Goal: Task Accomplishment & Management: Manage account settings

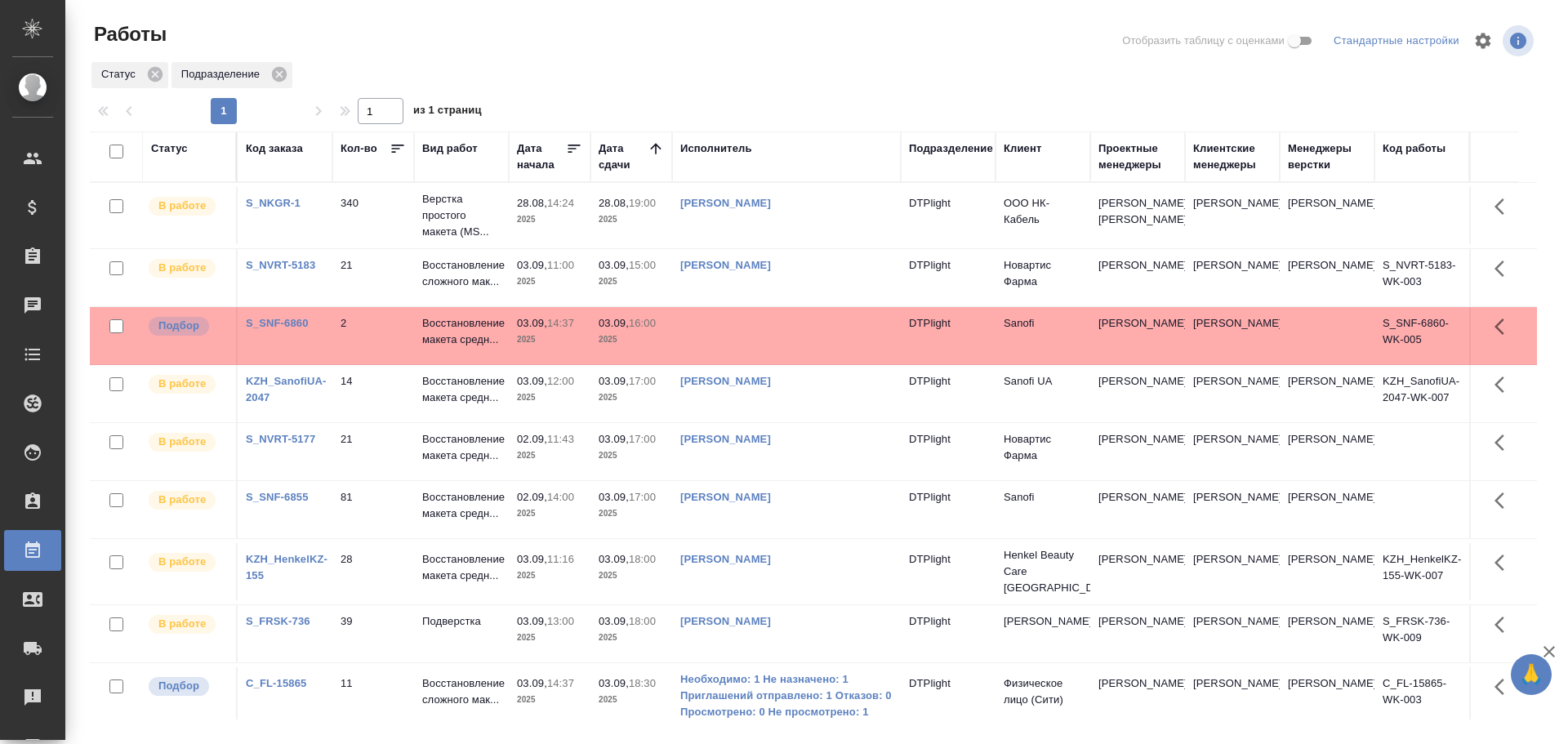
click at [710, 332] on td at bounding box center [787, 335] width 229 height 57
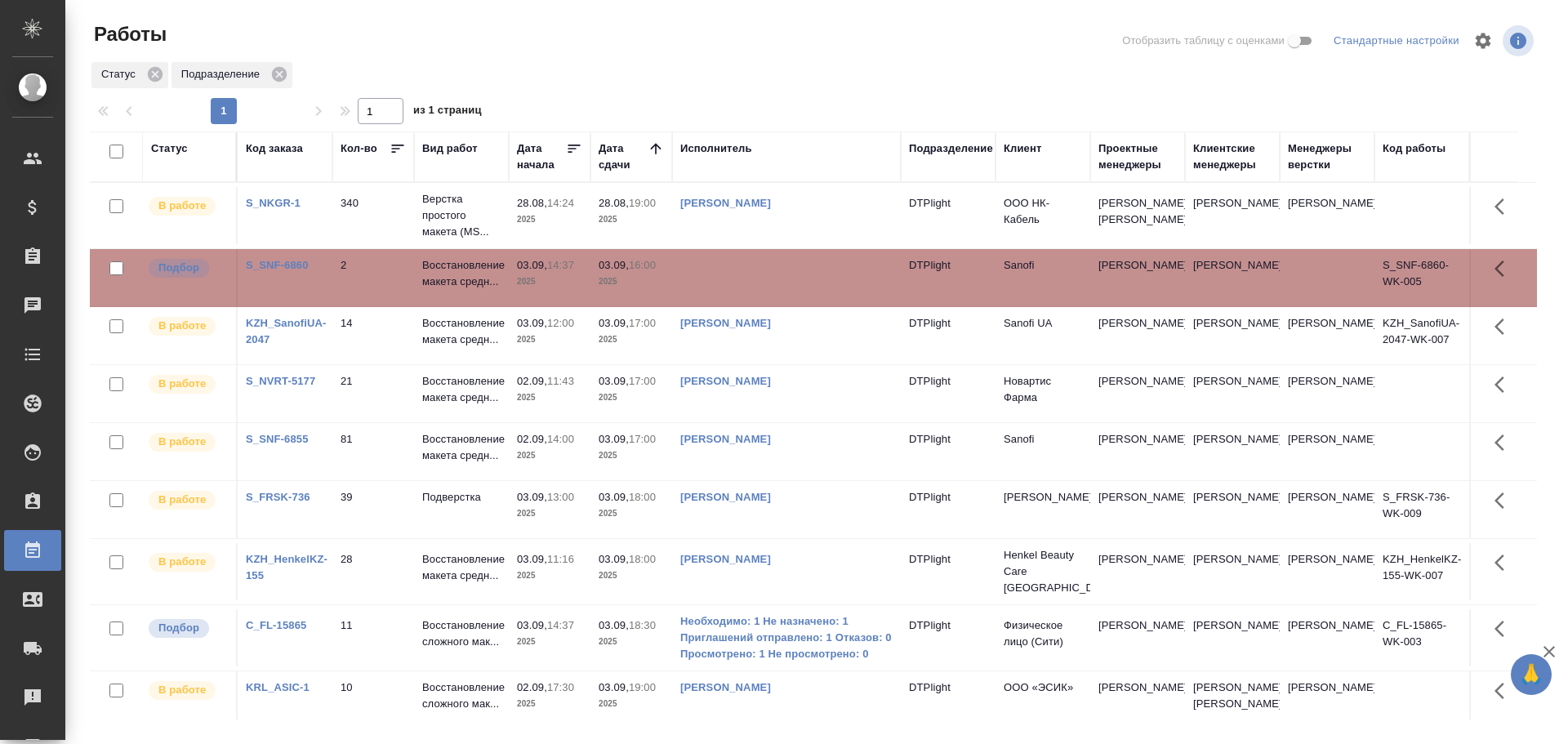
click at [759, 440] on link "Бартеньева Светлана Владимировна" at bounding box center [724, 438] width 90 height 12
click at [756, 278] on td at bounding box center [787, 277] width 229 height 57
click at [758, 274] on td at bounding box center [787, 277] width 229 height 57
click at [758, 273] on td at bounding box center [787, 277] width 229 height 57
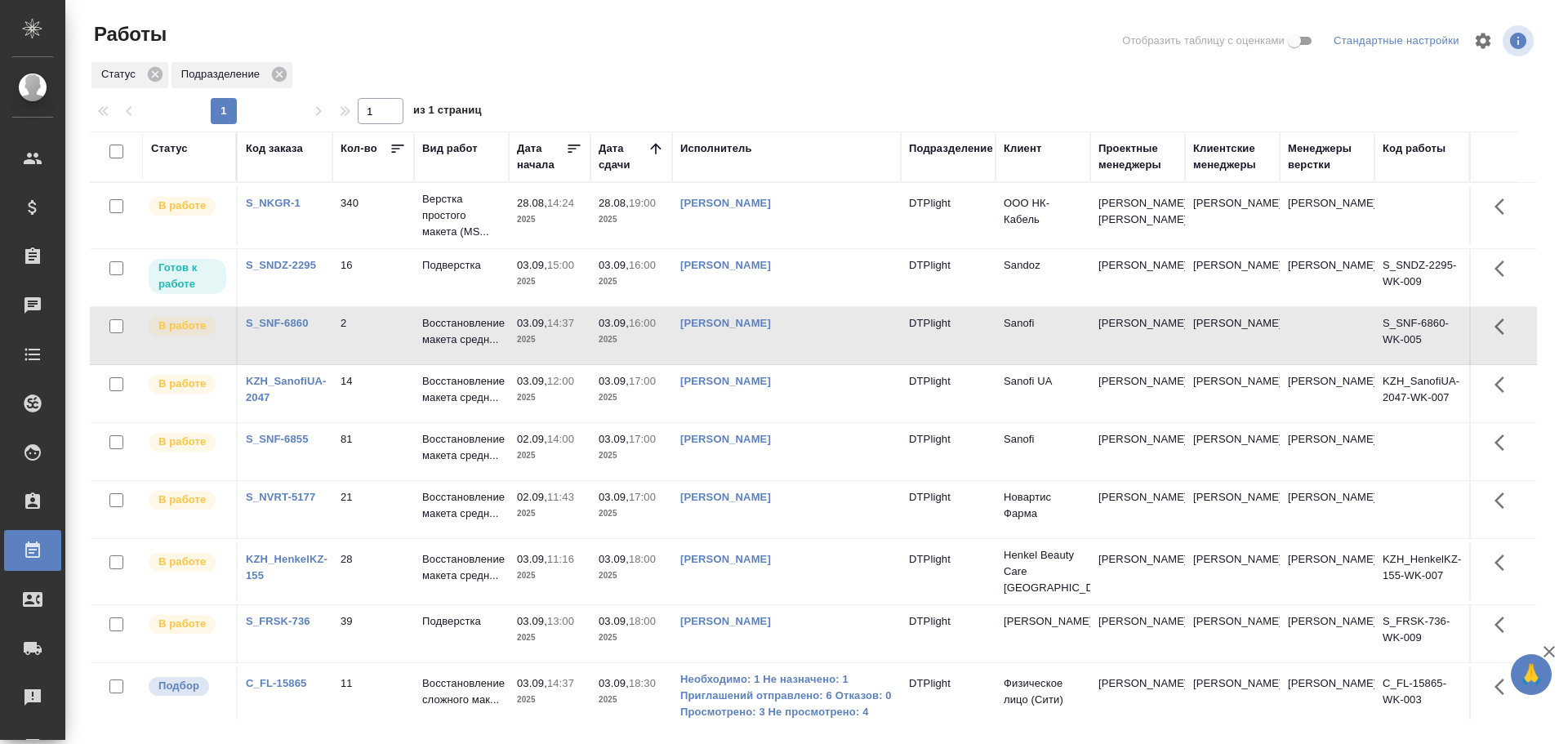
click at [658, 252] on td "03.09, 16:00 2025" at bounding box center [631, 277] width 82 height 57
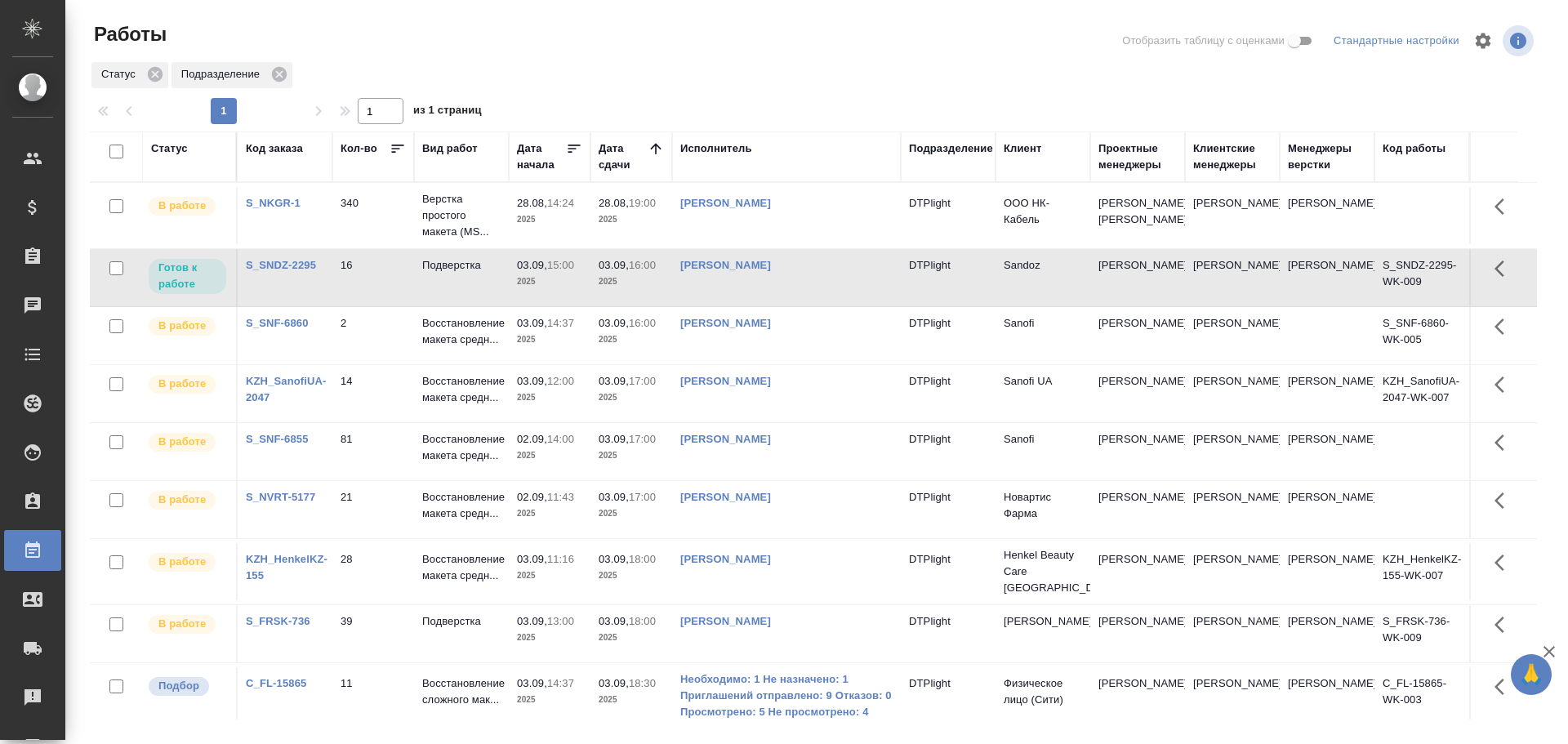
click at [655, 251] on td "03.09, 16:00 2025" at bounding box center [631, 277] width 82 height 57
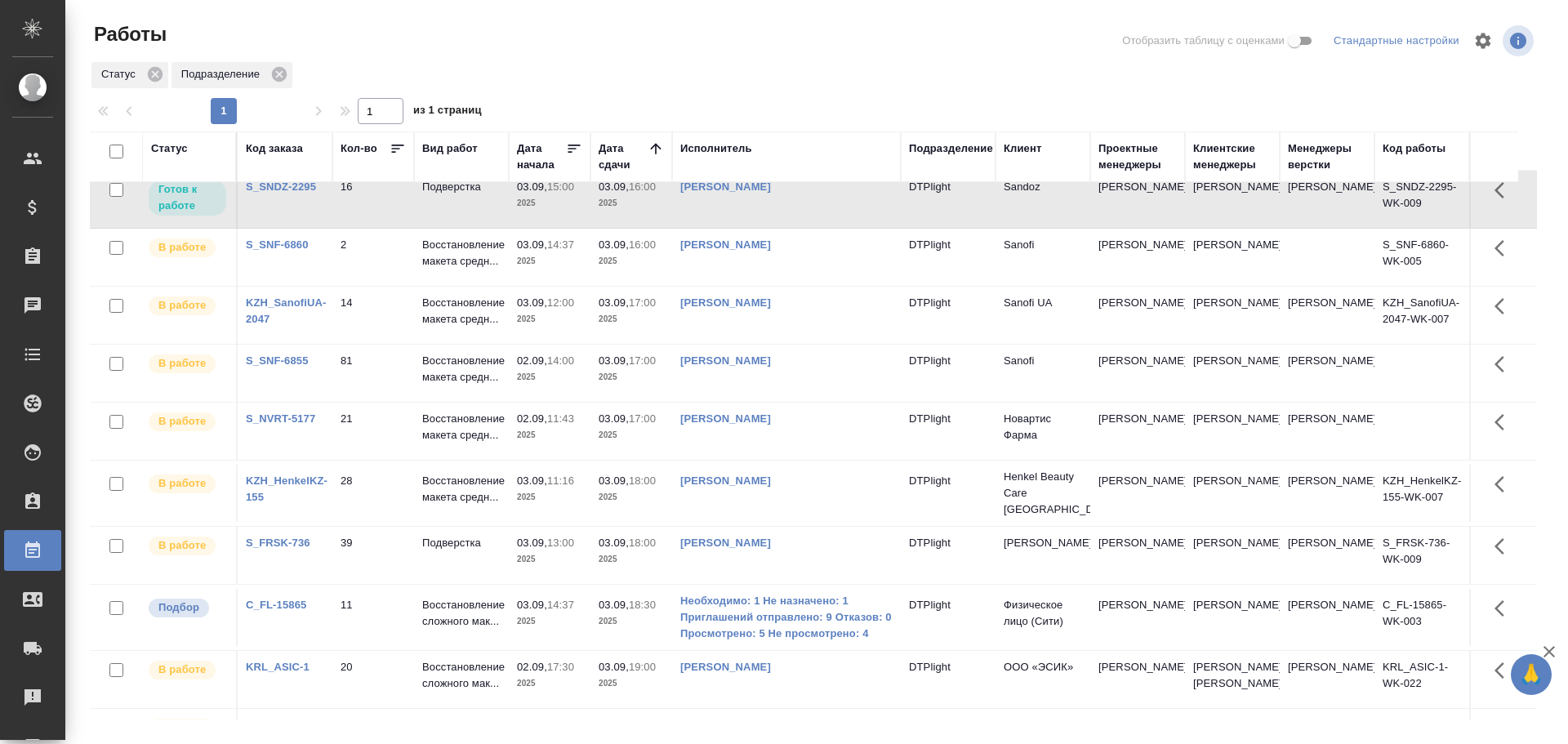
scroll to position [82, 0]
click at [363, 615] on td "11" at bounding box center [373, 614] width 82 height 57
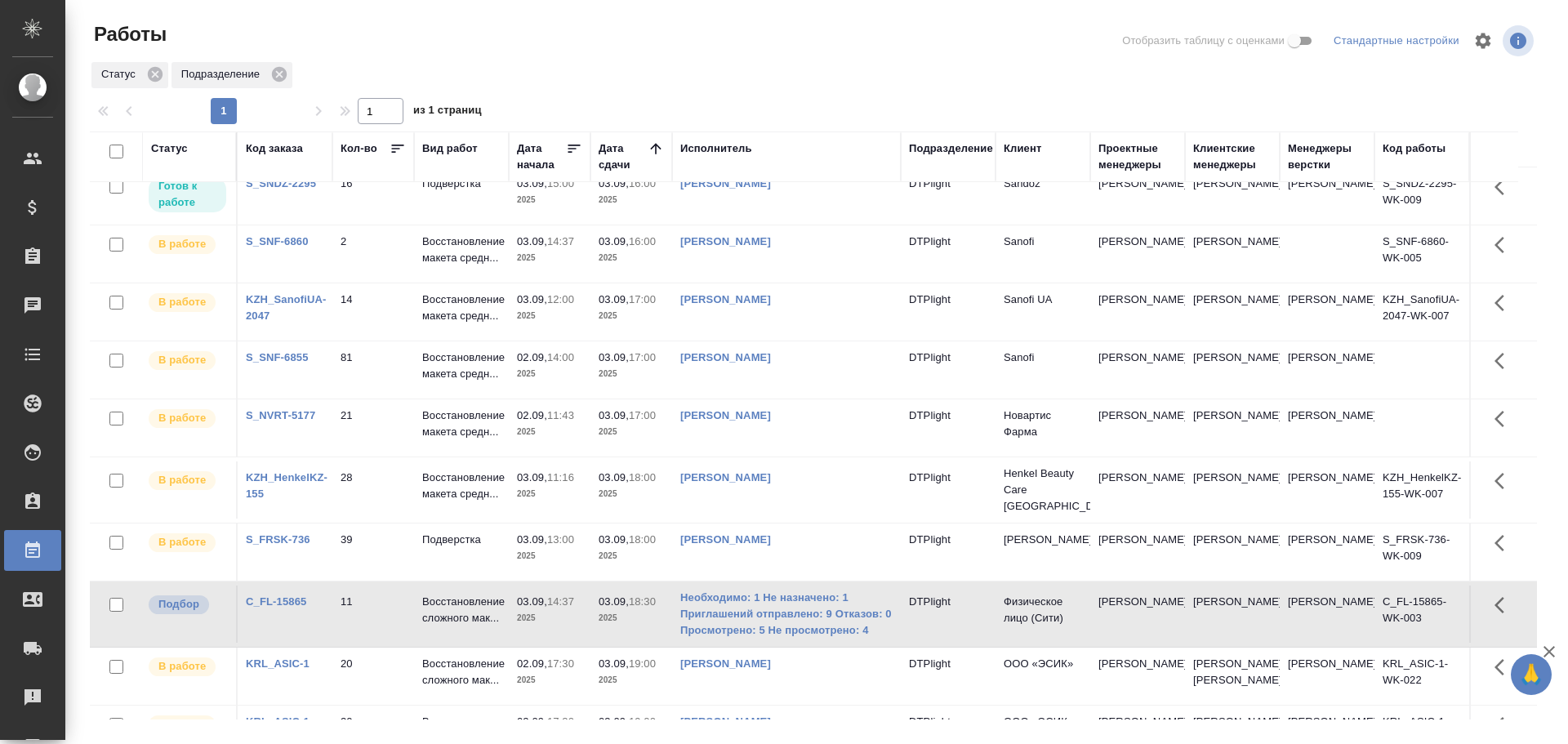
click at [363, 615] on td "11" at bounding box center [373, 614] width 82 height 57
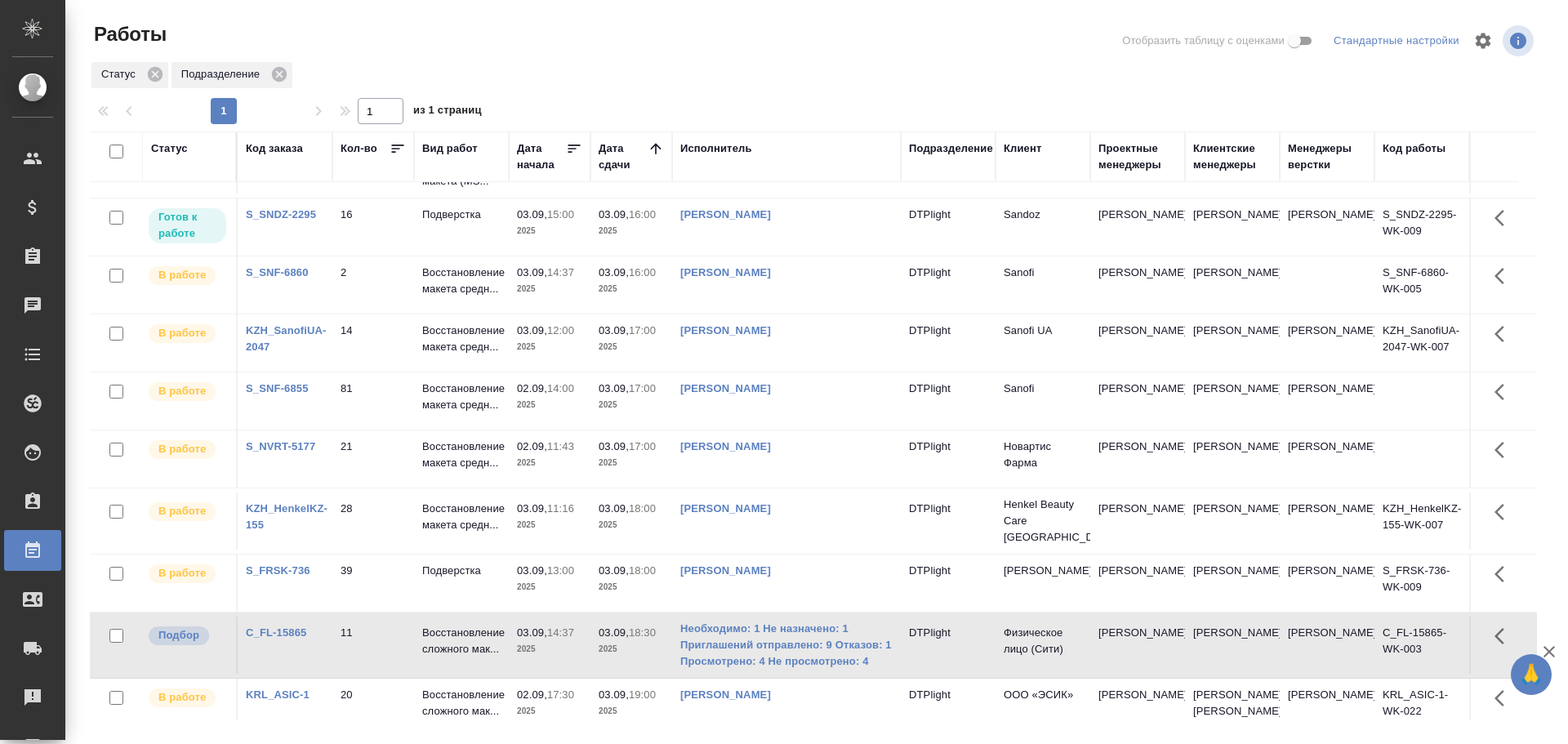
scroll to position [0, 0]
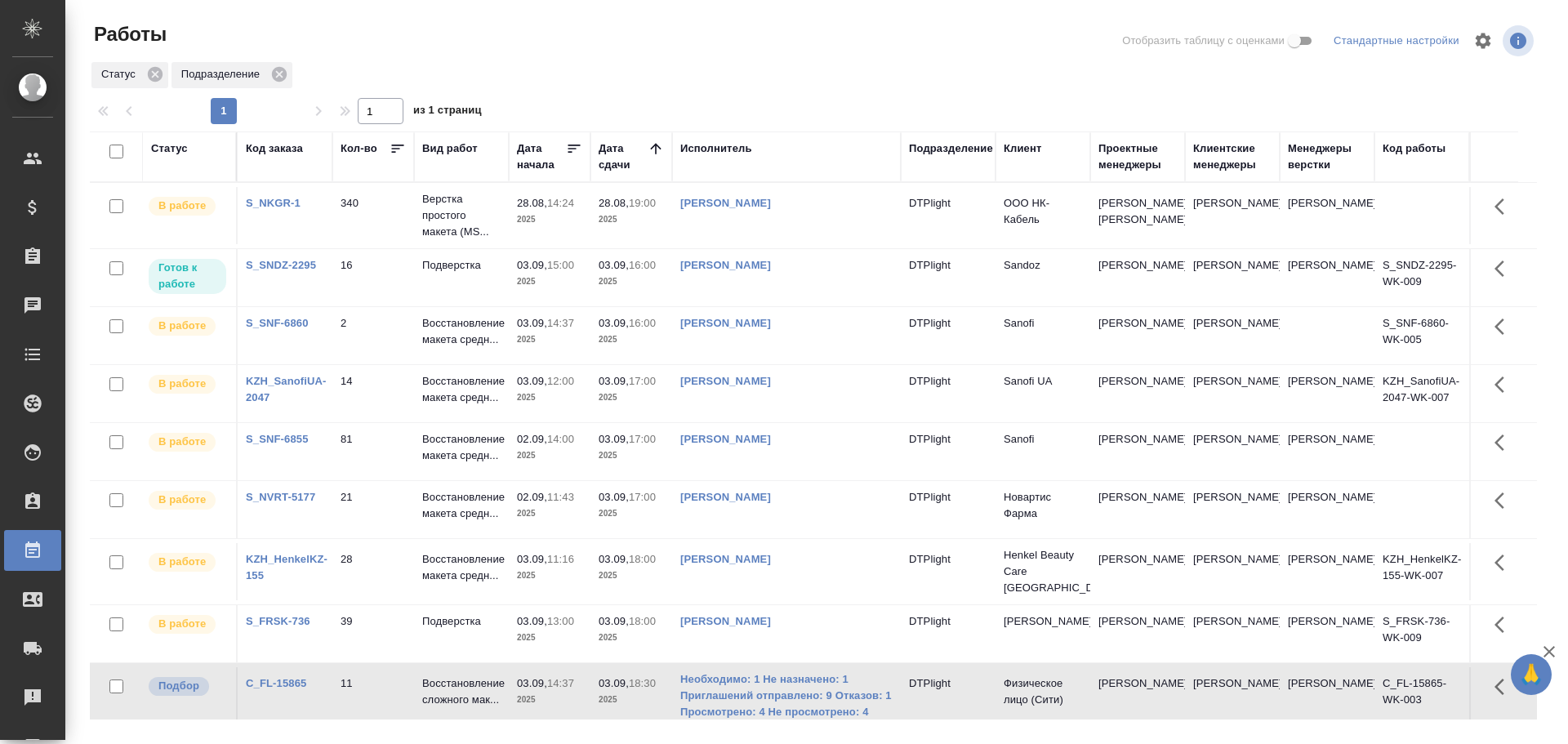
click at [716, 153] on div "Исполнитель" at bounding box center [715, 149] width 72 height 17
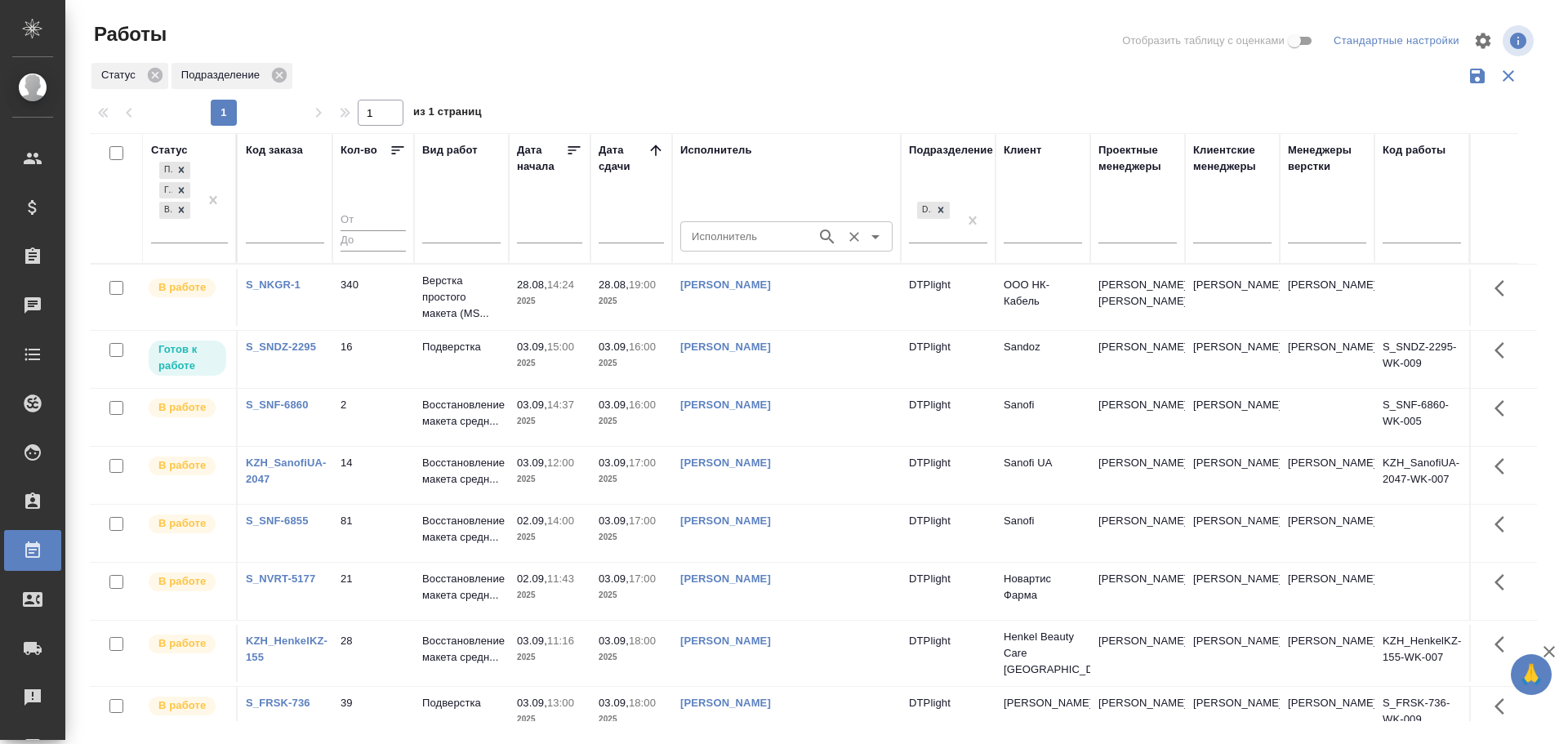
click at [732, 232] on input "Исполнитель" at bounding box center [747, 235] width 124 height 20
type input "Гузов"
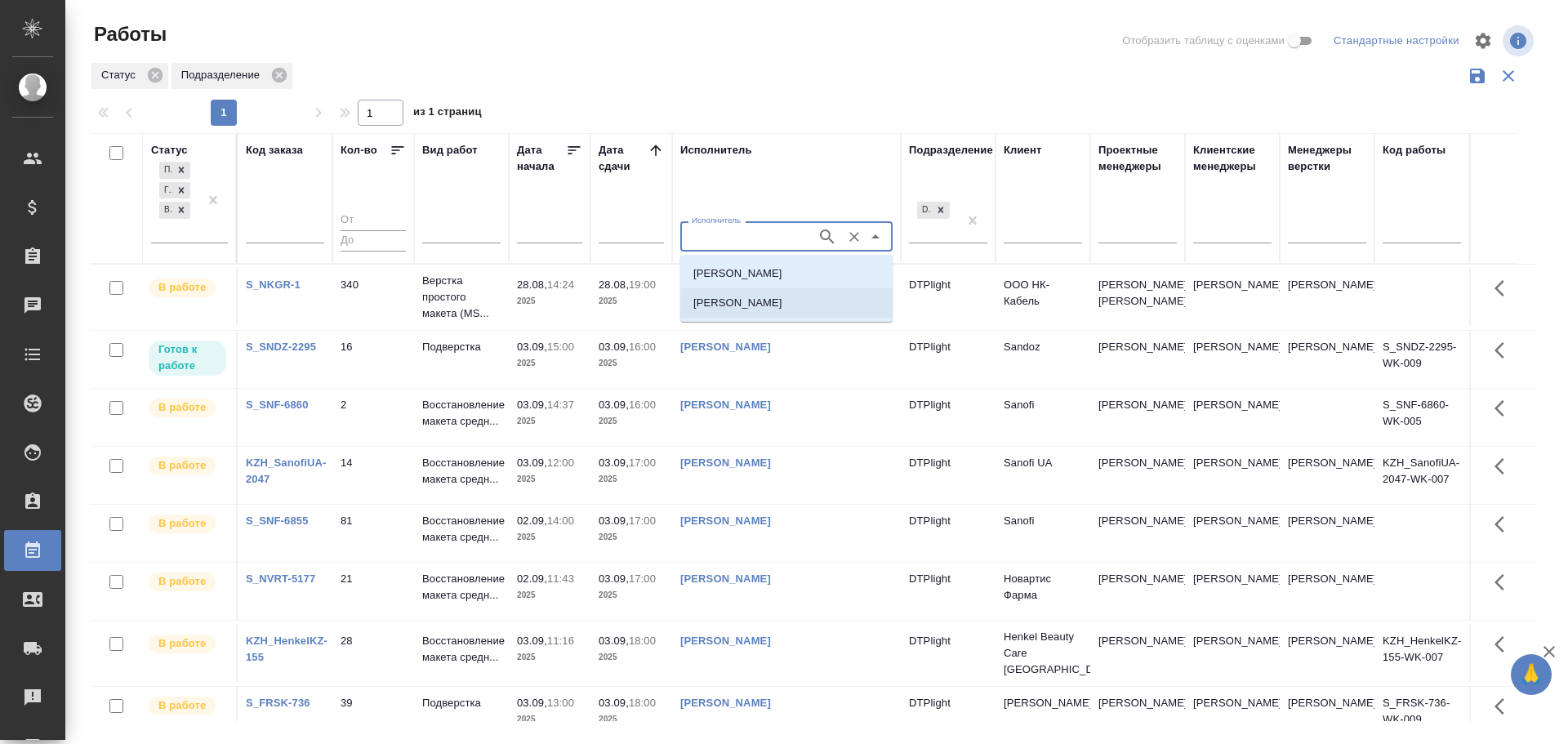
click at [752, 308] on p "Гузов Марк Анатольевич" at bounding box center [738, 303] width 89 height 17
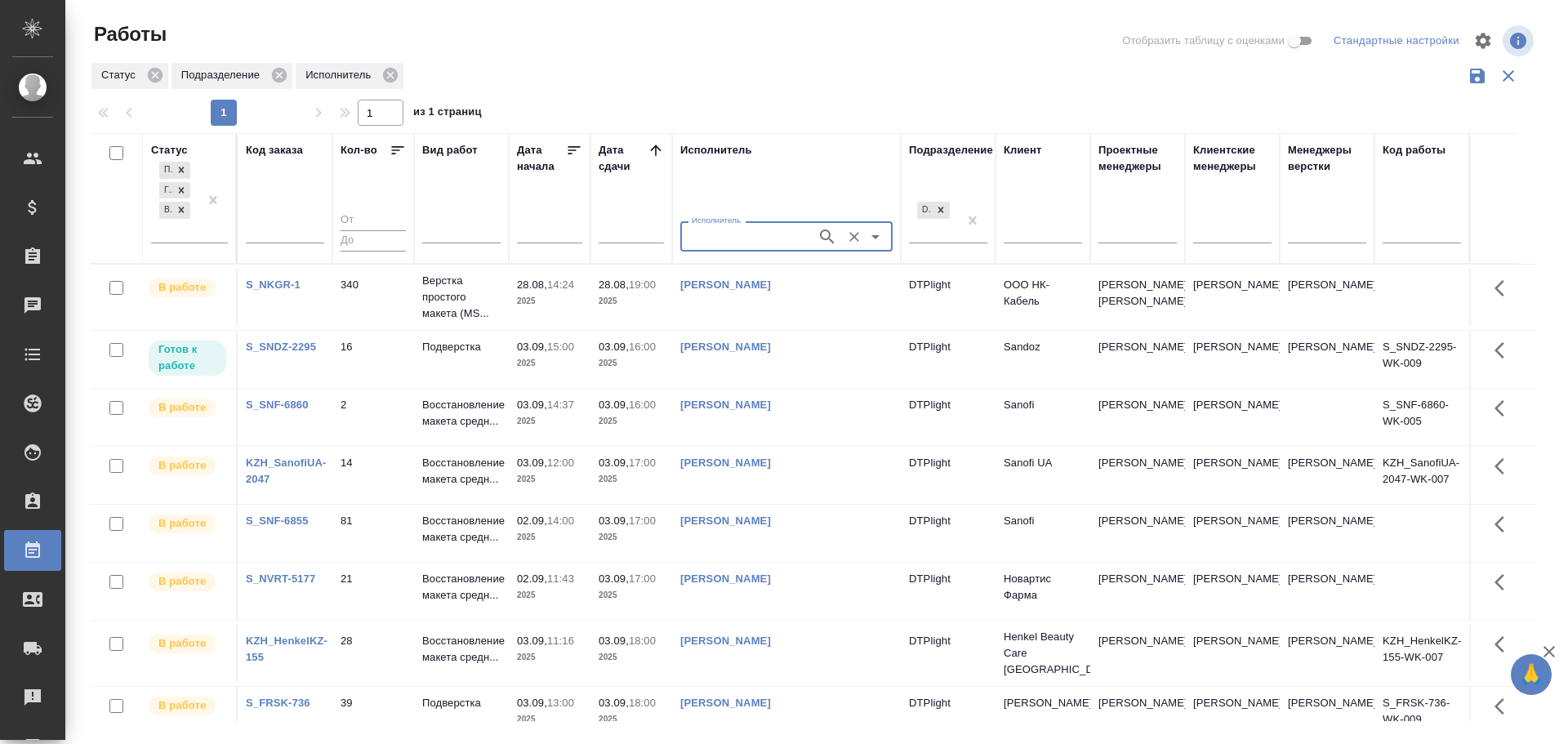
type input "Гузов Марк Анатольевич"
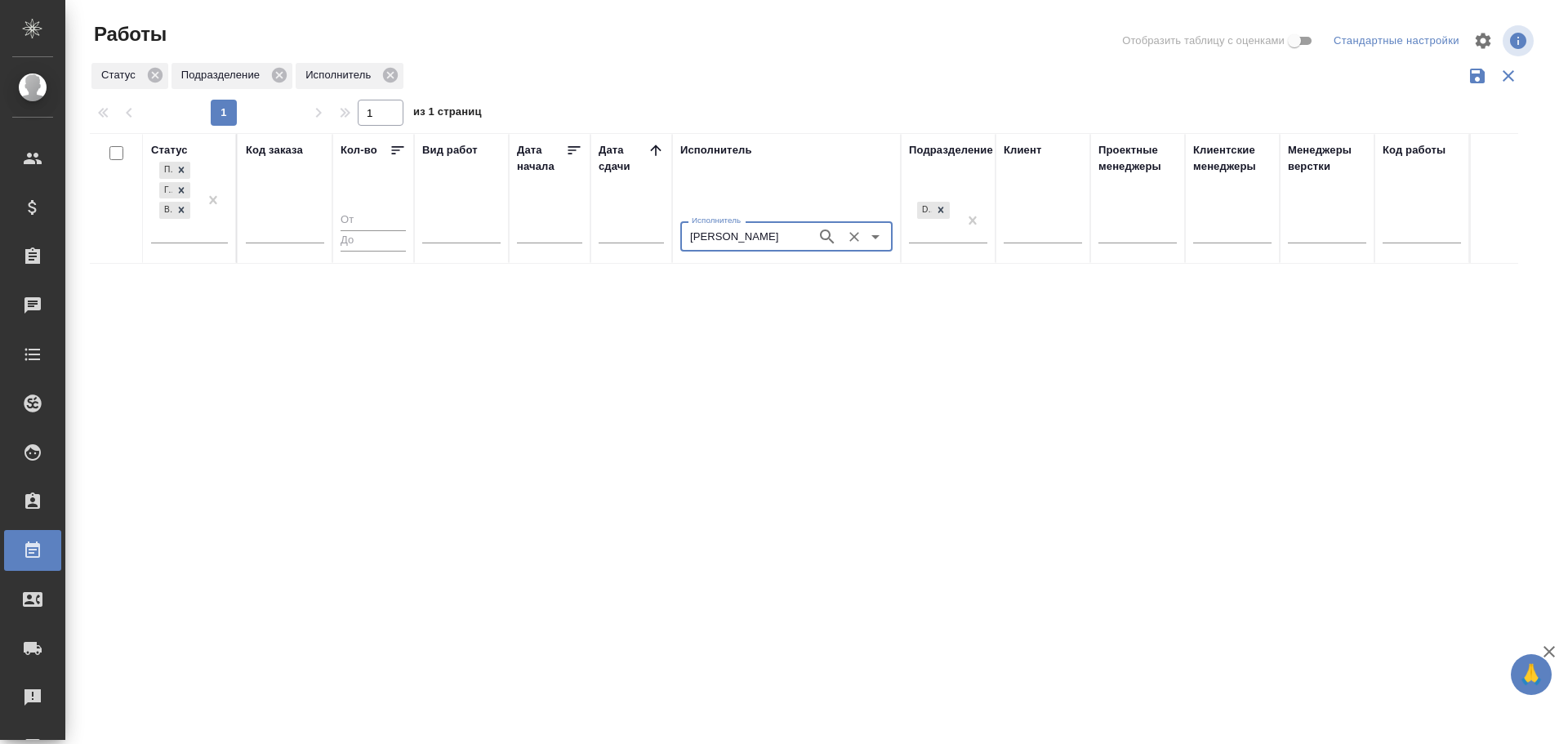
click at [851, 240] on icon "Очистить" at bounding box center [854, 236] width 10 height 10
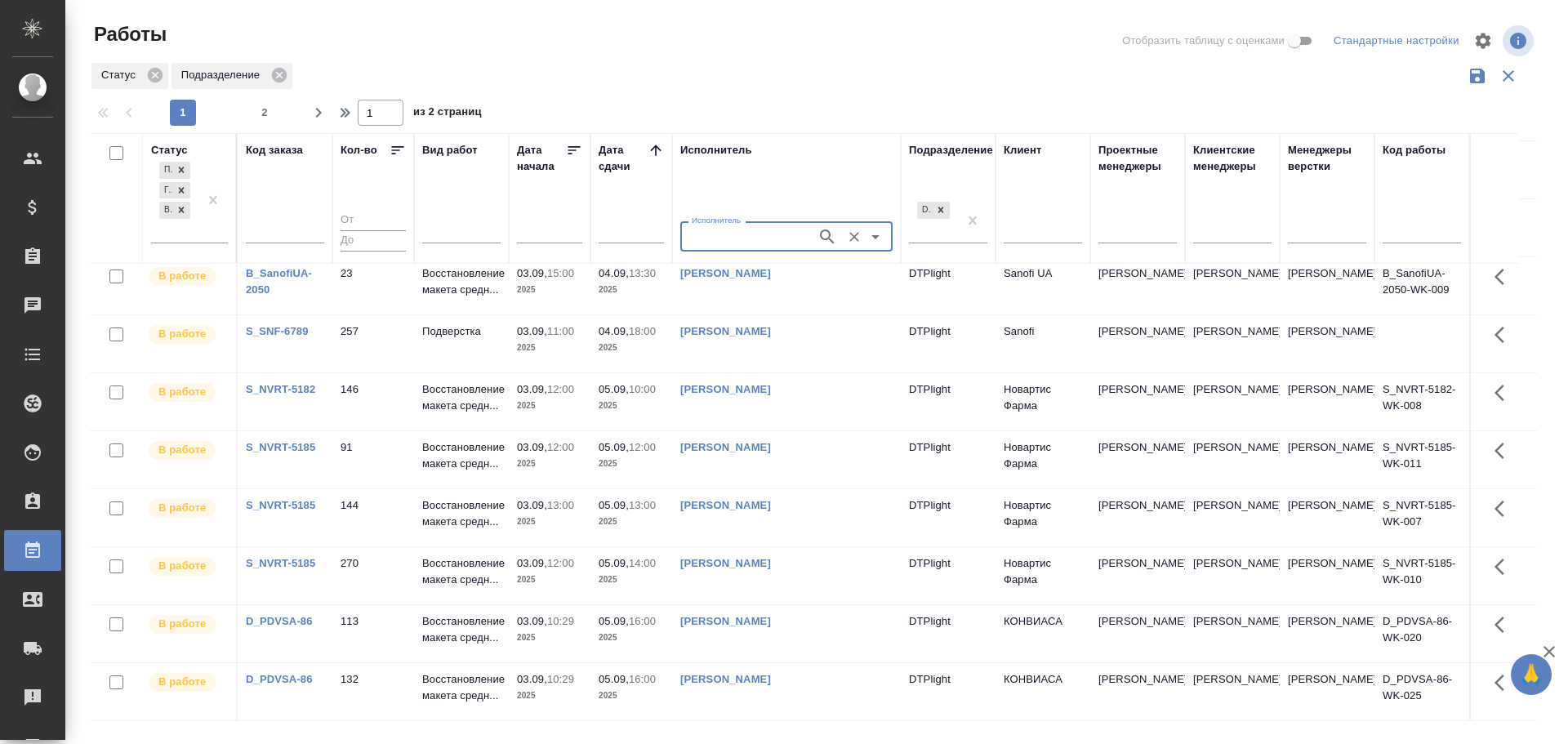
scroll to position [1116, 0]
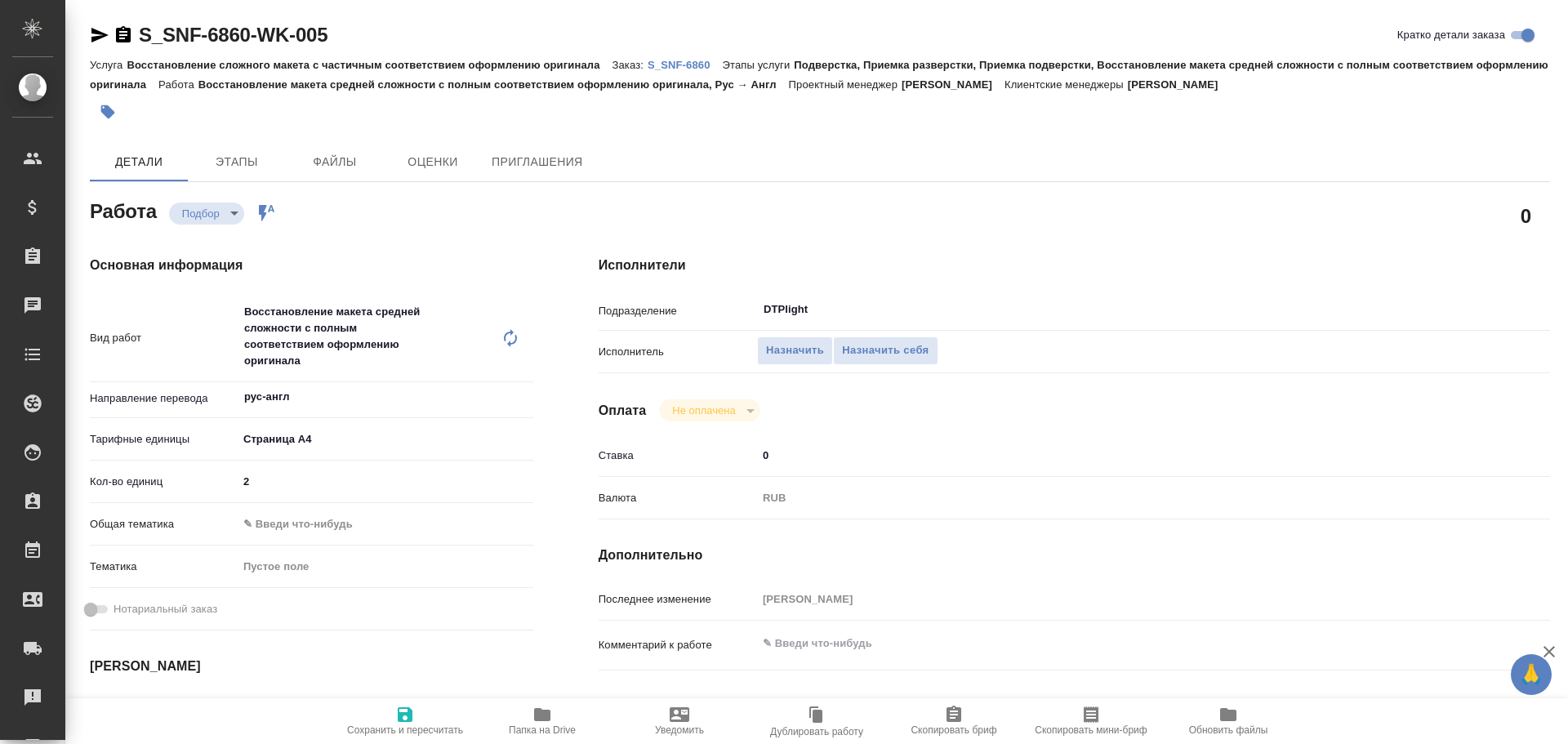
type textarea "x"
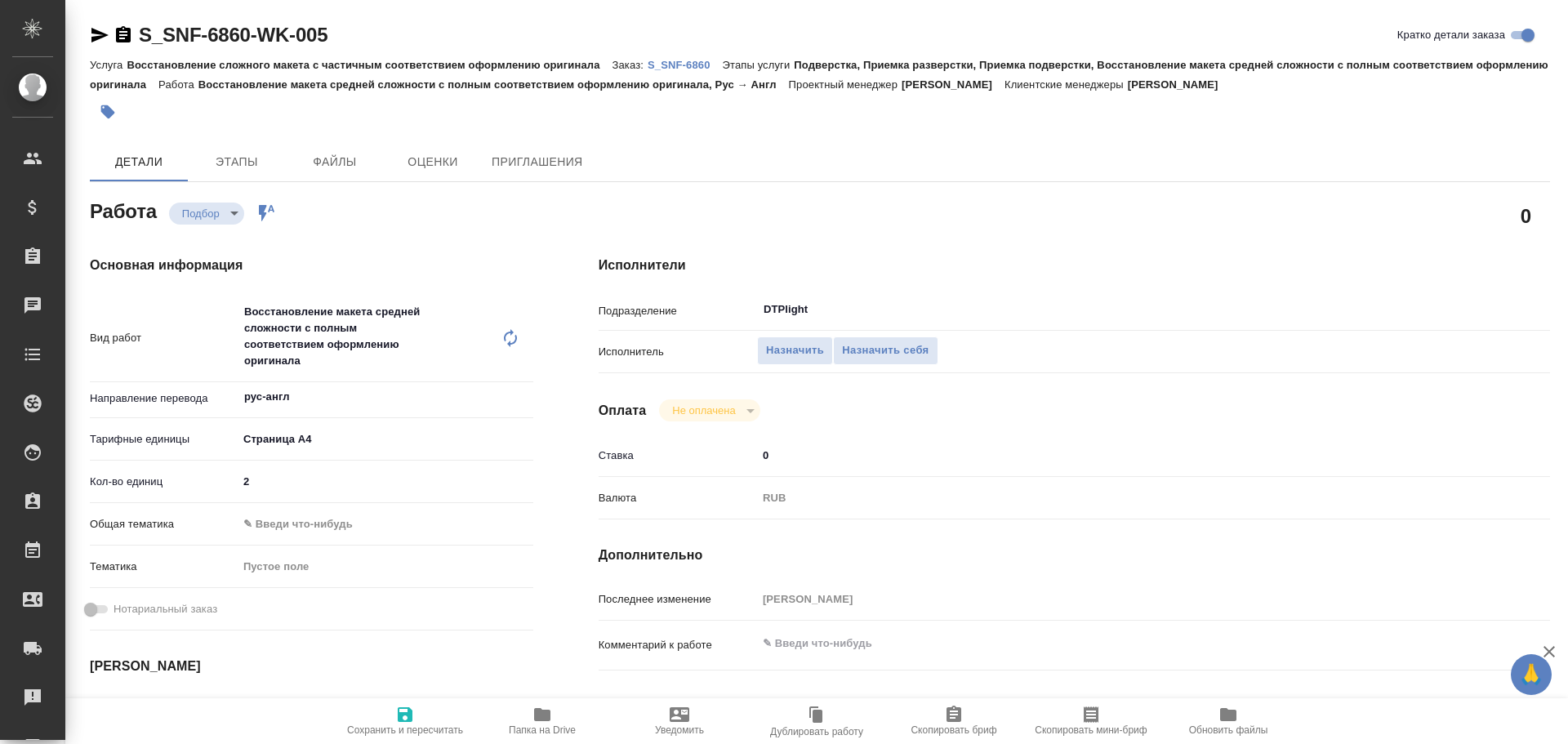
type textarea "x"
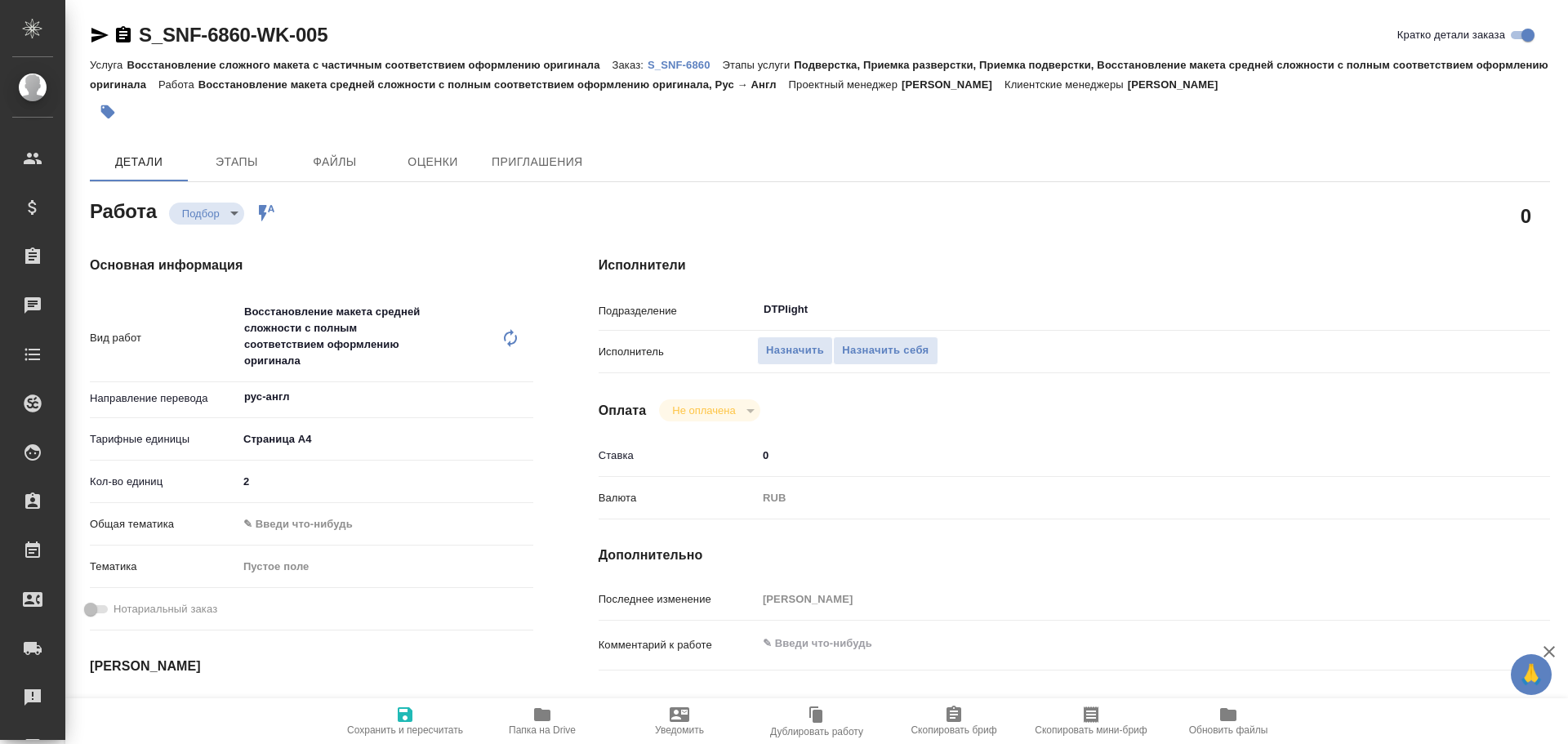
type textarea "x"
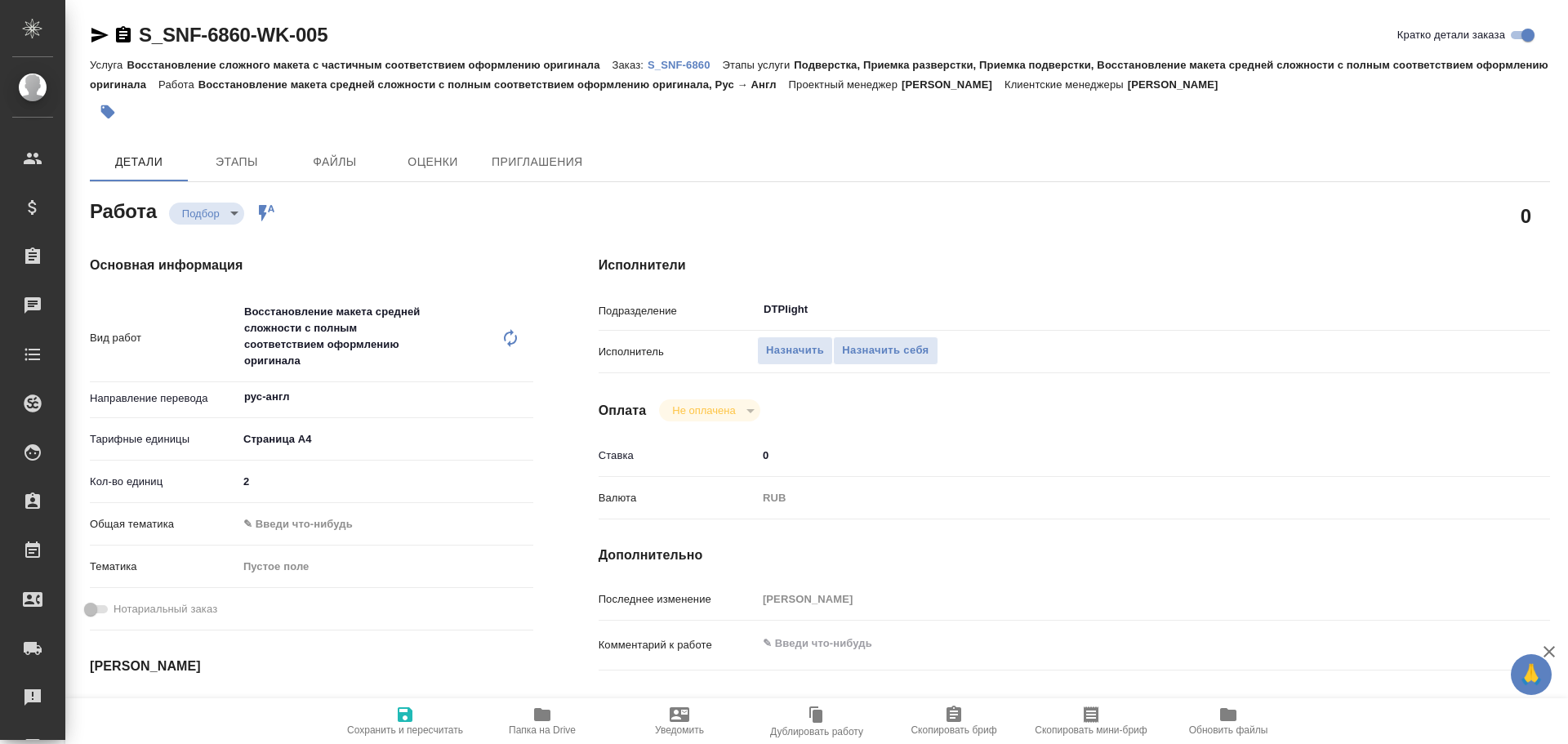
type textarea "x"
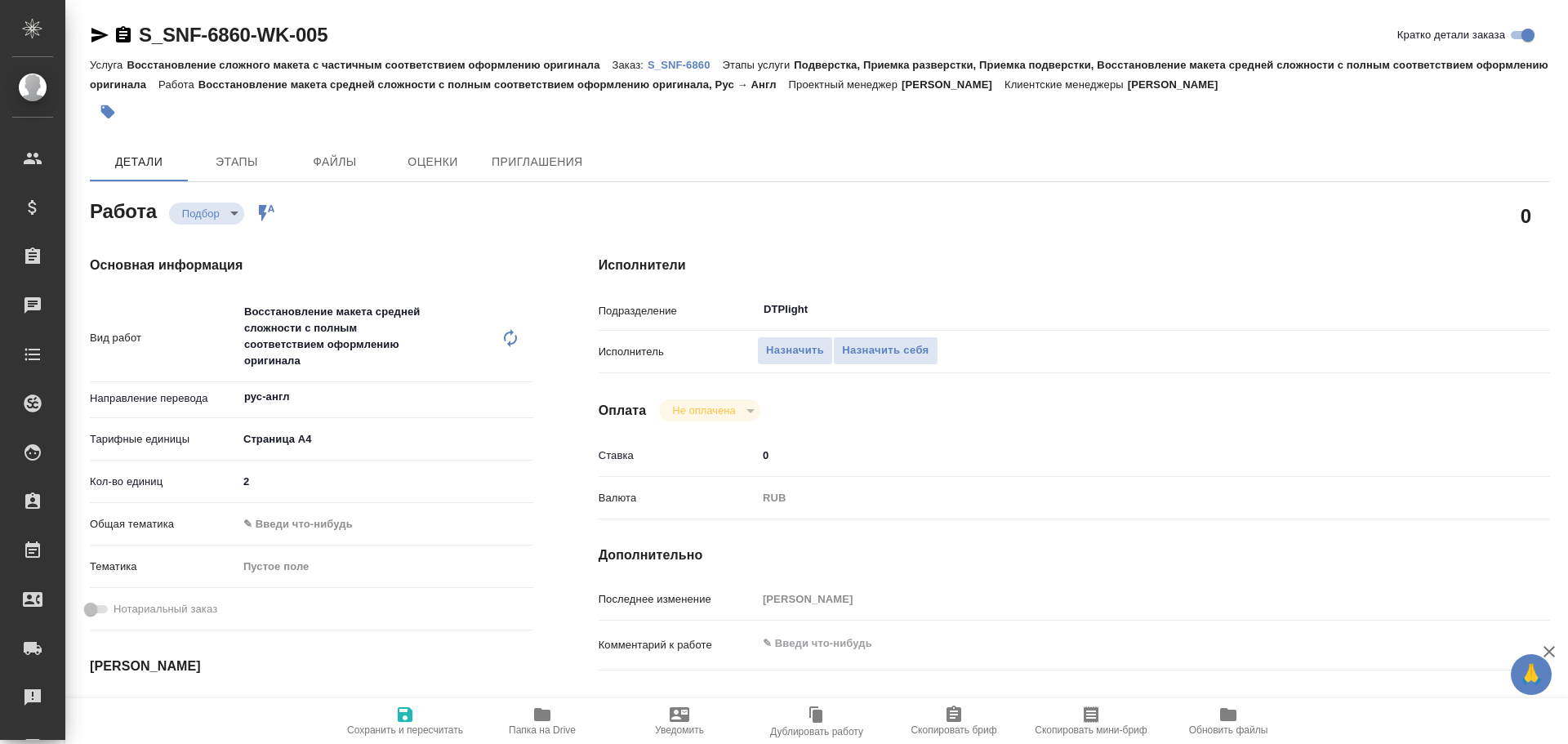
type textarea "x"
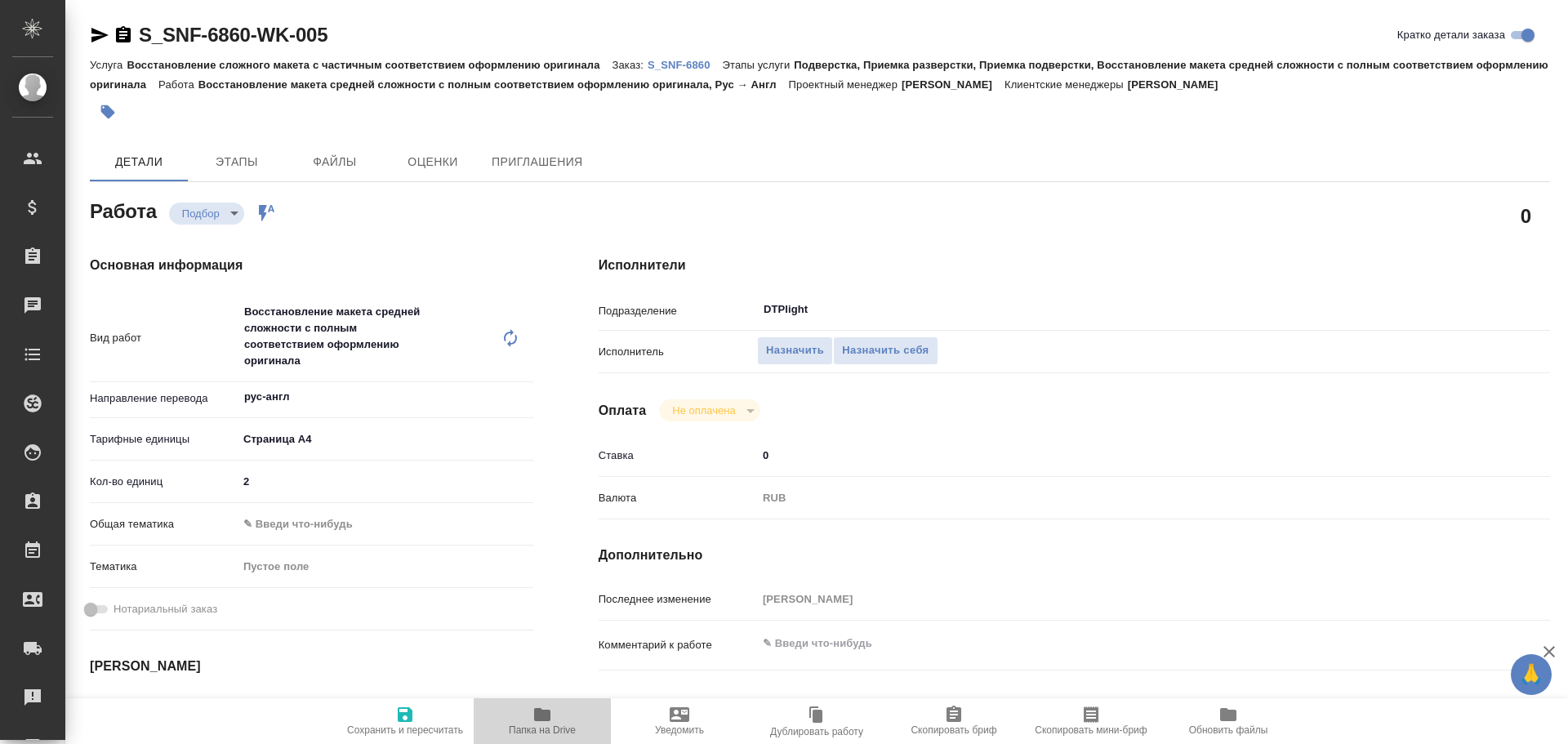
click at [551, 723] on icon "button" at bounding box center [542, 714] width 20 height 20
type textarea "x"
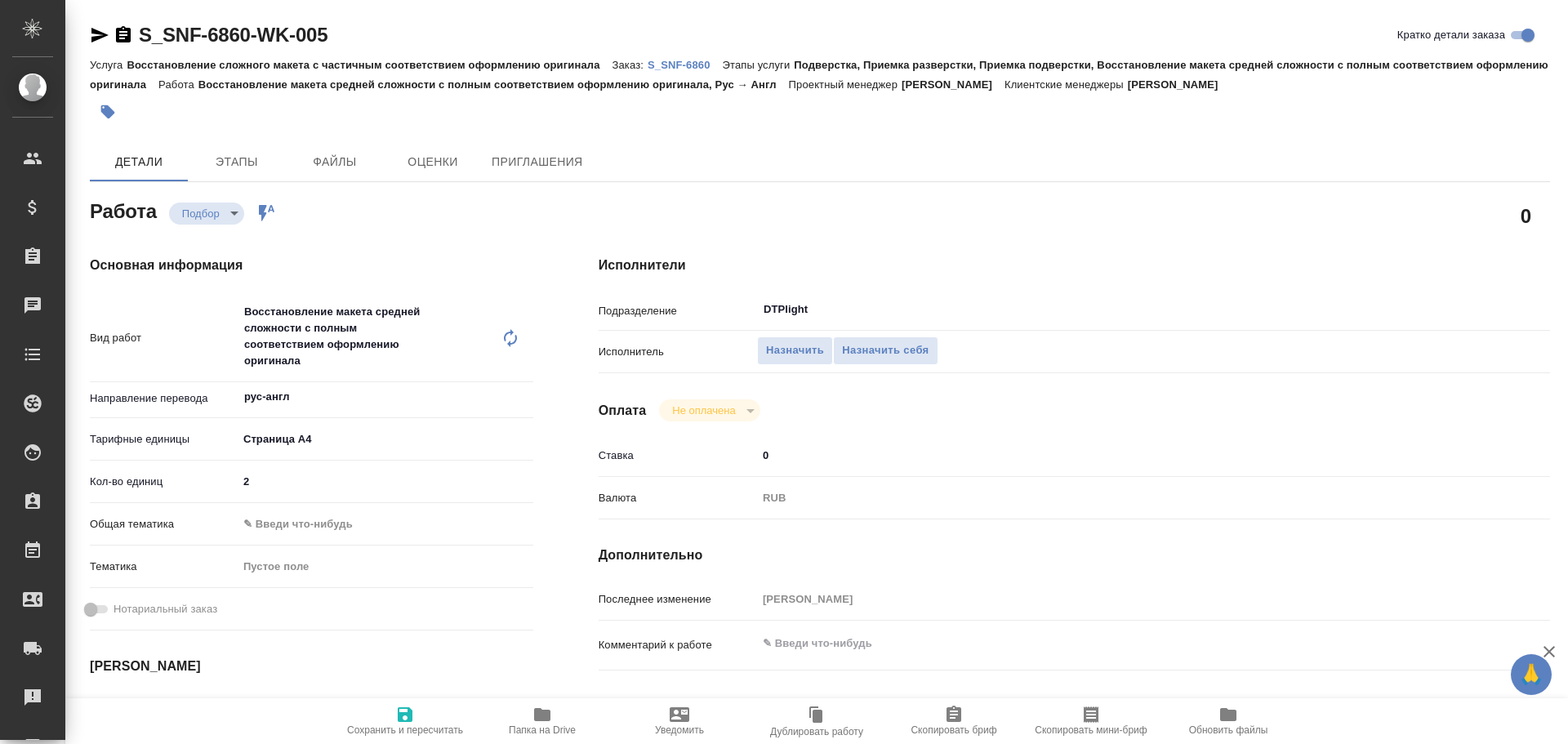
type textarea "x"
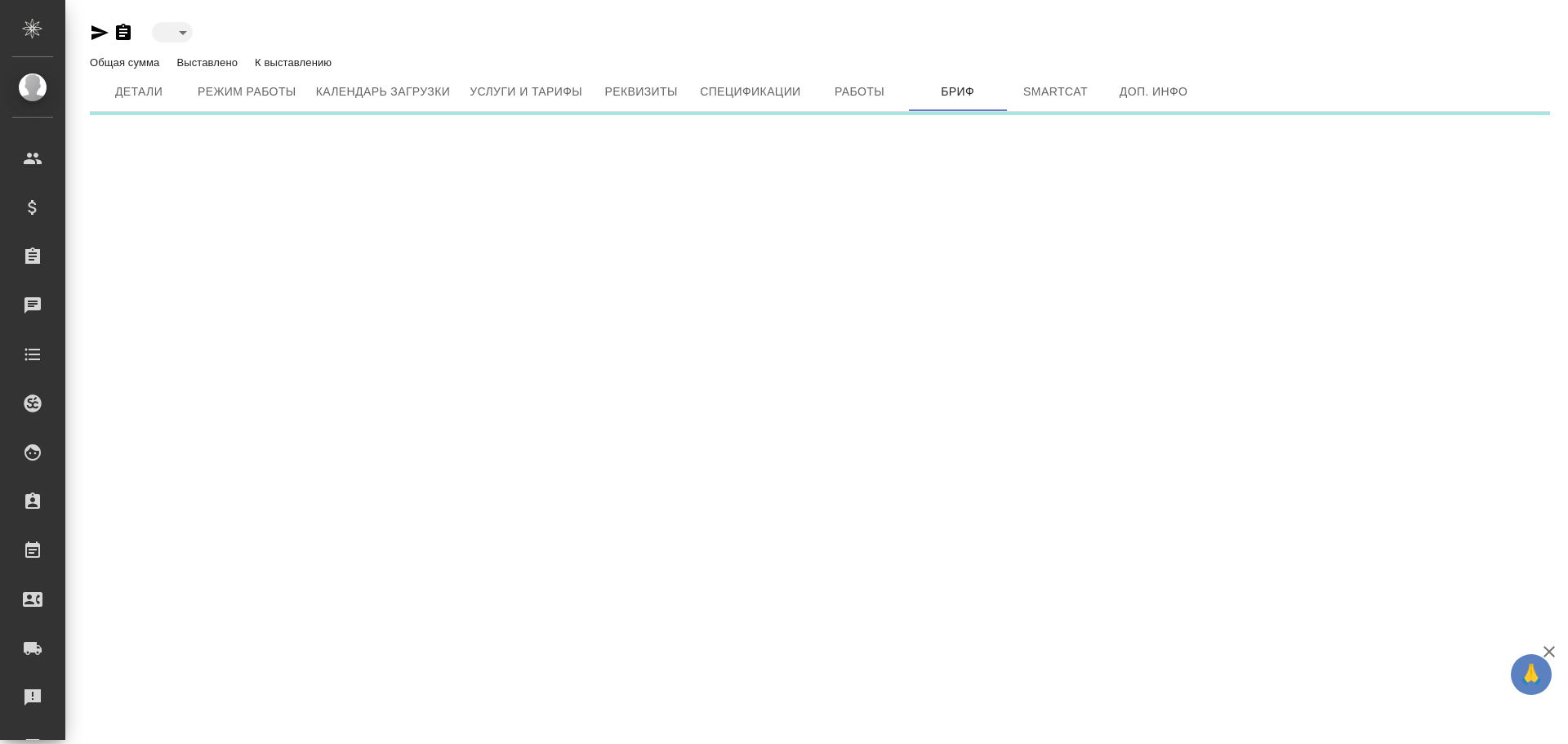
type input "active"
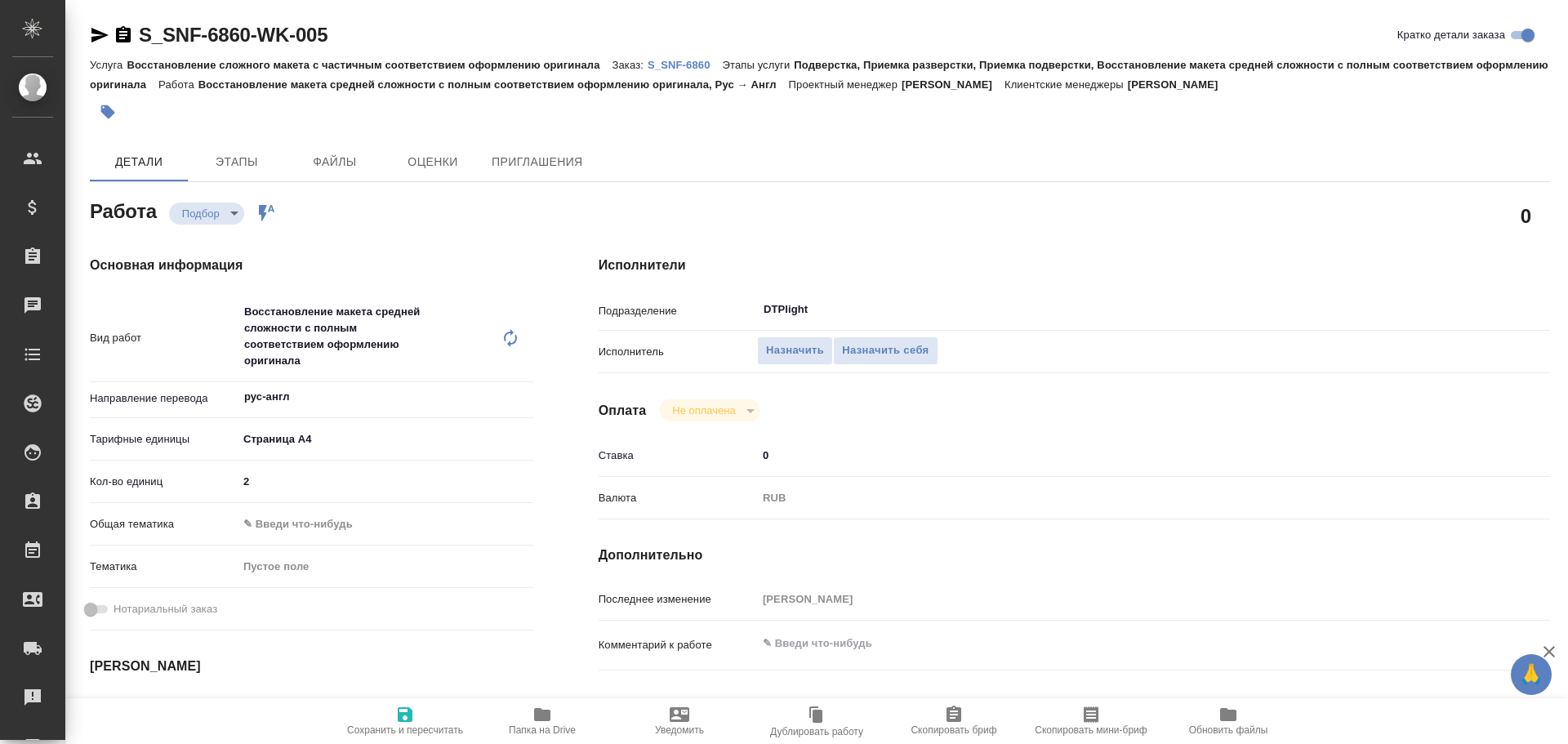
type textarea "x"
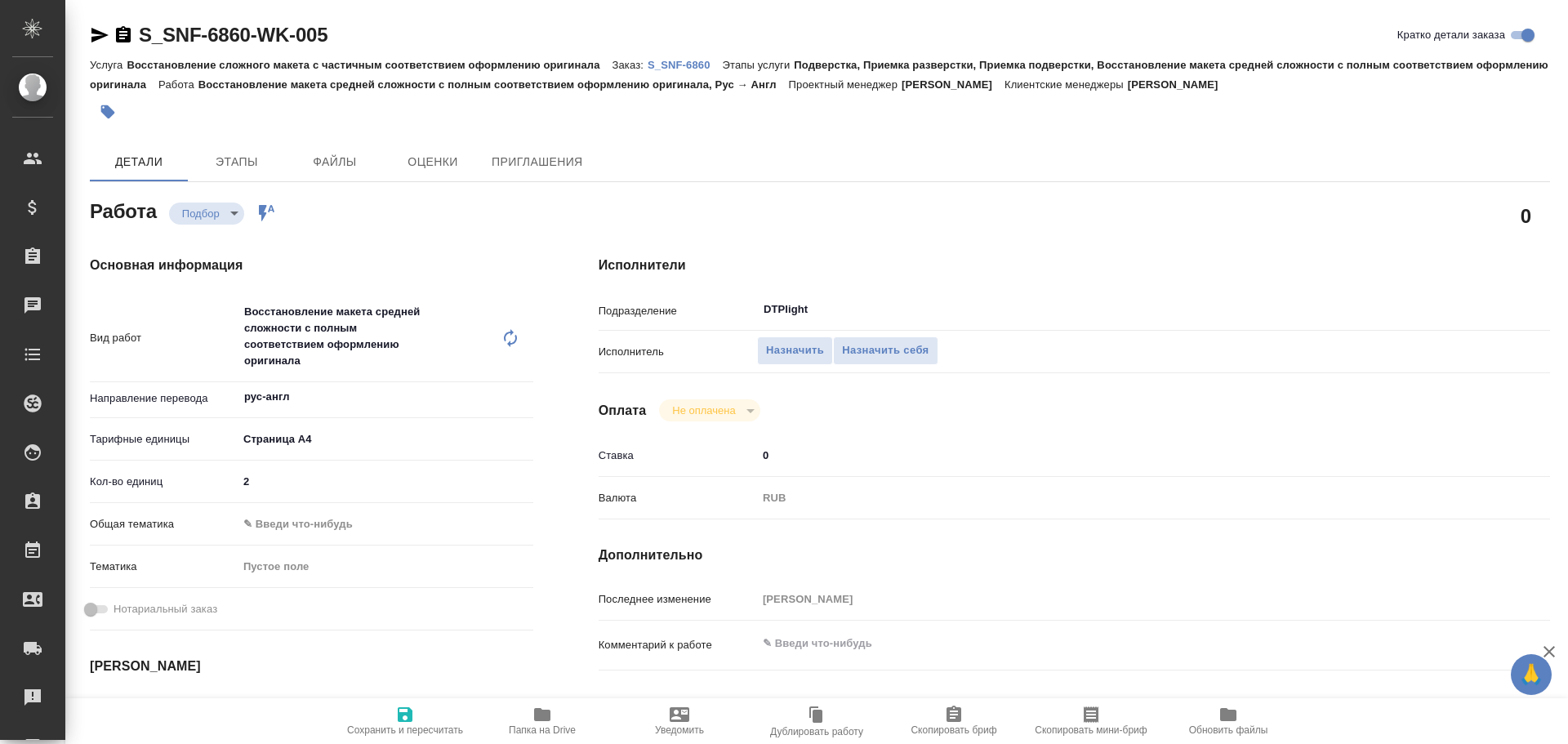
type textarea "x"
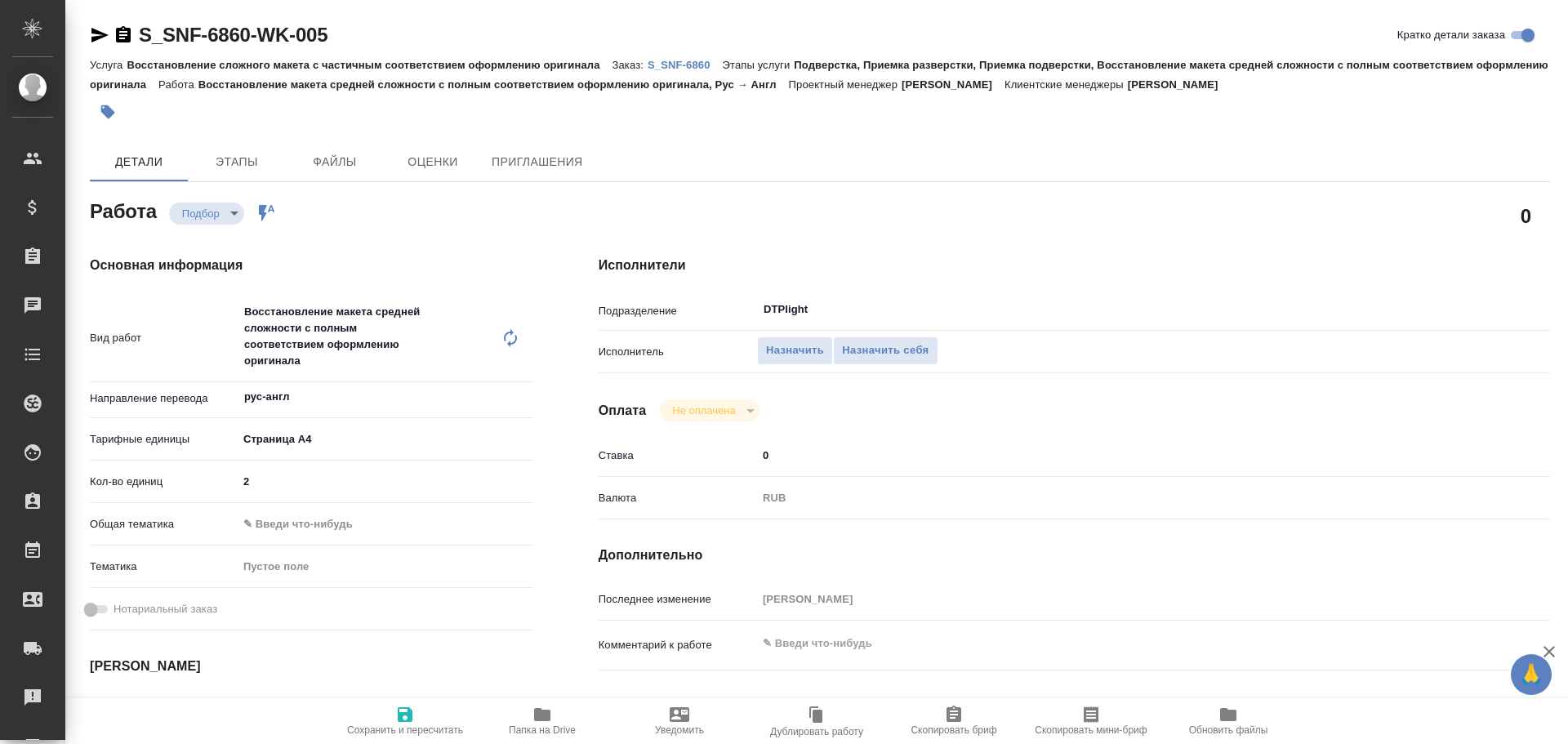
type textarea "x"
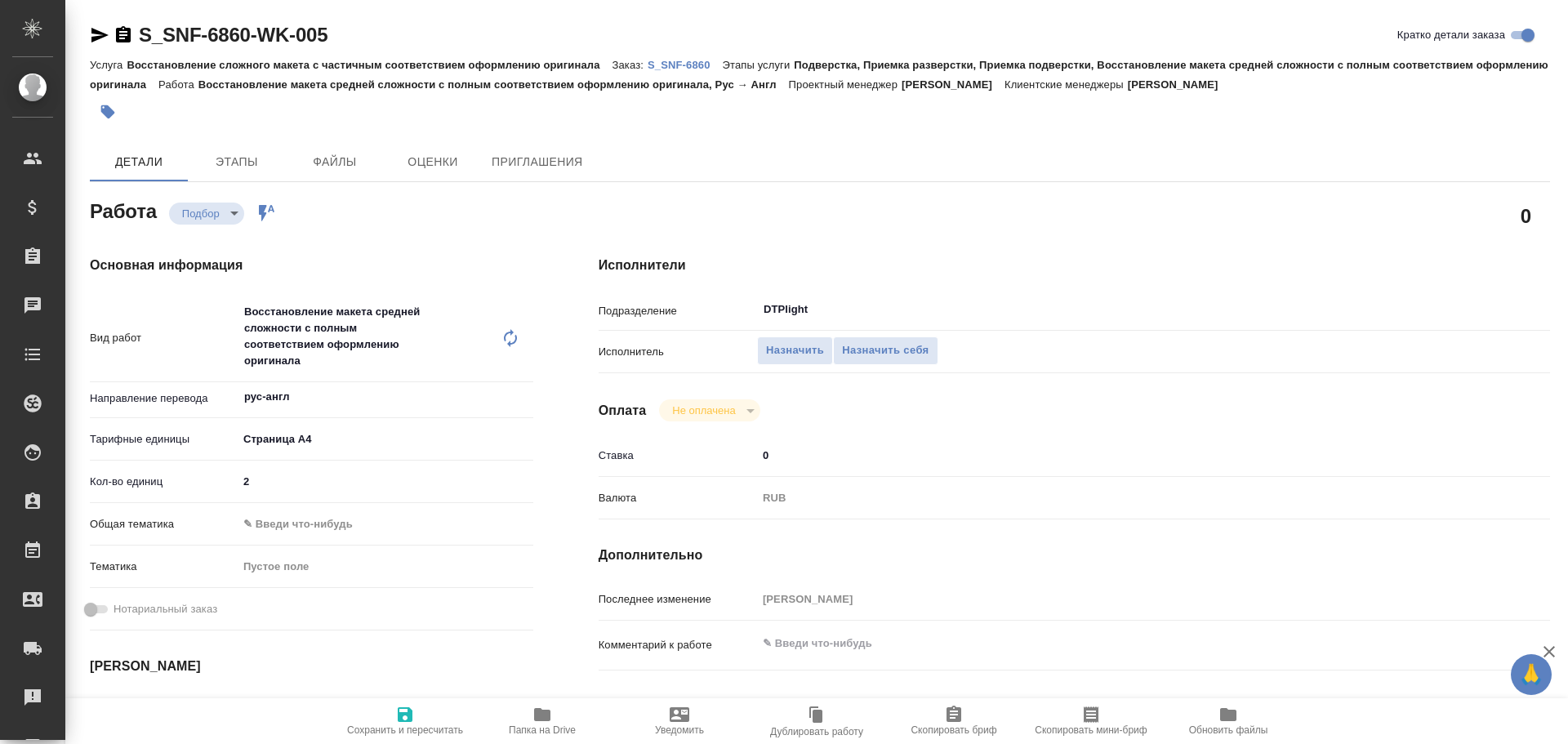
type textarea "x"
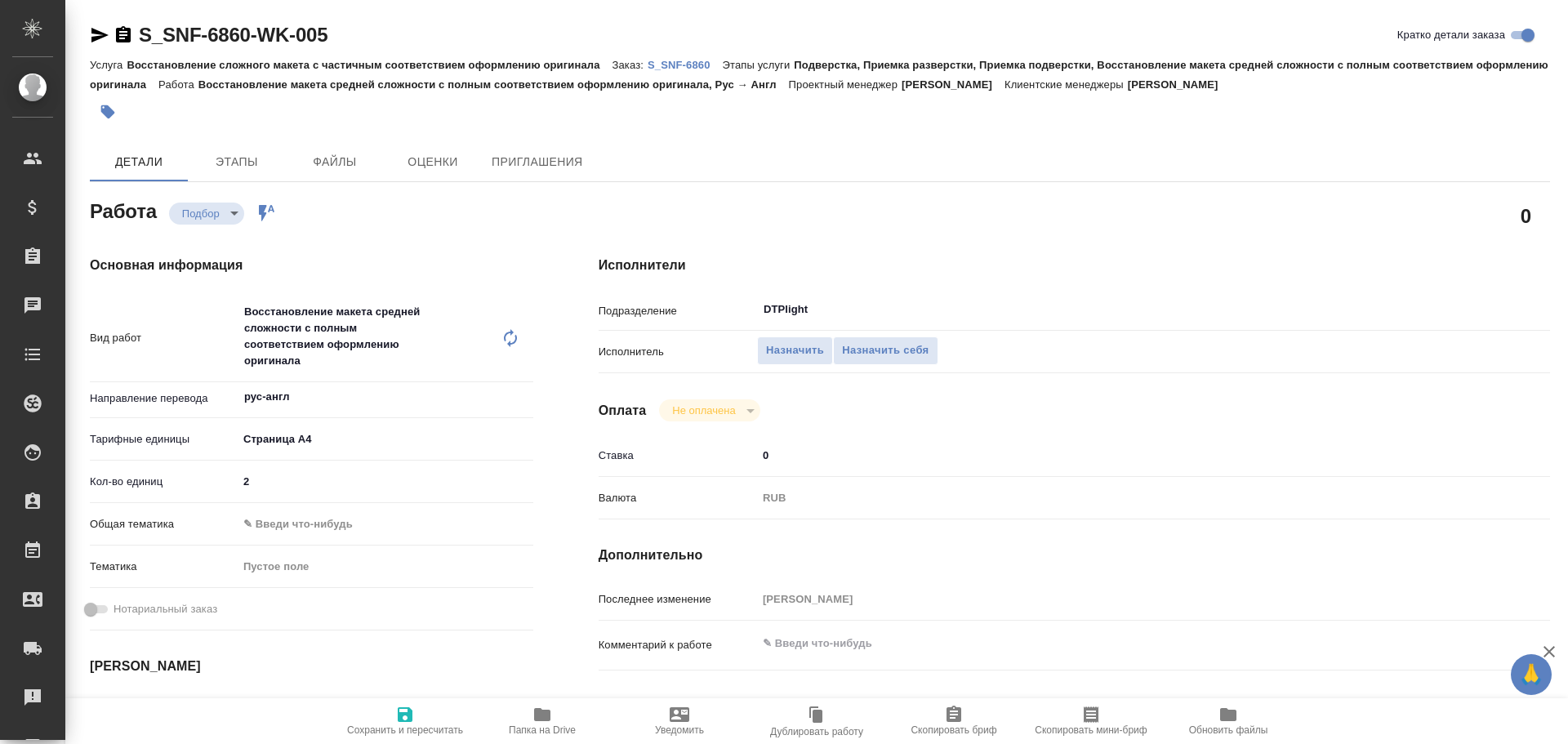
drag, startPoint x: 90, startPoint y: 36, endPoint x: 127, endPoint y: 60, distance: 44.1
click at [90, 36] on icon "button" at bounding box center [100, 34] width 20 height 20
type textarea "x"
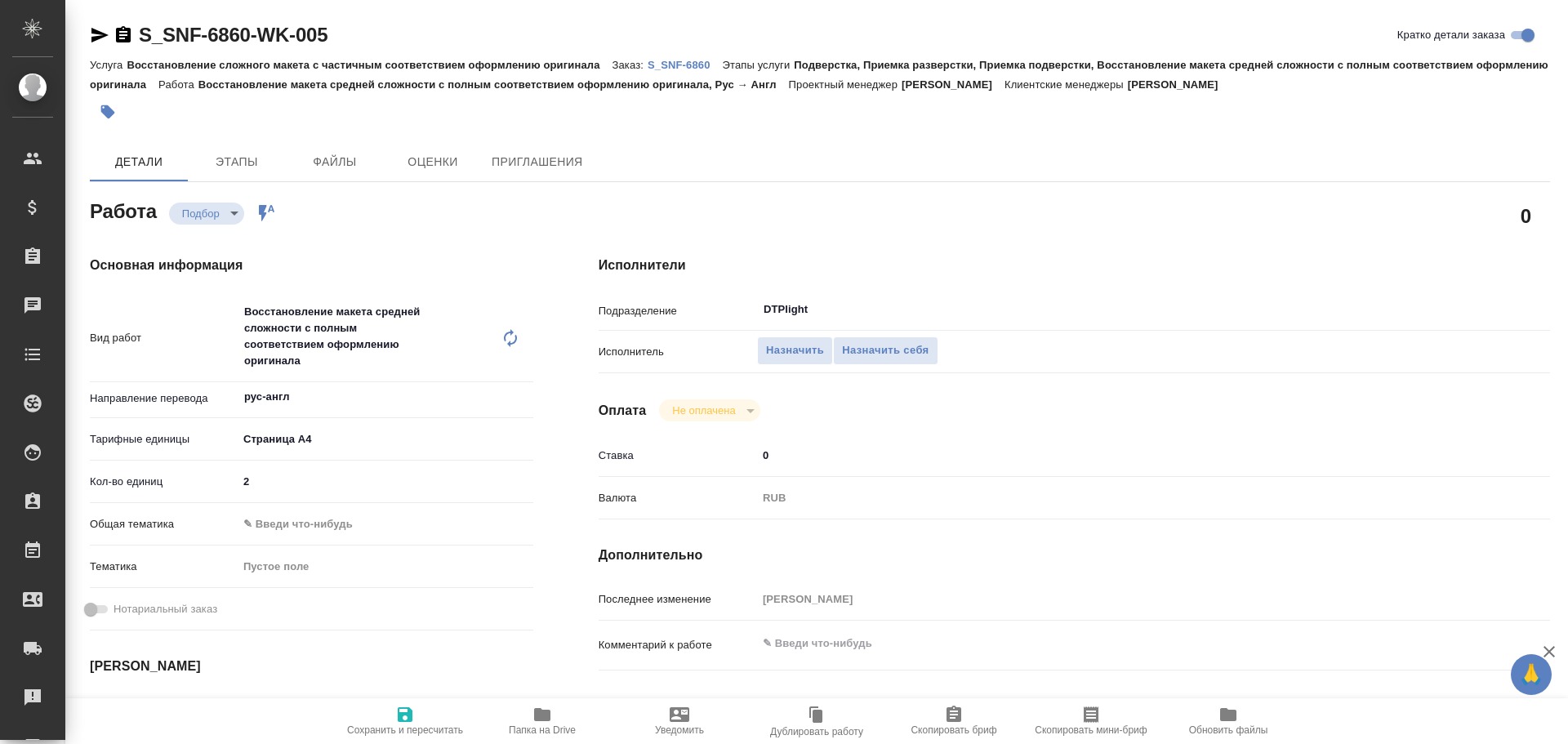
type textarea "x"
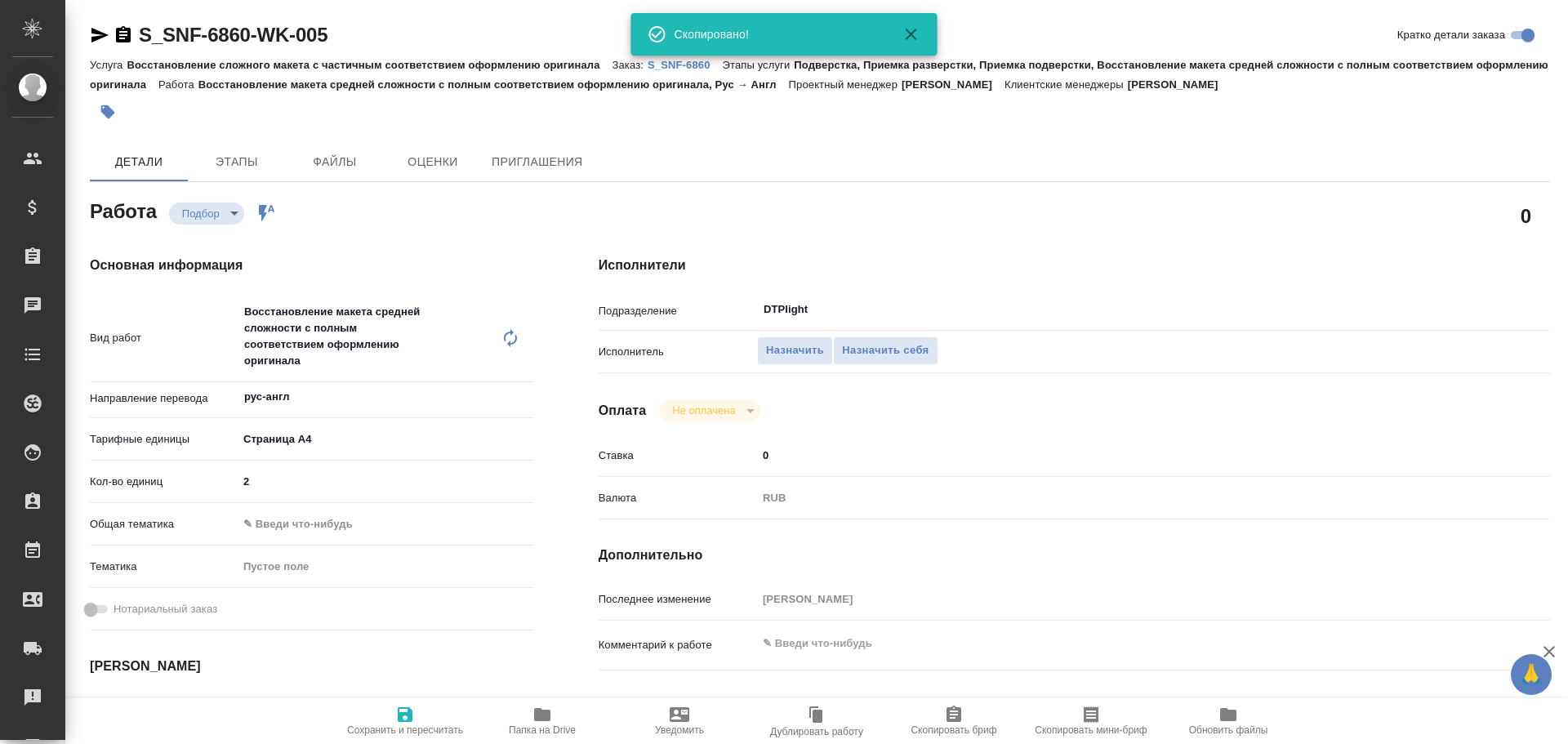
type textarea "x"
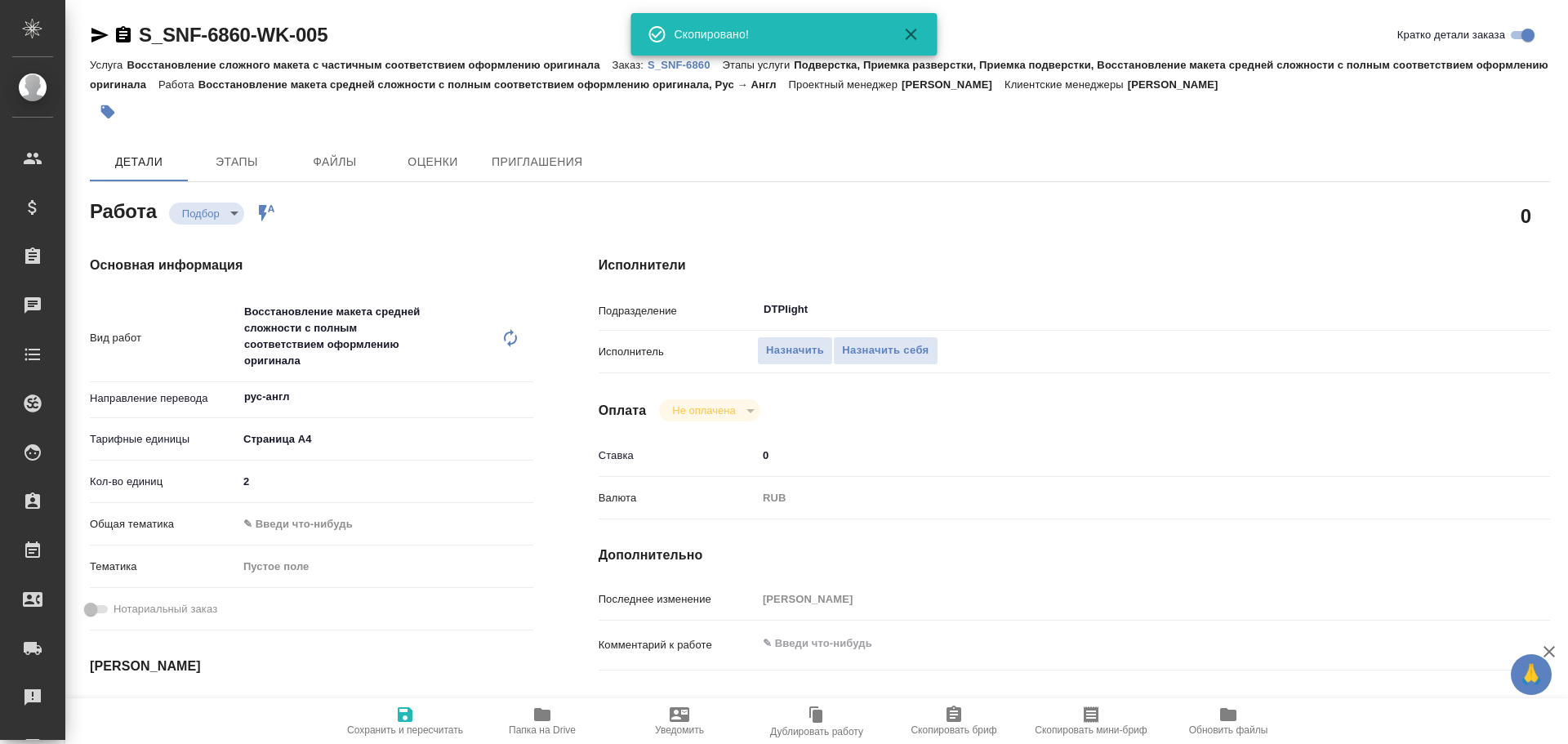
type textarea "x"
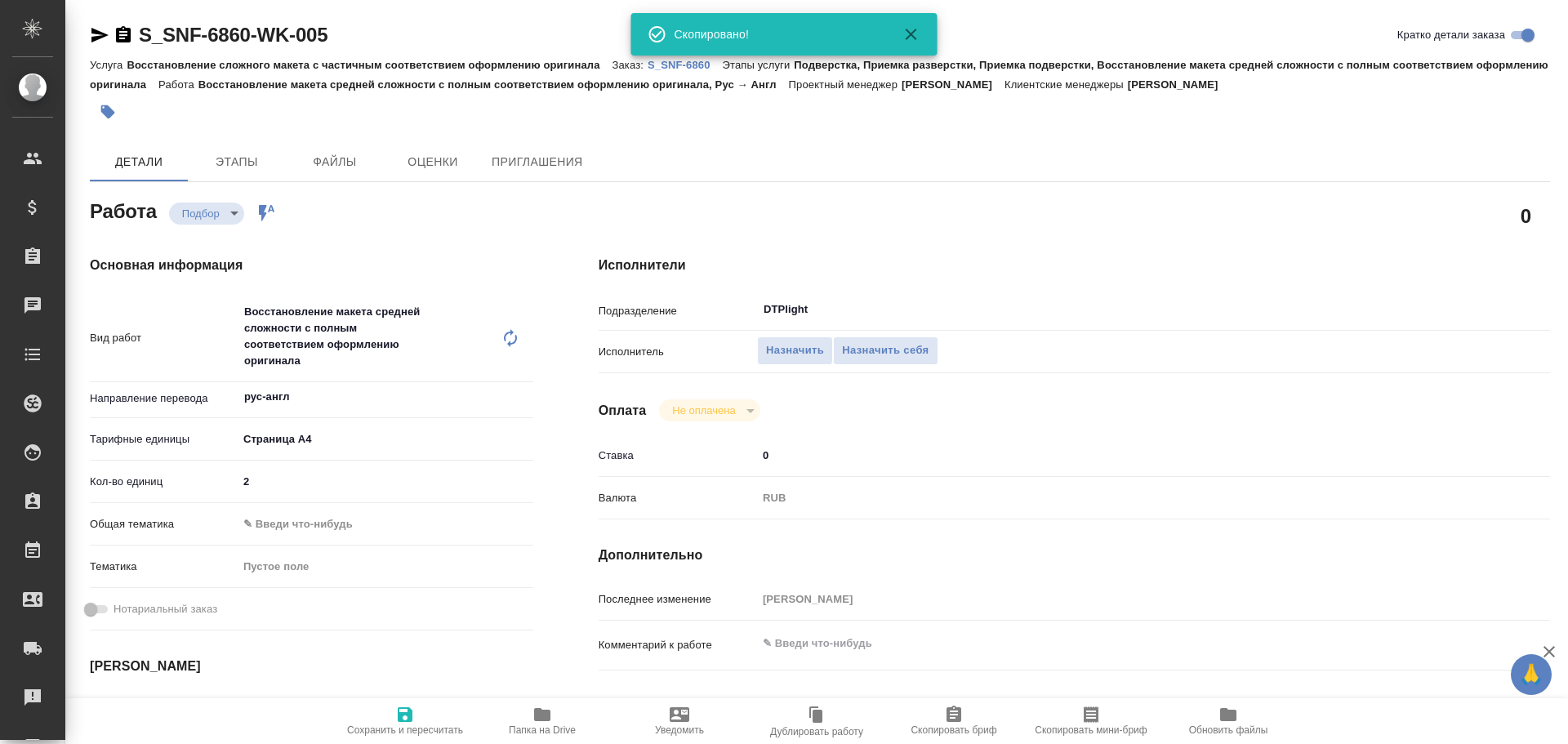
type textarea "x"
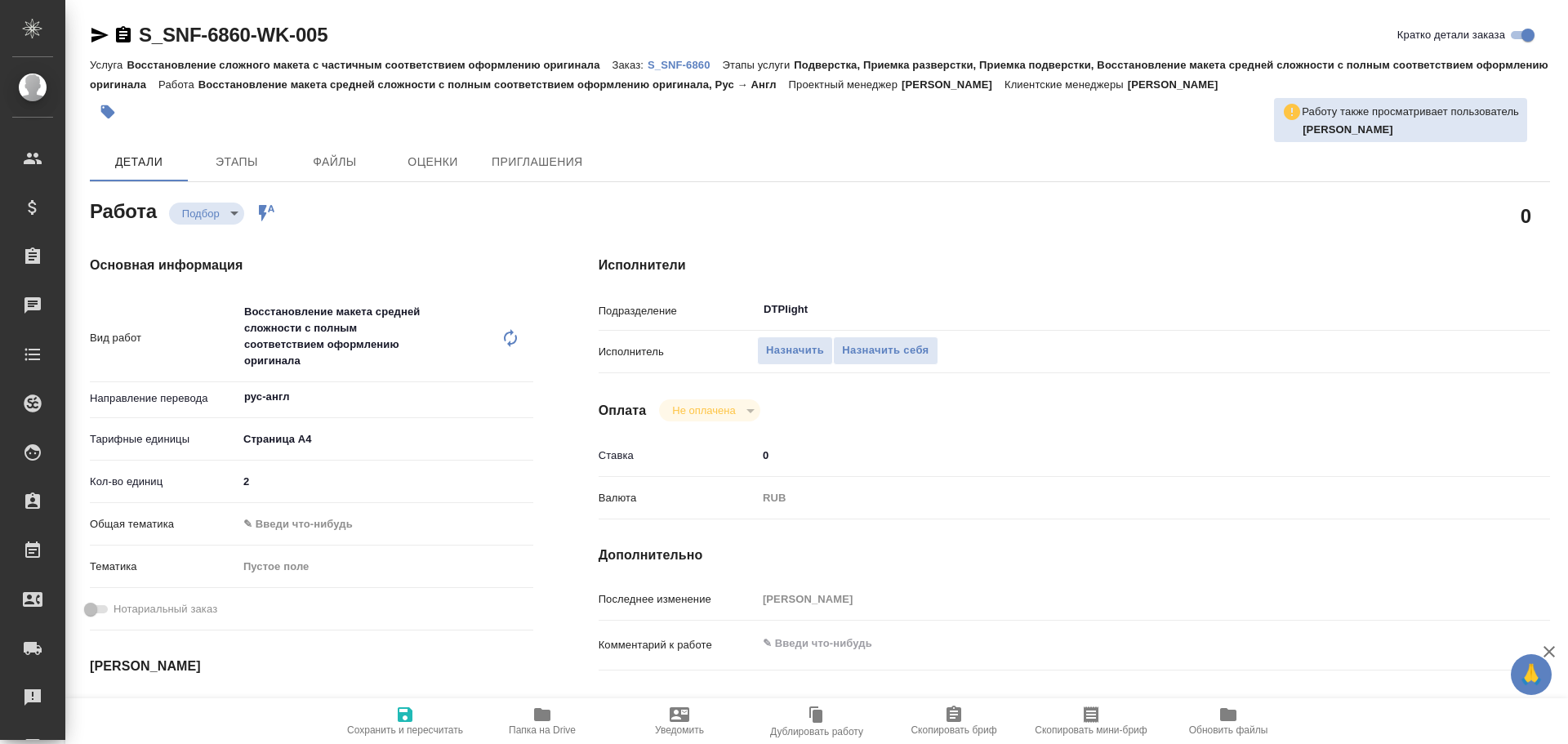
type textarea "x"
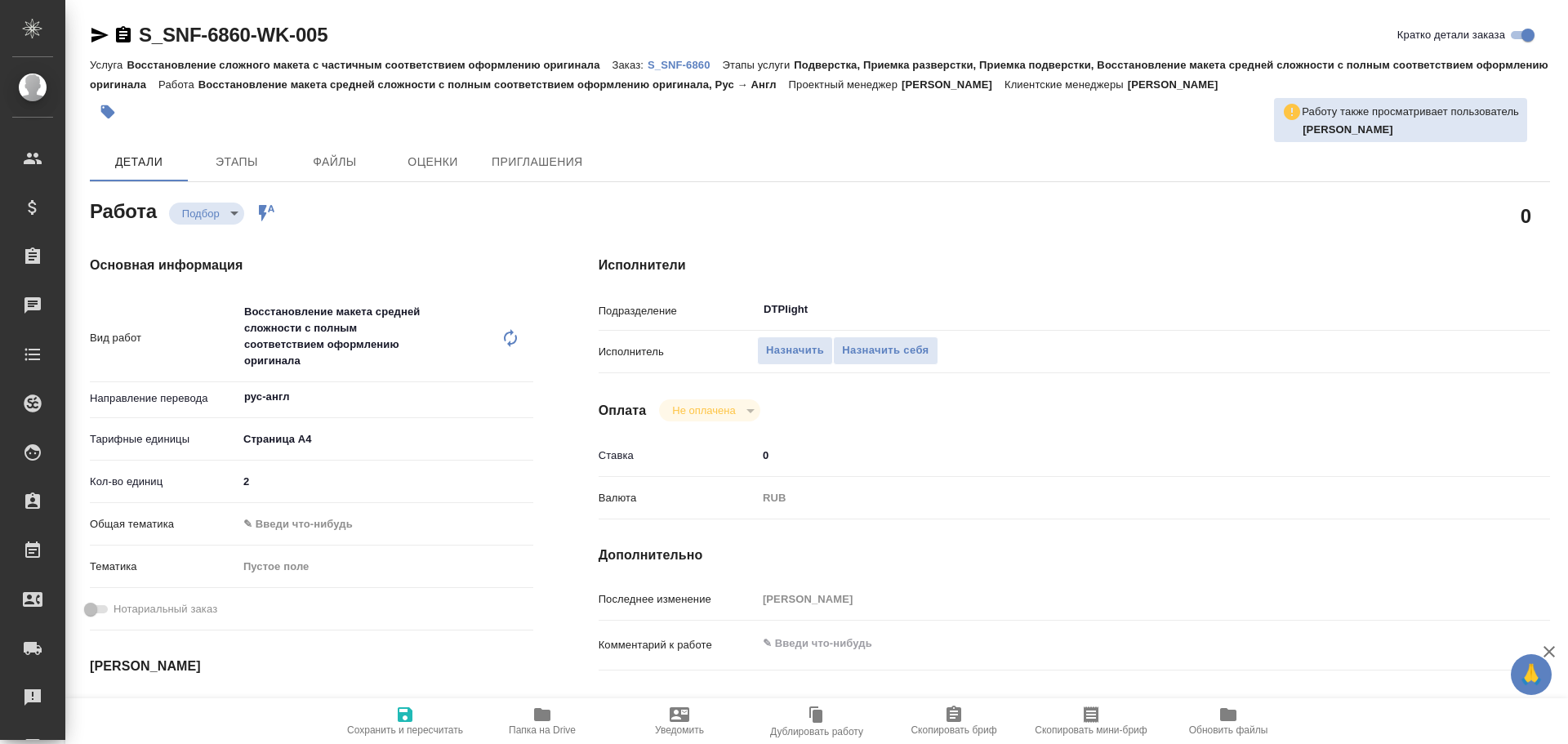
type textarea "x"
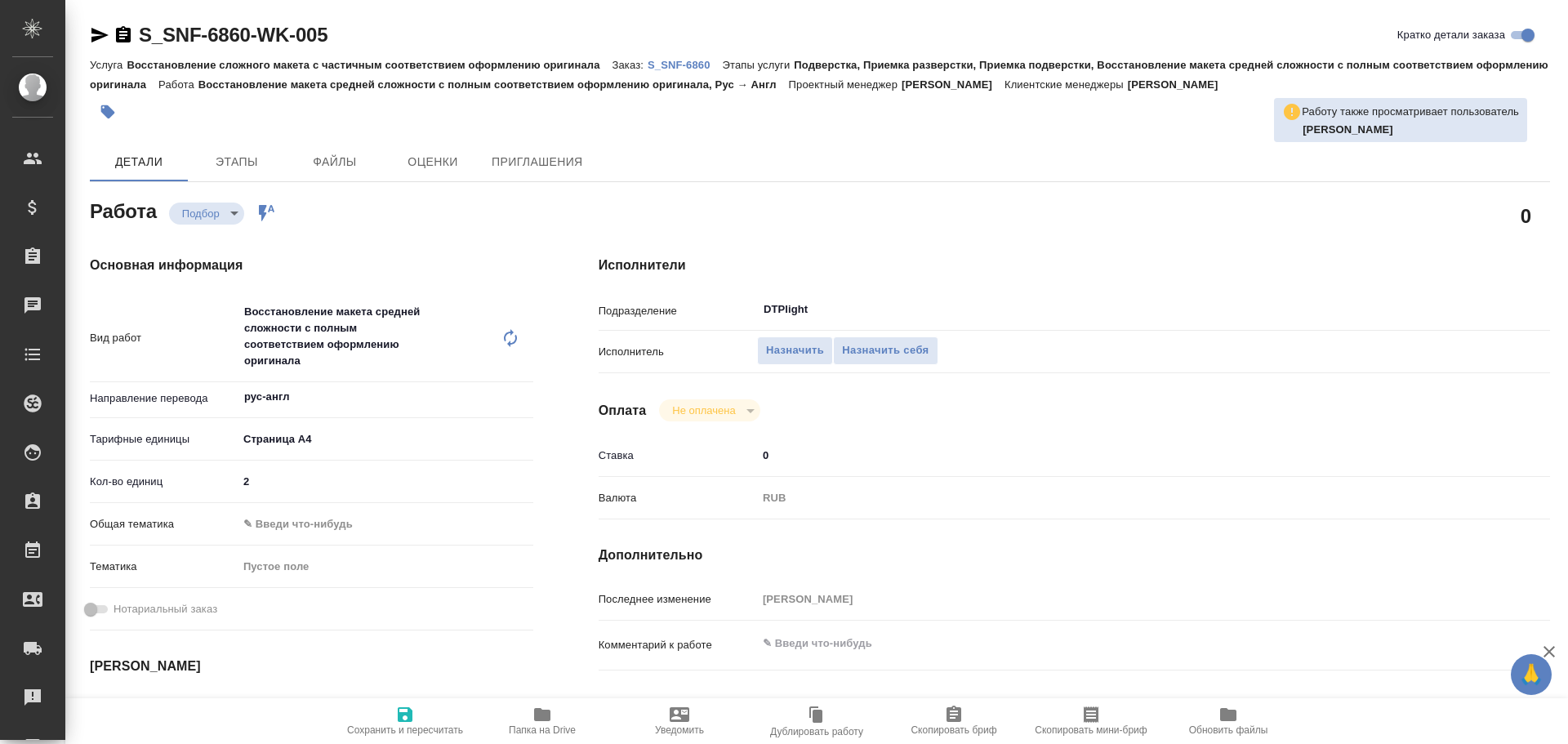
type textarea "x"
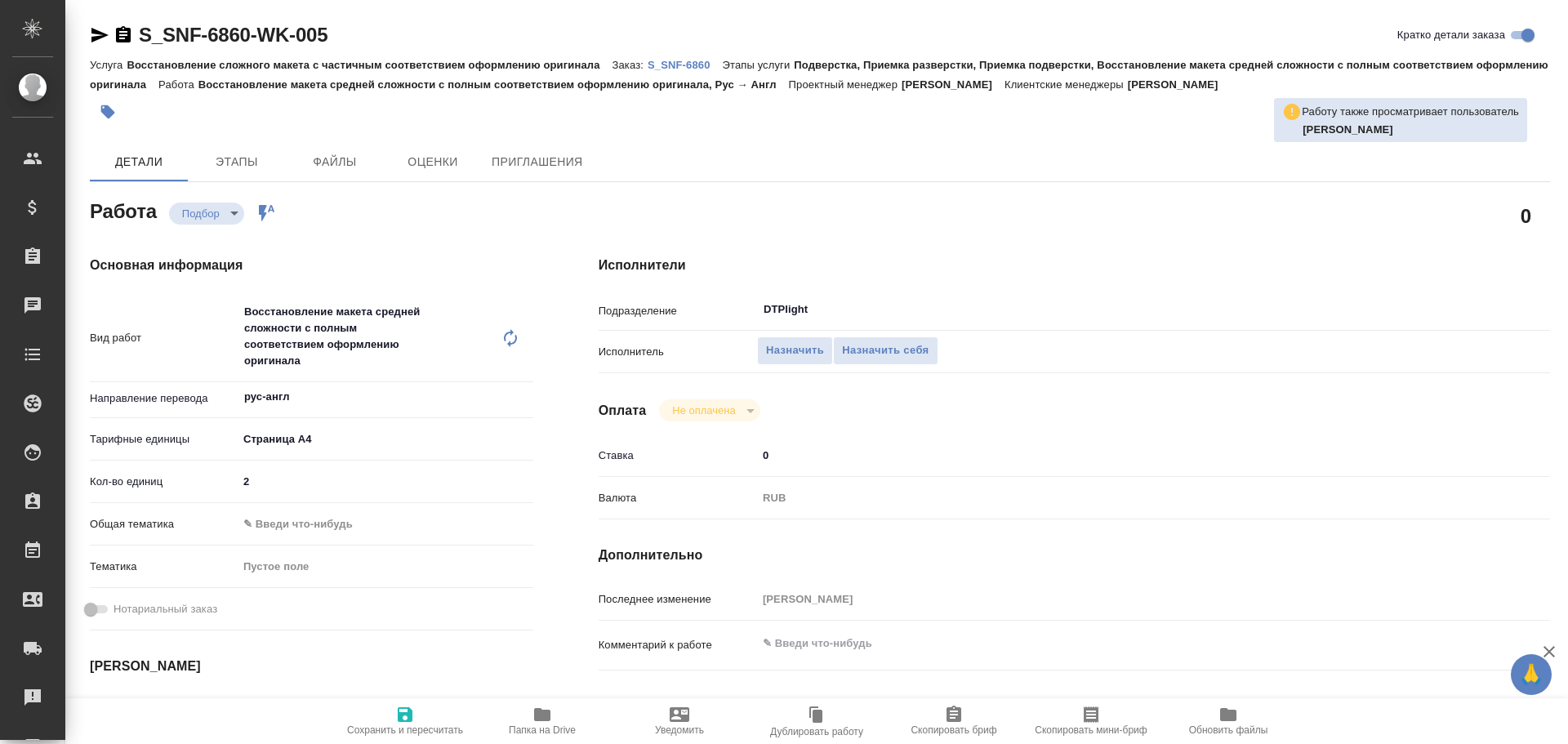
type textarea "x"
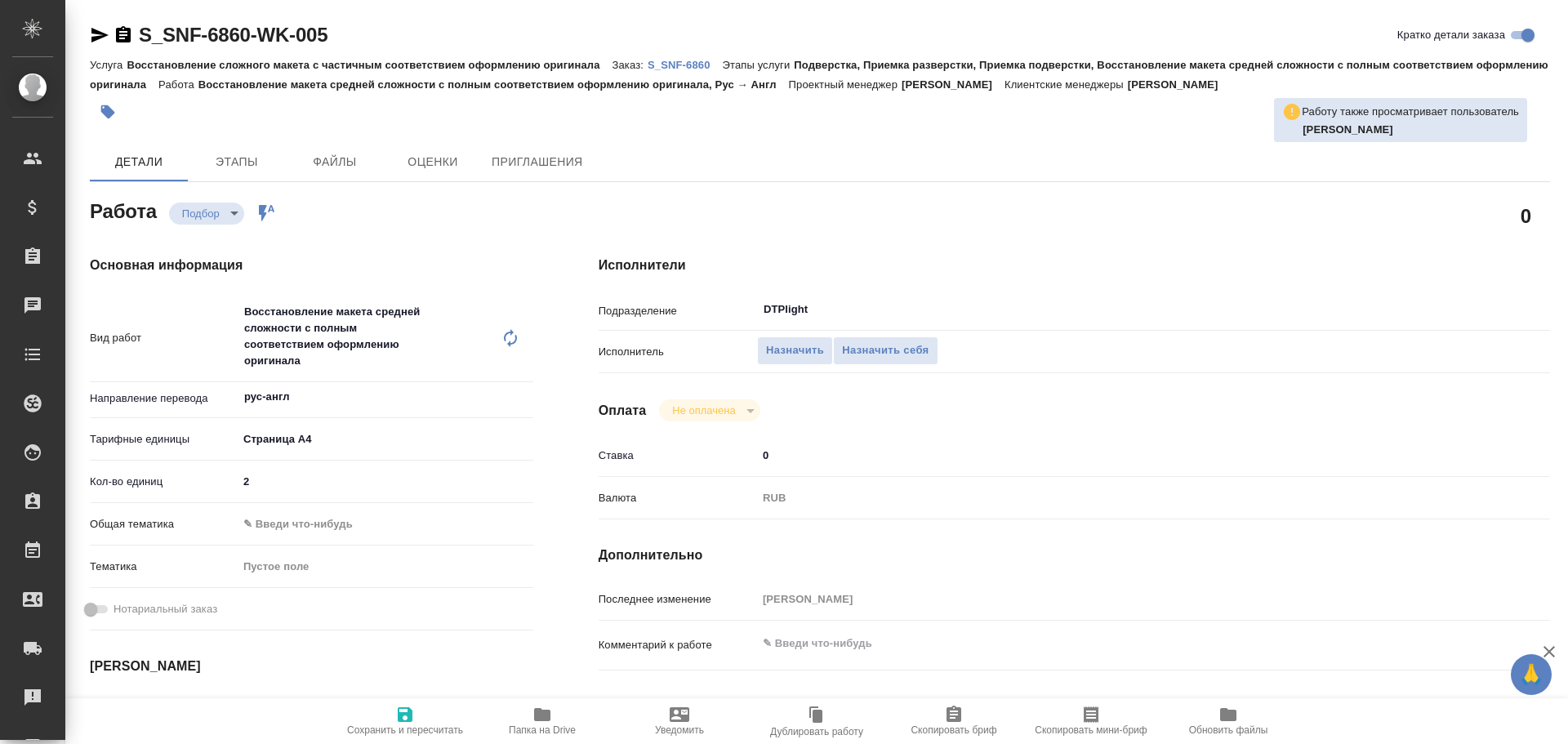
type textarea "x"
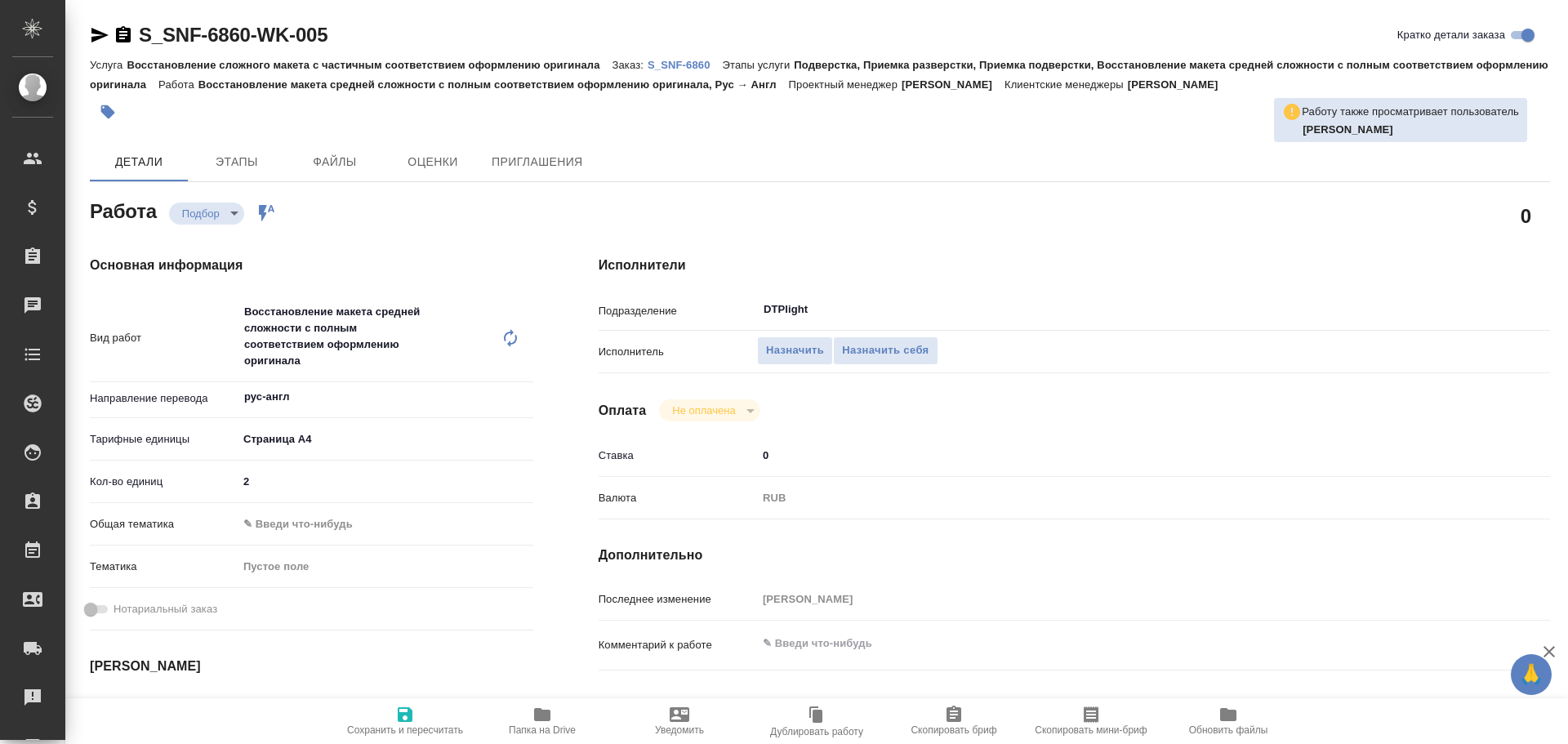
type textarea "x"
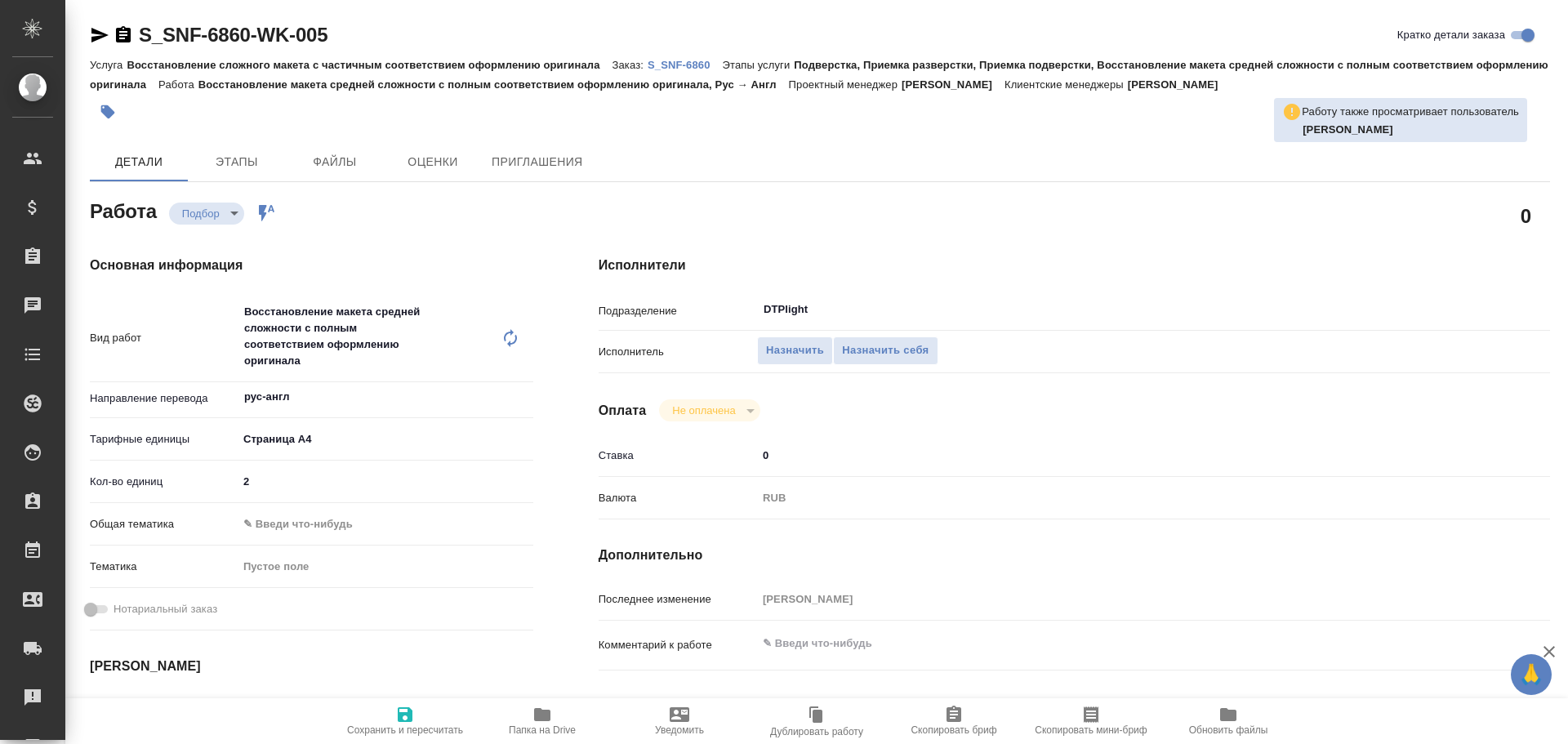
type textarea "x"
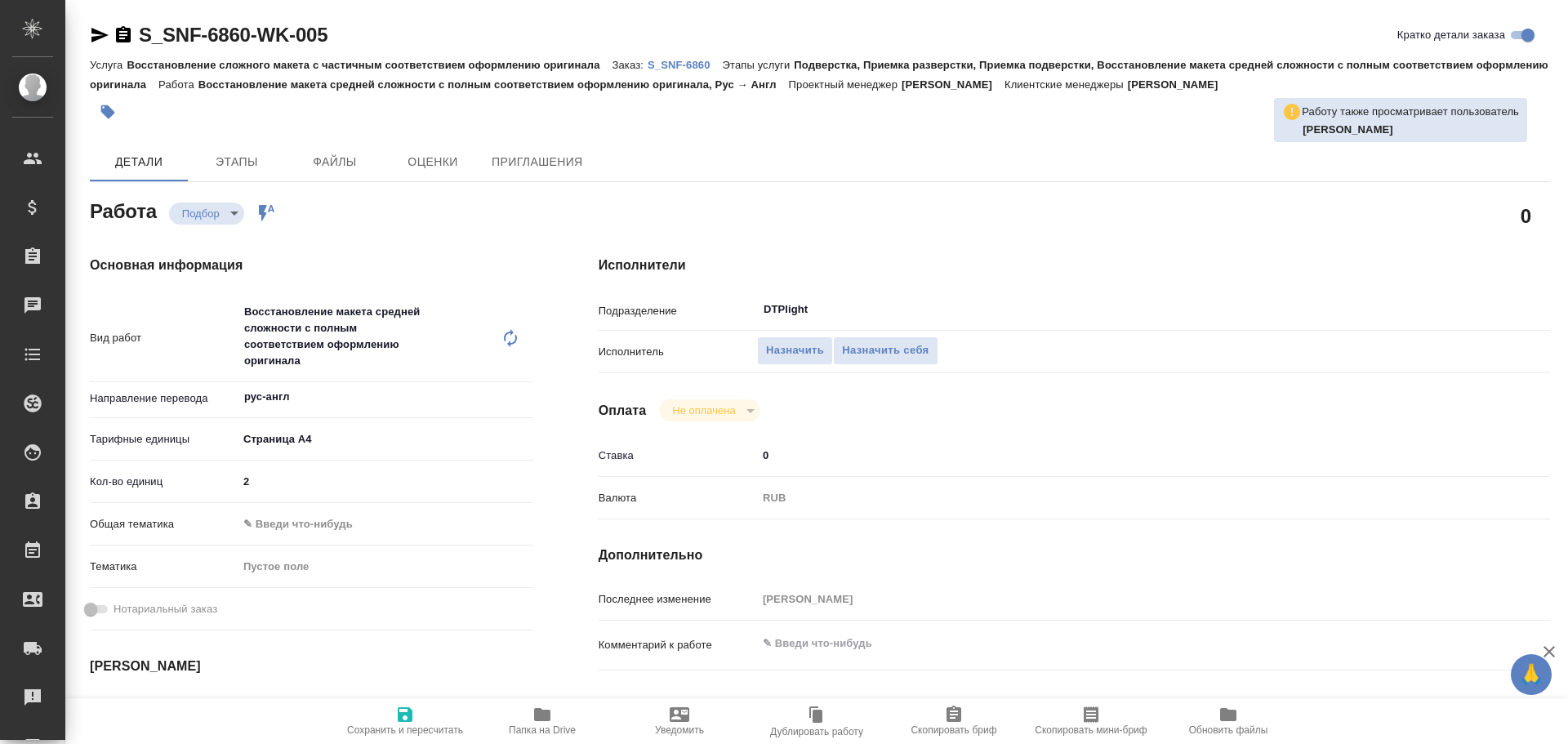
type textarea "x"
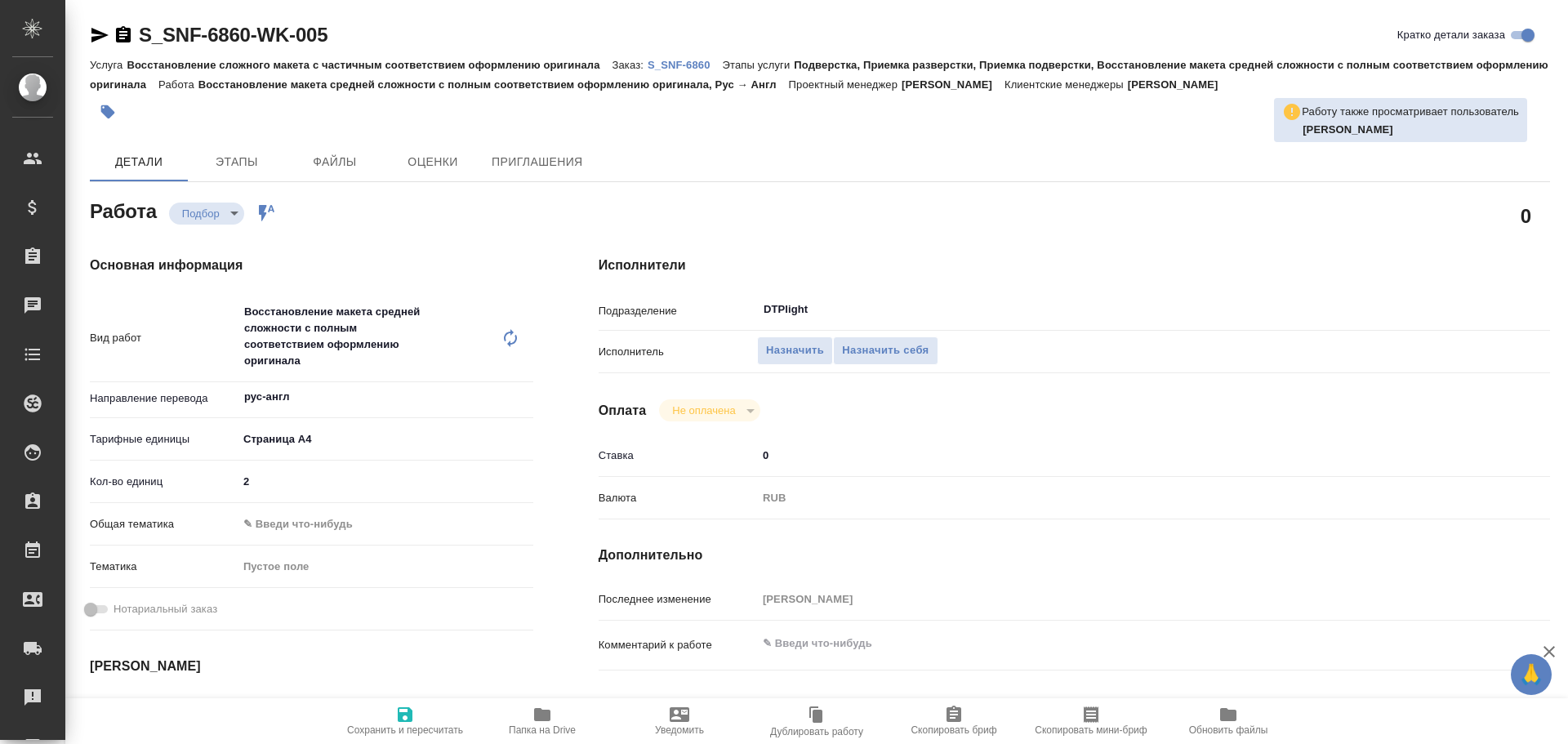
type textarea "x"
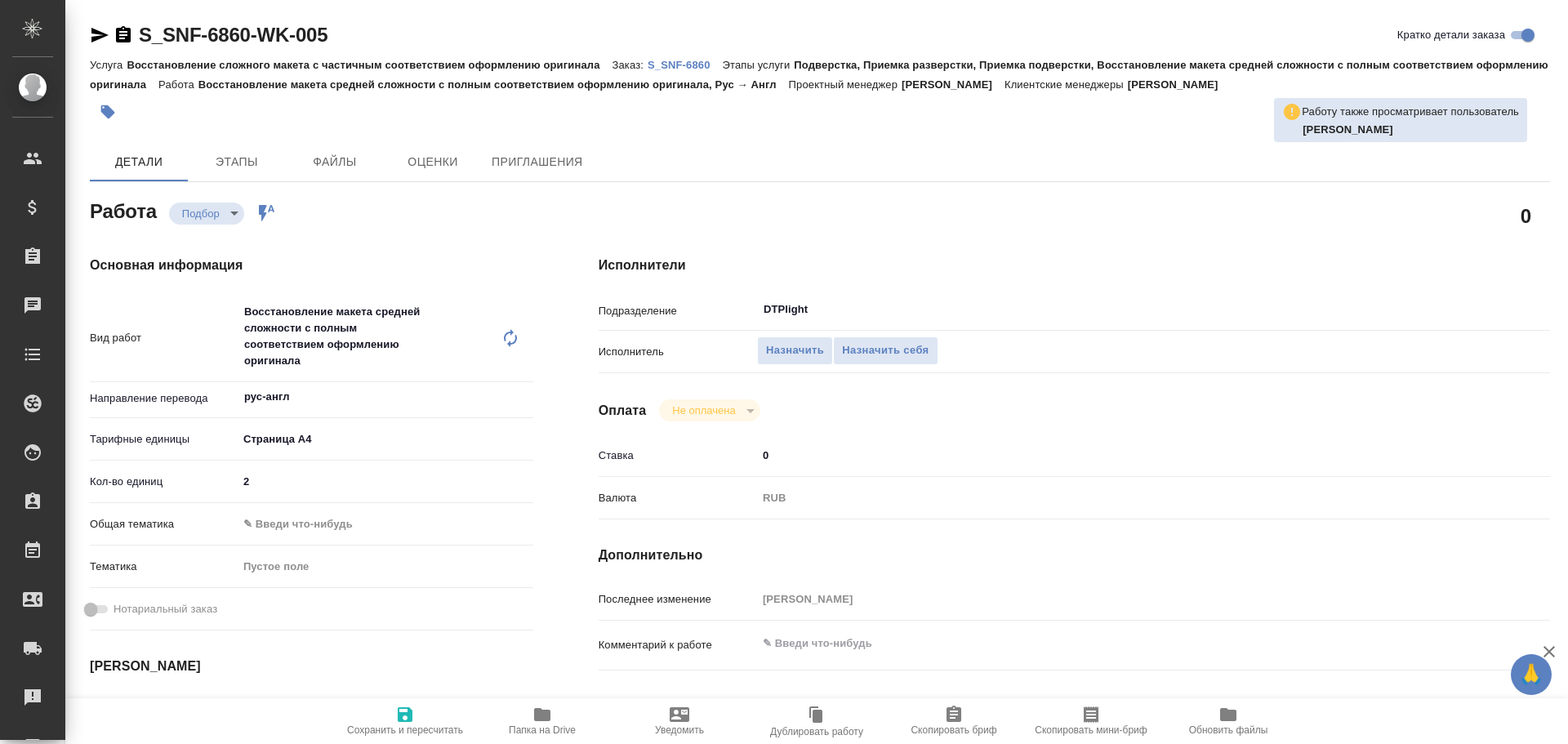
type textarea "x"
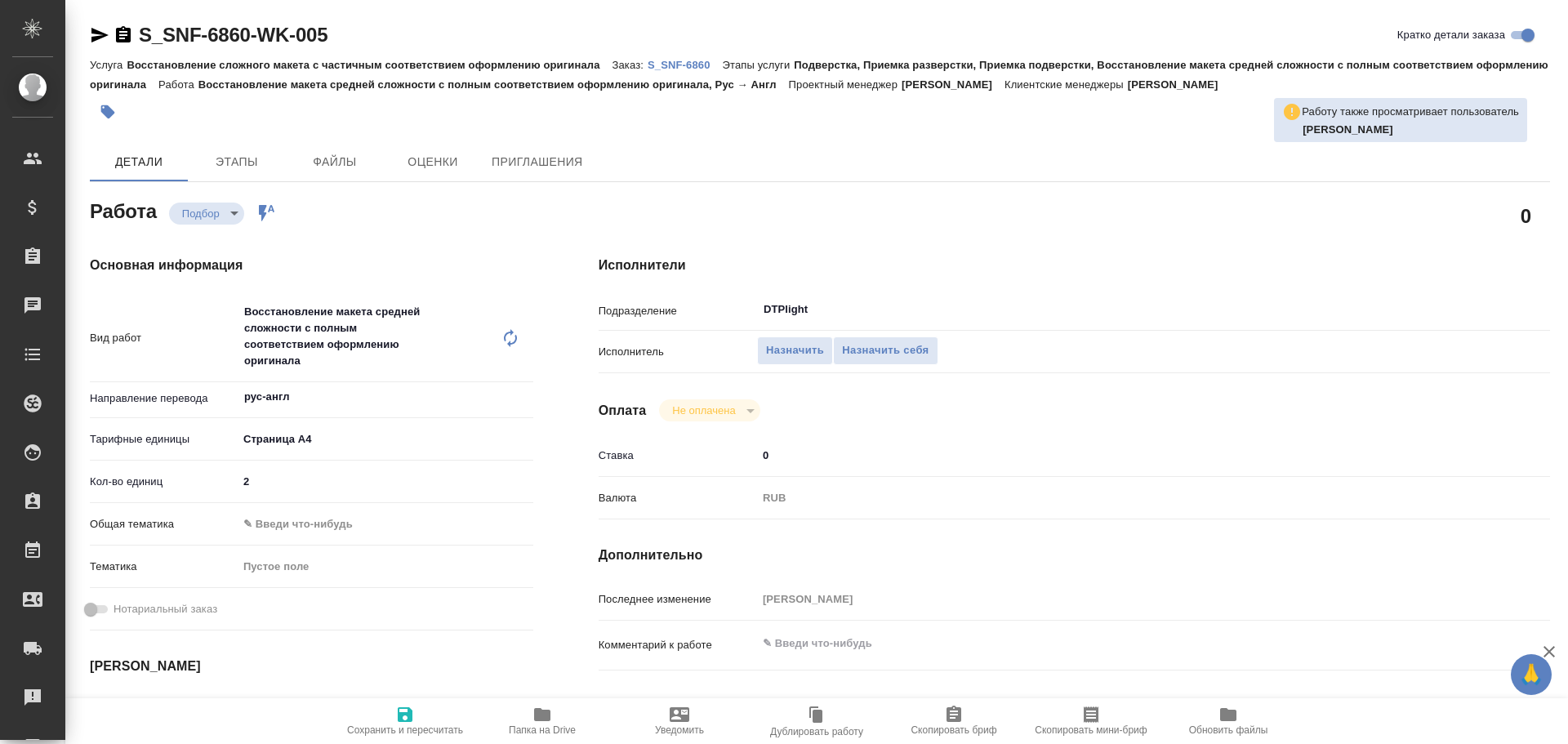
type textarea "x"
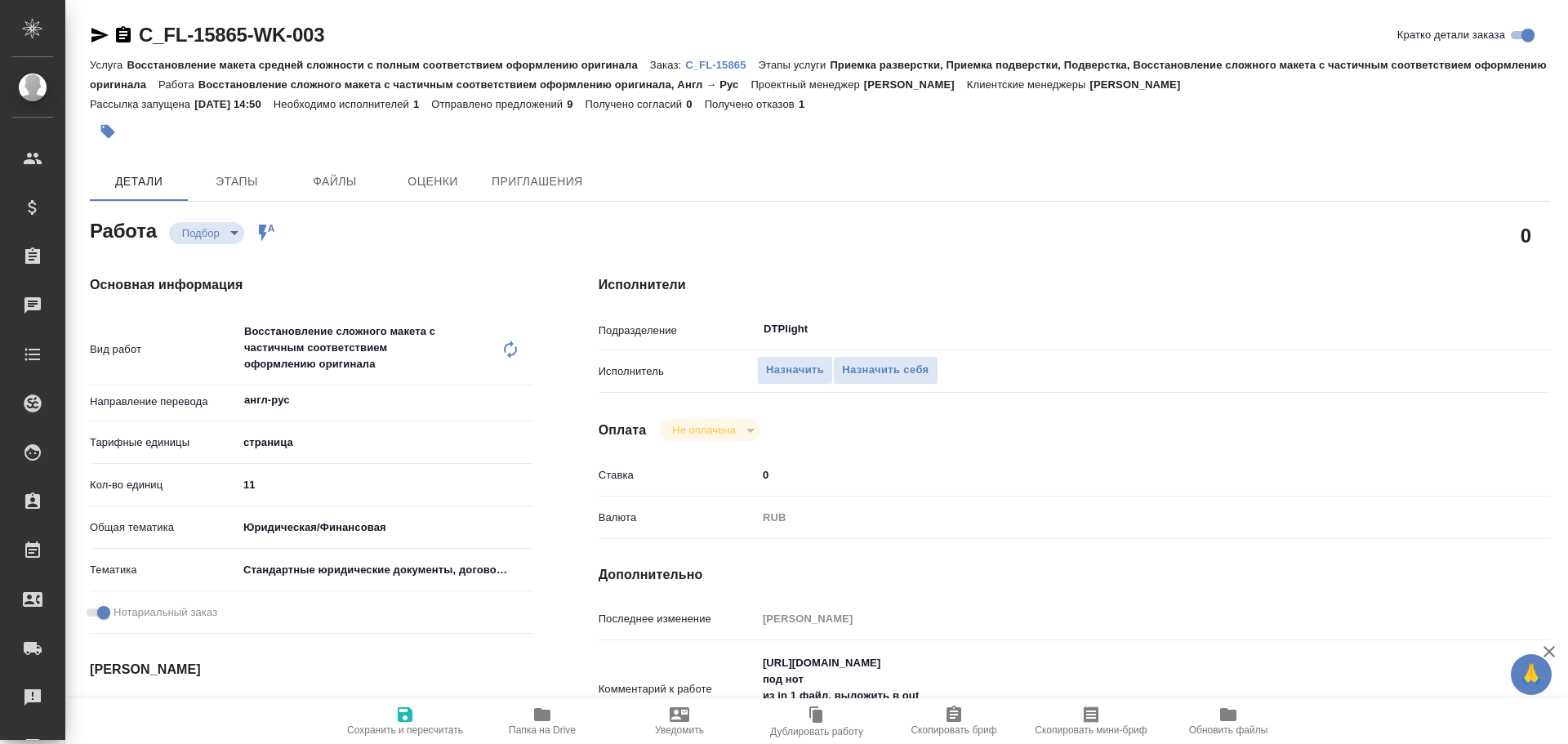
type textarea "x"
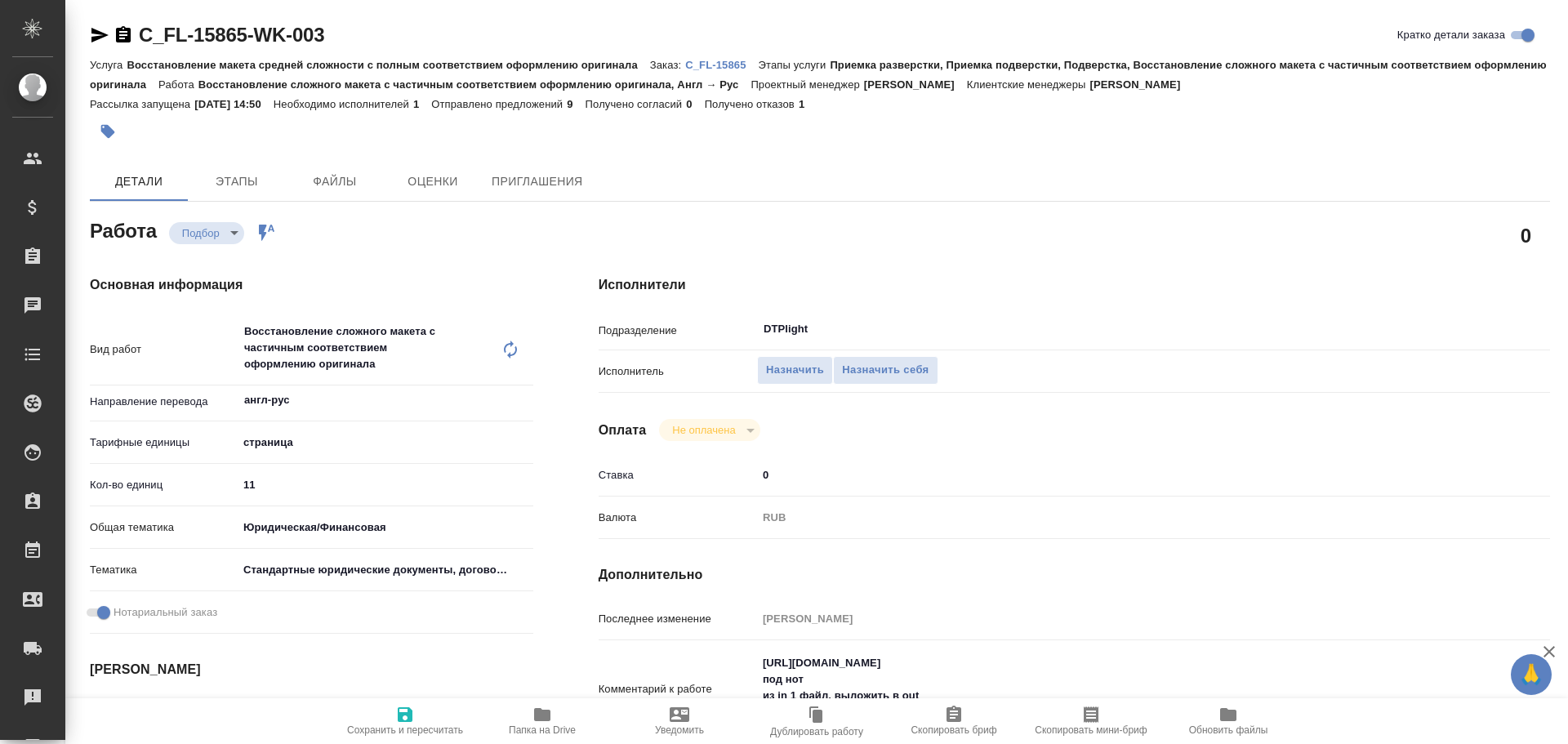
type textarea "x"
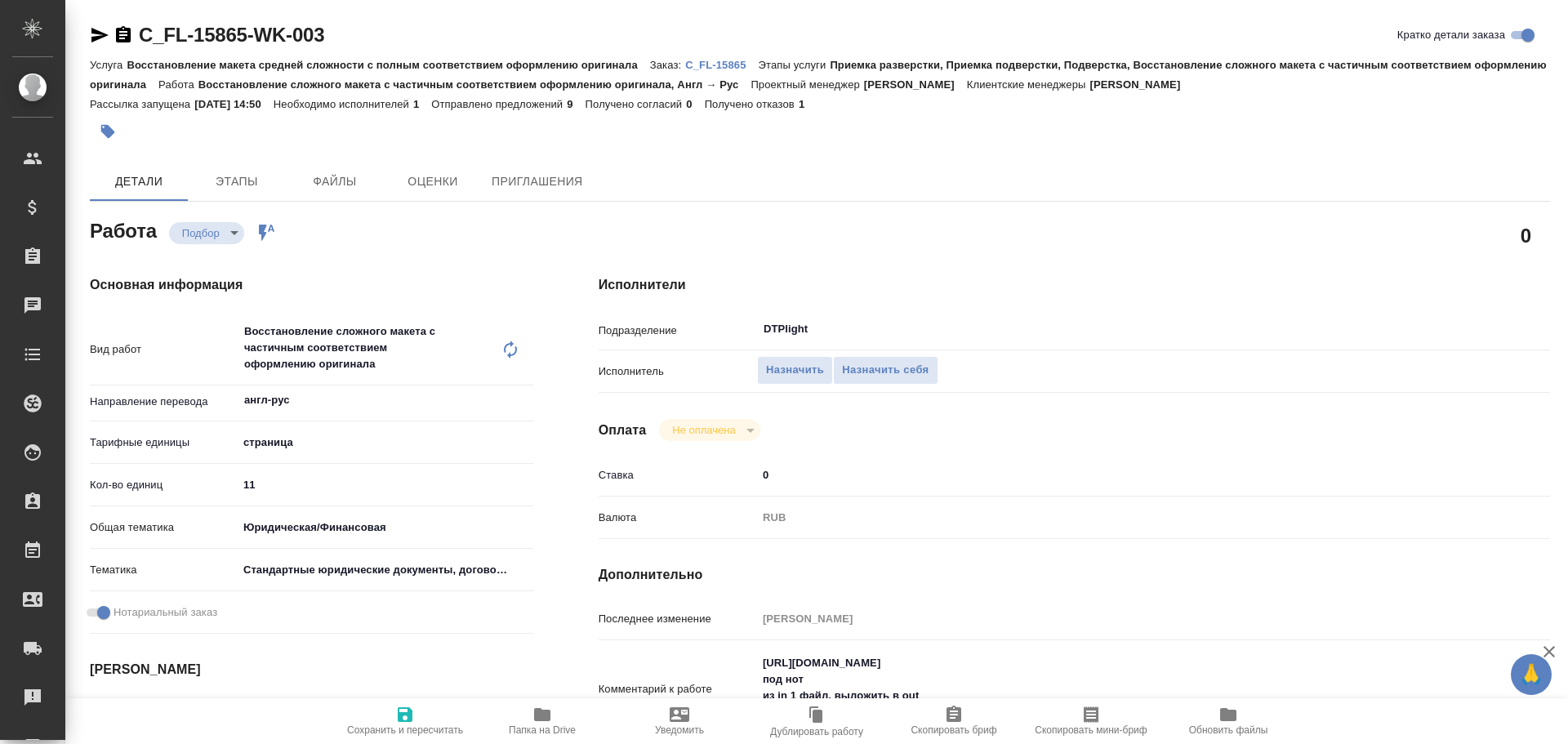
type textarea "x"
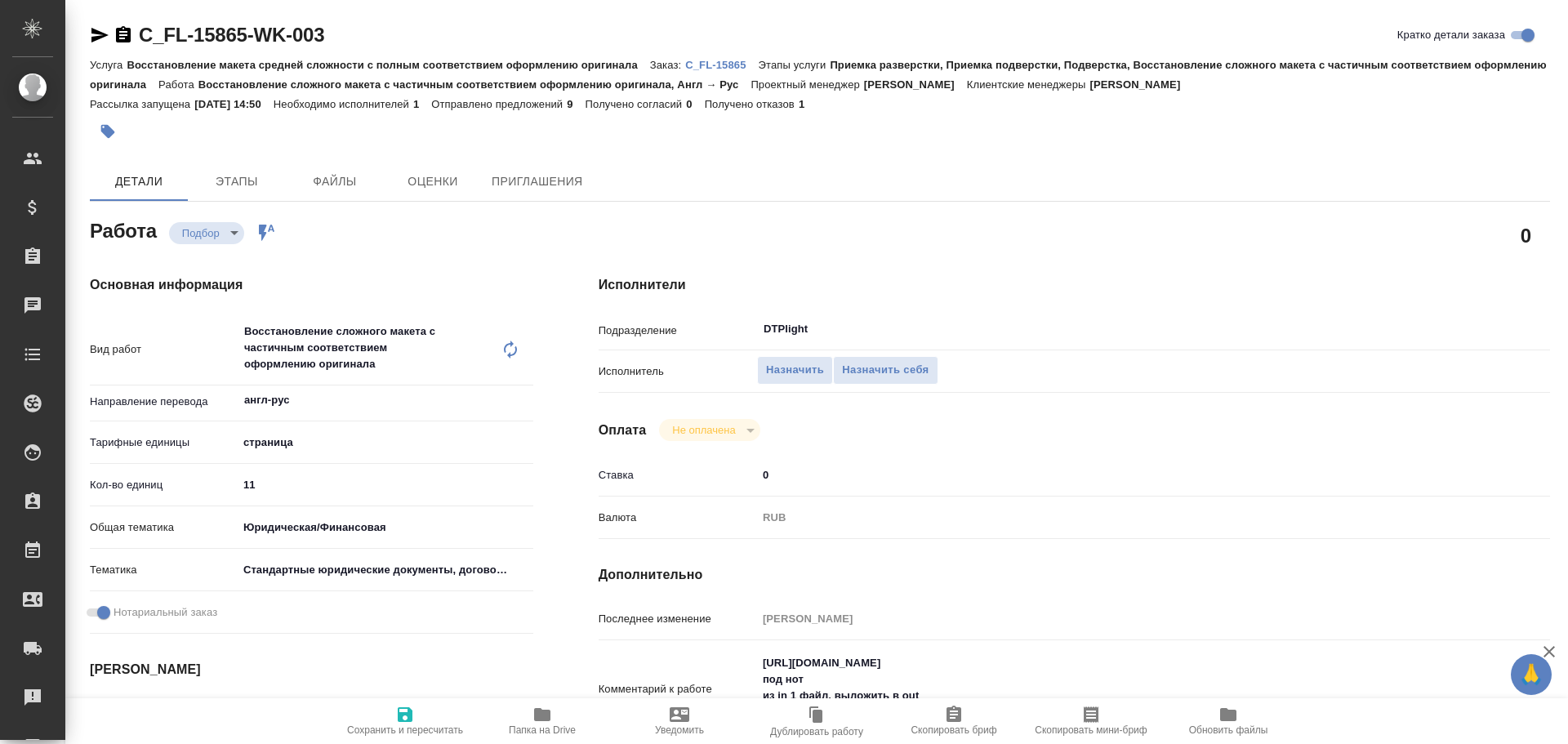
type textarea "x"
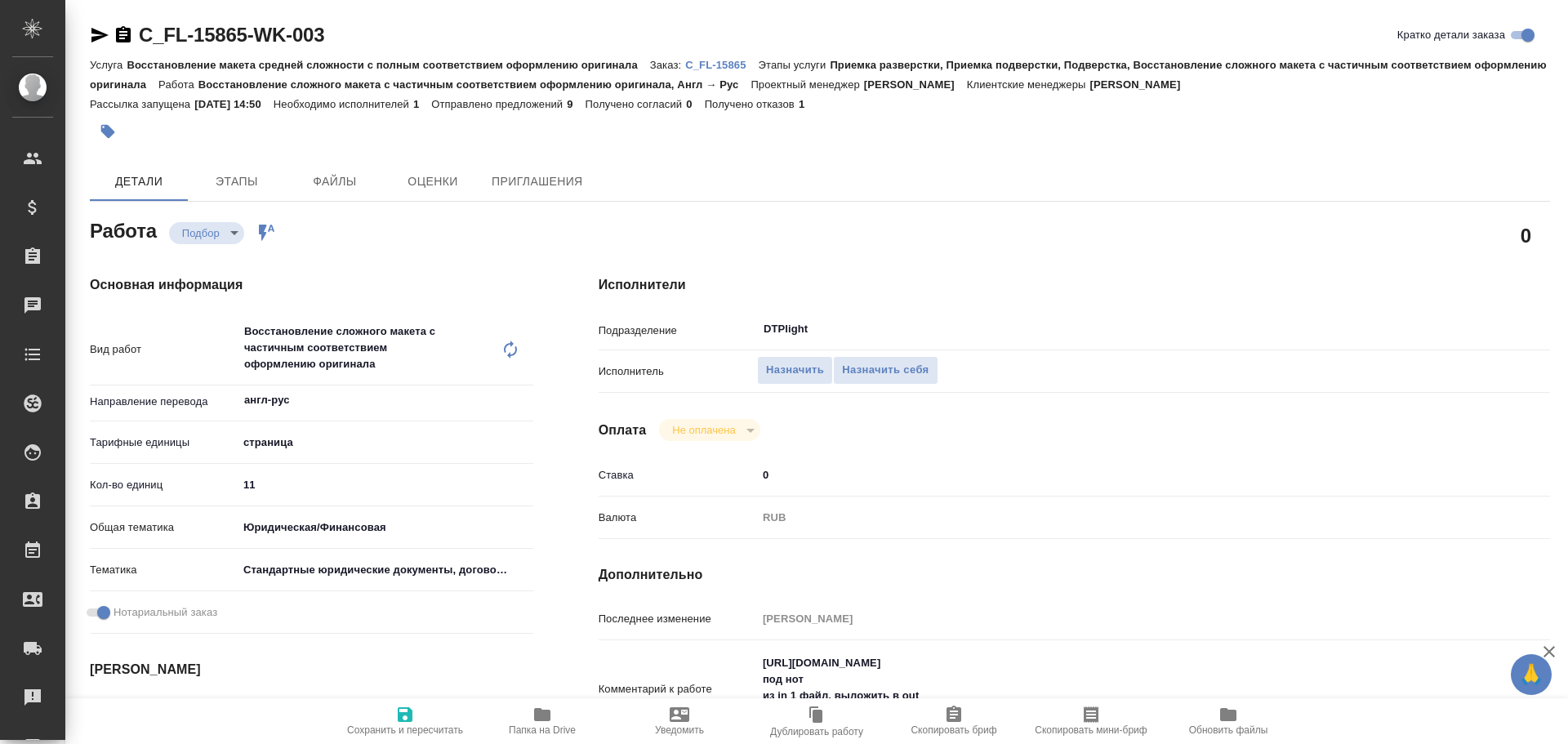
type textarea "x"
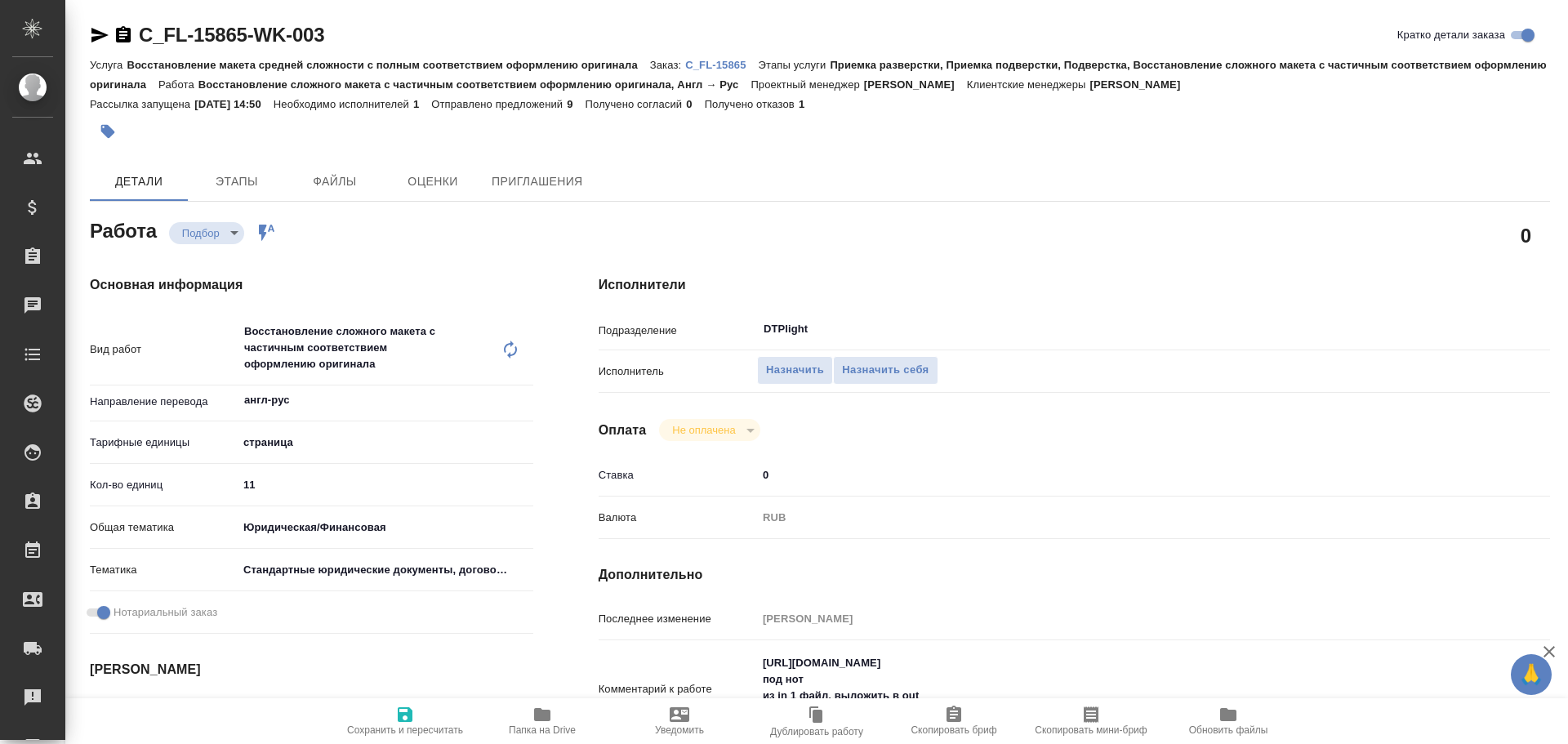
scroll to position [164, 0]
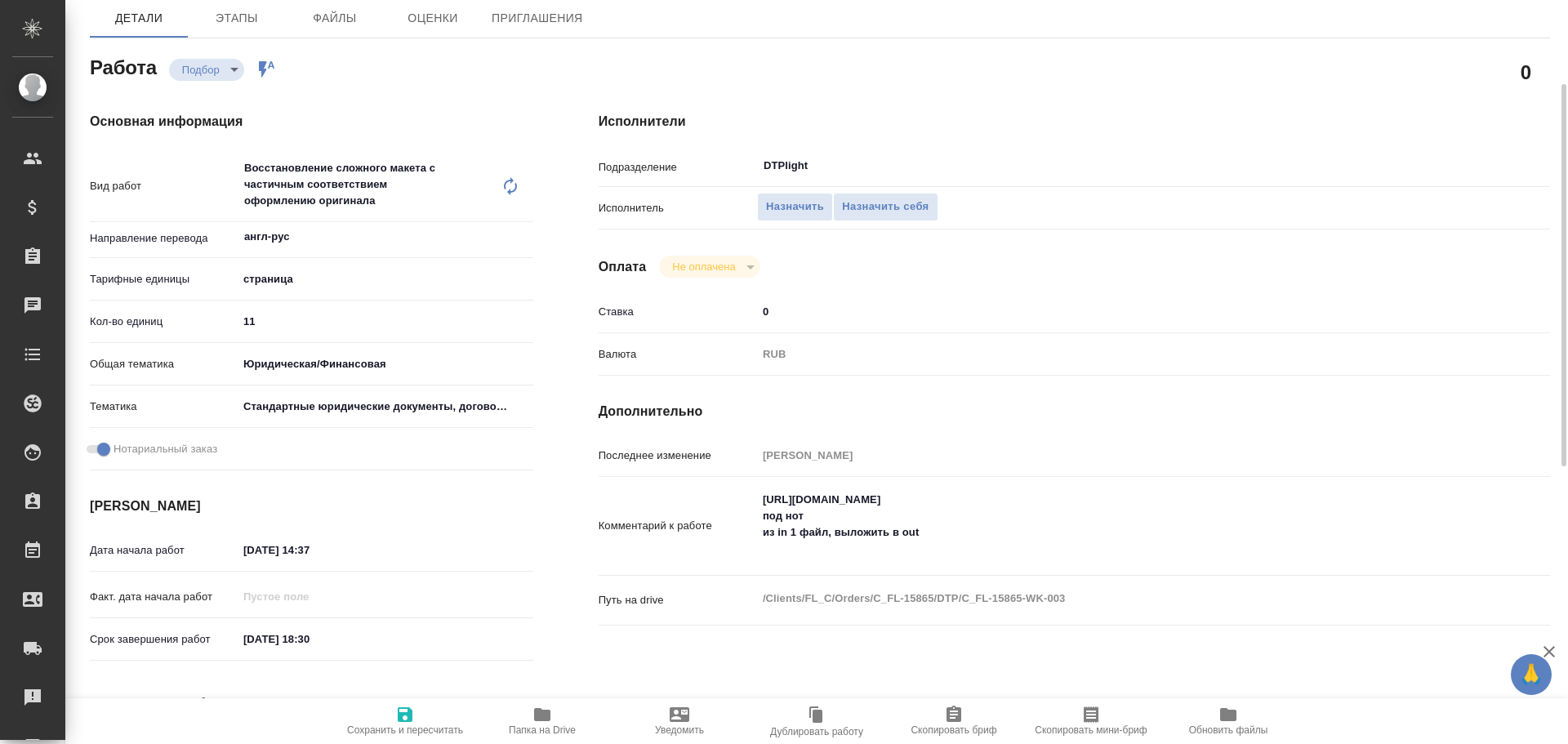
type textarea "x"
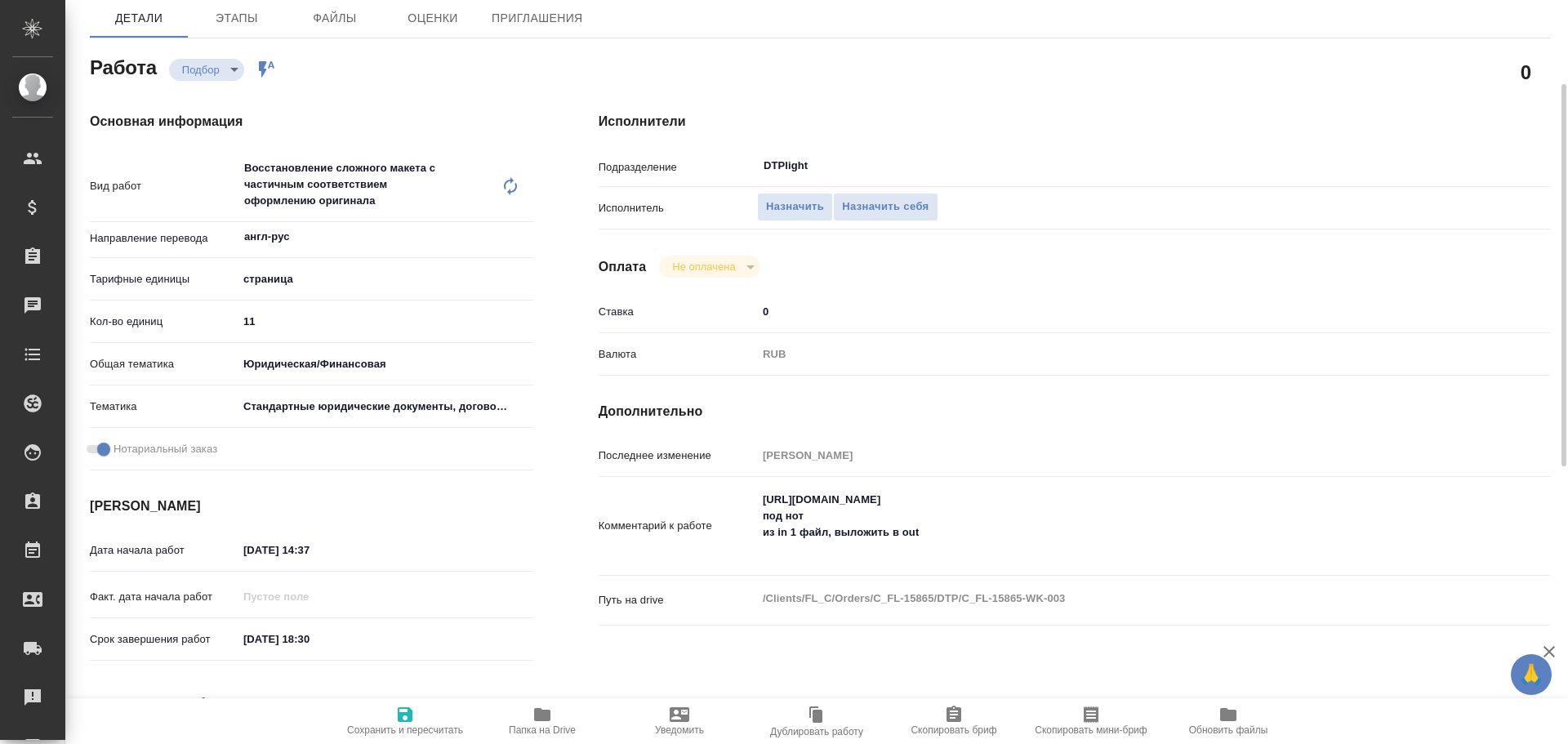
type textarea "x"
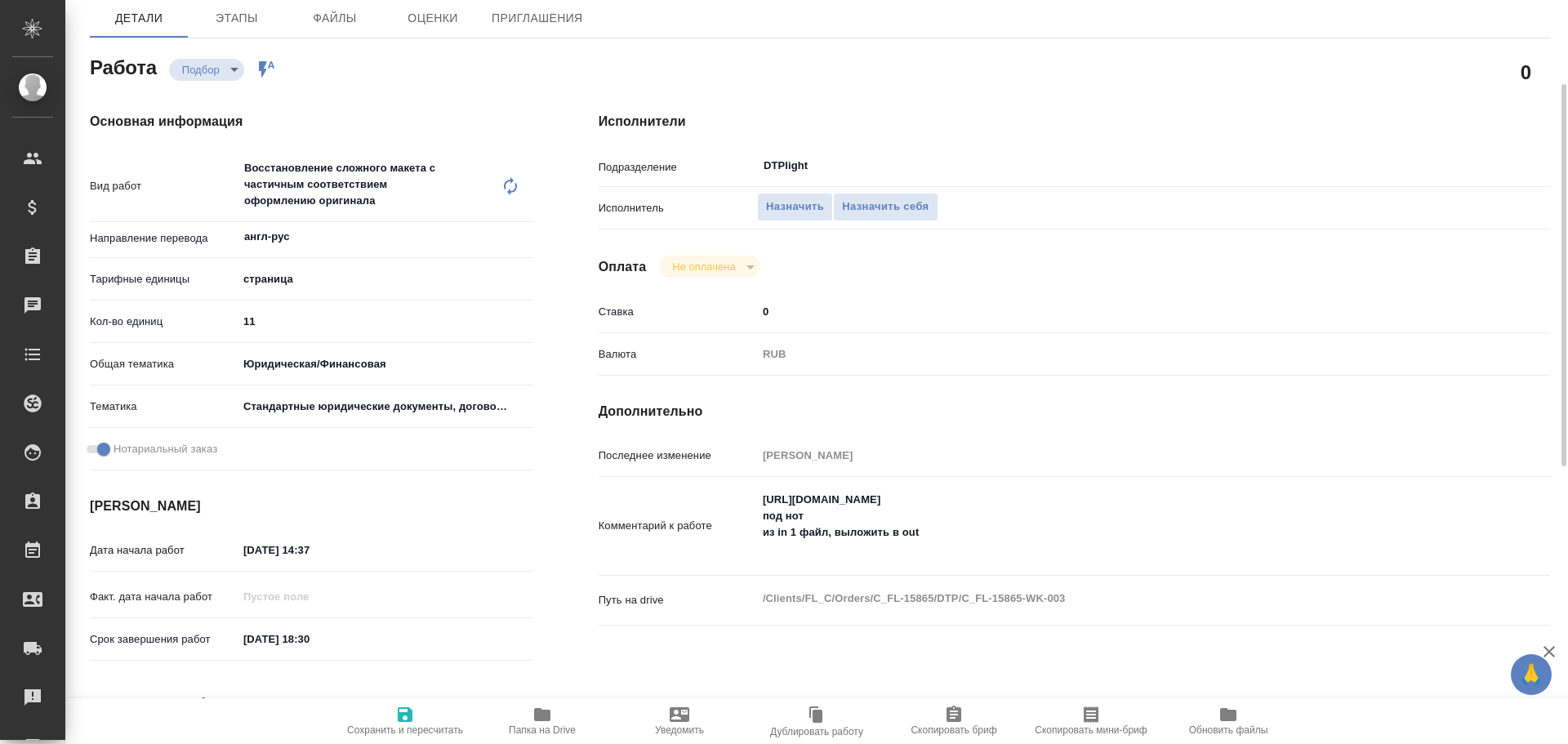
click at [540, 731] on span "Папка на Drive" at bounding box center [542, 730] width 67 height 11
type textarea "x"
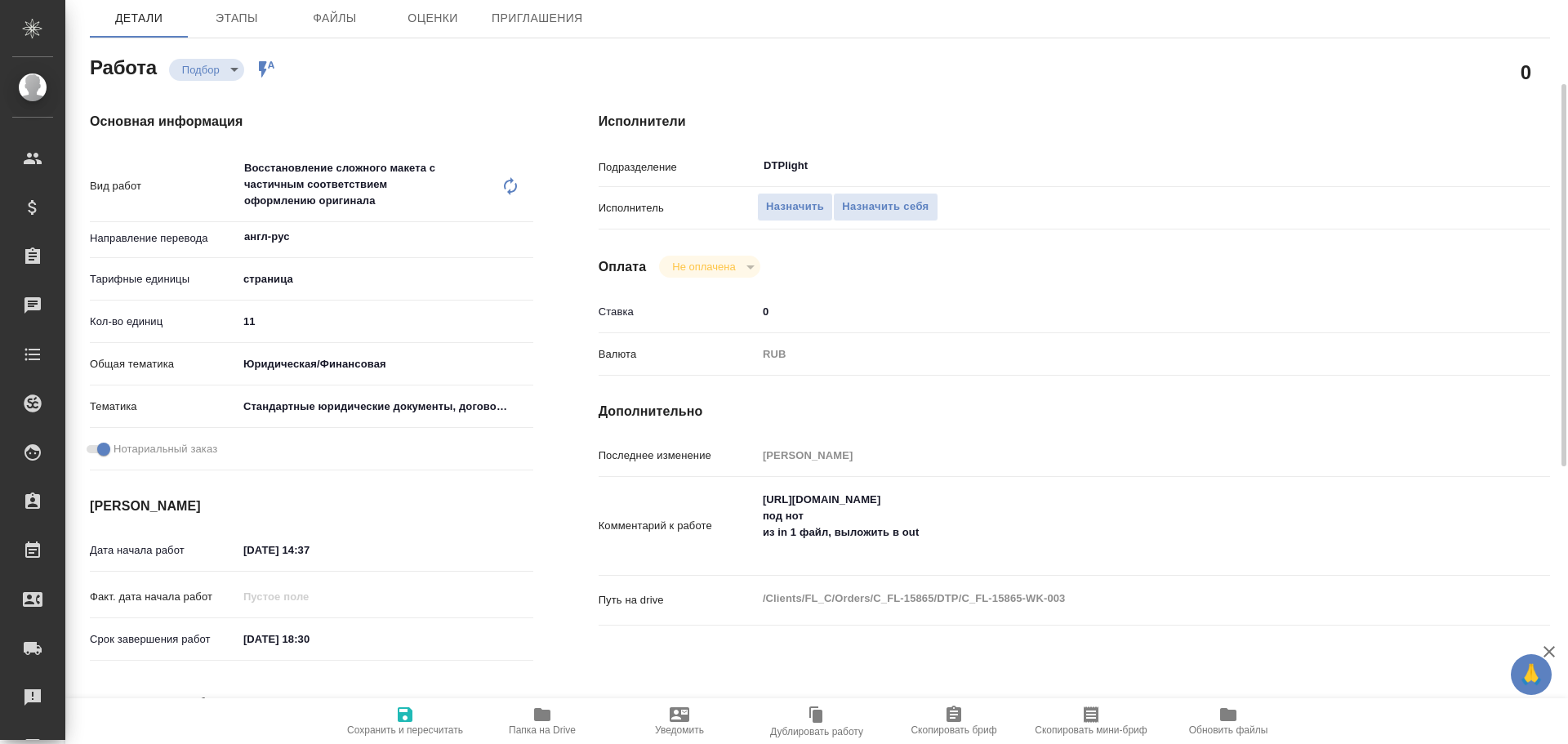
type textarea "x"
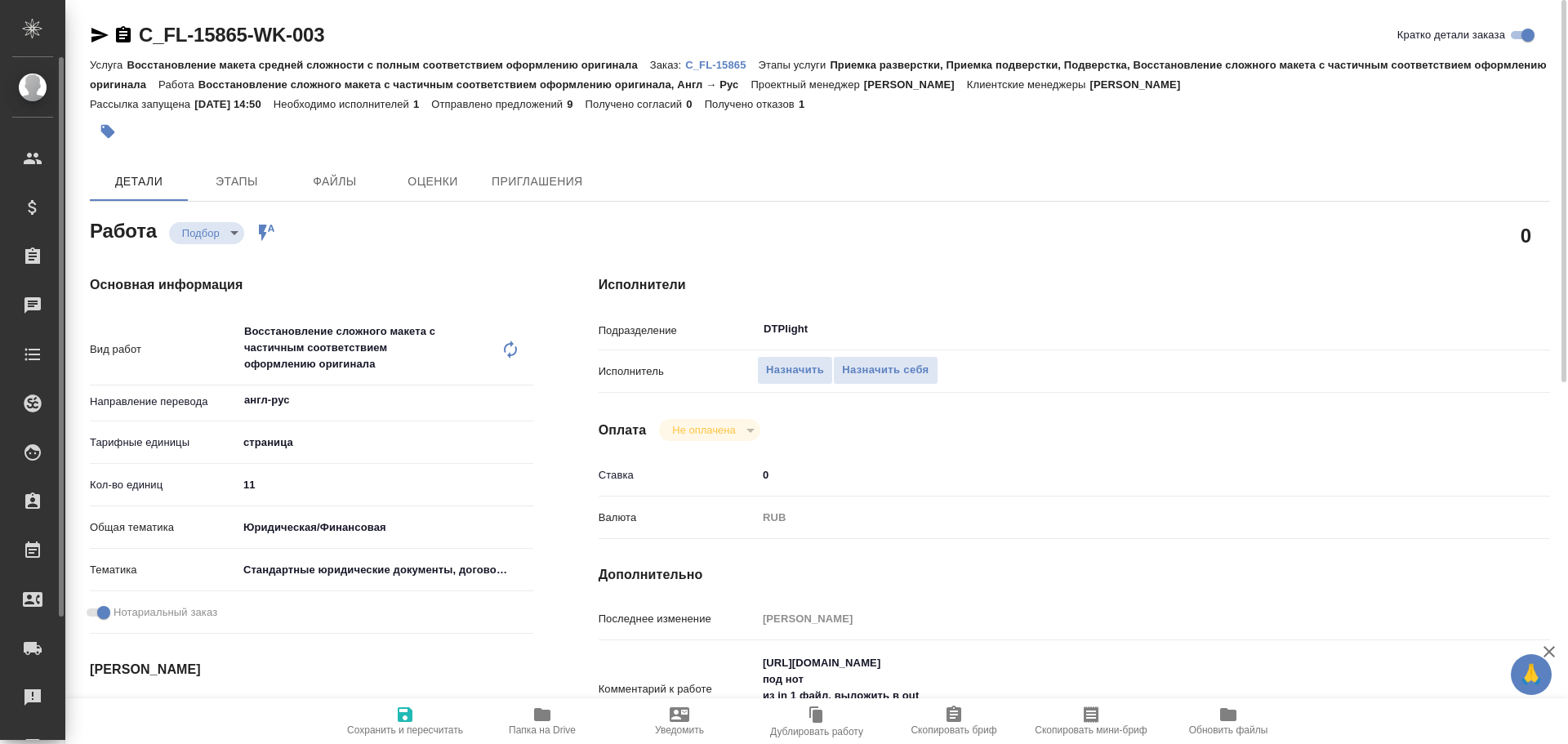
type textarea "x"
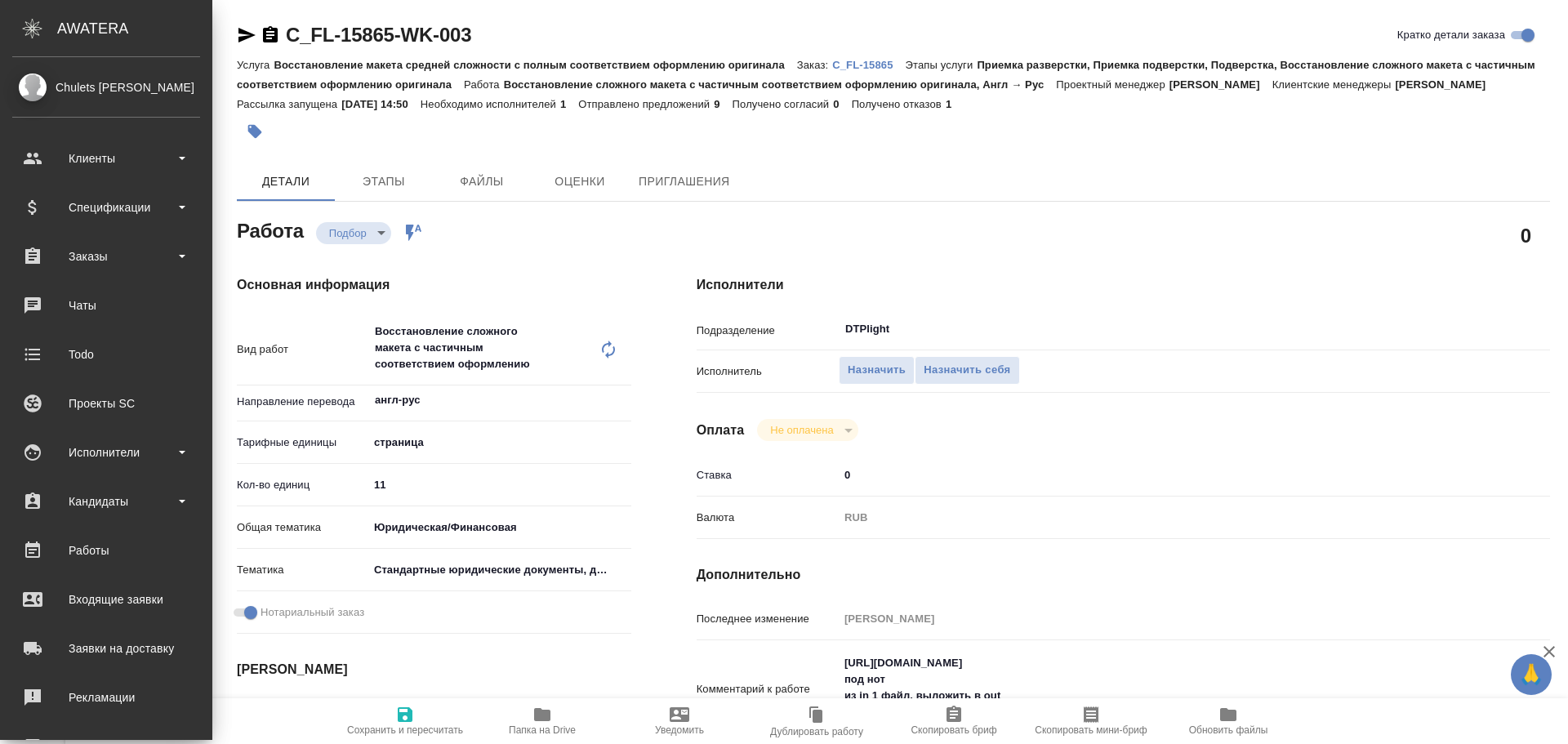
type textarea "x"
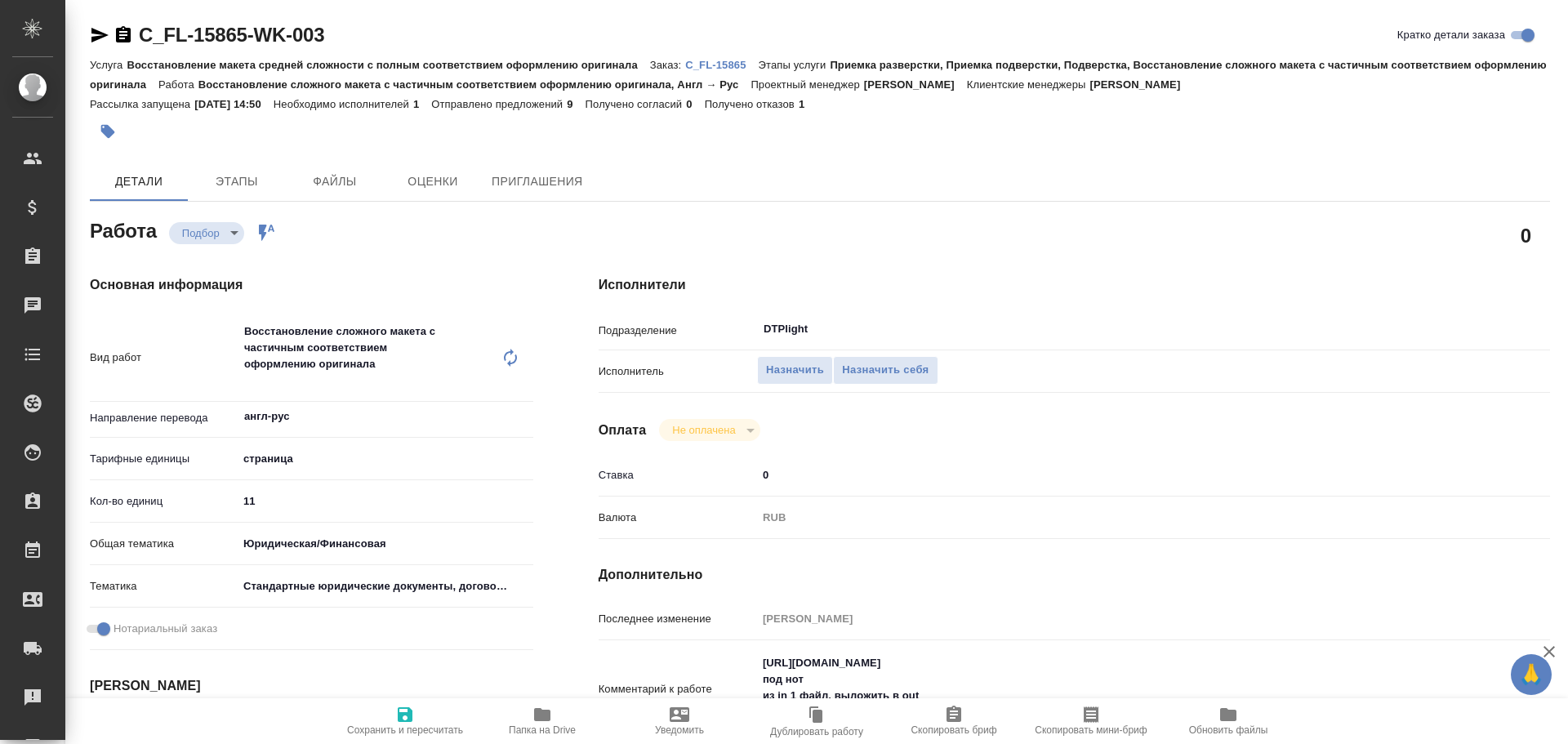
type textarea "x"
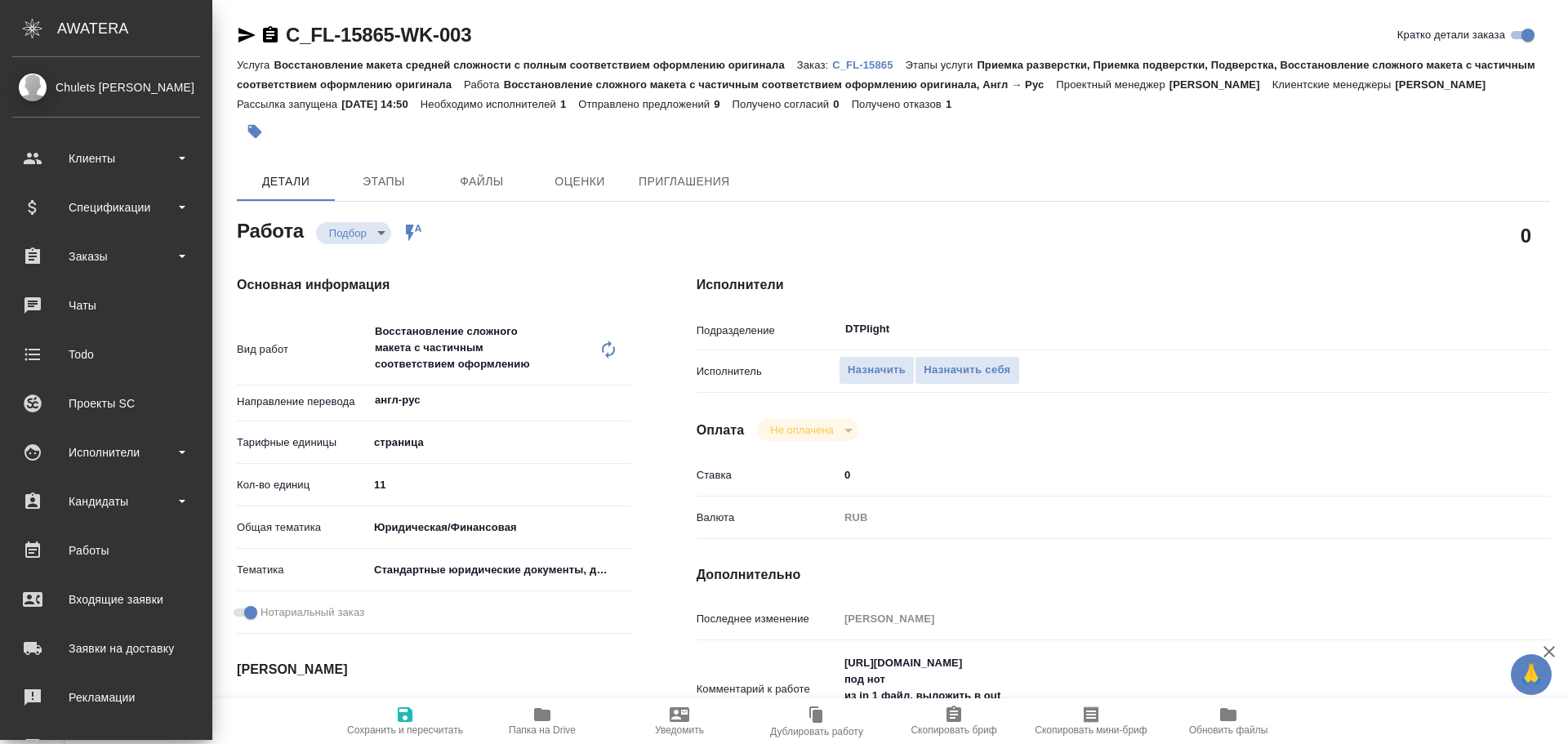
type textarea "x"
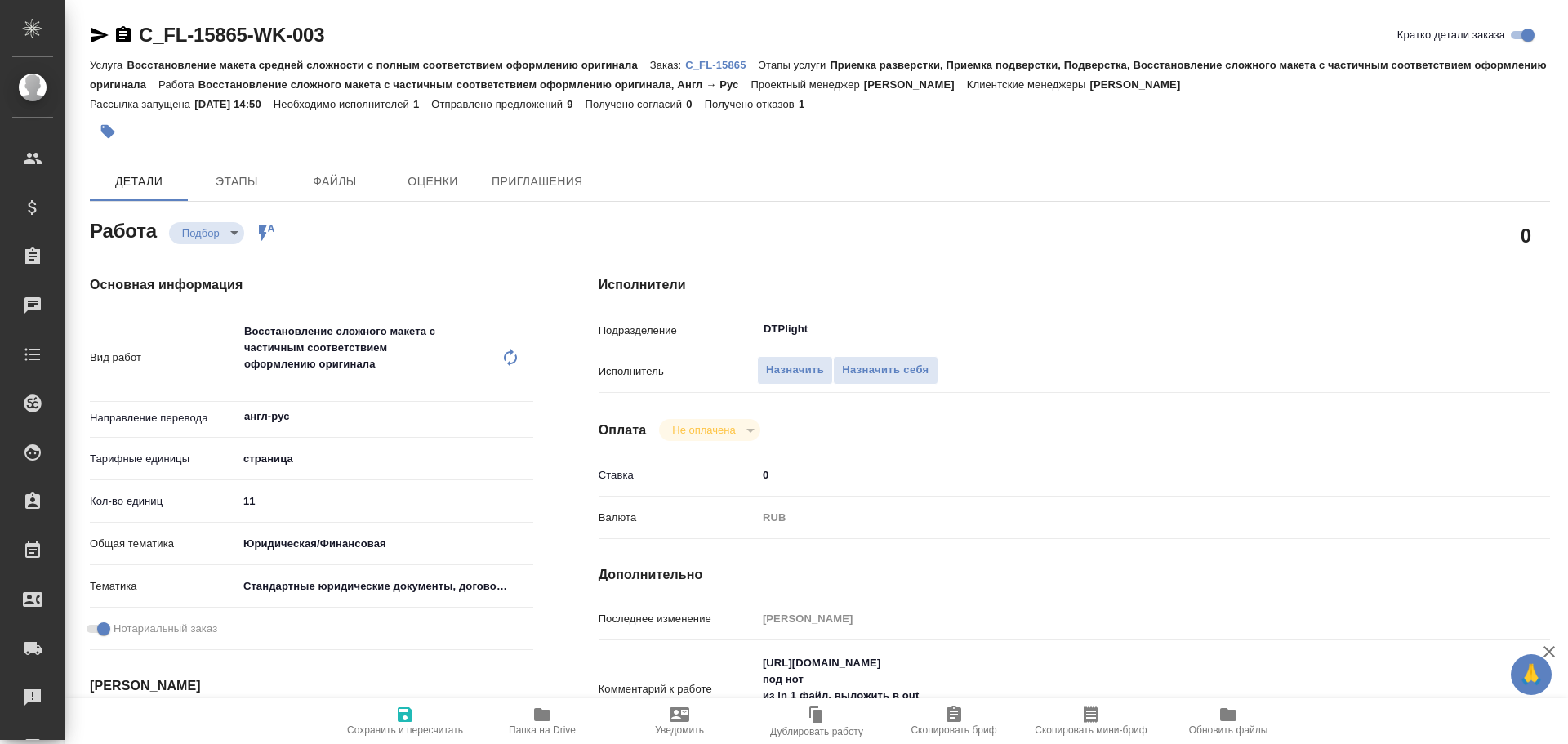
drag, startPoint x: 100, startPoint y: 35, endPoint x: 153, endPoint y: 23, distance: 54.3
click at [100, 35] on icon "button" at bounding box center [100, 34] width 20 height 20
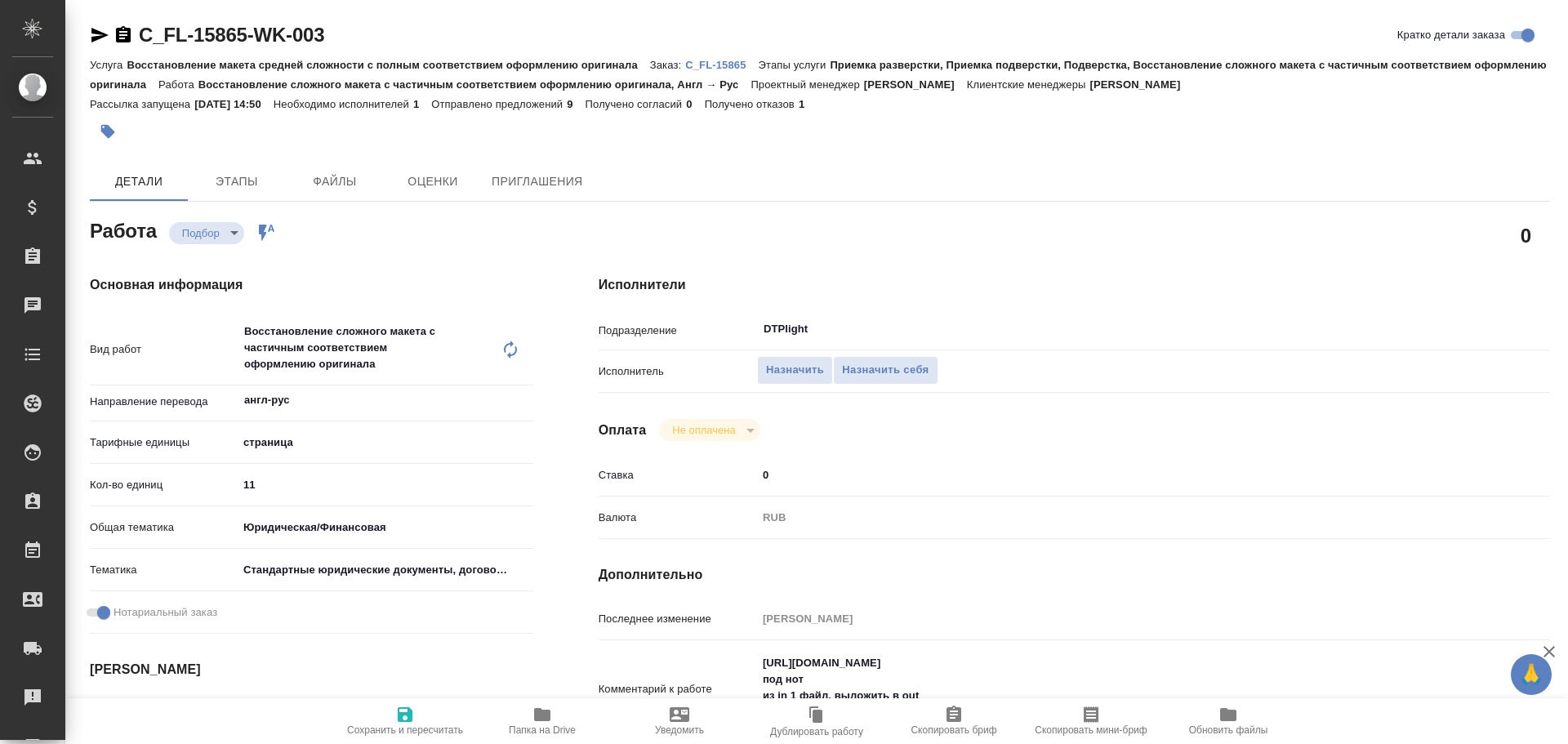
type textarea "x"
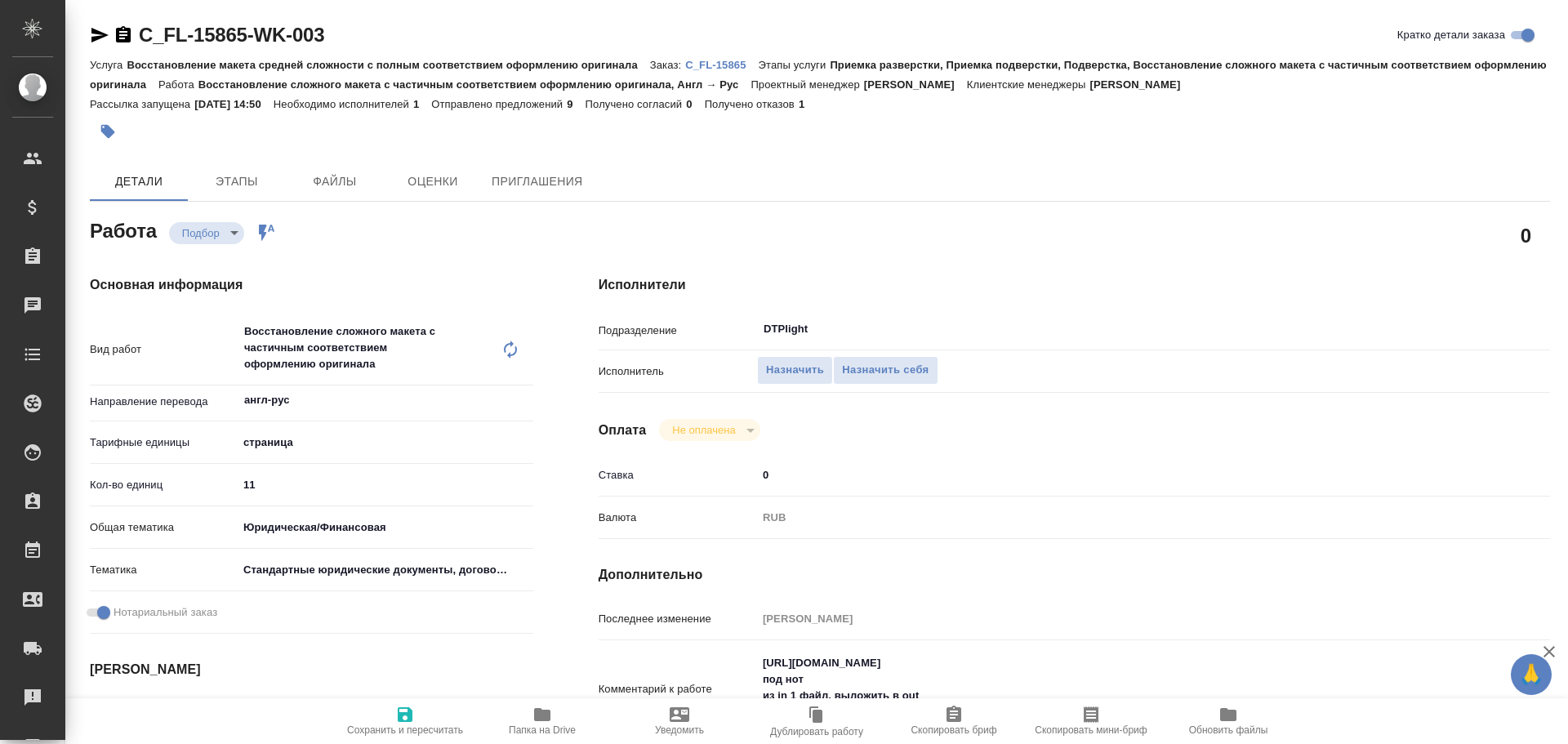
type textarea "x"
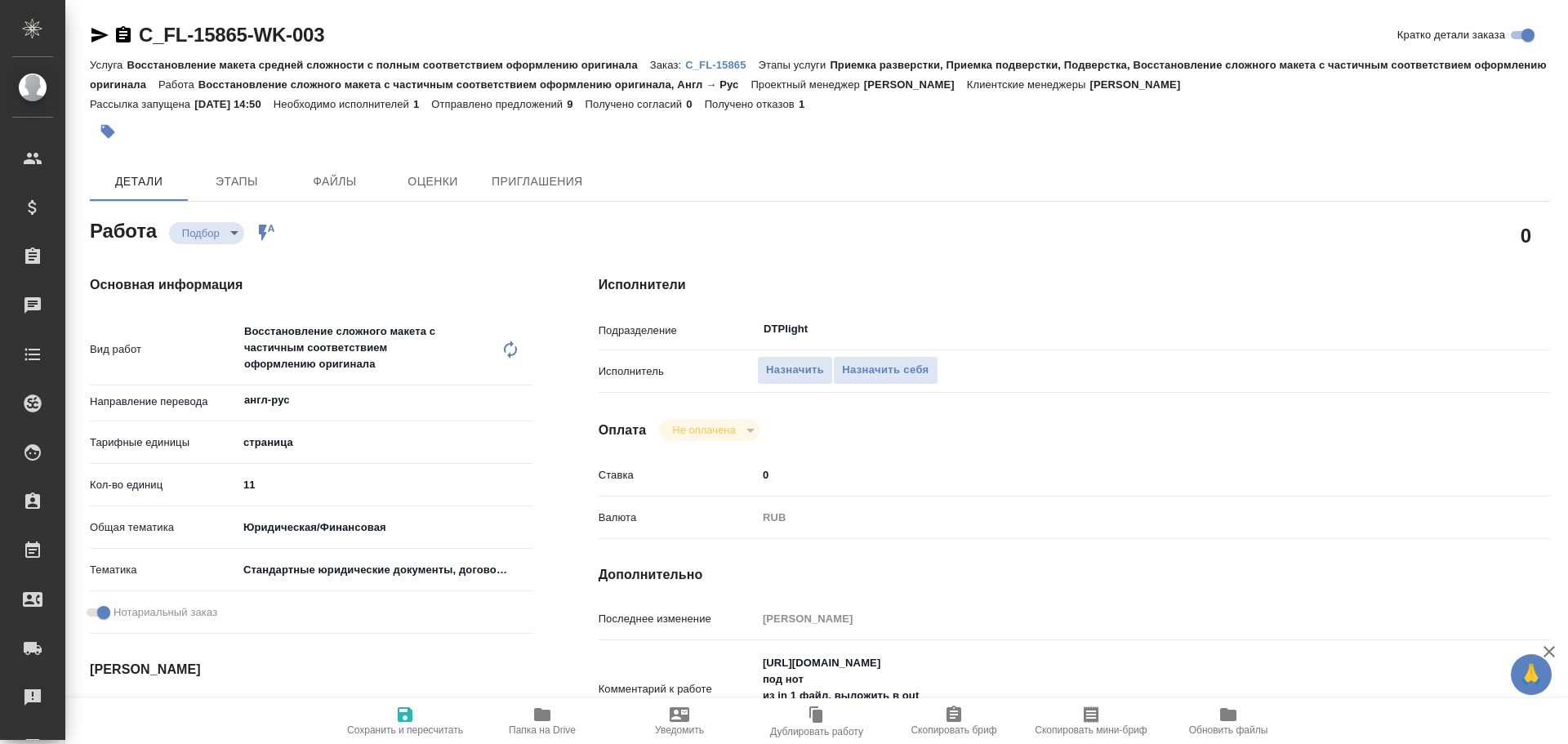
type textarea "x"
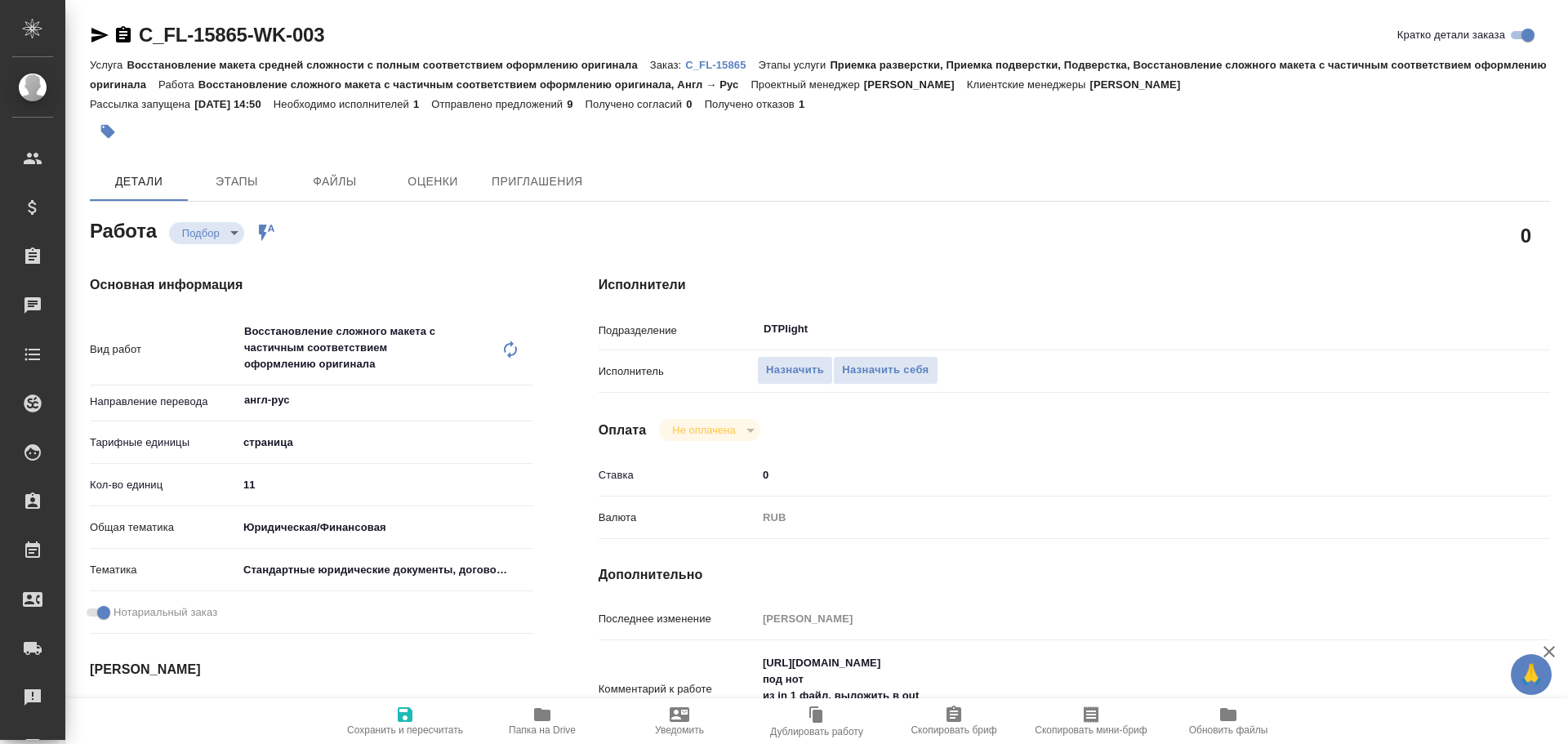
type textarea "x"
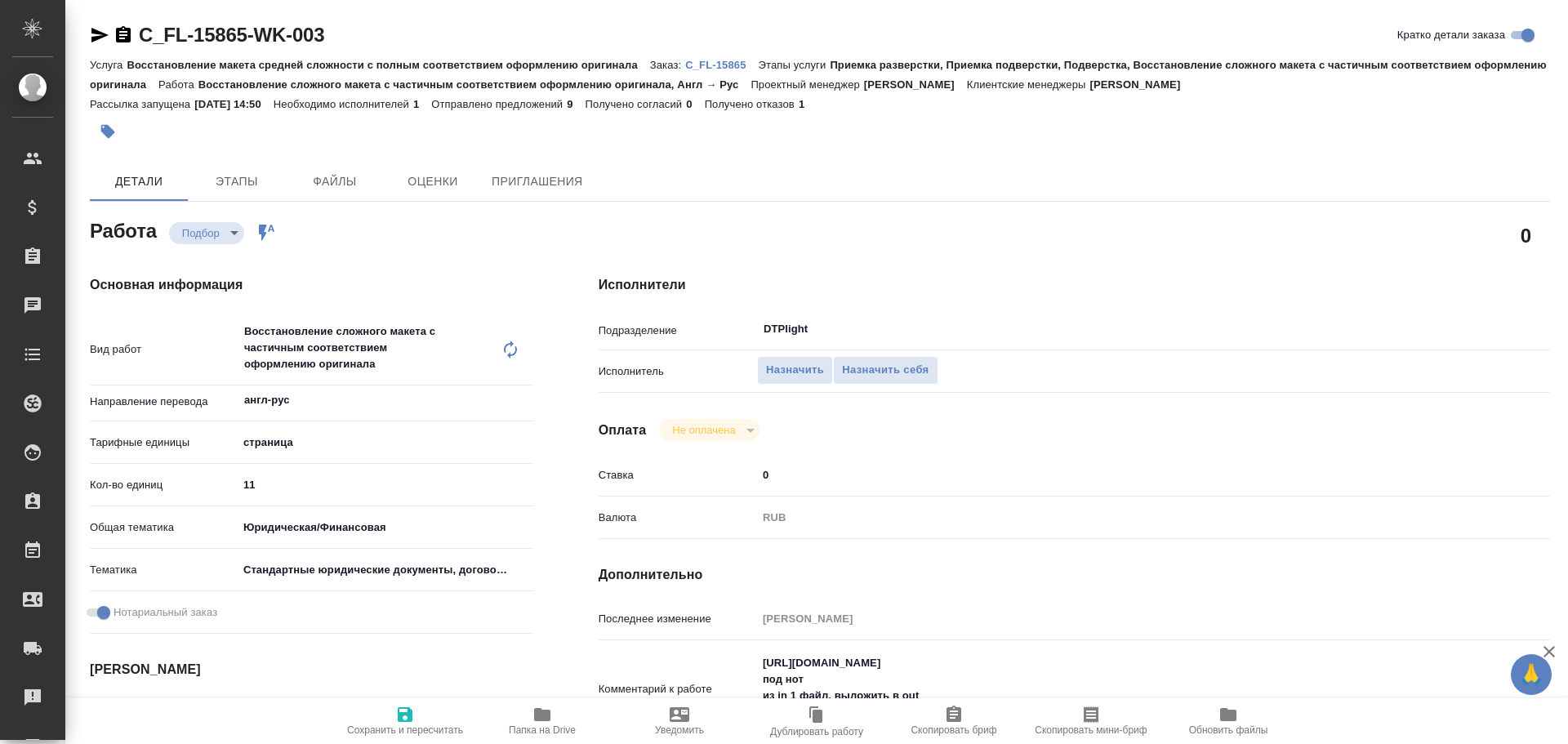
type textarea "x"
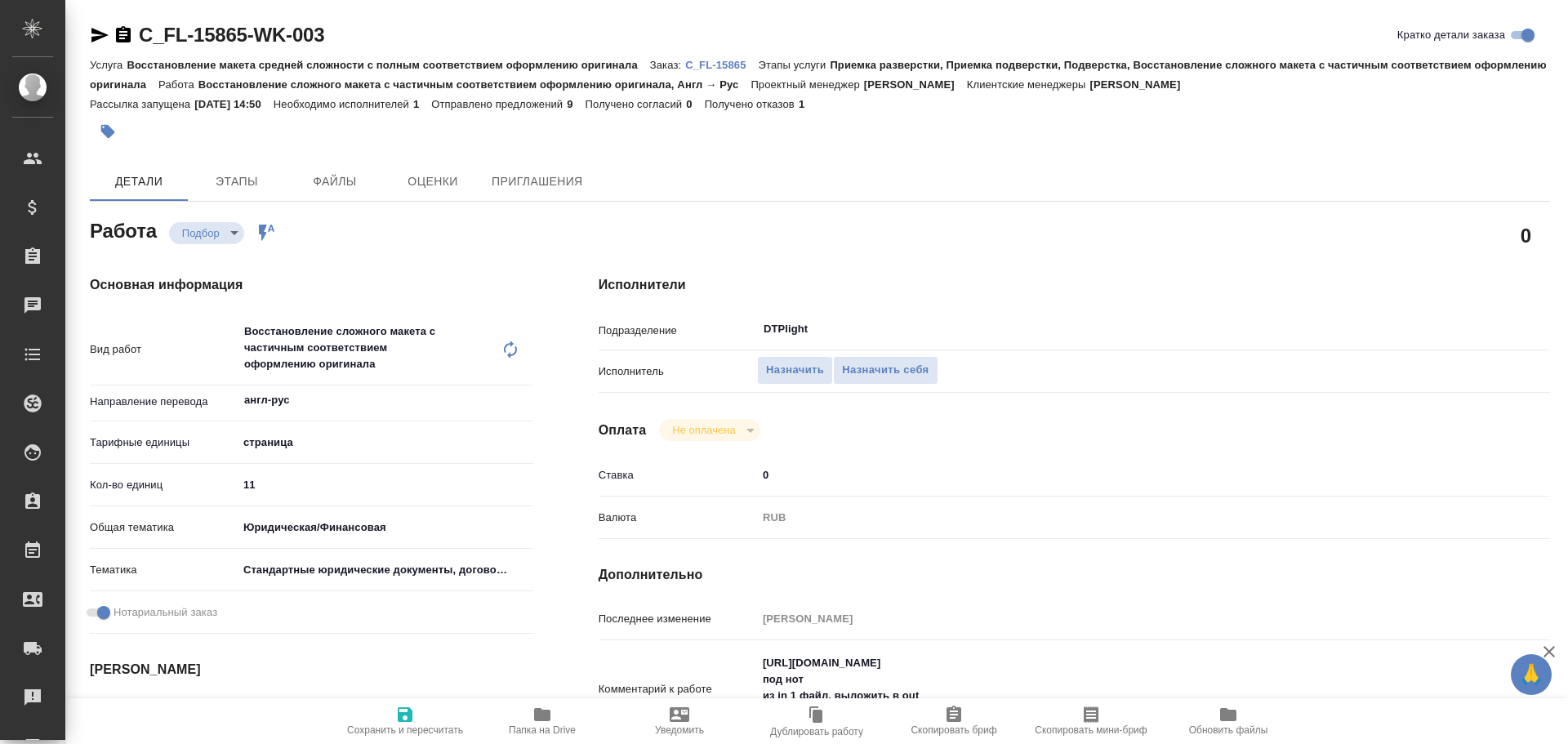
type textarea "x"
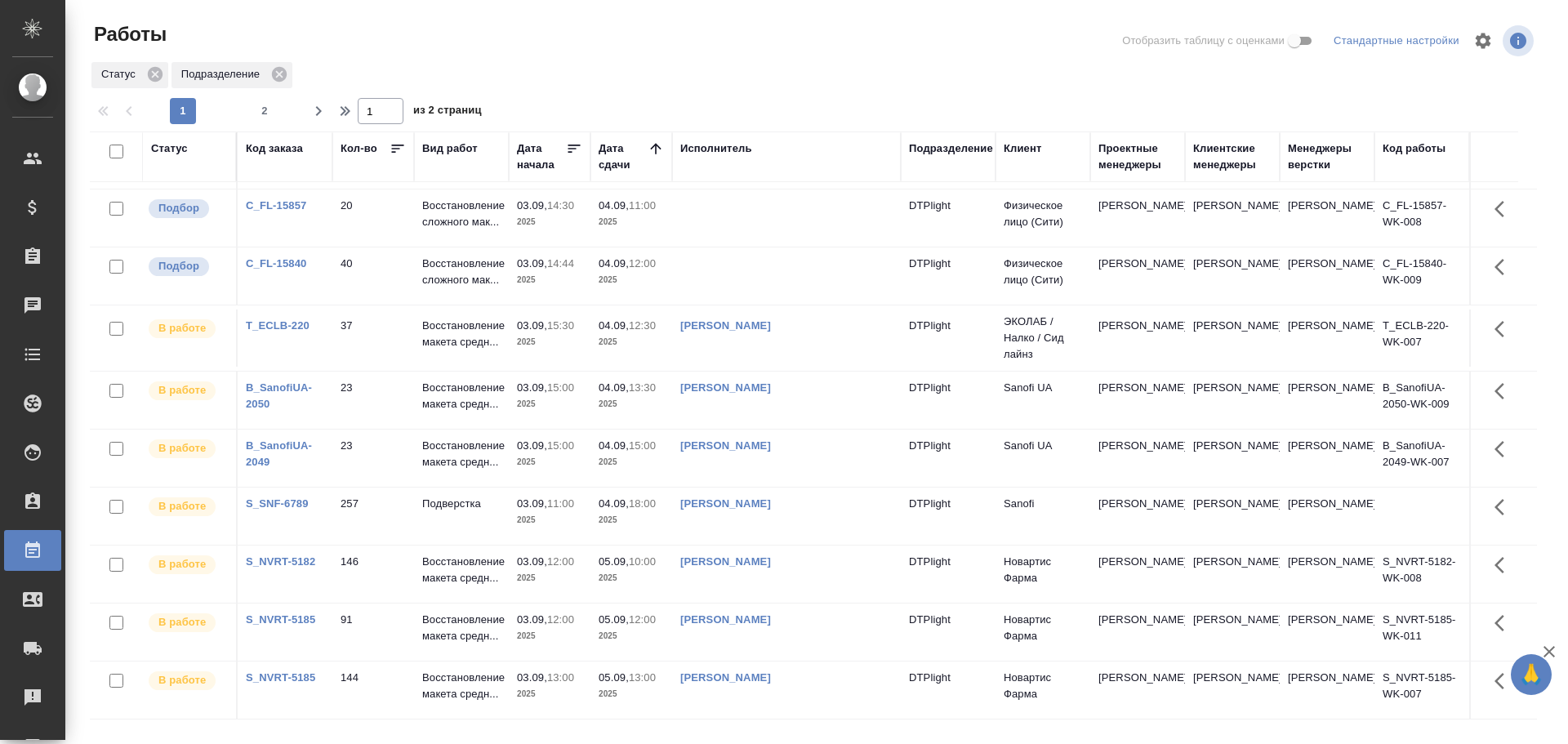
scroll to position [1011, 0]
click at [313, 113] on icon "button" at bounding box center [318, 111] width 20 height 20
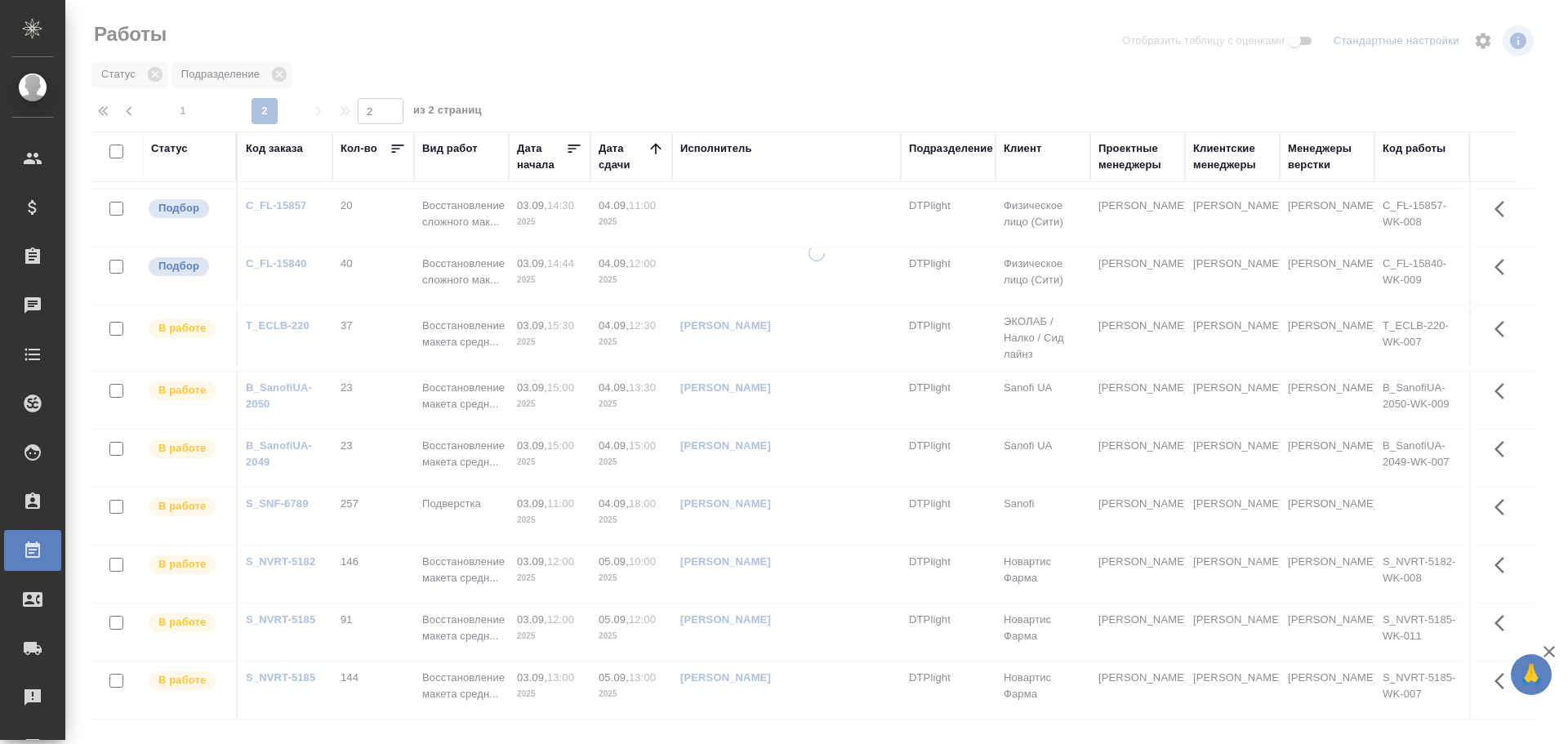
scroll to position [0, 0]
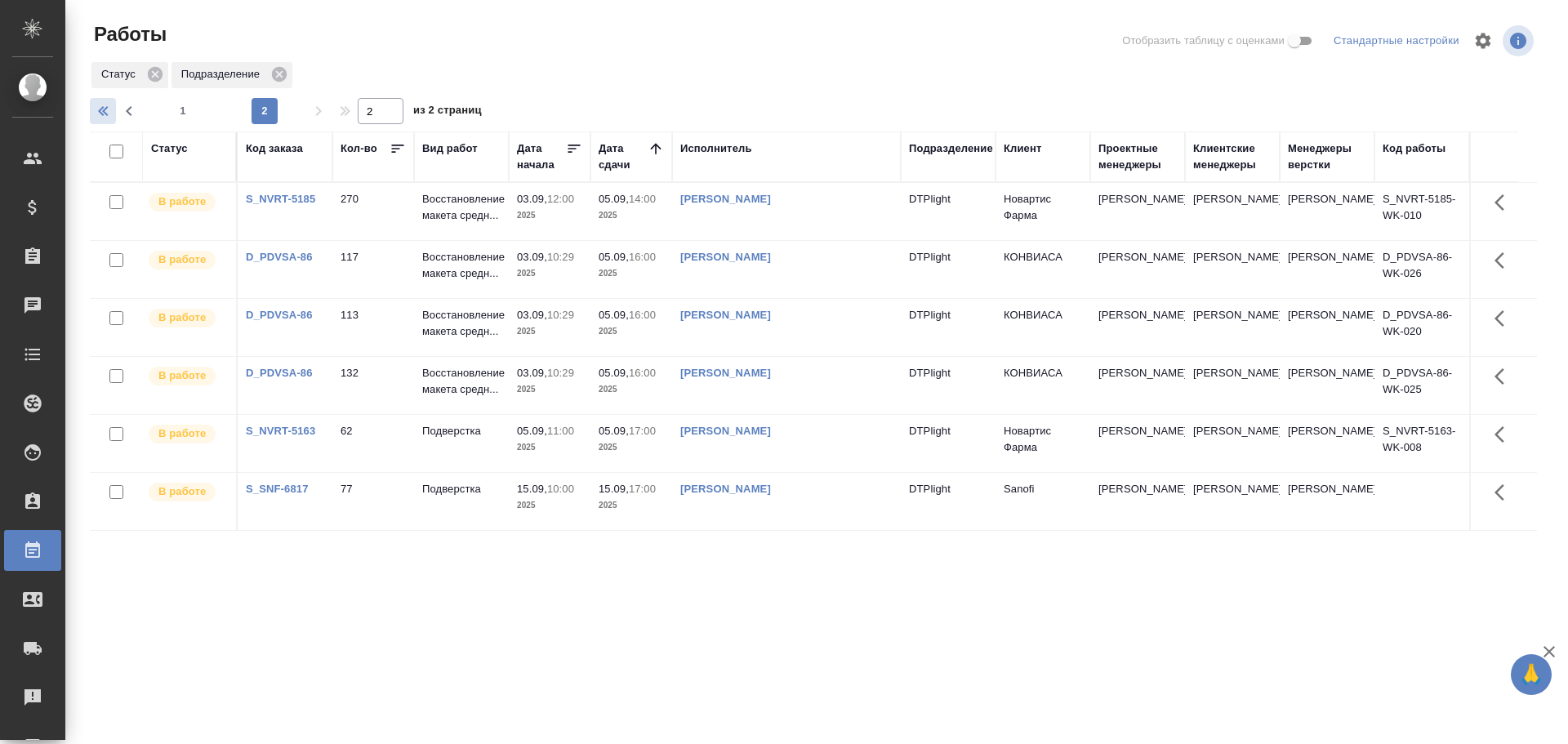
click at [109, 116] on icon "button" at bounding box center [105, 111] width 20 height 20
type input "1"
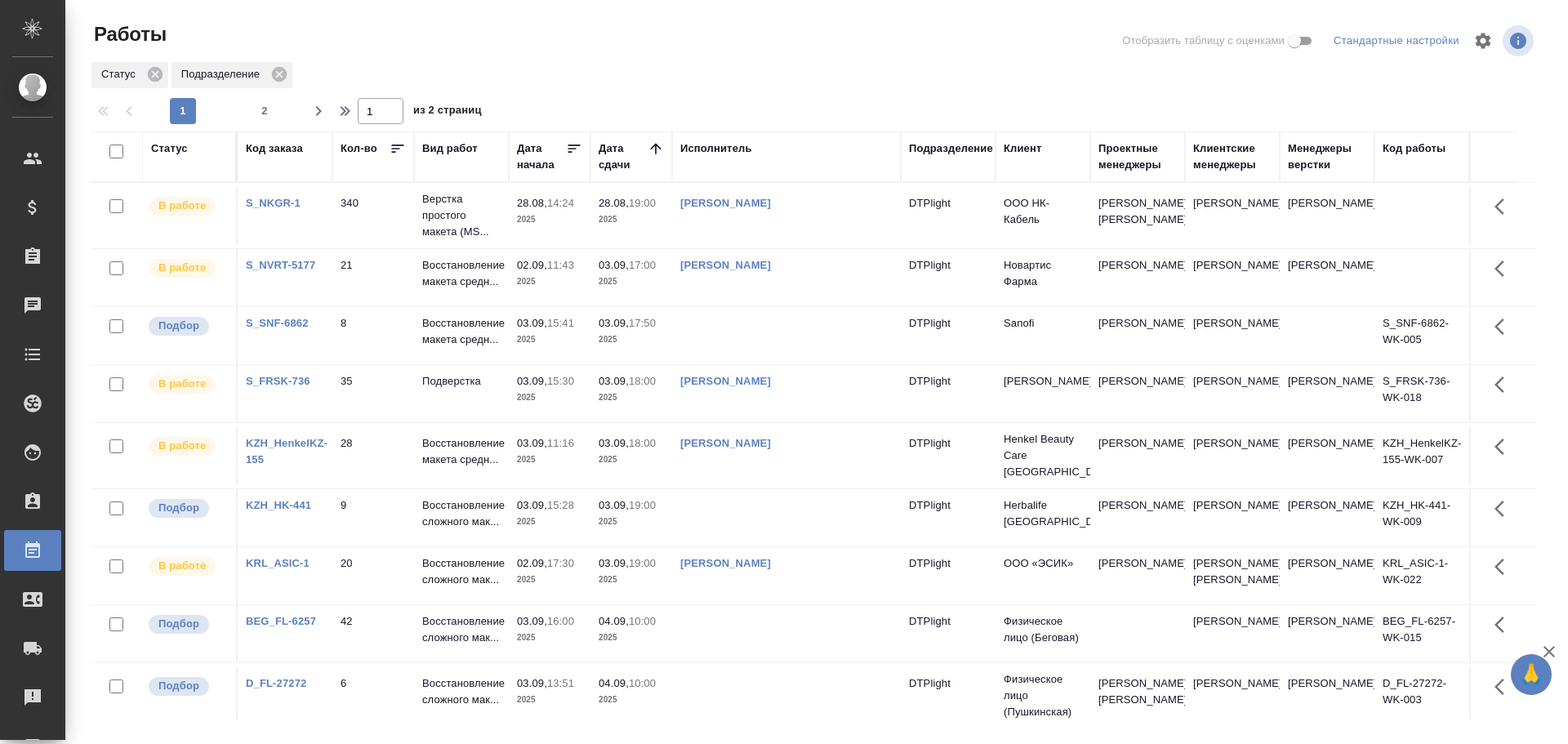
click at [736, 344] on td at bounding box center [787, 335] width 229 height 57
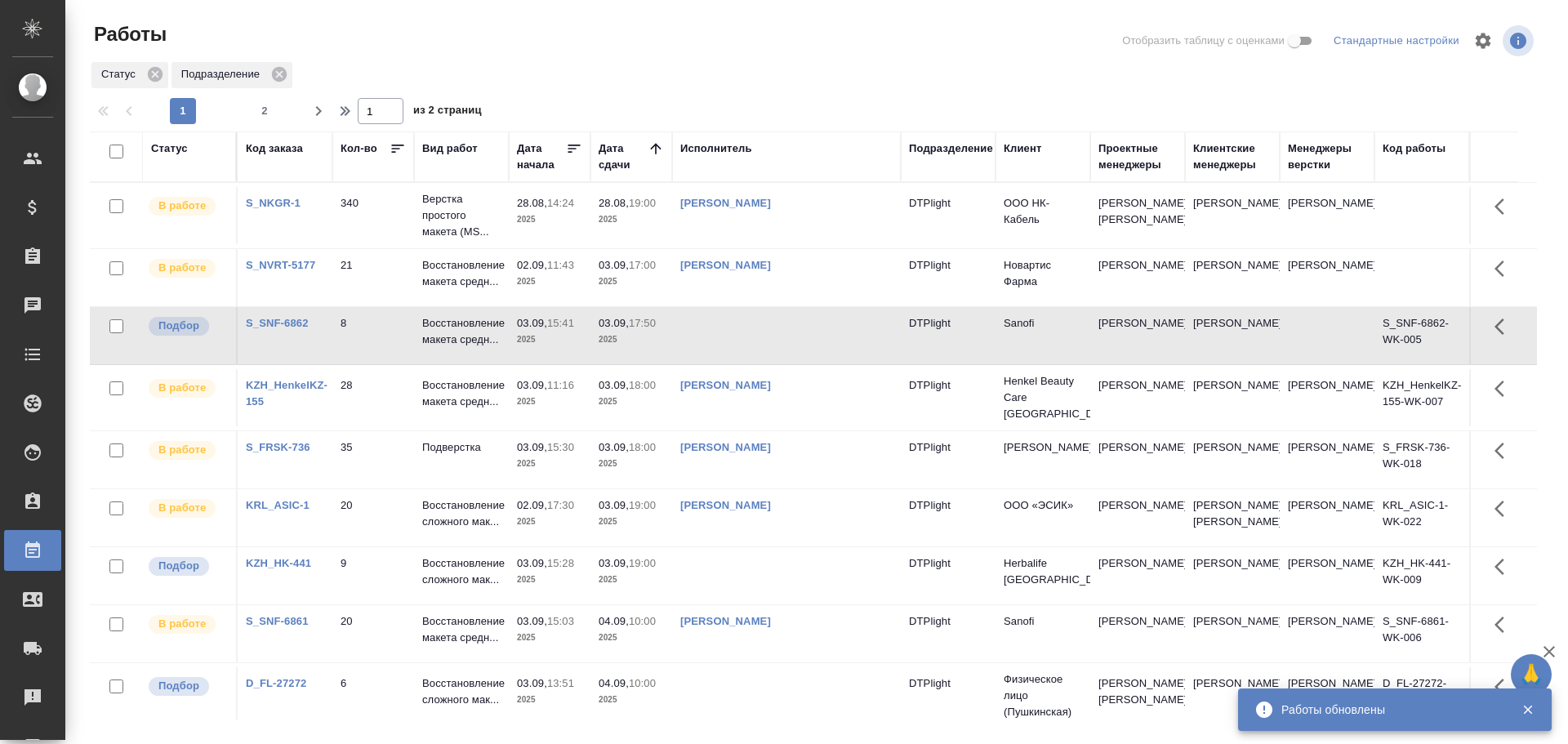
click at [727, 150] on div "Исполнитель" at bounding box center [715, 149] width 72 height 17
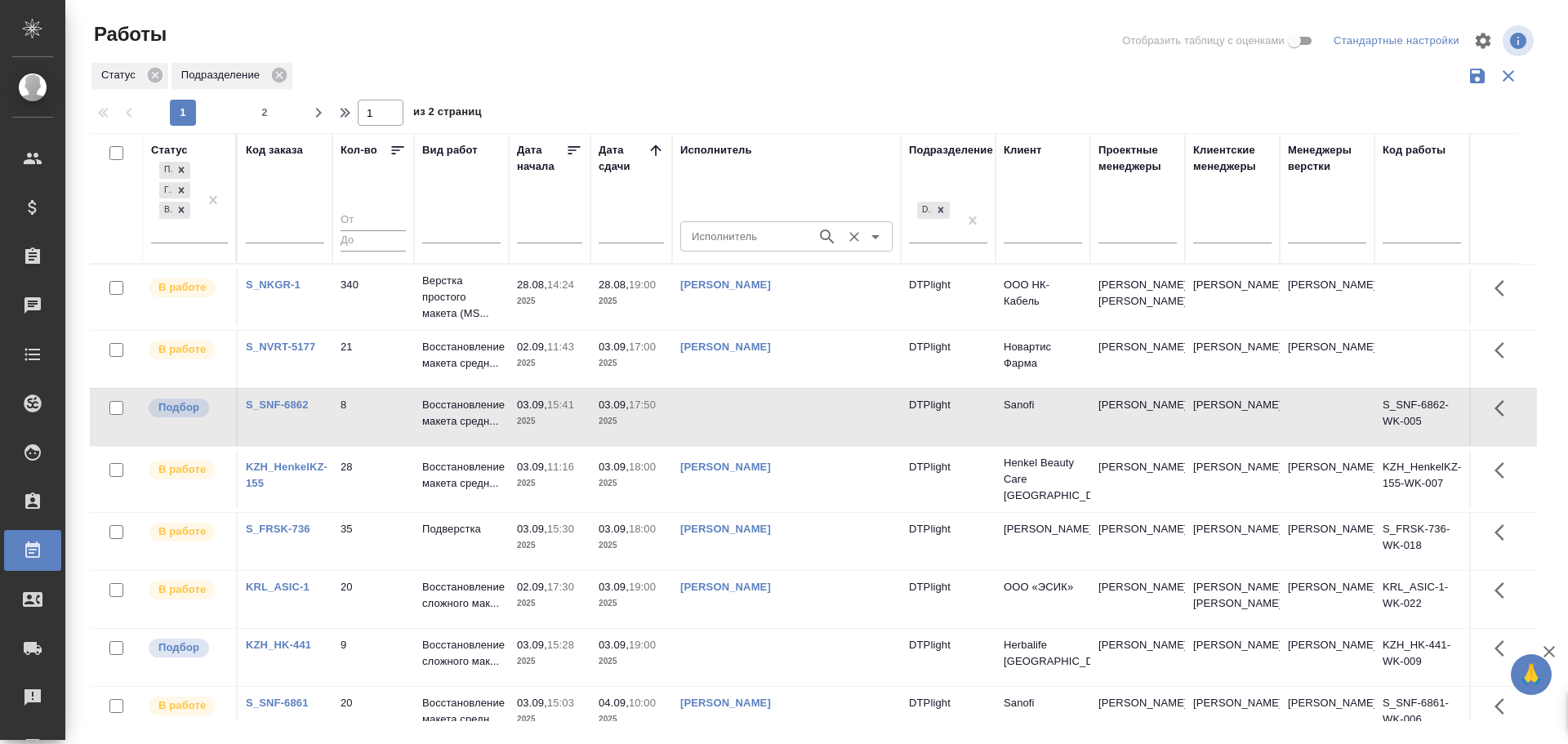
click at [706, 242] on input "Исполнитель" at bounding box center [747, 235] width 124 height 20
type input "Гузов"
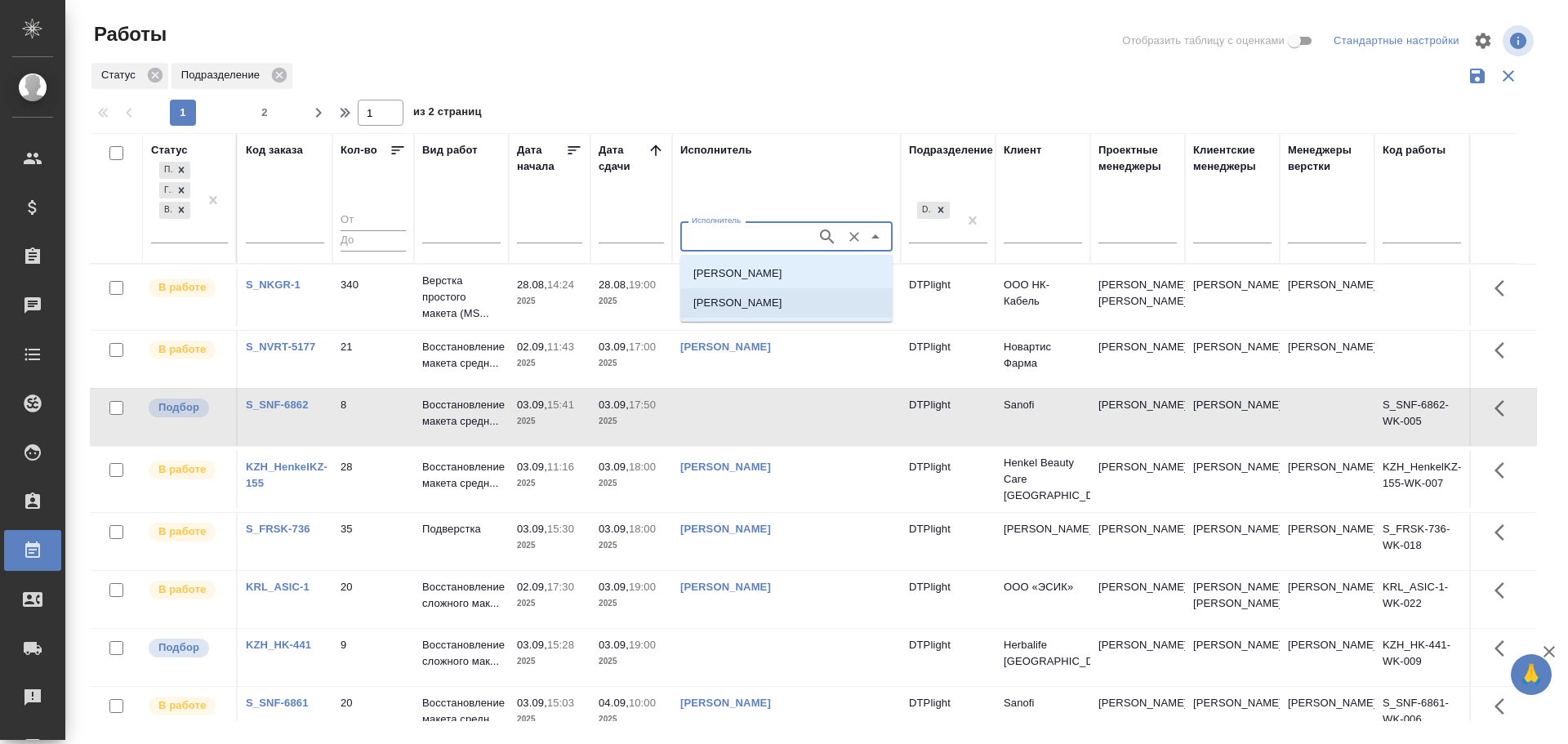
click at [781, 291] on li "Гузов Марк Анатольевич" at bounding box center [786, 303] width 212 height 30
type input "Гузов Марк Анатольевич"
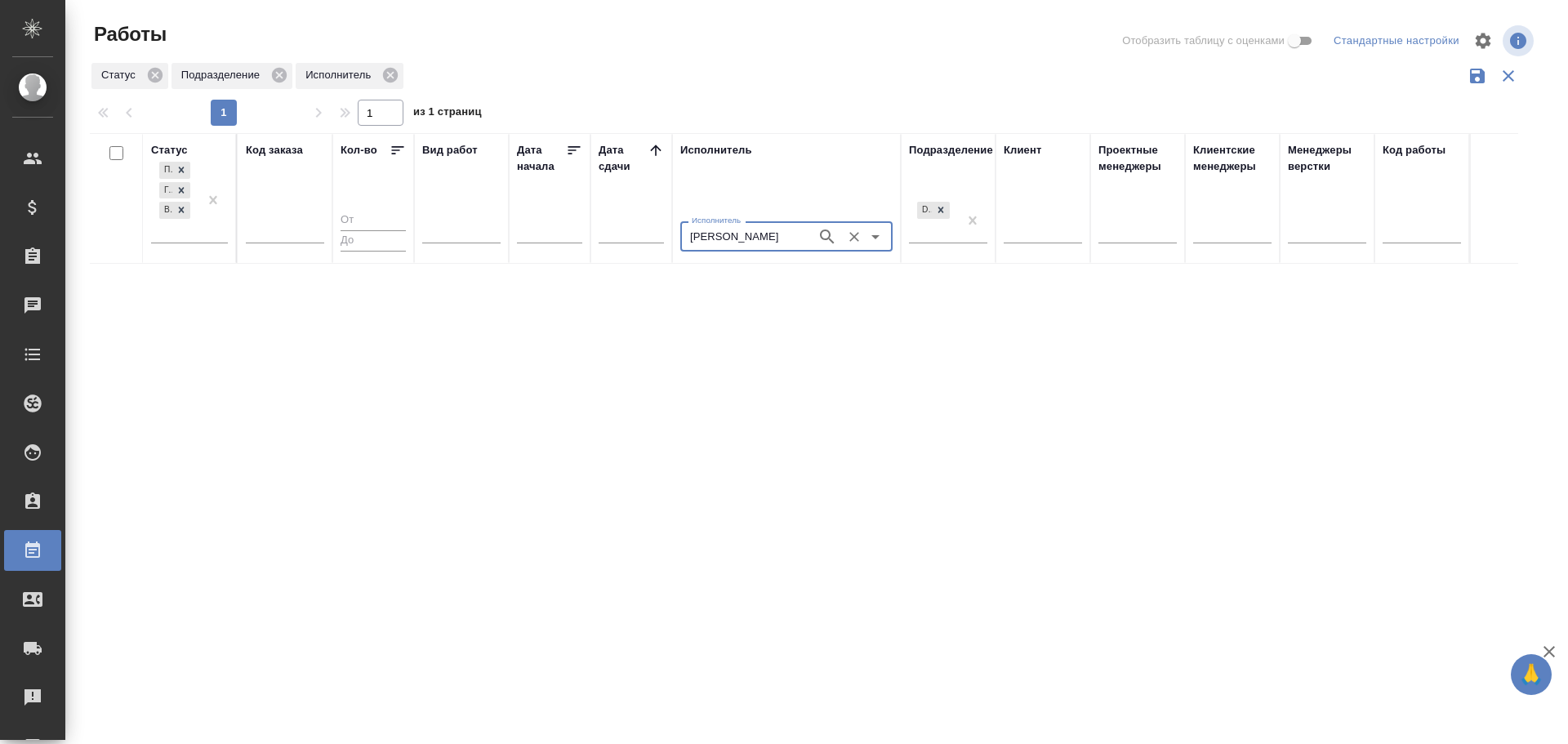
click at [855, 238] on icon "Очистить" at bounding box center [855, 237] width 17 height 17
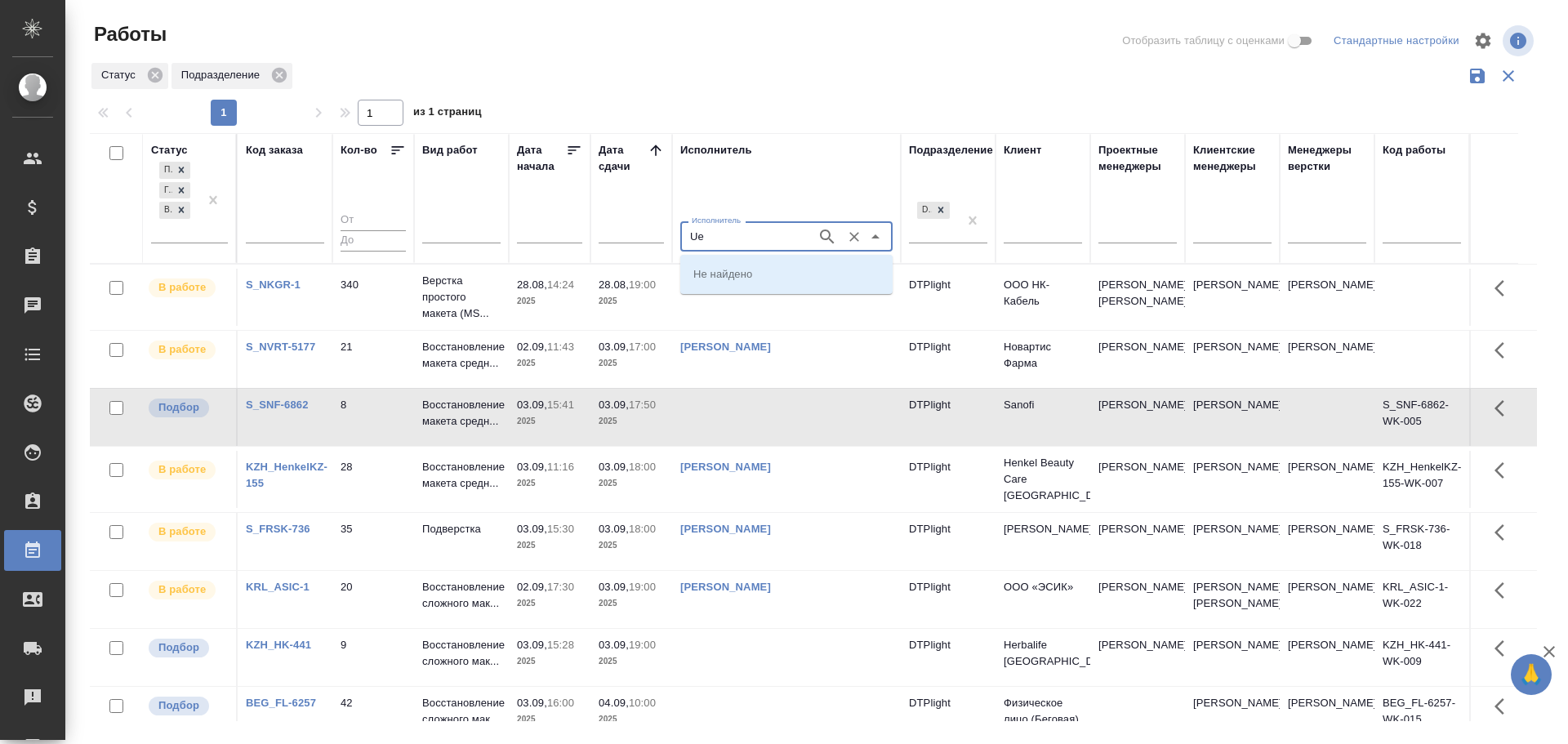
type input "U"
type input "Гузов"
drag, startPoint x: 800, startPoint y: 312, endPoint x: 815, endPoint y: 326, distance: 20.5
click at [800, 312] on li "Гузов Марк Анатольевич" at bounding box center [786, 303] width 212 height 30
type input "Гузов Марк Анатольевич"
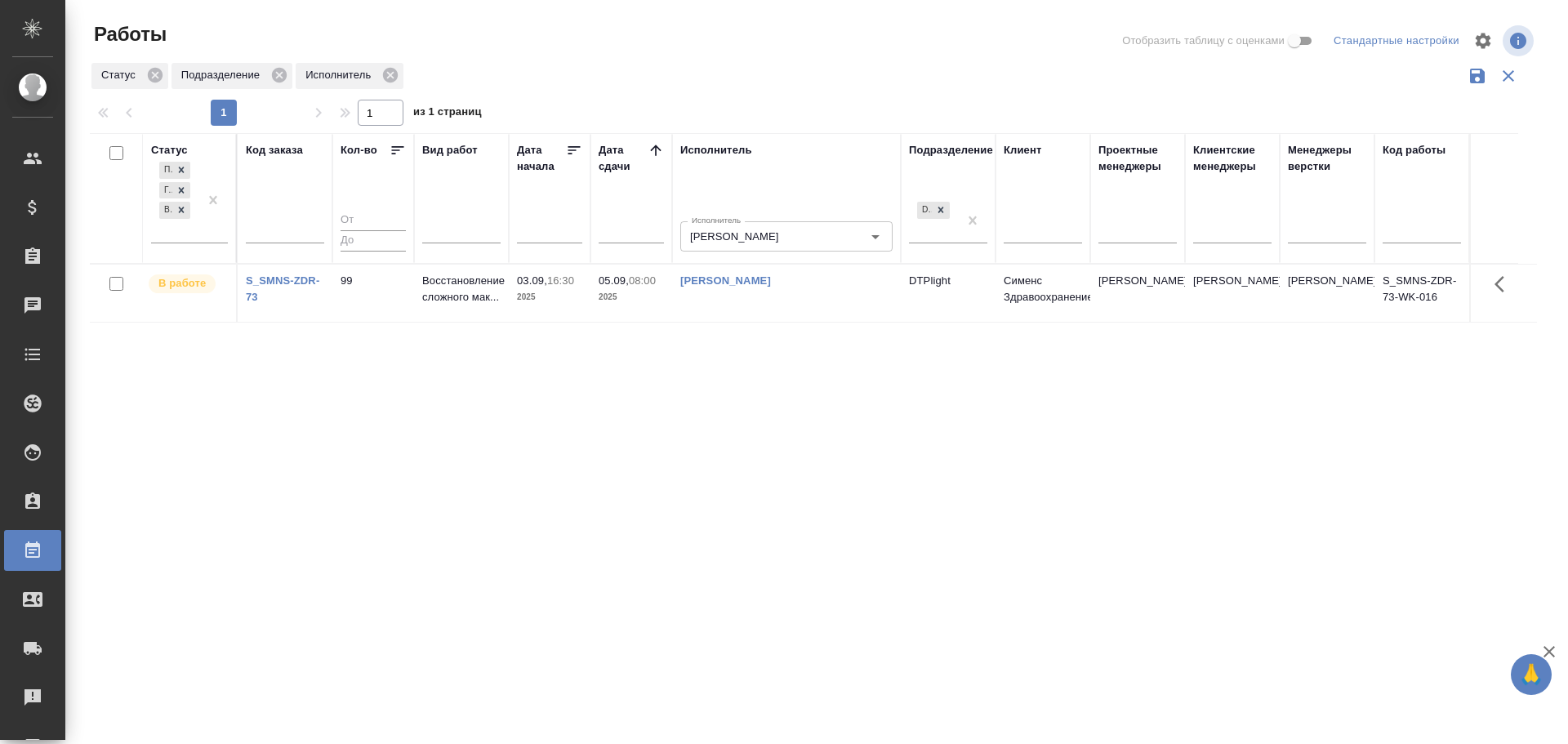
click at [850, 300] on td "Гузов Марк Анатольевич" at bounding box center [787, 293] width 229 height 57
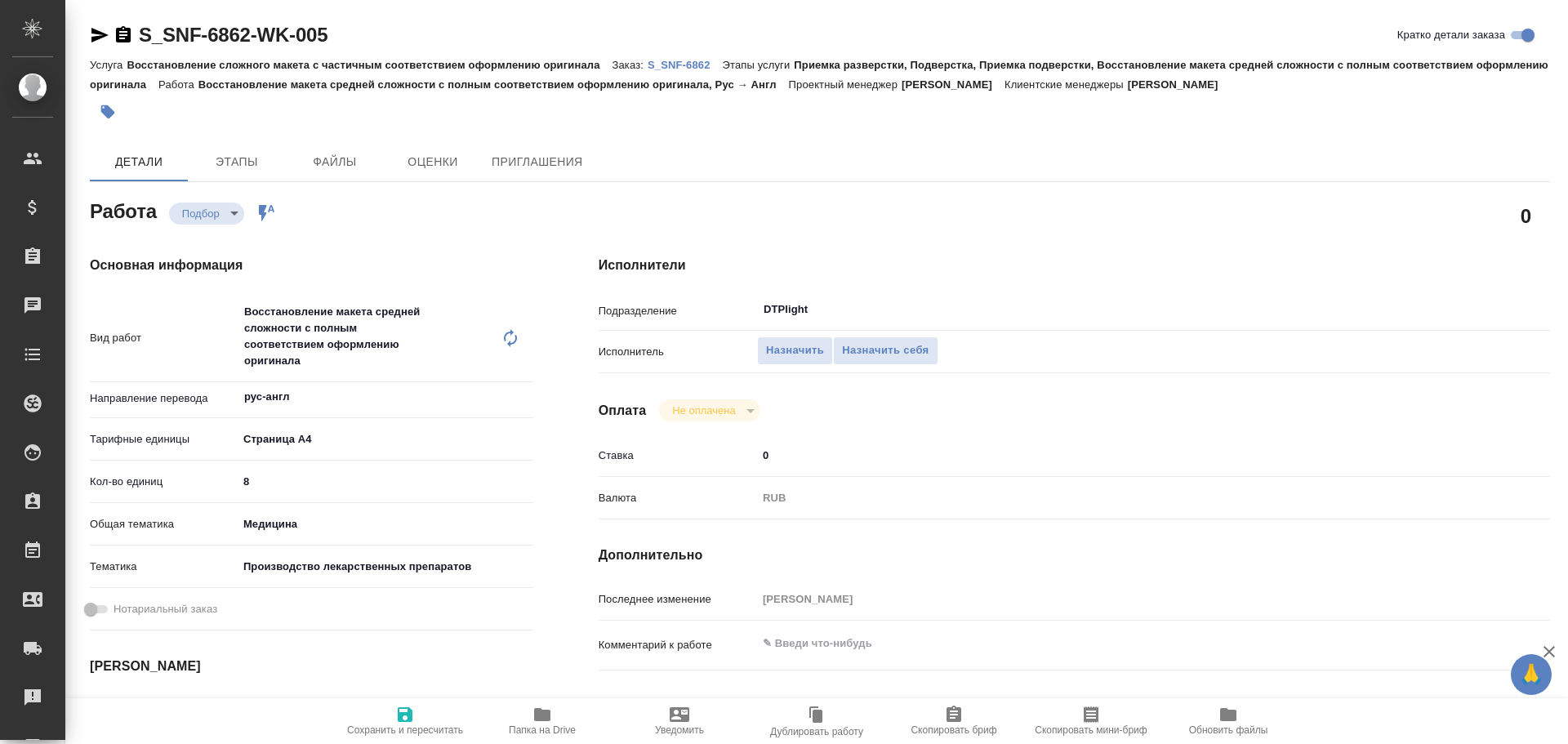
type textarea "x"
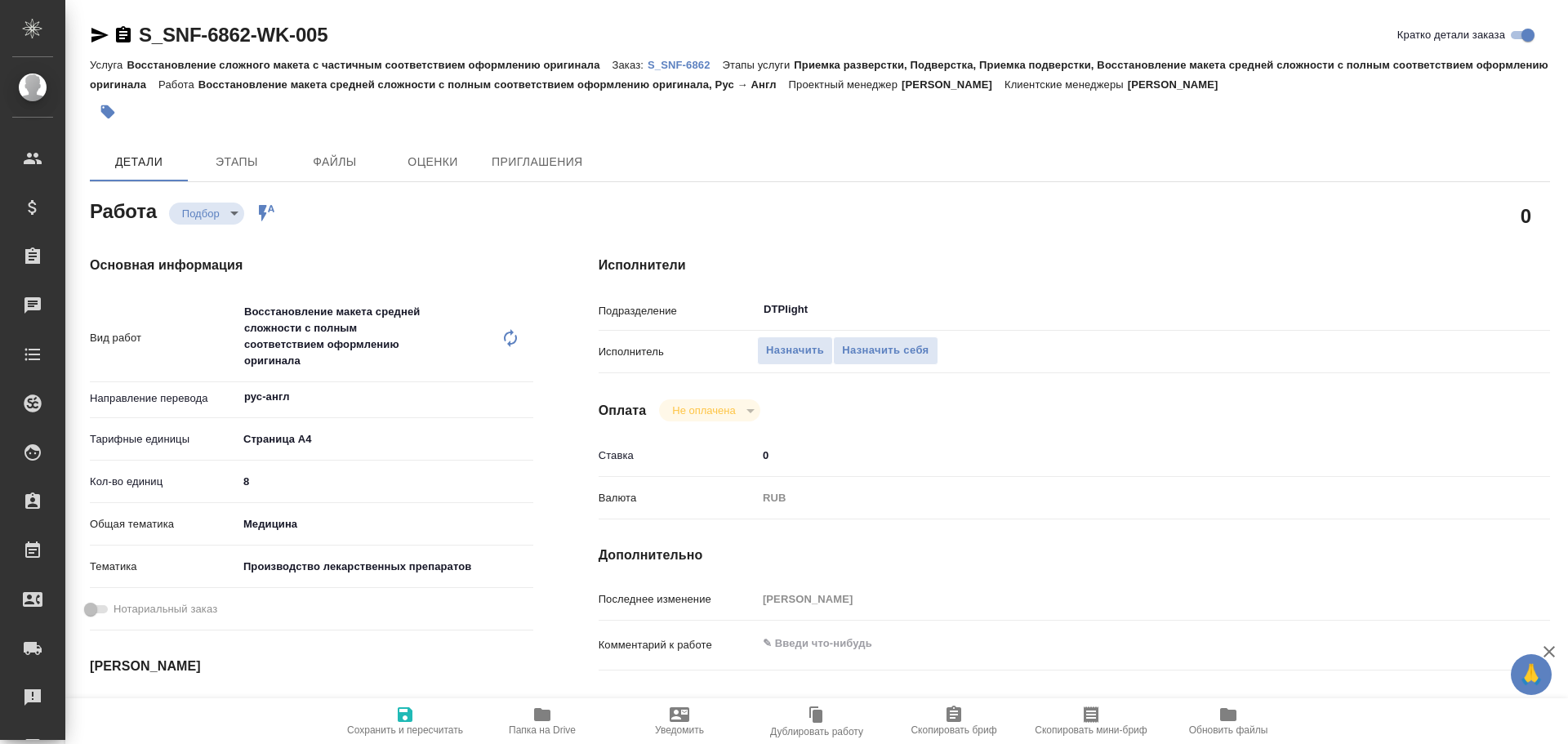
type textarea "x"
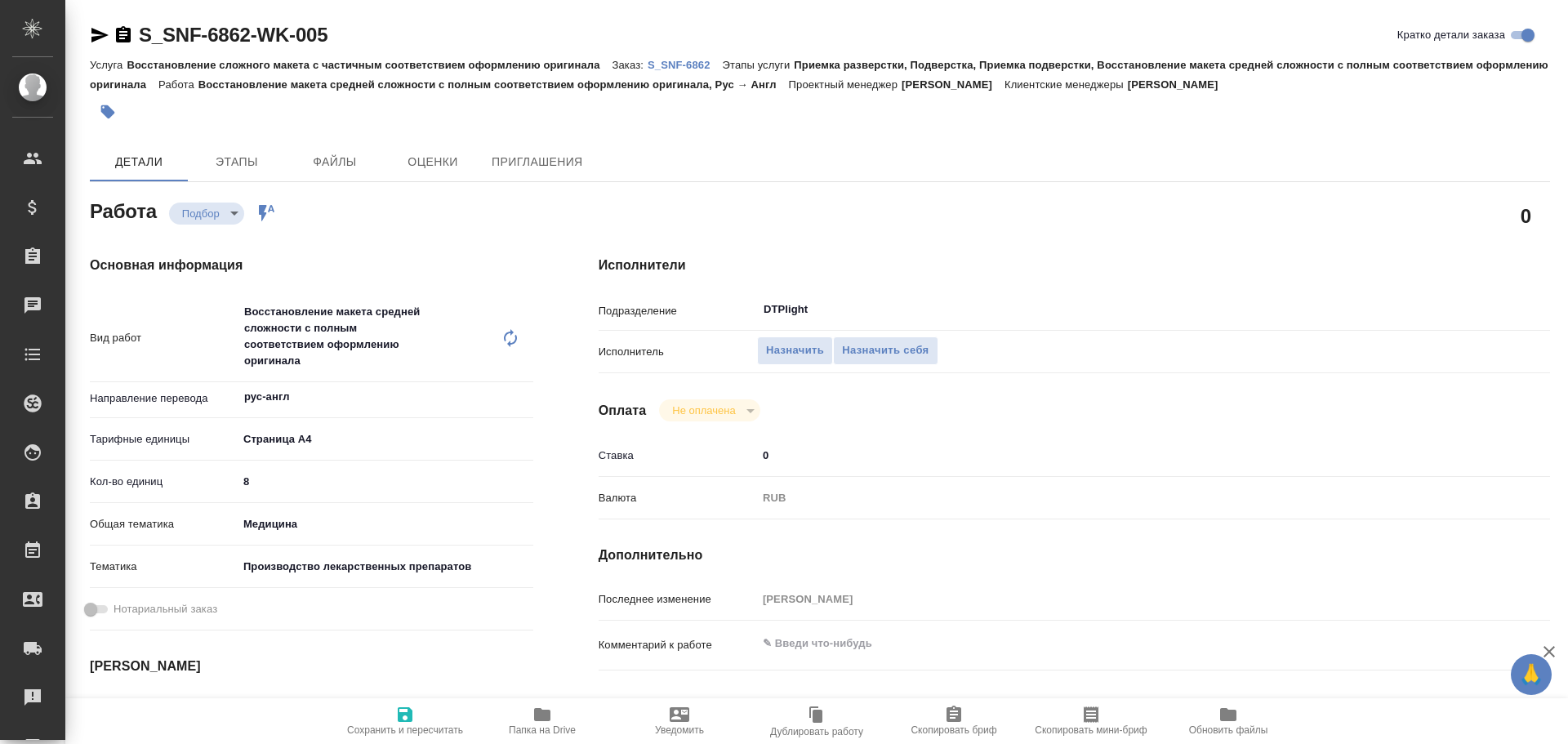
type textarea "x"
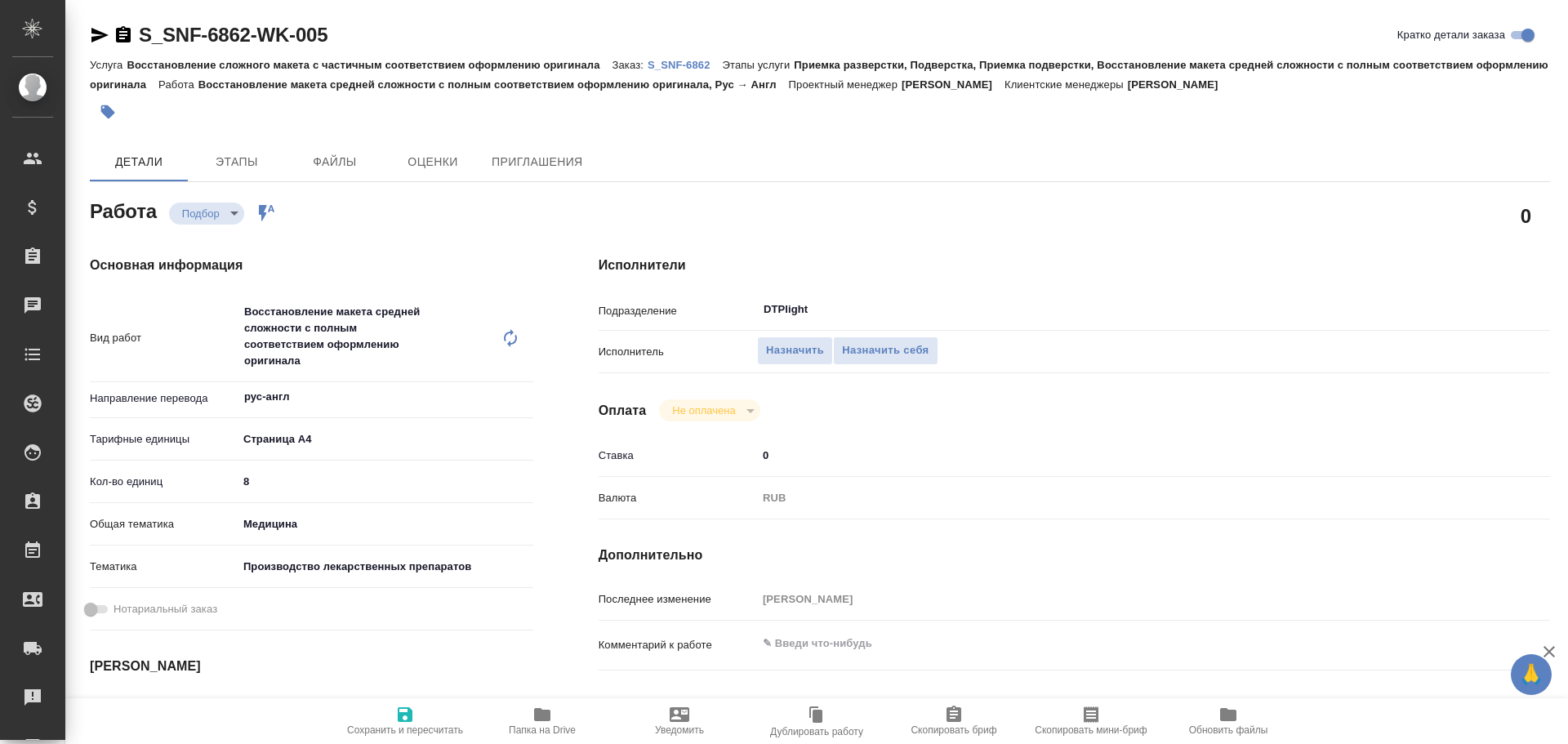
type textarea "x"
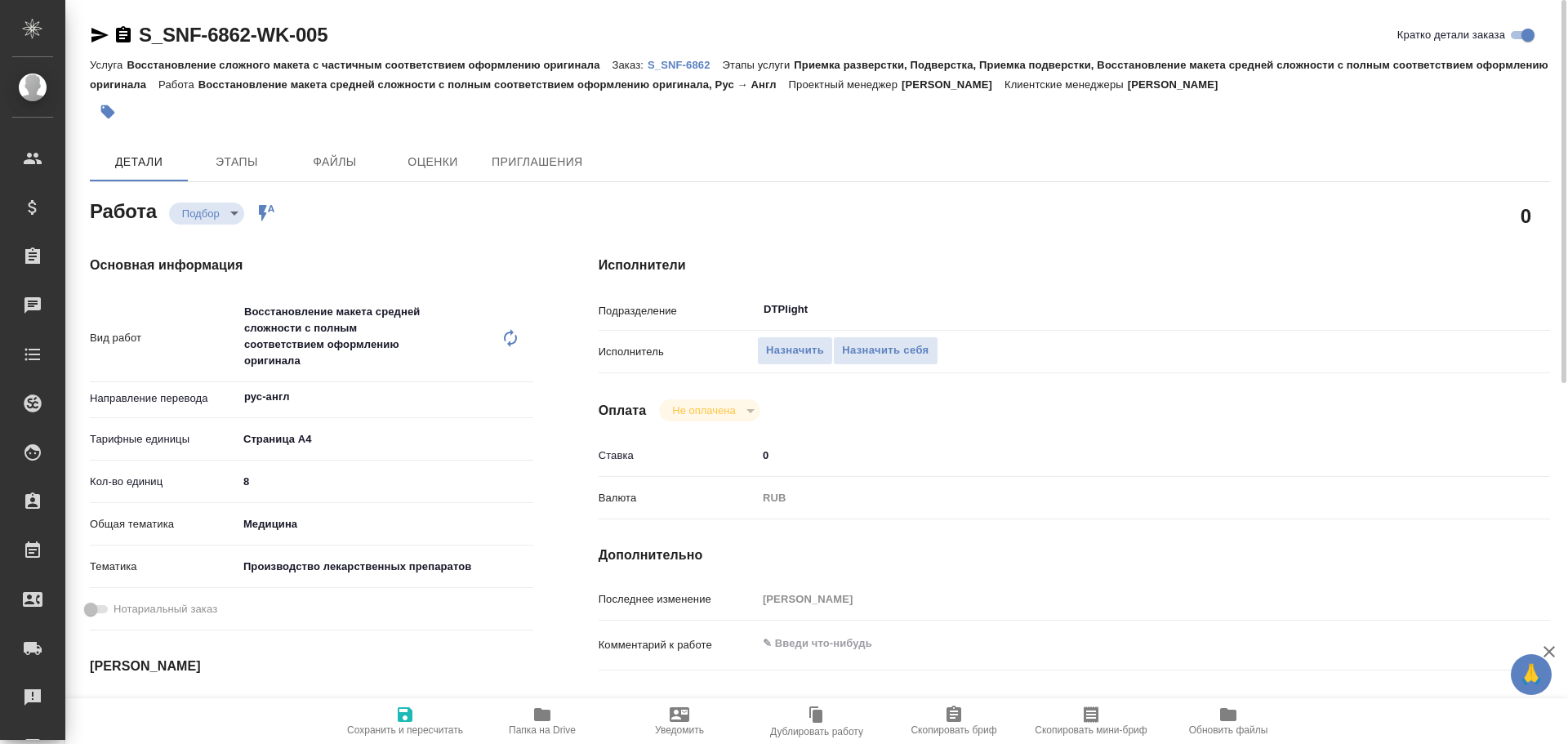
type textarea "x"
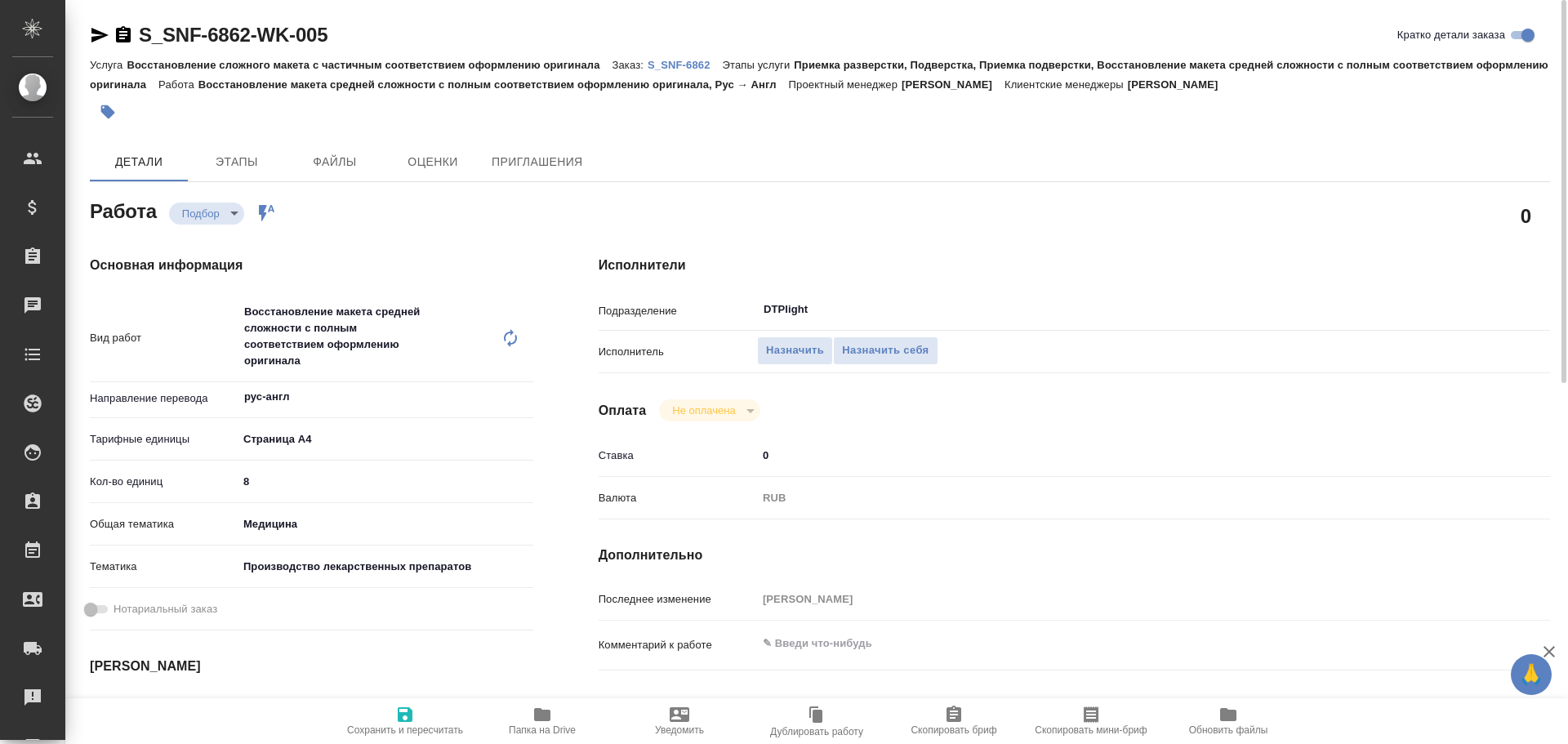
drag, startPoint x: 96, startPoint y: 31, endPoint x: 111, endPoint y: 54, distance: 27.5
click at [96, 31] on icon "button" at bounding box center [100, 35] width 17 height 15
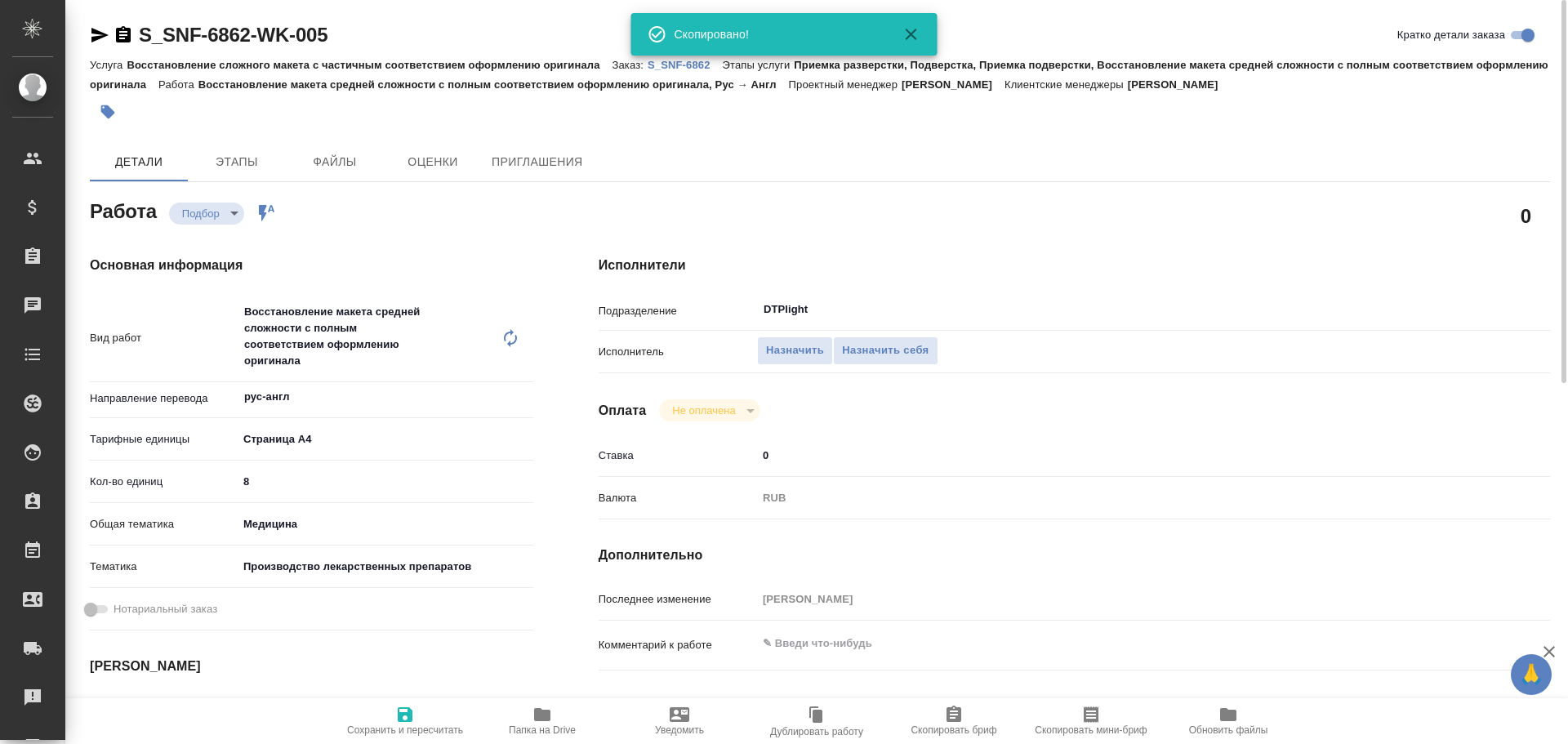
type textarea "x"
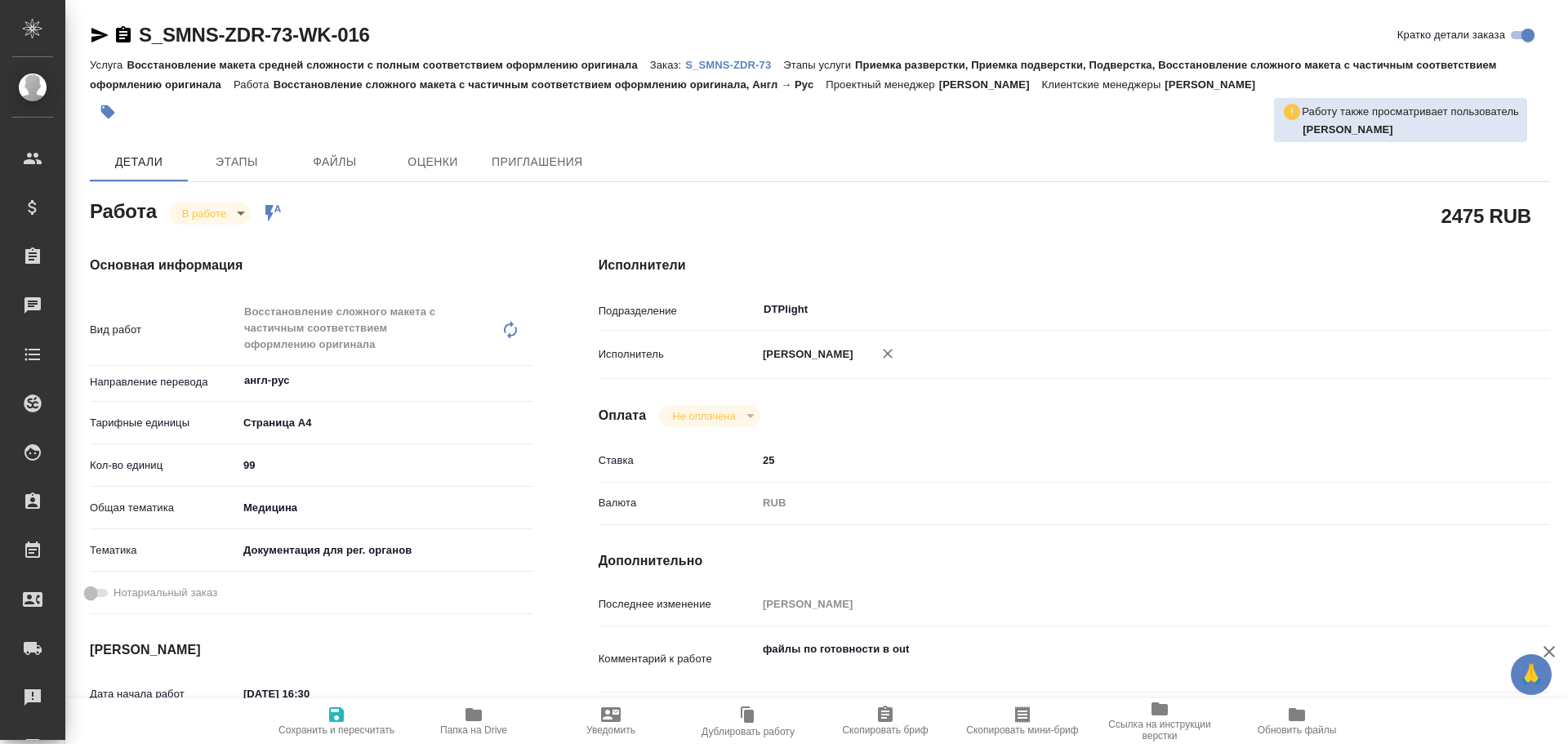
type textarea "x"
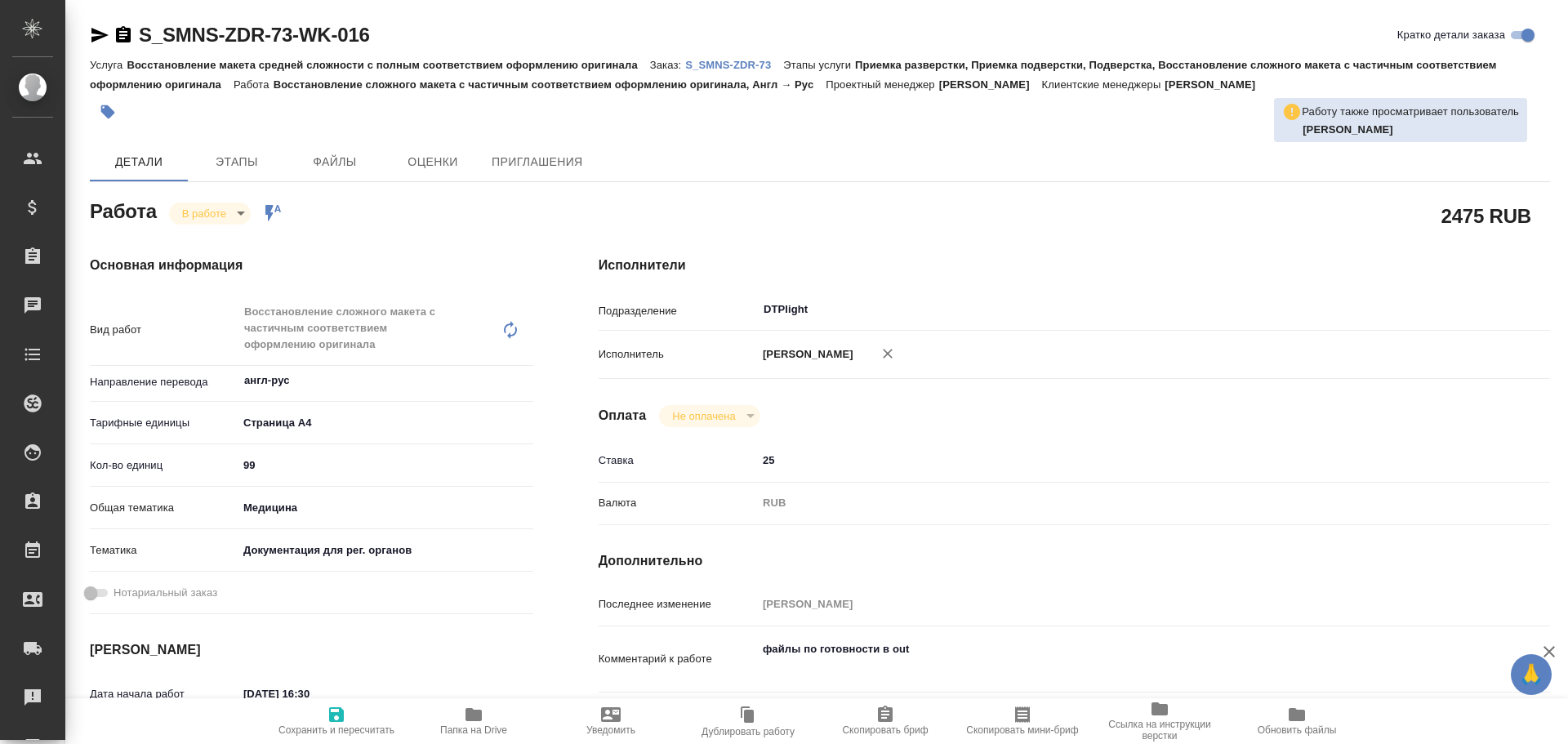
type textarea "x"
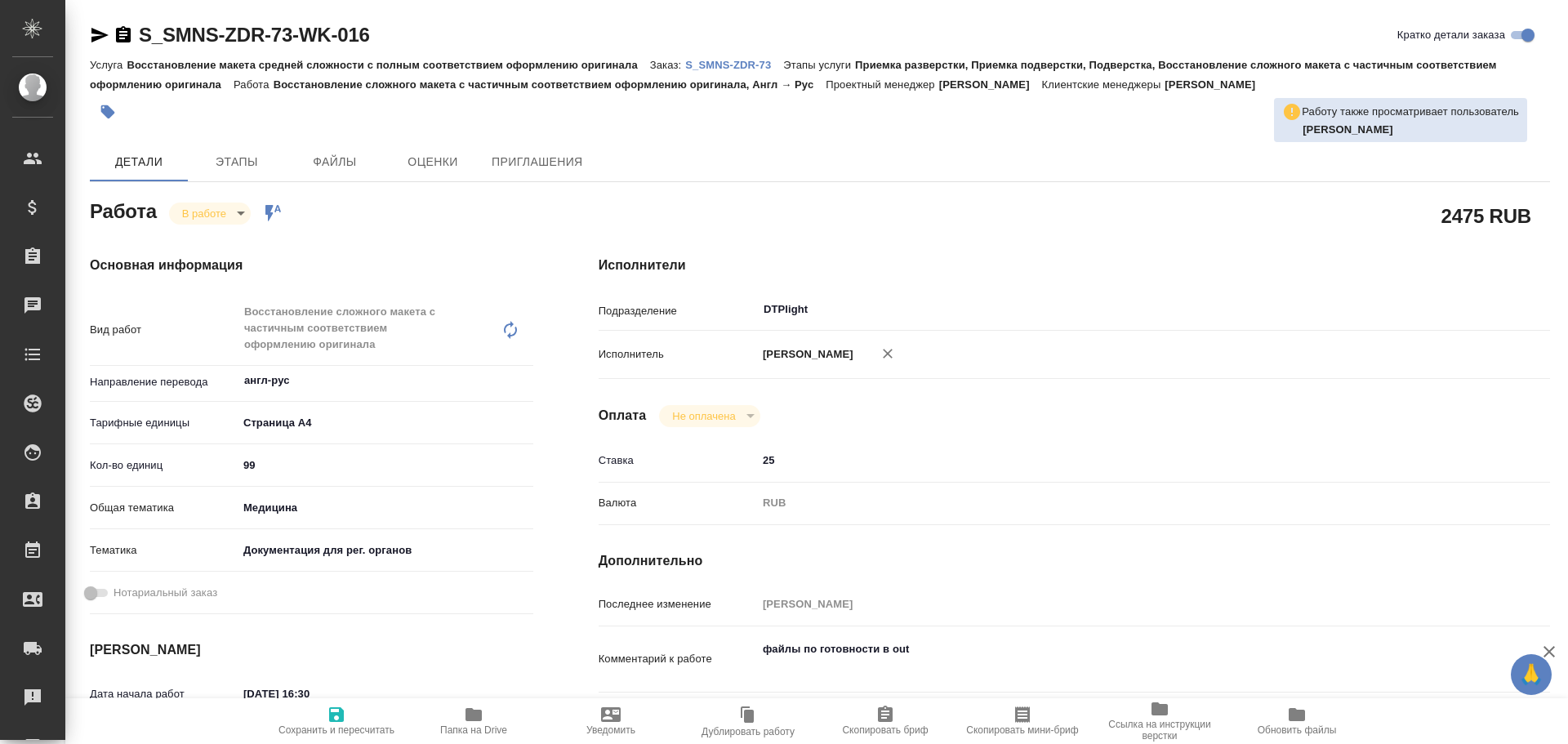
type textarea "x"
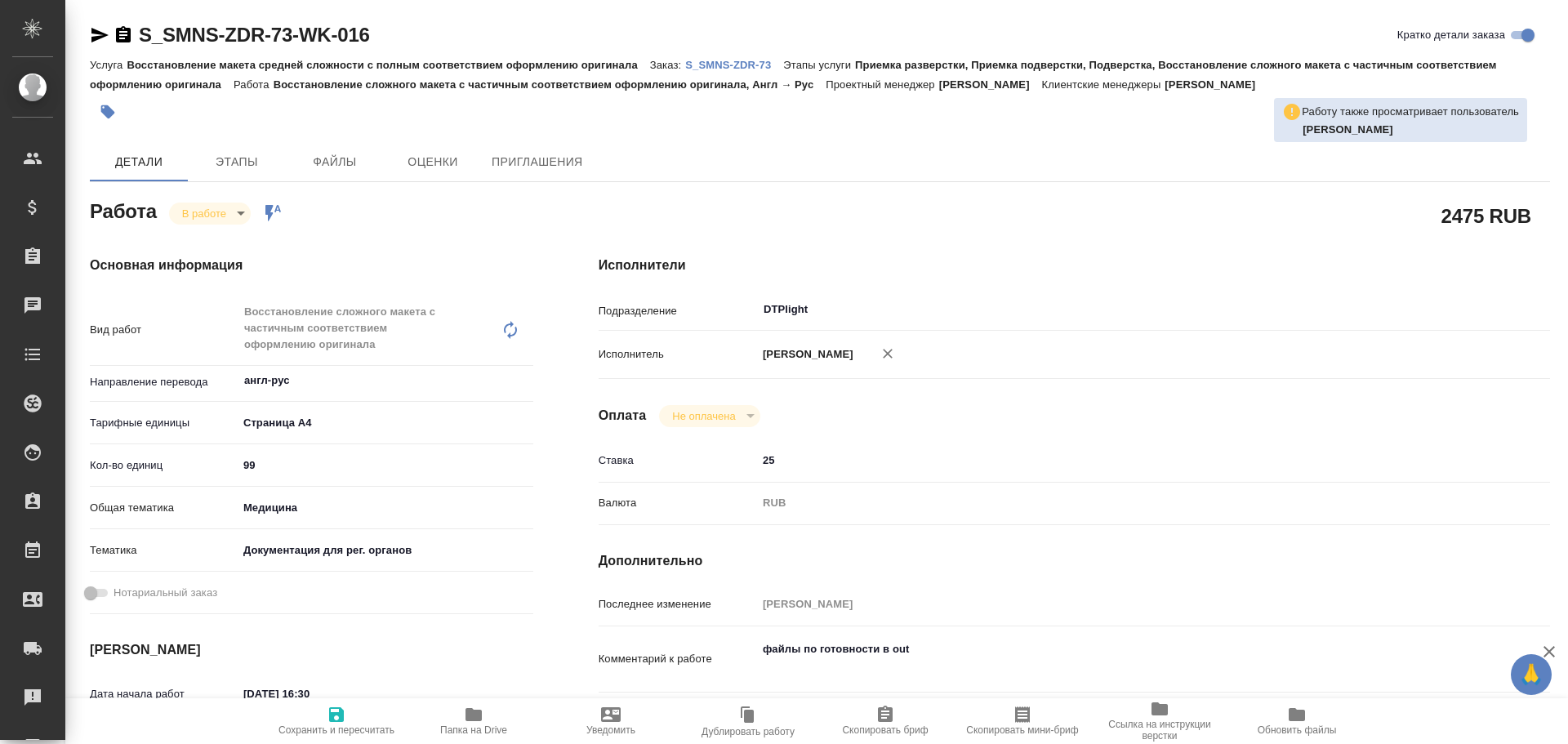
type textarea "x"
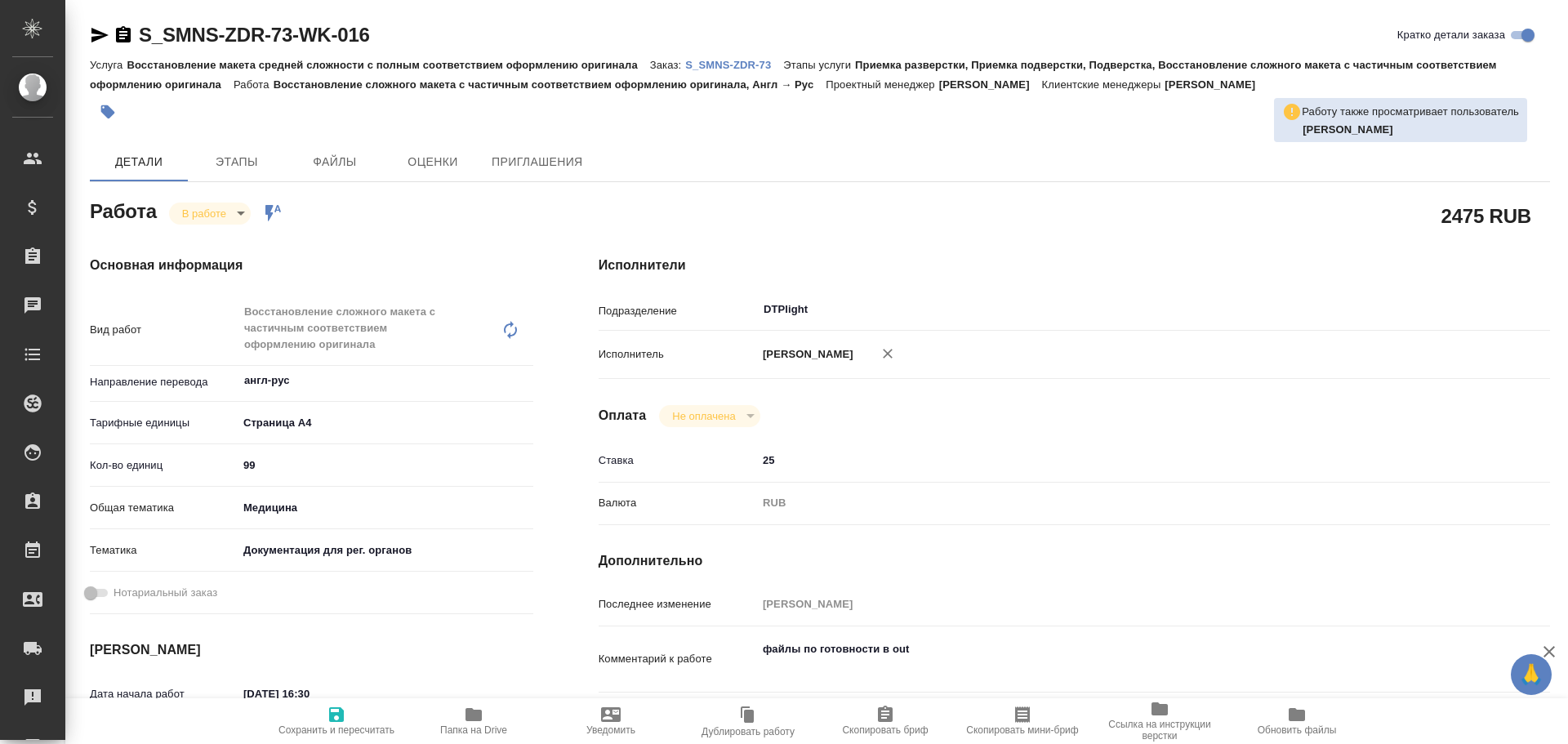
scroll to position [164, 0]
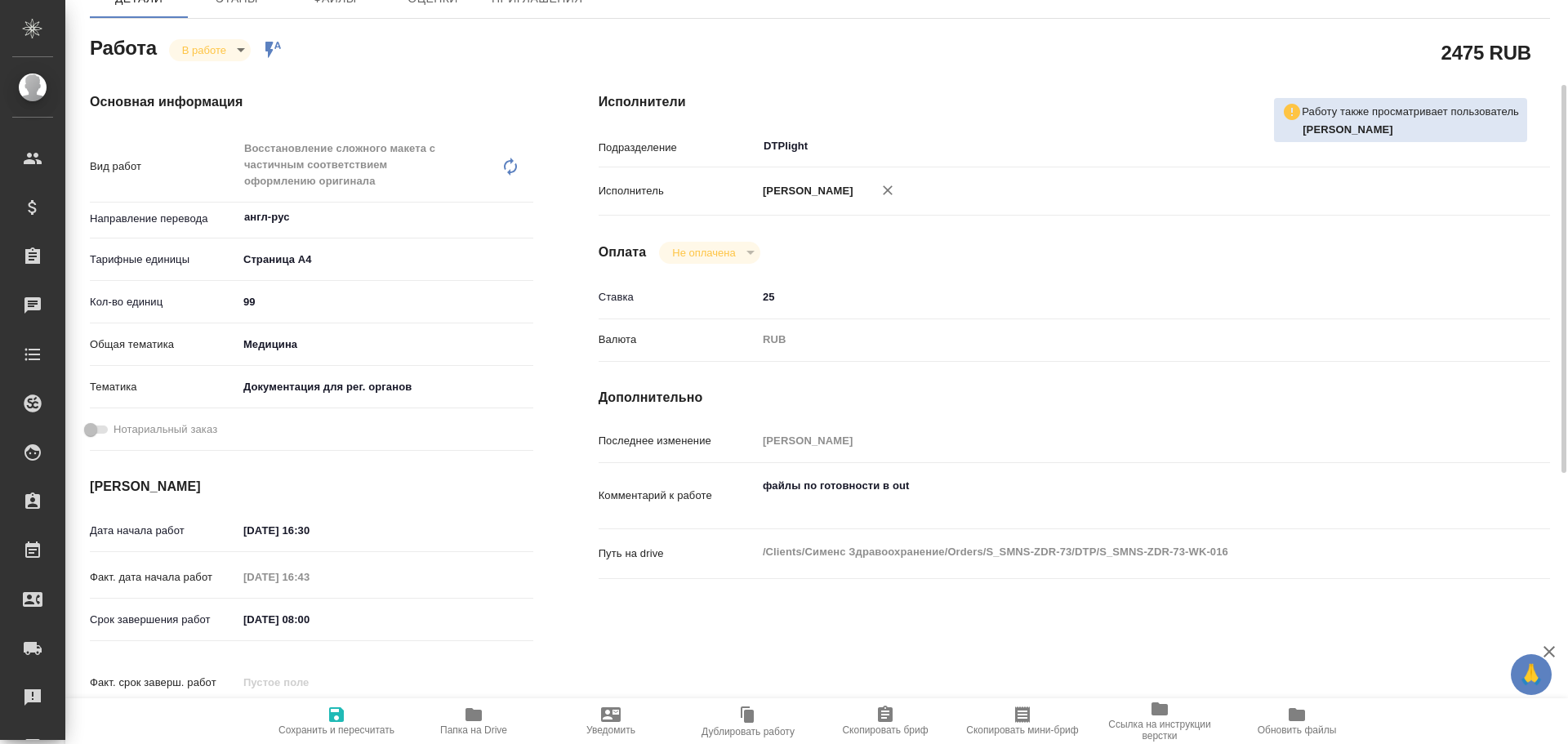
type textarea "x"
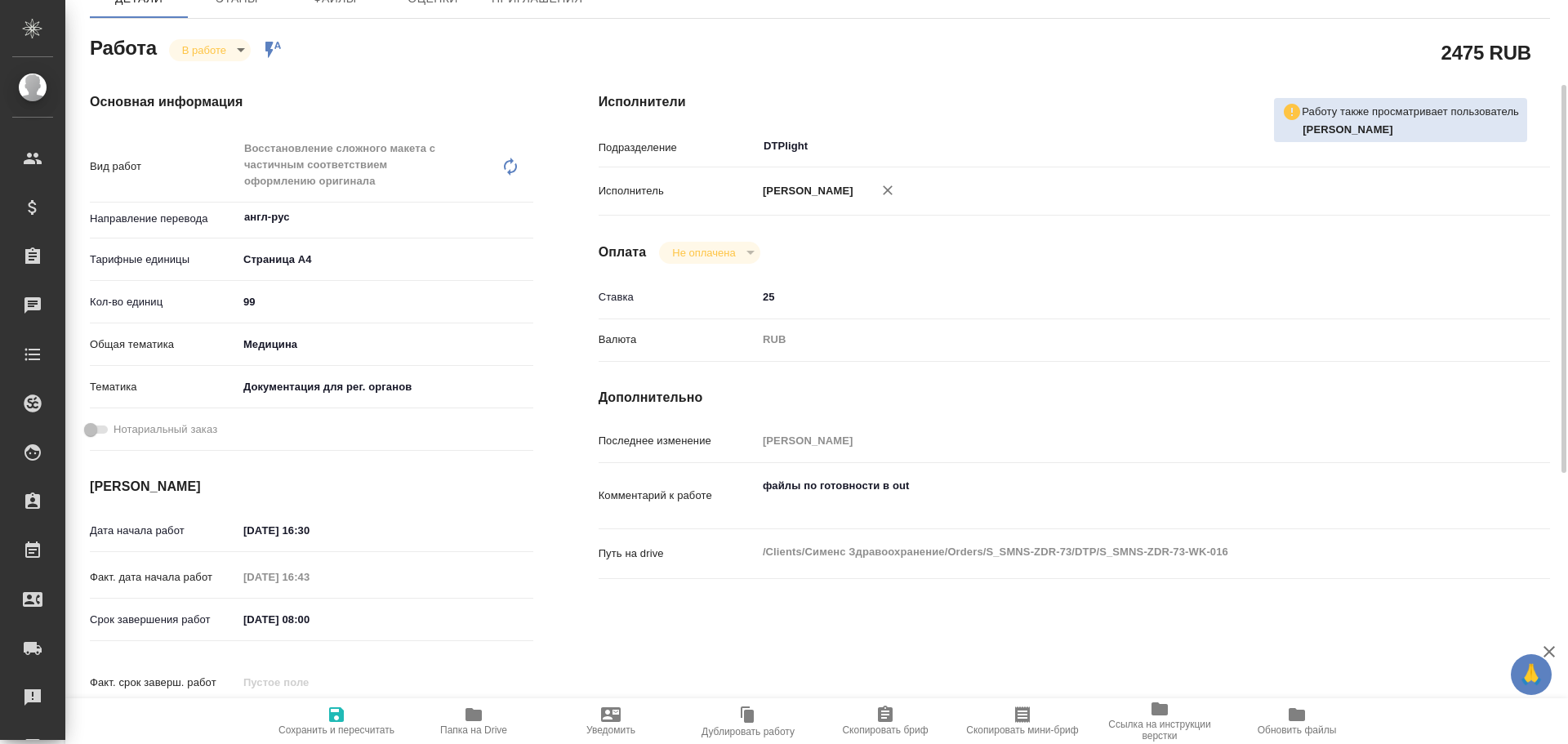
type textarea "x"
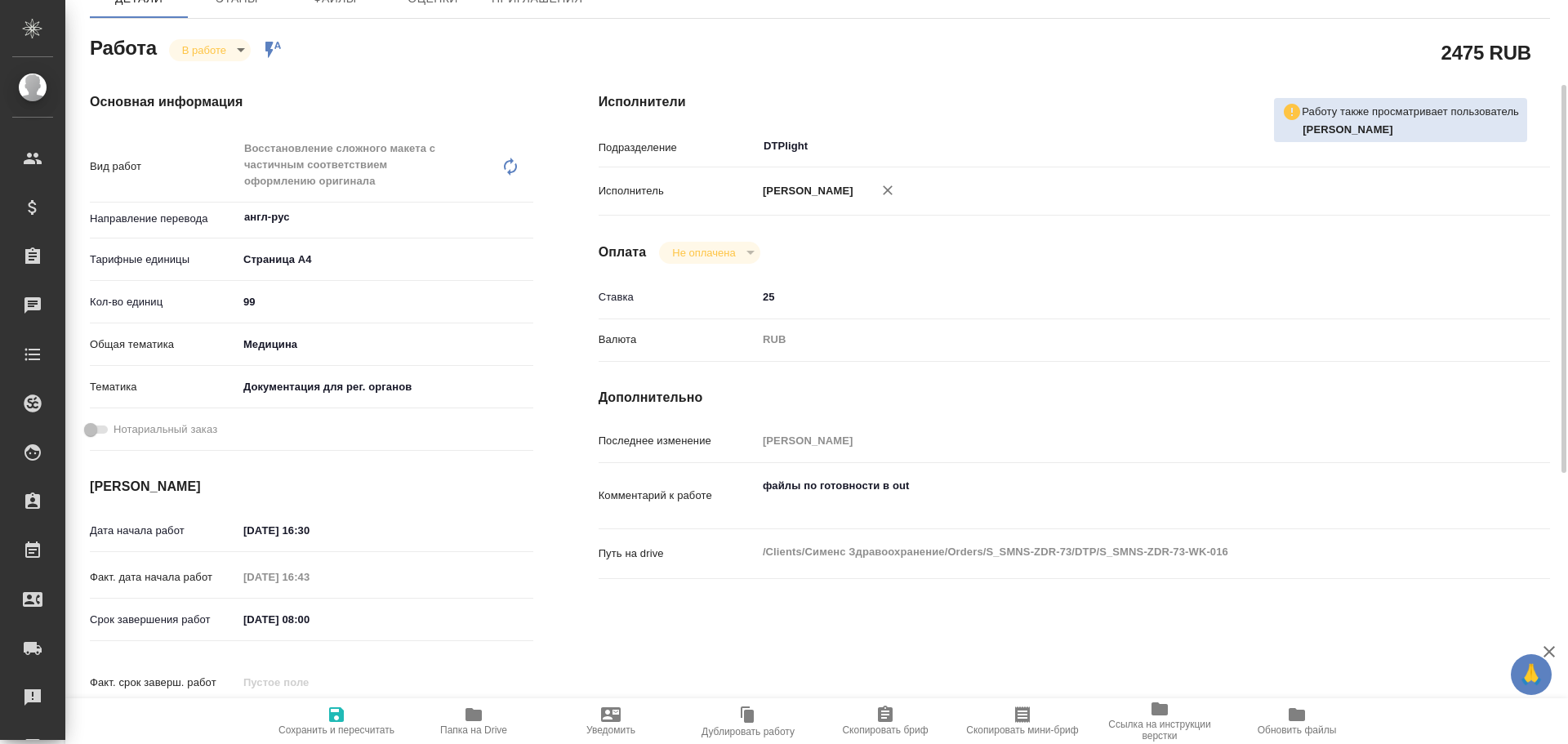
type textarea "x"
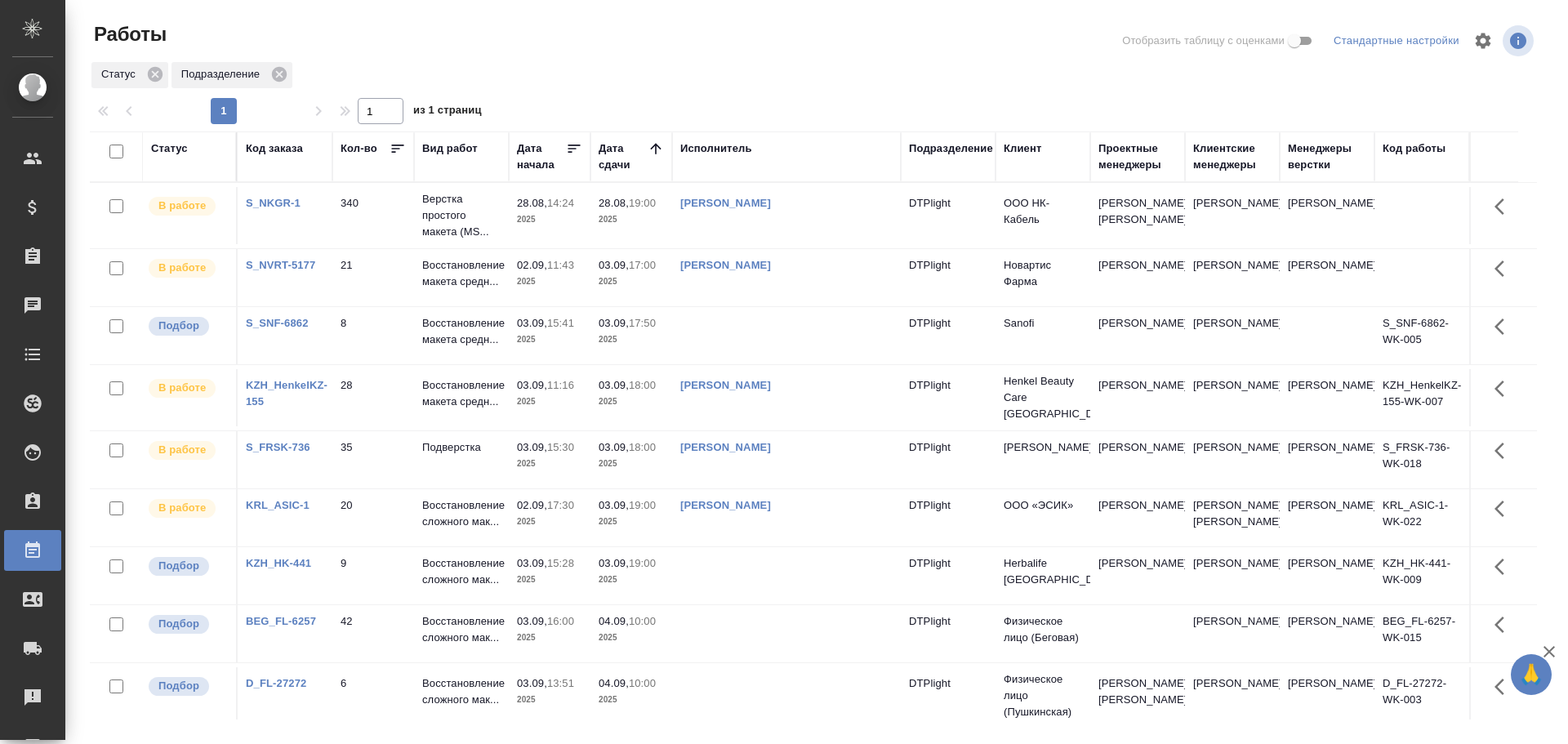
click at [771, 336] on td at bounding box center [787, 335] width 229 height 57
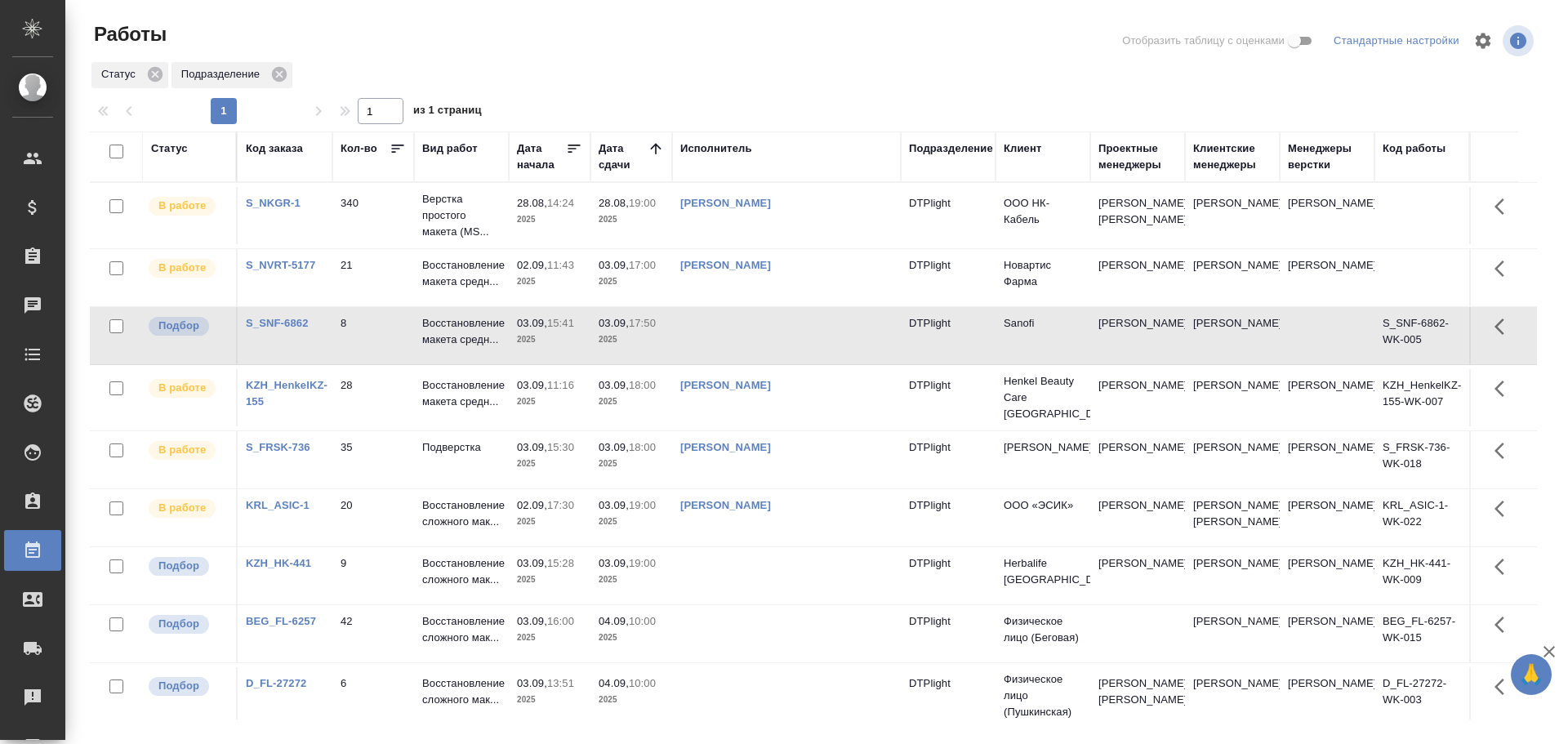
click at [771, 335] on td at bounding box center [787, 335] width 229 height 57
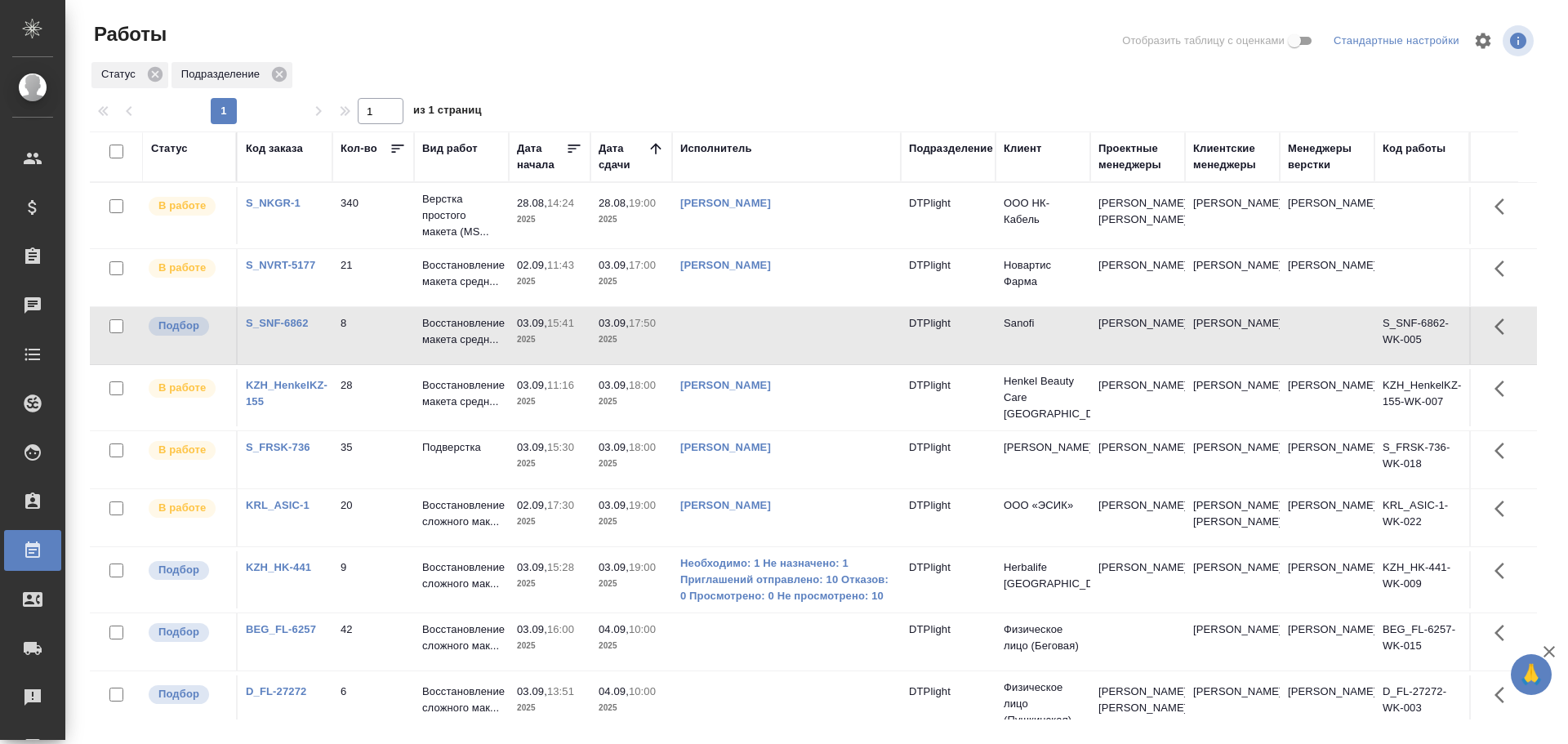
click at [780, 349] on td at bounding box center [787, 335] width 229 height 57
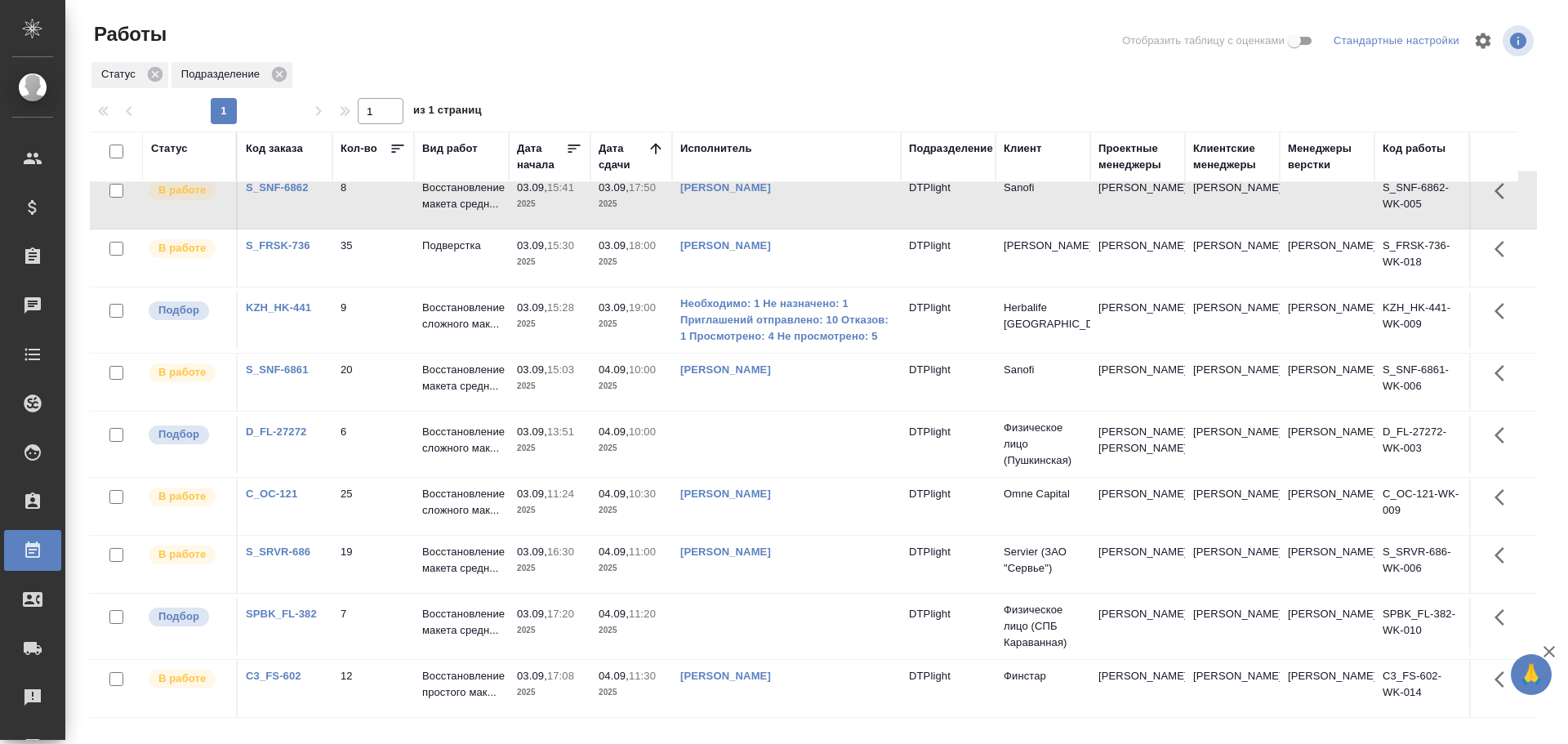
scroll to position [82, 0]
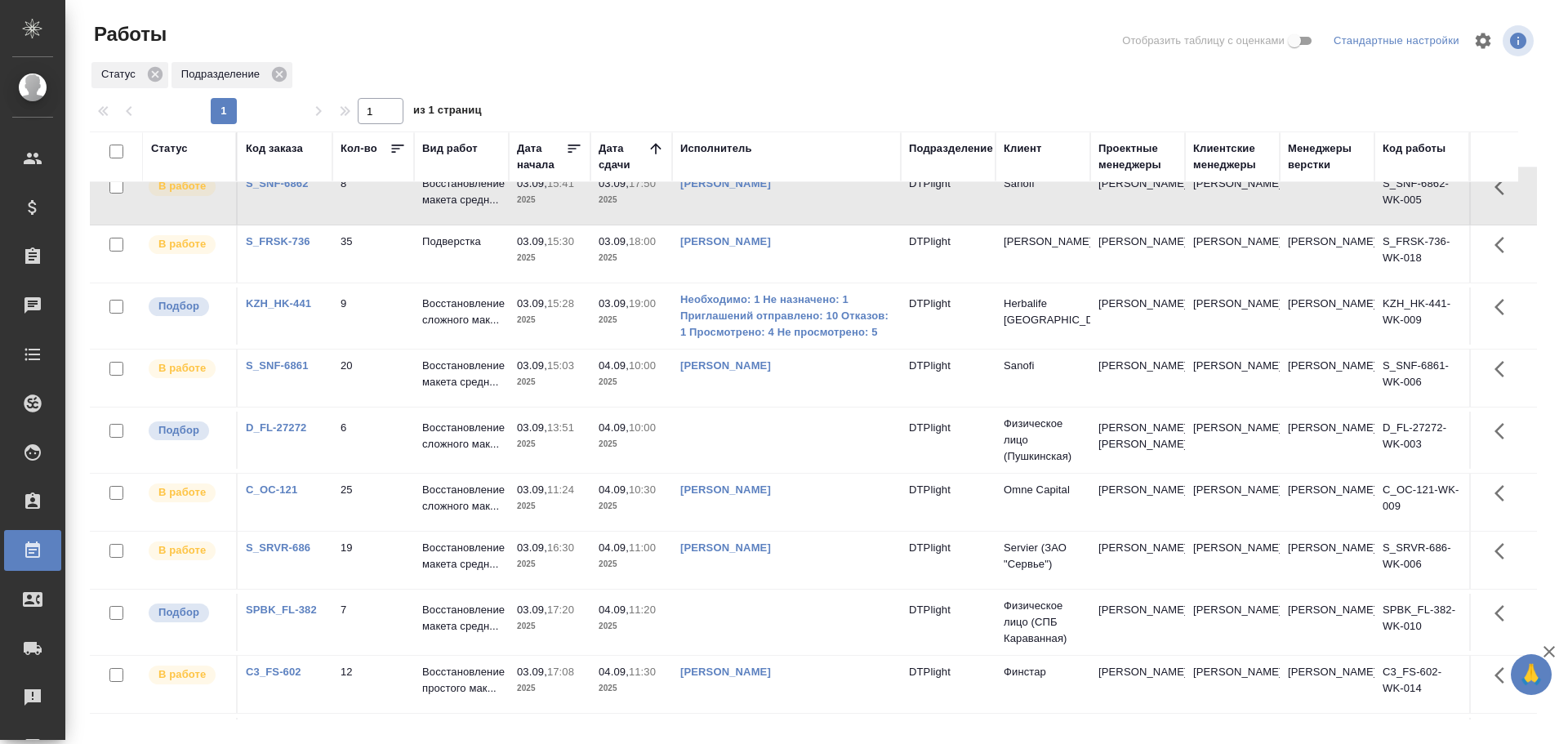
click at [379, 319] on td "9" at bounding box center [373, 315] width 82 height 57
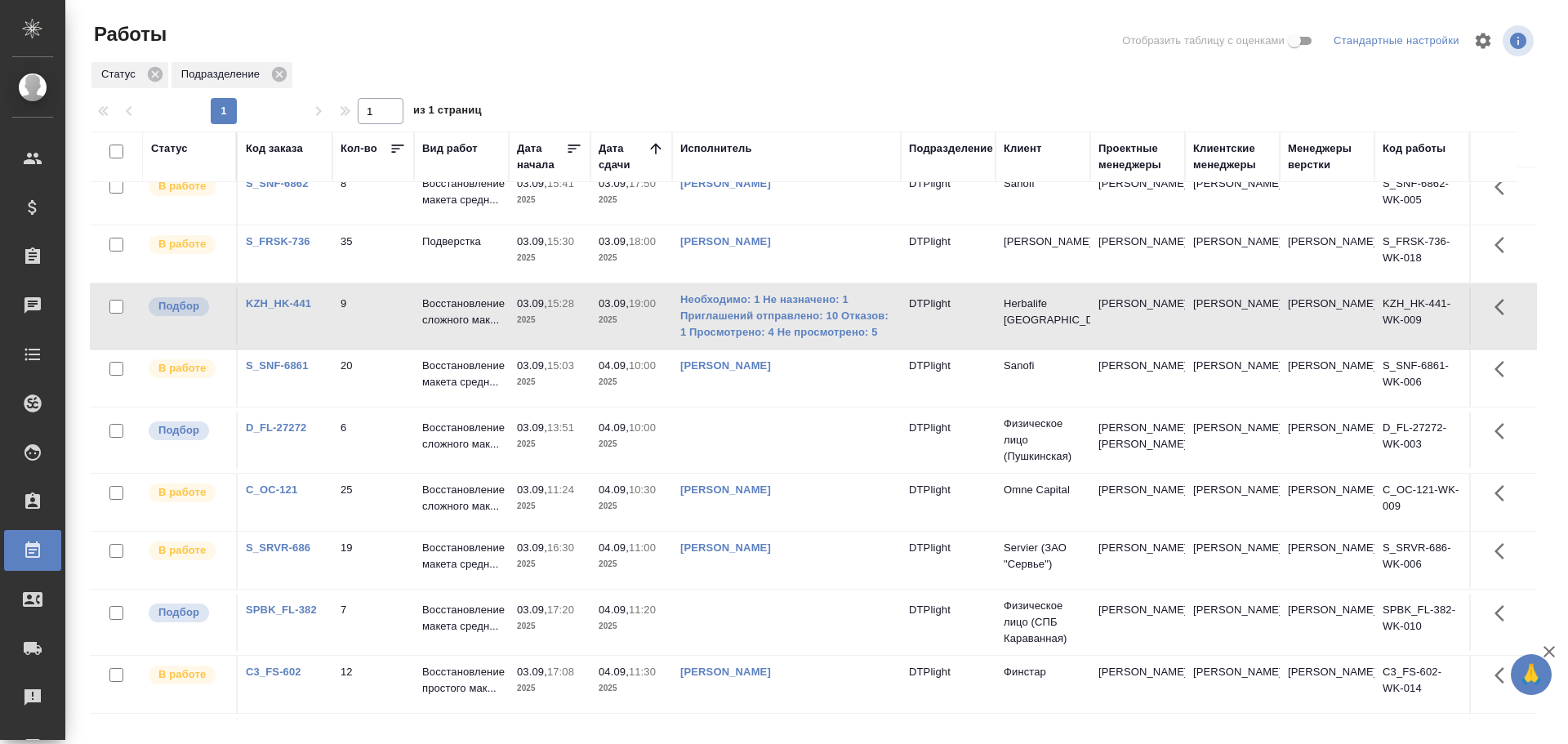
click at [379, 319] on td "9" at bounding box center [373, 315] width 82 height 57
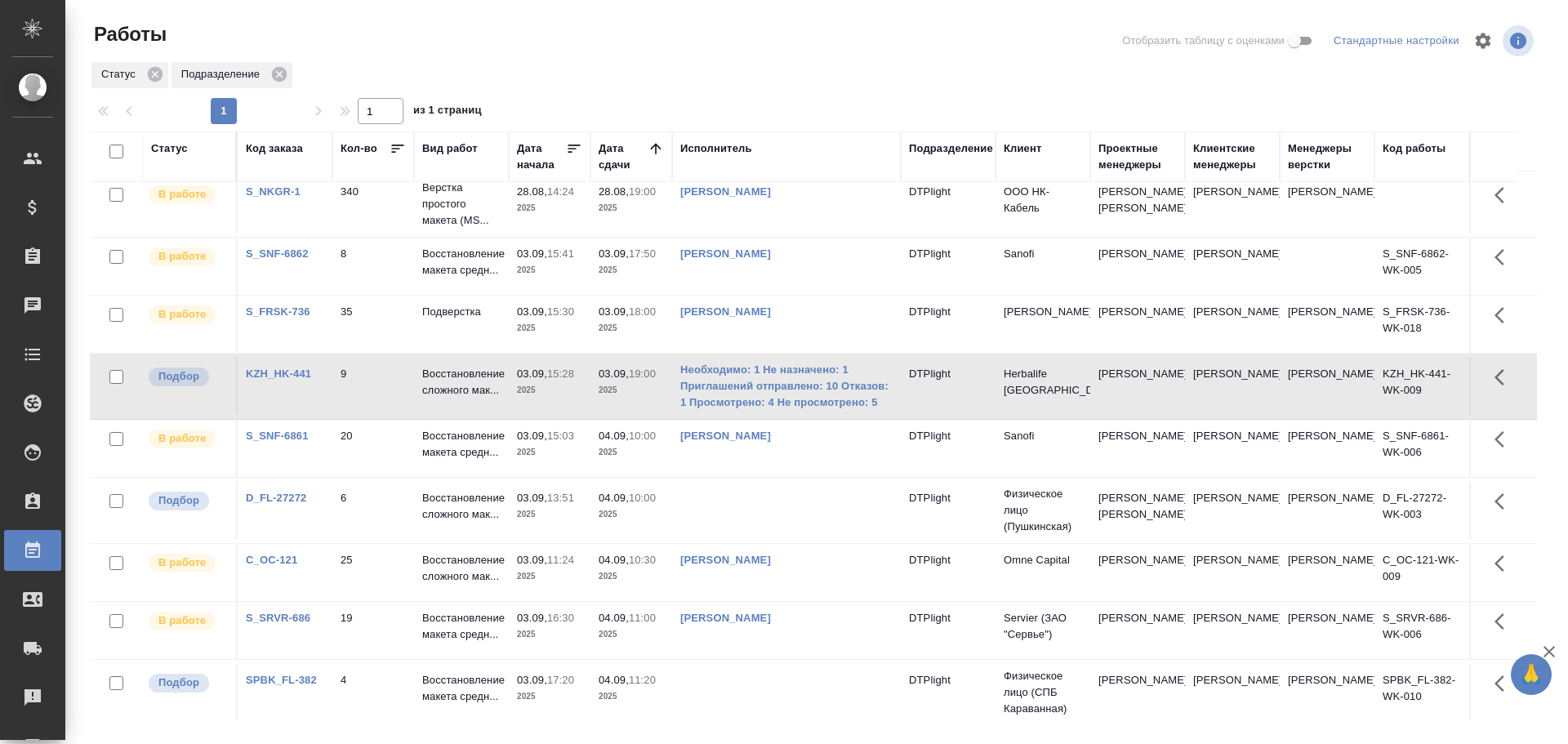
scroll to position [0, 0]
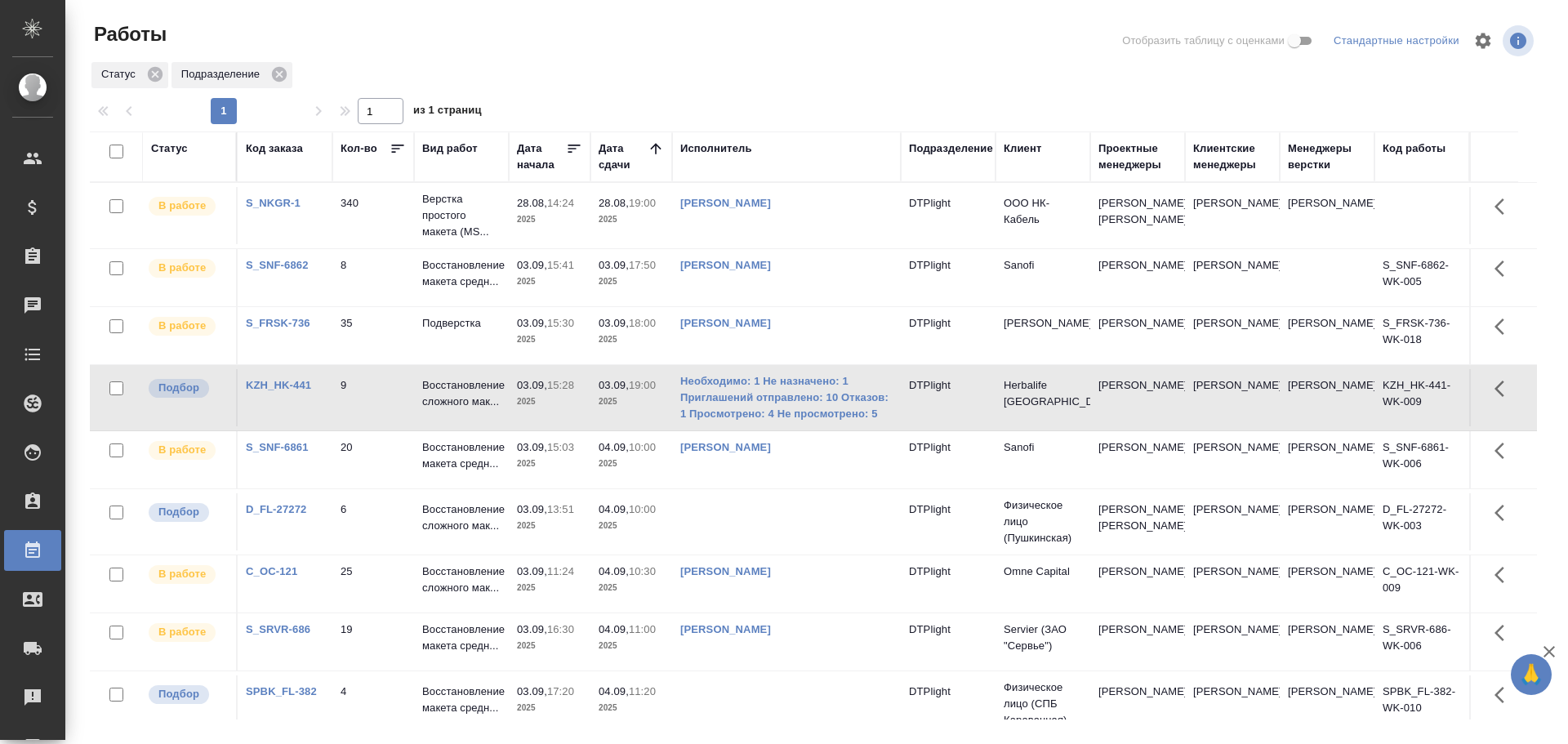
click at [374, 417] on td "9" at bounding box center [373, 397] width 82 height 57
drag, startPoint x: 703, startPoint y: 151, endPoint x: 715, endPoint y: 185, distance: 36.1
click at [703, 151] on div "Исполнитель" at bounding box center [715, 149] width 72 height 17
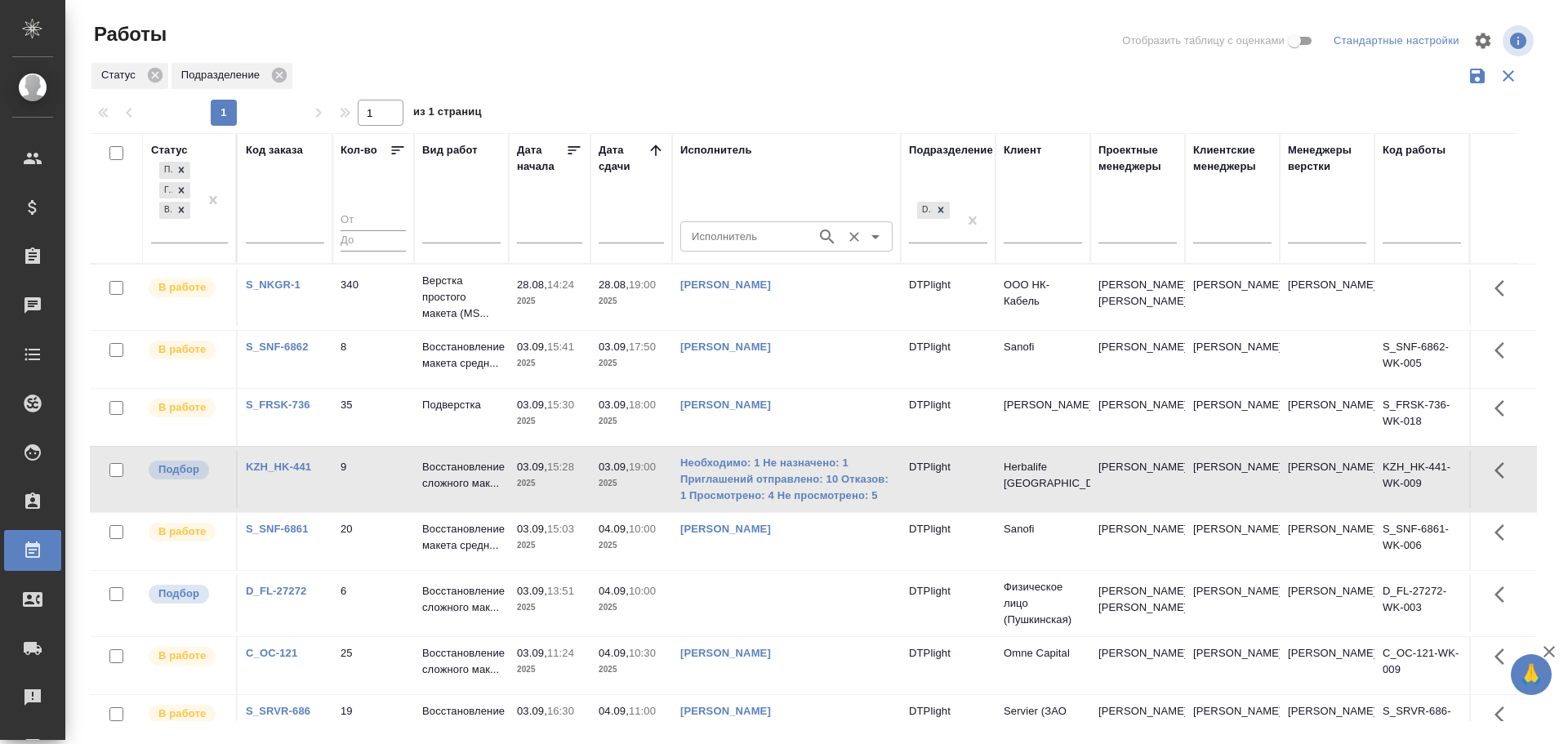
click at [720, 238] on input "Исполнитель" at bounding box center [747, 235] width 124 height 20
type input "Зубакова"
click at [756, 278] on p "Зубакова Виктория" at bounding box center [738, 273] width 89 height 17
type input "Зубакова Виктория"
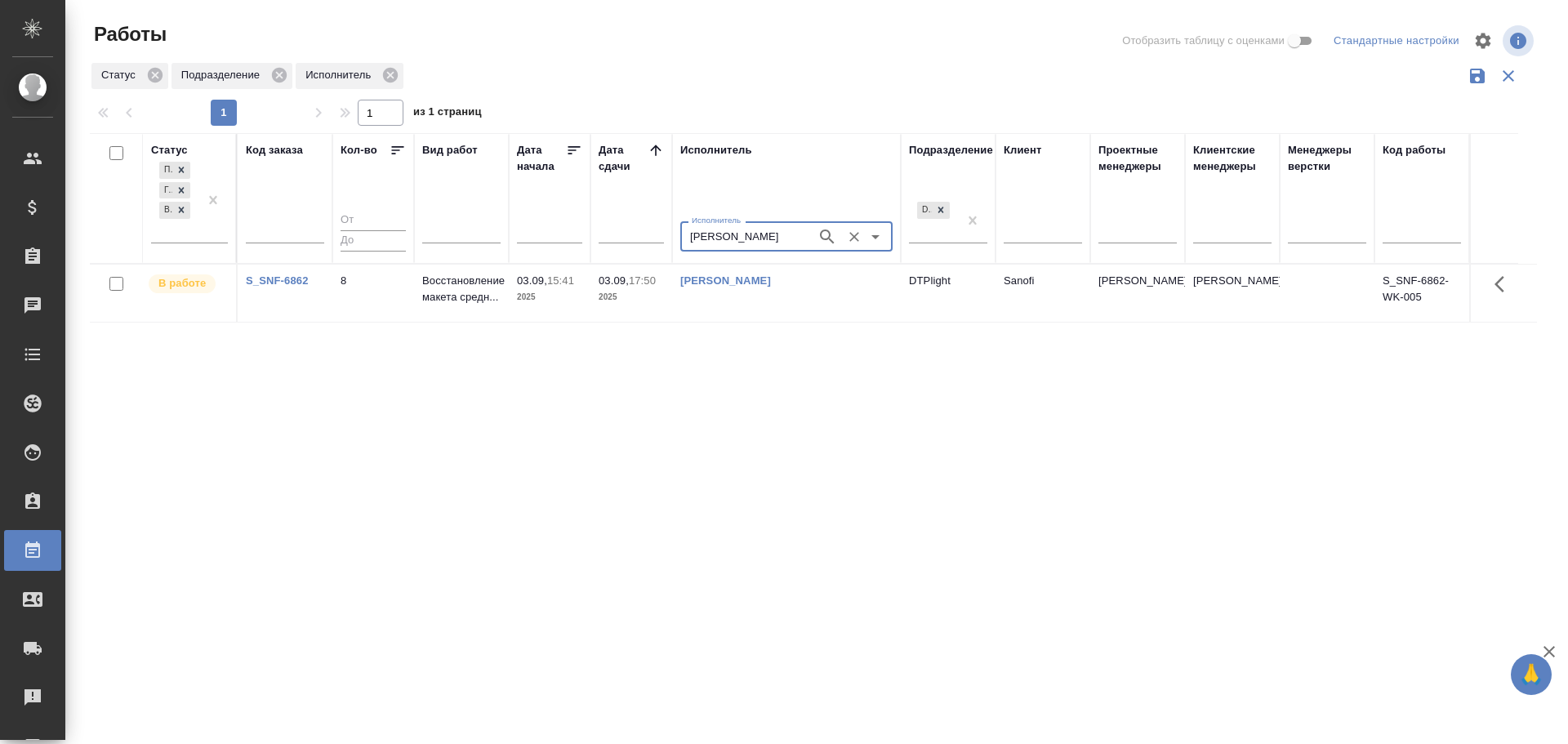
click at [848, 238] on icon "Очистить" at bounding box center [855, 237] width 17 height 17
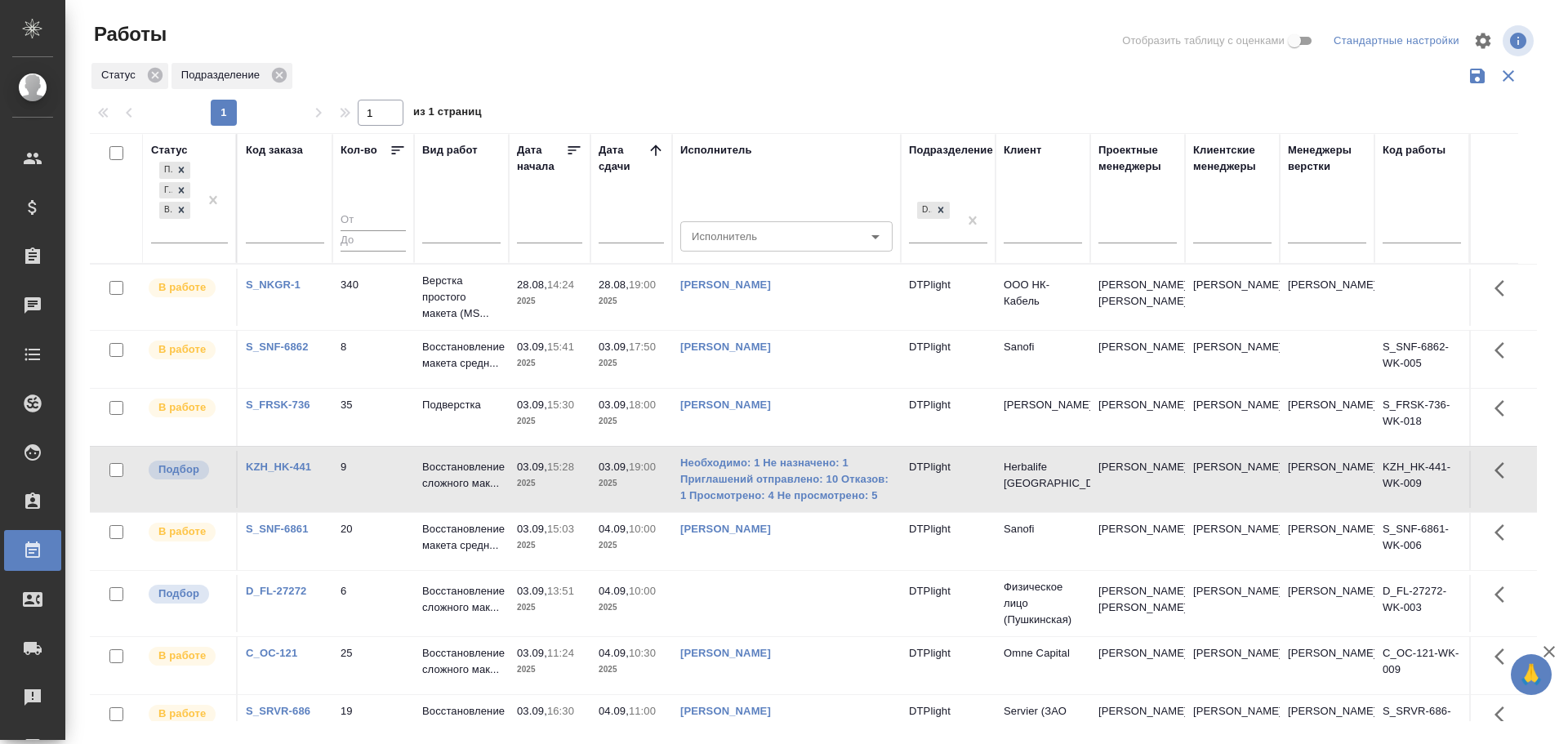
click at [367, 477] on td "9" at bounding box center [373, 479] width 82 height 57
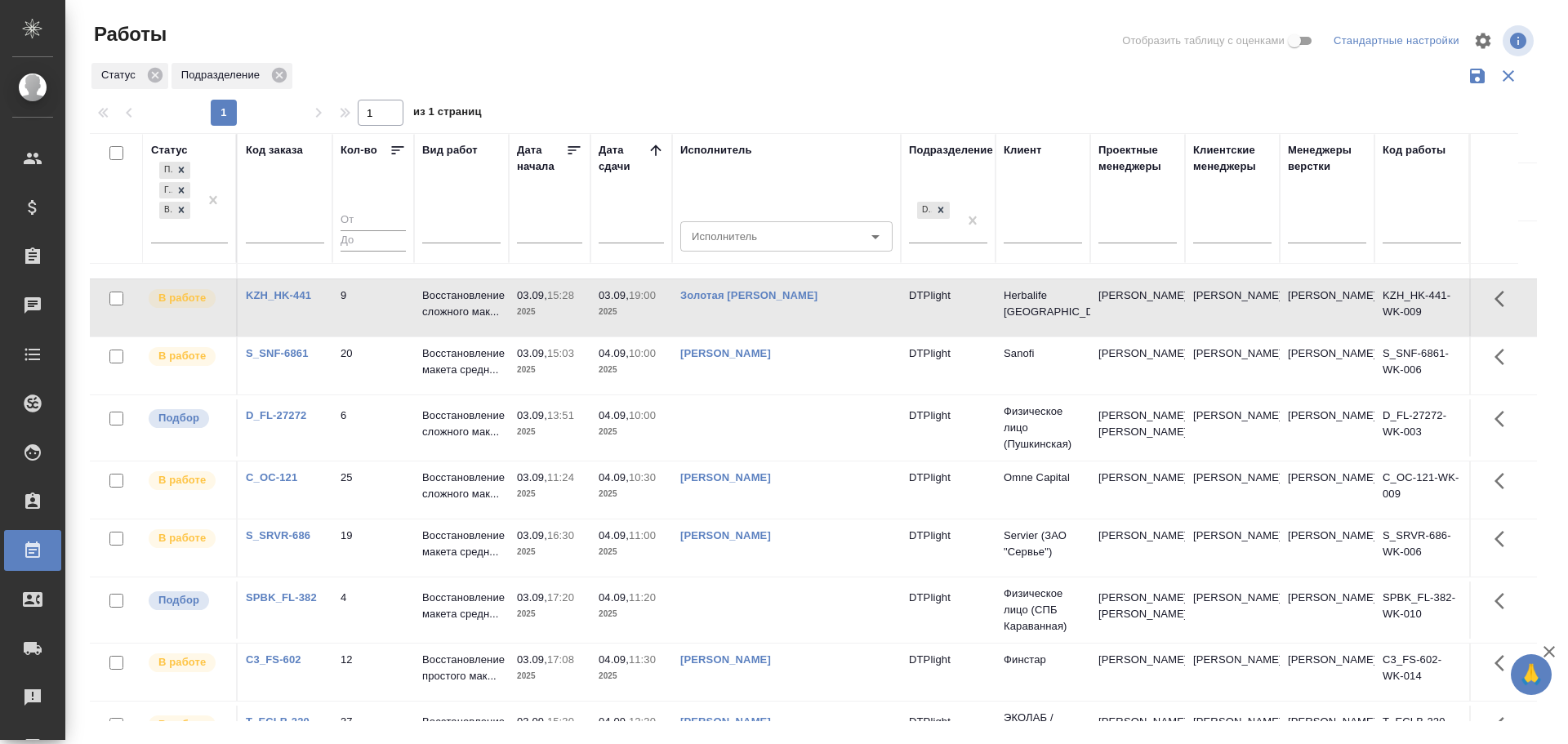
scroll to position [164, 0]
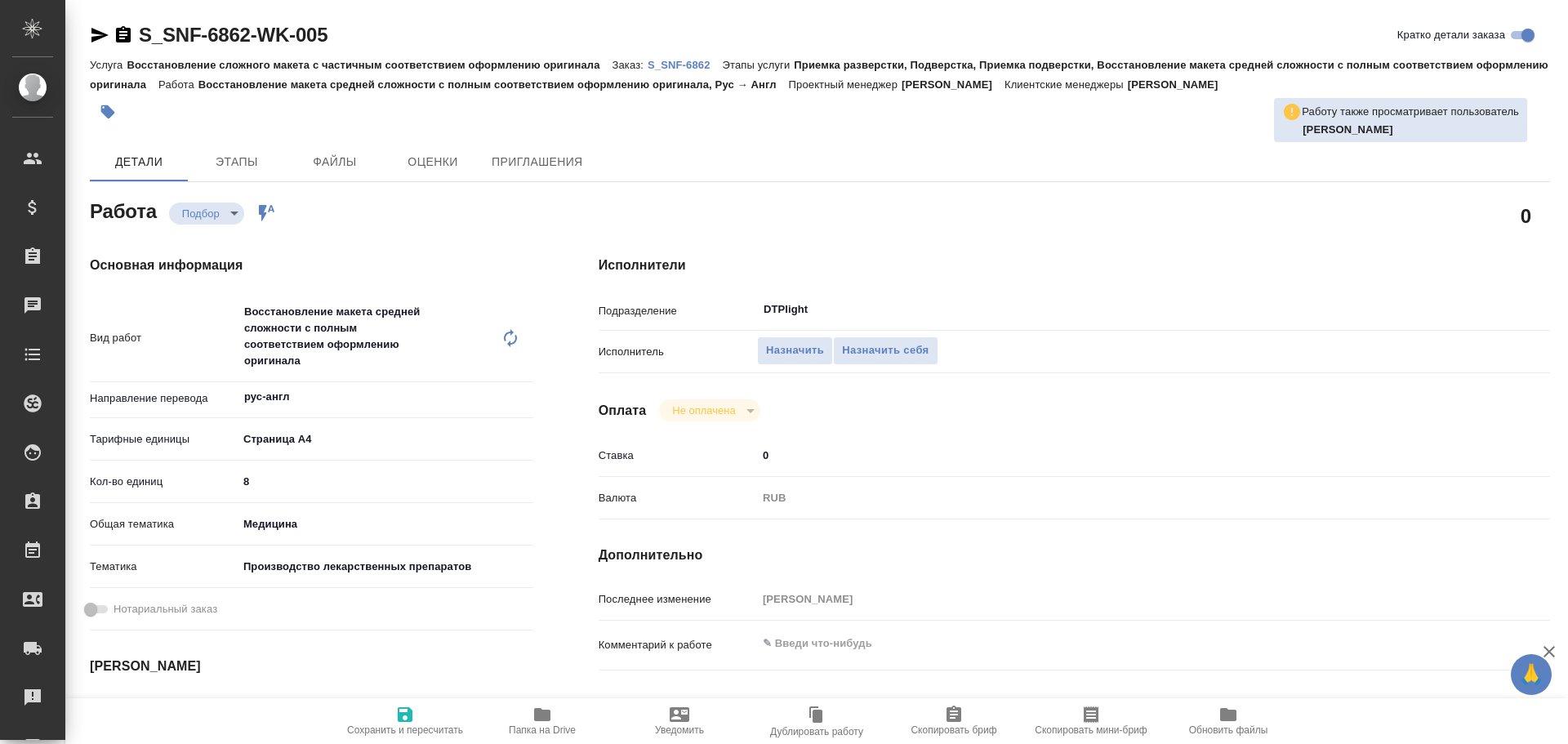
type textarea "x"
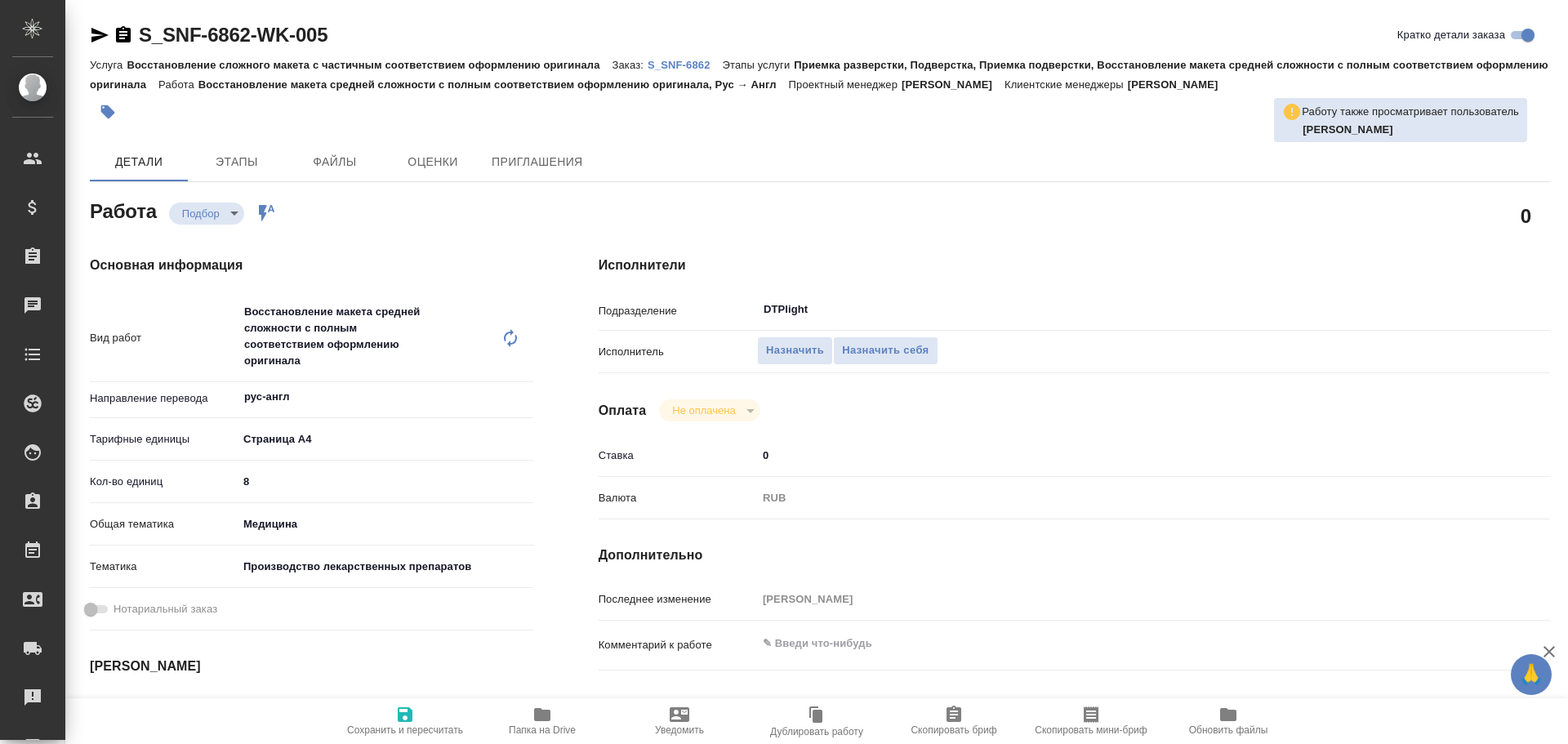
type textarea "x"
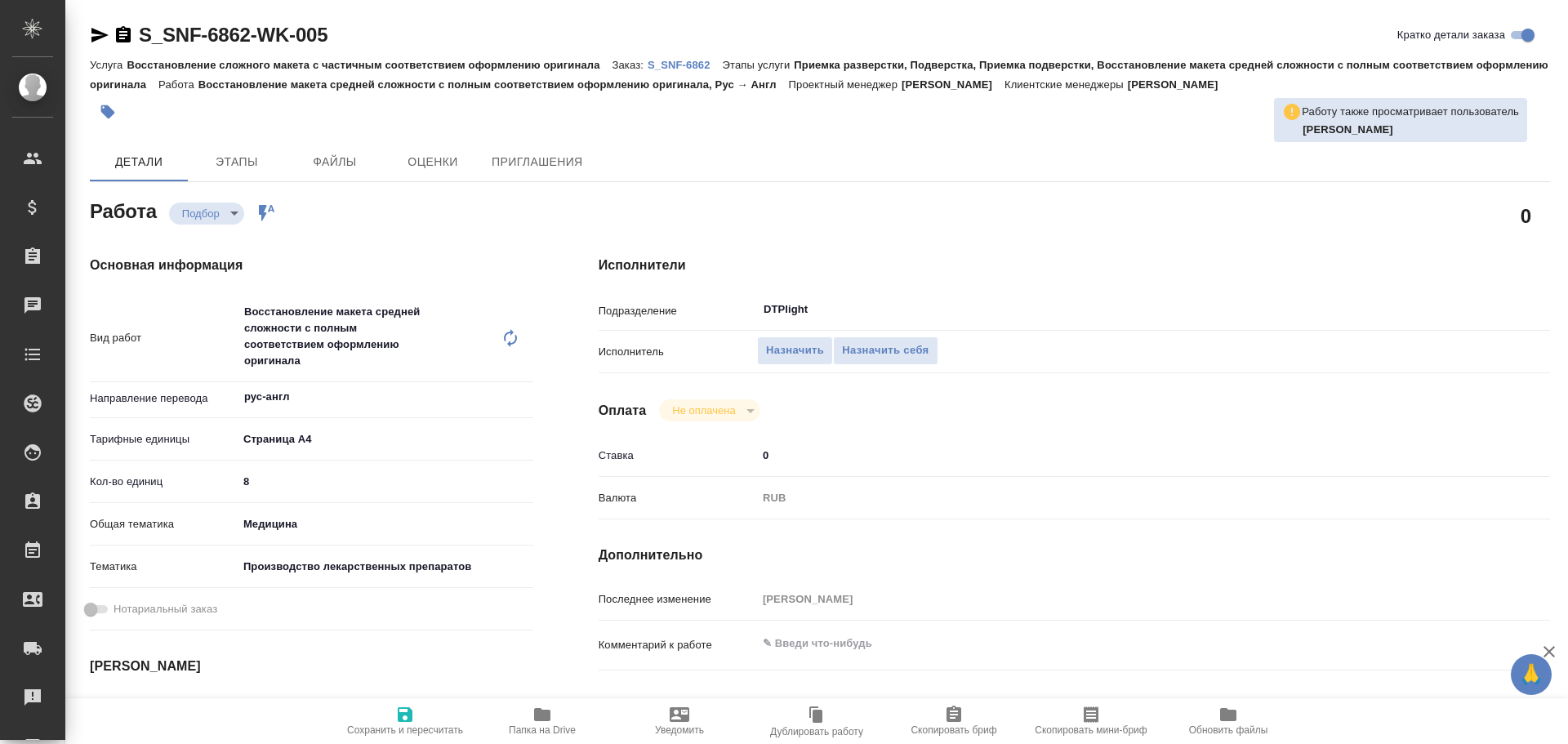
type textarea "x"
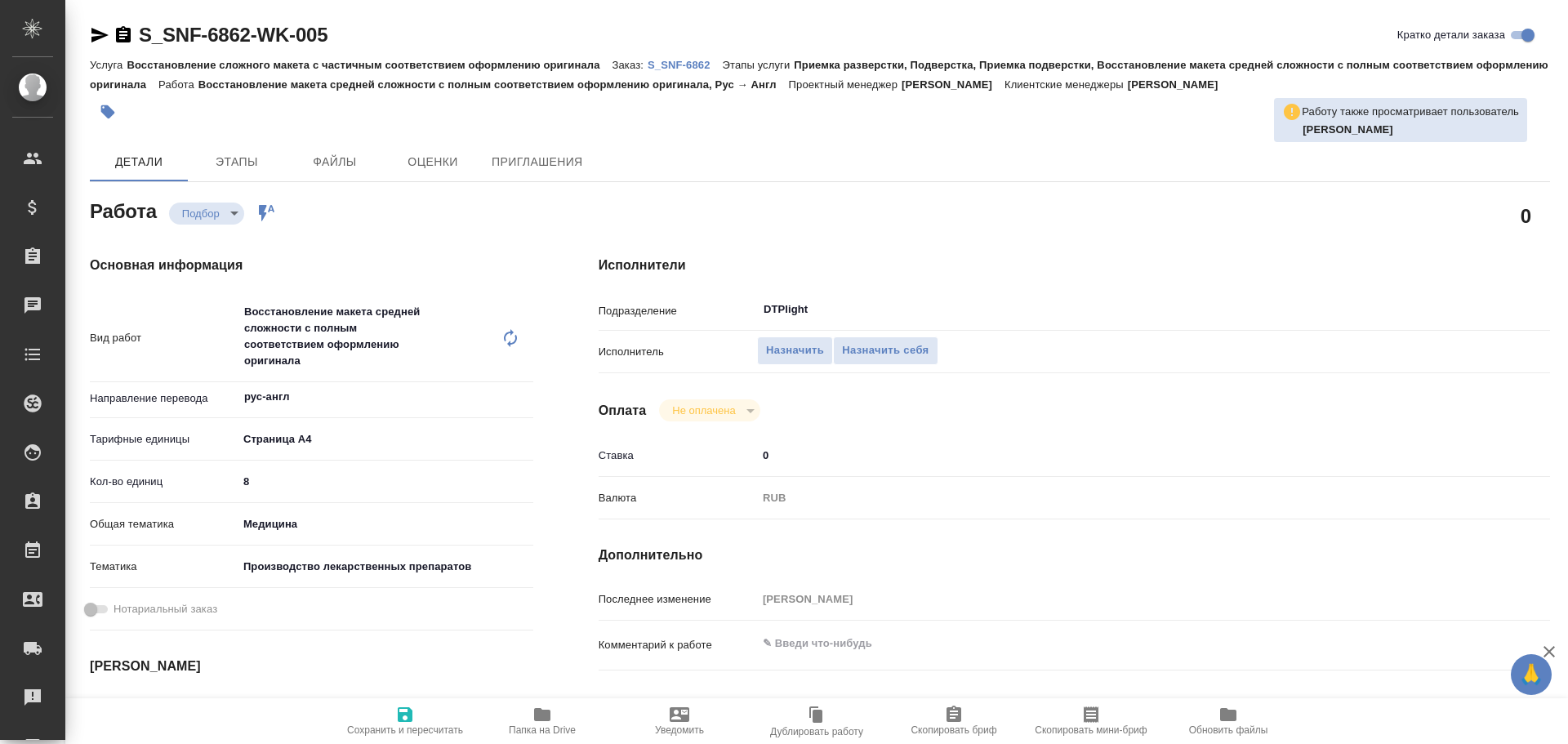
type textarea "x"
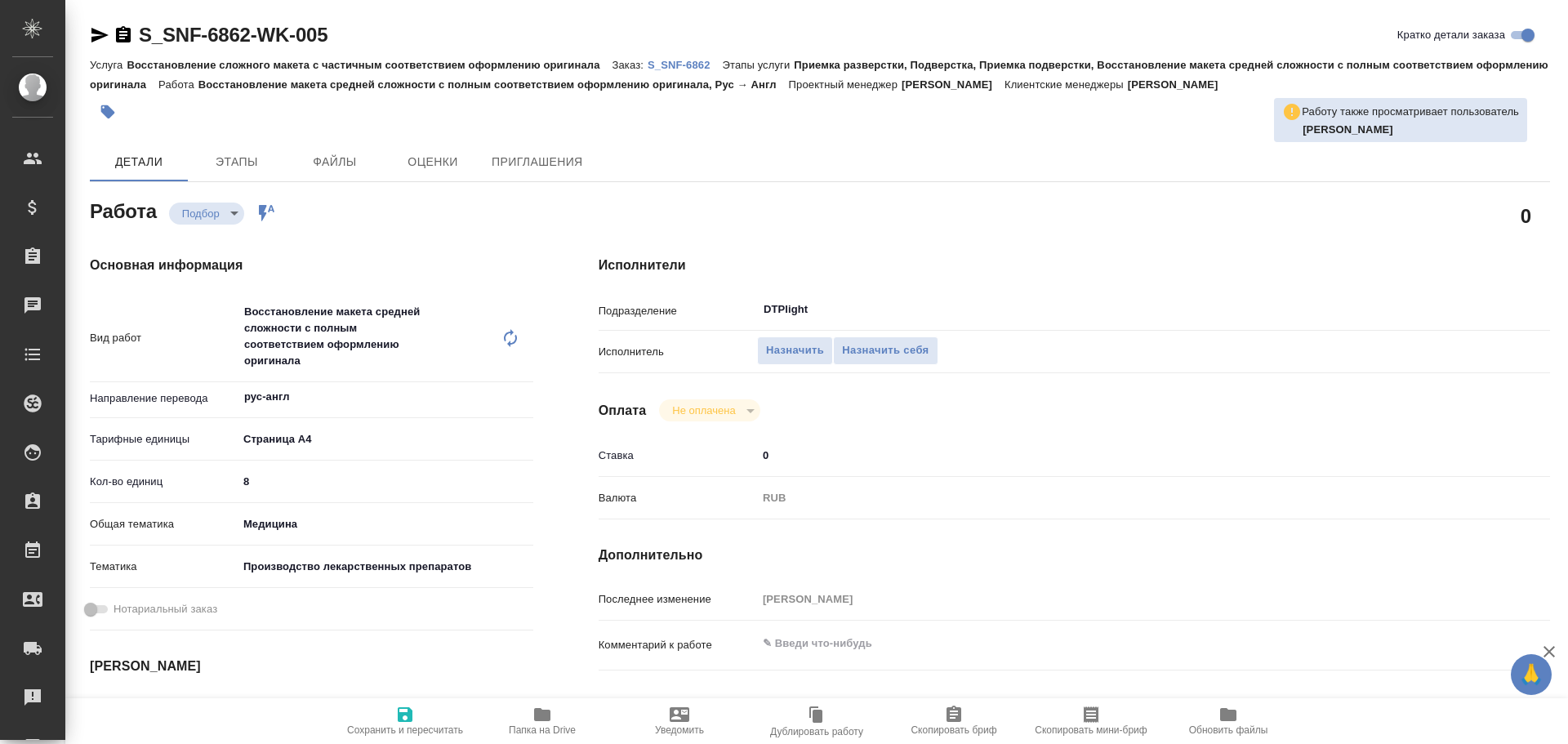
type textarea "x"
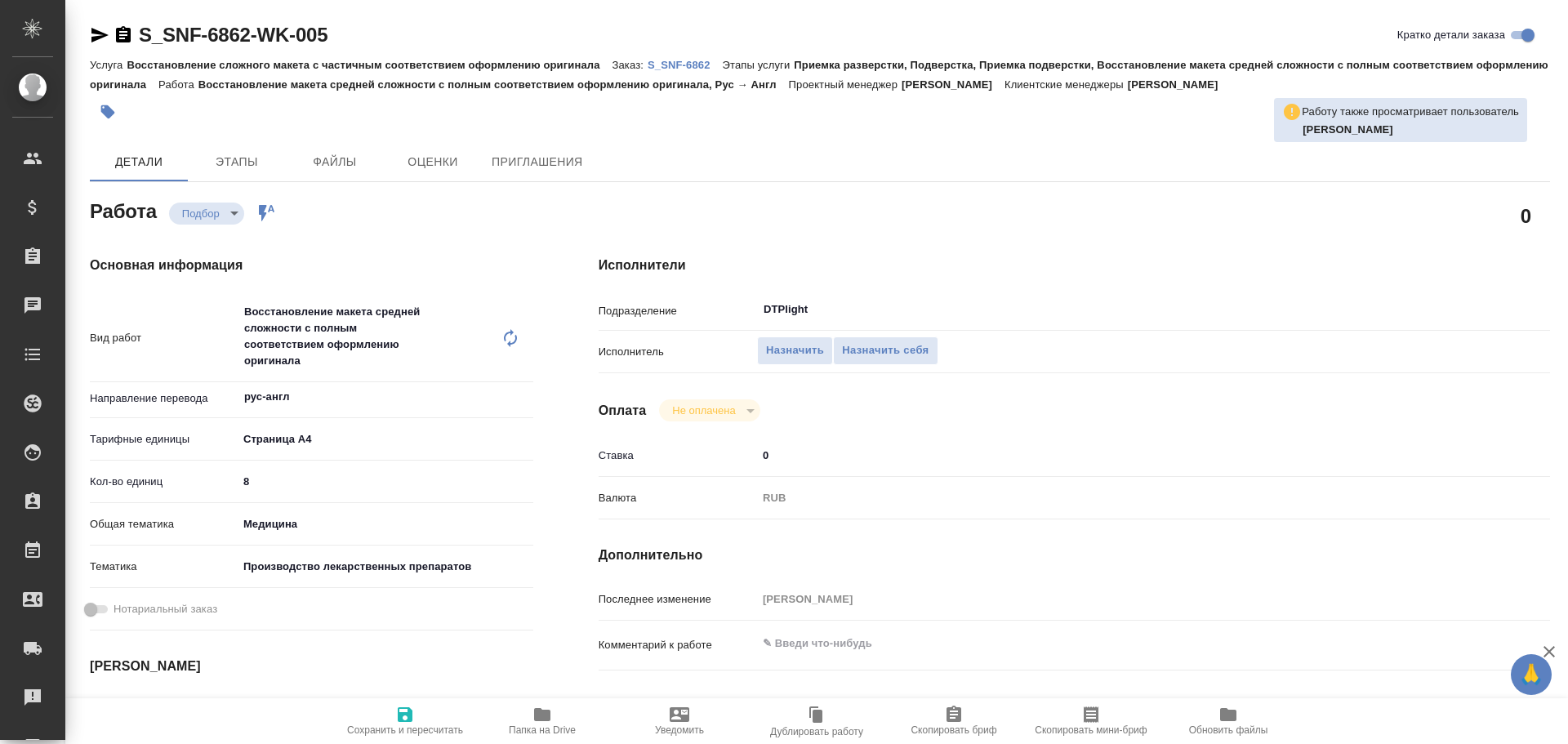
type textarea "x"
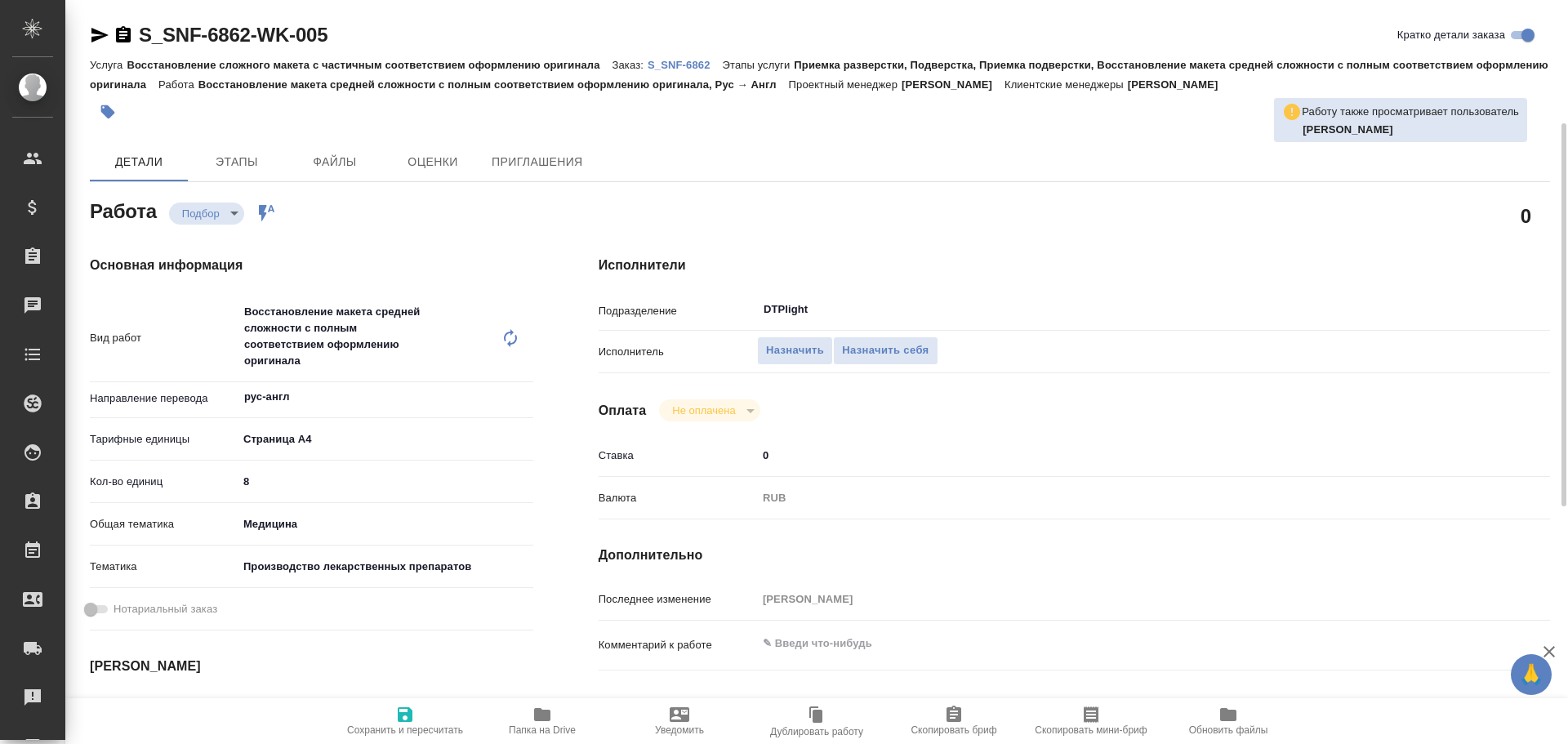
scroll to position [164, 0]
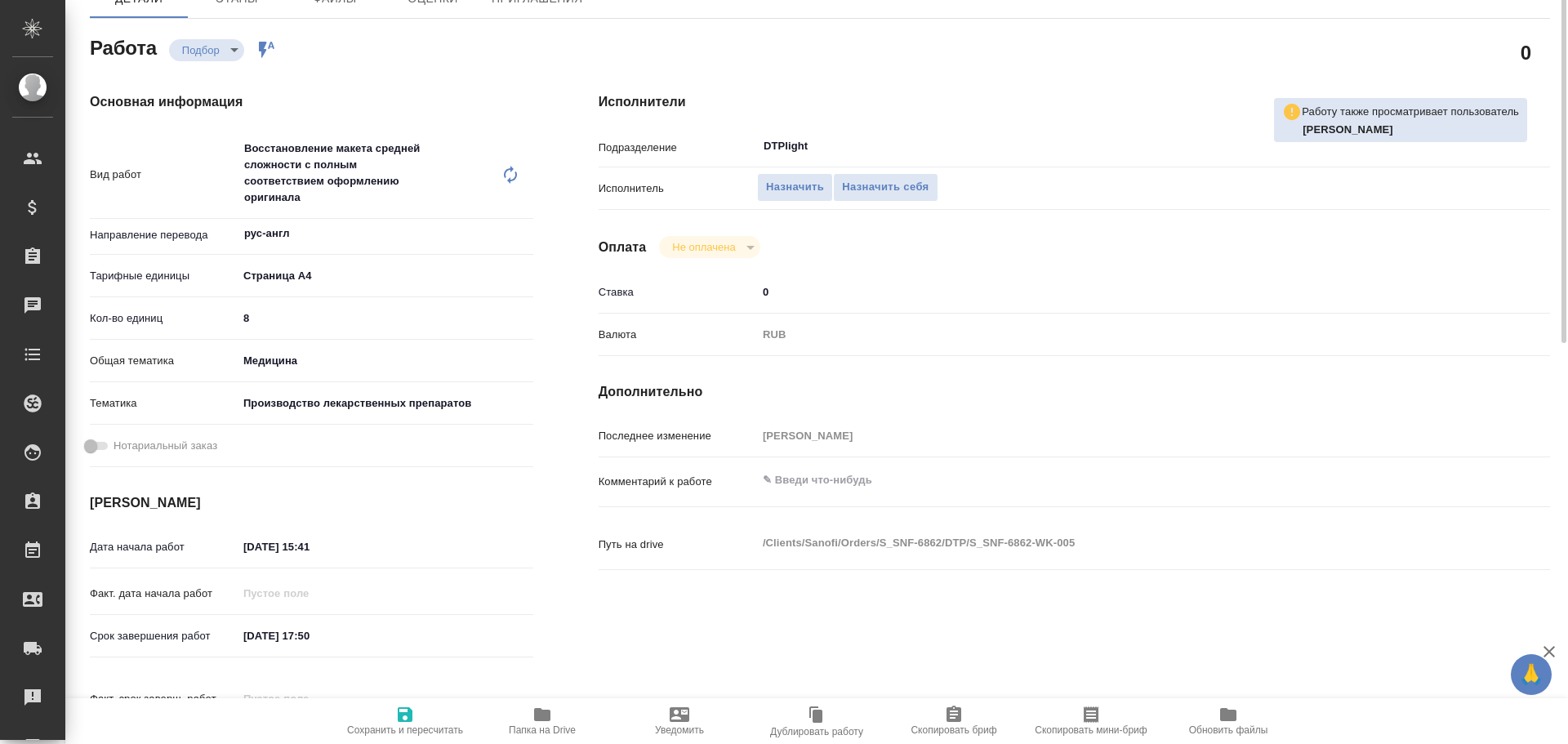
type textarea "x"
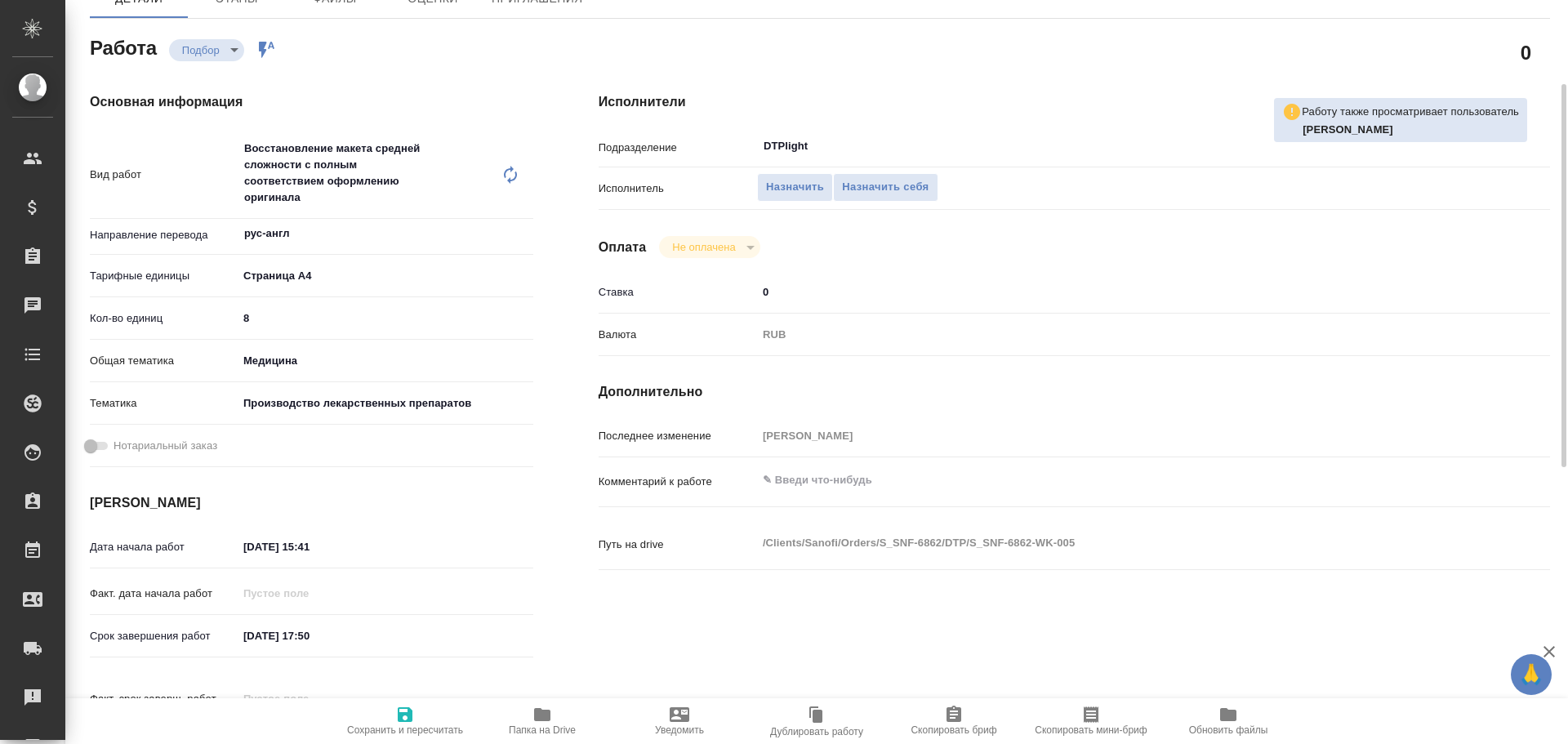
click at [543, 728] on span "Папка на Drive" at bounding box center [542, 730] width 67 height 11
type textarea "x"
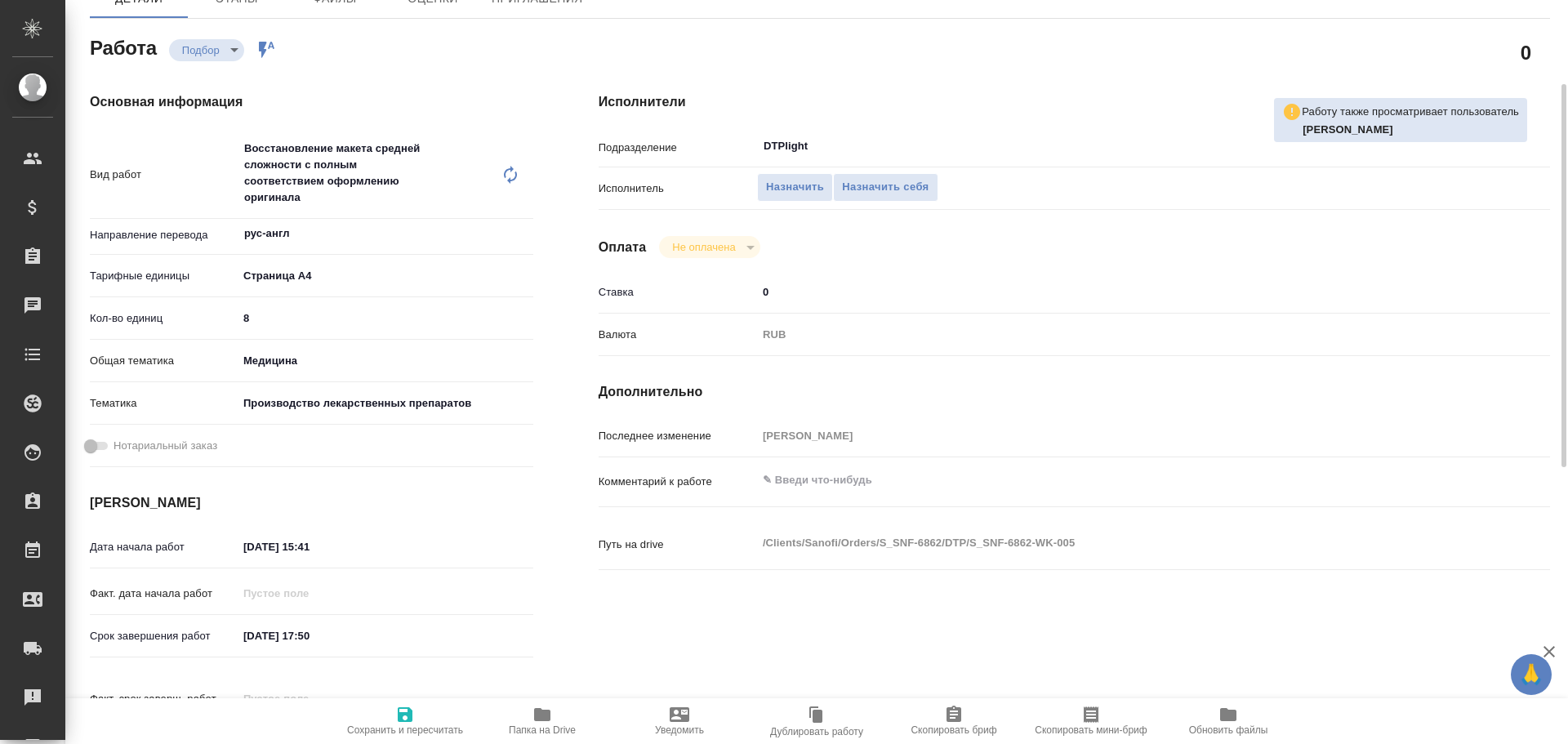
type textarea "x"
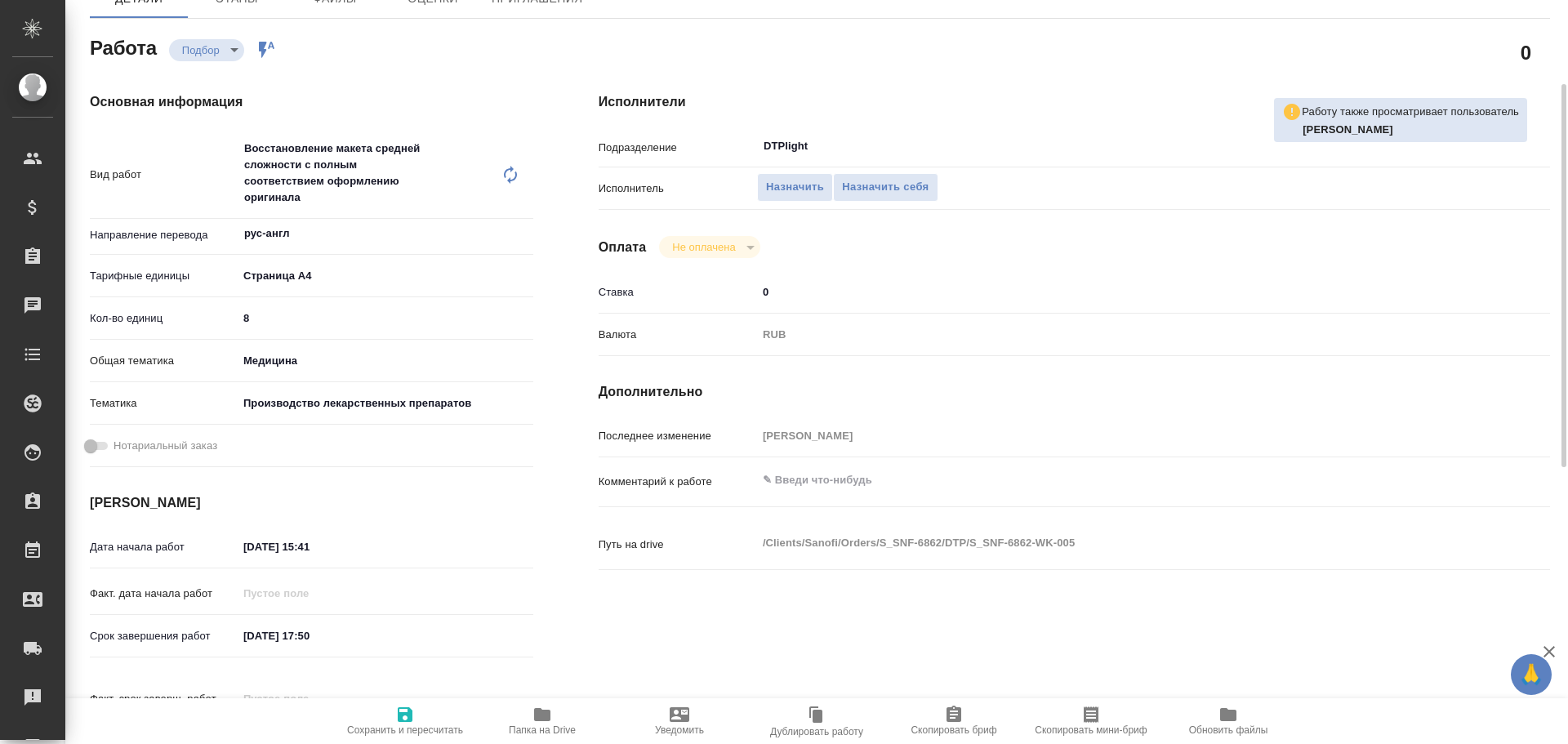
type textarea "x"
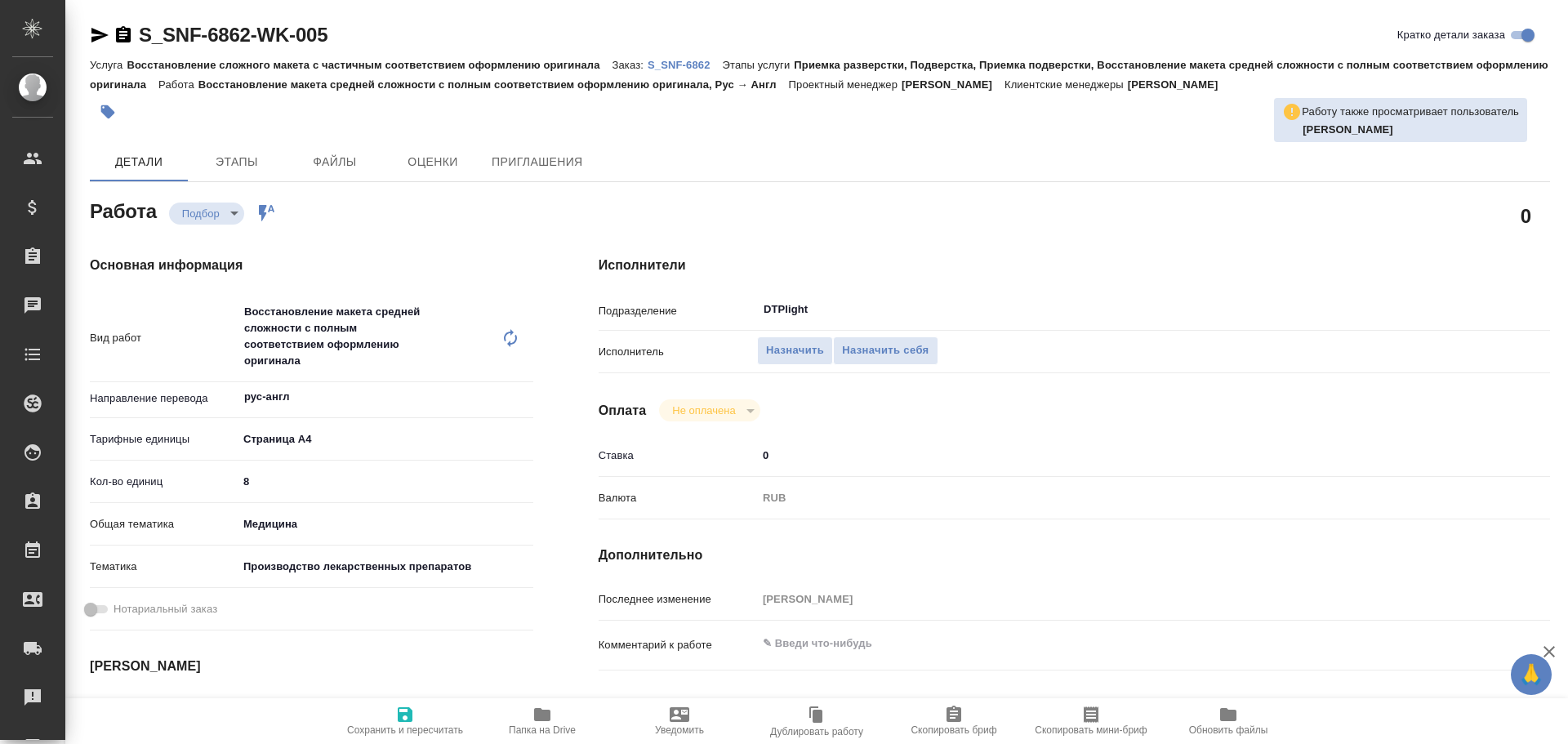
type textarea "x"
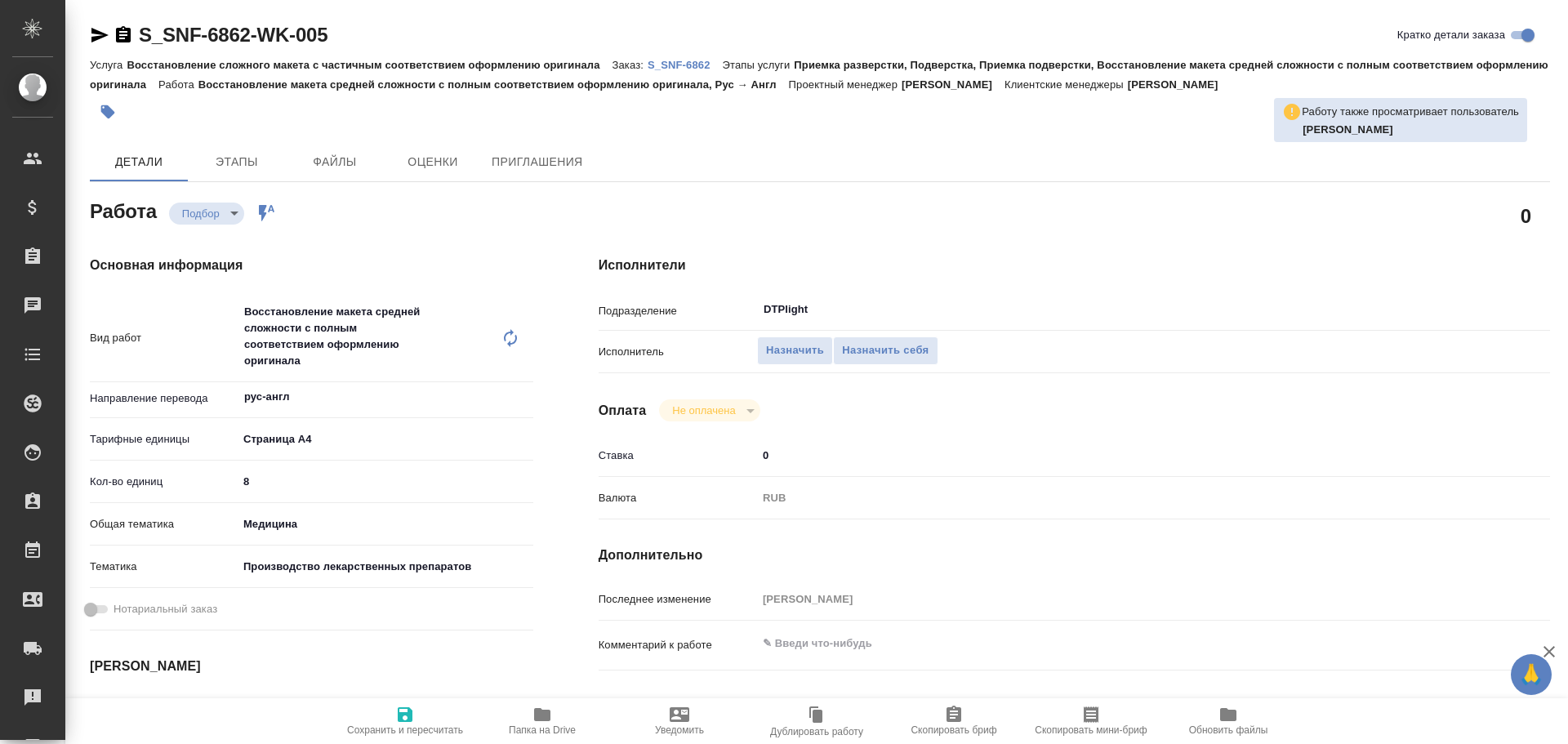
type textarea "x"
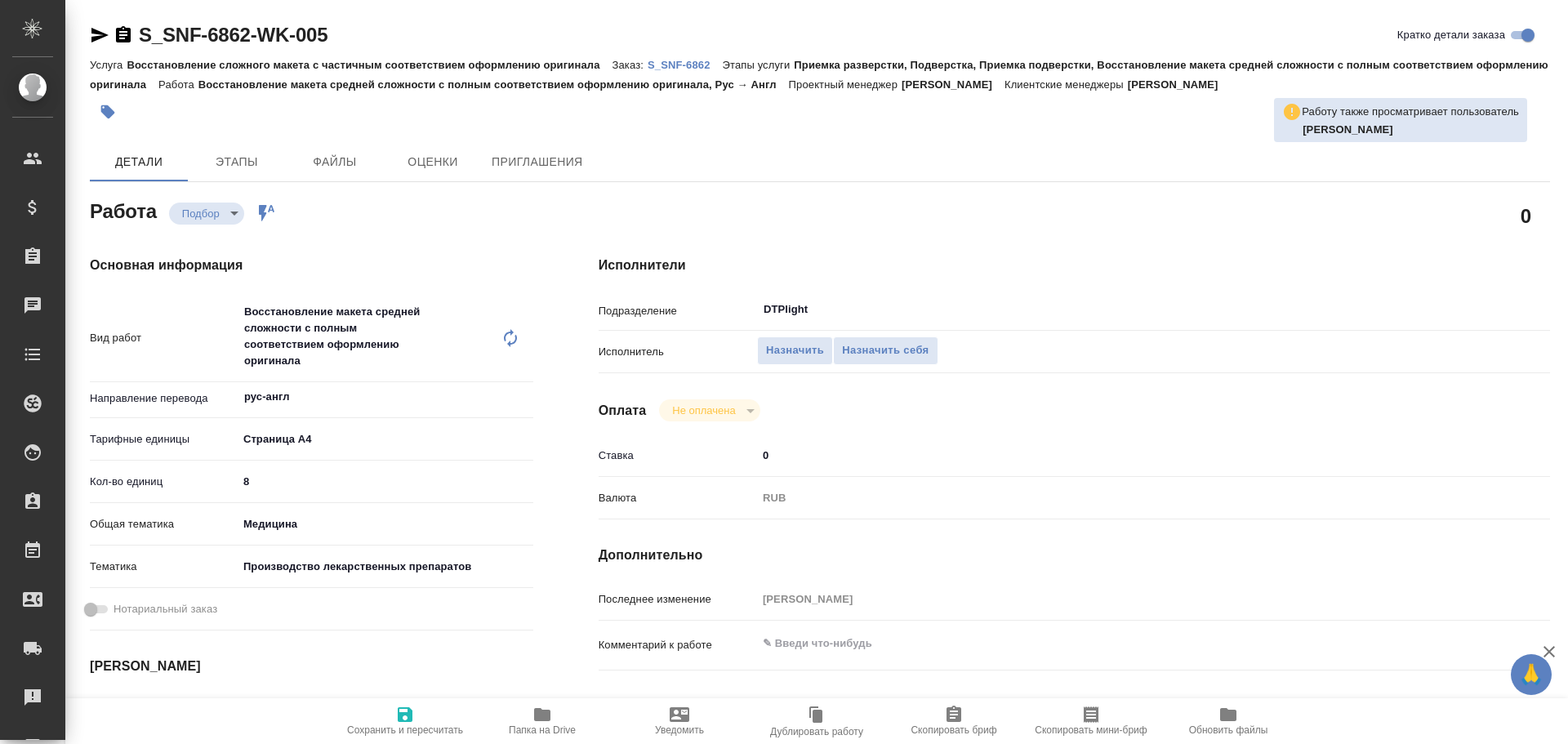
type textarea "x"
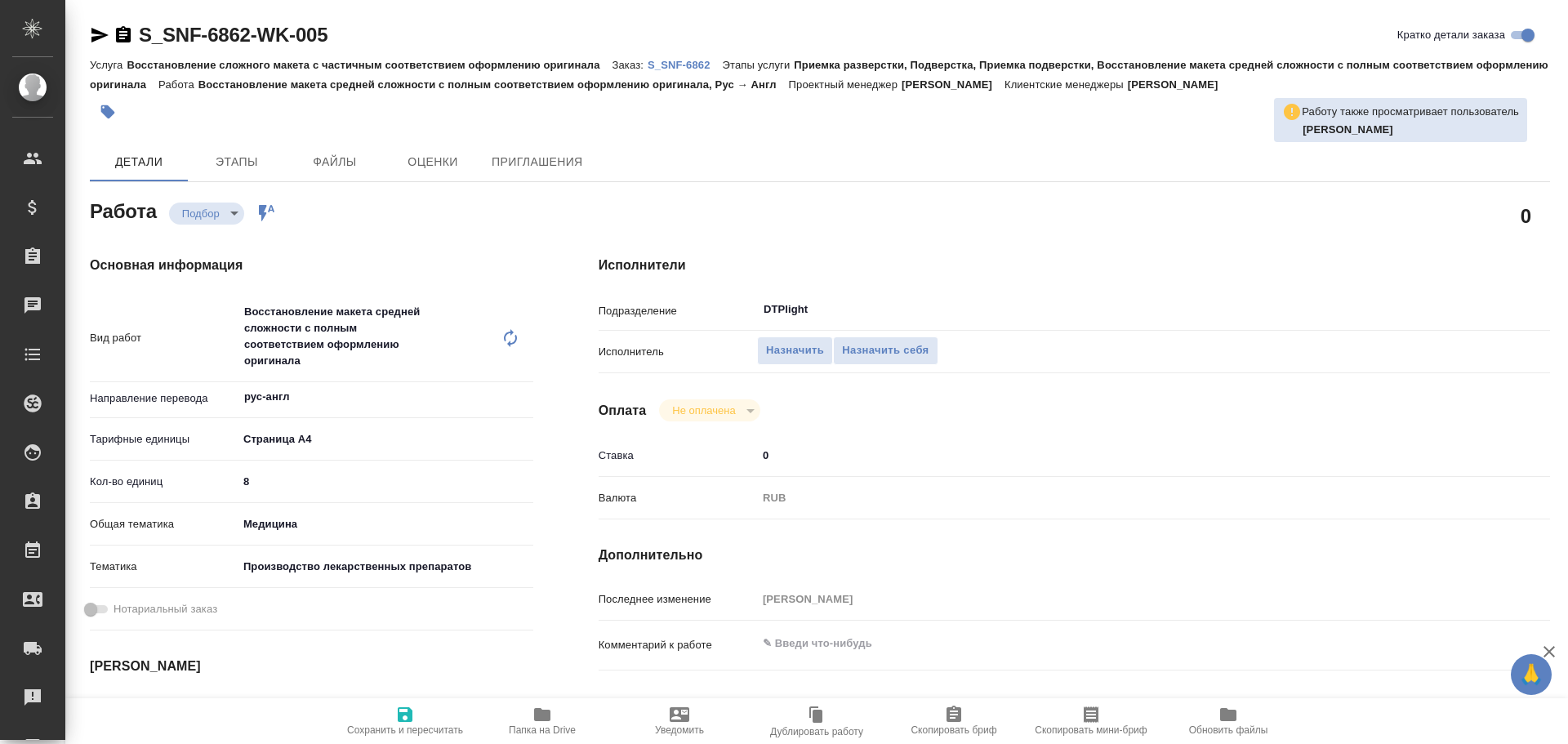
click at [93, 34] on icon "button" at bounding box center [100, 34] width 20 height 20
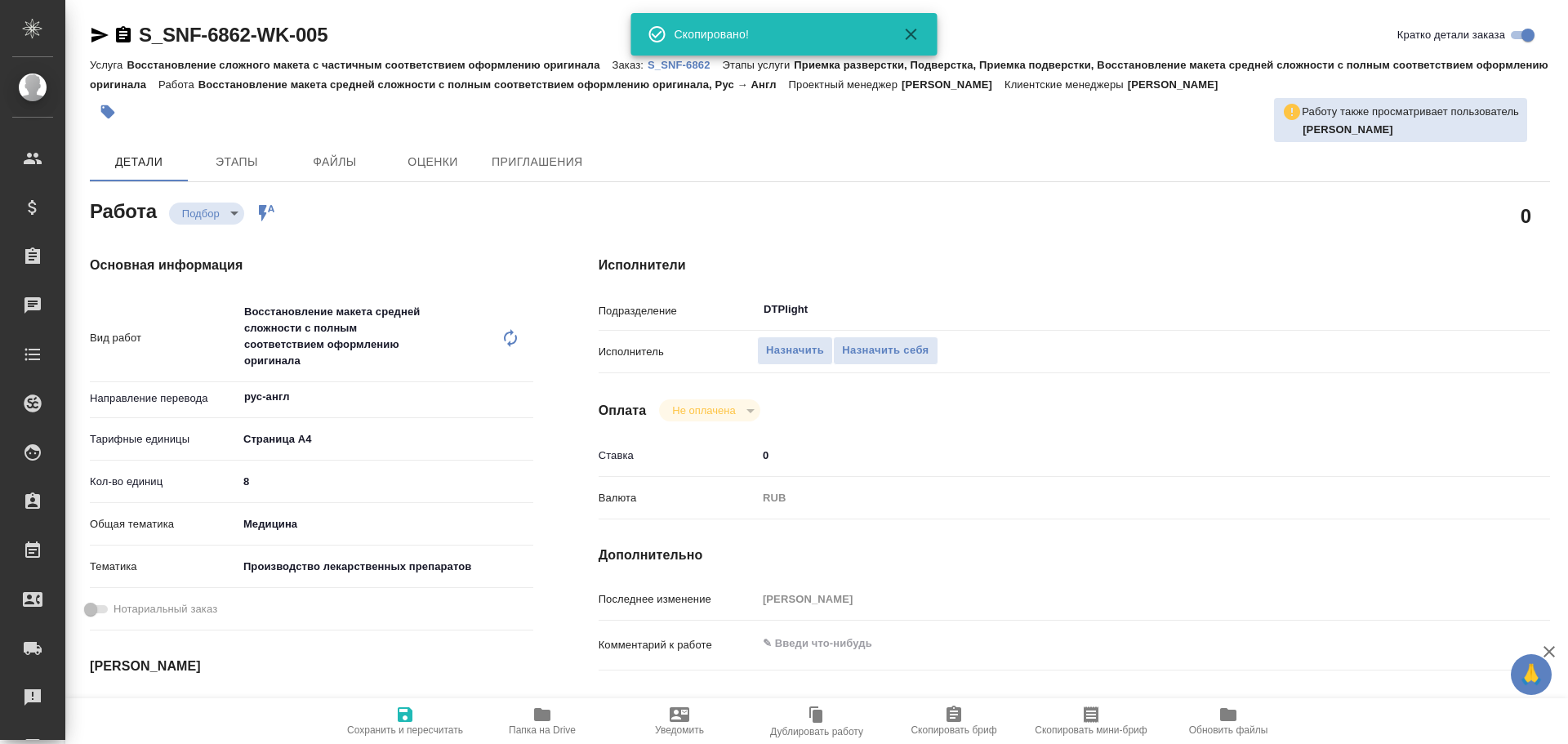
type textarea "x"
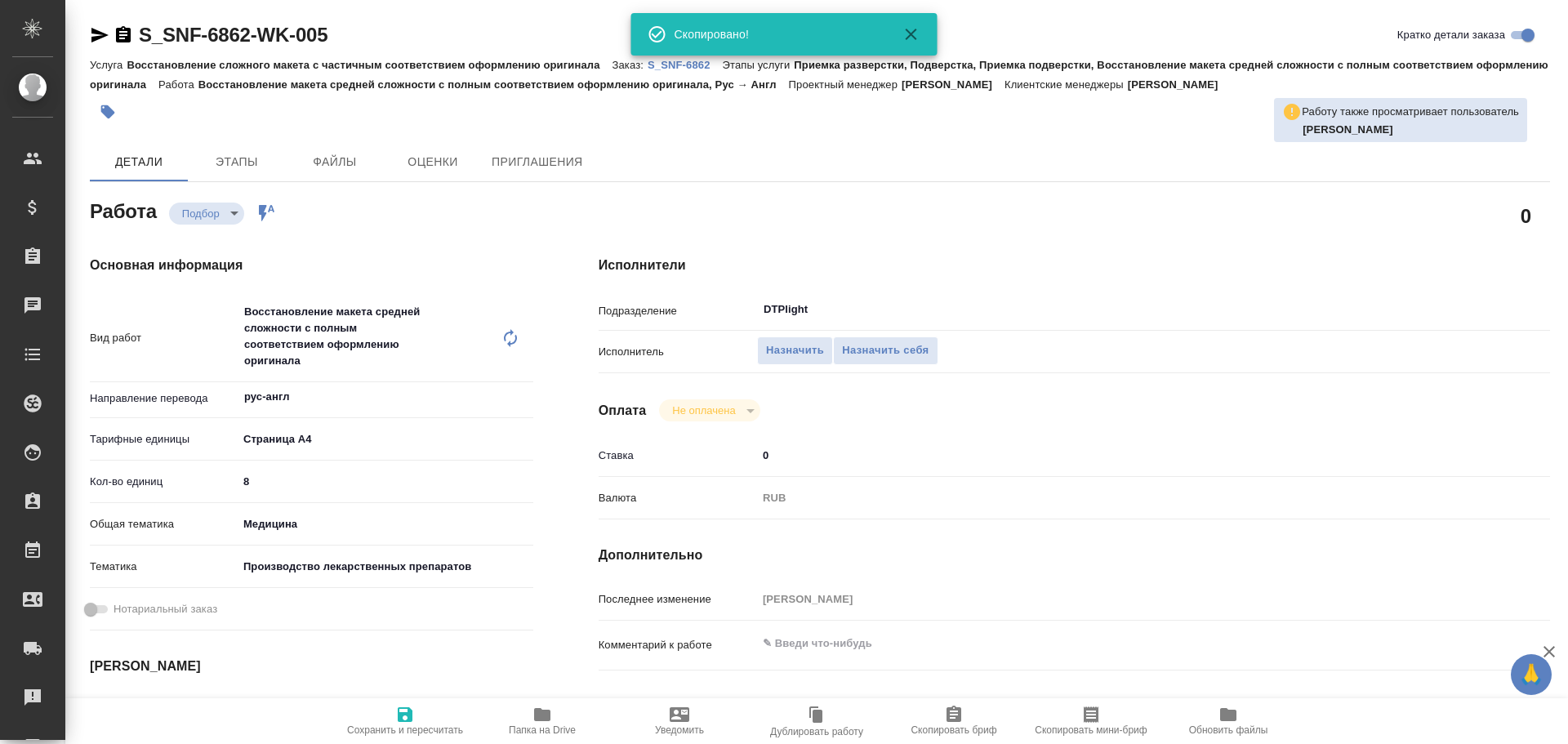
type textarea "x"
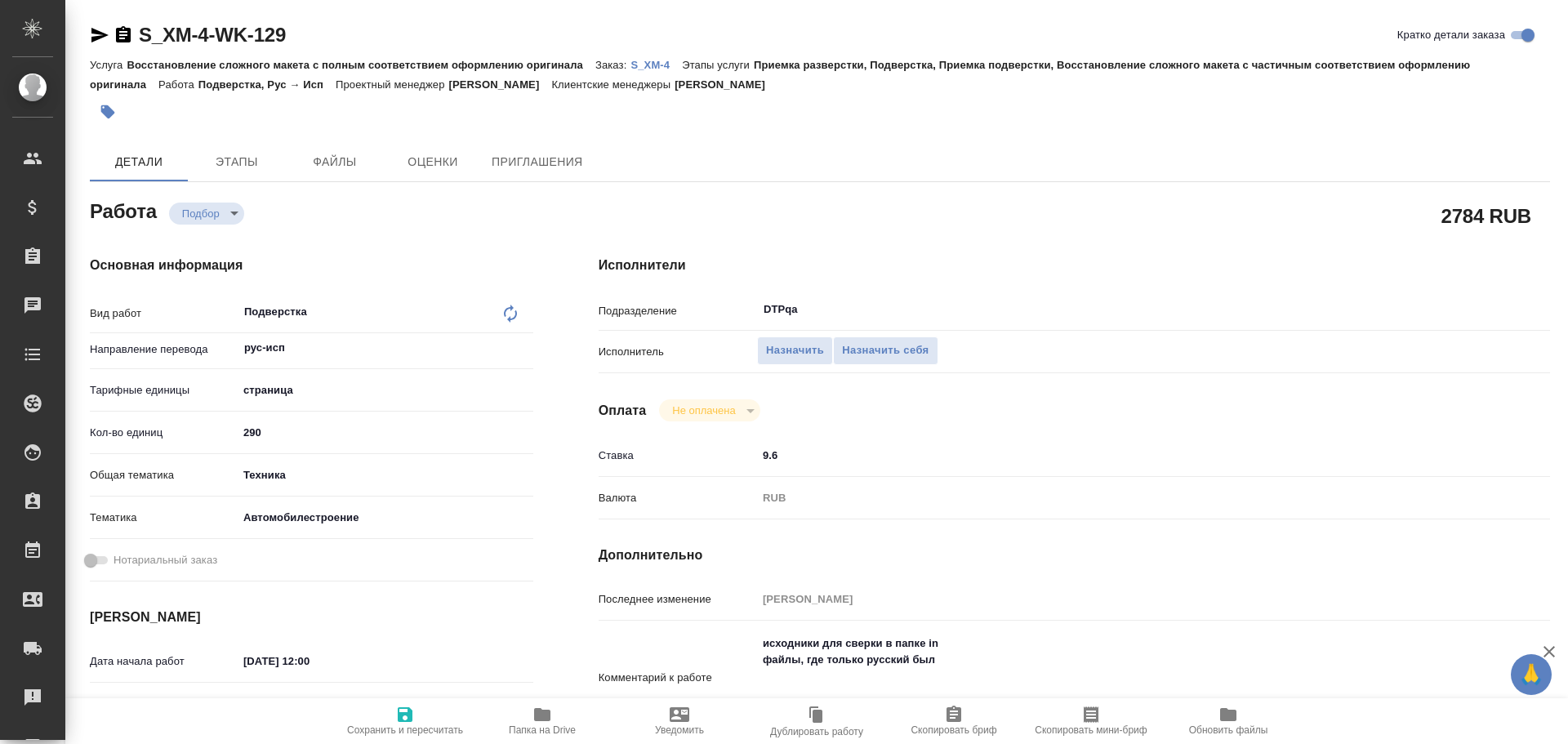
type textarea "x"
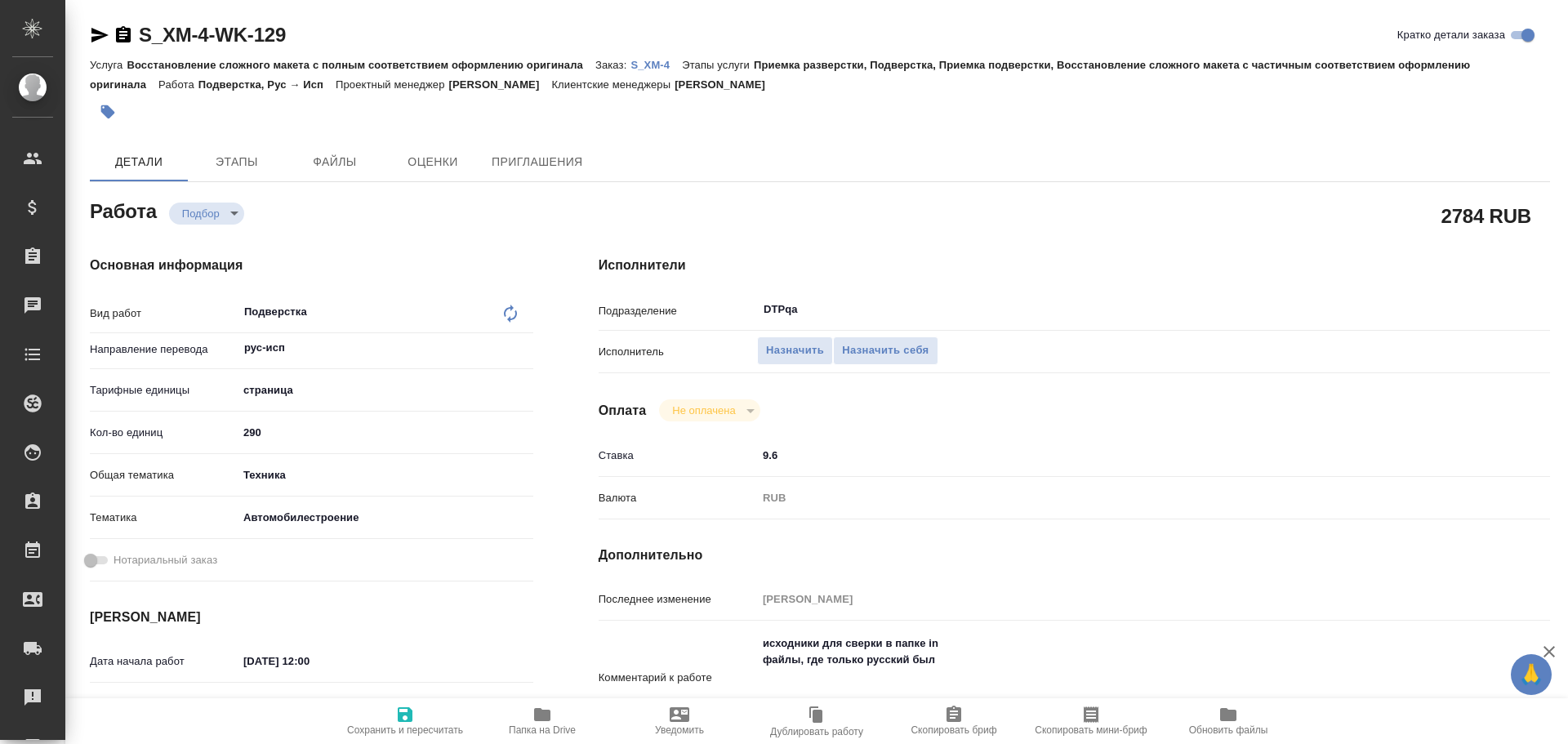
type textarea "x"
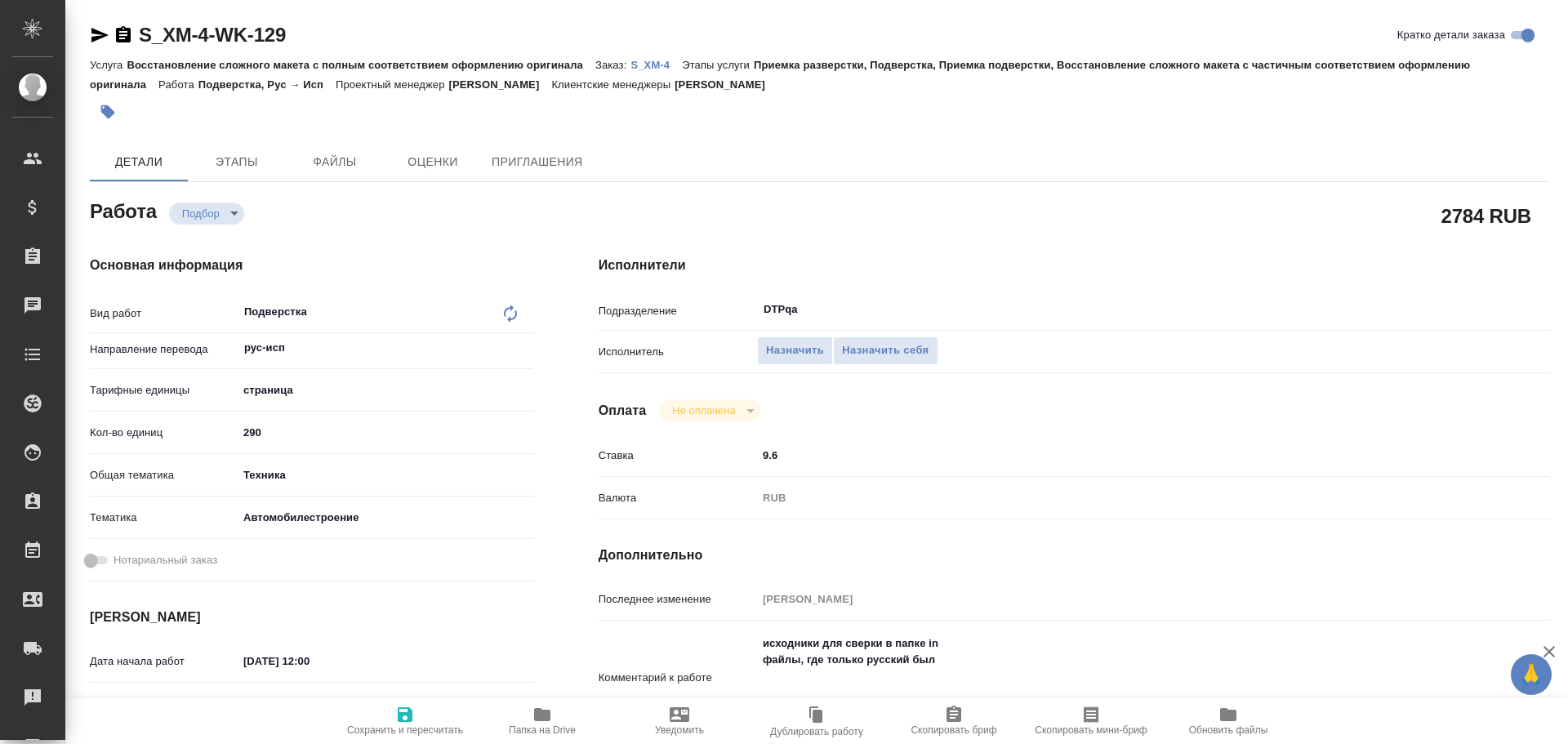
type textarea "x"
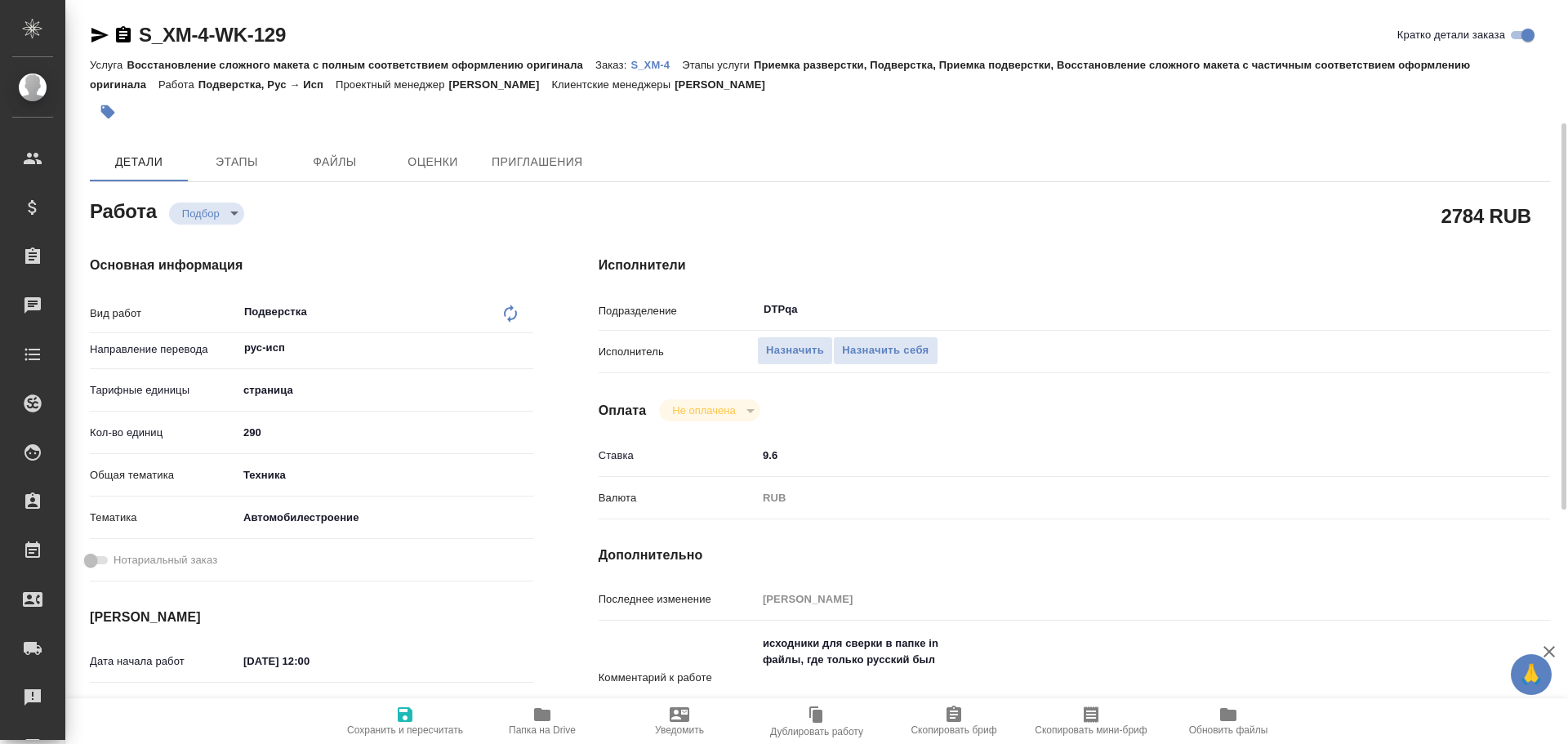
scroll to position [82, 0]
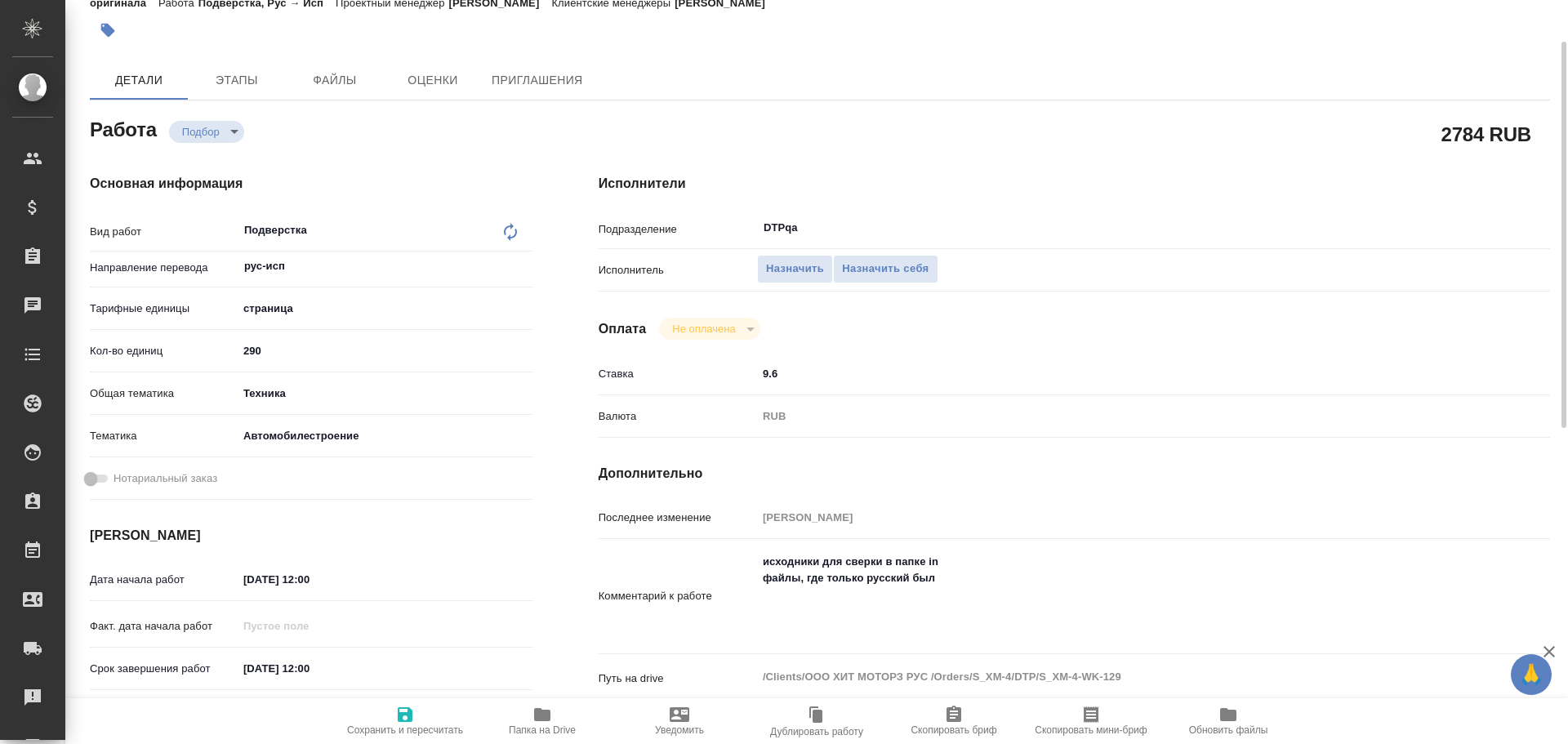
type textarea "x"
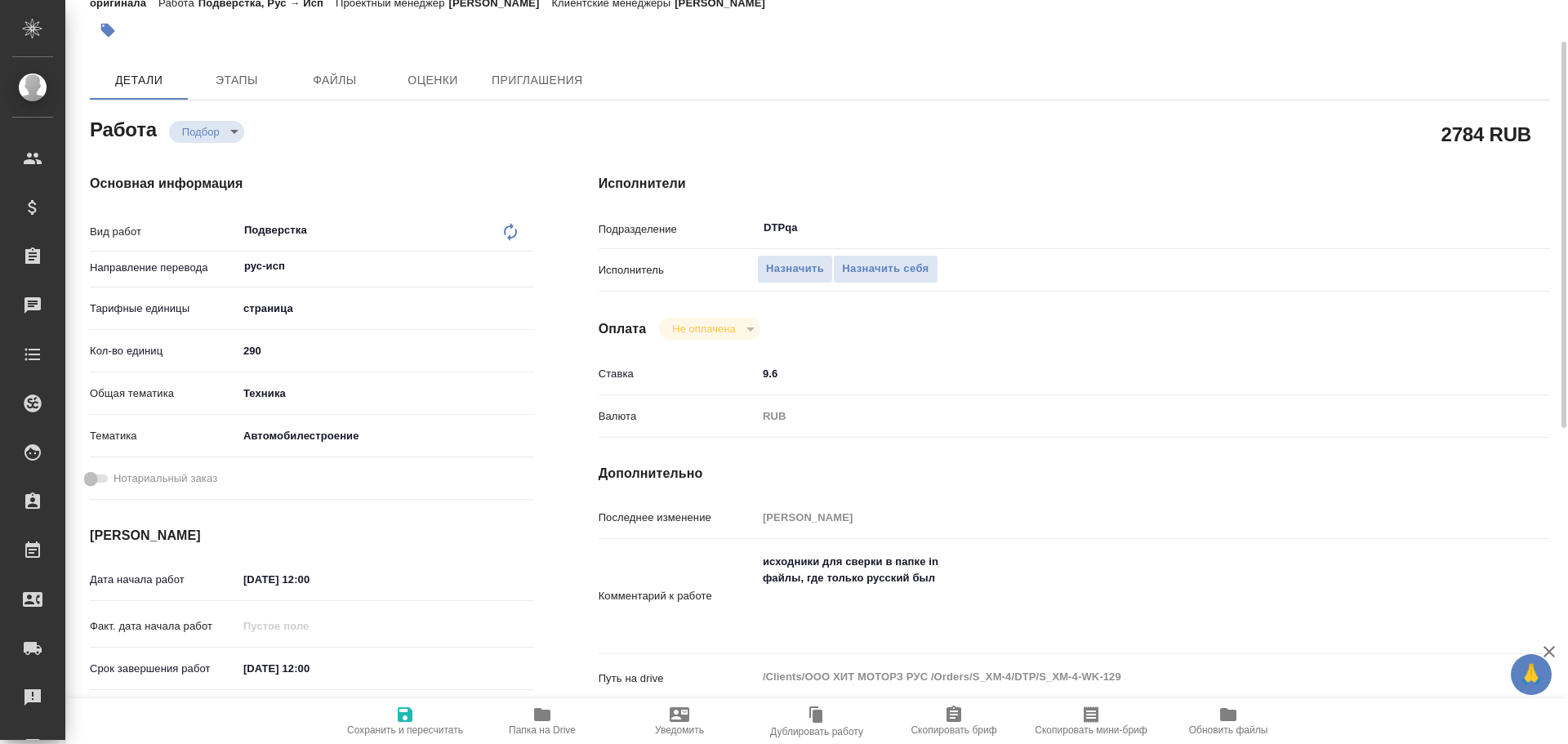
click at [546, 718] on icon "button" at bounding box center [542, 714] width 17 height 13
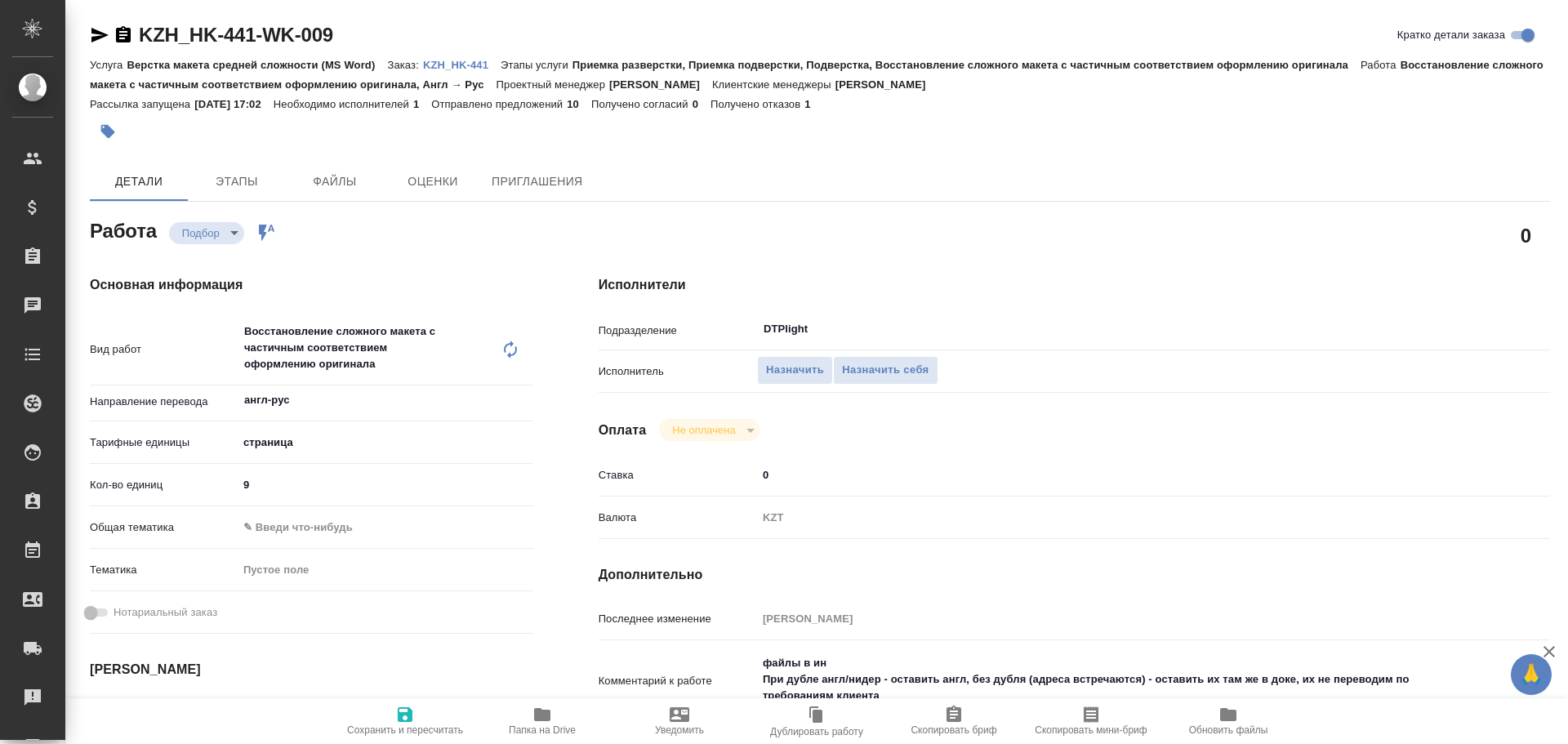
type textarea "x"
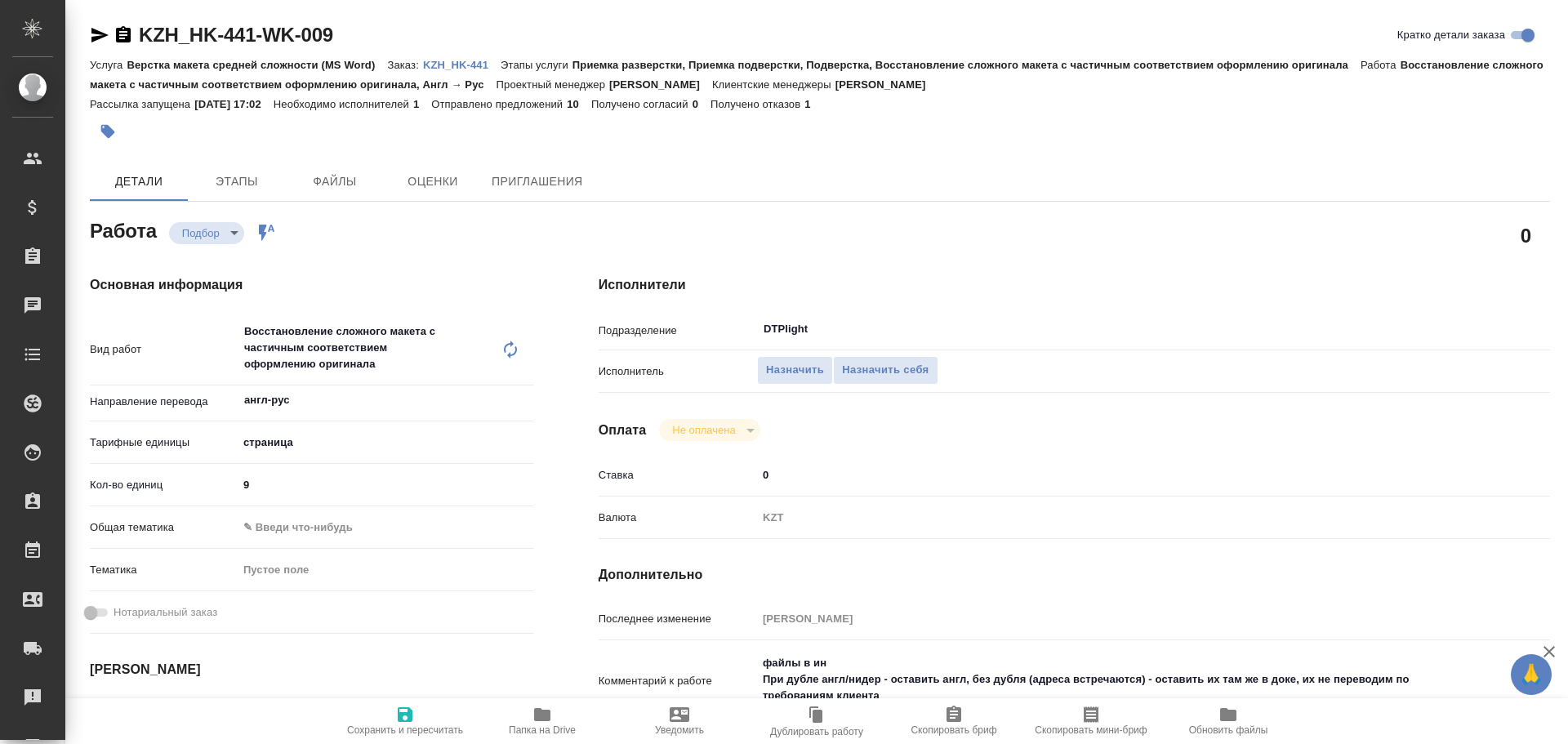
type textarea "x"
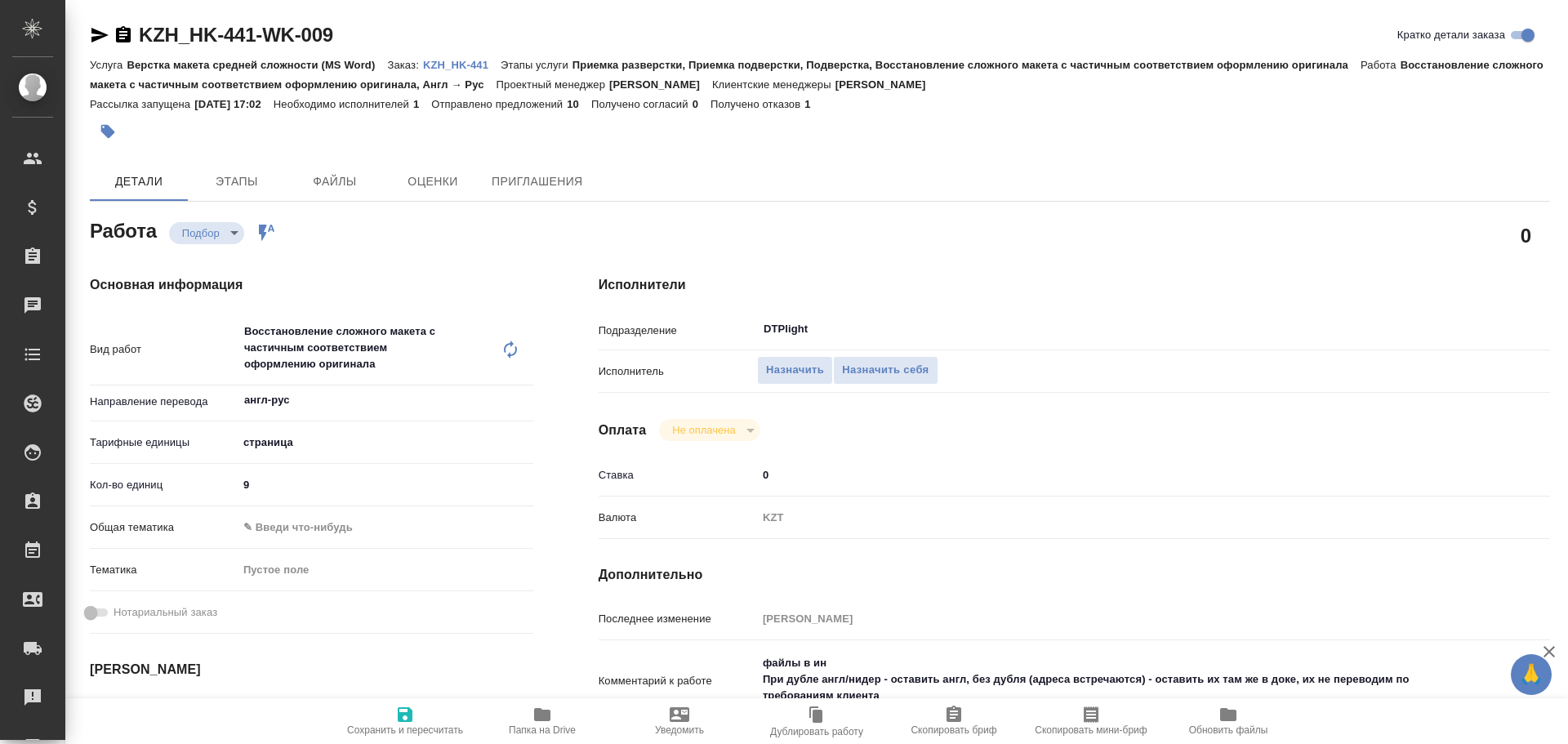
type textarea "x"
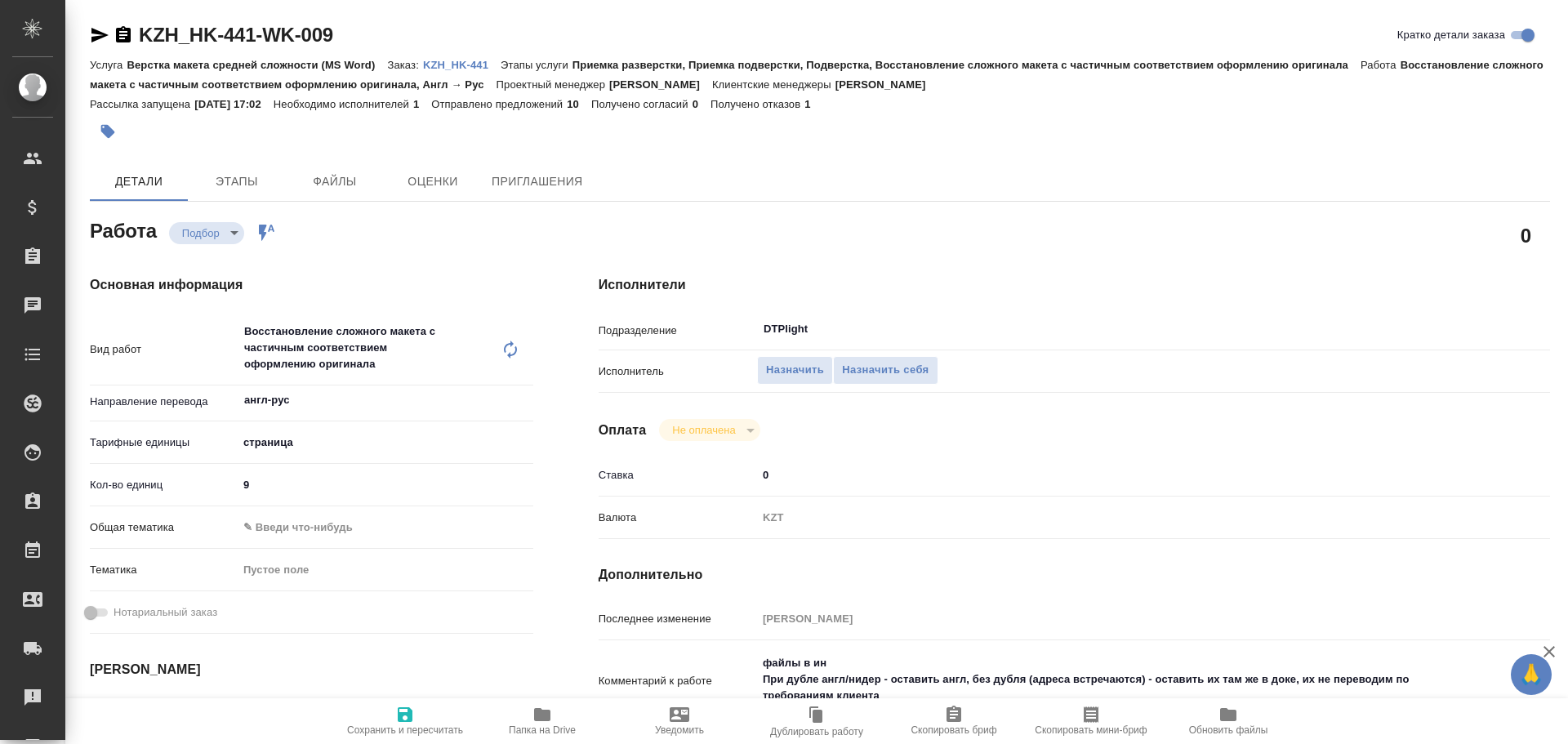
type textarea "x"
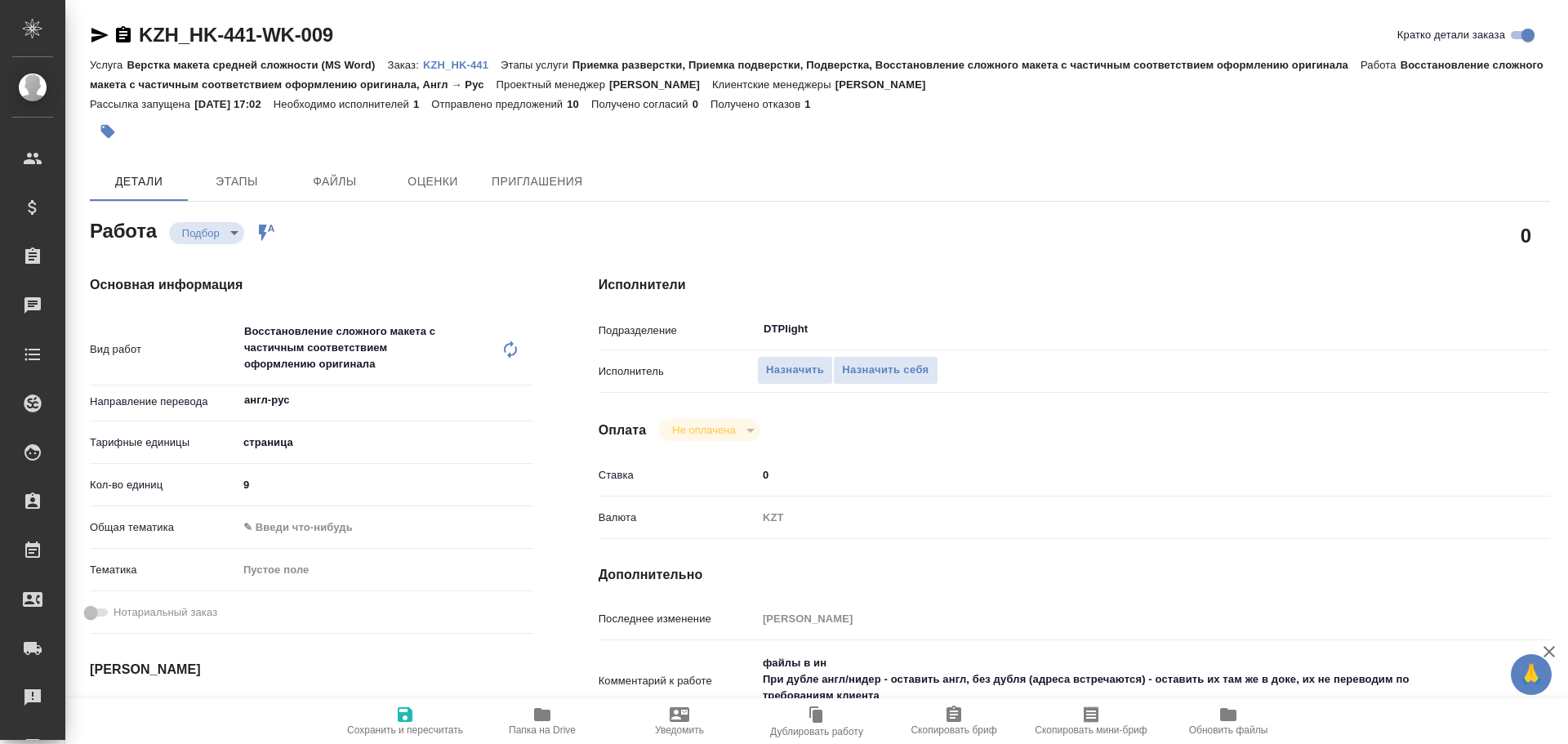
scroll to position [164, 0]
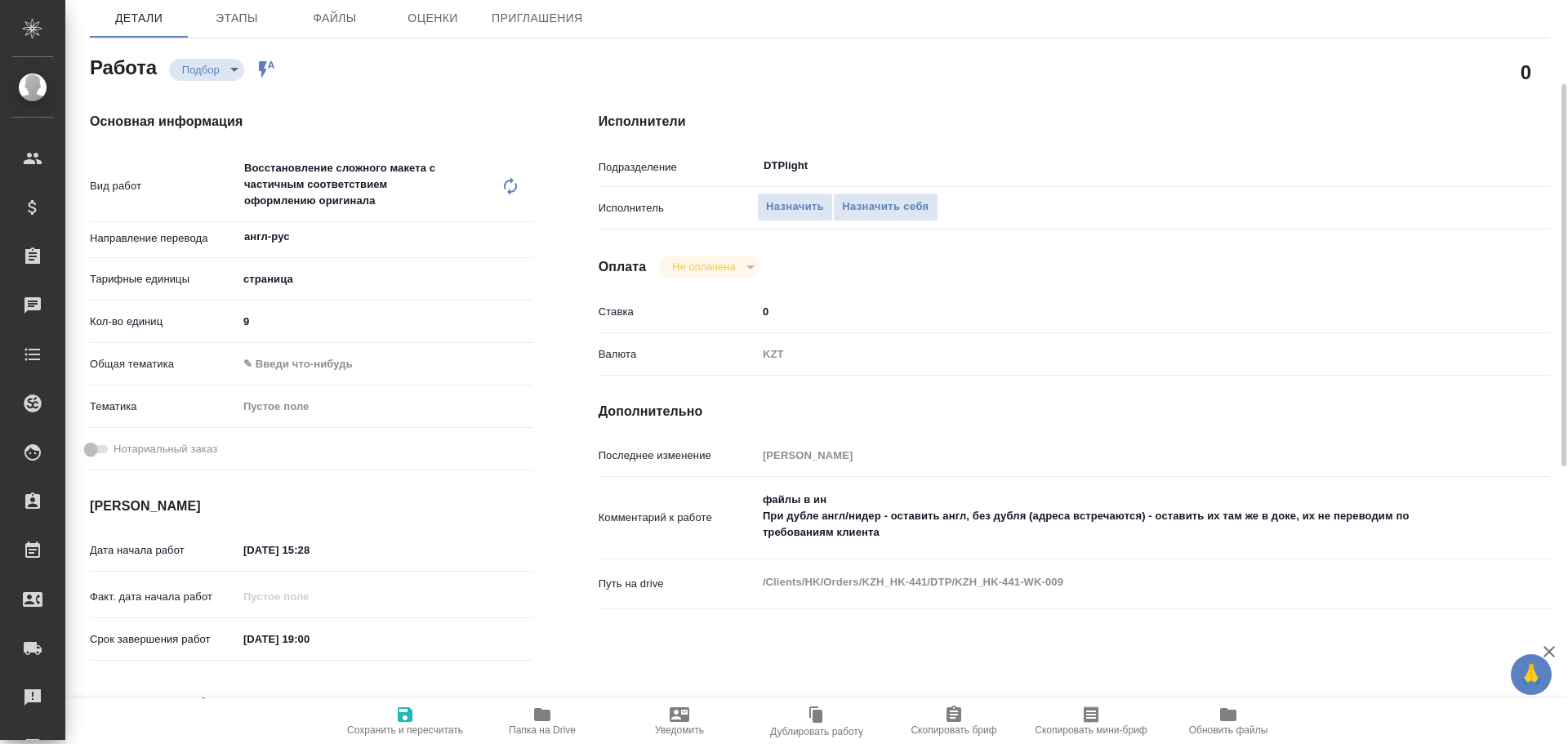
type textarea "x"
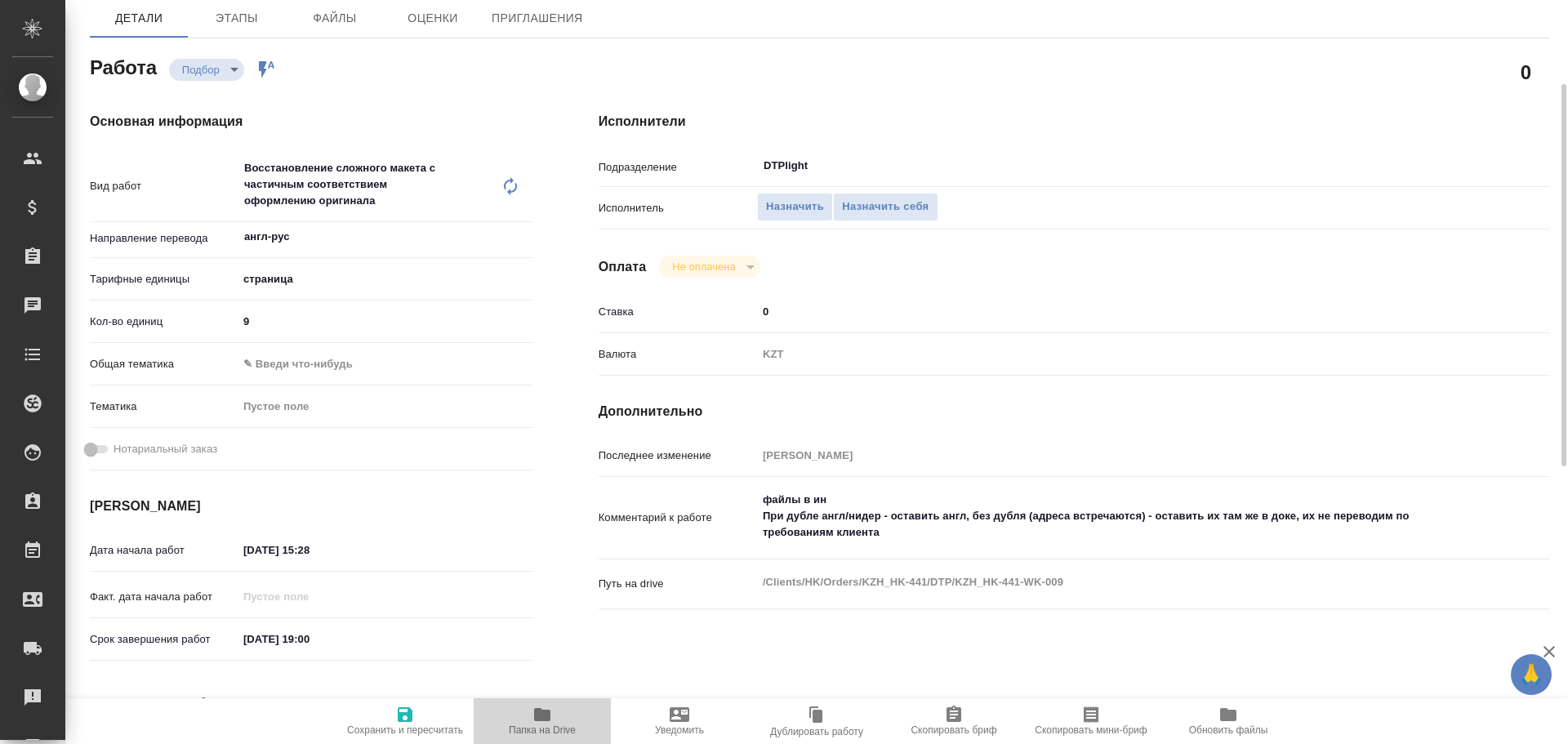
click at [543, 720] on icon "button" at bounding box center [542, 714] width 17 height 13
type textarea "x"
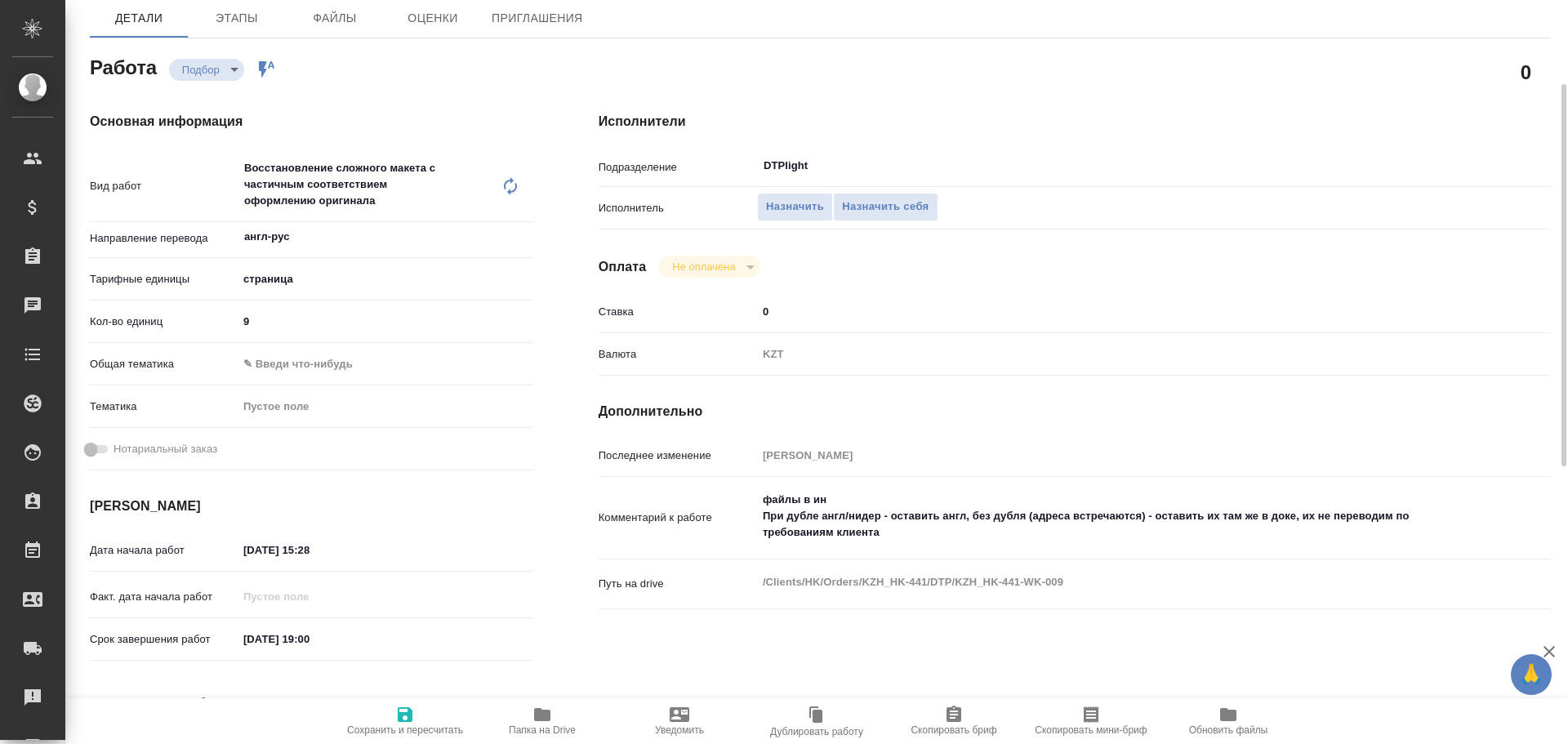
type textarea "x"
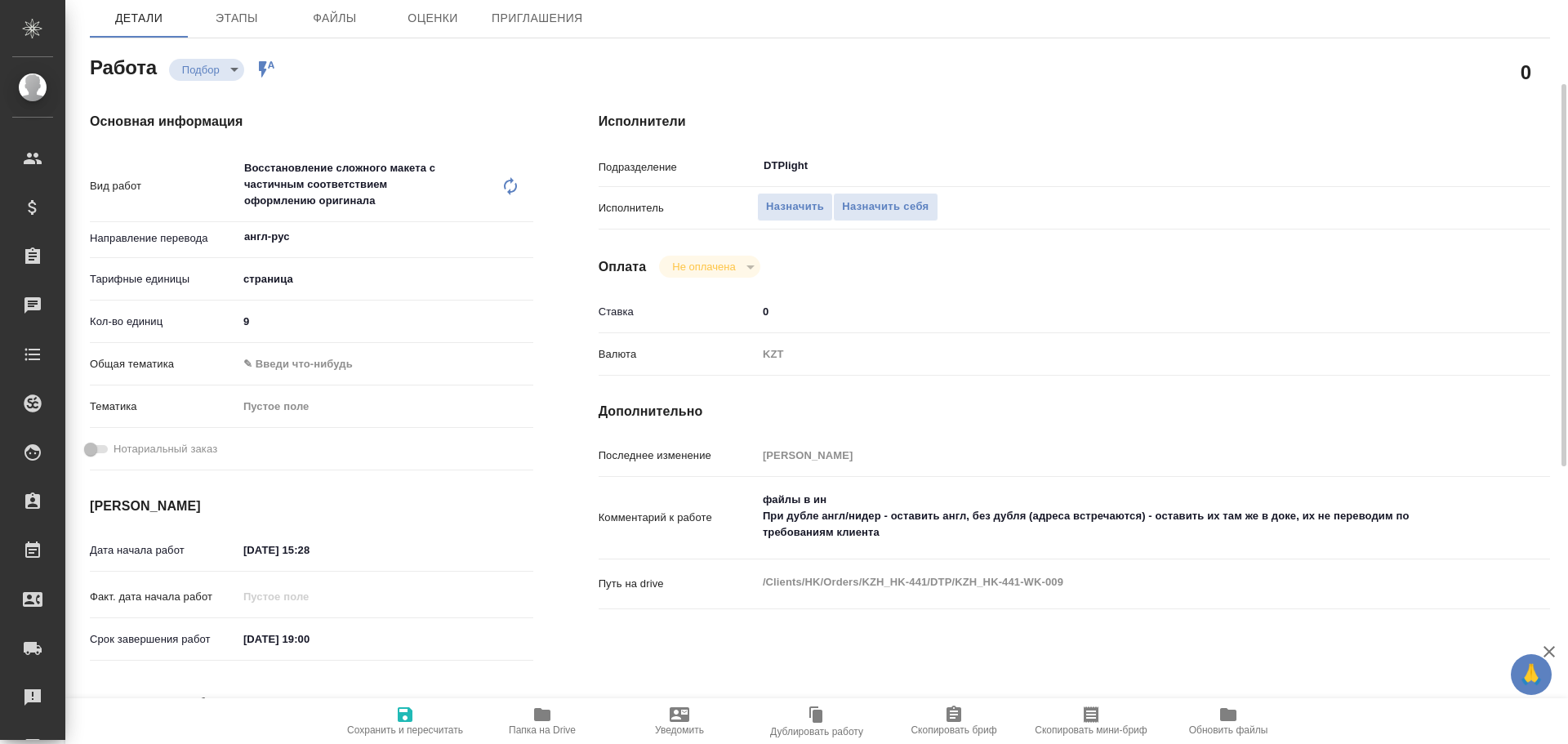
type textarea "x"
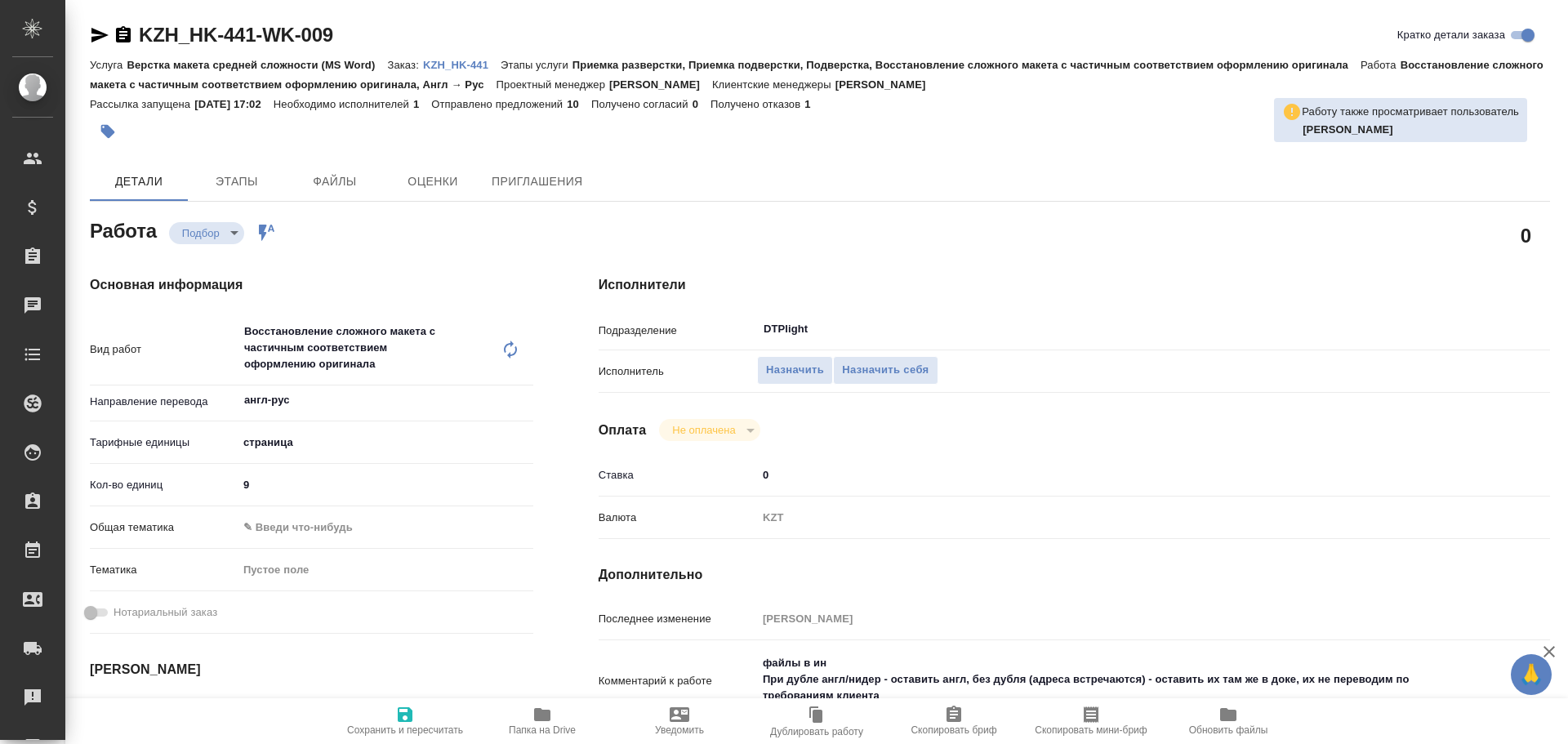
type textarea "x"
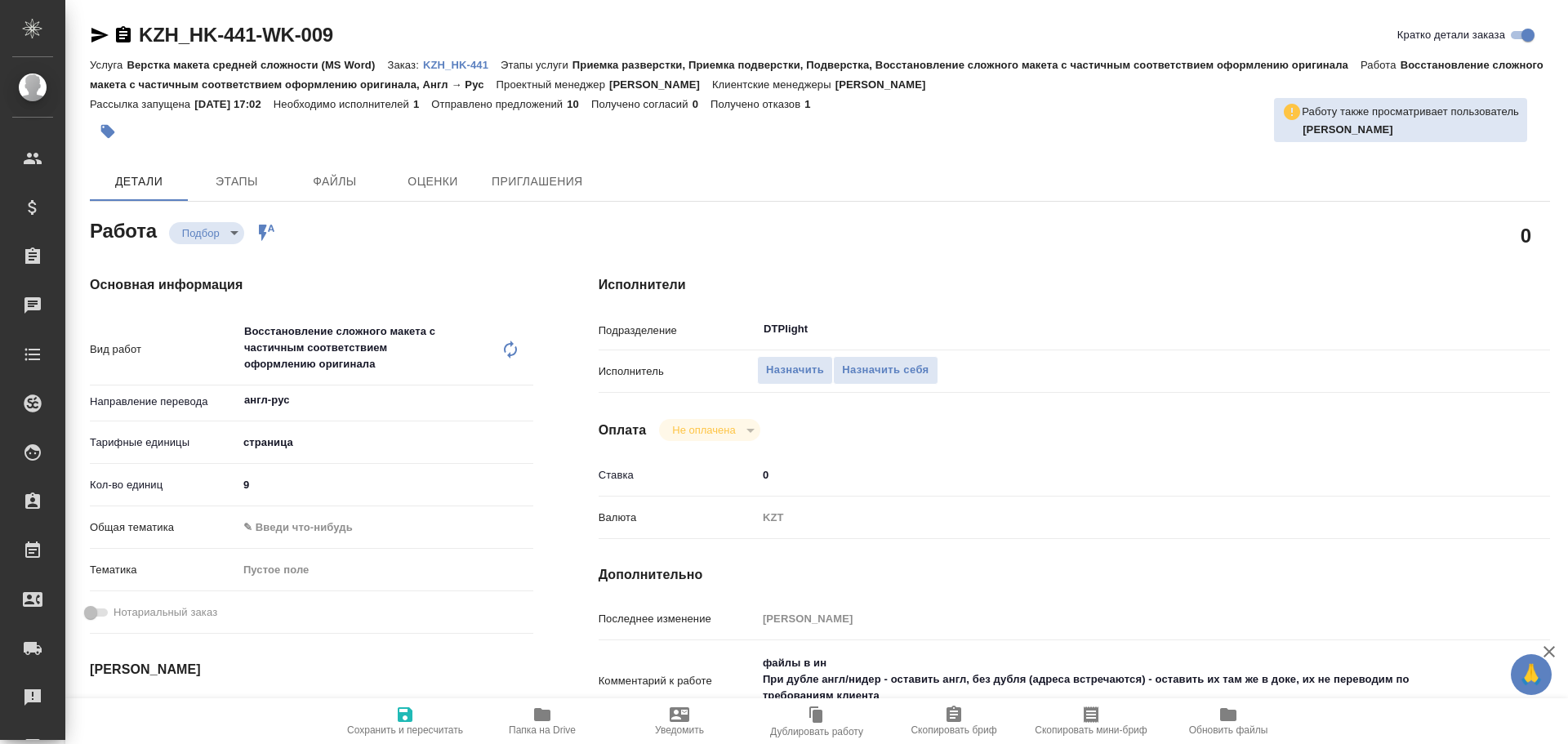
type textarea "x"
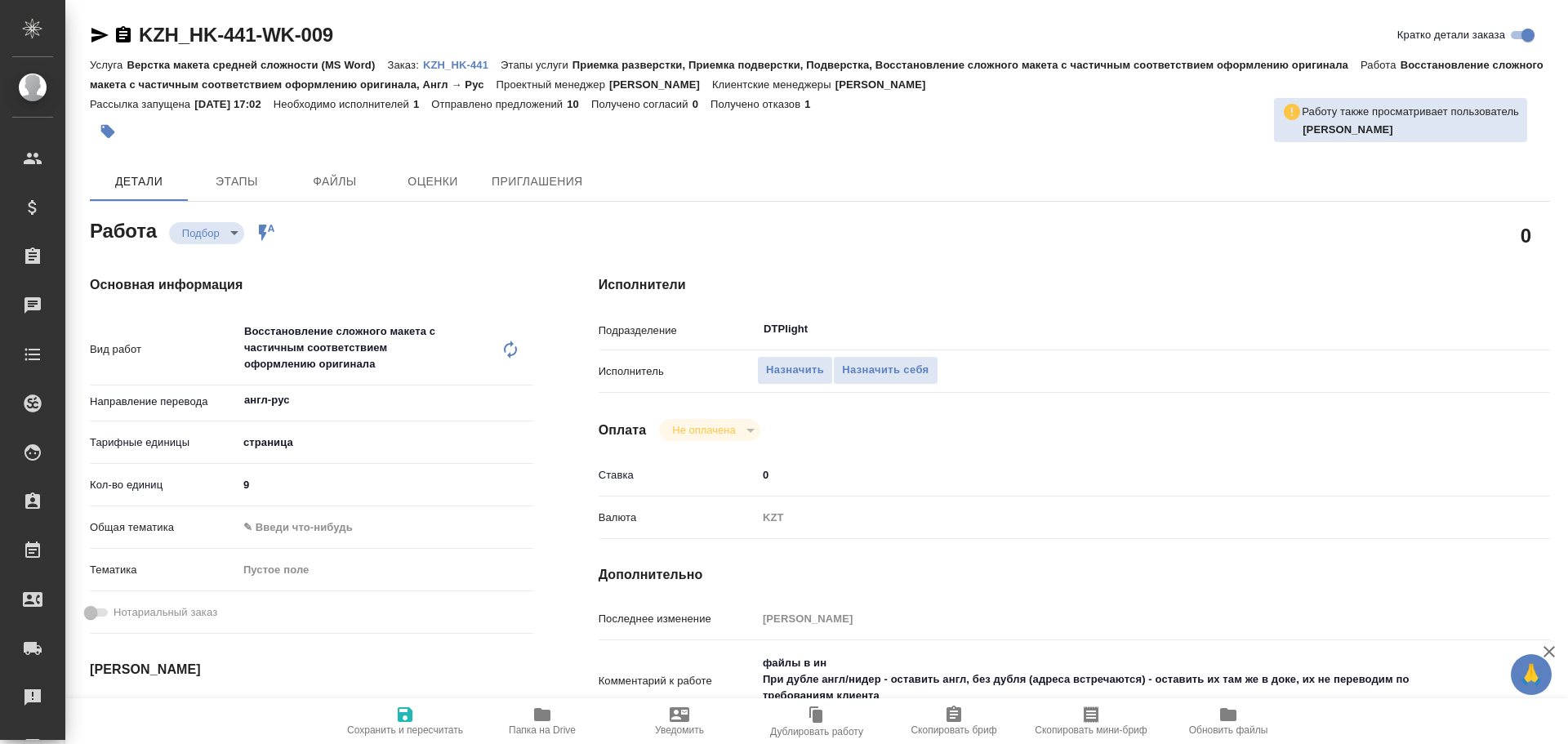
type textarea "x"
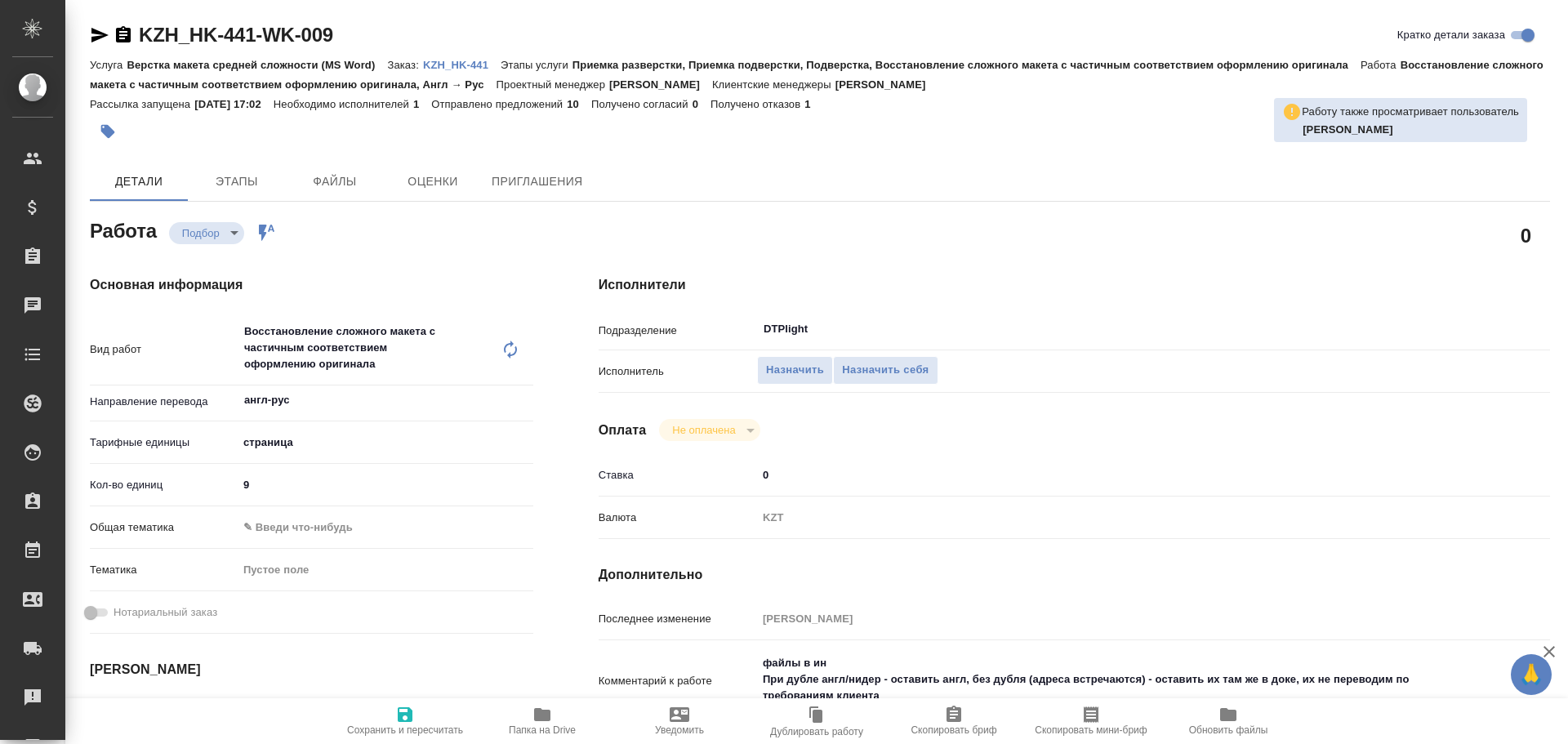
type textarea "x"
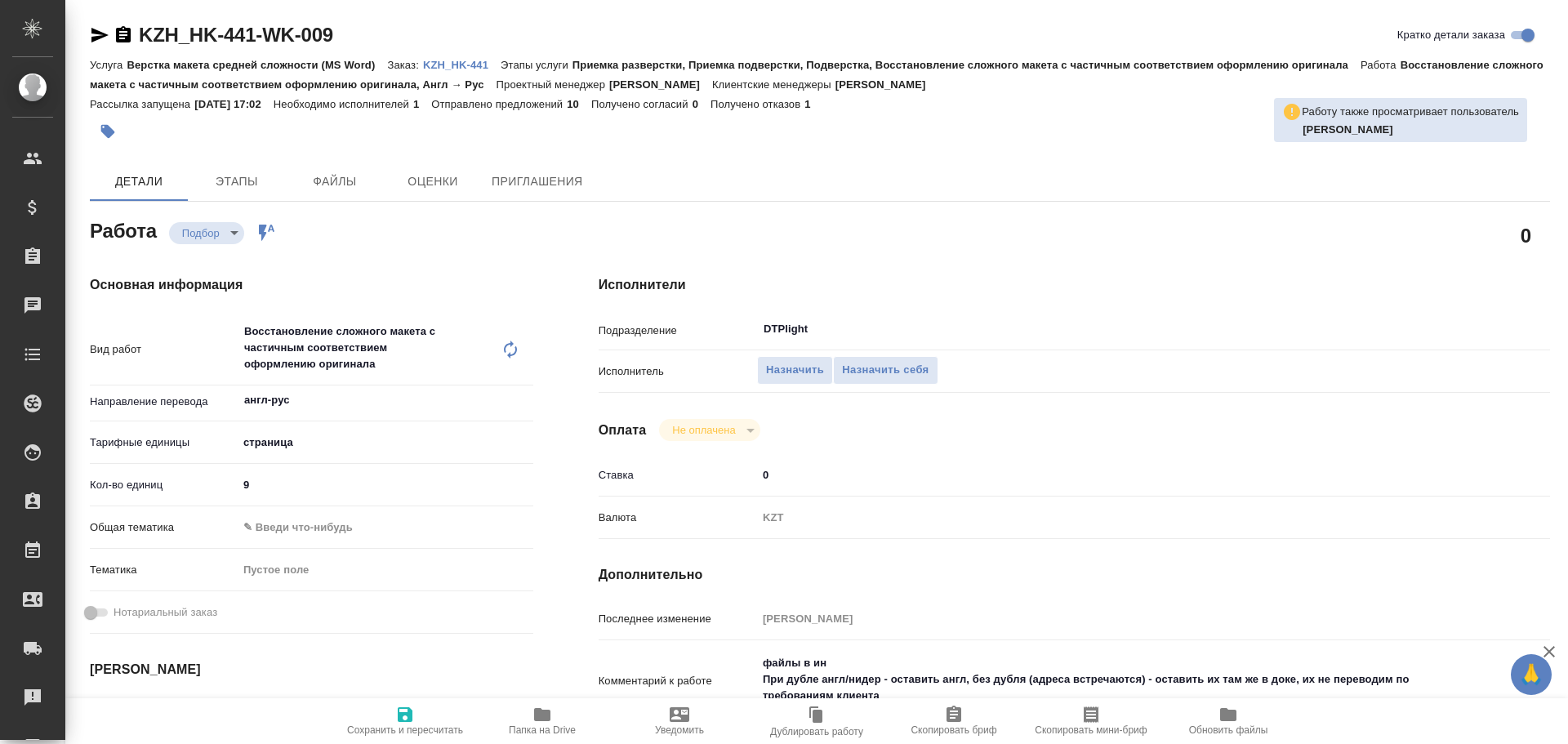
type textarea "x"
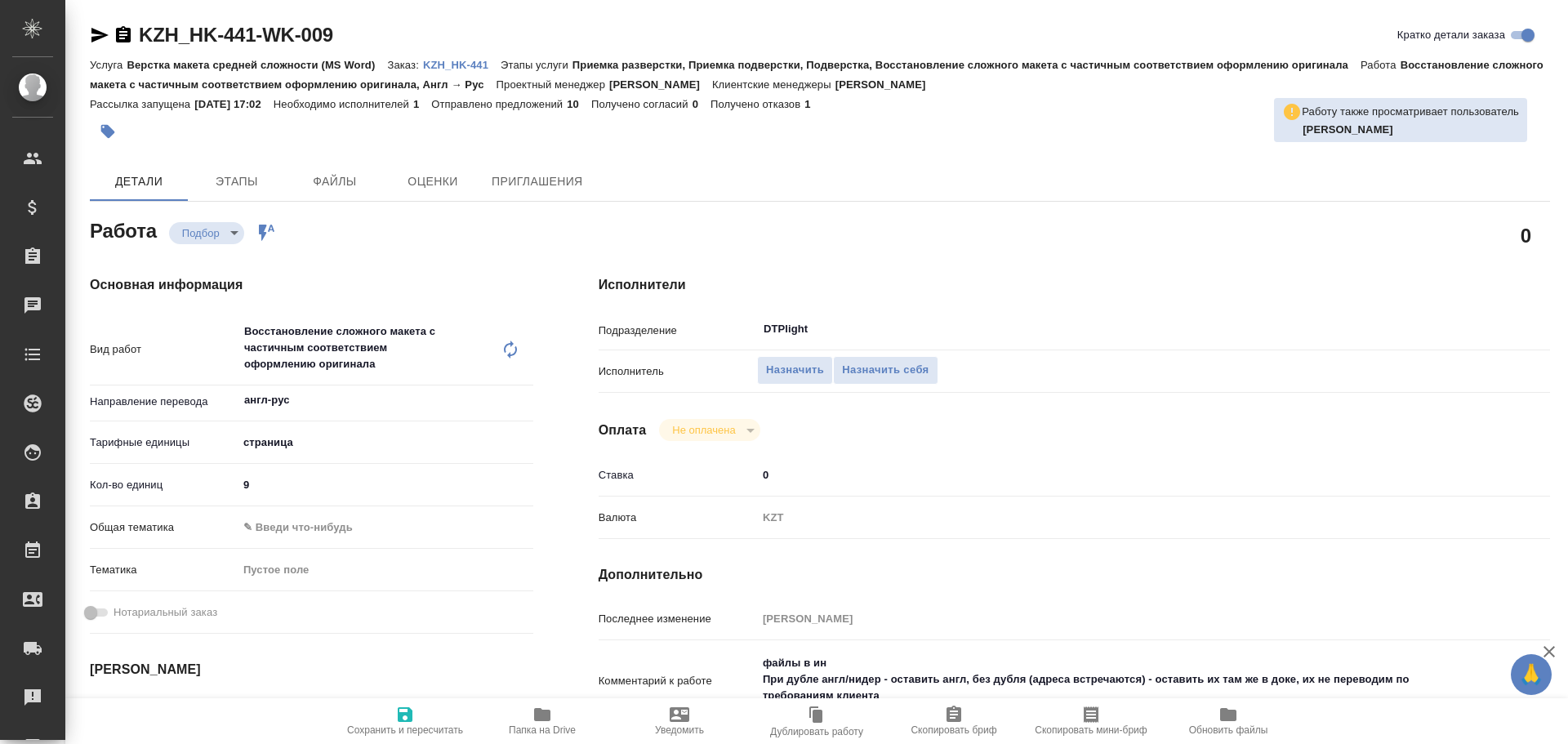
type textarea "x"
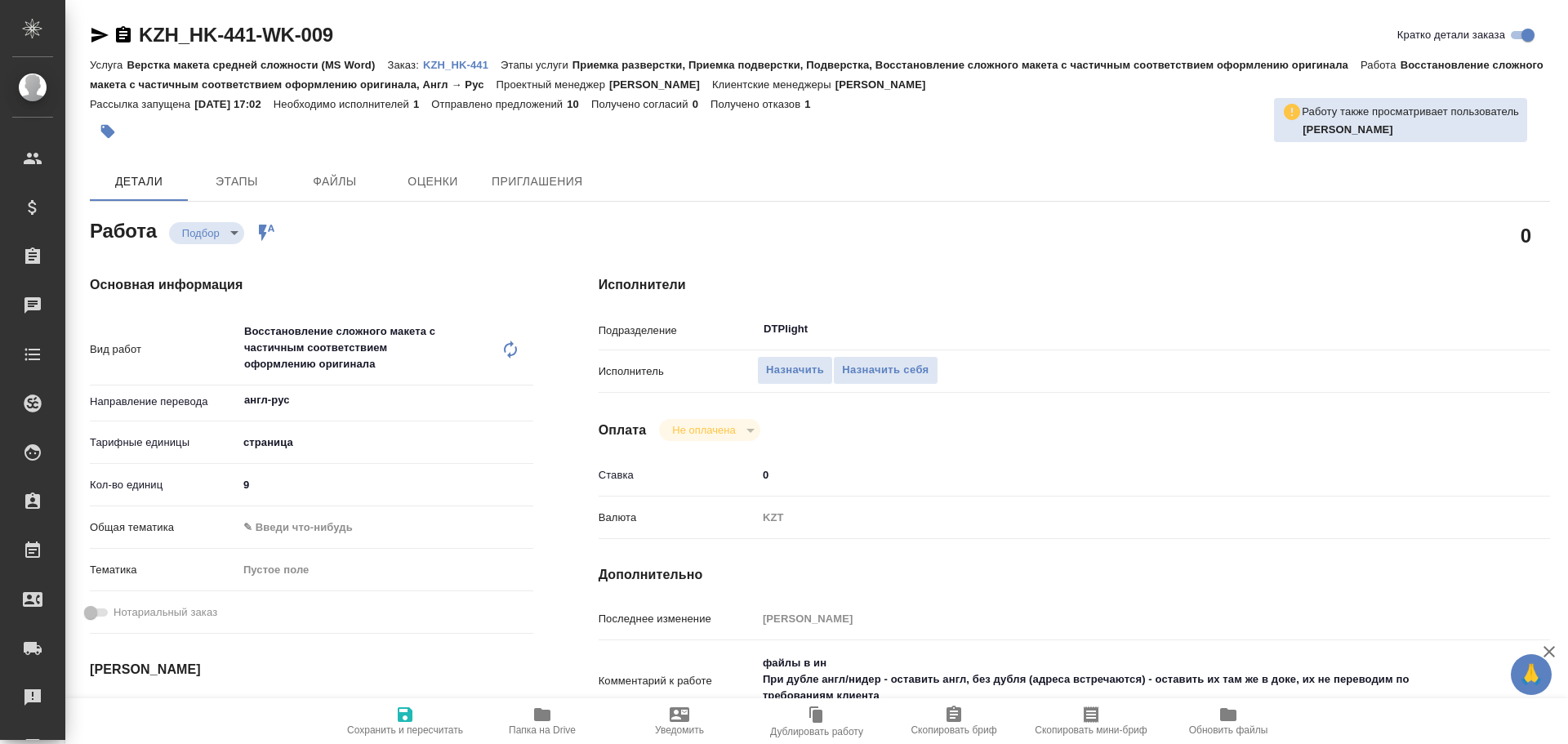
type textarea "x"
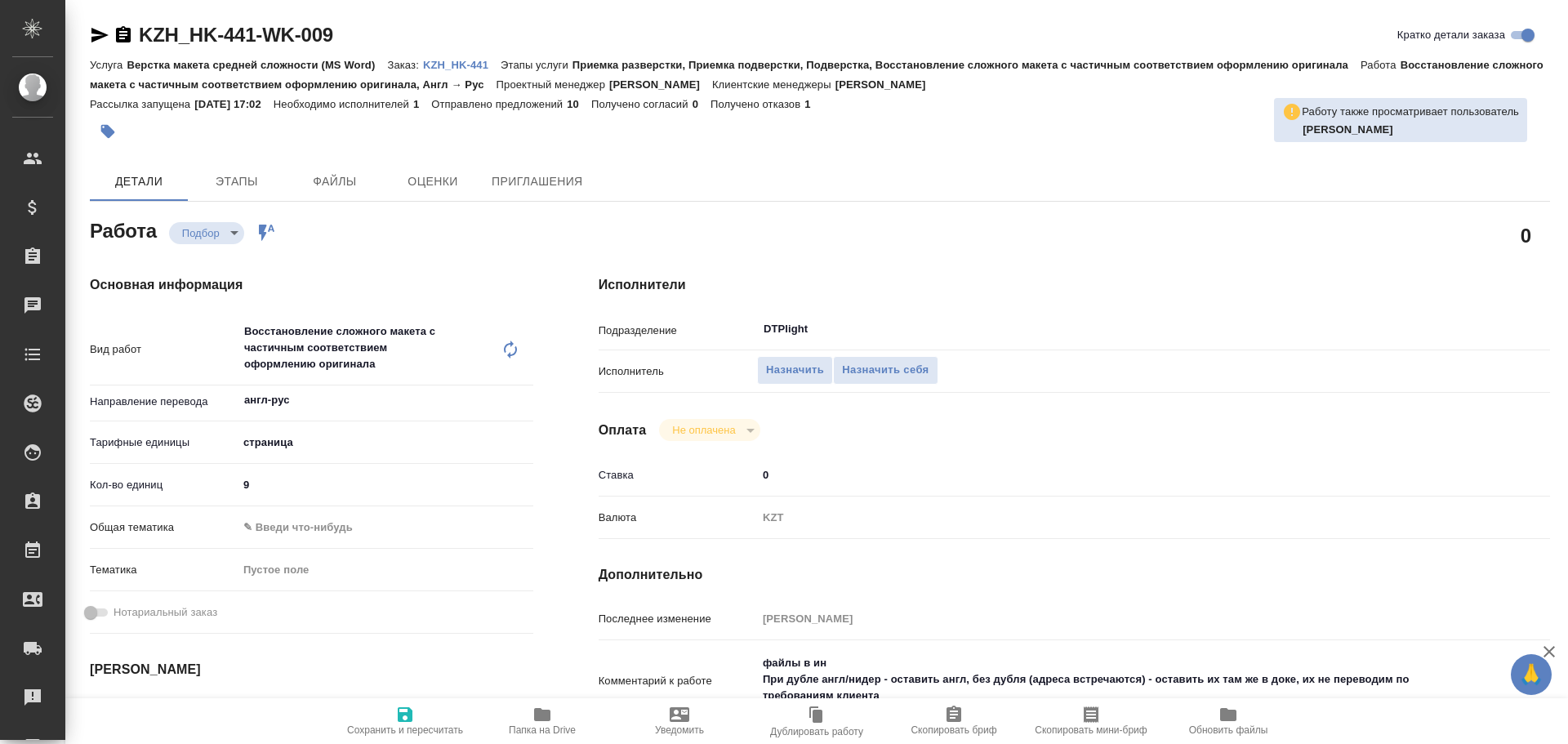
type textarea "x"
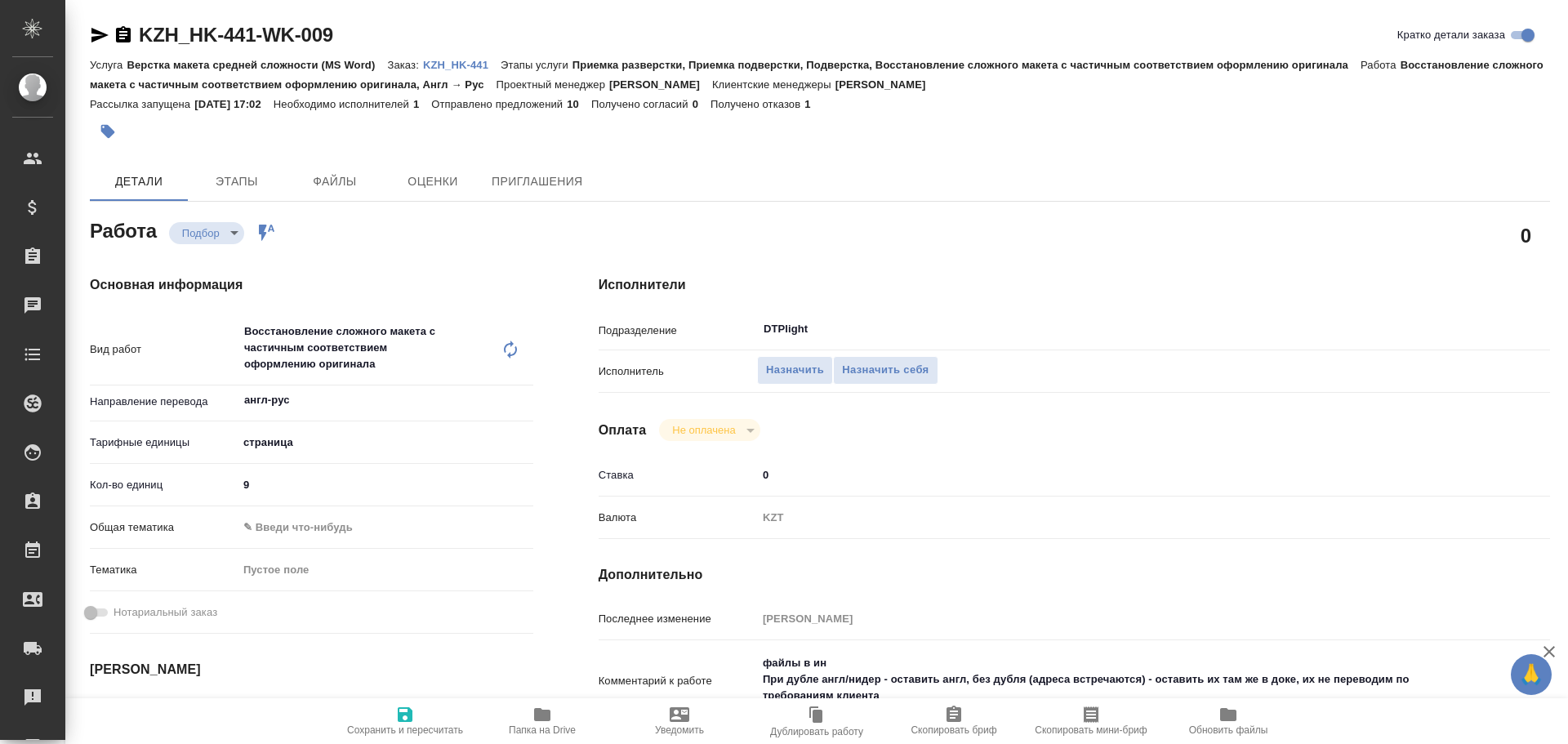
type textarea "x"
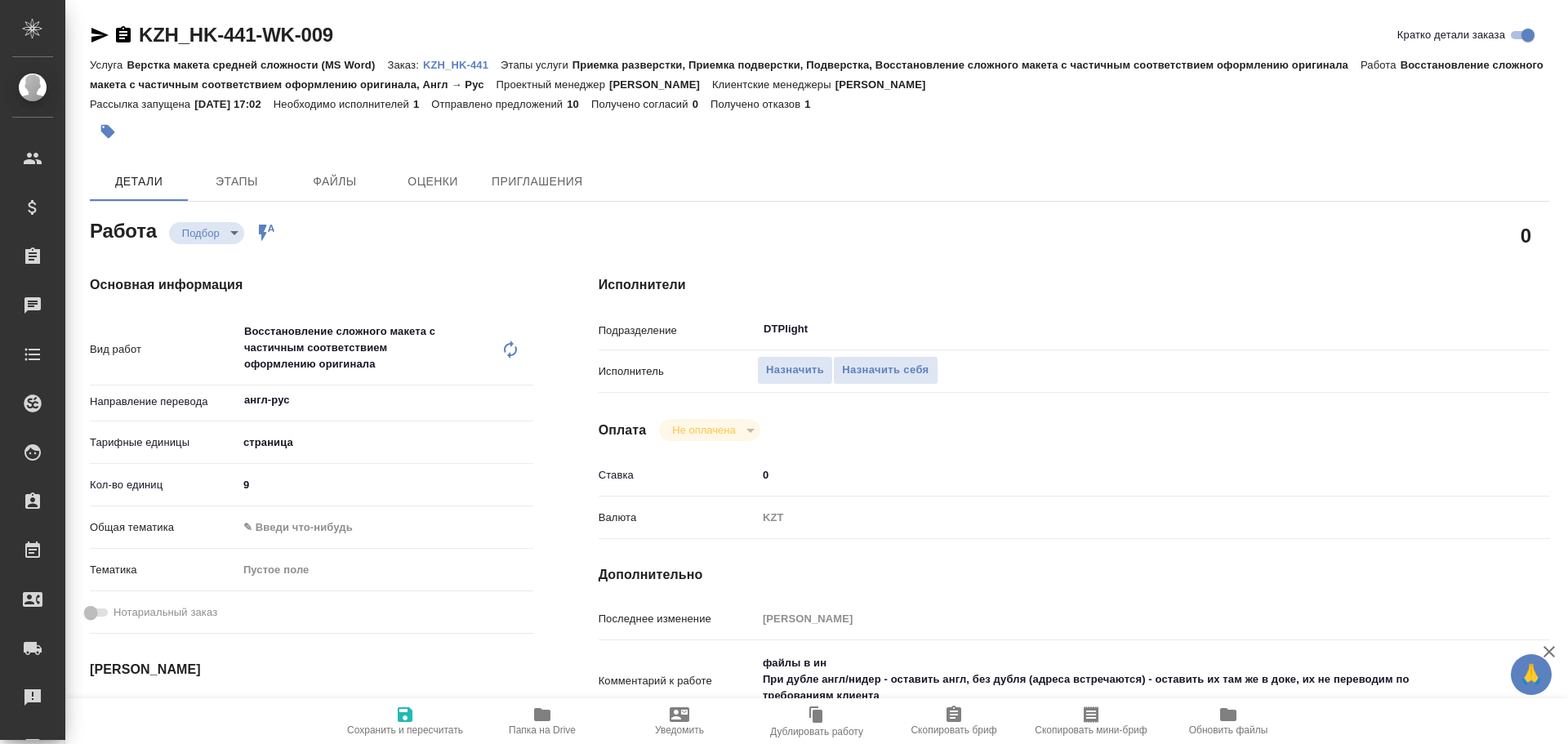
type textarea "x"
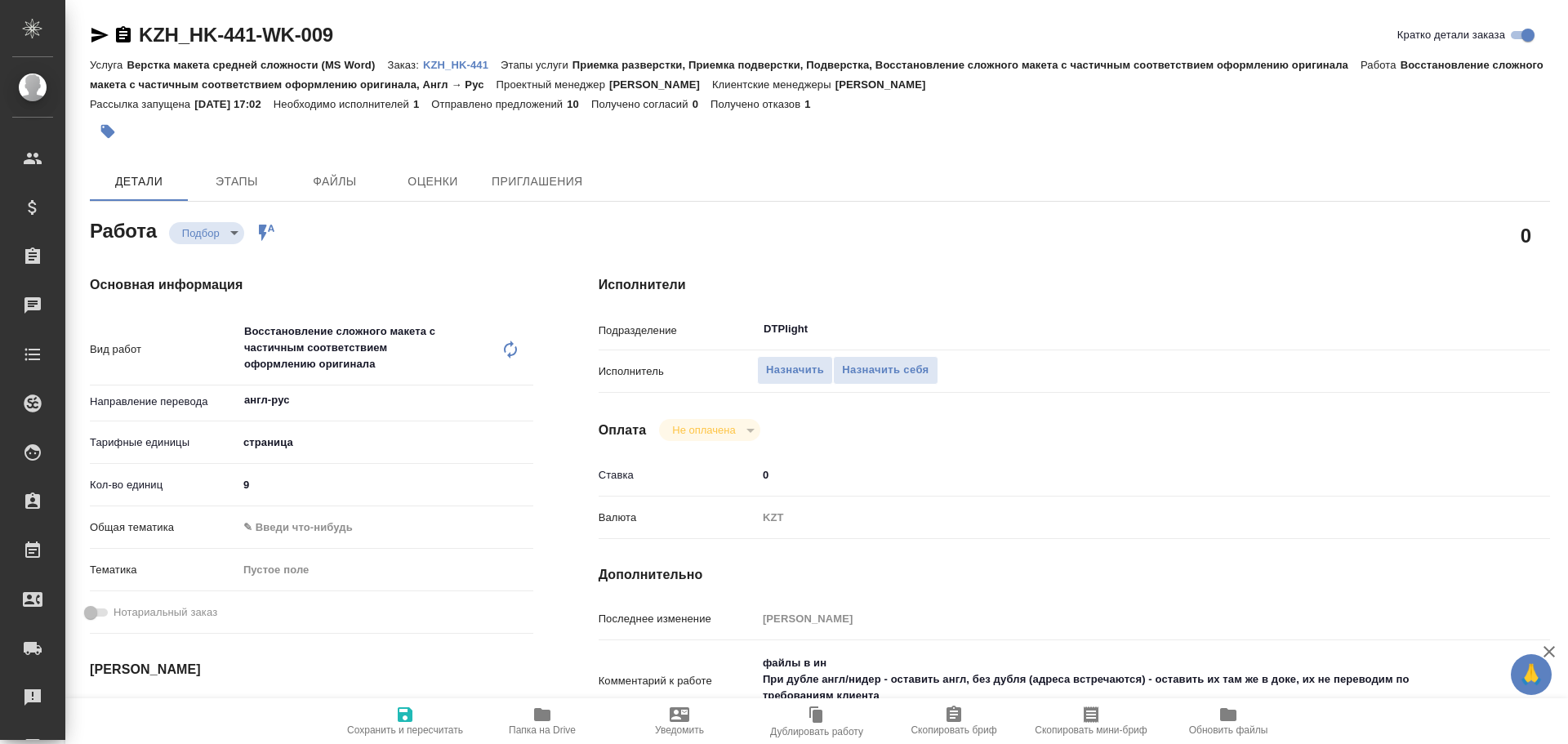
type textarea "x"
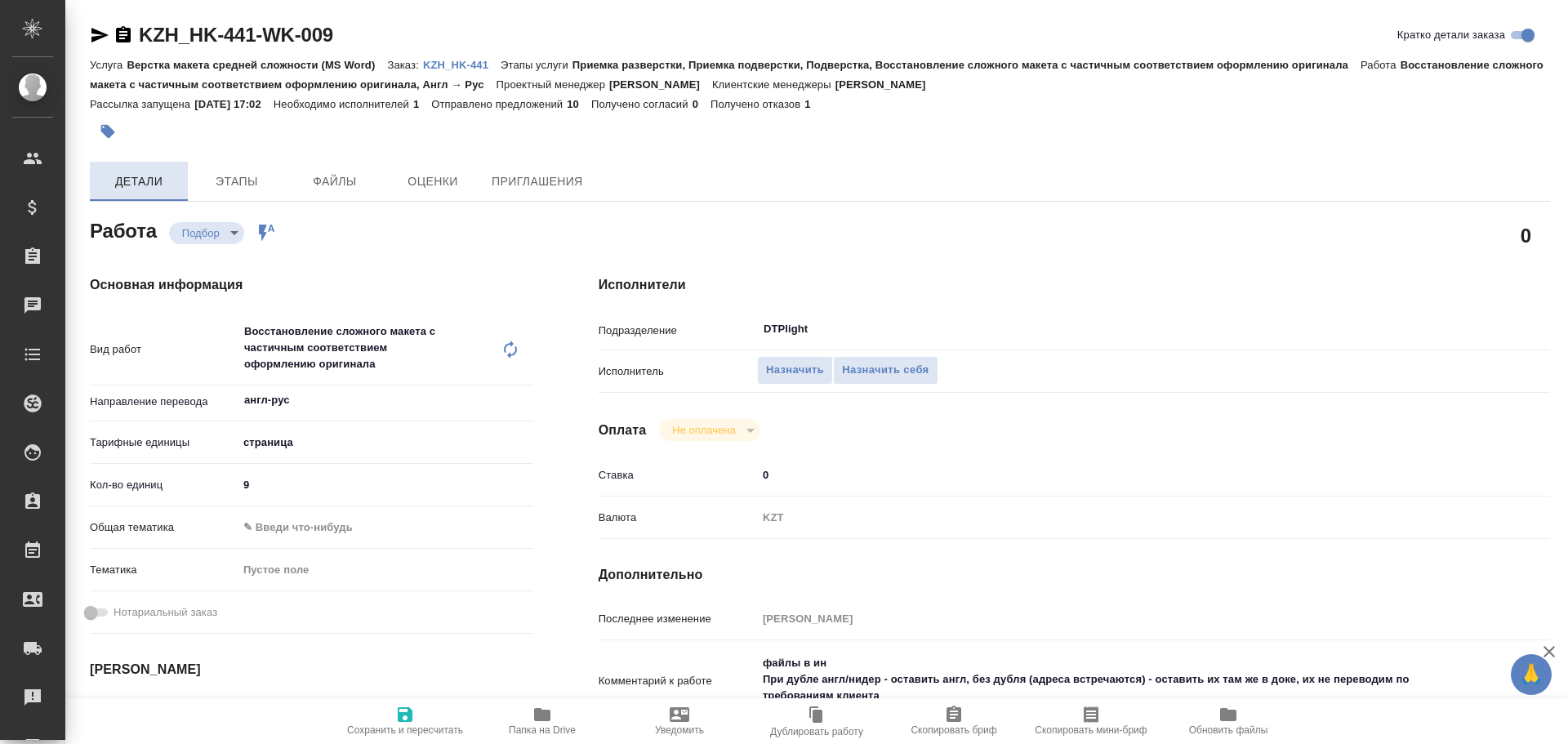
type textarea "x"
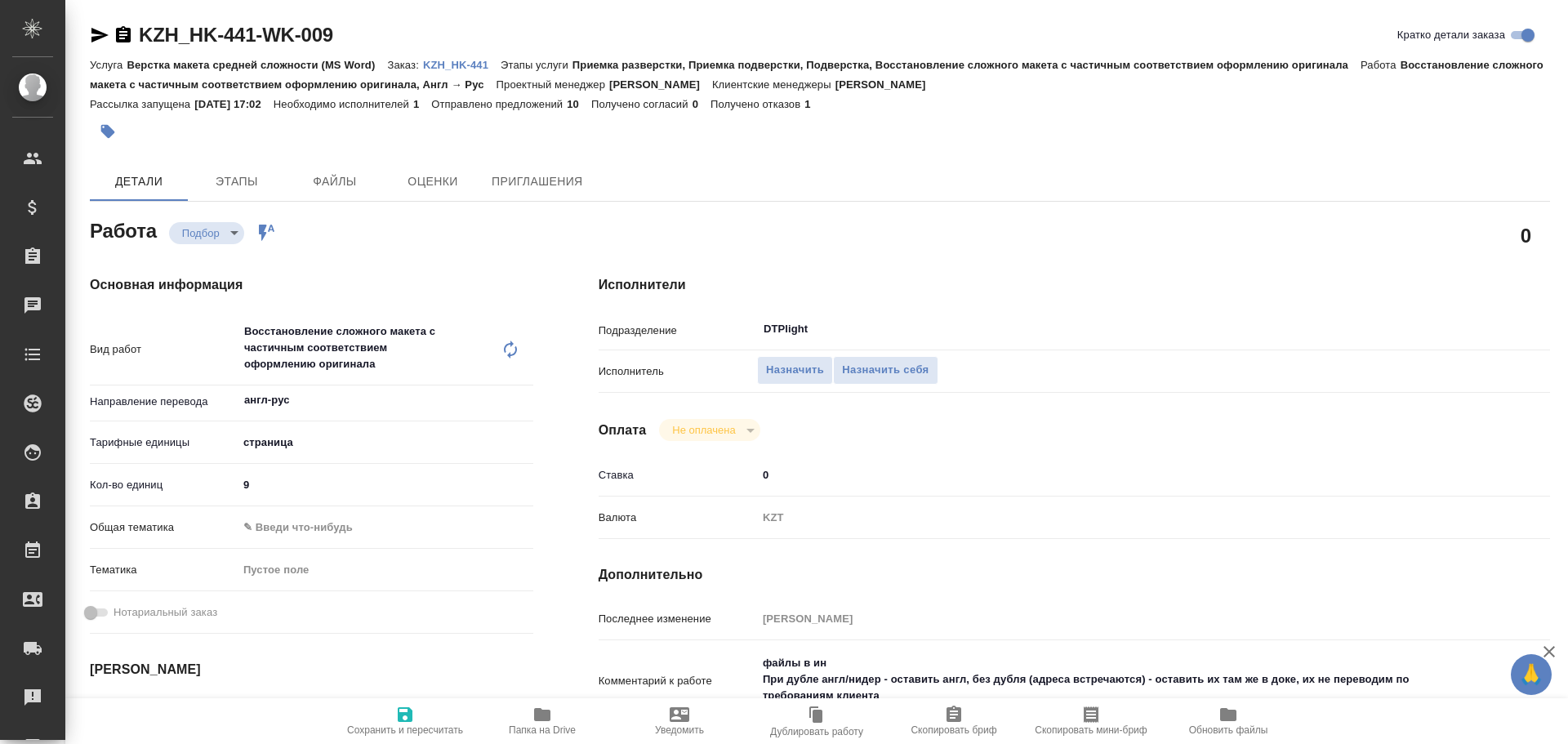
type textarea "x"
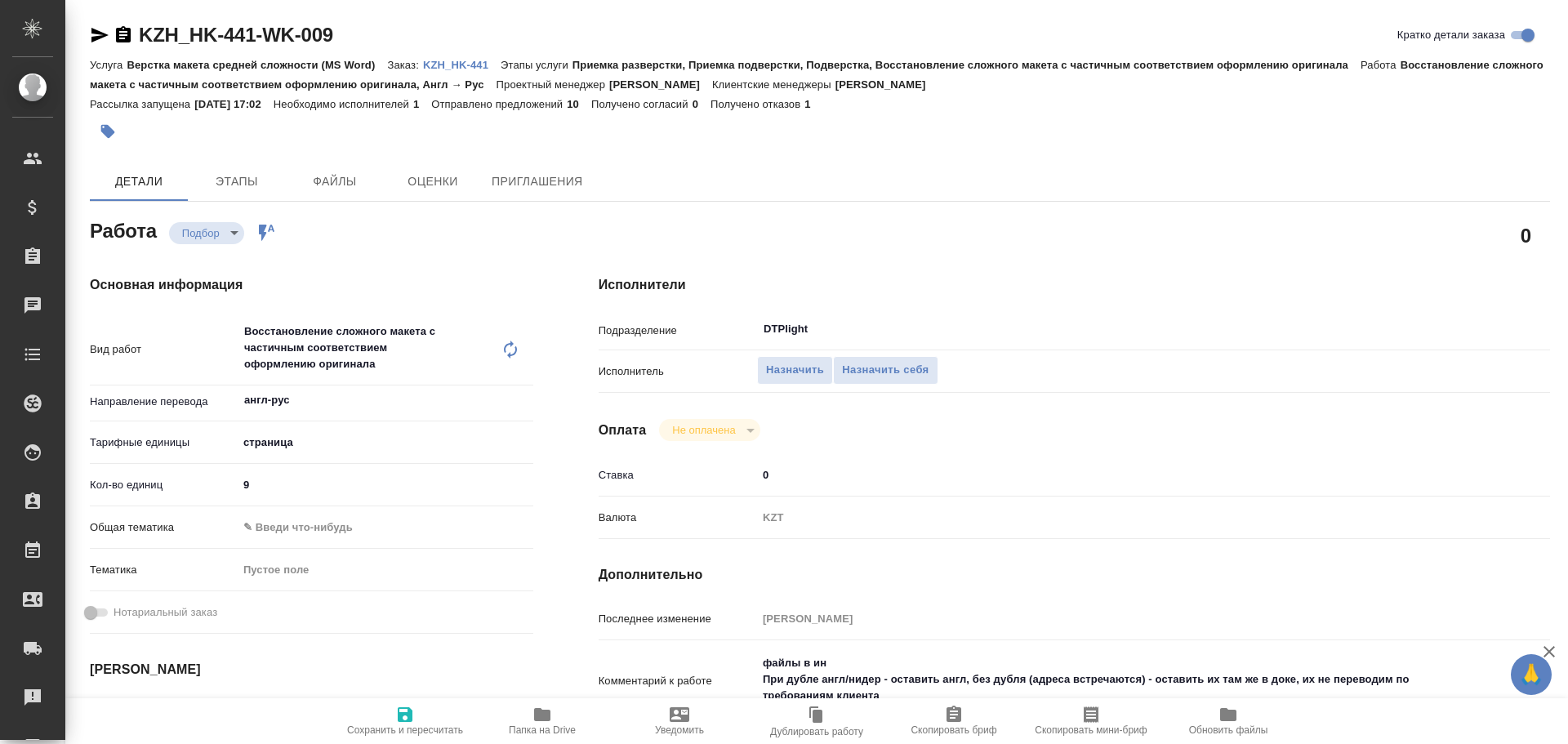
click at [102, 37] on icon "button" at bounding box center [100, 35] width 17 height 15
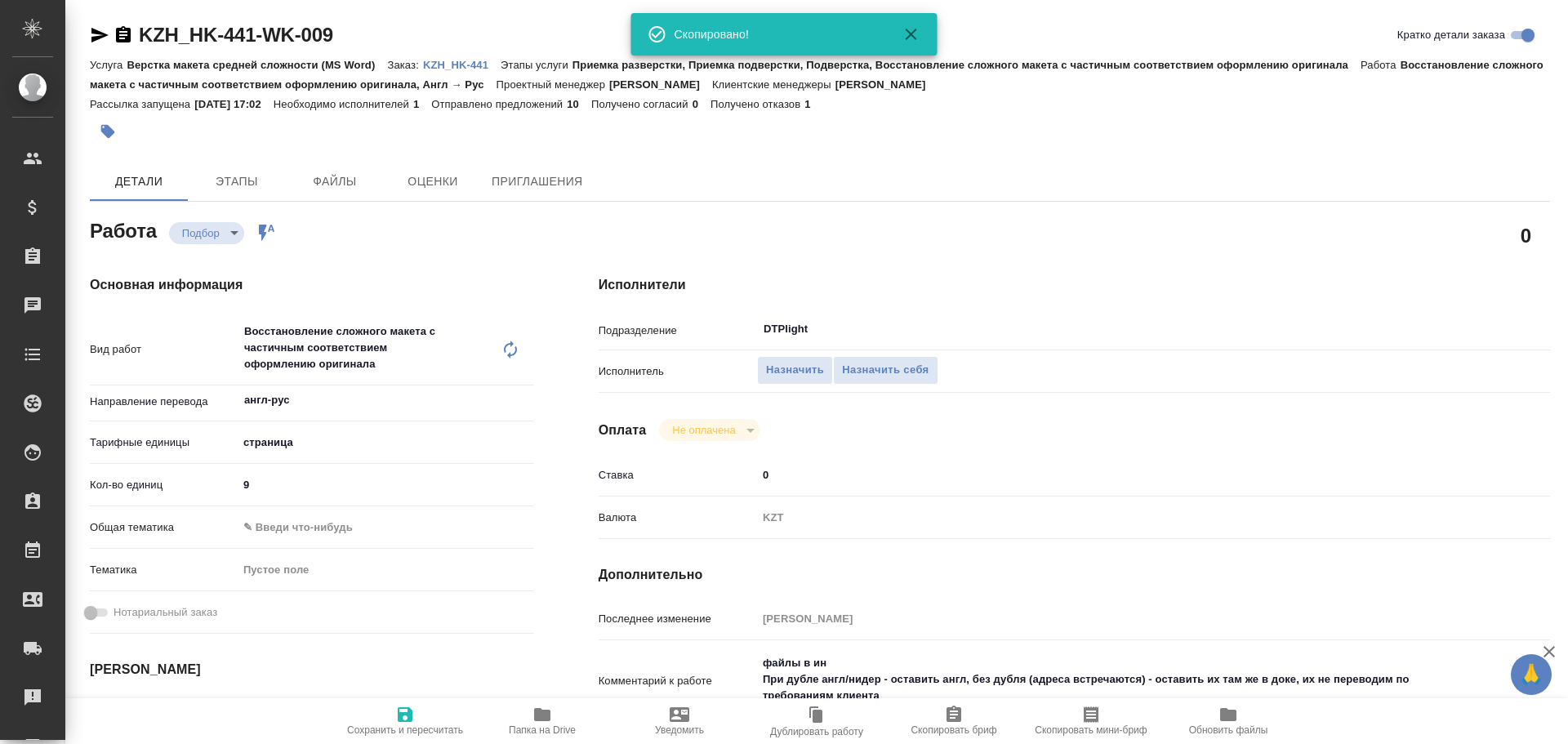
type textarea "x"
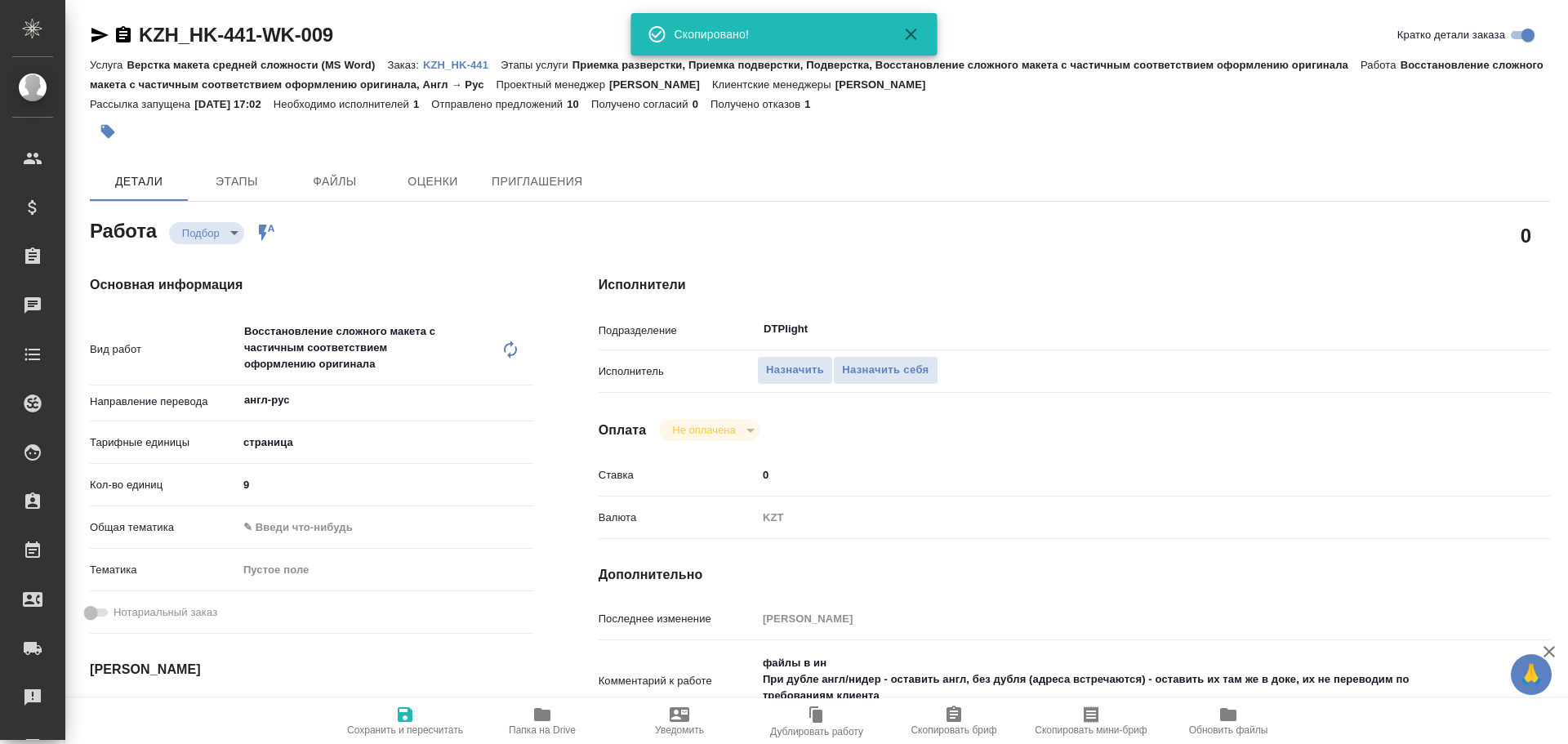
type textarea "x"
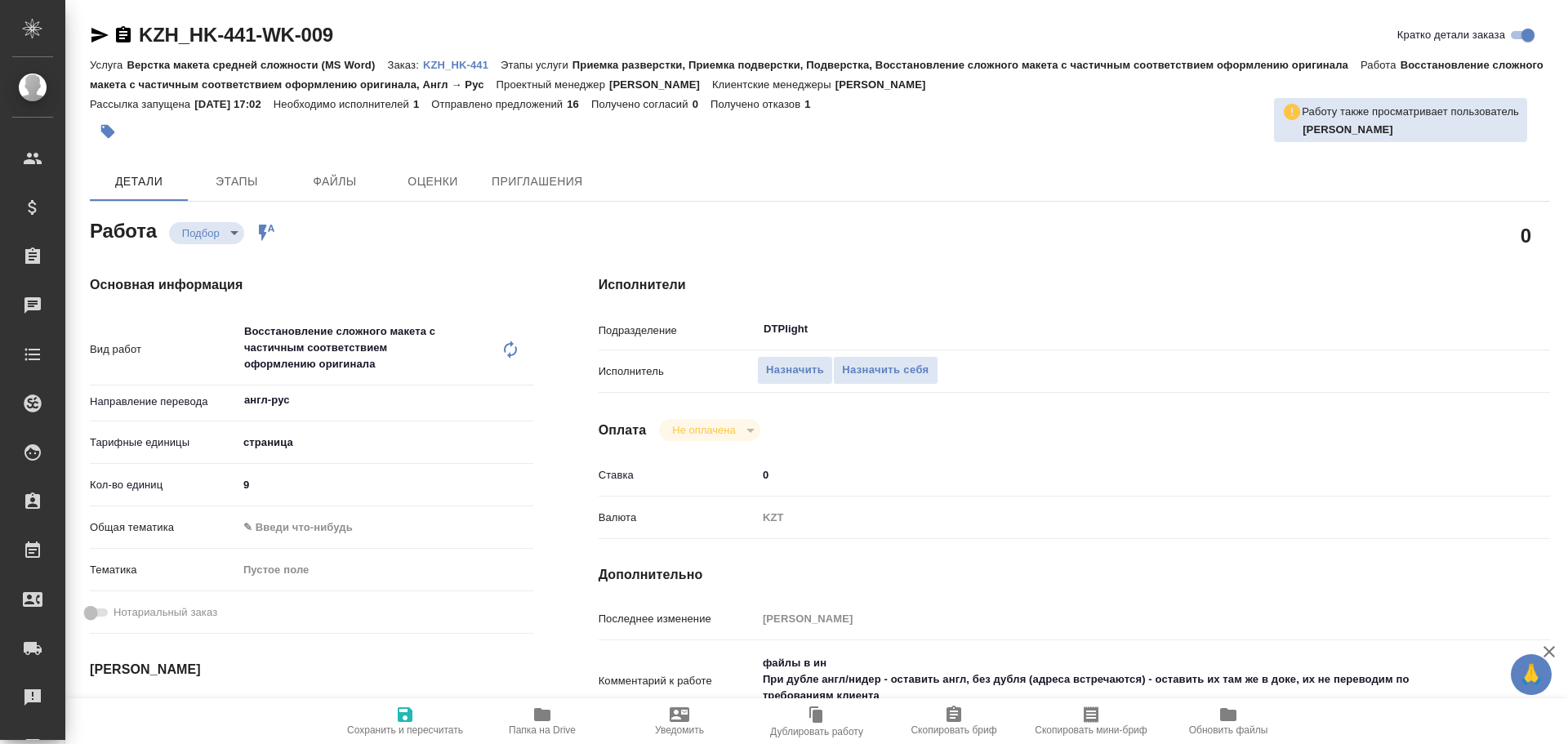
type textarea "x"
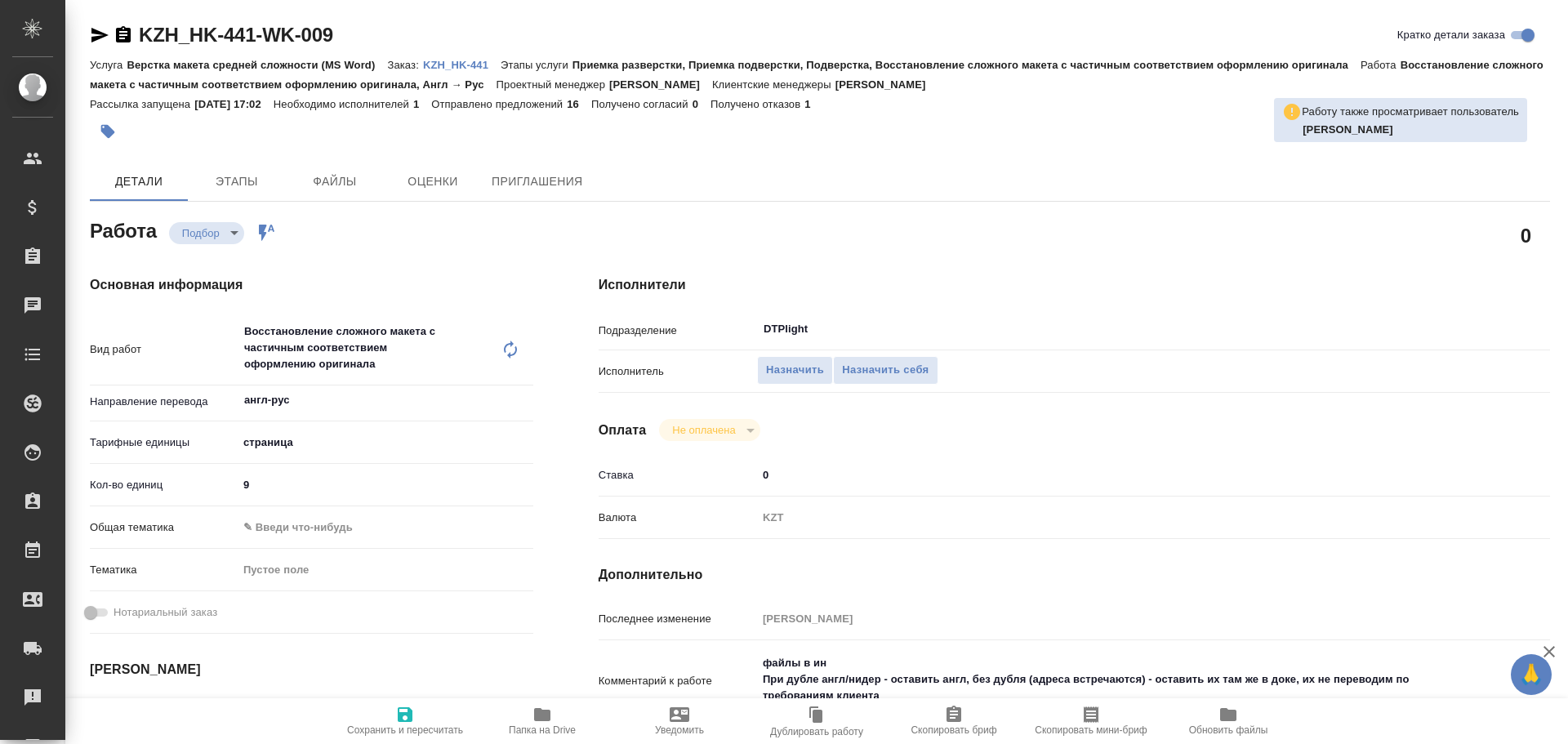
type textarea "x"
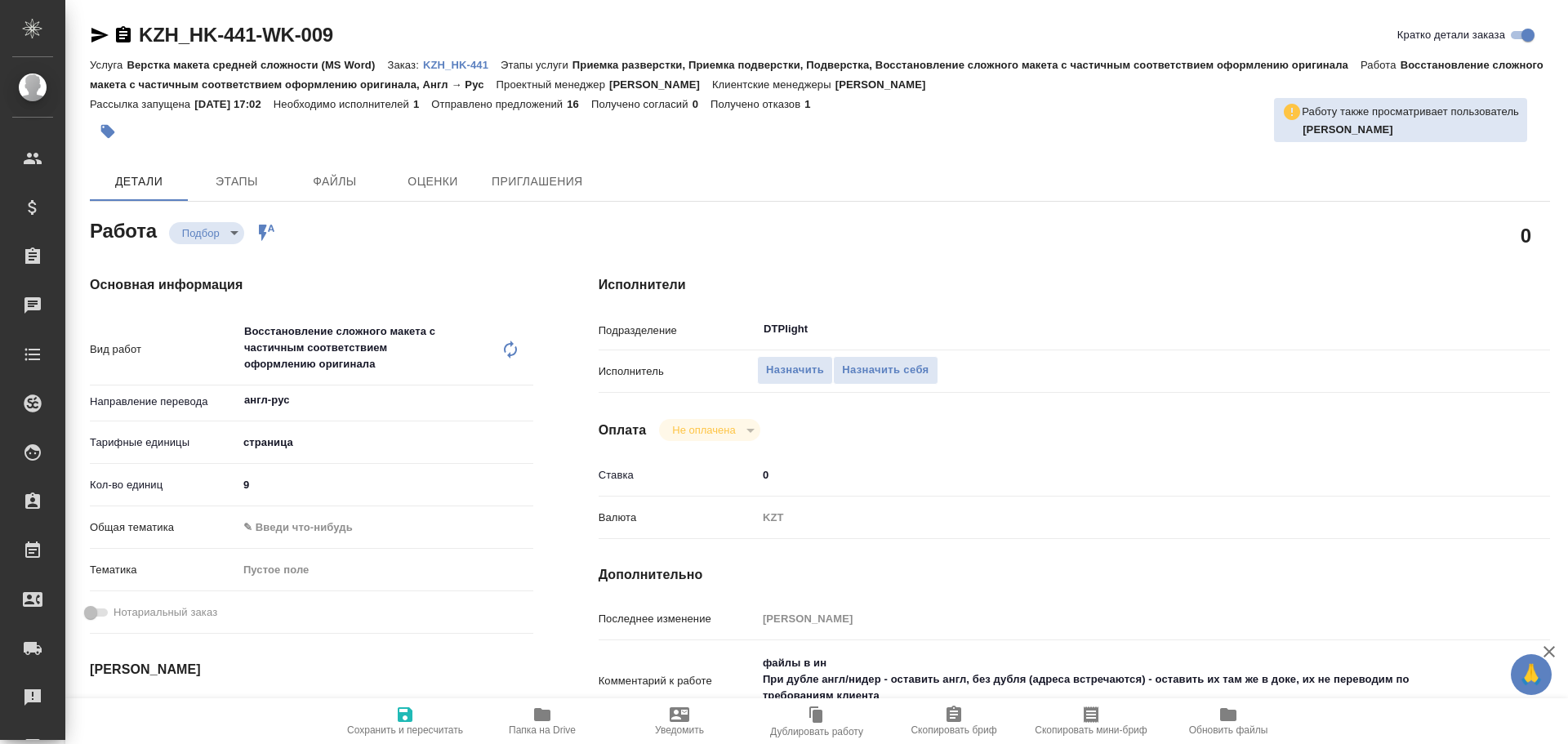
type textarea "x"
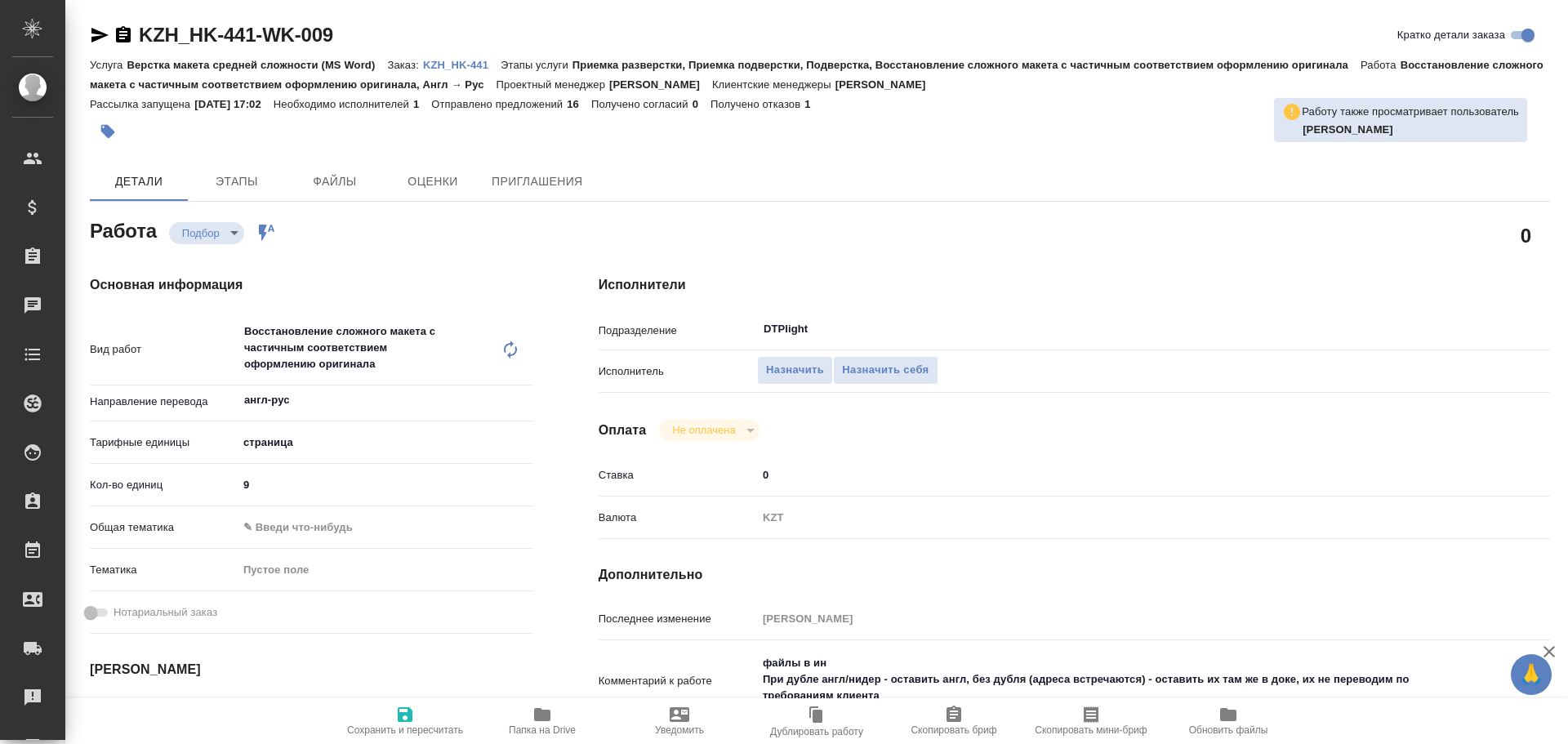
type textarea "x"
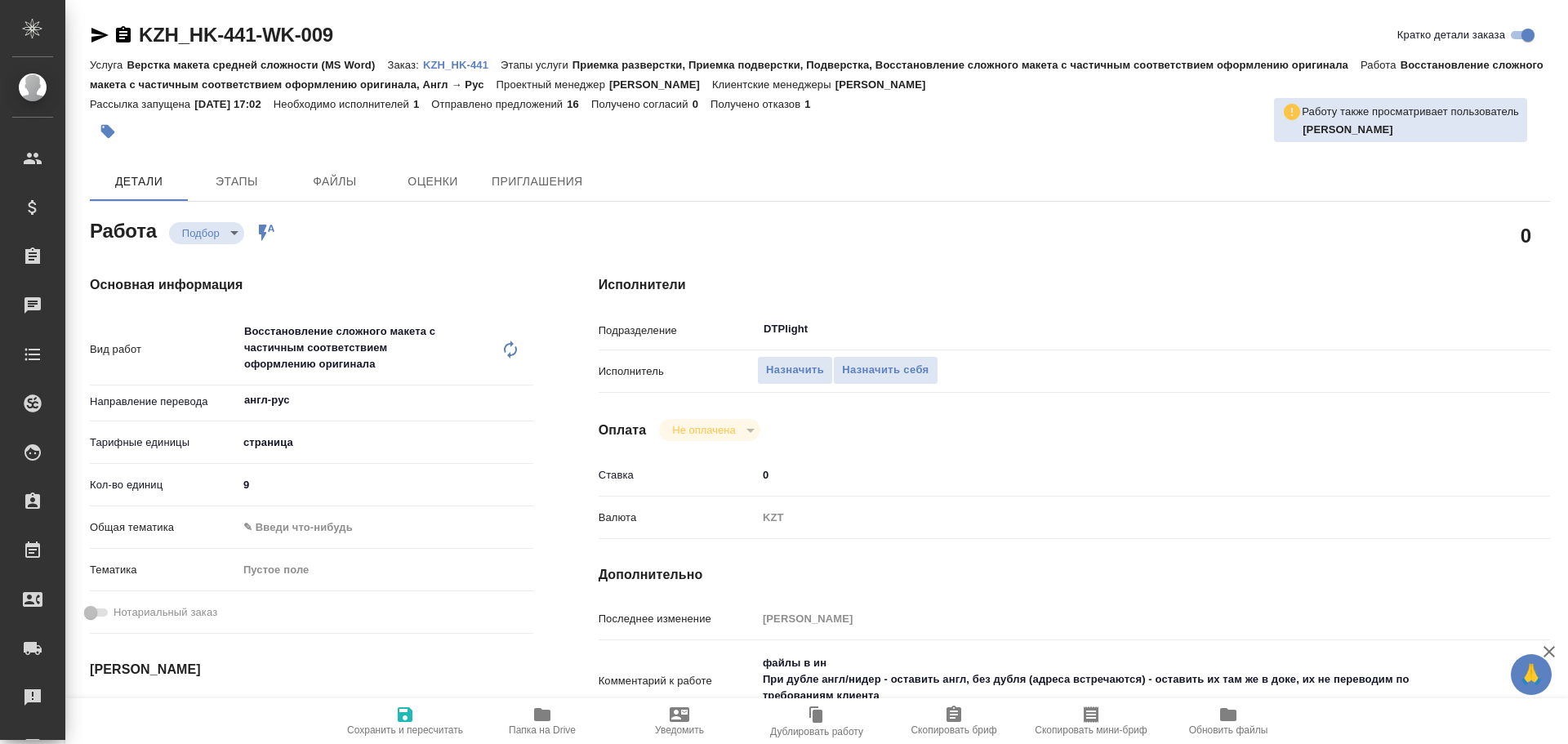
type textarea "x"
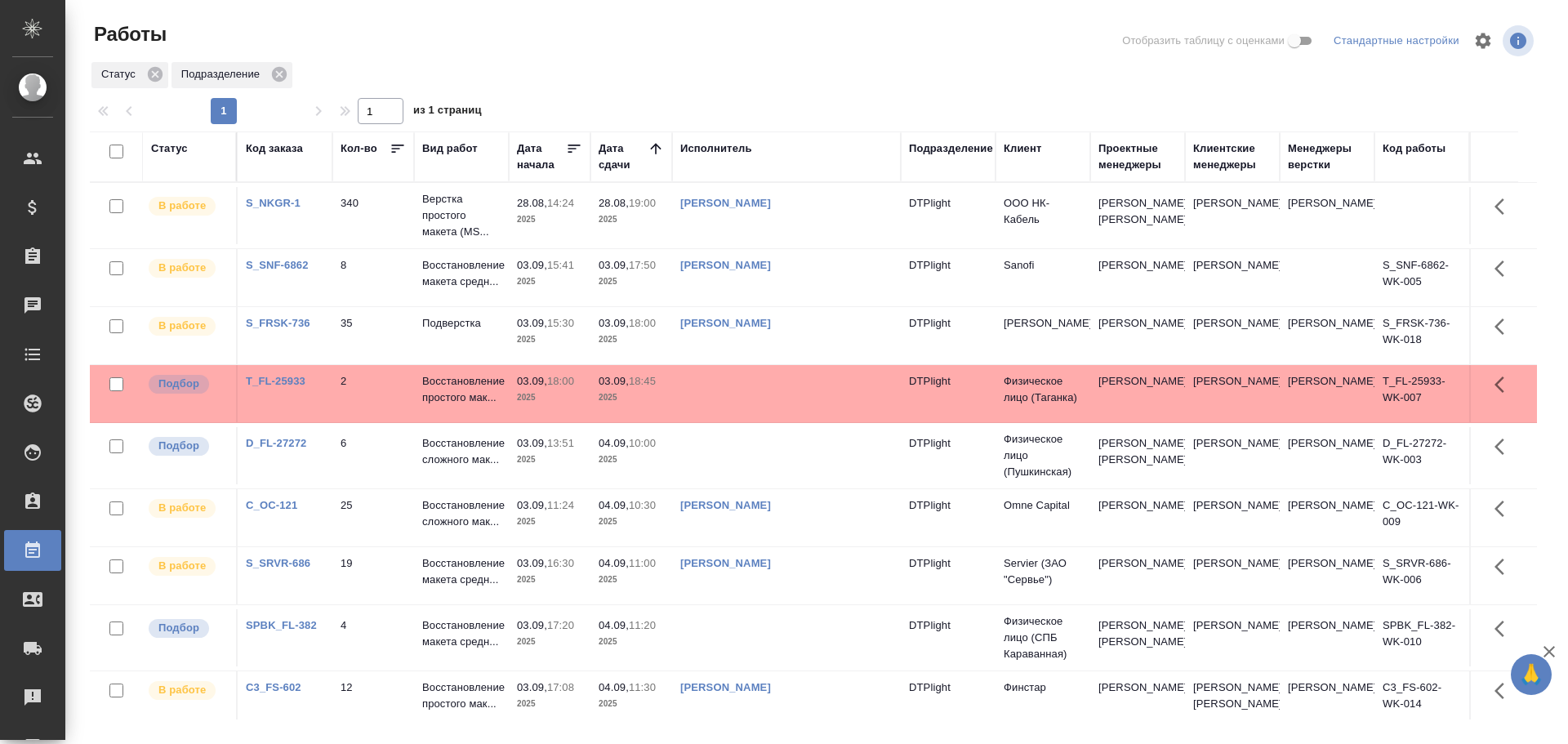
click at [755, 390] on td at bounding box center [787, 393] width 229 height 57
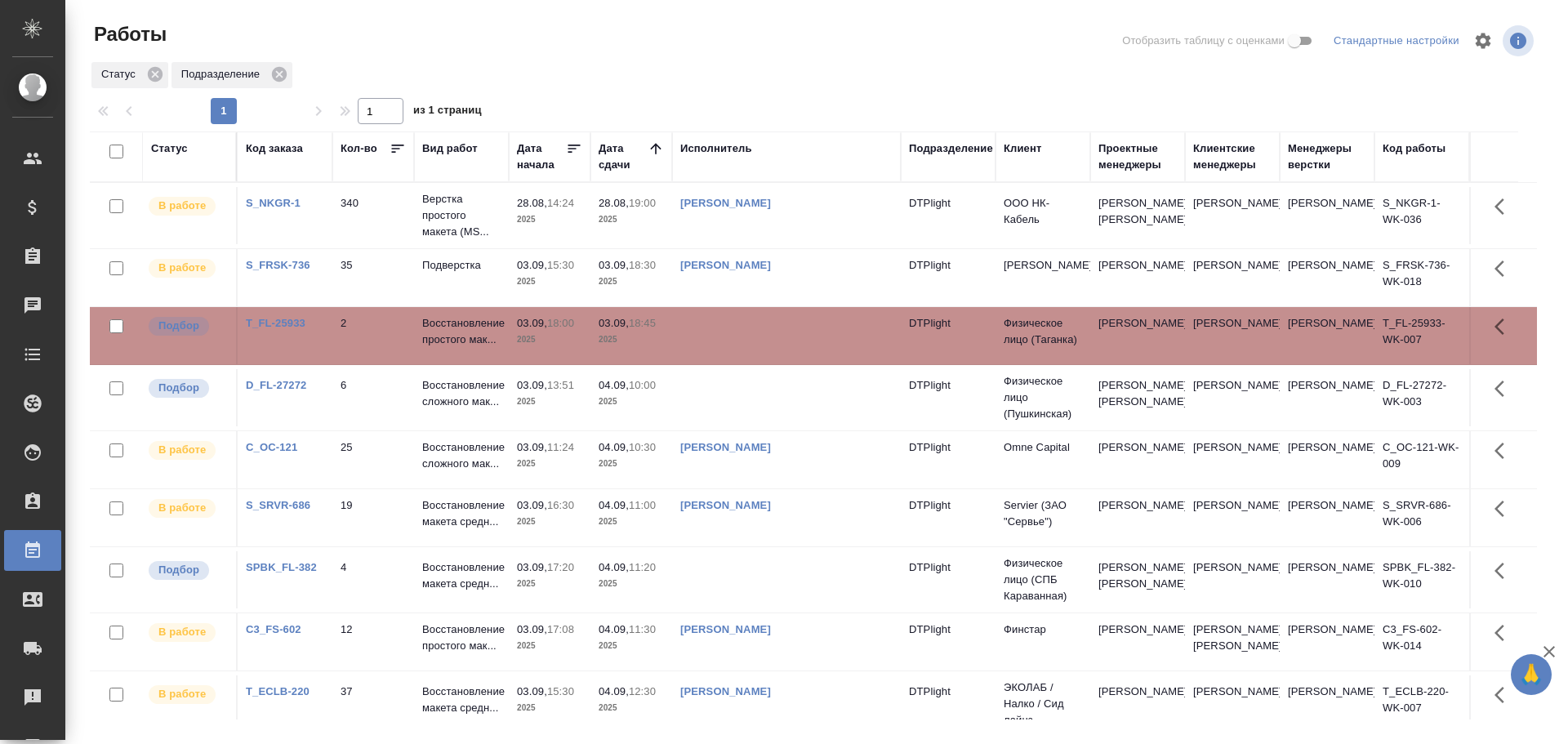
click at [885, 647] on td "Гусельников Роман" at bounding box center [787, 641] width 229 height 57
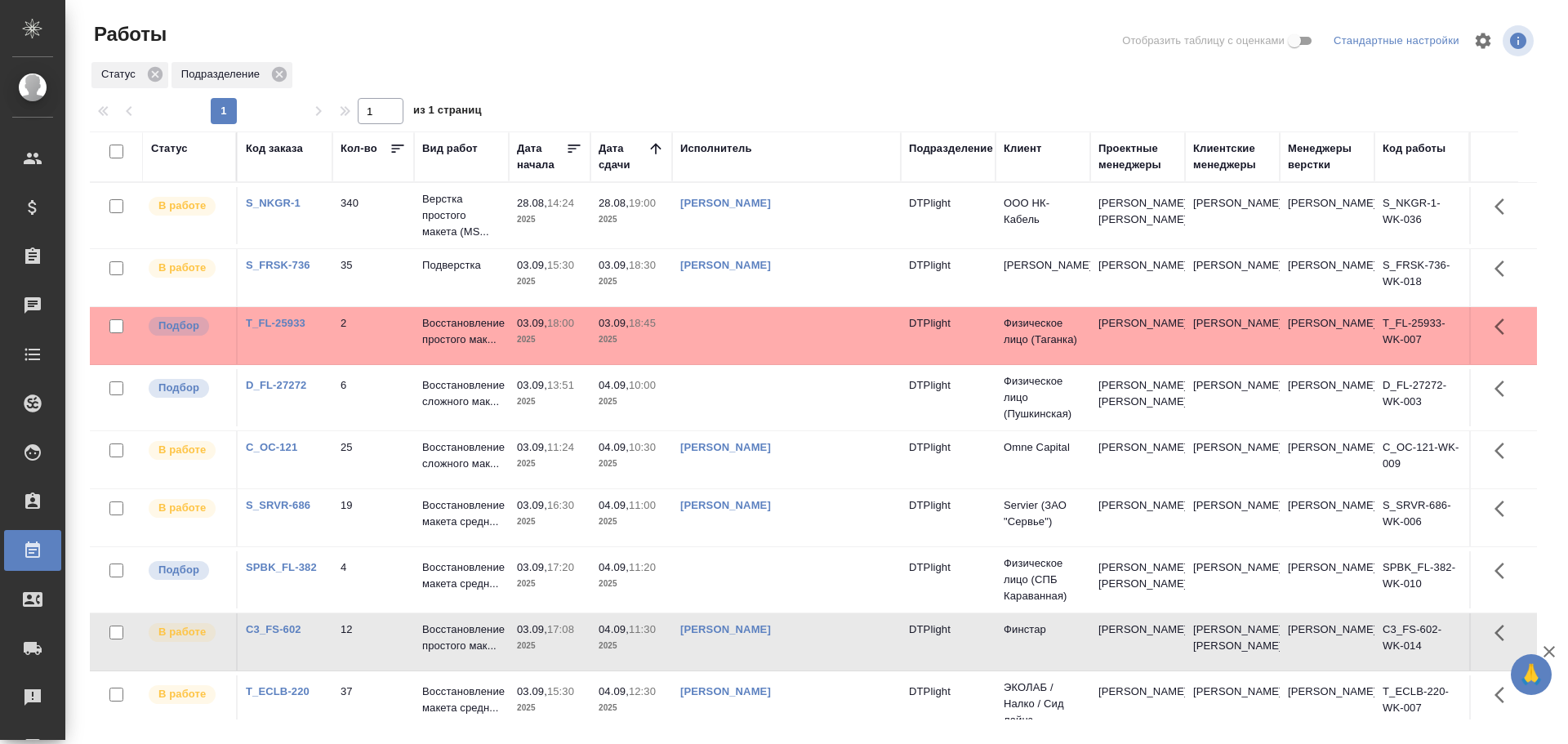
click at [730, 341] on td at bounding box center [787, 335] width 229 height 57
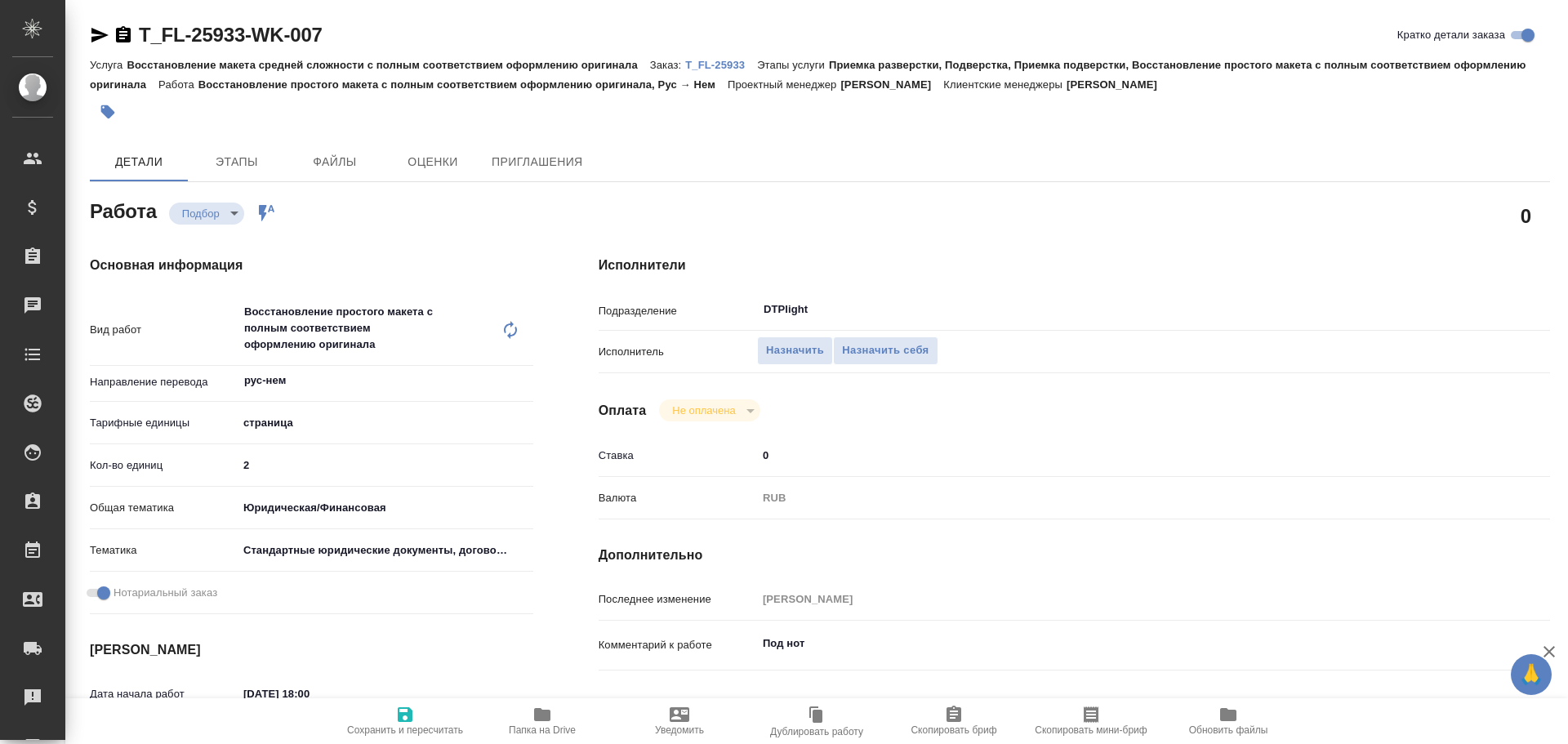
type textarea "x"
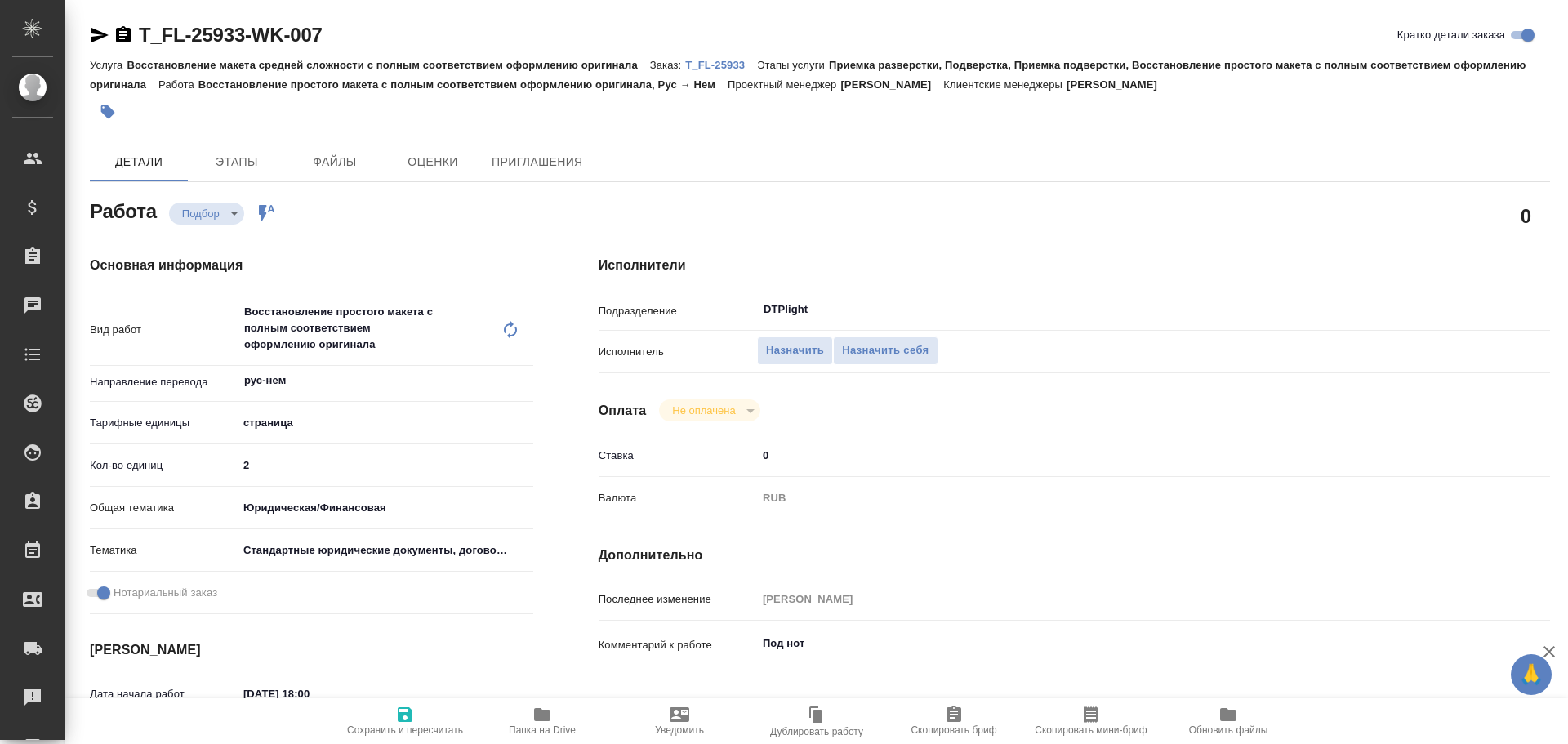
type textarea "x"
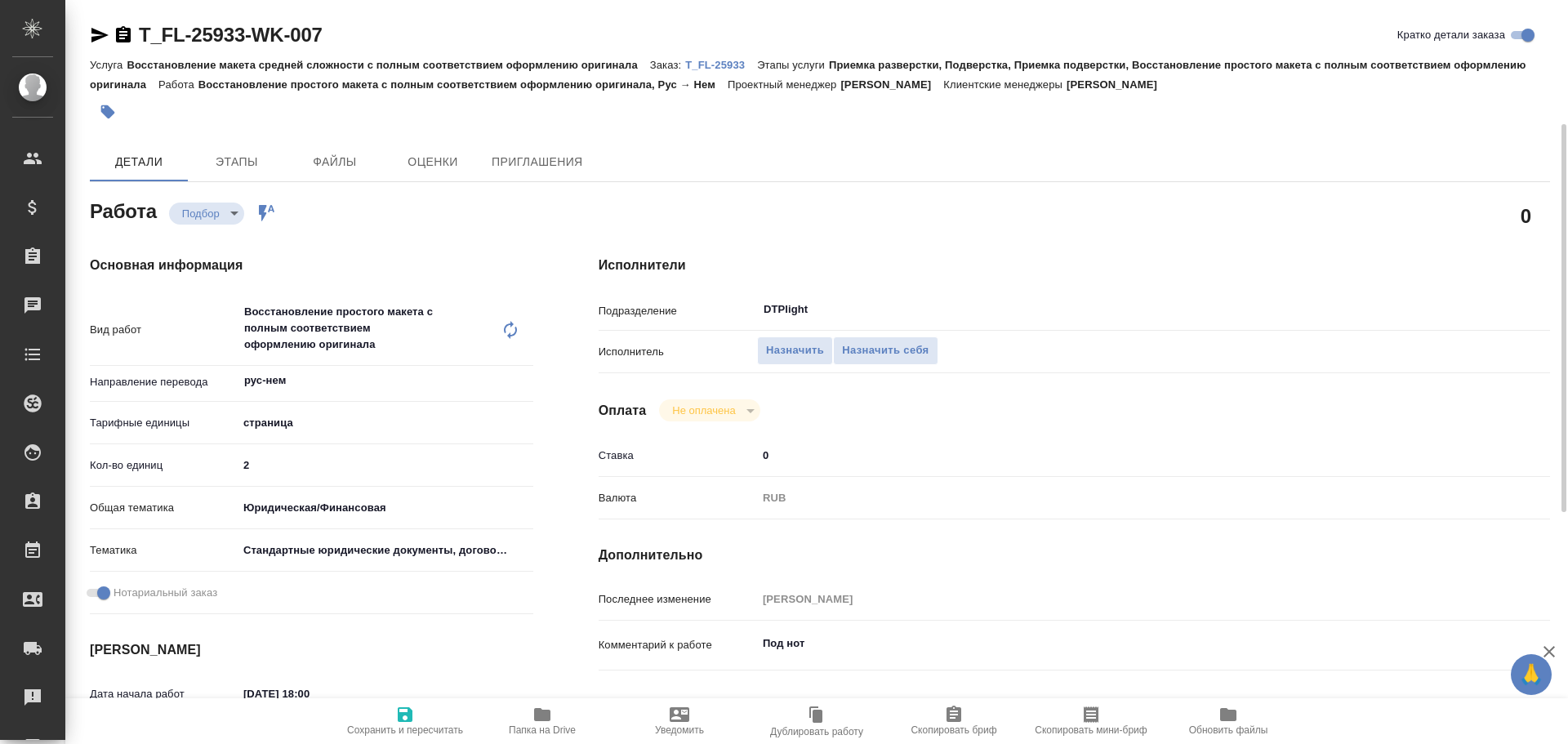
scroll to position [82, 0]
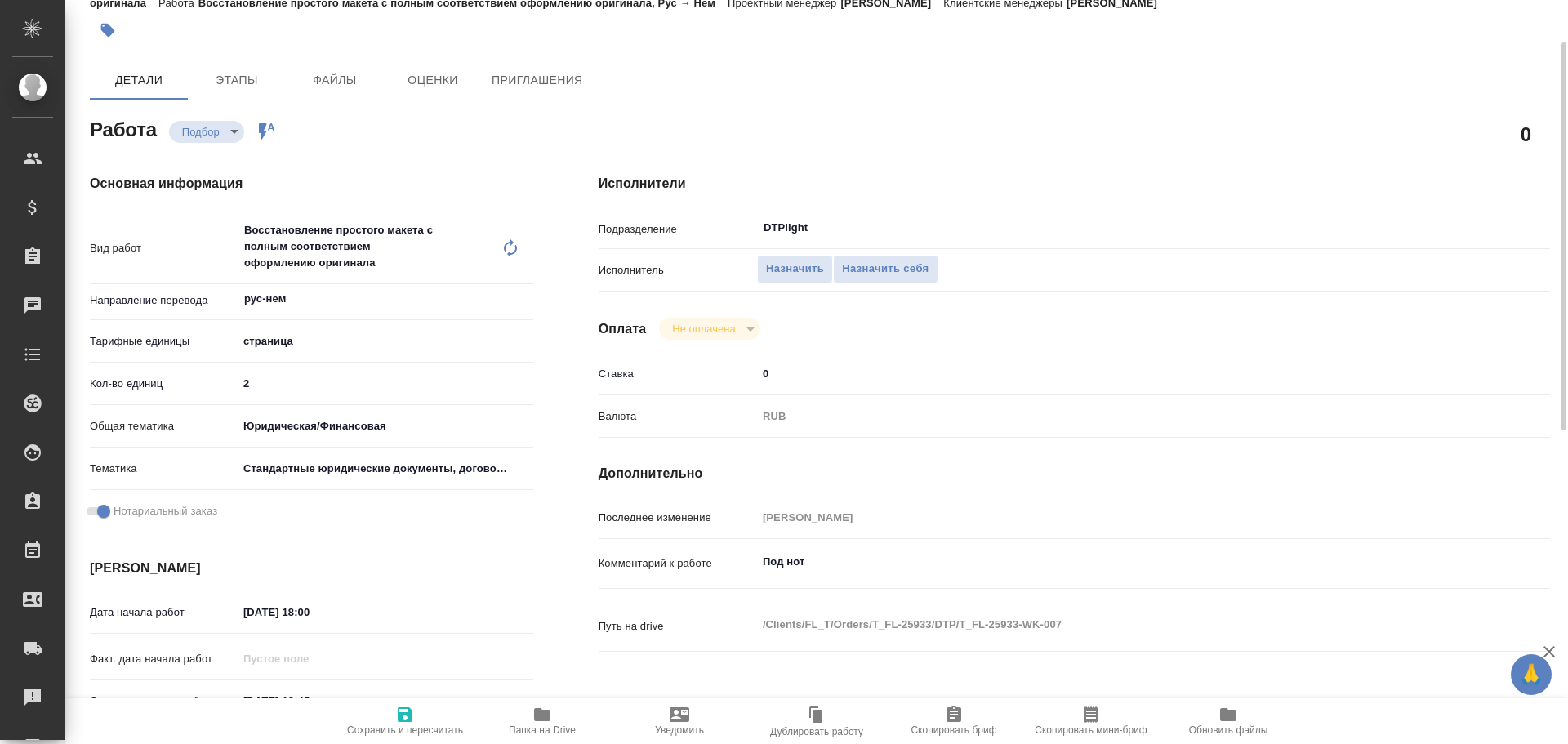
type textarea "x"
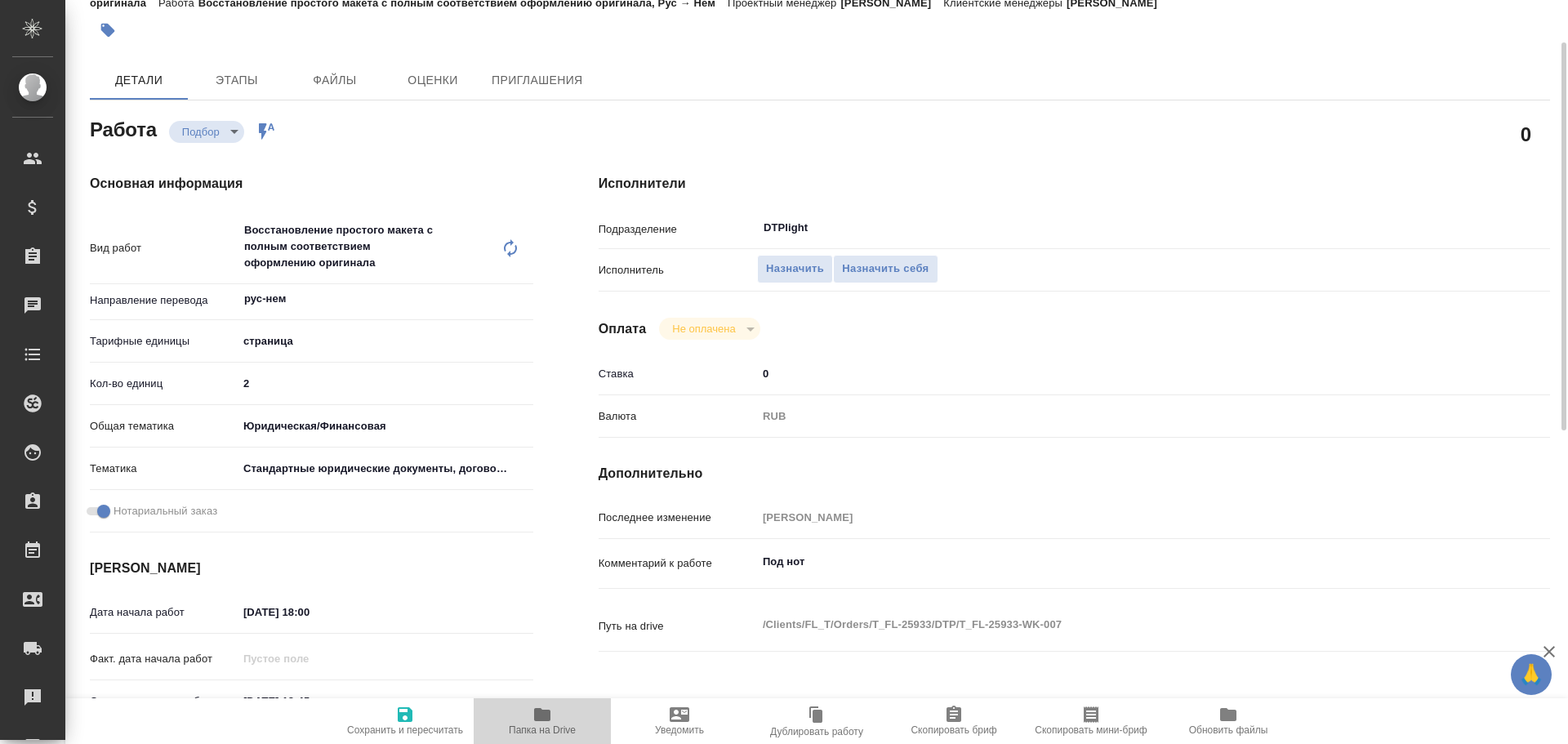
click at [543, 715] on icon "button" at bounding box center [542, 714] width 17 height 13
type textarea "x"
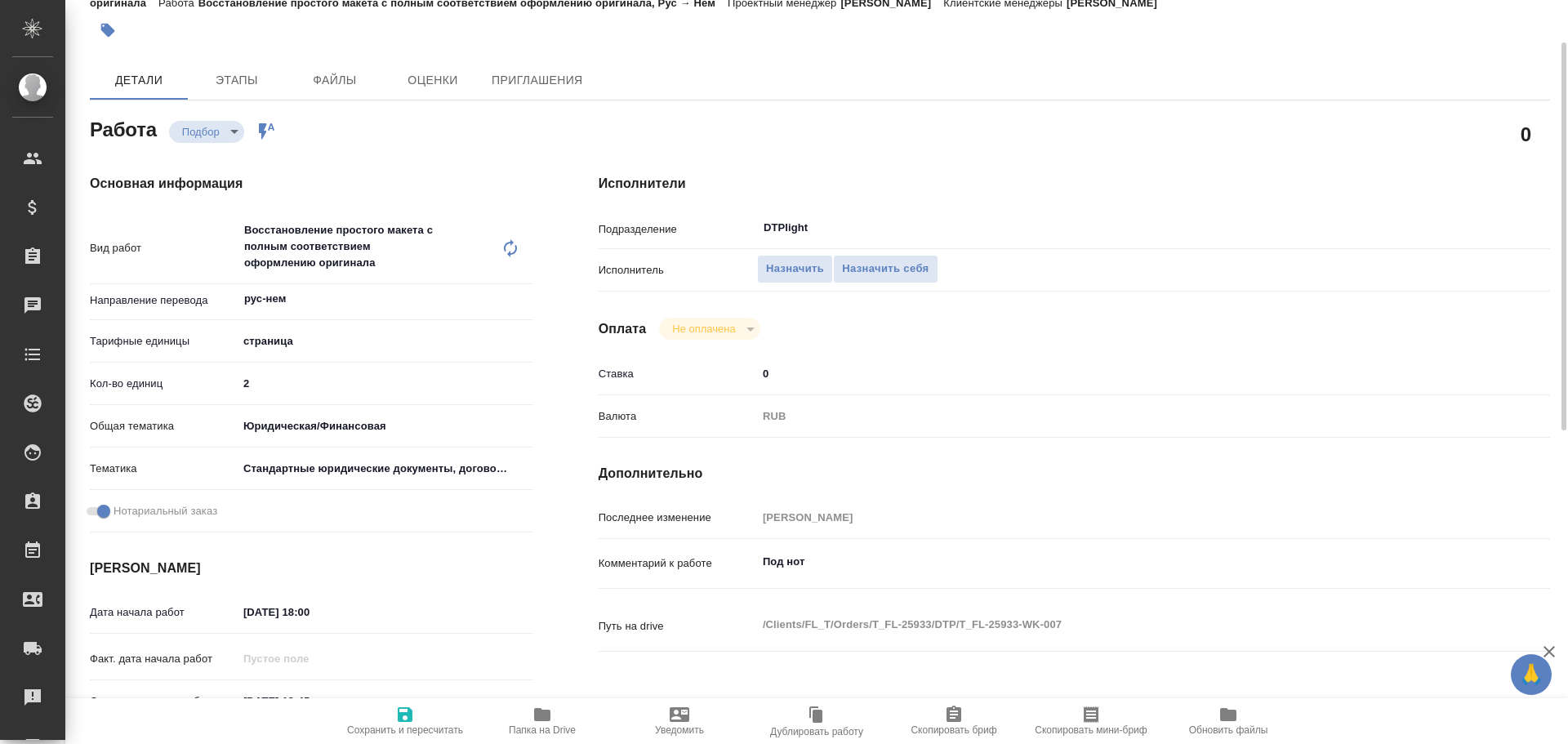
type textarea "x"
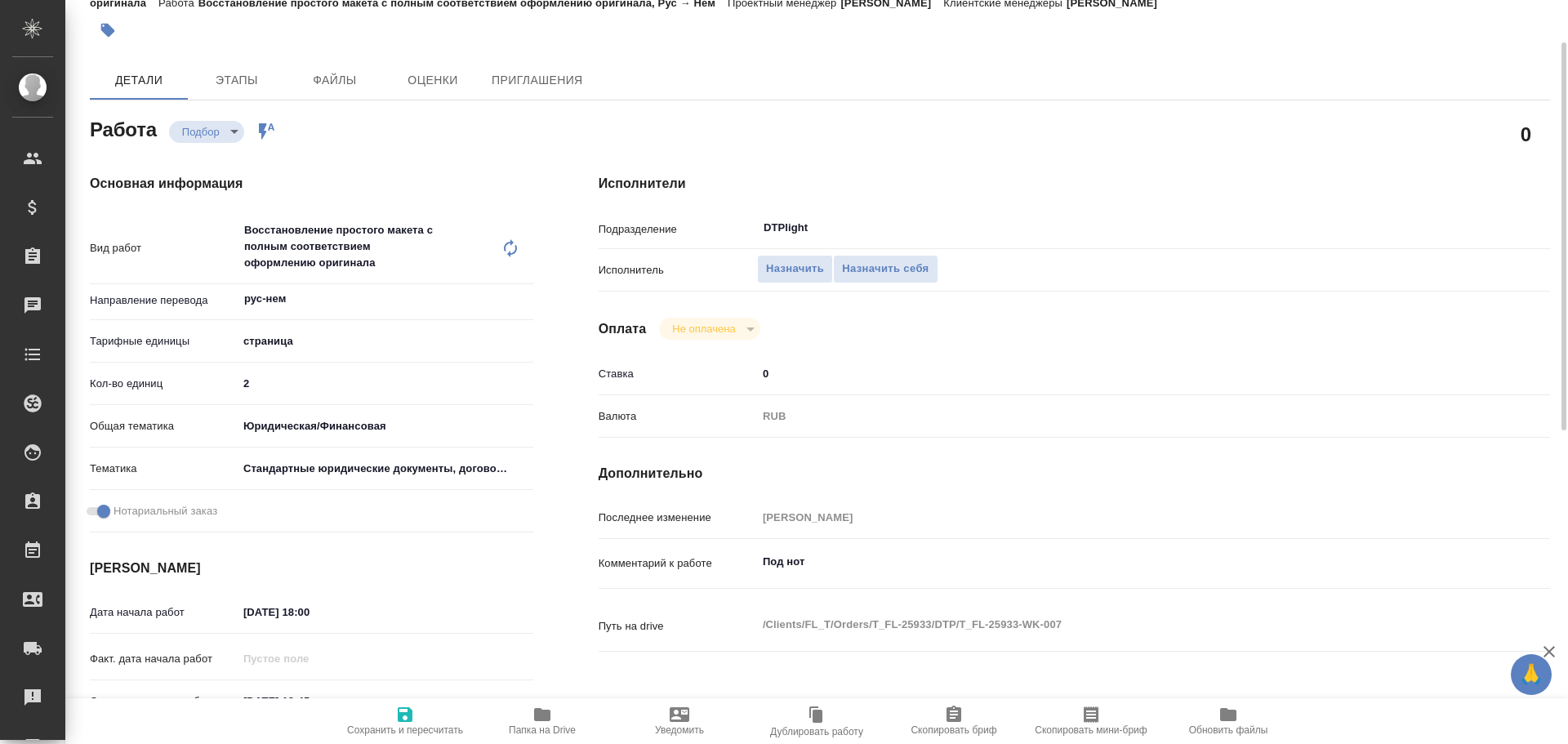
type textarea "x"
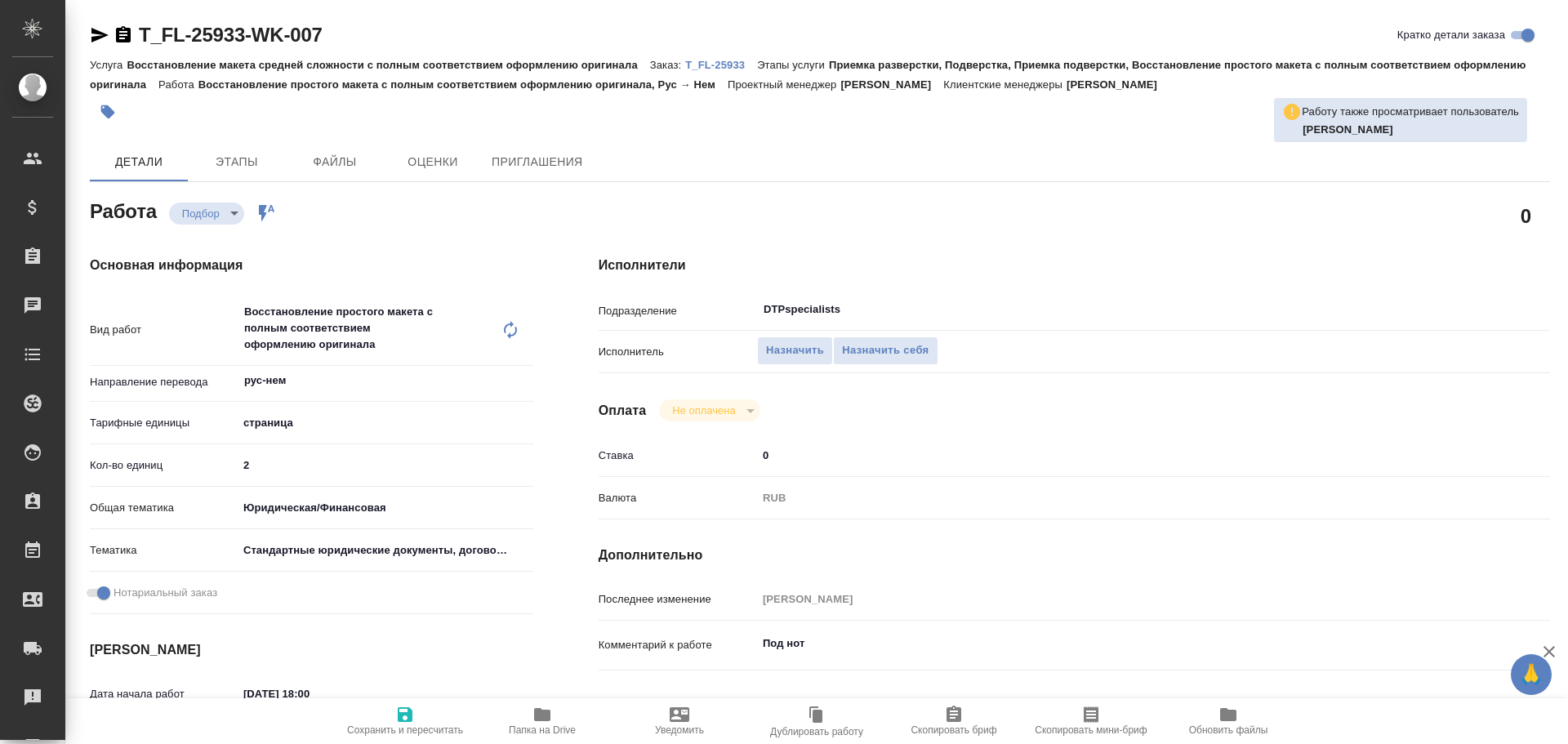
type textarea "x"
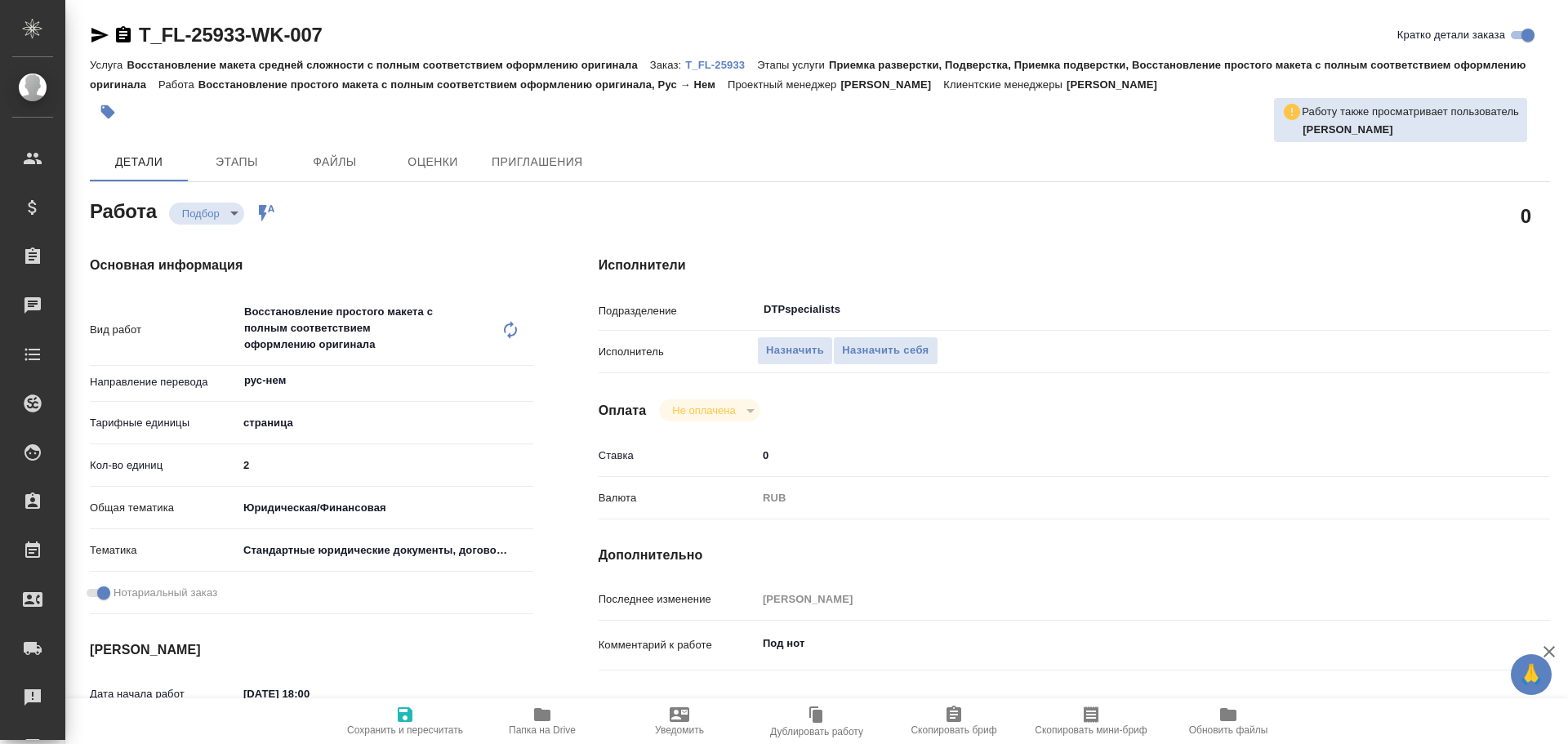
type textarea "x"
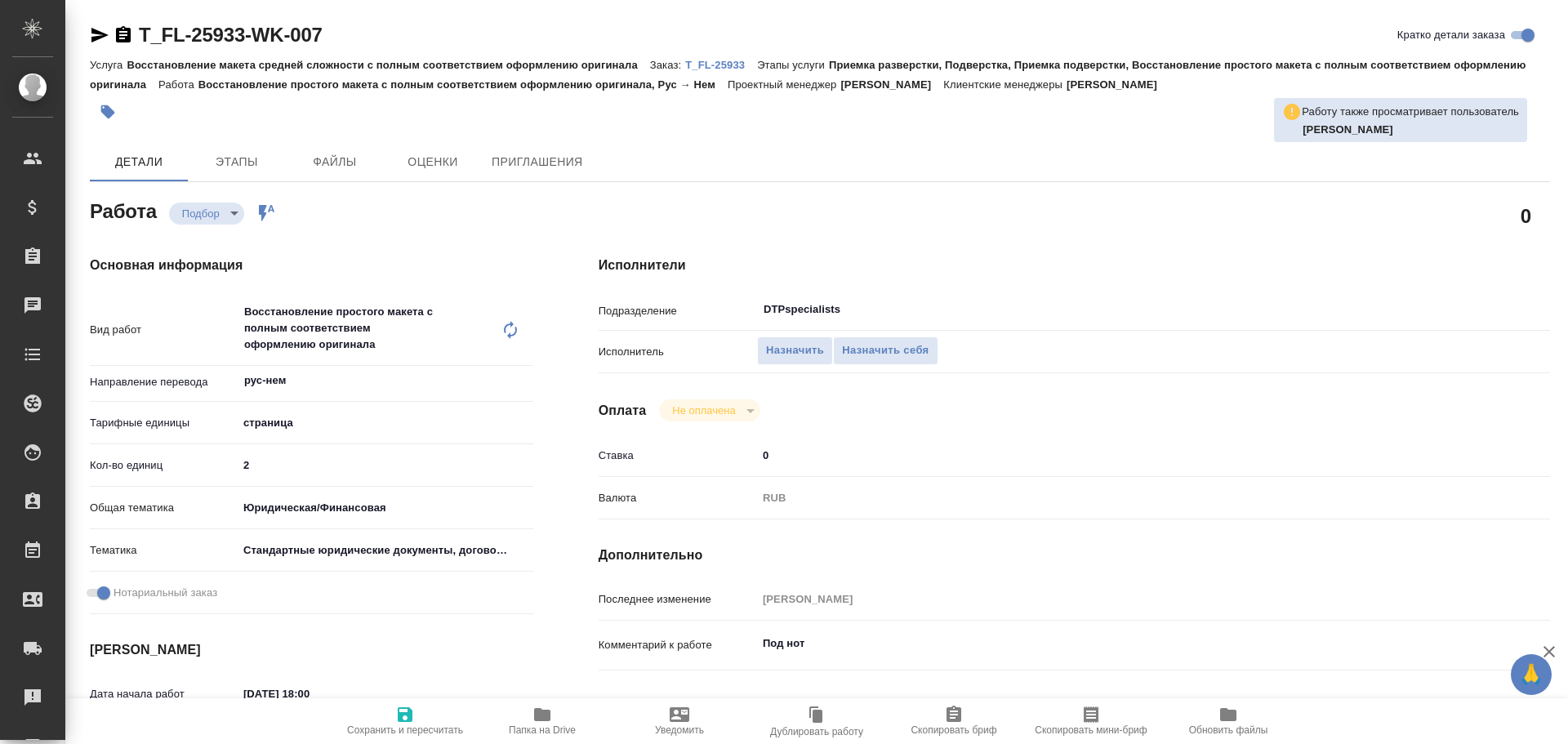
type textarea "x"
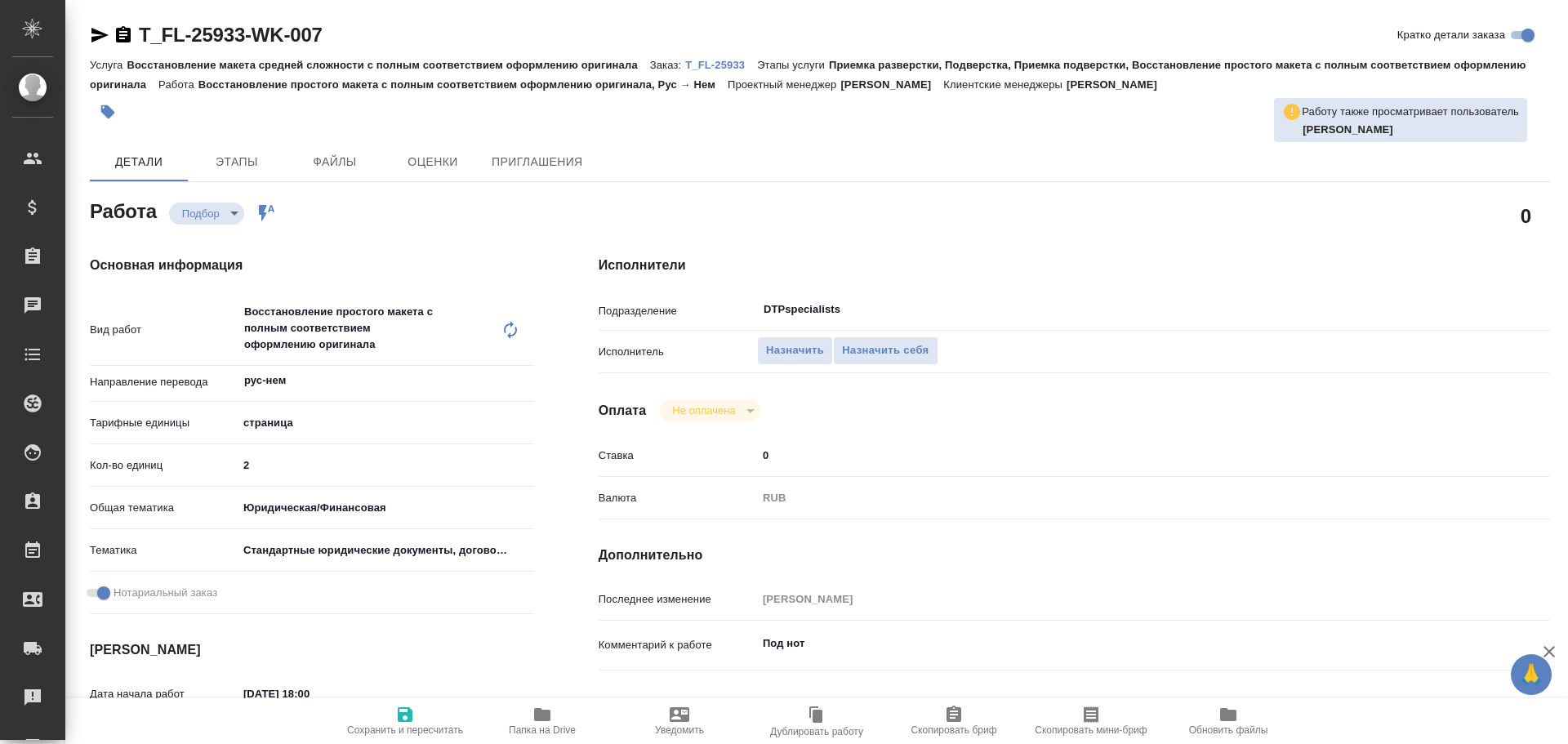
type textarea "x"
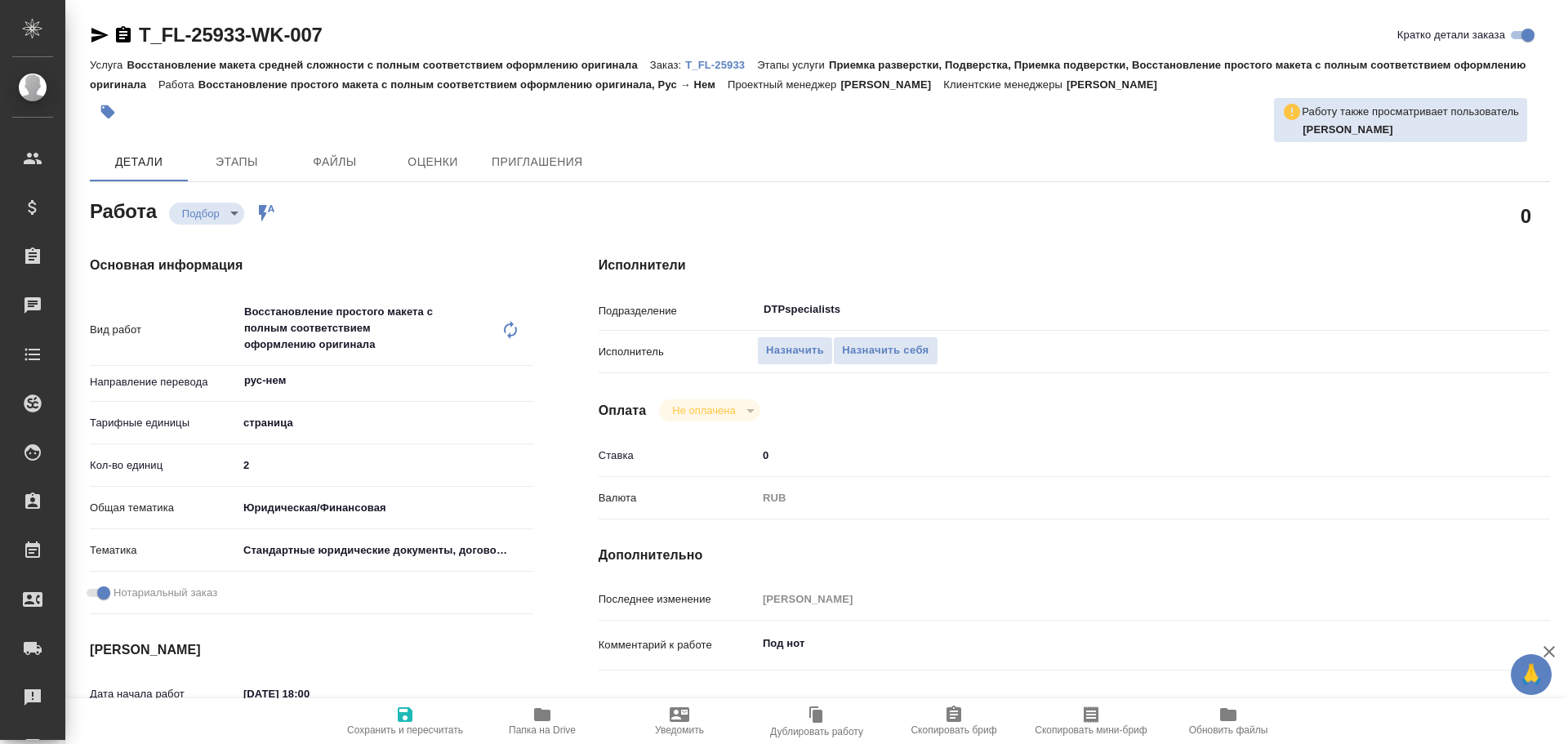
type textarea "x"
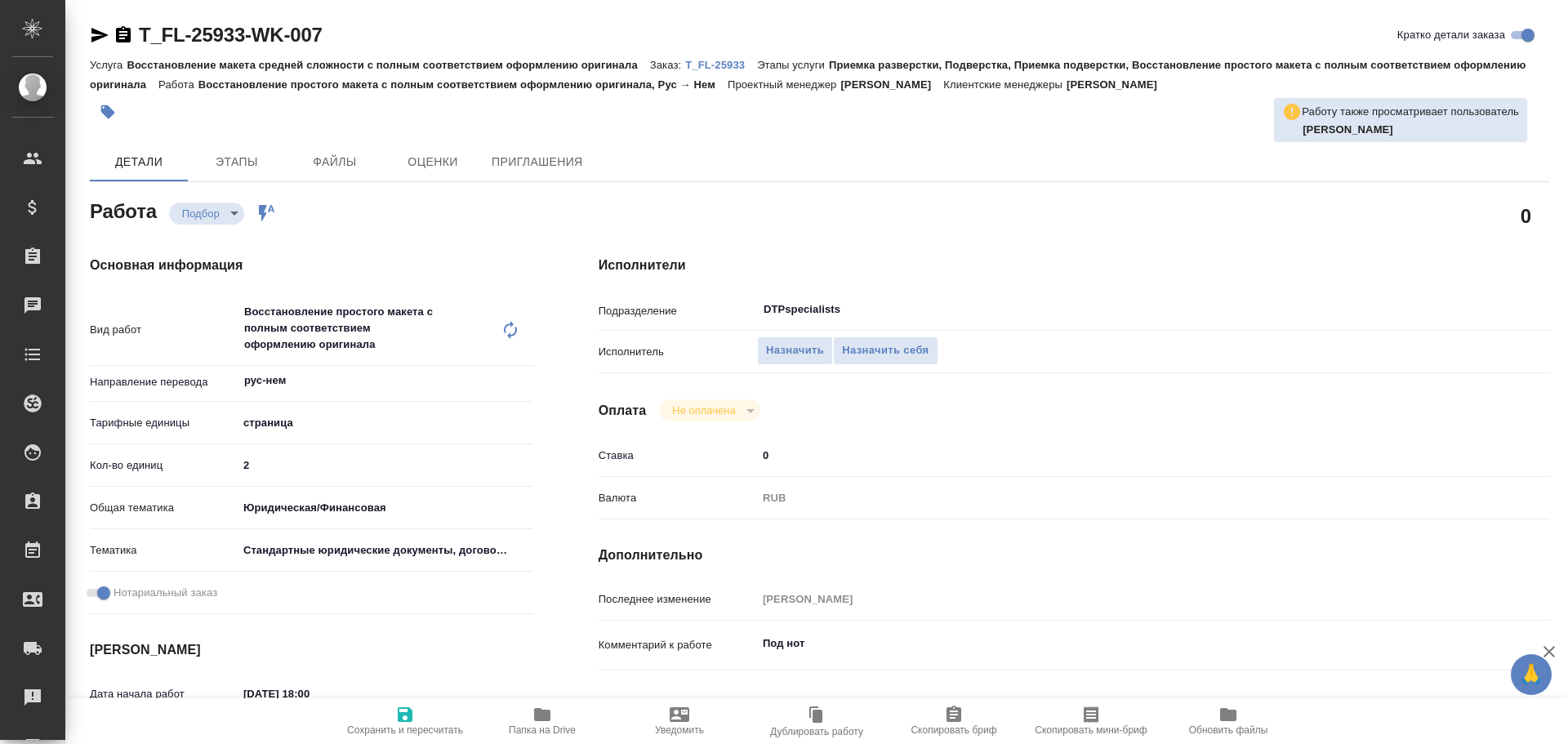
type textarea "x"
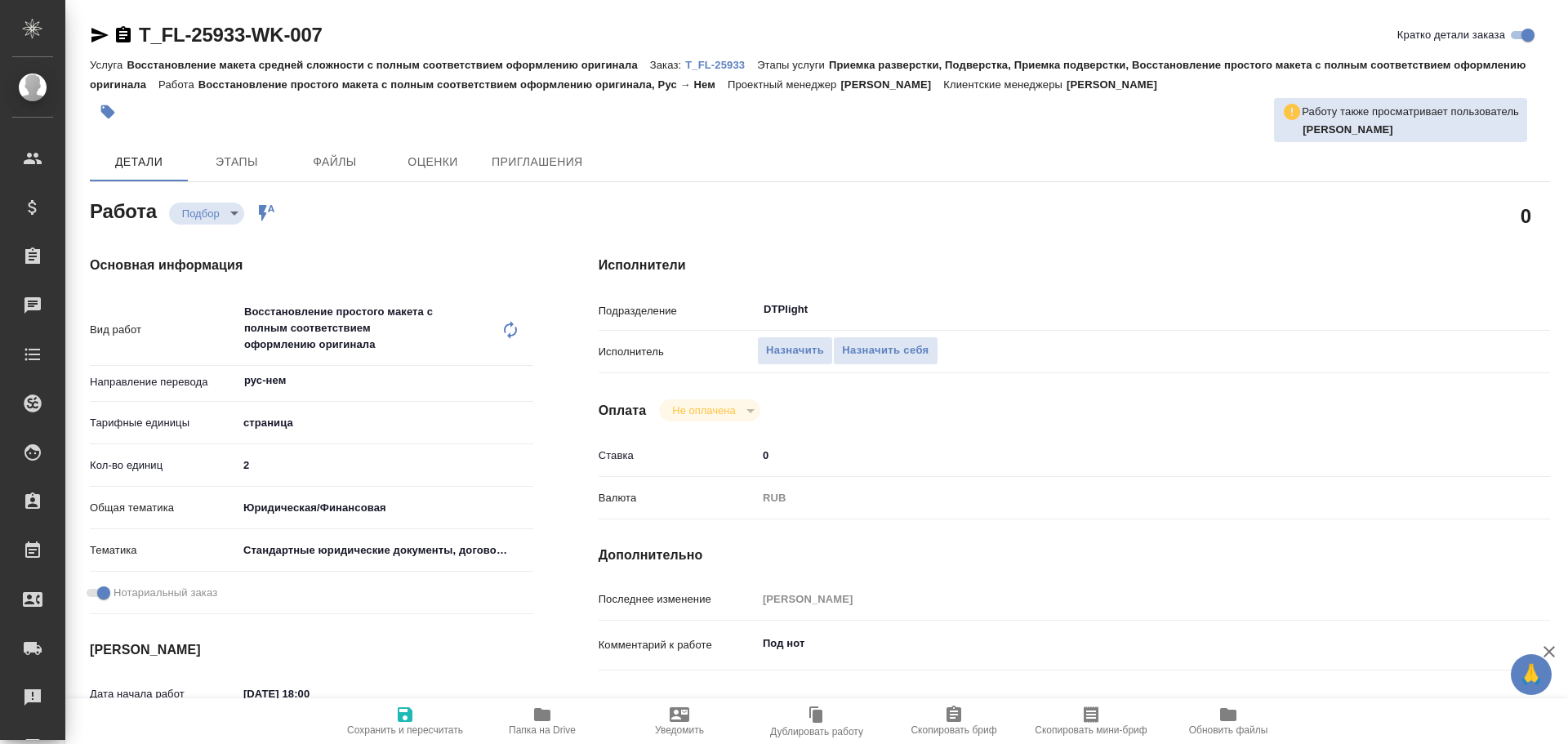
type textarea "x"
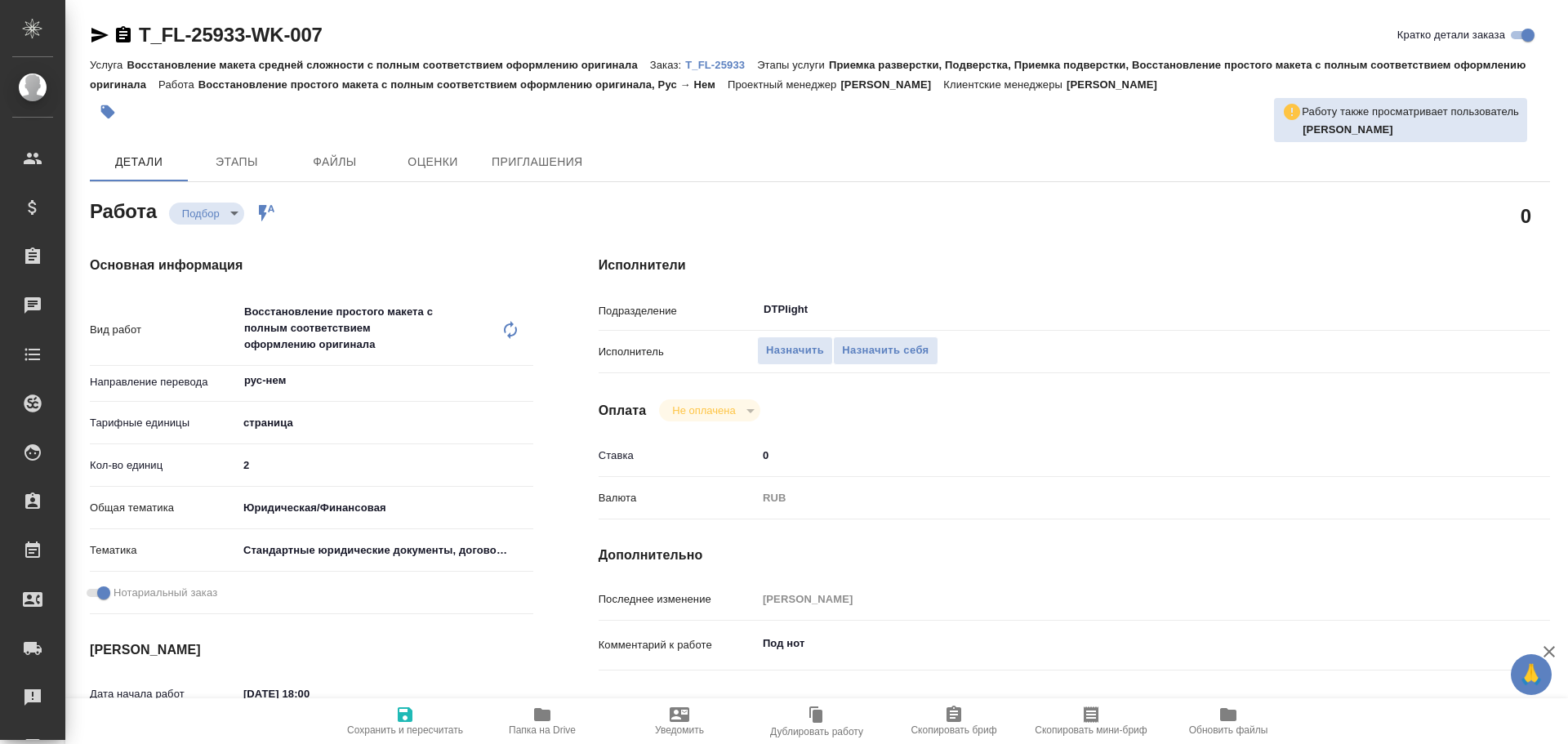
type textarea "x"
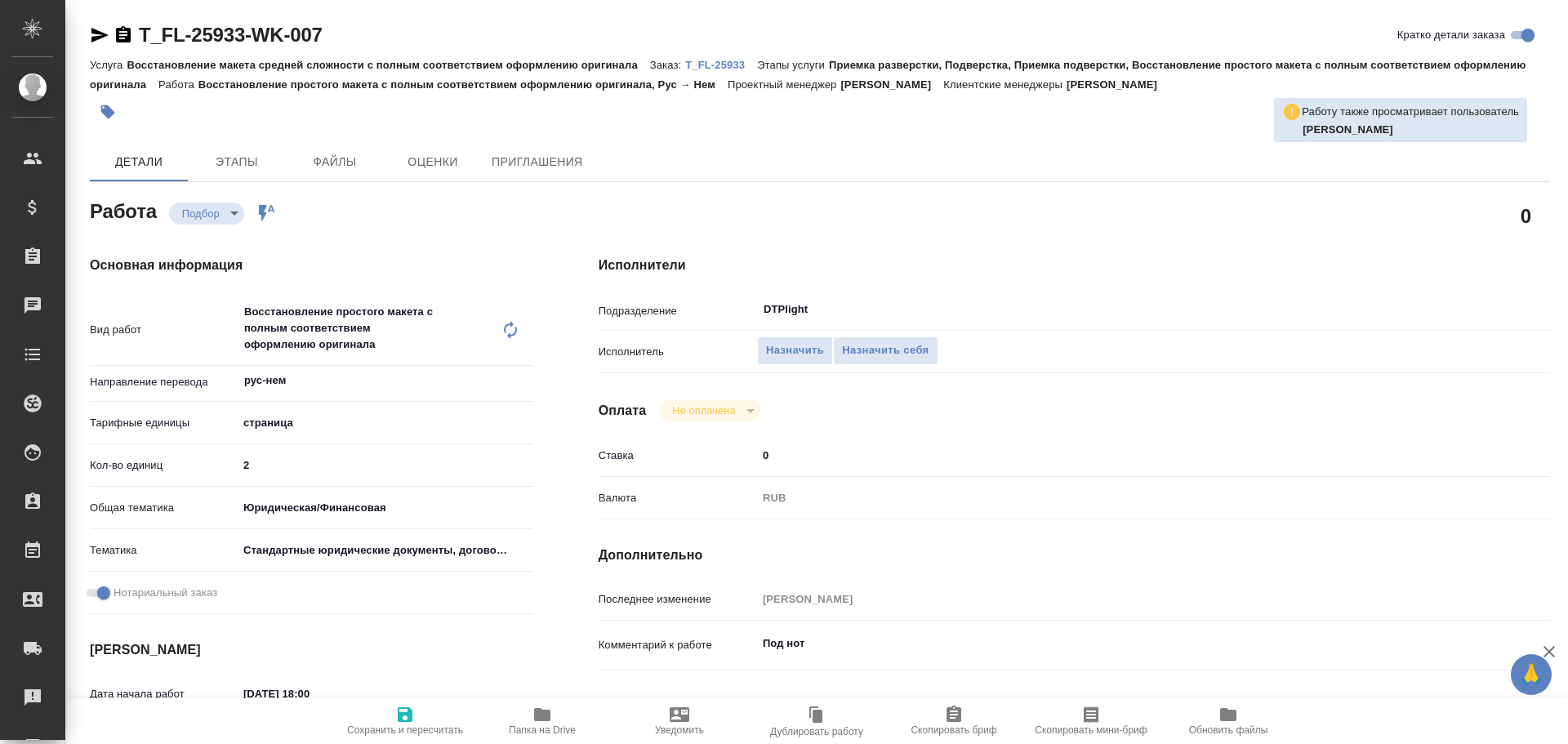
type textarea "x"
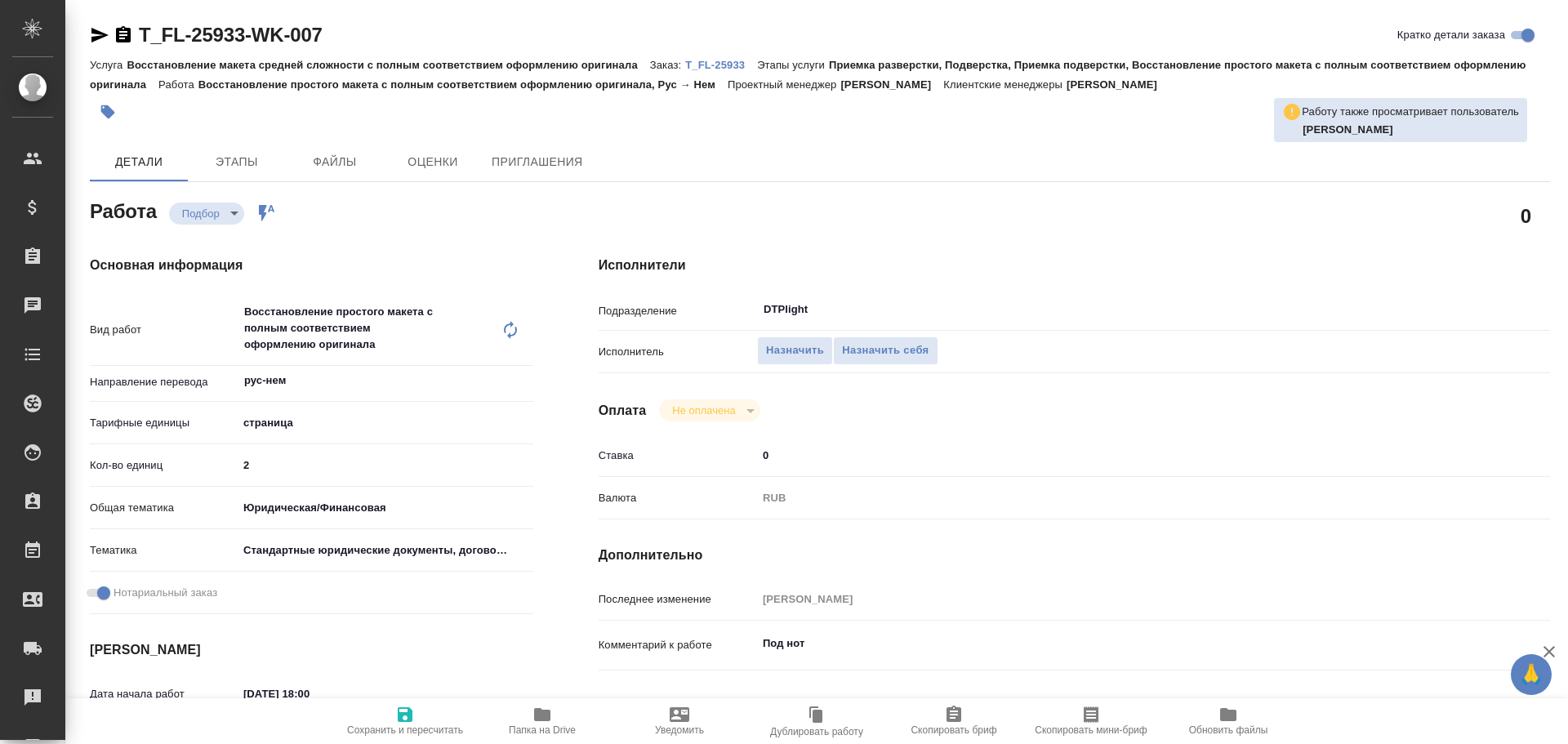
type textarea "x"
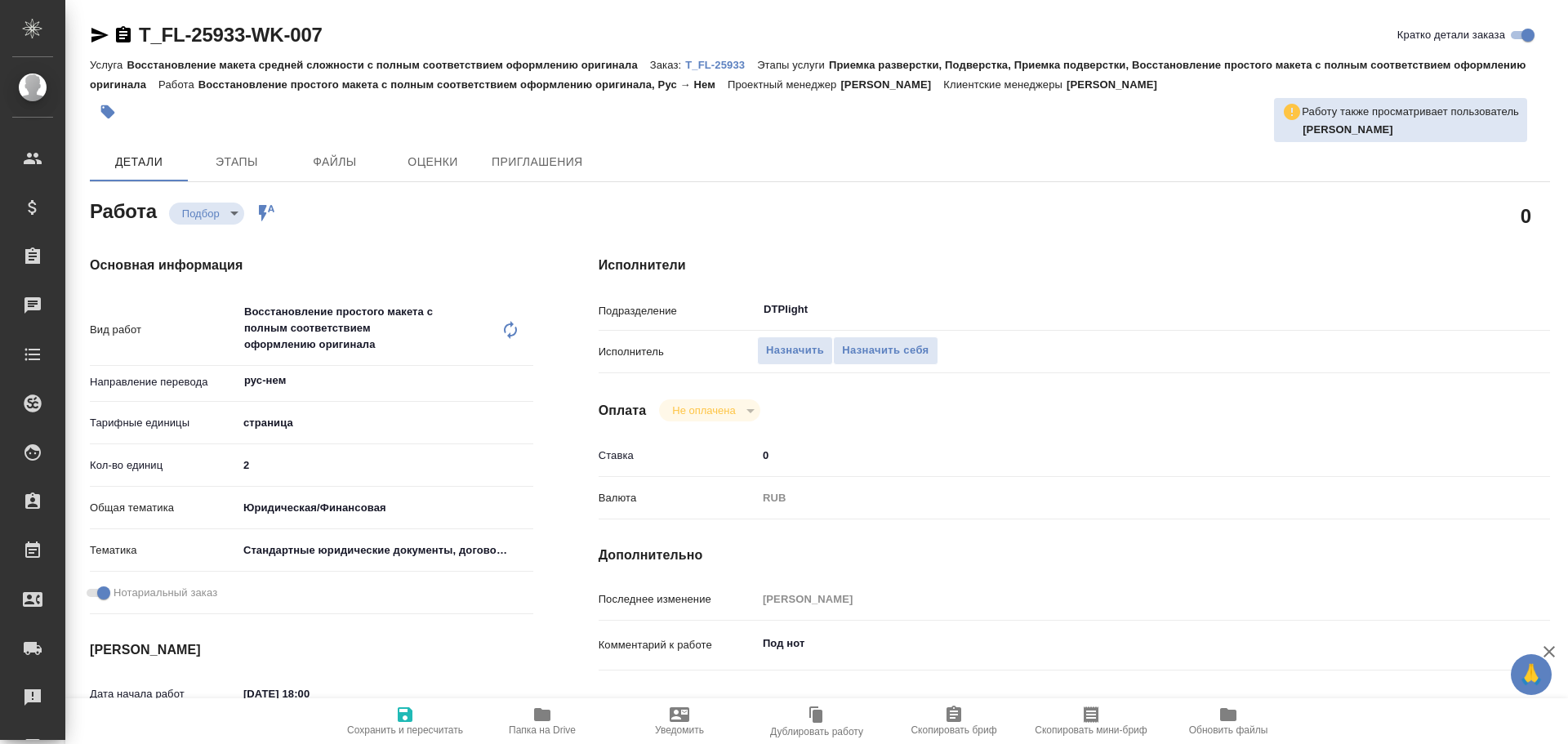
type textarea "x"
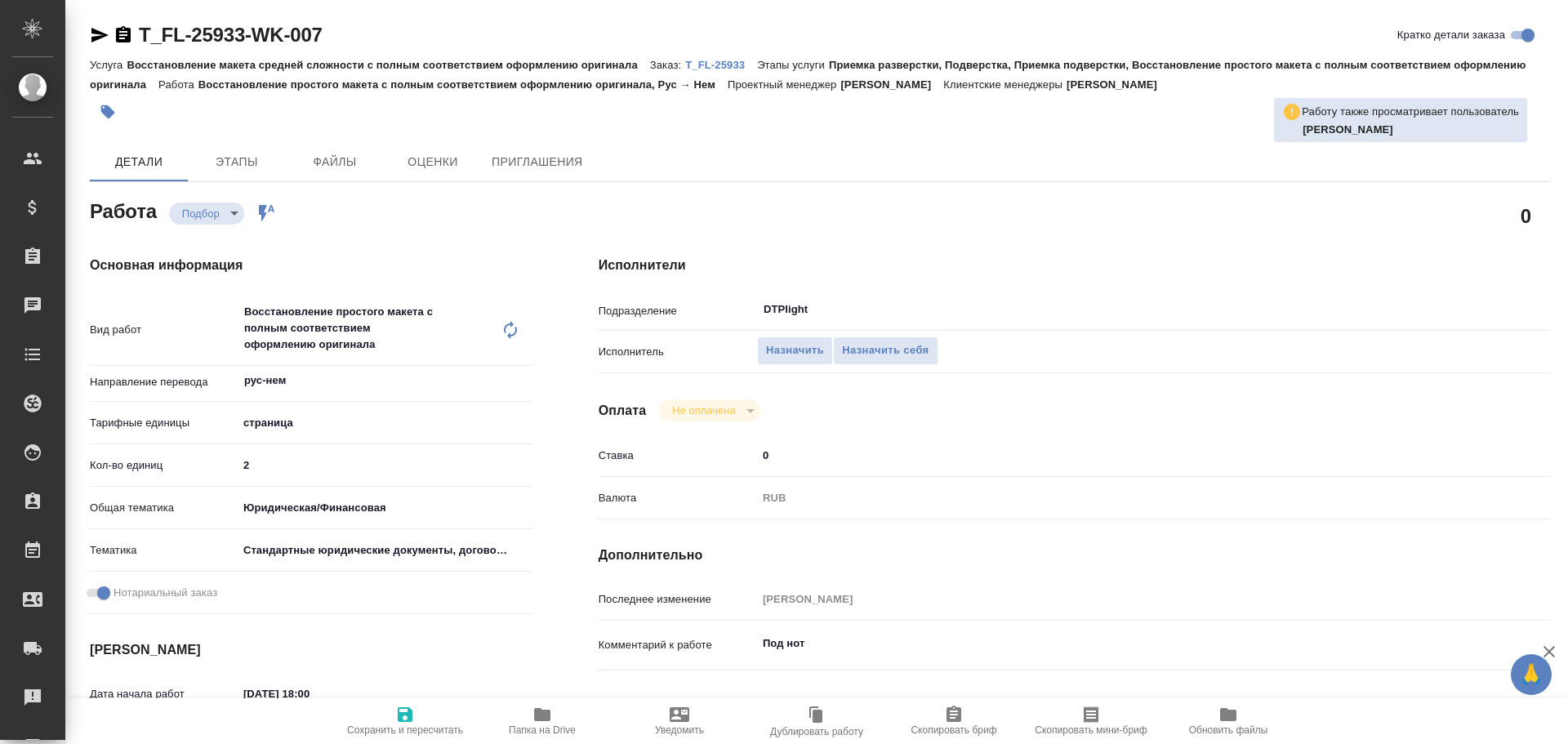
type textarea "x"
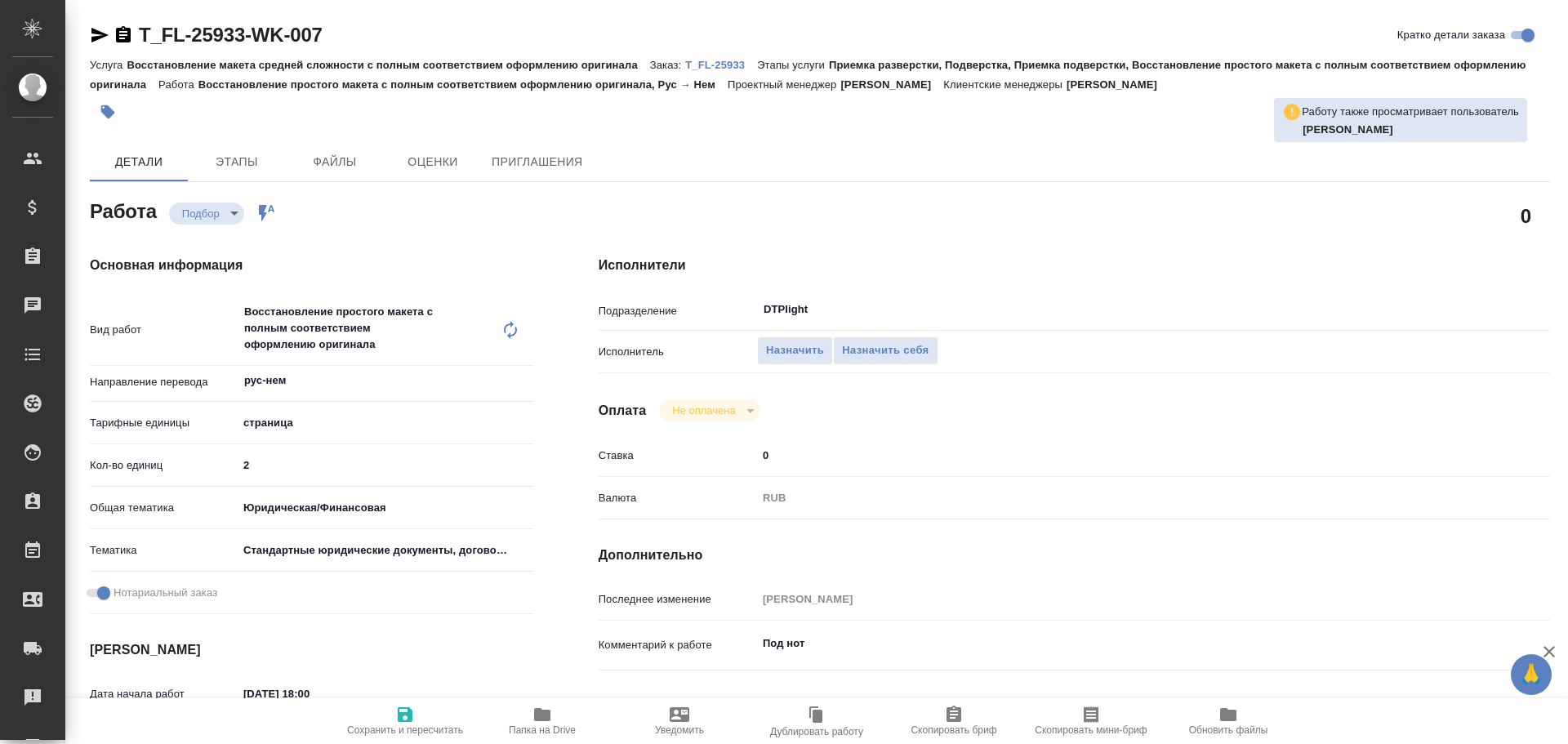
type textarea "x"
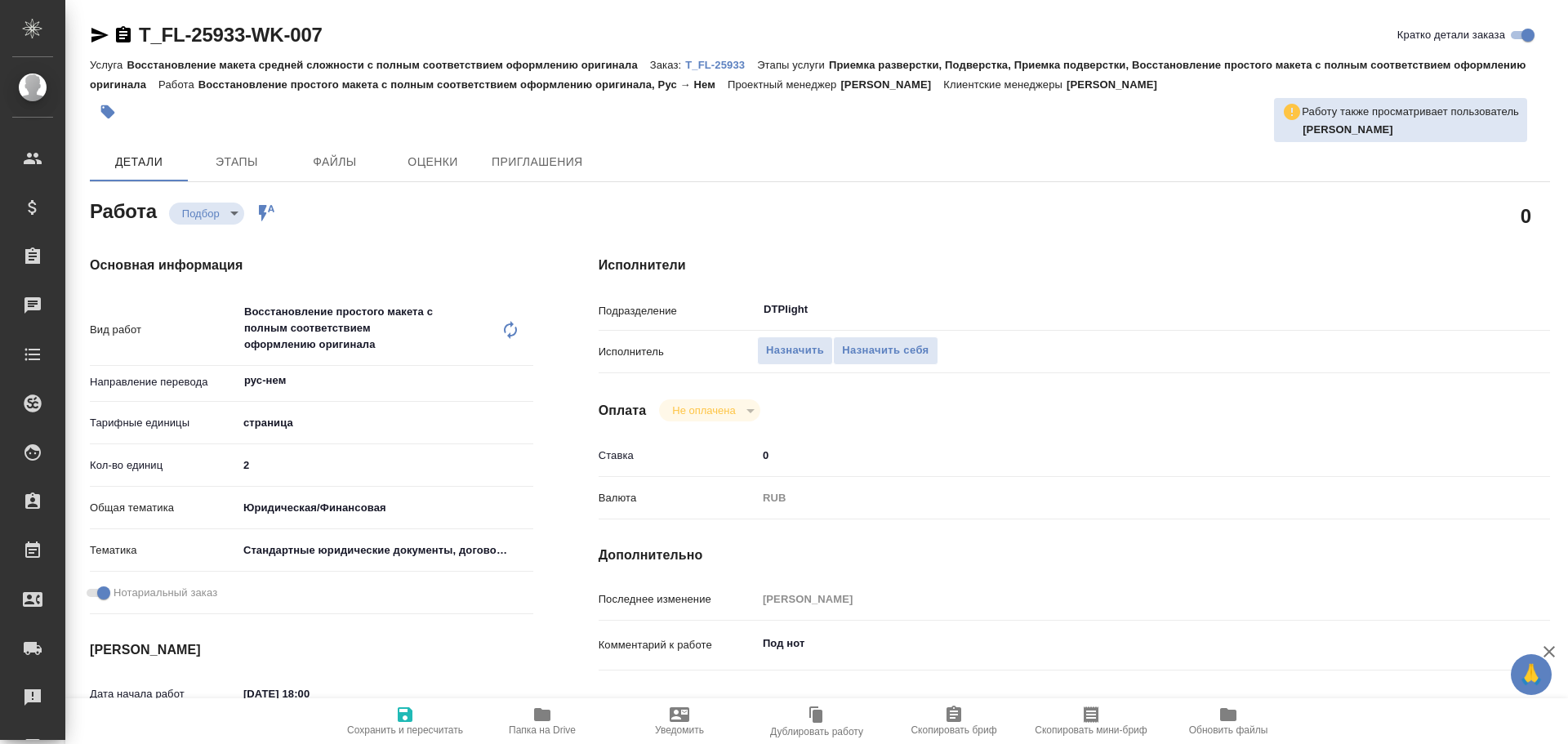
type textarea "x"
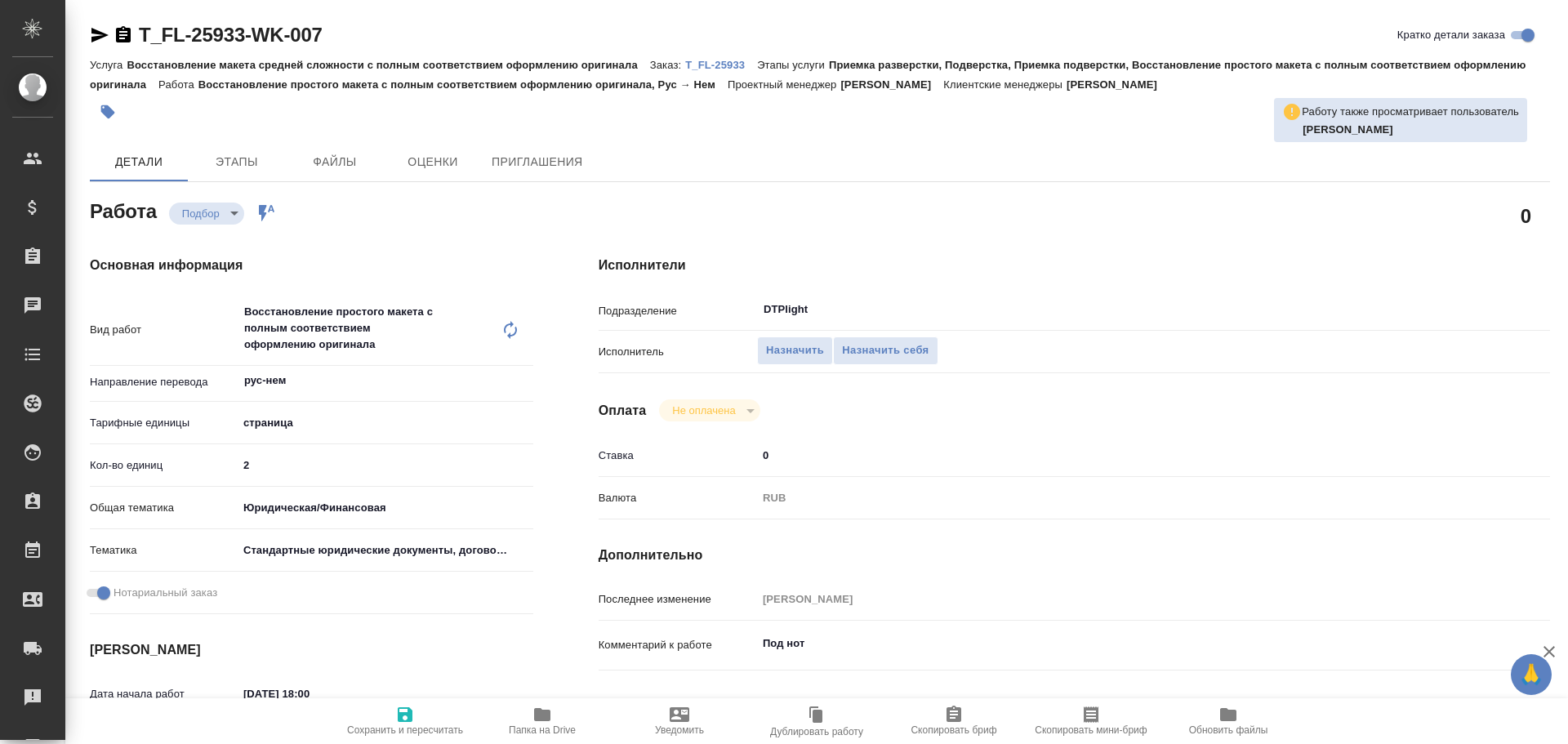
type textarea "x"
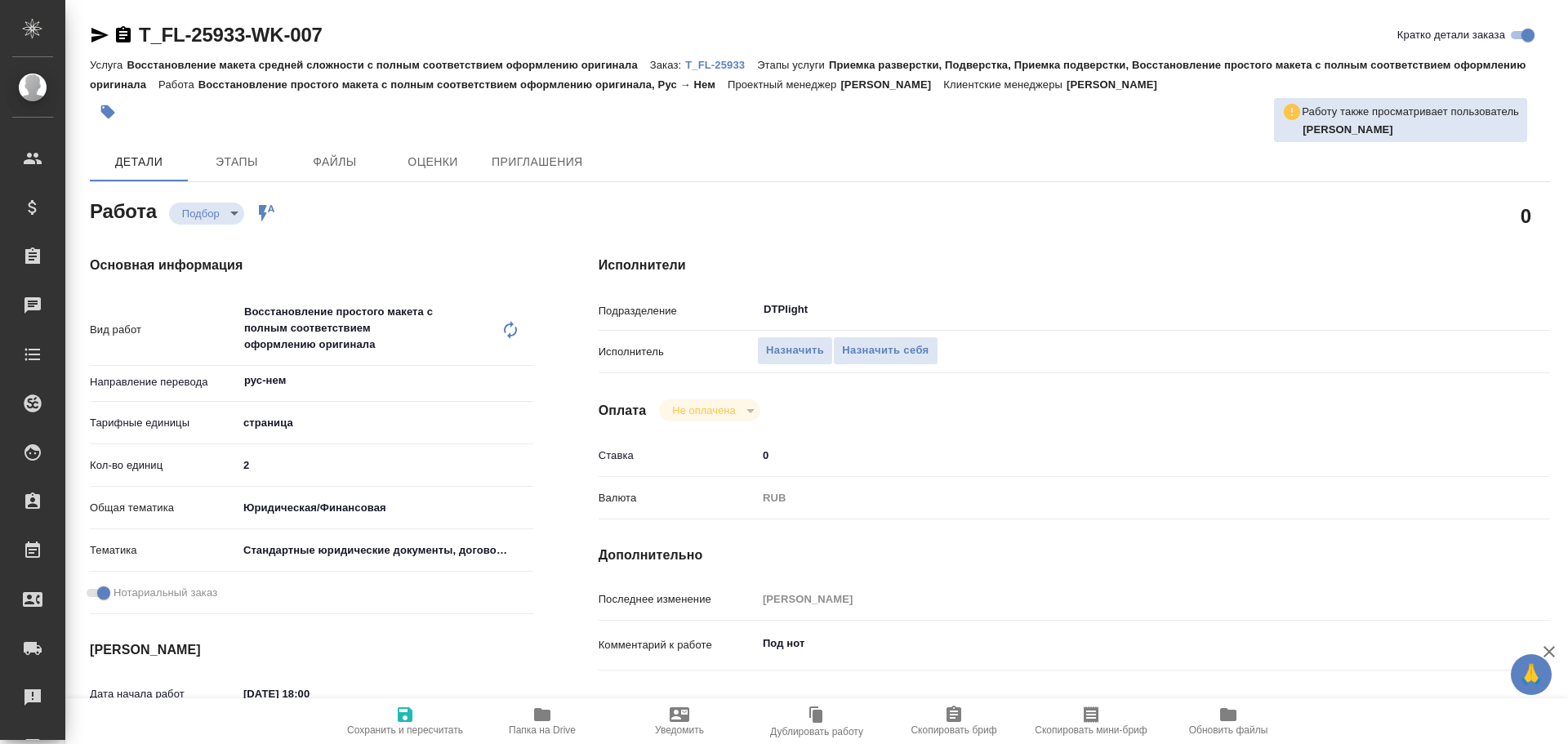
type textarea "x"
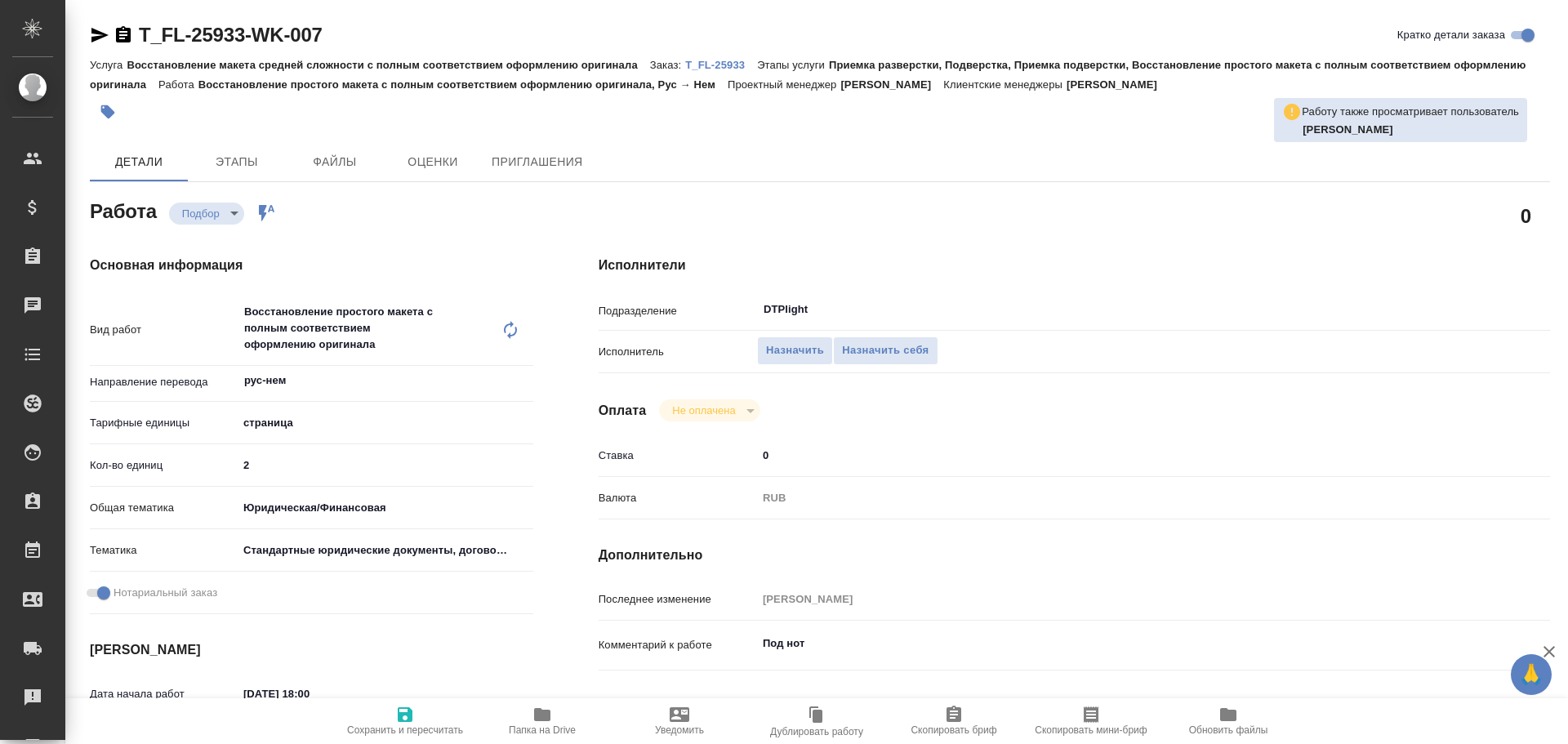
type textarea "x"
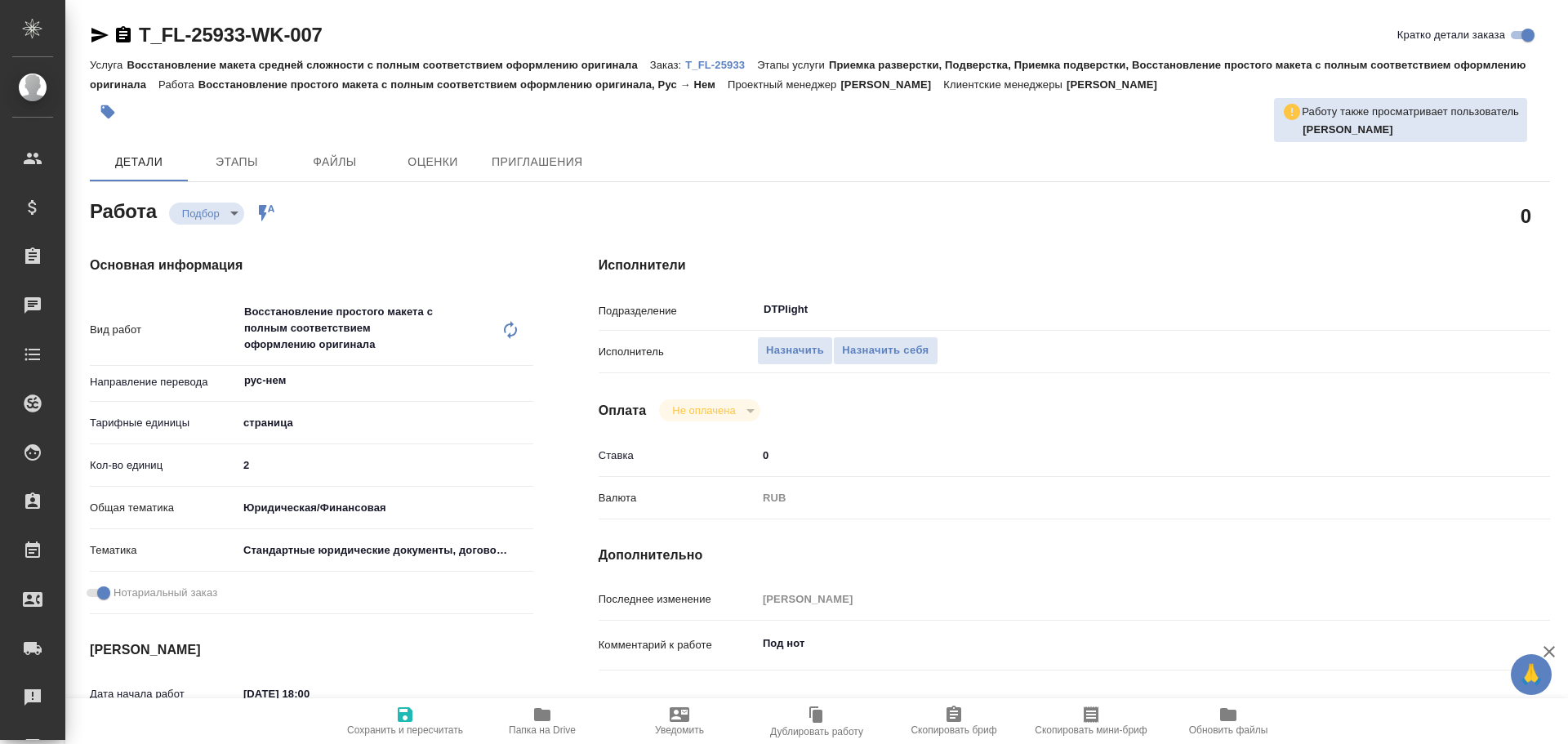
type textarea "x"
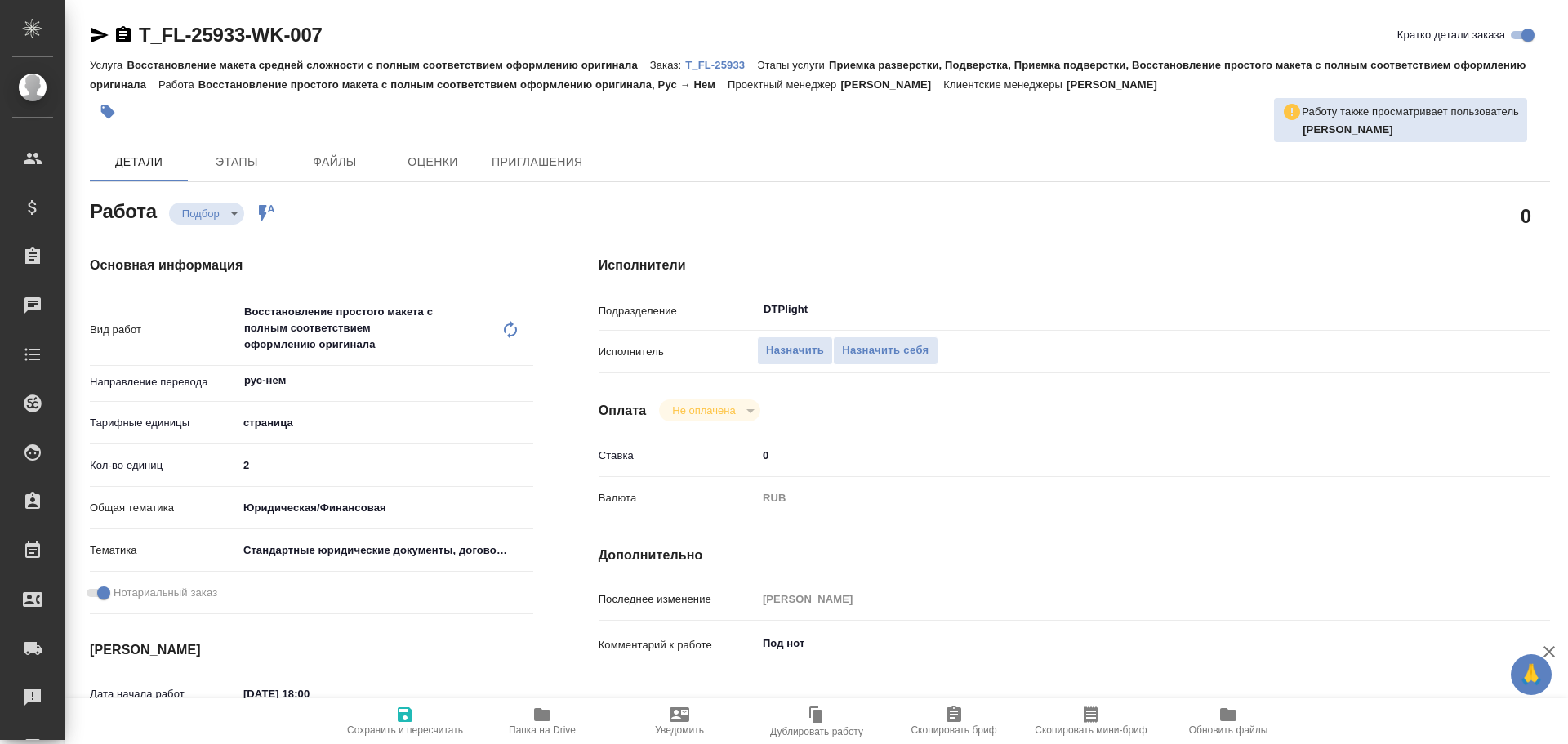
click at [545, 713] on icon "button" at bounding box center [542, 714] width 17 height 13
type textarea "x"
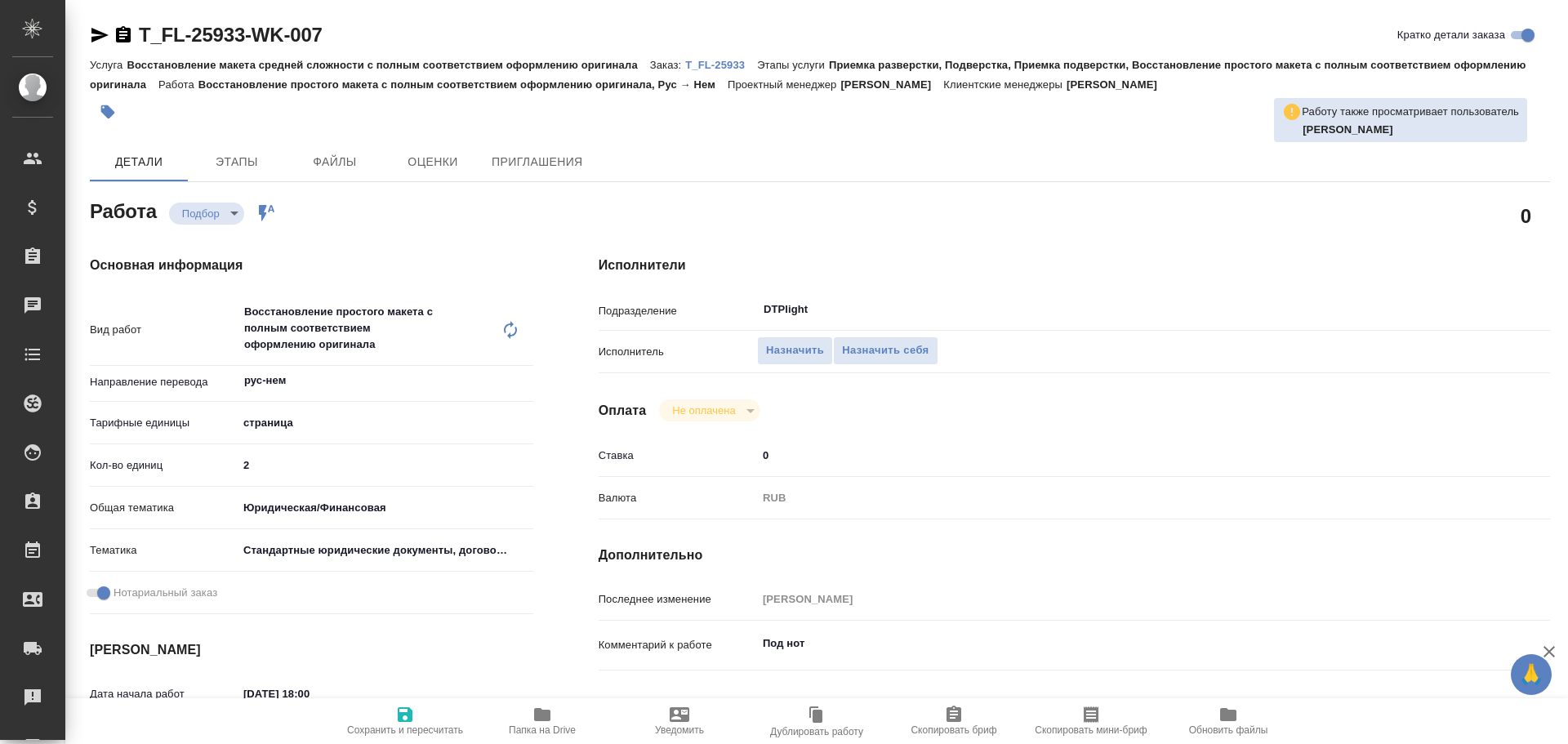
type textarea "x"
click at [788, 364] on button "Назначить" at bounding box center [795, 351] width 76 height 29
type textarea "x"
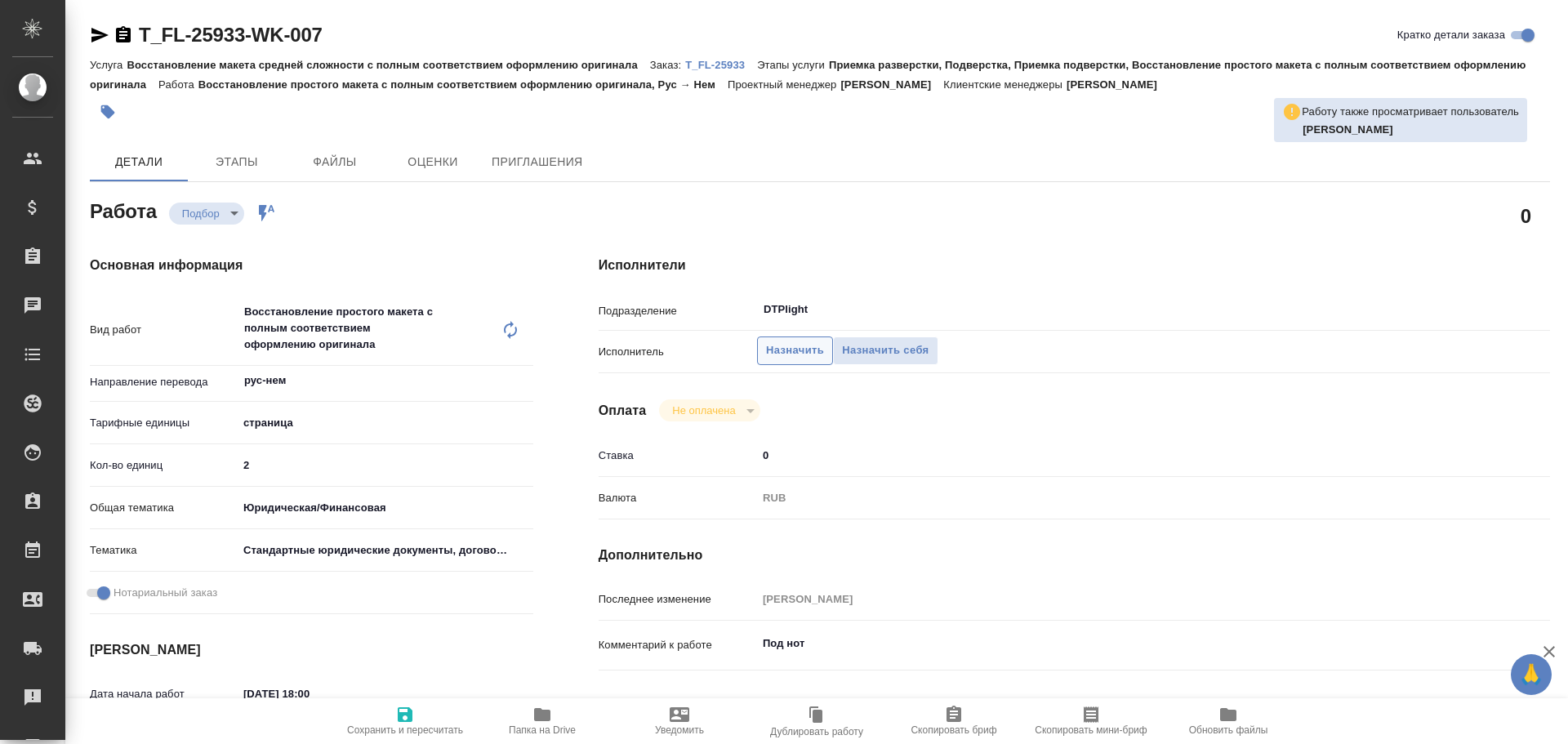
type textarea "x"
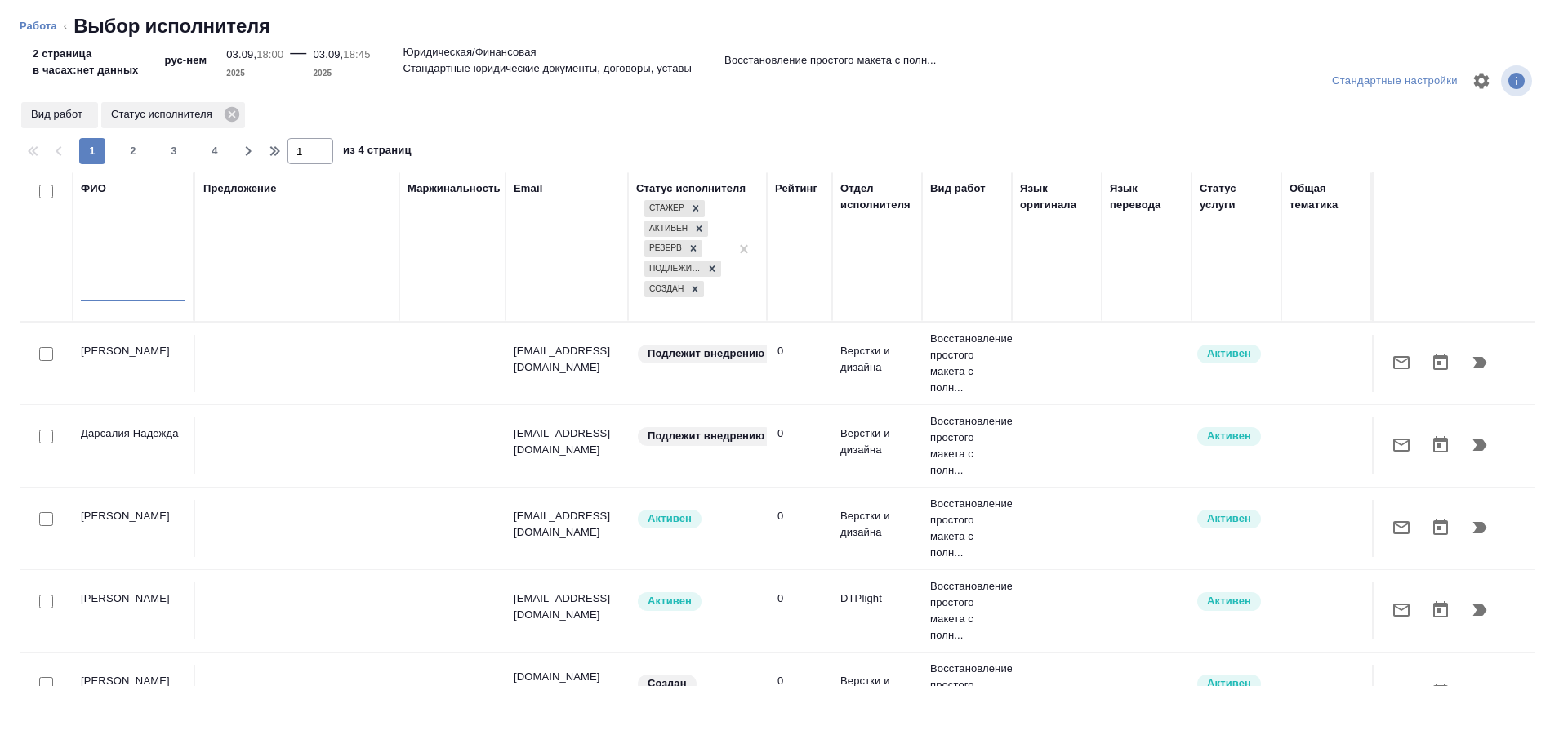
click at [116, 285] on input "text" at bounding box center [133, 291] width 104 height 20
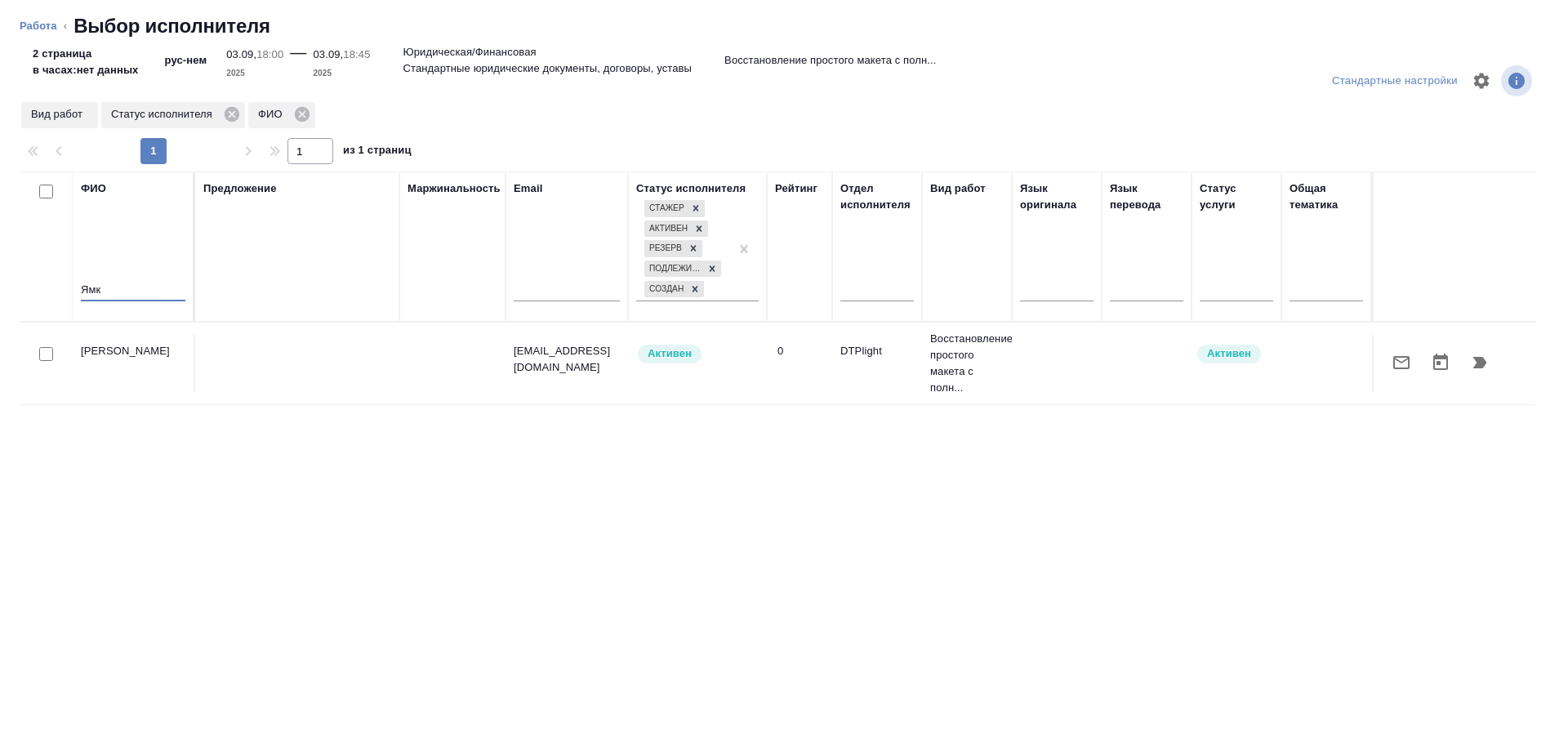
type input "Ямк"
click at [47, 355] on input "checkbox" at bounding box center [46, 353] width 14 height 14
checkbox input "true"
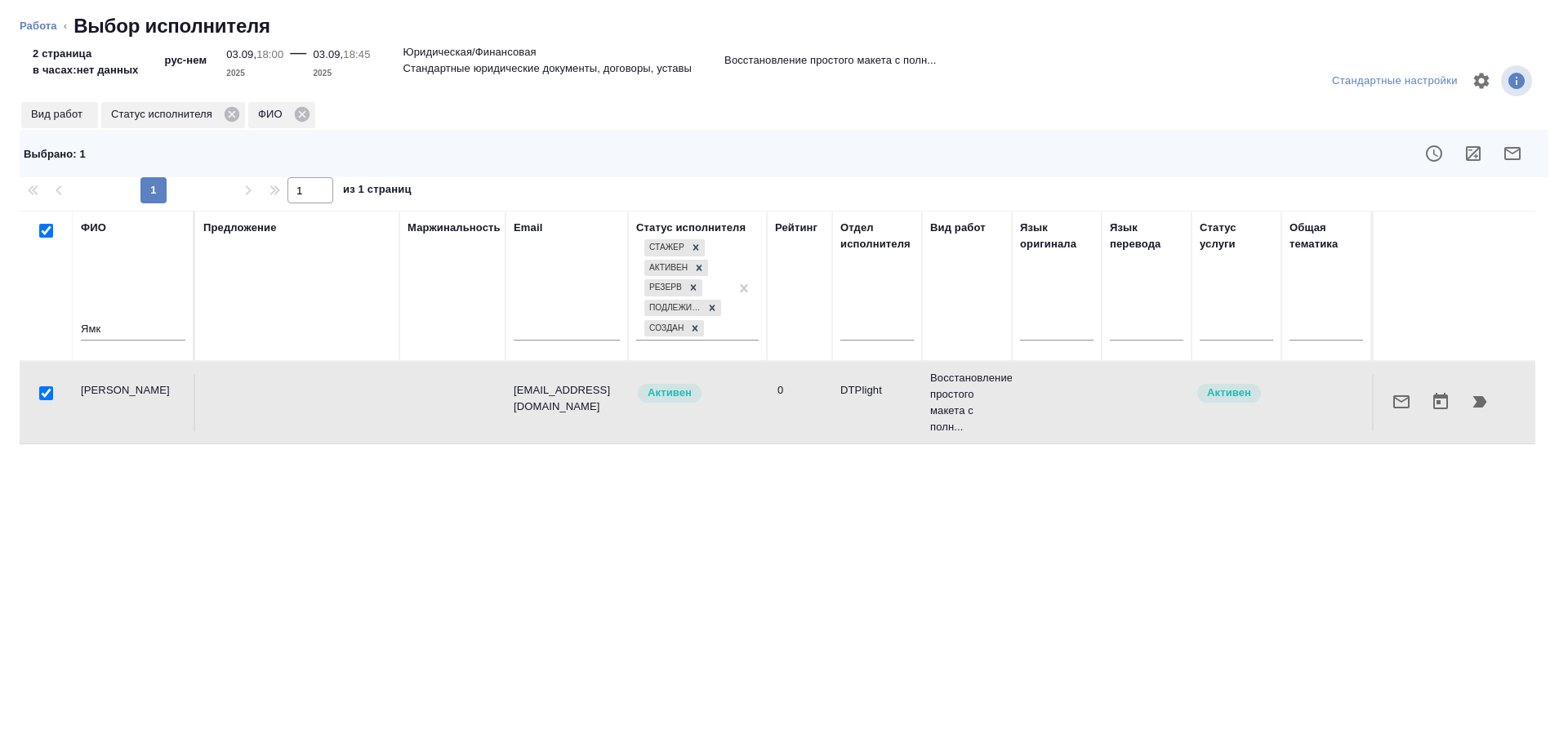
click at [1487, 406] on icon "button" at bounding box center [1480, 402] width 20 height 20
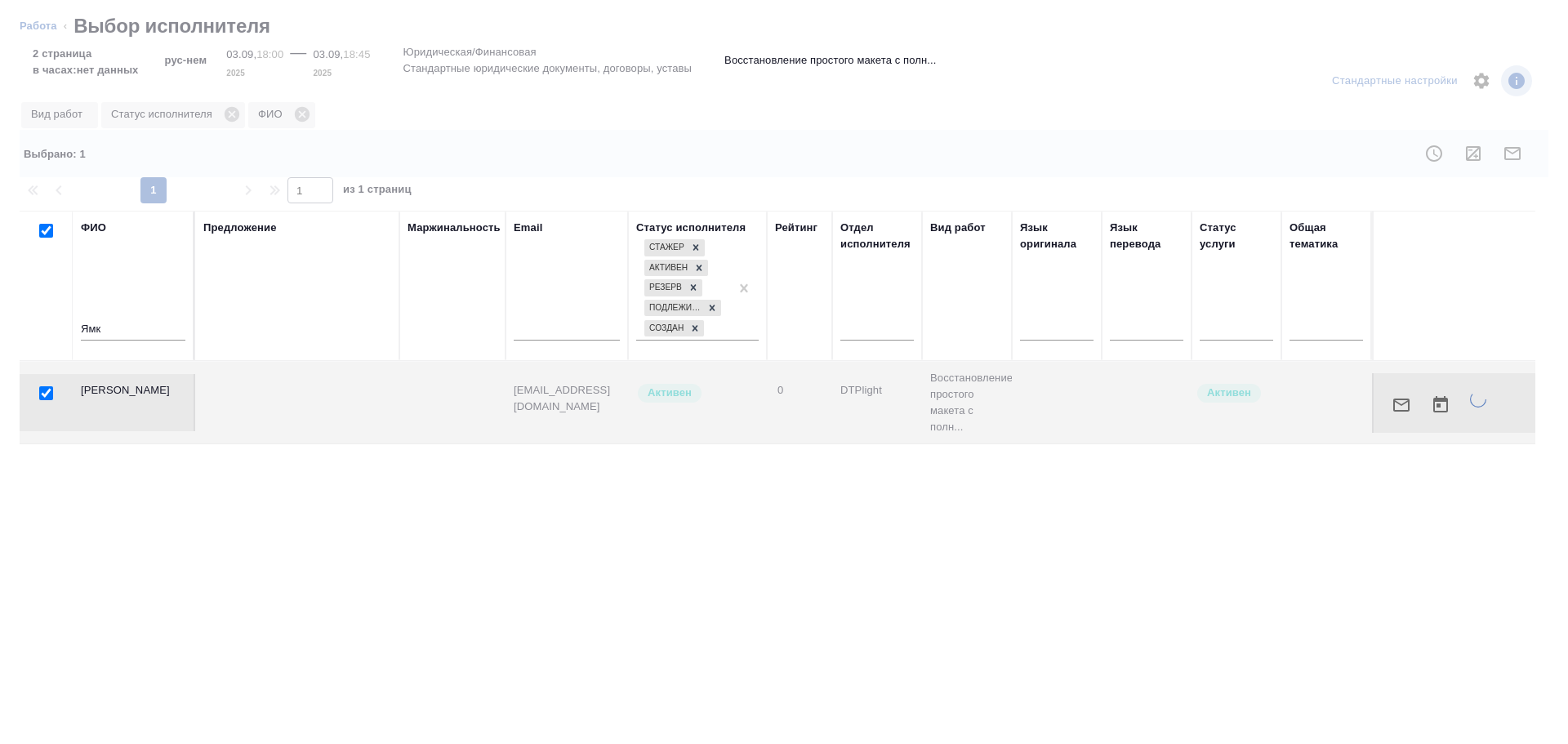
type textarea "x"
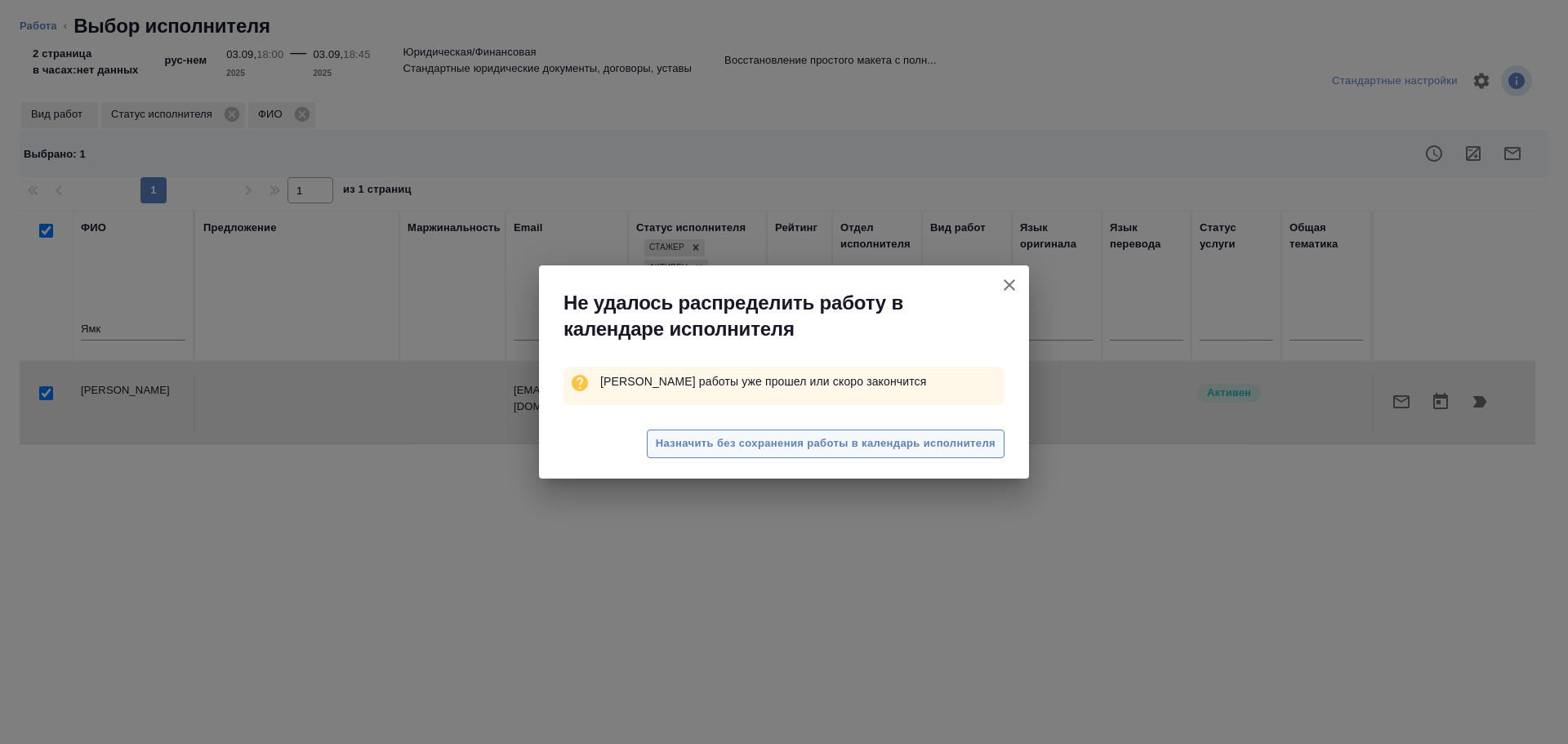
click at [928, 443] on span "Назначить без сохранения работы в календарь исполнителя" at bounding box center [825, 444] width 339 height 19
type textarea "x"
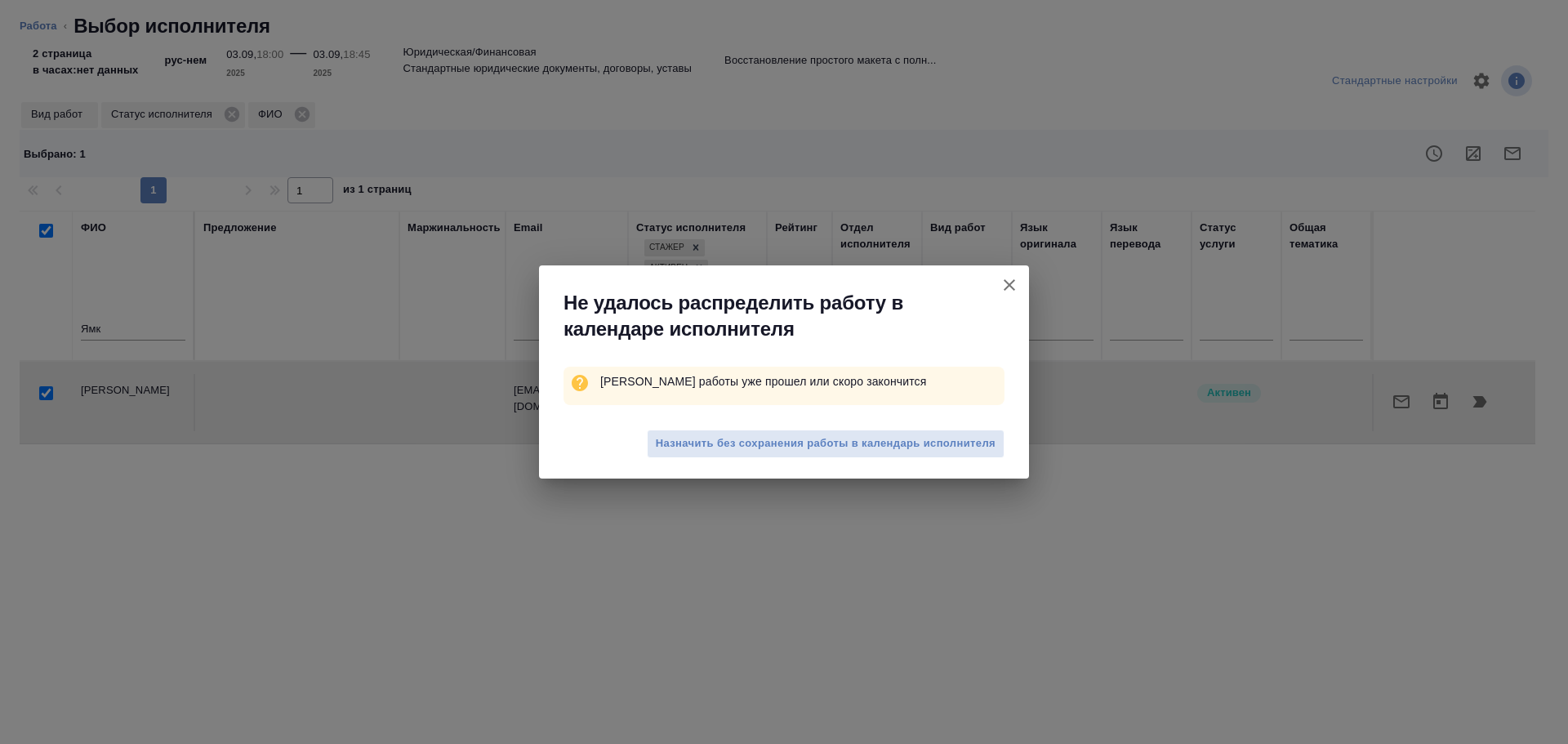
type textarea "x"
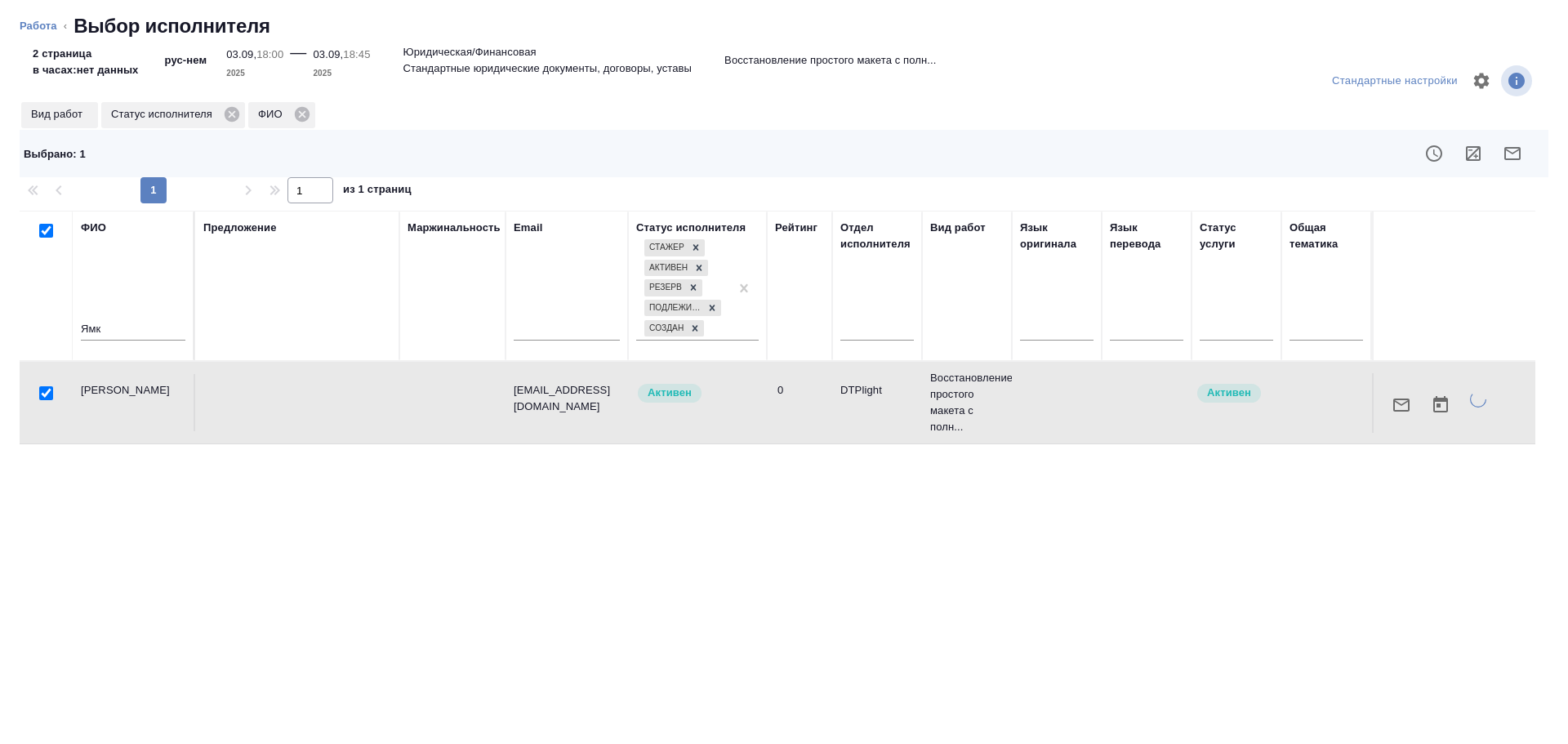
type textarea "x"
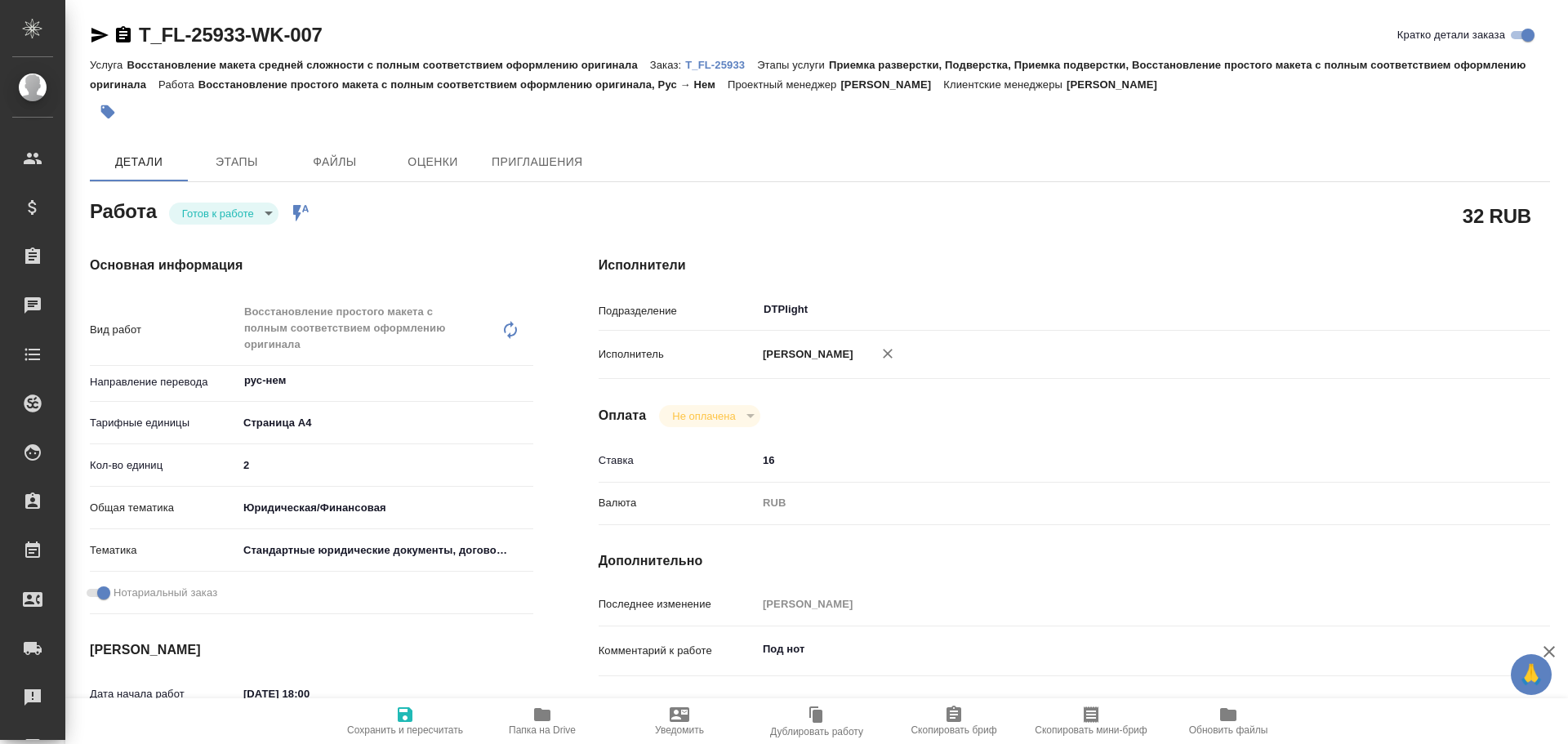
type textarea "x"
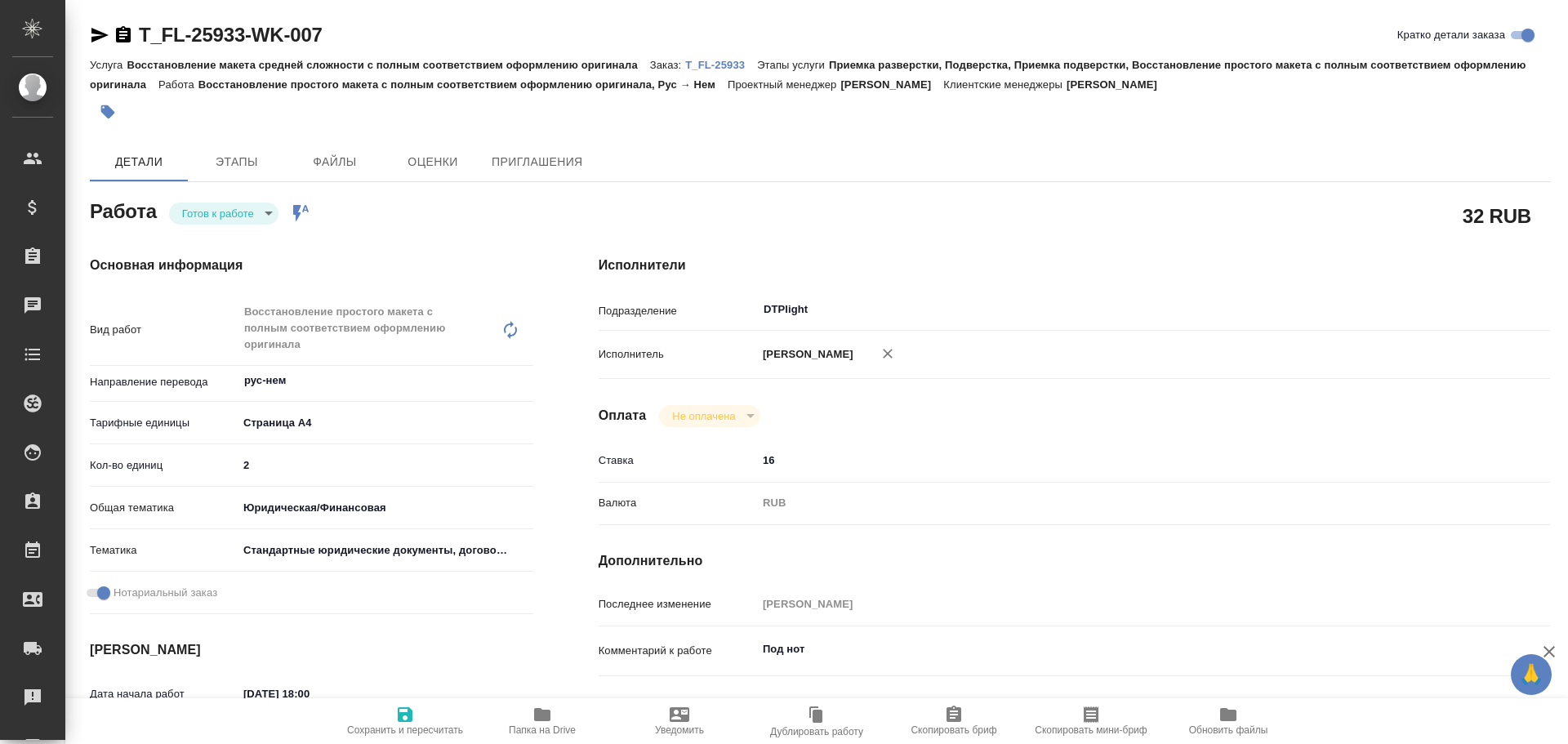
type textarea "x"
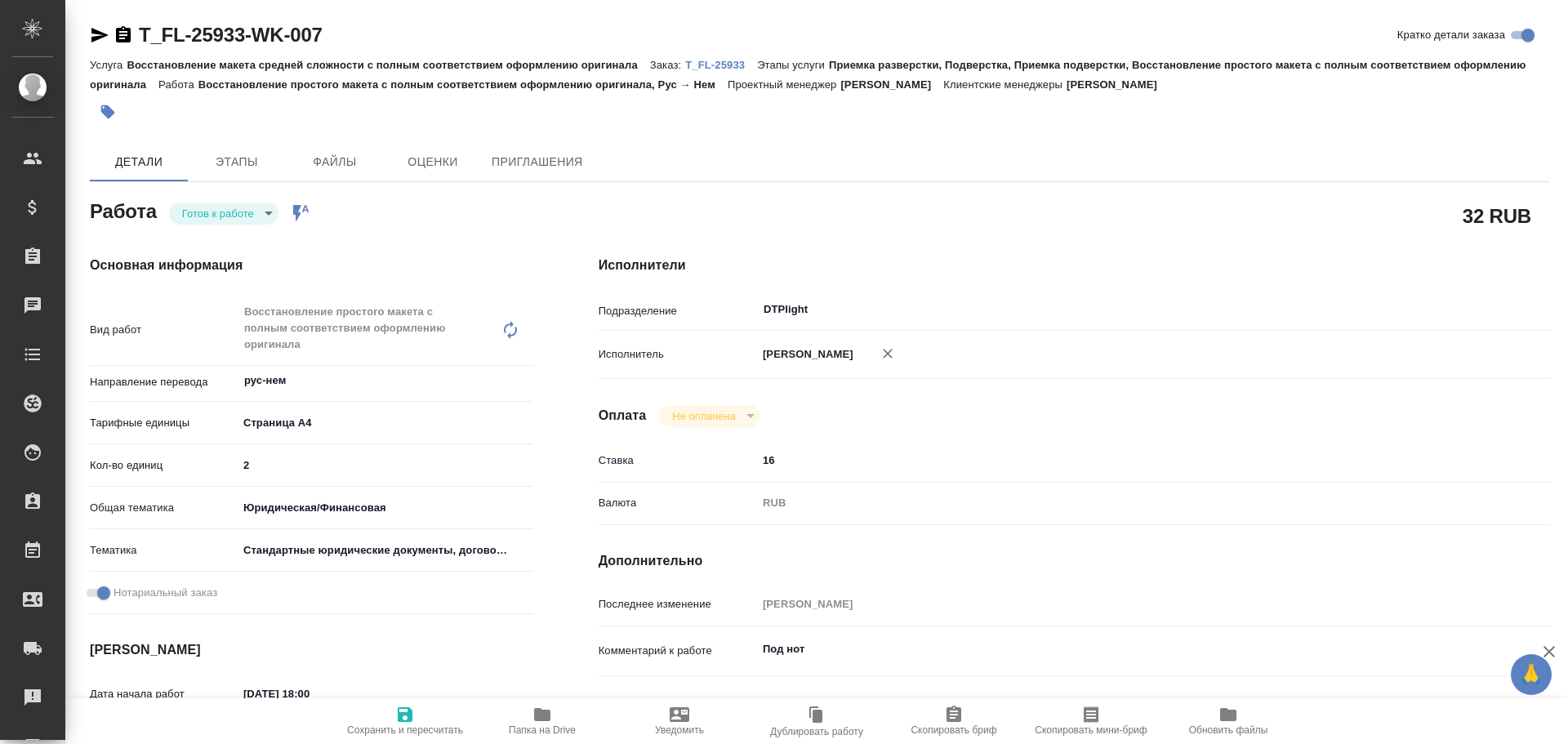
type textarea "x"
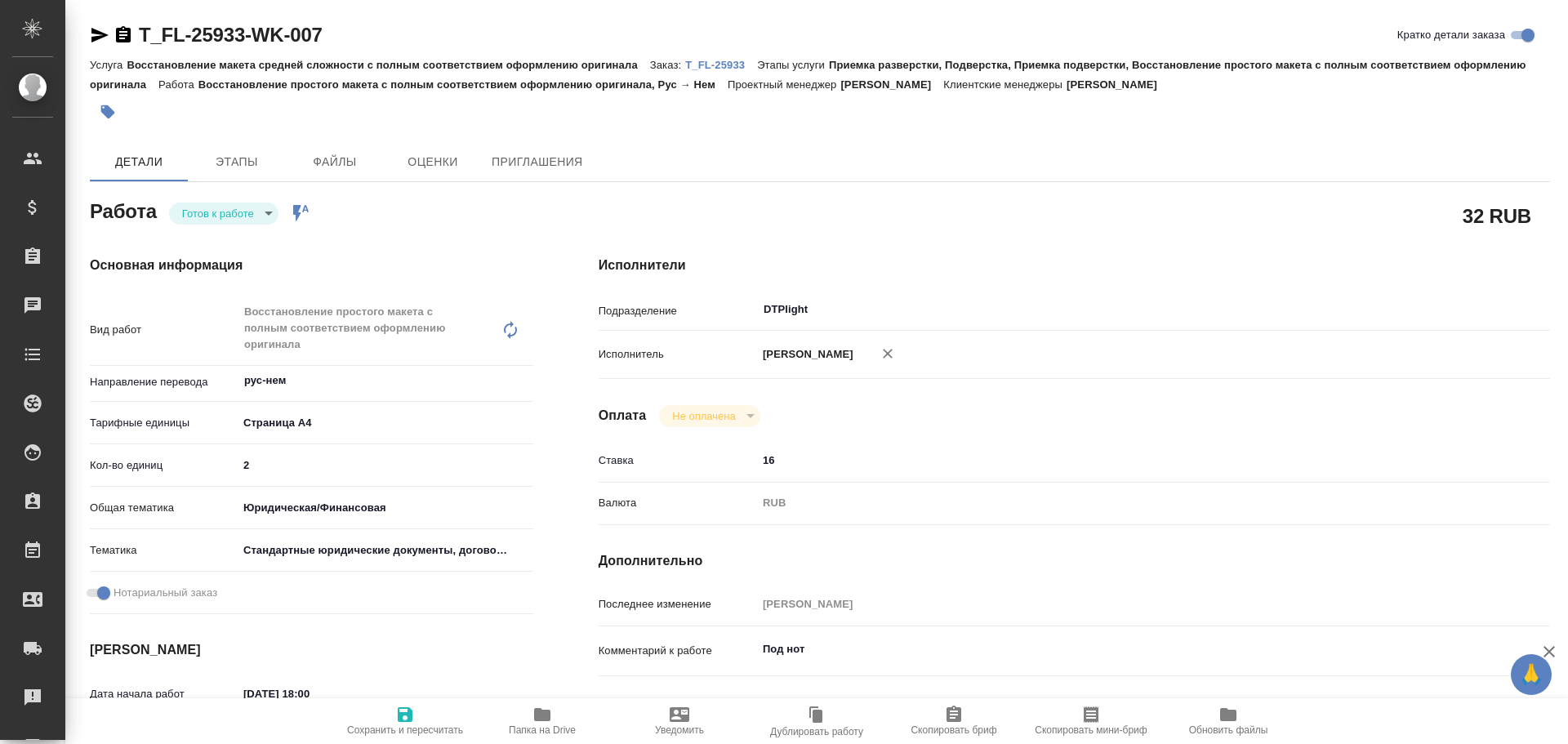
type textarea "x"
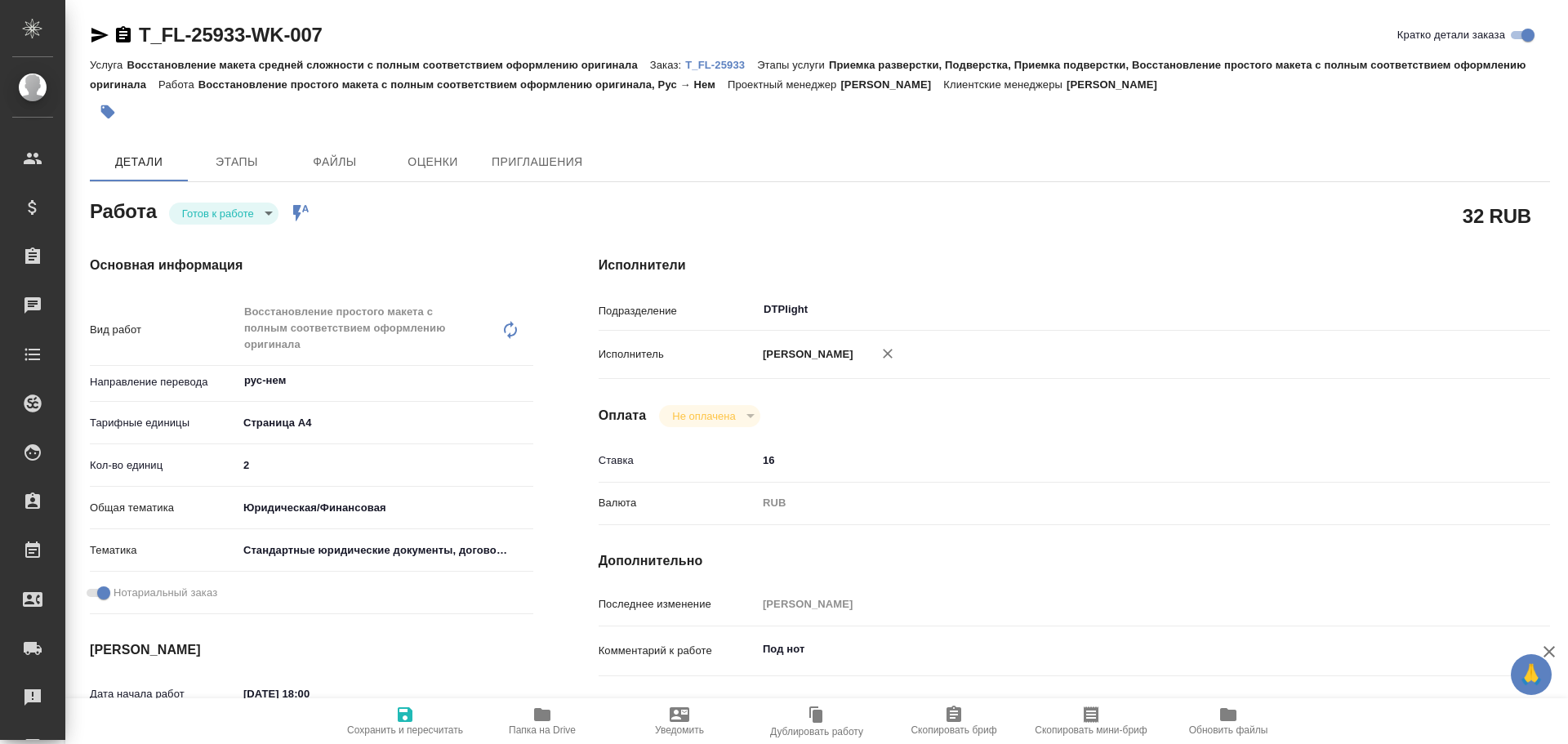
type textarea "x"
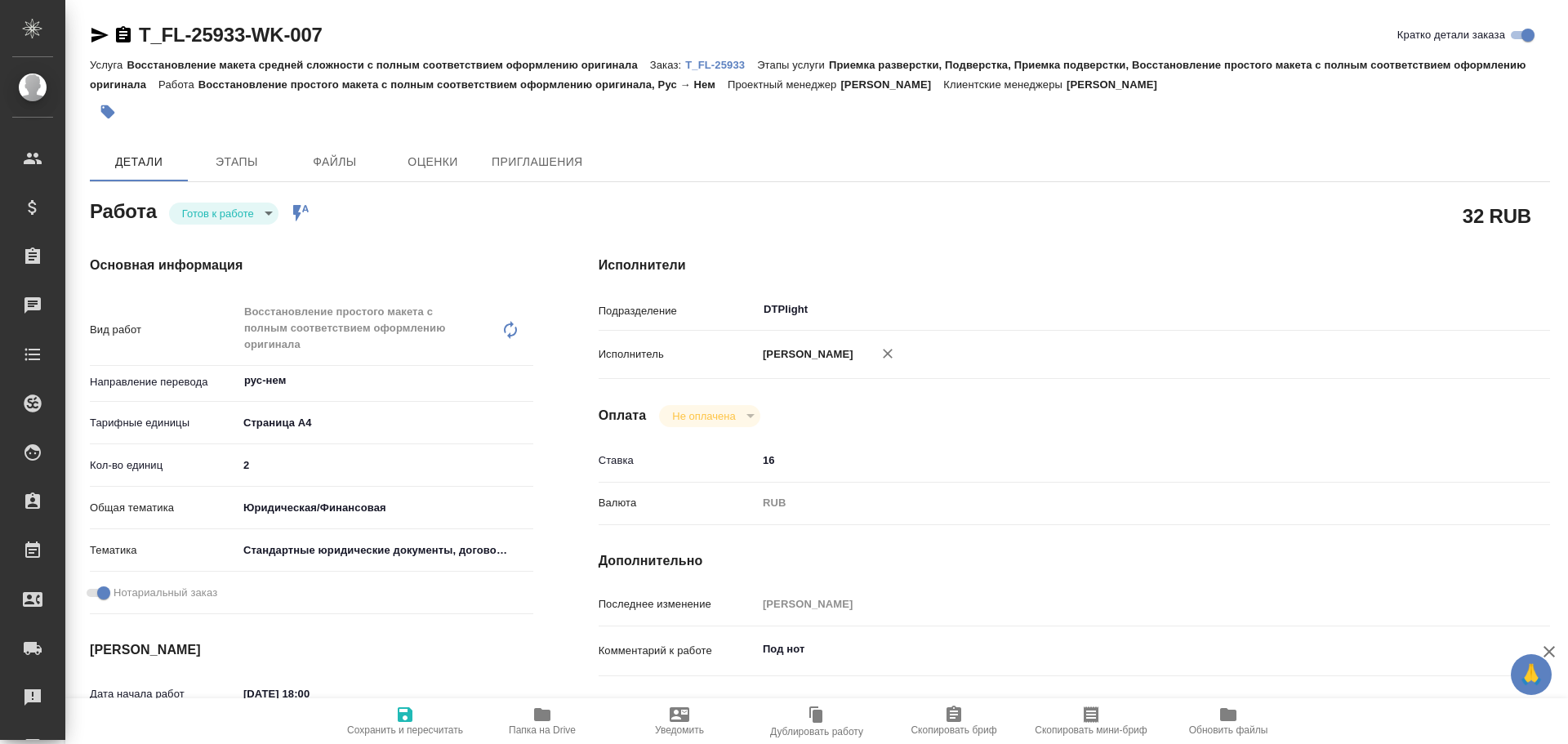
click at [219, 219] on body "🙏 .cls-1 fill:#fff; AWATERA Chulets Elena Клиенты Спецификации Заказы Чаты Todo…" at bounding box center [784, 372] width 1568 height 744
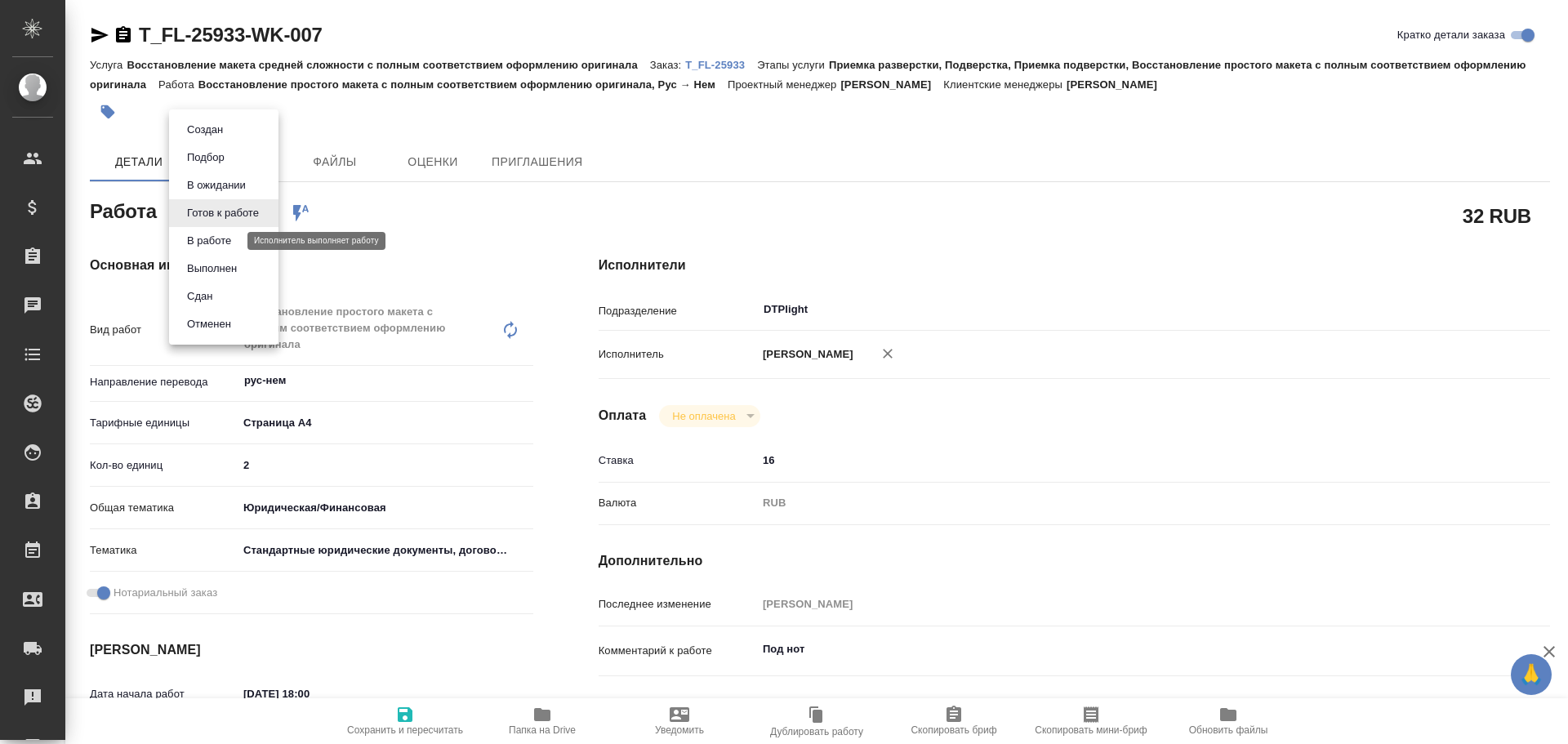
click at [223, 246] on button "В работе" at bounding box center [209, 240] width 54 height 18
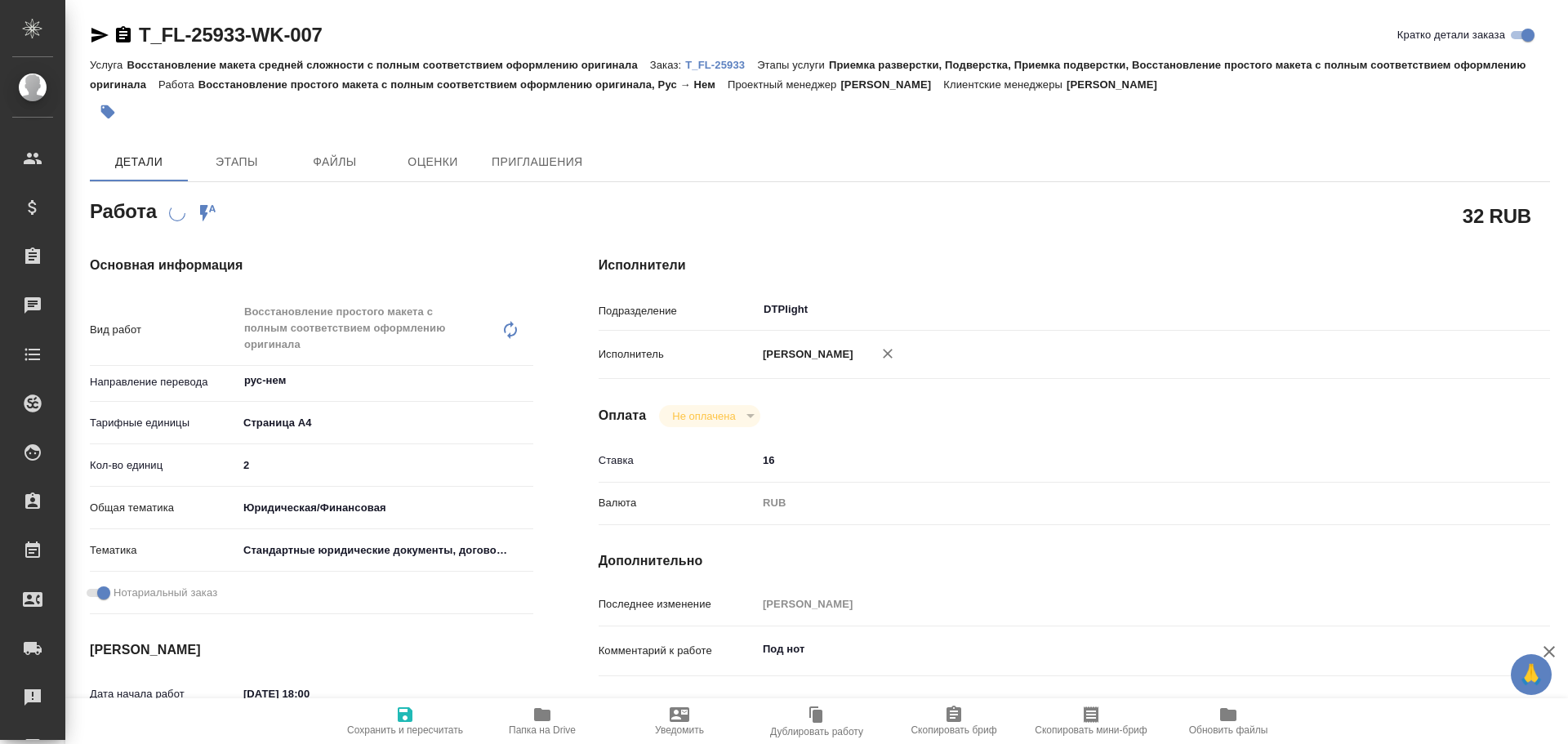
type textarea "x"
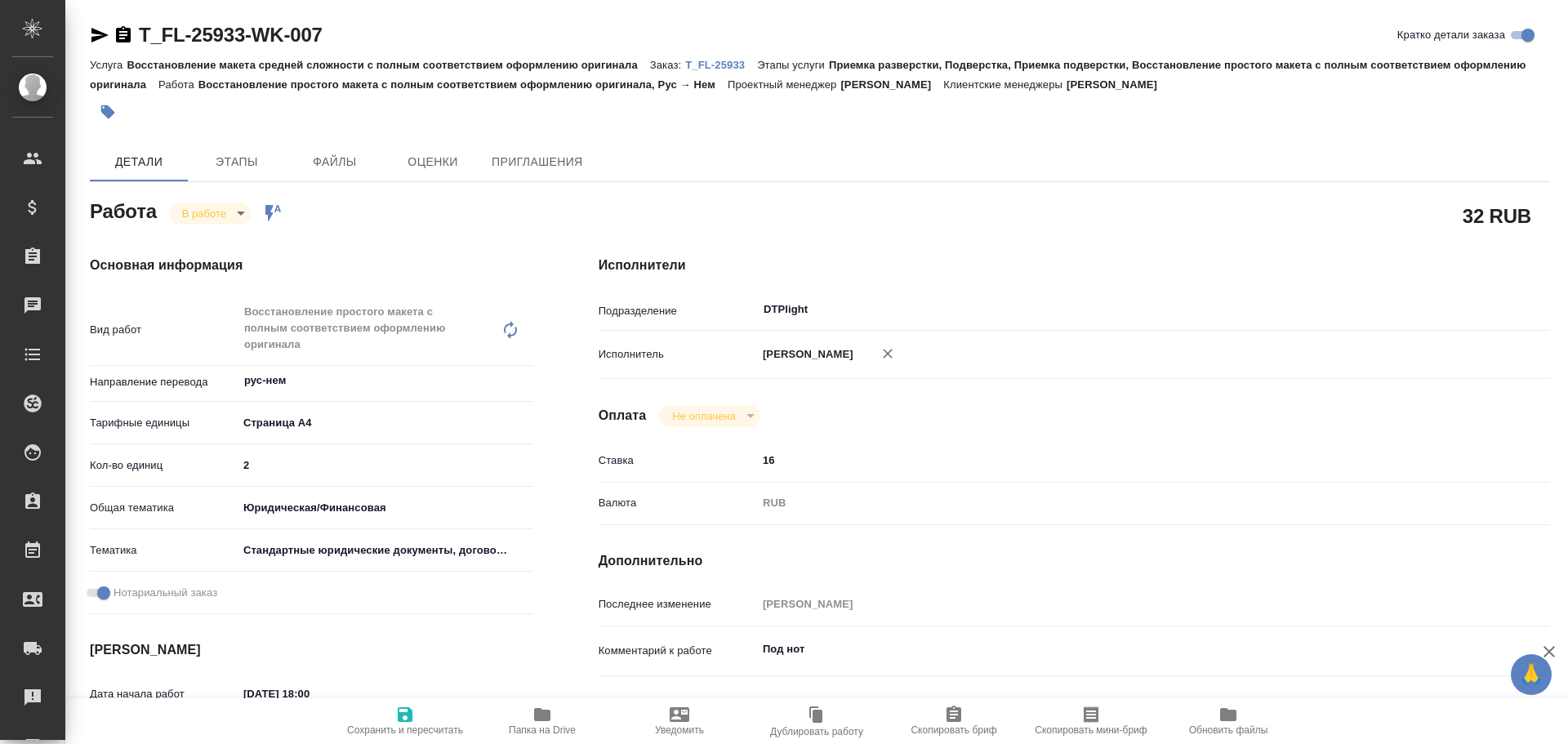
type textarea "x"
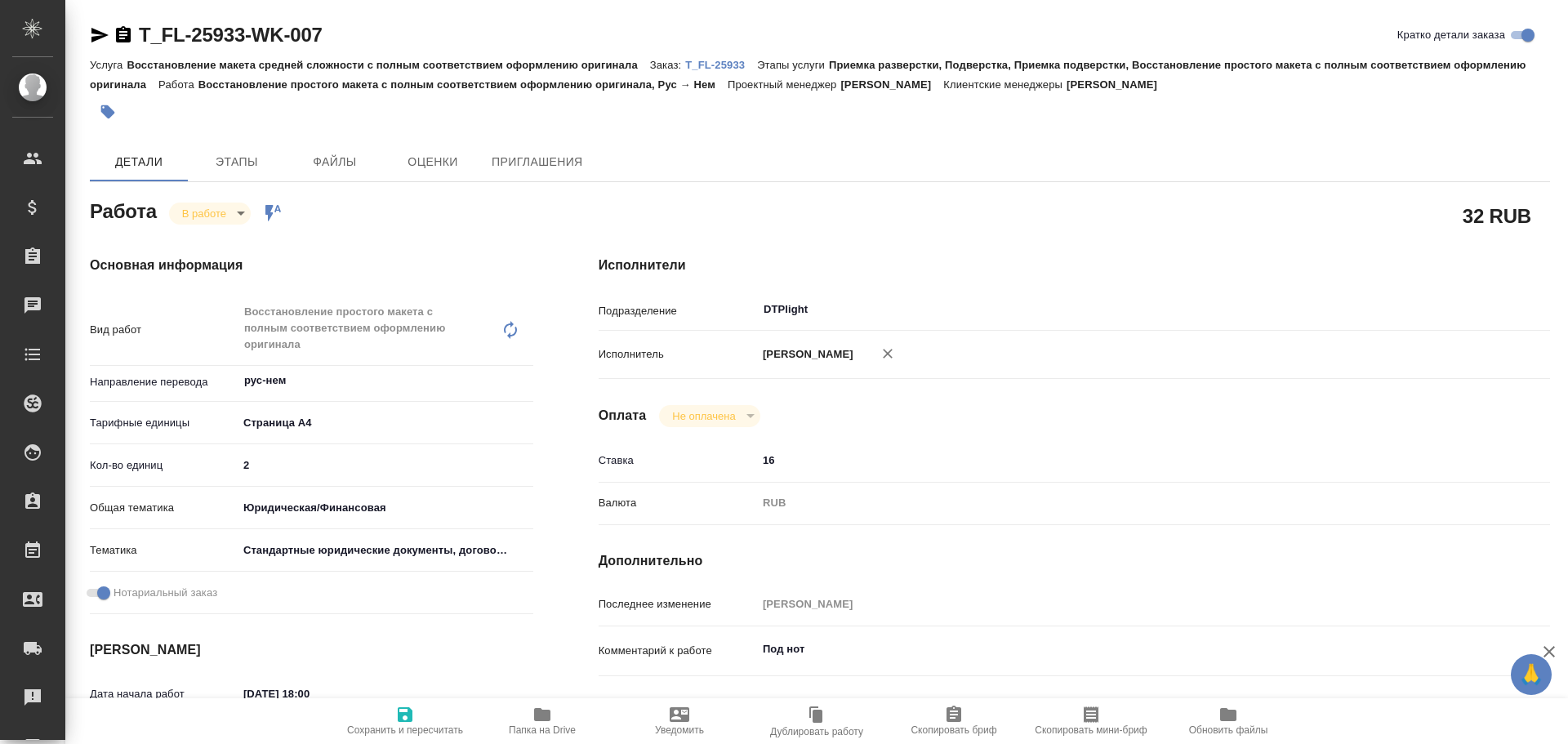
type textarea "x"
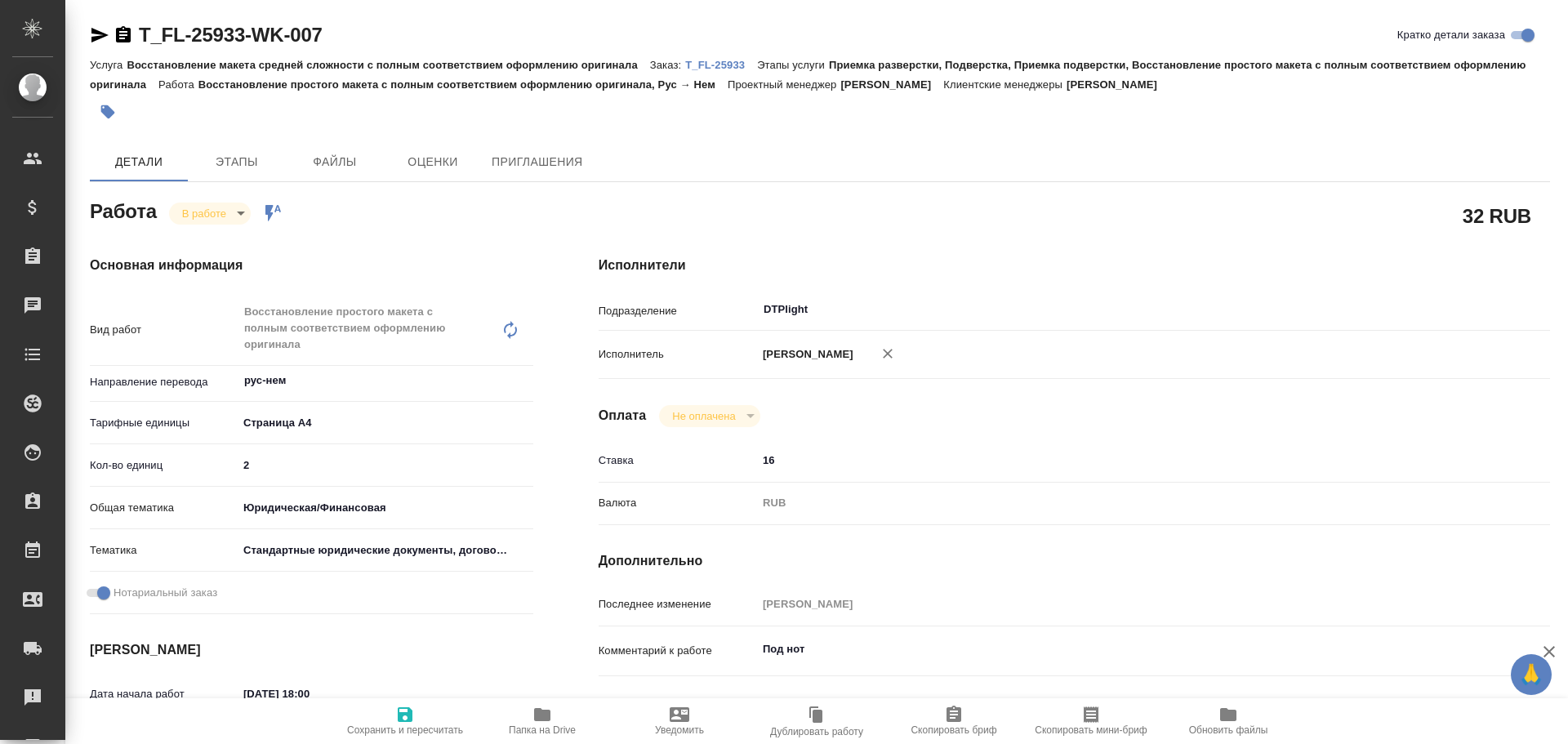
type textarea "x"
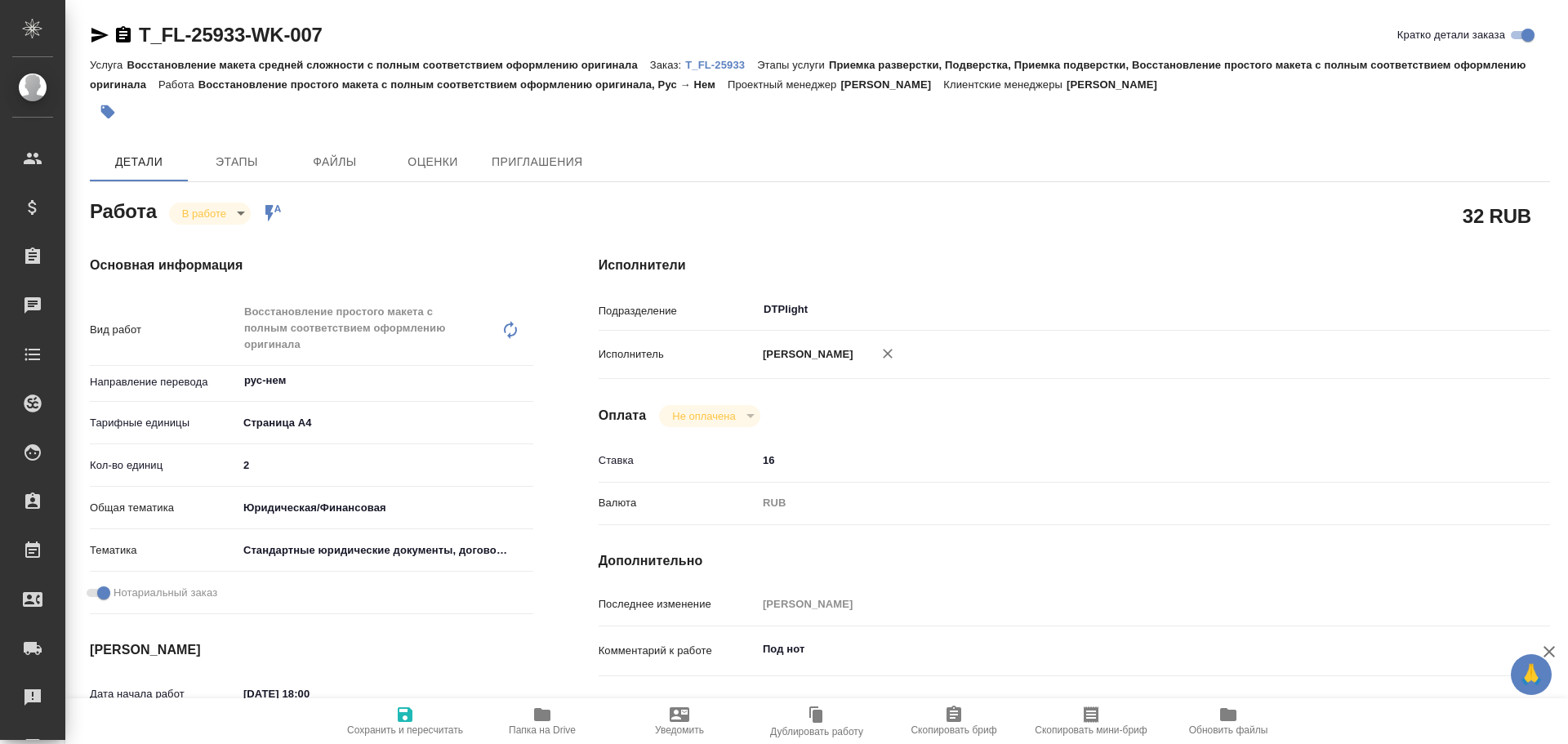
type textarea "x"
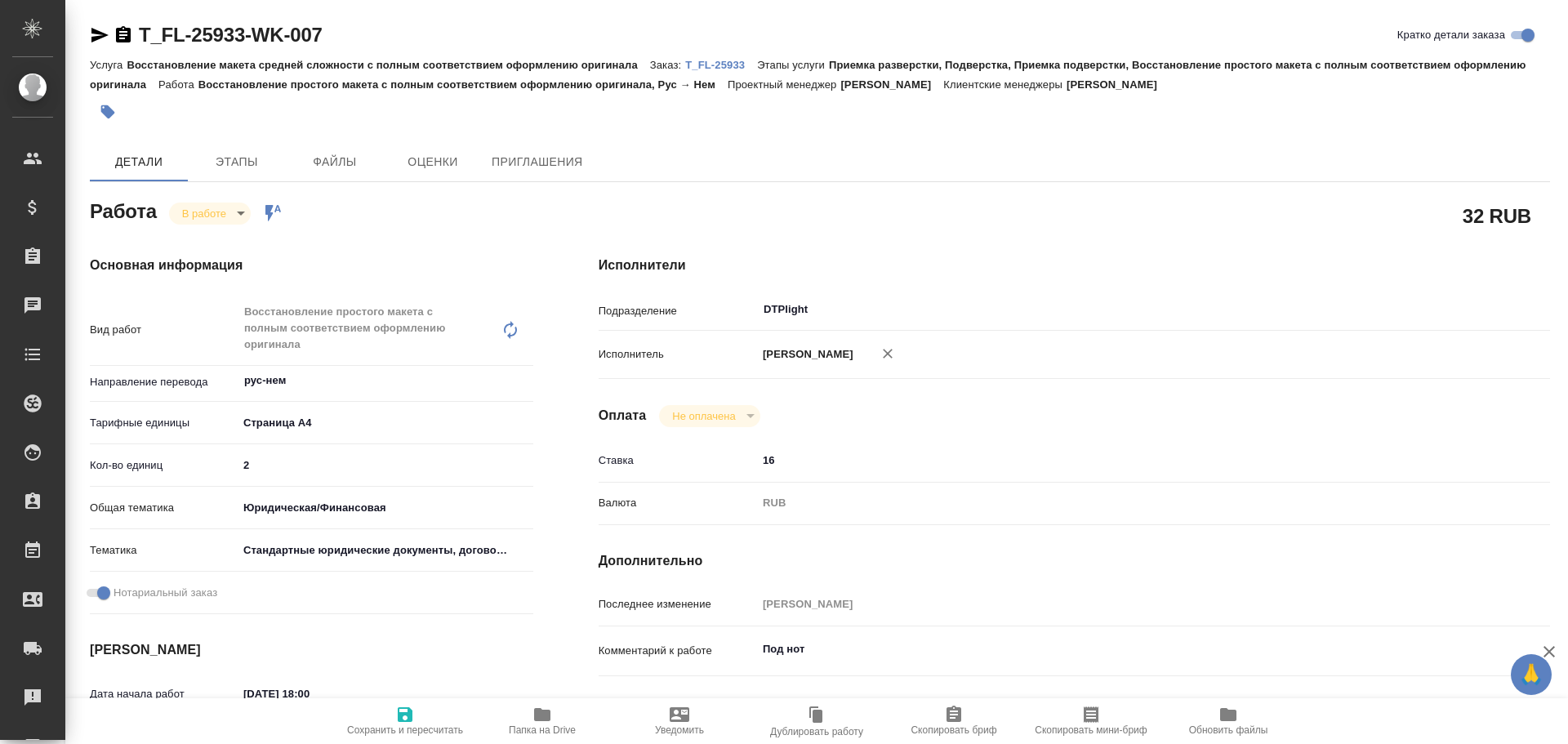
click at [412, 718] on icon "button" at bounding box center [405, 714] width 15 height 15
type textarea "x"
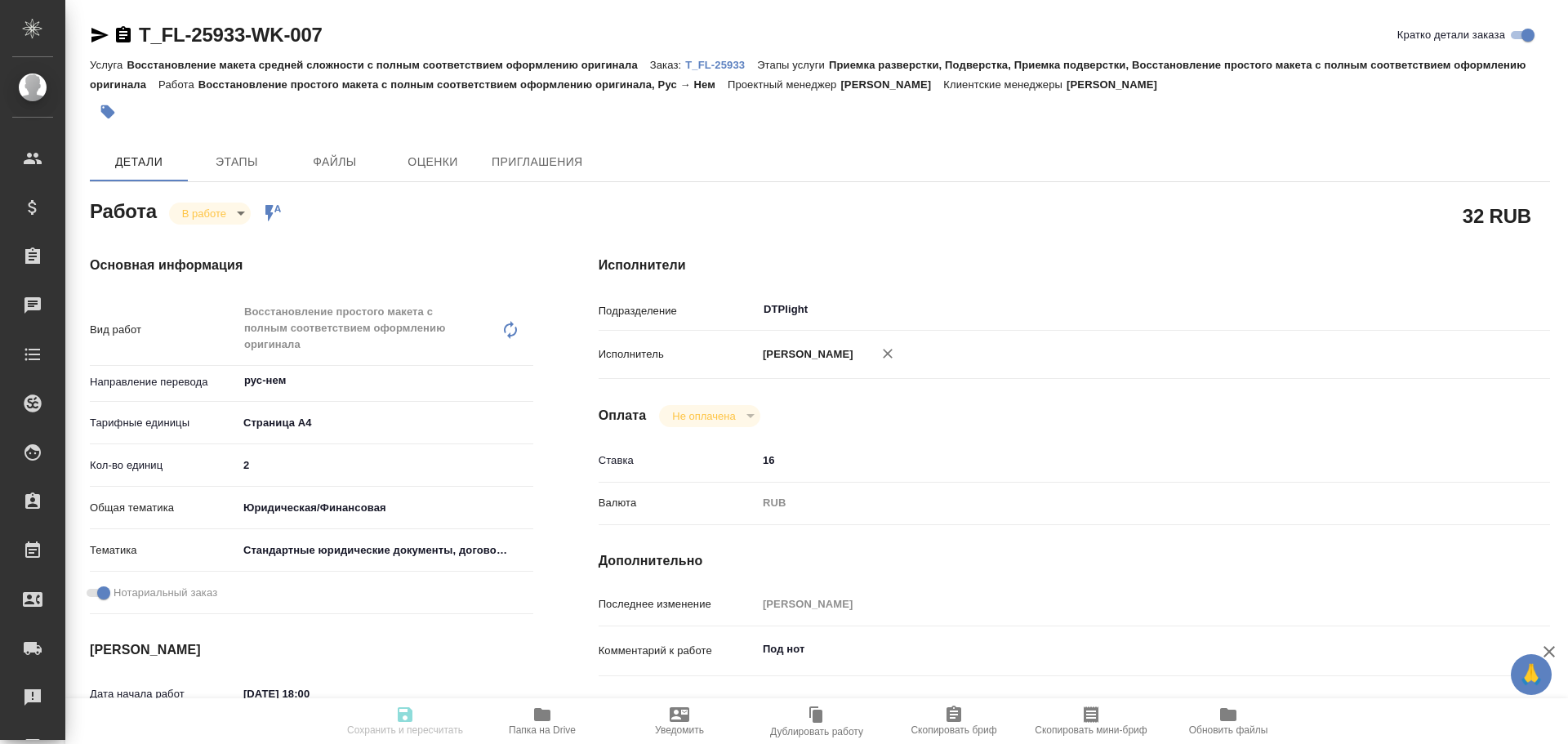
type textarea "x"
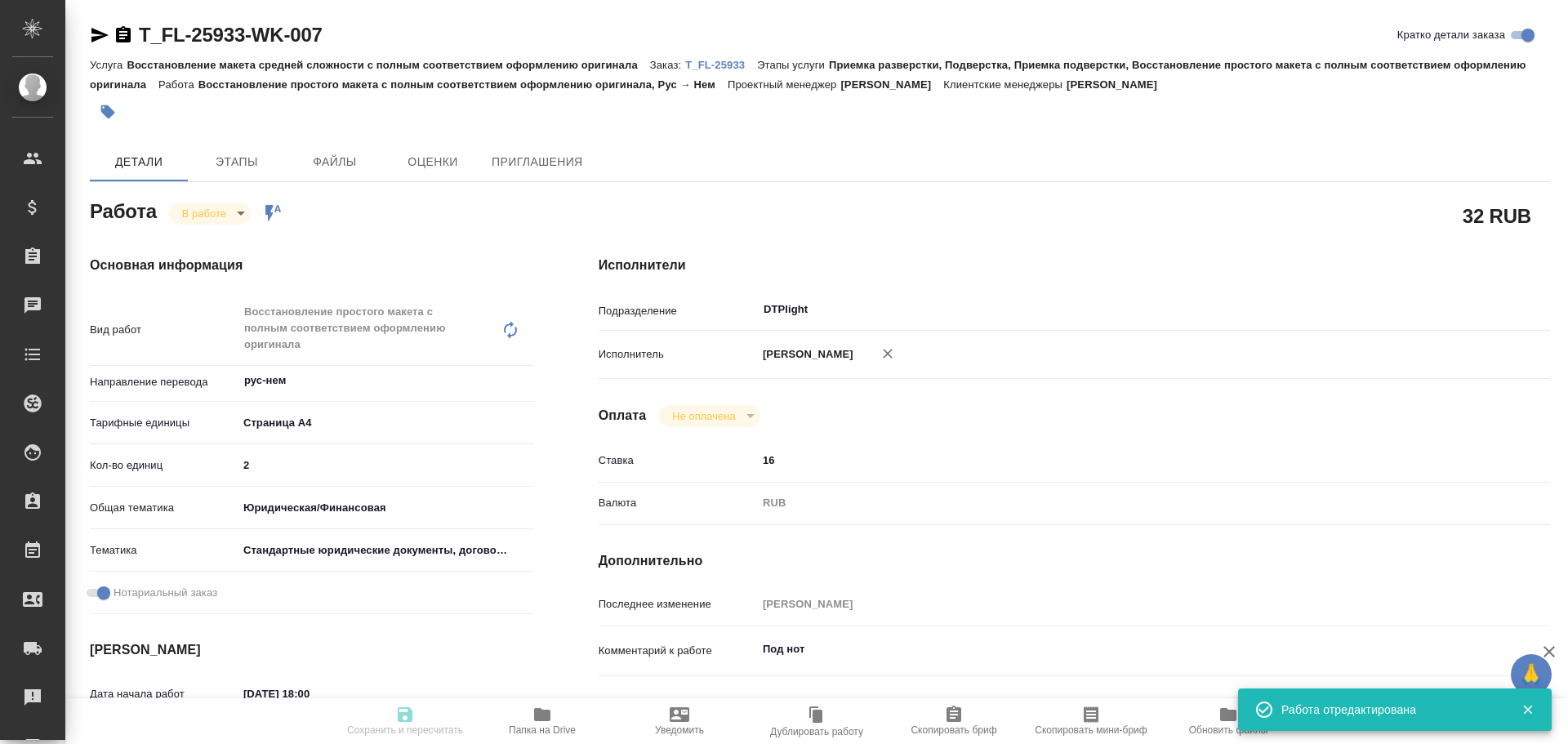
type textarea "x"
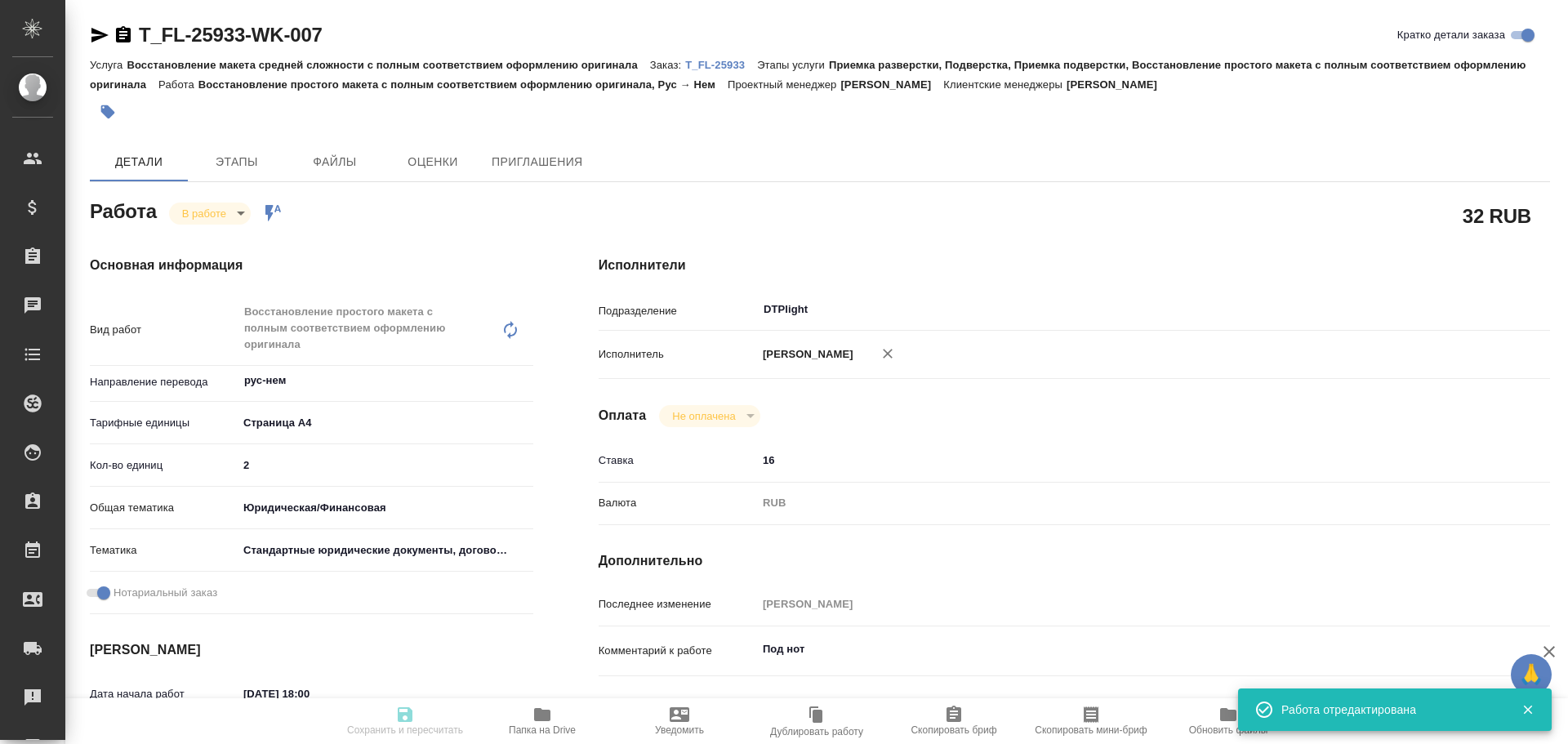
type input "inProgress"
type textarea "Восстановление простого макета с полным соответствием оформлению оригинала"
type textarea "x"
type input "рус-нем"
type input "5f036ec4e16dec2d6b59c8ff"
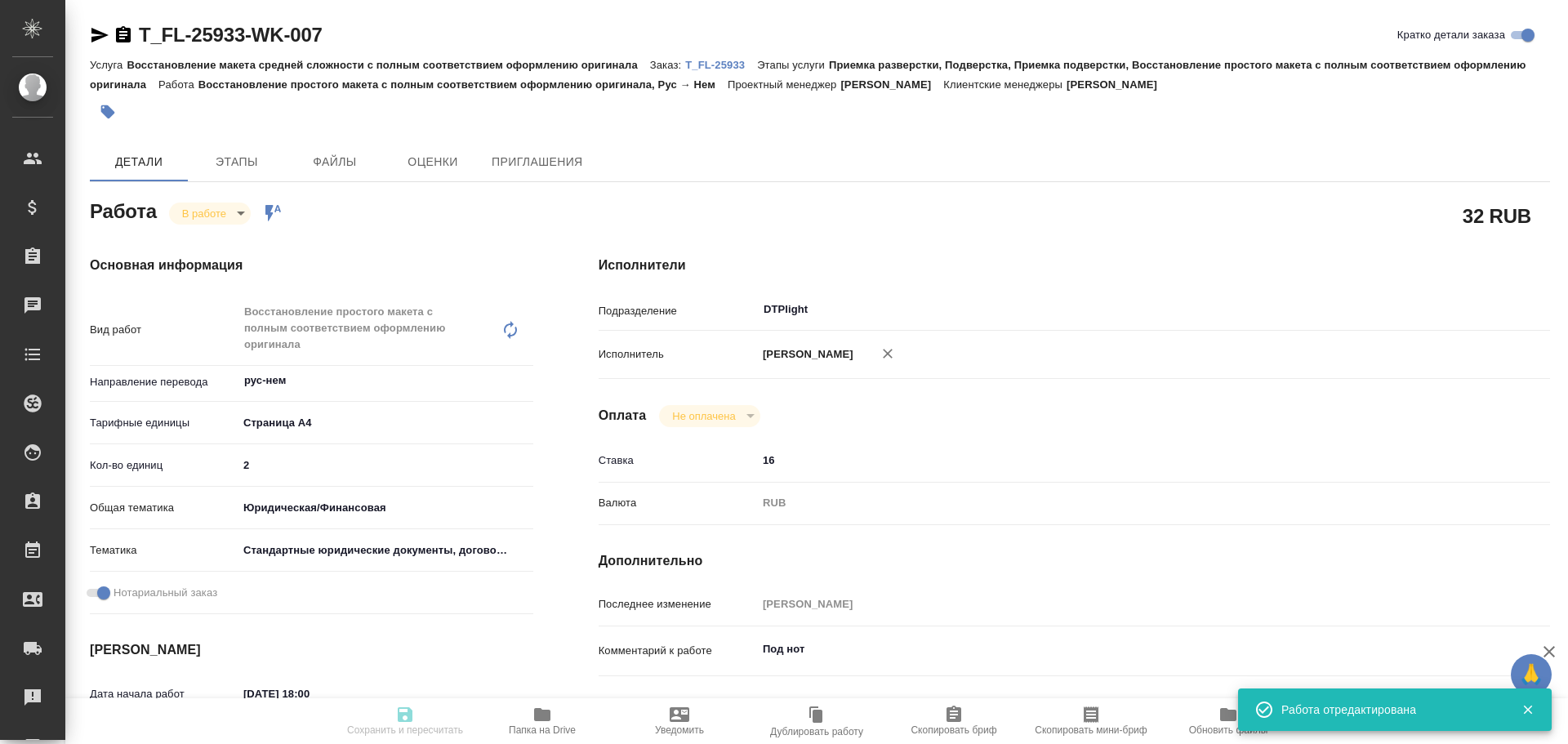
type input "2"
type input "yr-fn"
type input "5f647205b73bc97568ca66bf"
checkbox input "true"
type input "03.09.2025 18:00"
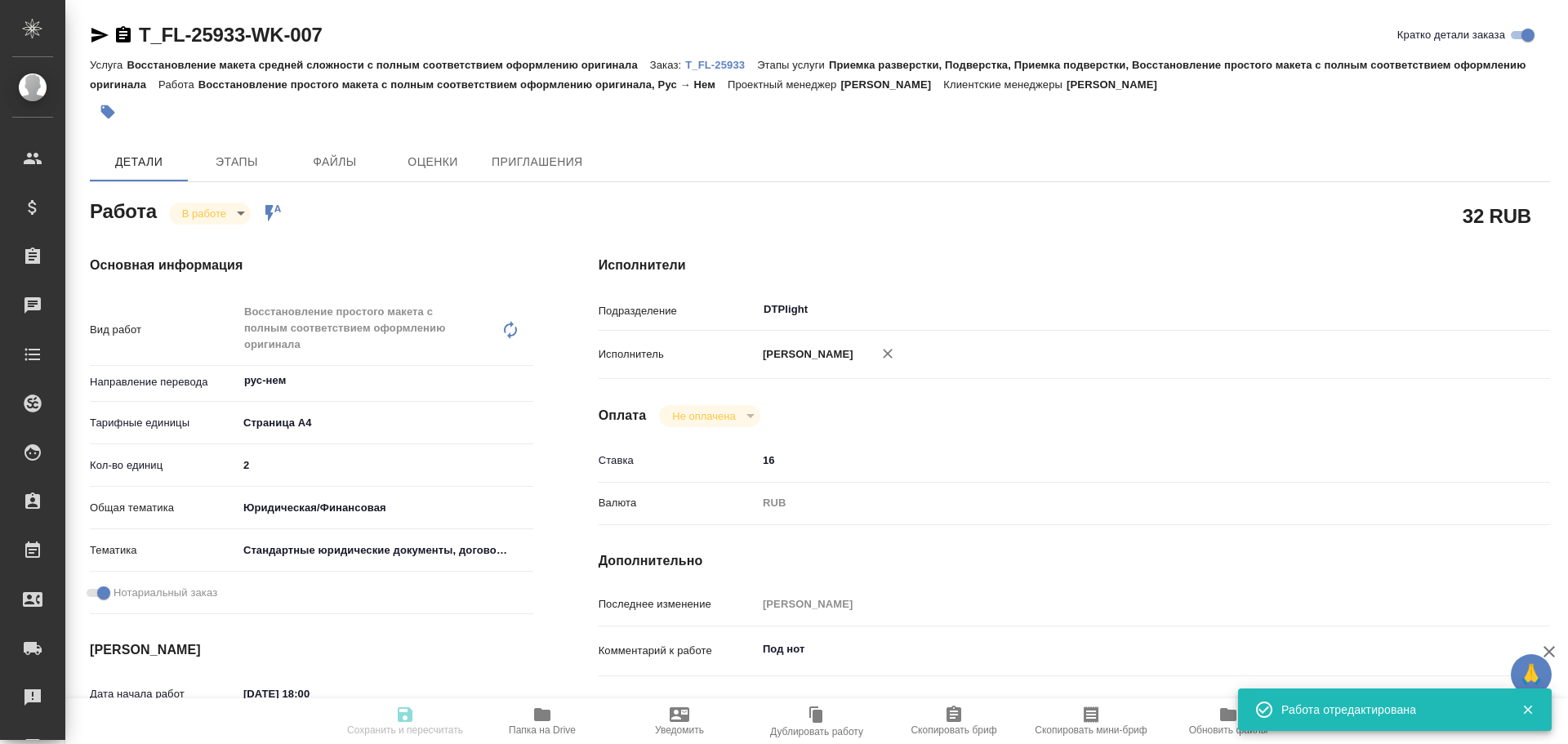
type input "03.09.2025 18:20"
type input "03.09.2025 18:45"
type input "05.09.2025 17:00"
type input "DTPlight"
type input "notPayed"
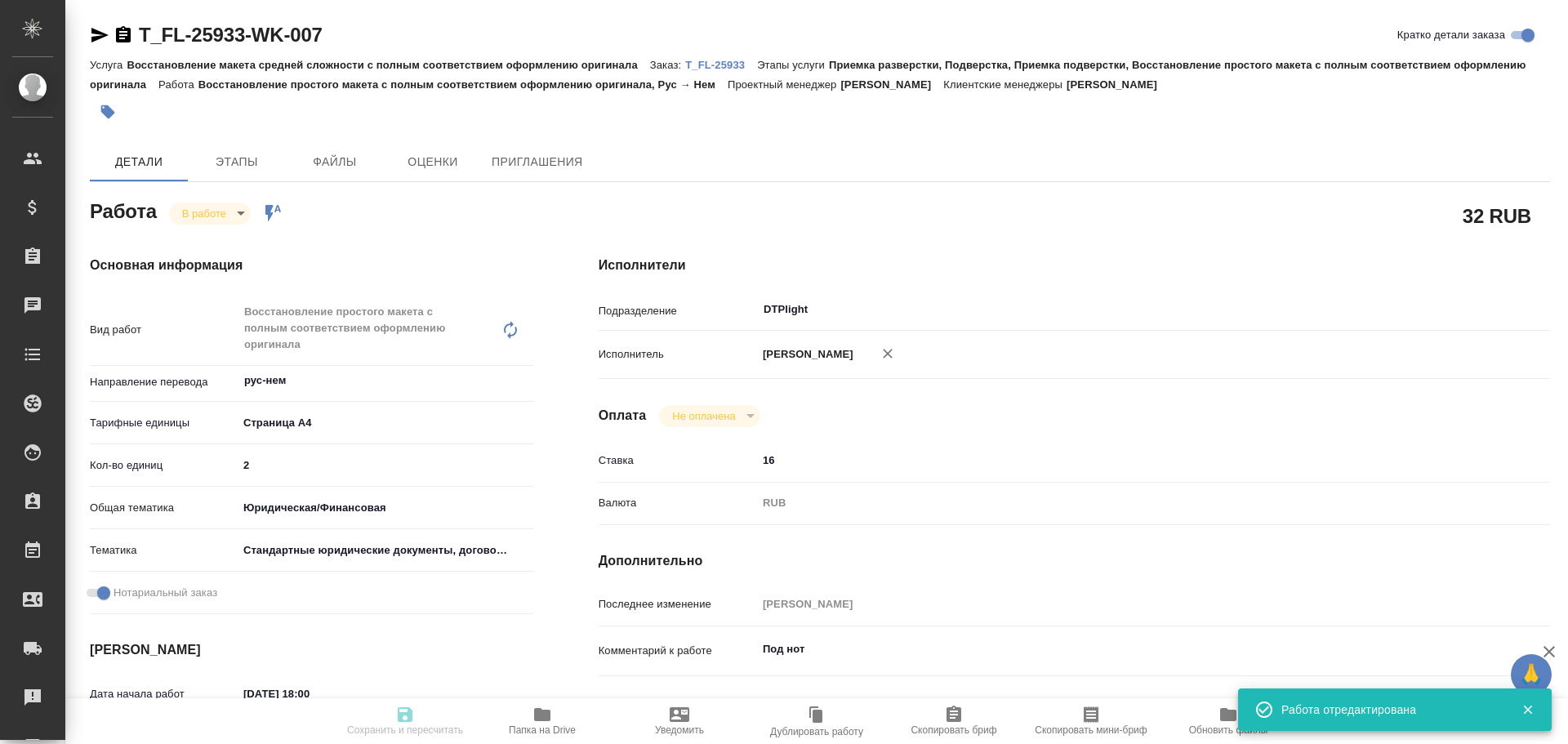
type input "16"
type input "RUB"
type input "Чулец Елена"
type textarea "Под нот"
type textarea "x"
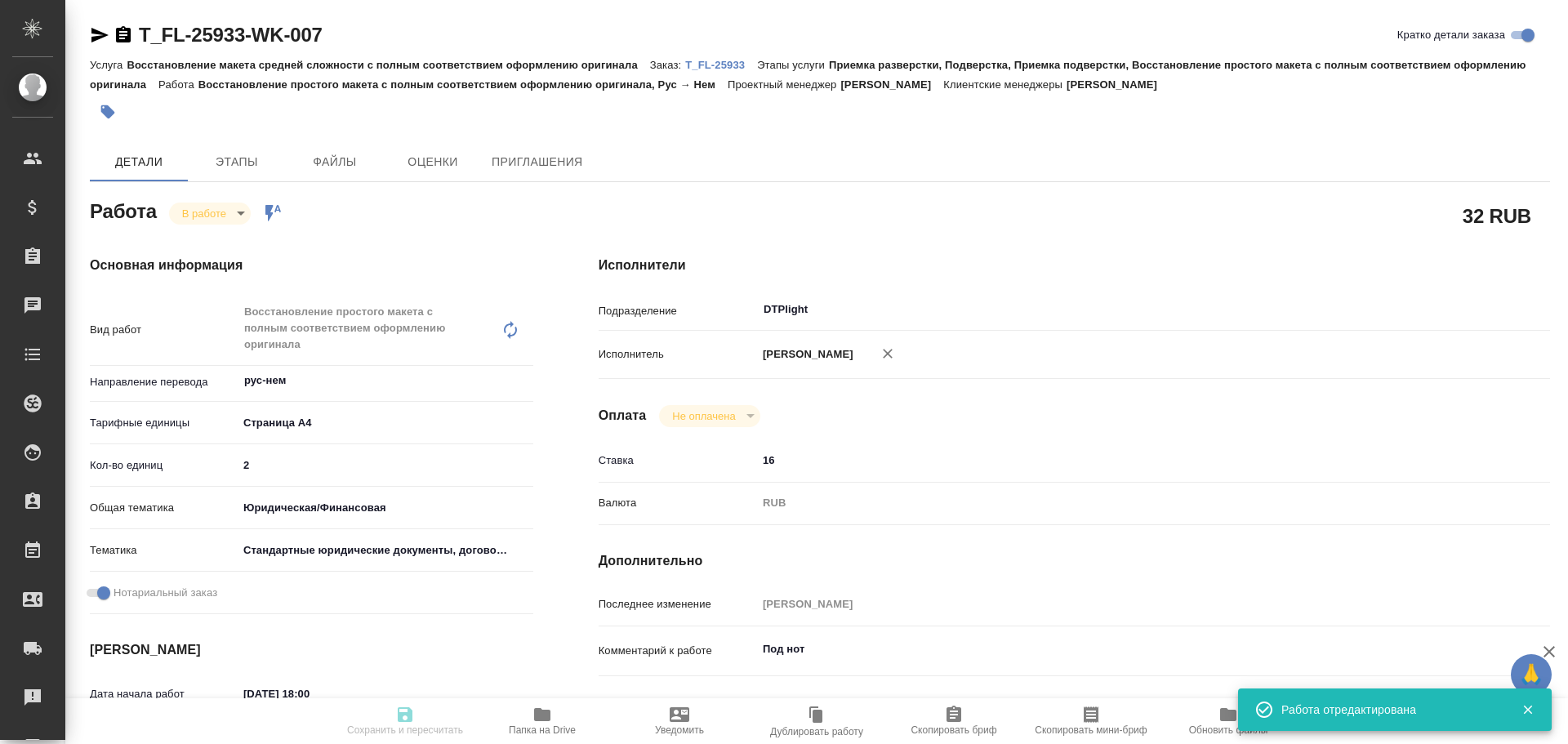
type textarea "/Clients/FL_T/Orders/T_FL-25933/DTP/T_FL-25933-WK-007"
type textarea "x"
type input "T_FL-25933"
type input "Восстановление макета средней сложности с полным соответствием оформлению ориги…"
type input "Приемка разверстки, Подверстка, Приемка подверстки, Восстановление простого мак…"
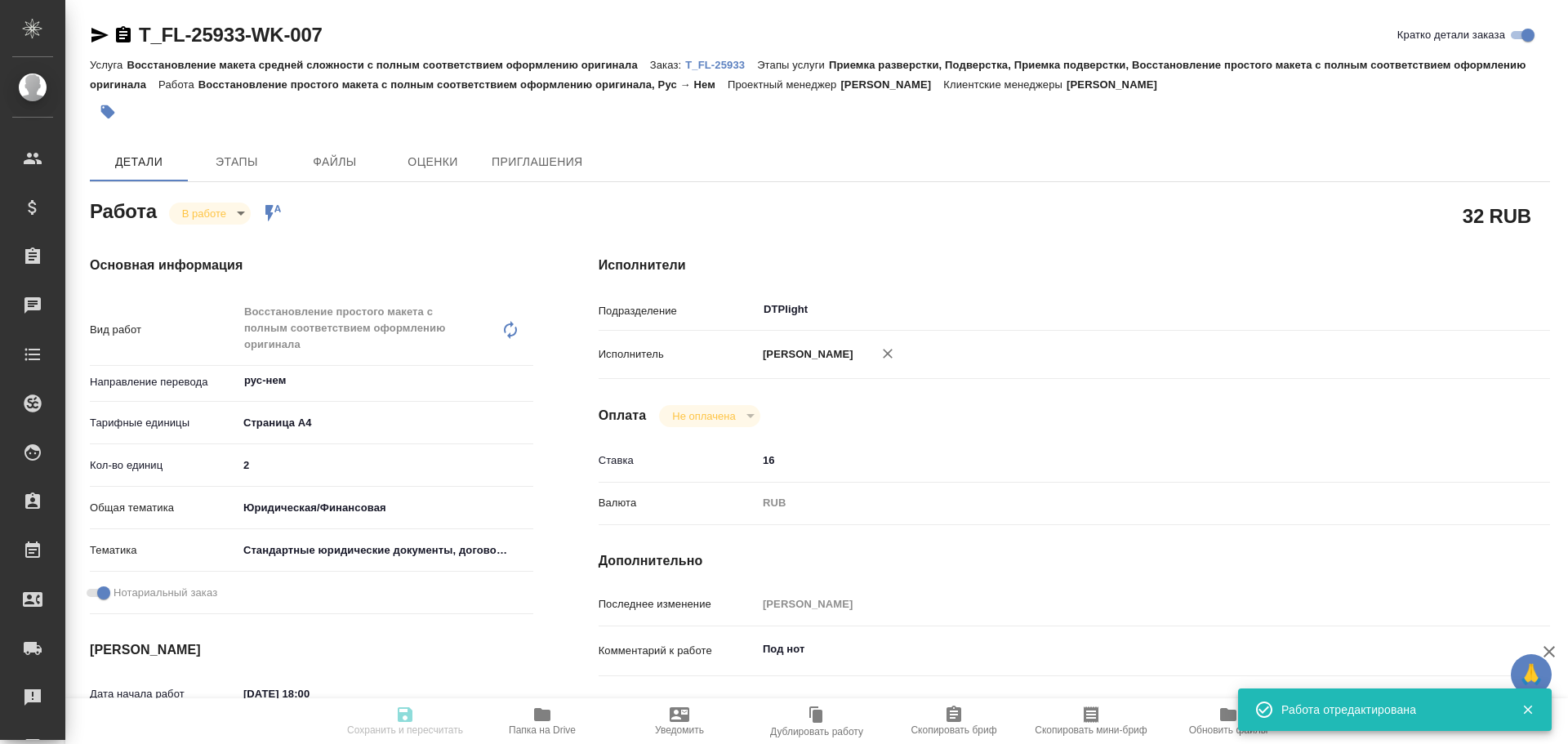
type input "Прохорова Анастасия"
type input "[PERSON_NAME]"
type input "/Clients/FL_T/Orders/T_FL-25933"
type textarea "Написание имен можно проверить в скане свидетельства о браке в рефе"
type textarea "x"
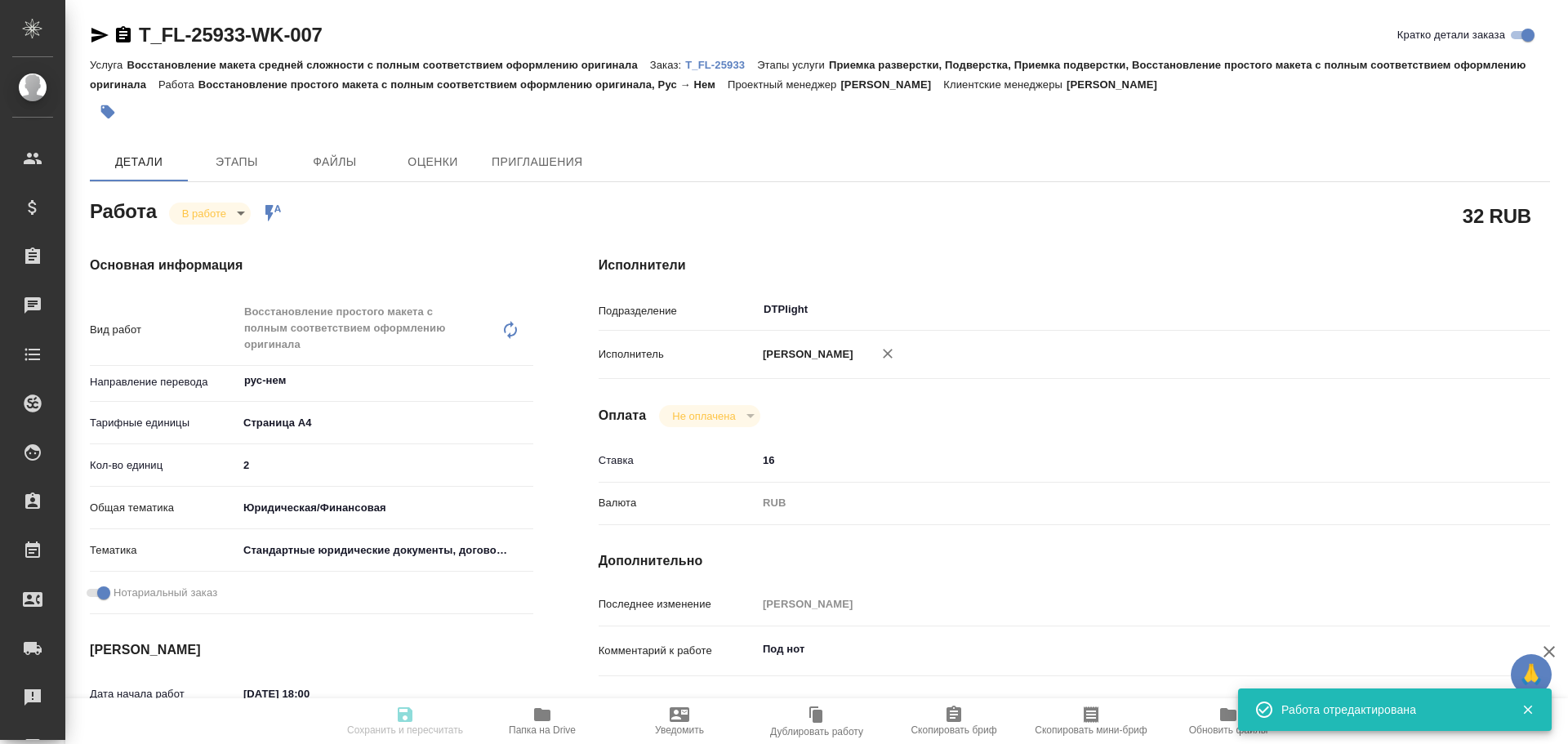
type textarea "рус-нем под нот (в рефе два дока для сверки имен и прочего)"
type textarea "x"
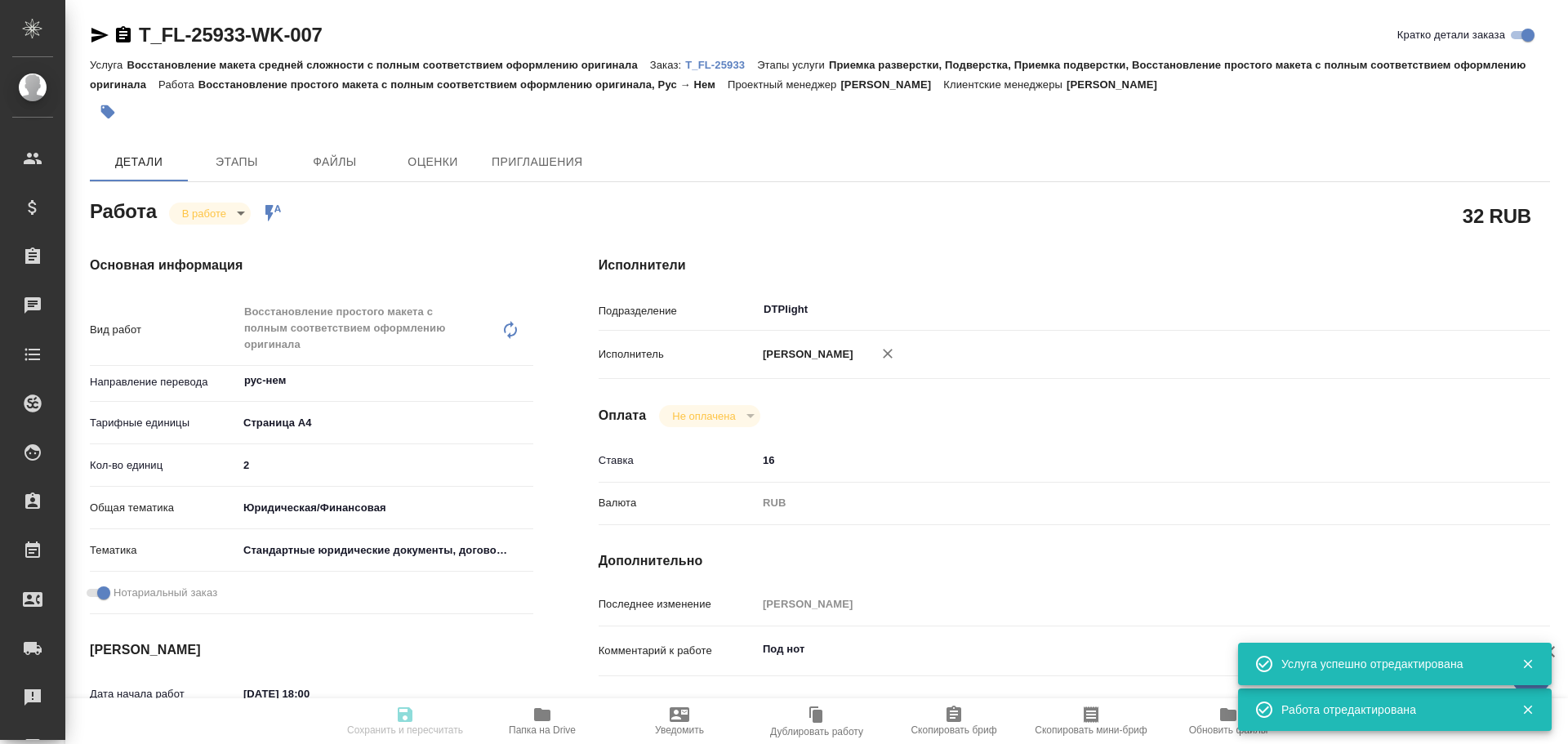
type textarea "x"
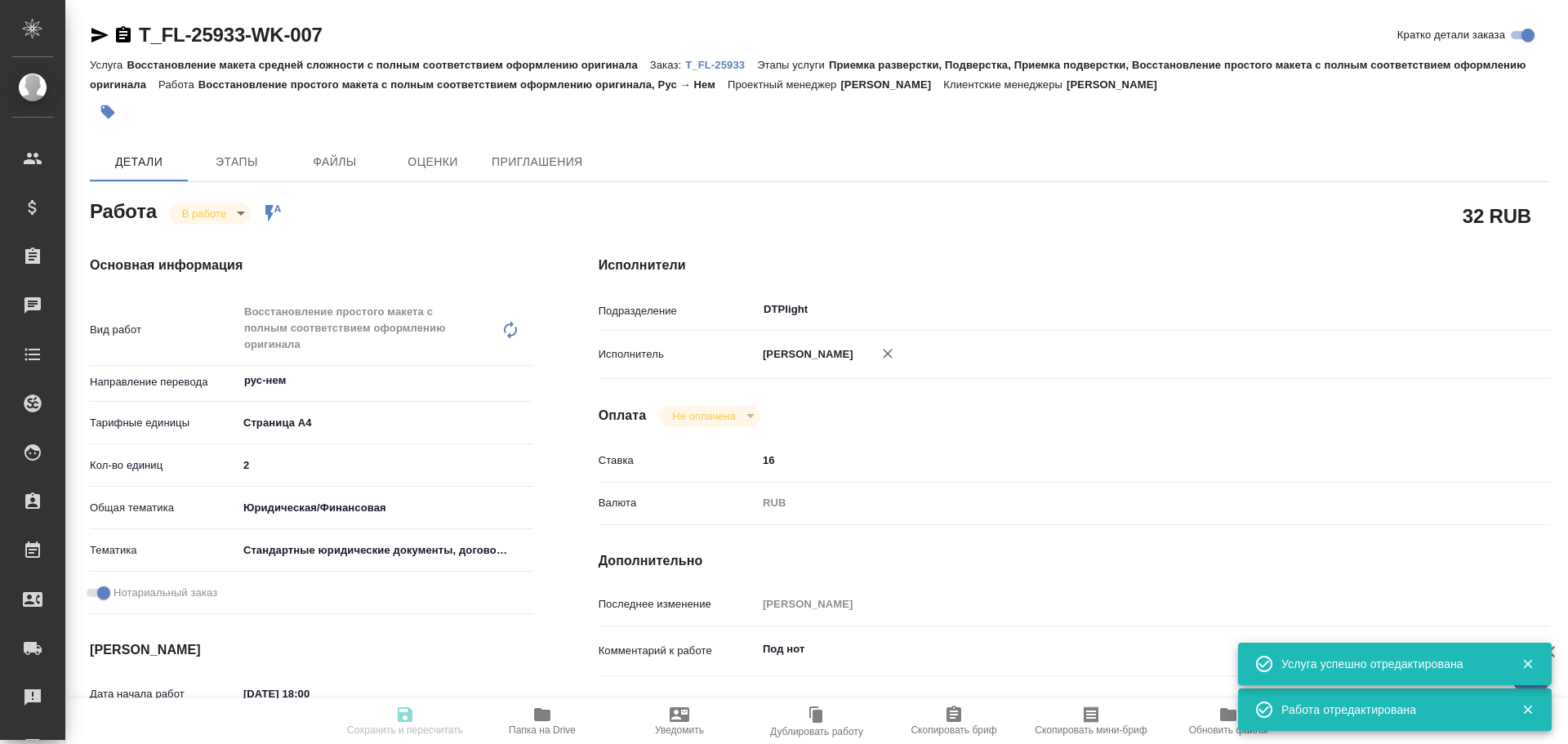
type textarea "x"
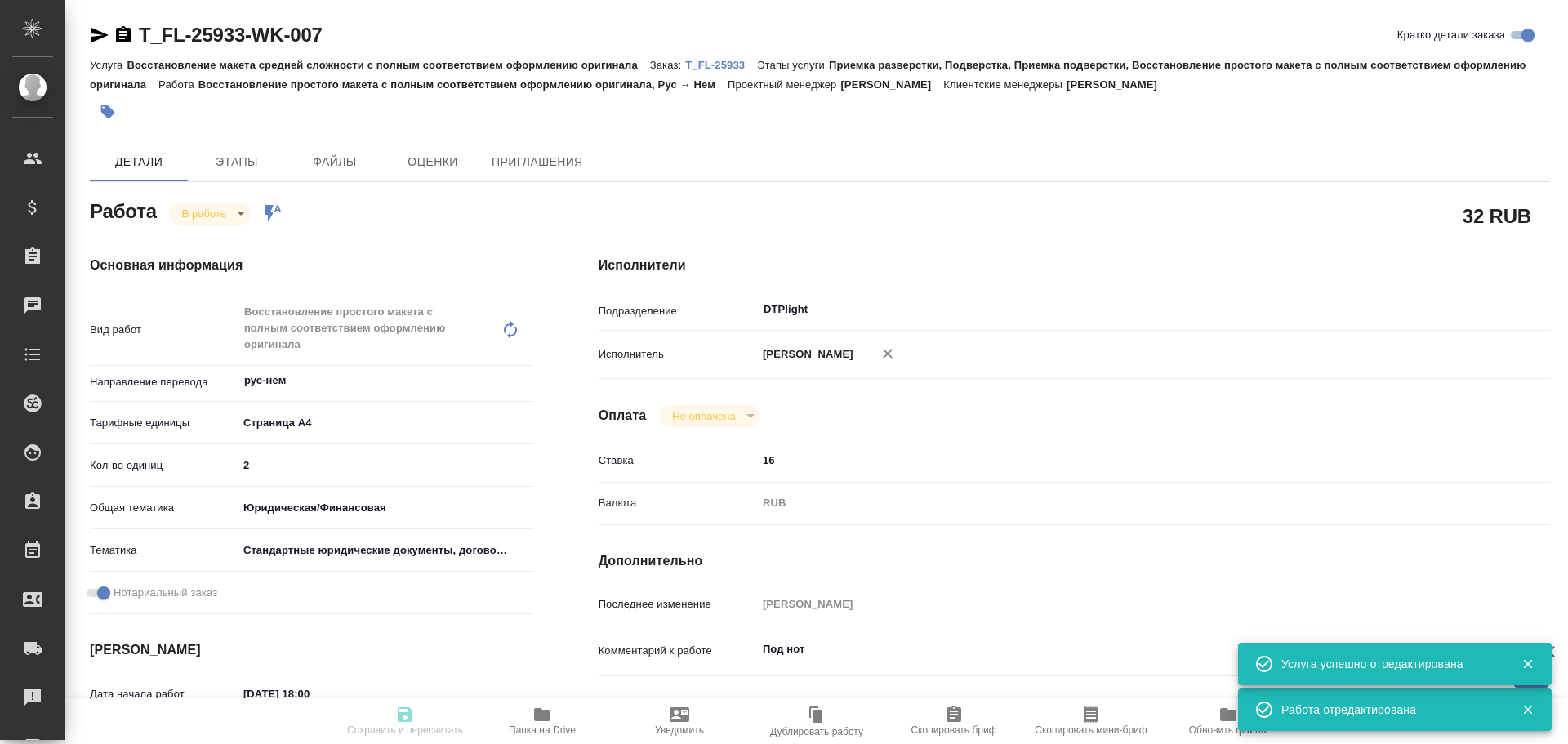
type textarea "x"
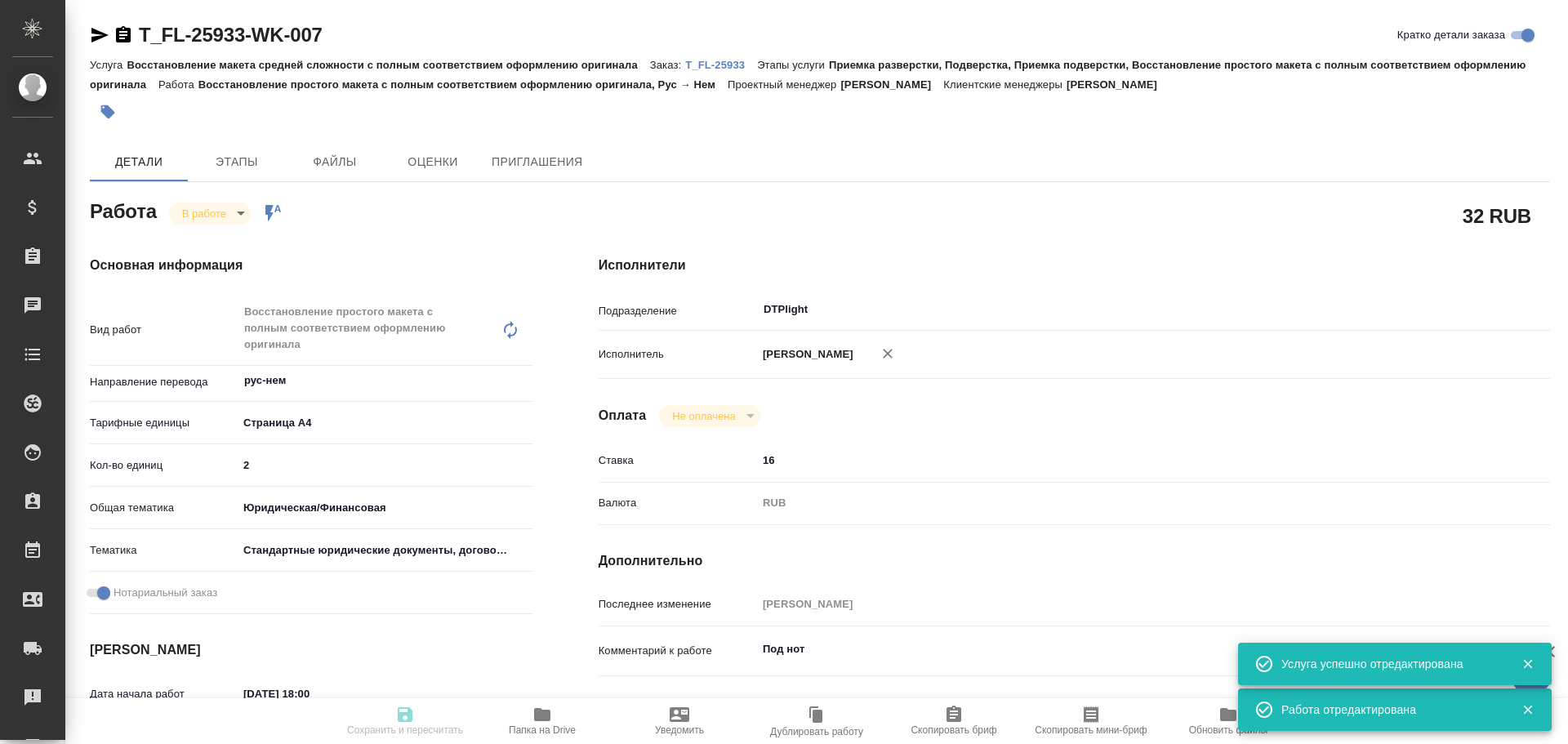
type textarea "x"
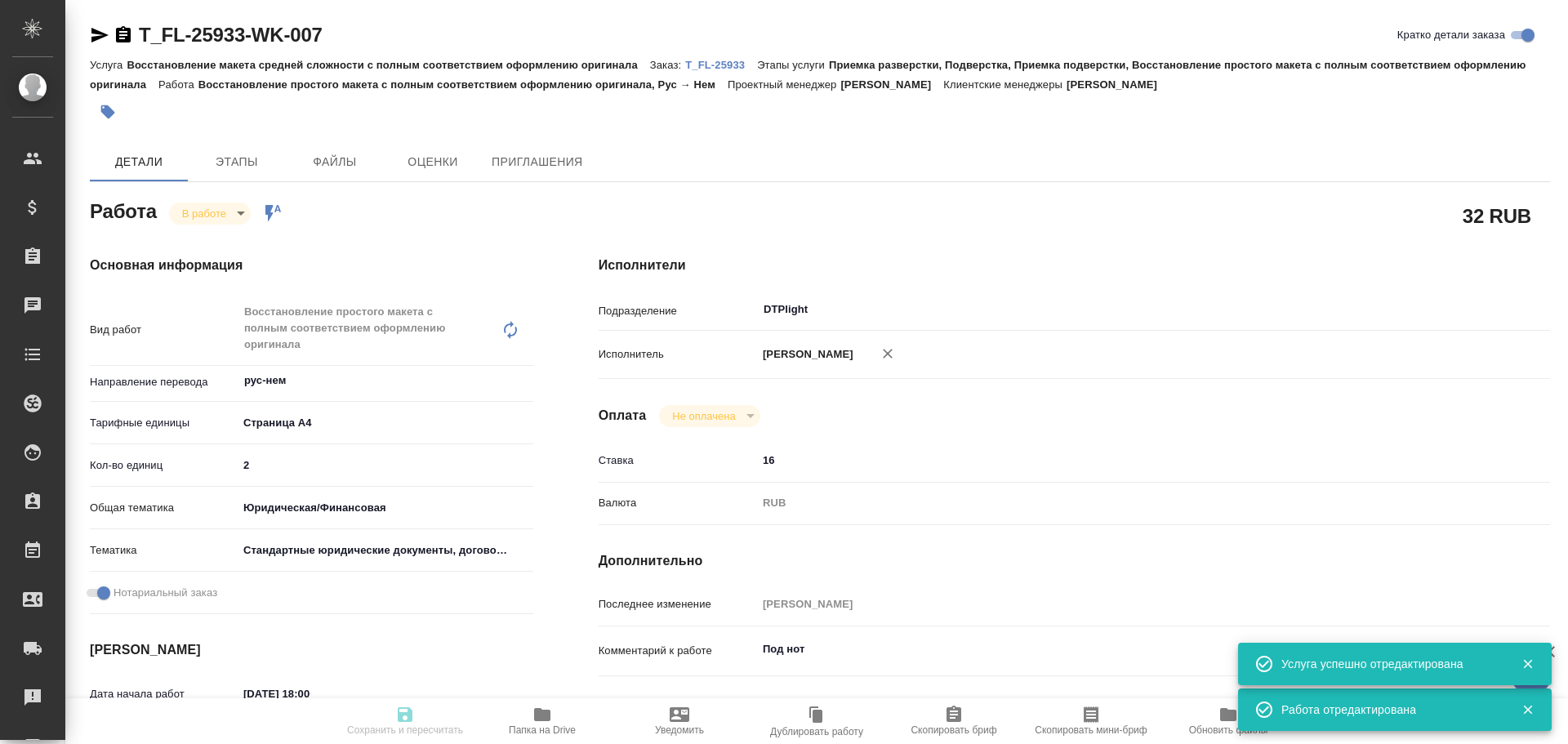
type textarea "x"
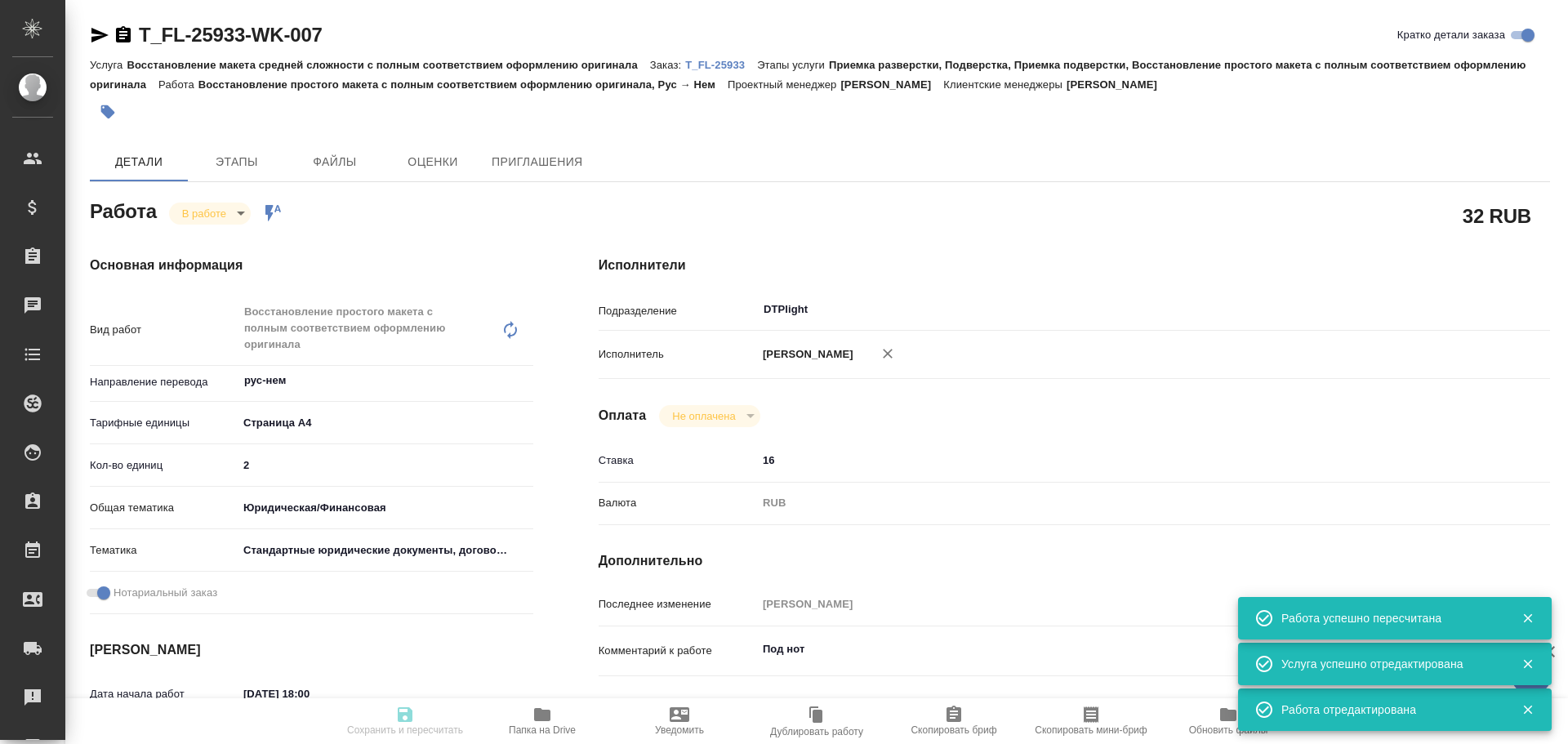
type input "inProgress"
type textarea "Восстановление простого макета с полным соответствием оформлению оригинала"
type textarea "x"
type input "рус-нем"
type input "5f036ec4e16dec2d6b59c8ff"
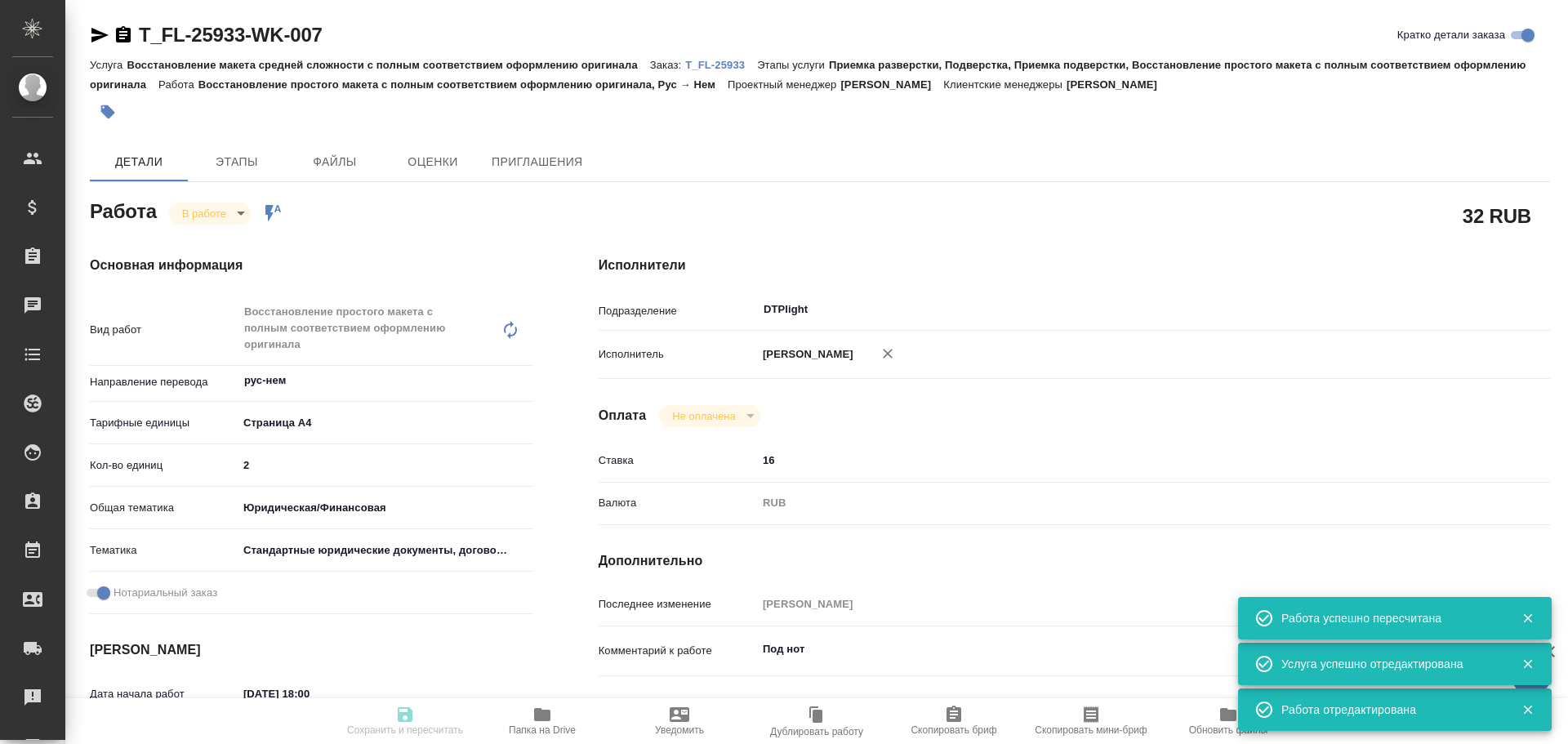
type input "2"
type input "yr-fn"
type input "5f647205b73bc97568ca66bf"
checkbox input "true"
type input "03.09.2025 18:00"
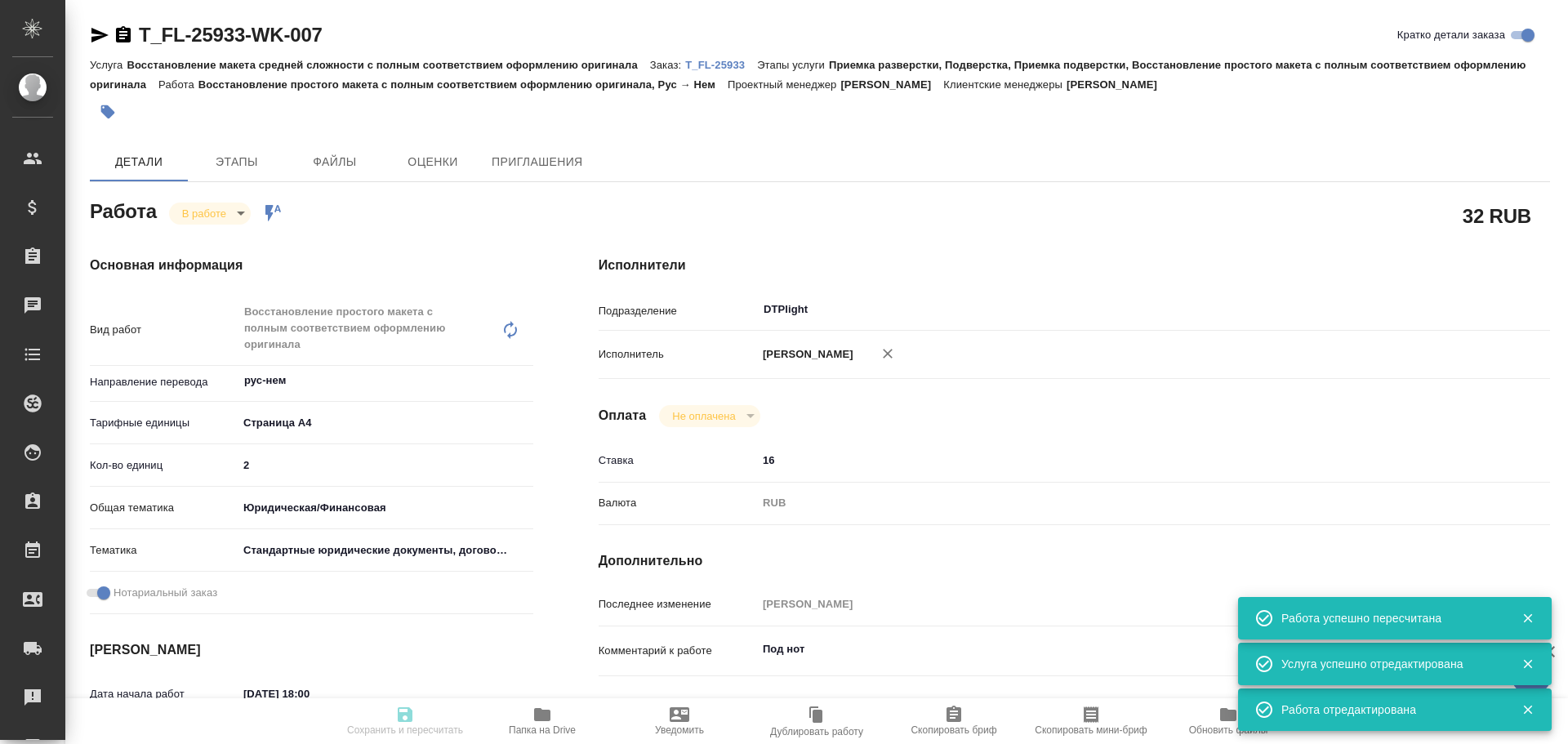
type input "03.09.2025 18:20"
type input "03.09.2025 18:45"
type input "05.09.2025 17:00"
type input "DTPlight"
type input "notPayed"
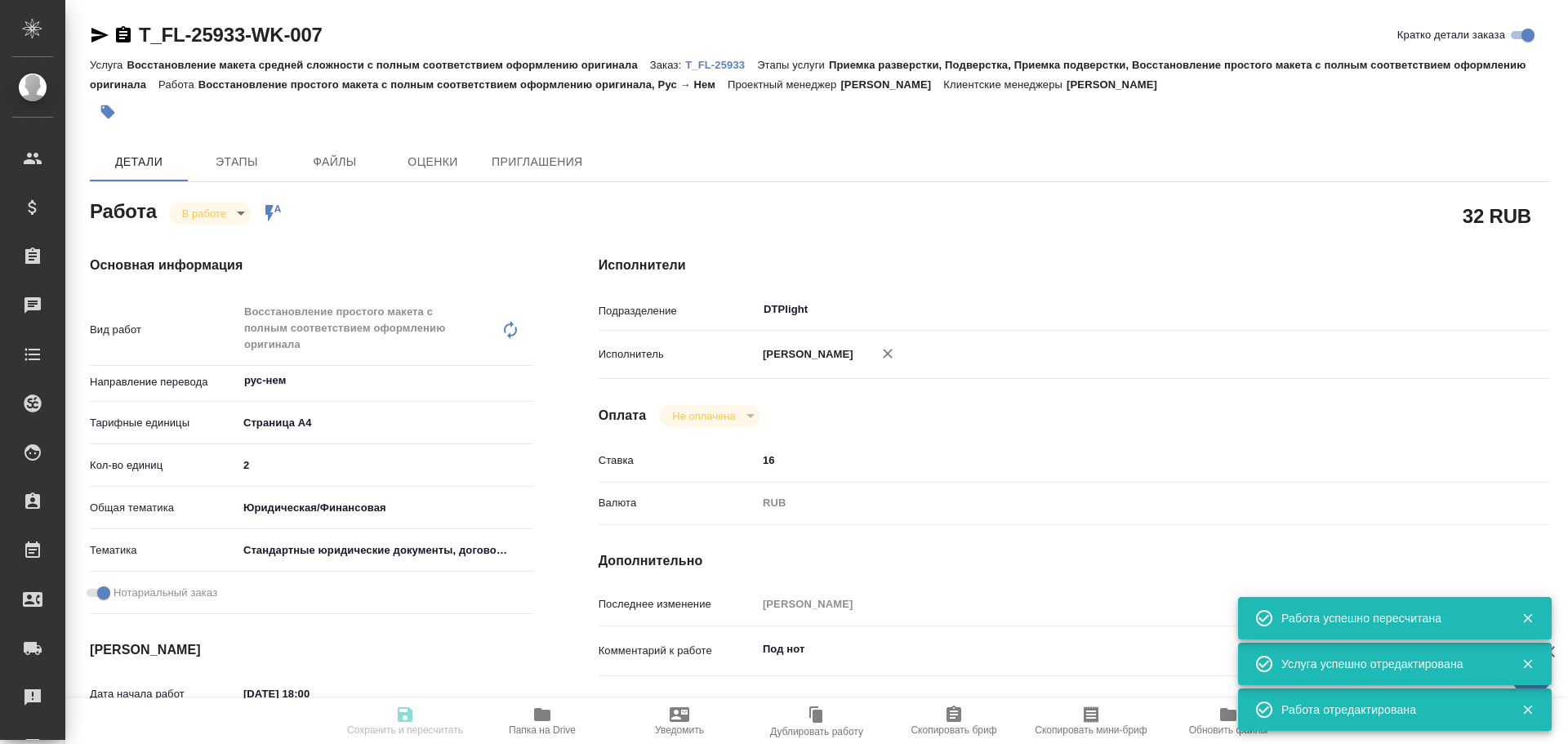
type input "16"
type input "RUB"
type input "Чулец Елена"
type textarea "Под нот"
type textarea "x"
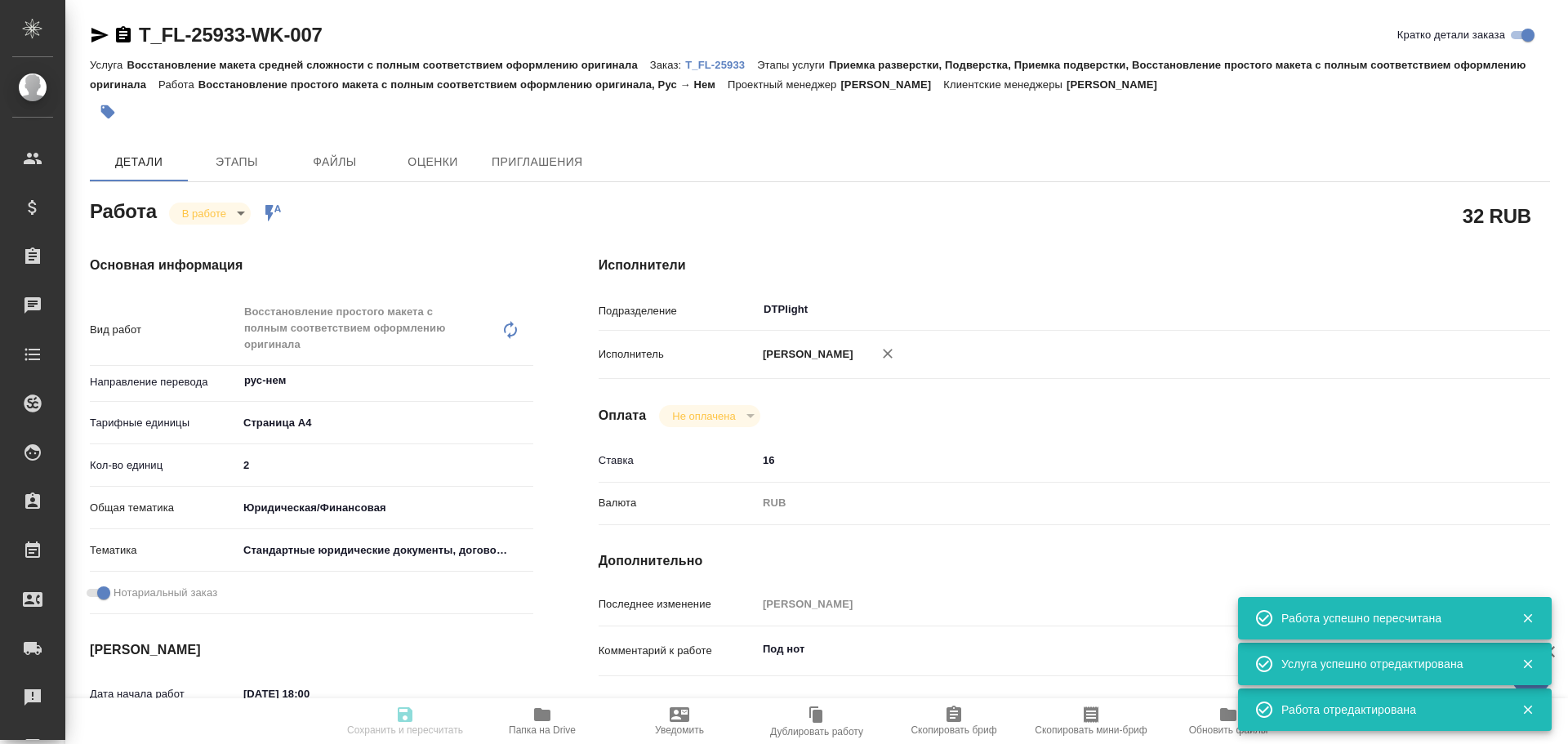
type textarea "/Clients/FL_T/Orders/T_FL-25933/DTP/T_FL-25933-WK-007"
type textarea "x"
type input "T_FL-25933"
type input "Восстановление макета средней сложности с полным соответствием оформлению ориги…"
type input "Приемка разверстки, Подверстка, Приемка подверстки, Восстановление простого мак…"
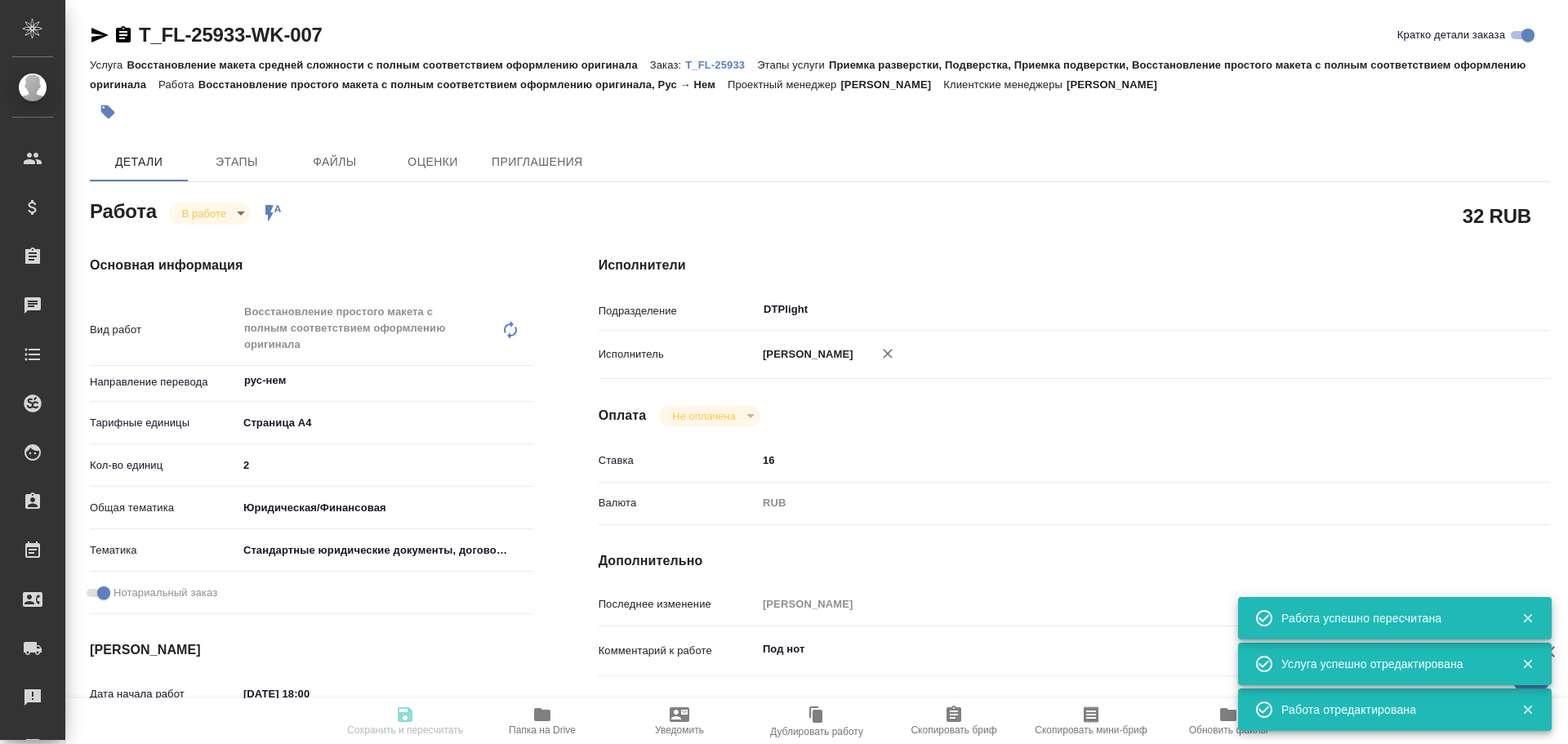
type input "Прохорова Анастасия"
type input "[PERSON_NAME]"
type input "/Clients/FL_T/Orders/T_FL-25933"
type textarea "Написание имен можно проверить в скане свидетельства о браке в рефе"
type textarea "x"
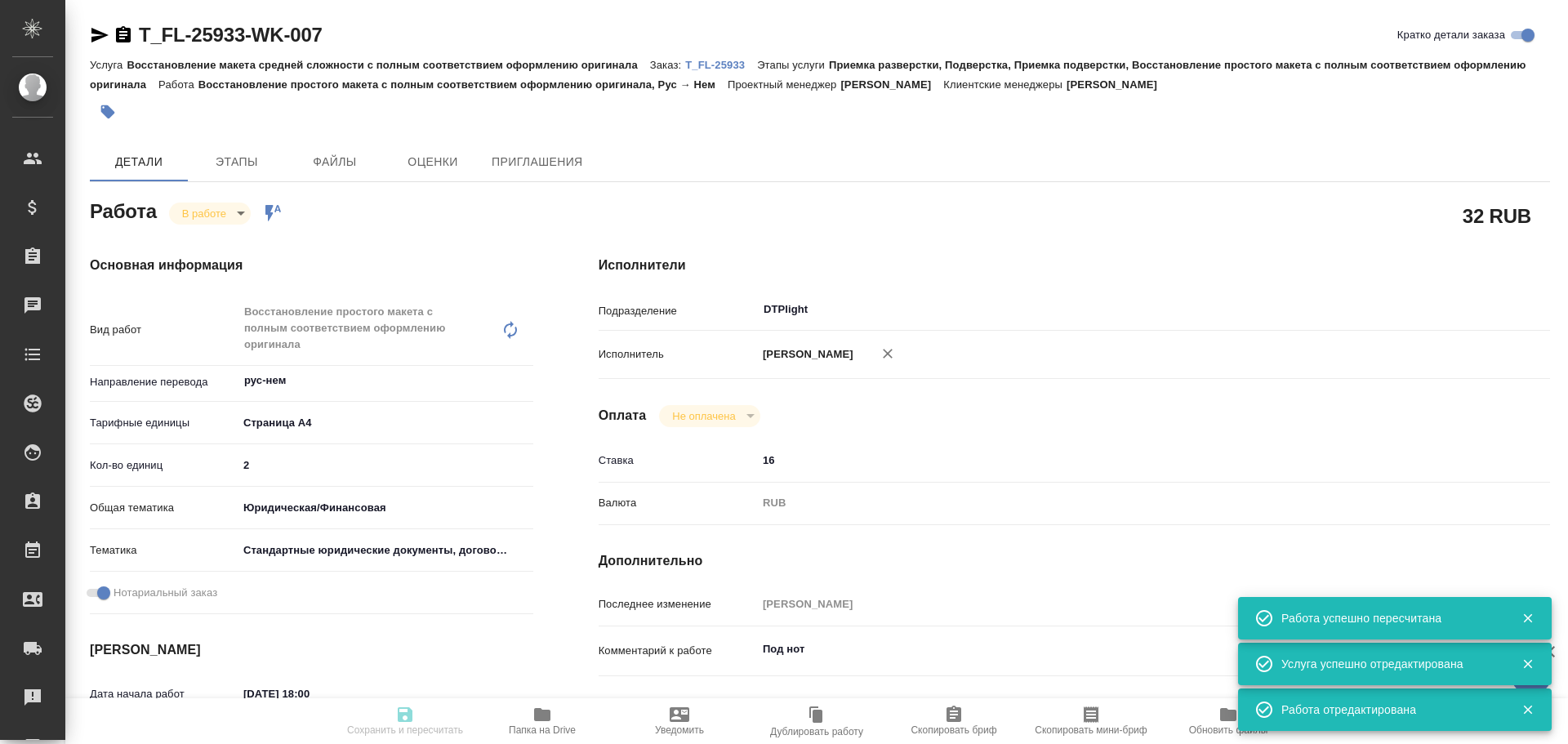
type textarea "рус-нем под нот (в рефе два дока для сверки имен и прочего)"
type textarea "x"
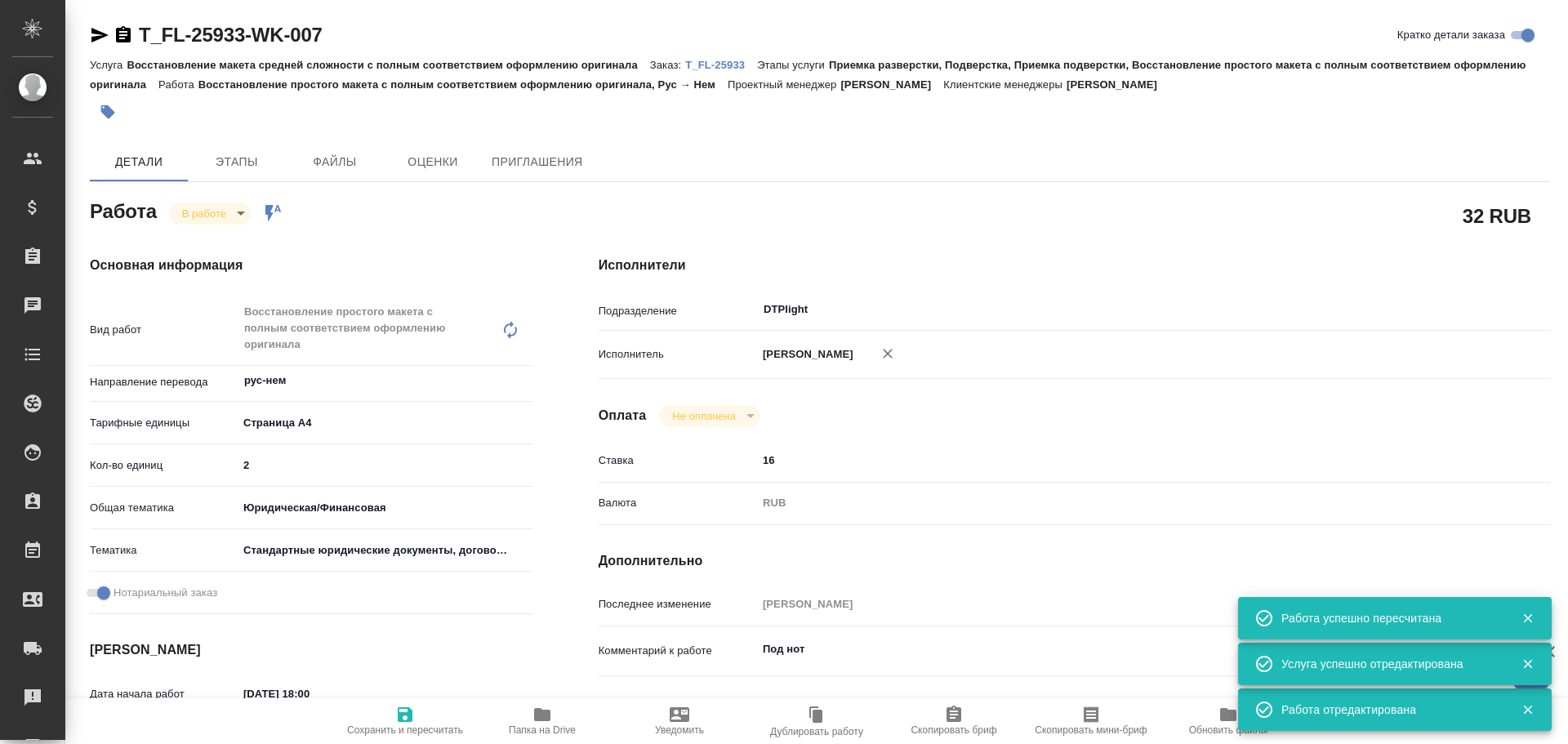
type textarea "x"
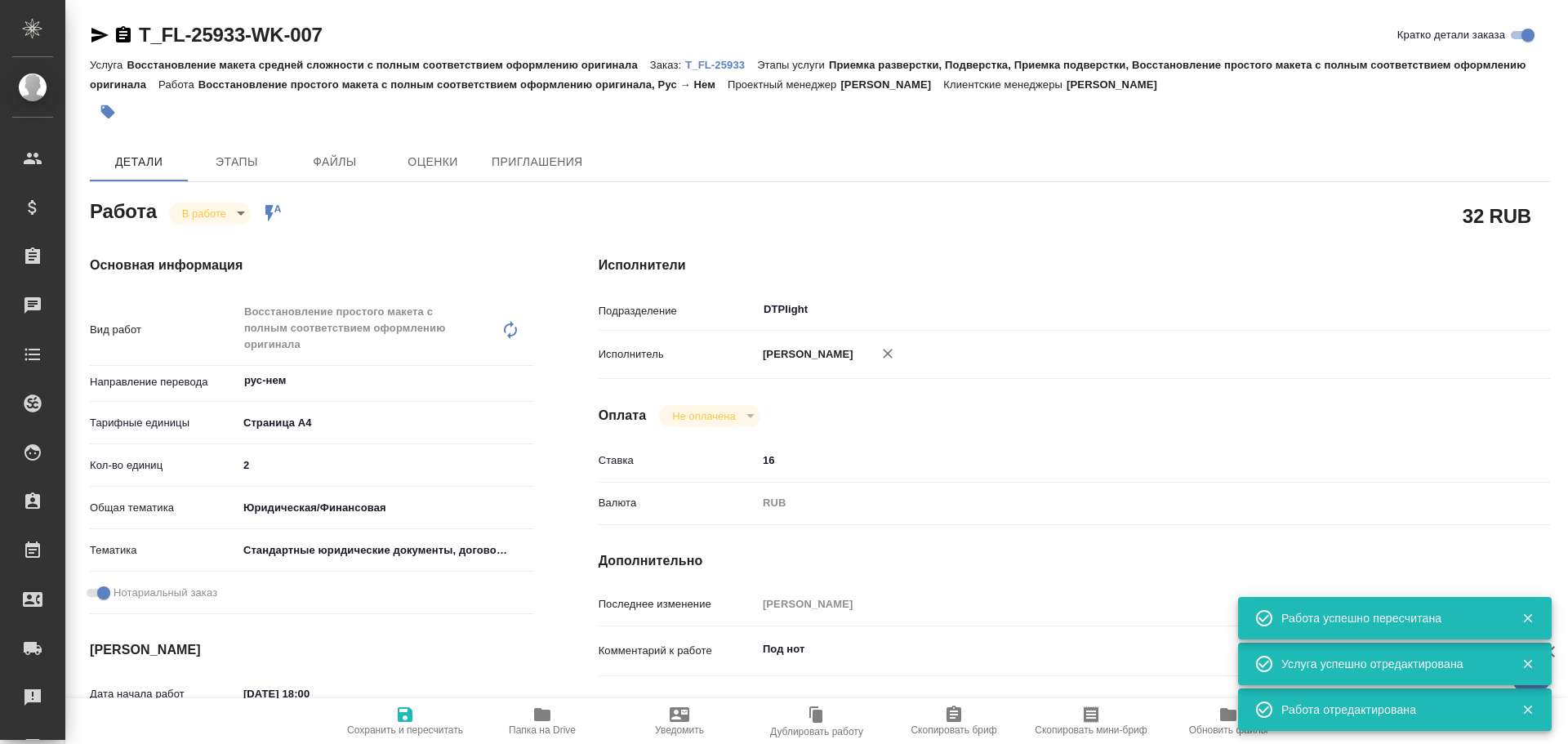
type textarea "x"
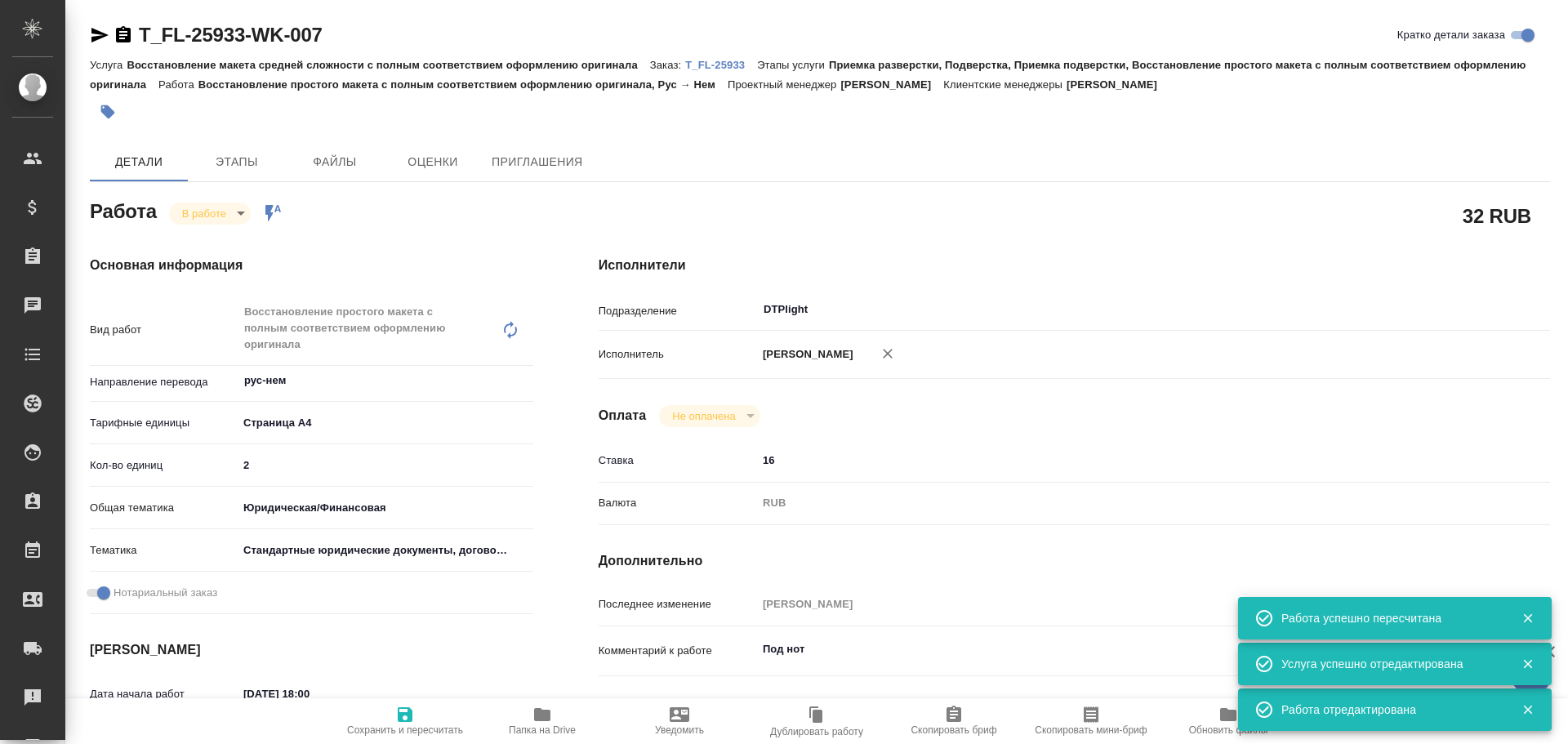
type textarea "x"
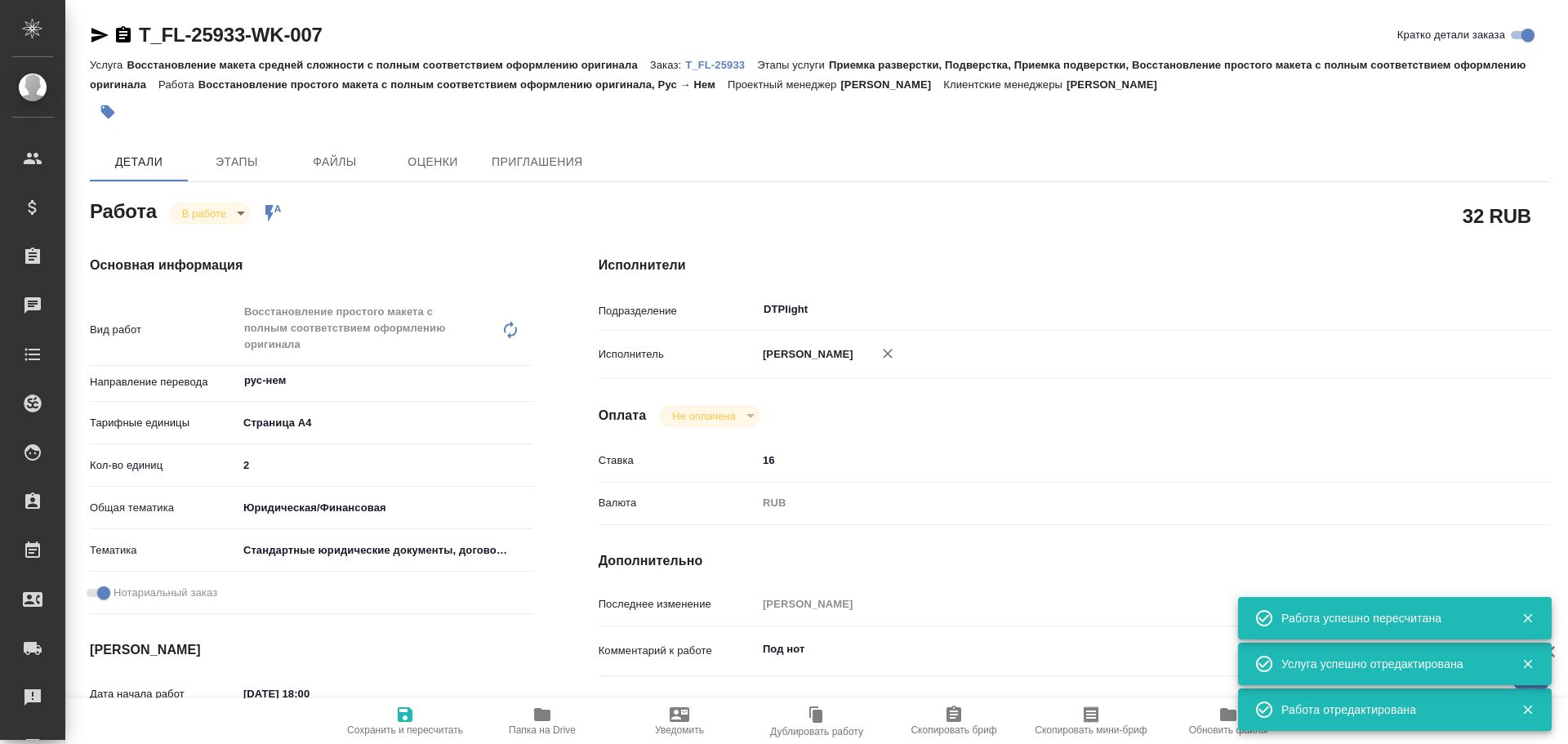
type textarea "x"
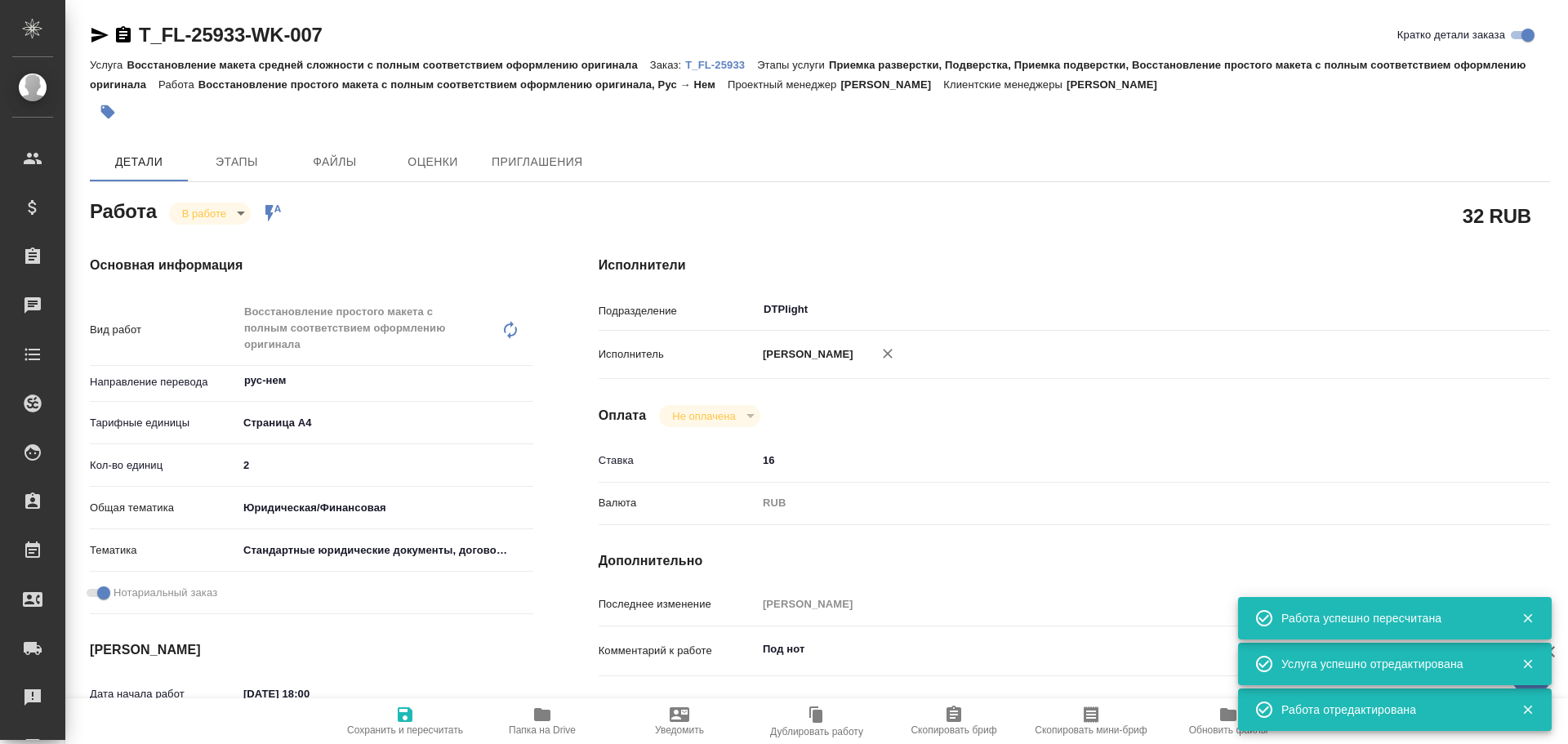
type textarea "x"
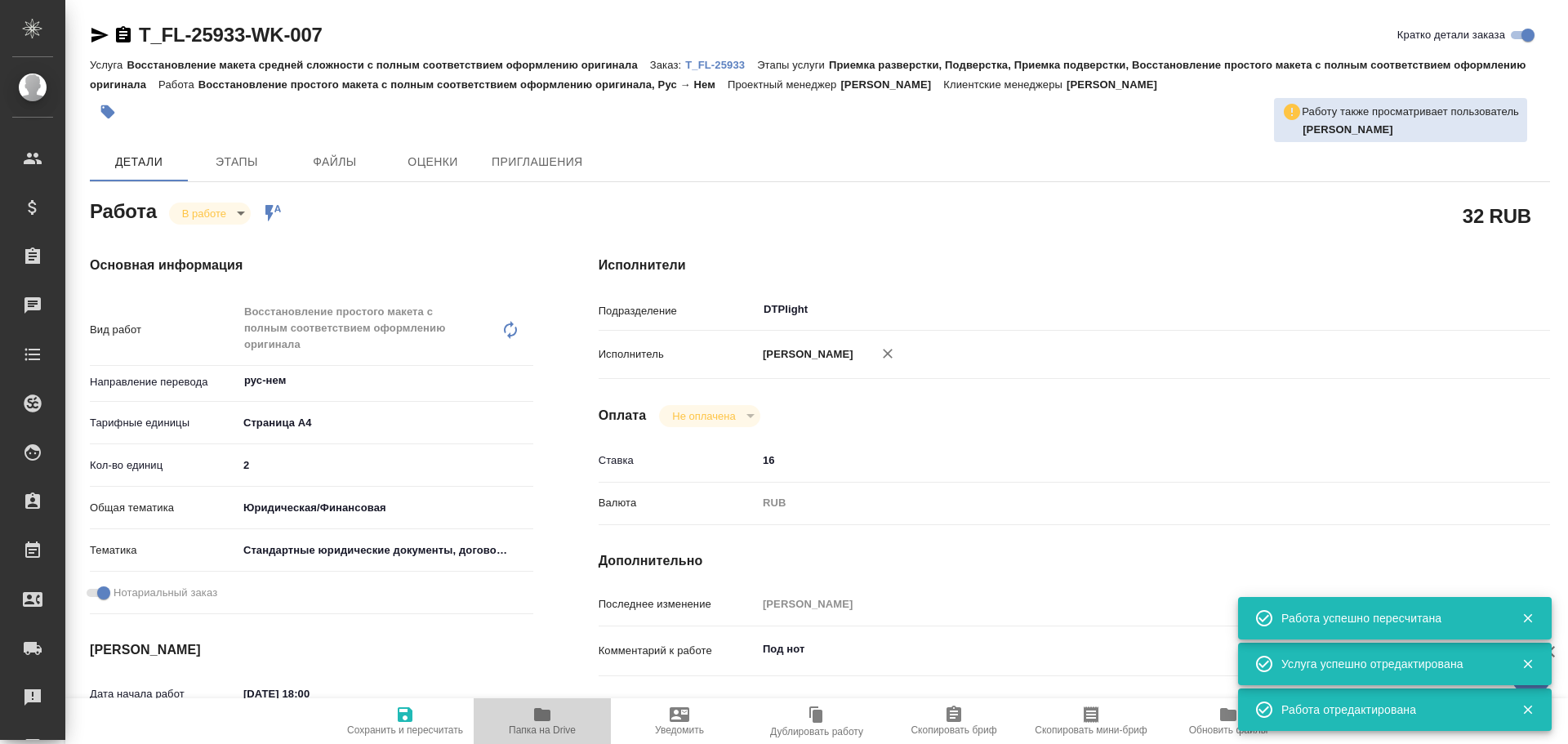
click at [521, 724] on span "Папка на Drive" at bounding box center [542, 720] width 117 height 31
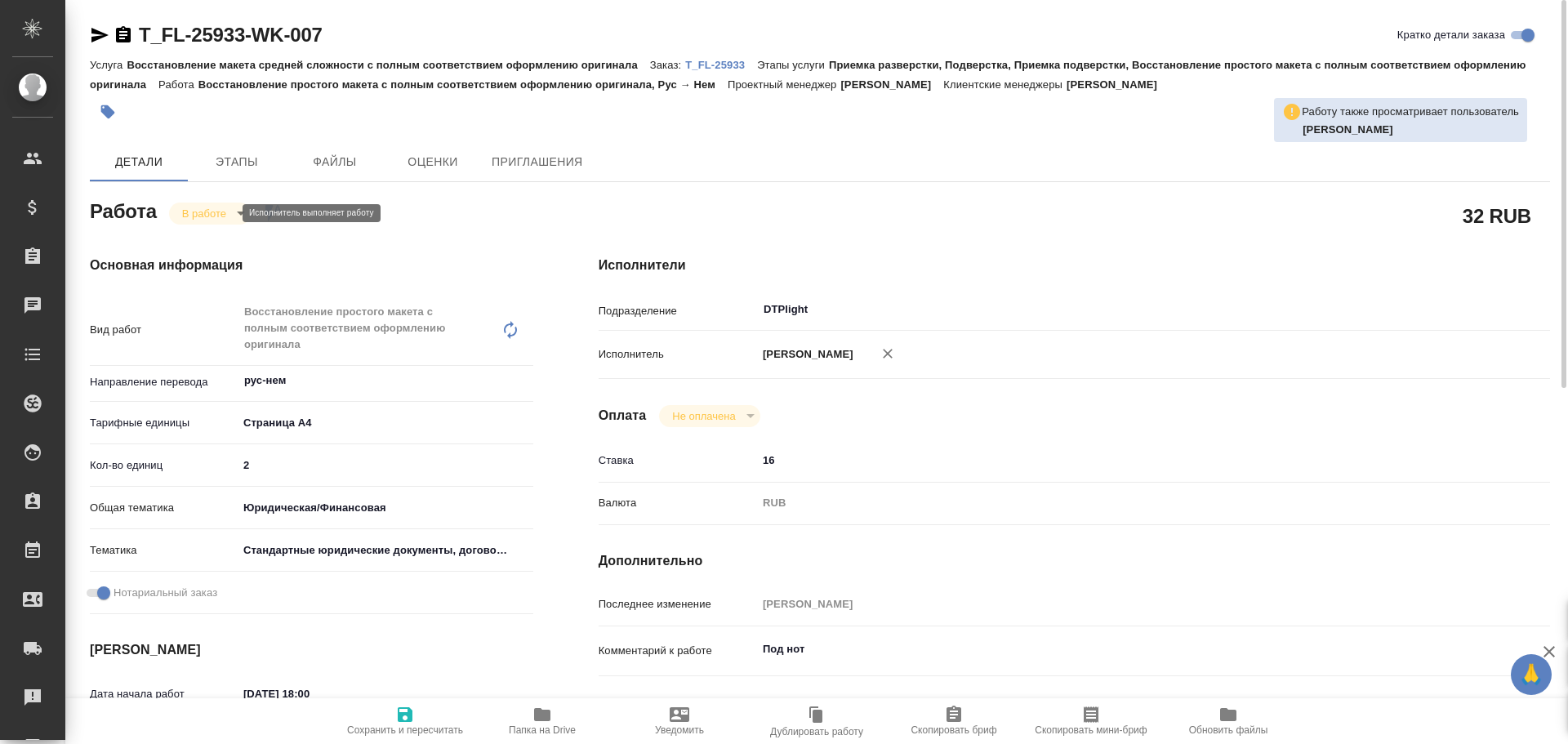
click at [196, 213] on body "🙏 .cls-1 fill:#fff; AWATERA Chulets Elena Клиенты Спецификации Заказы 0 Чаты To…" at bounding box center [784, 372] width 1568 height 744
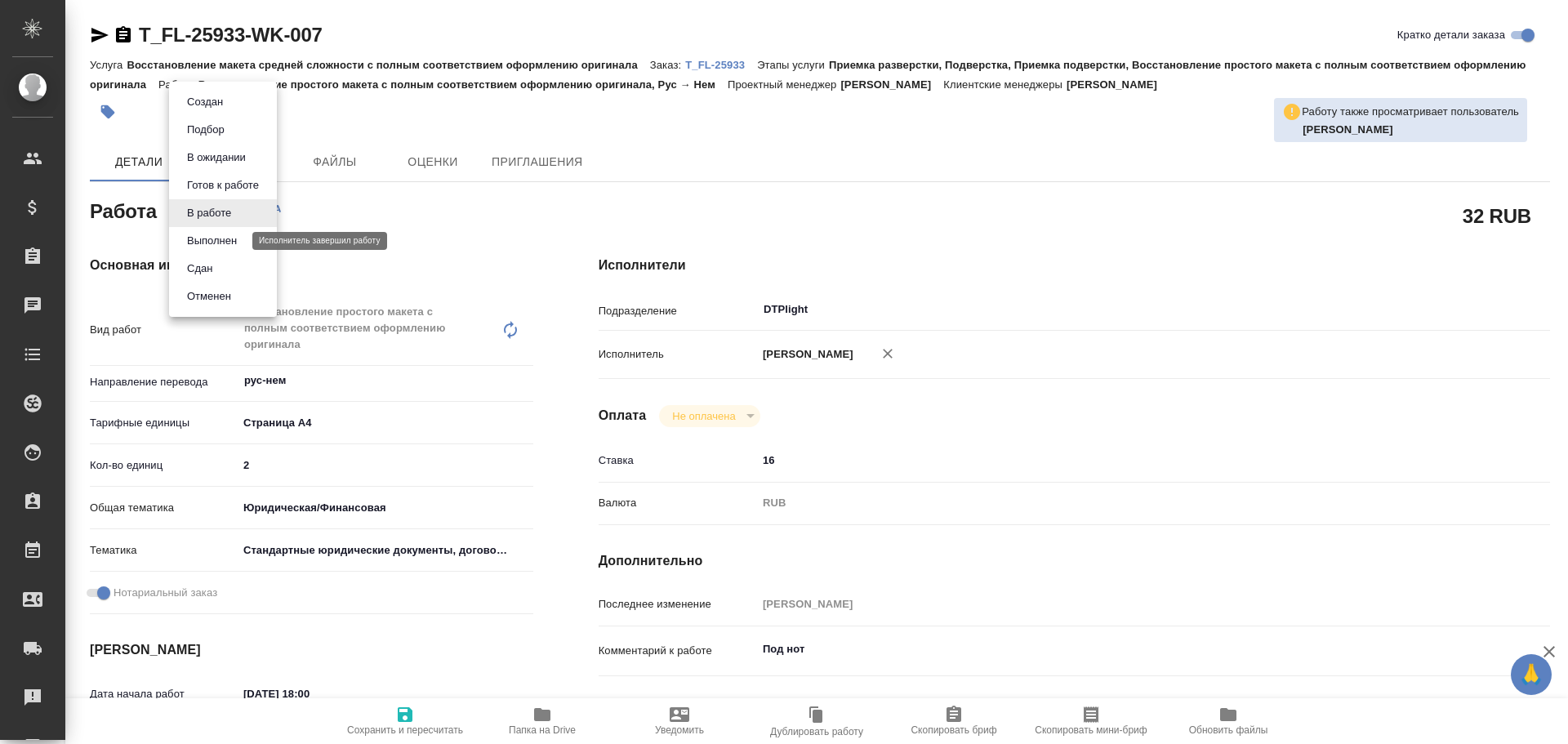
click at [198, 238] on button "Выполнен" at bounding box center [212, 240] width 60 height 18
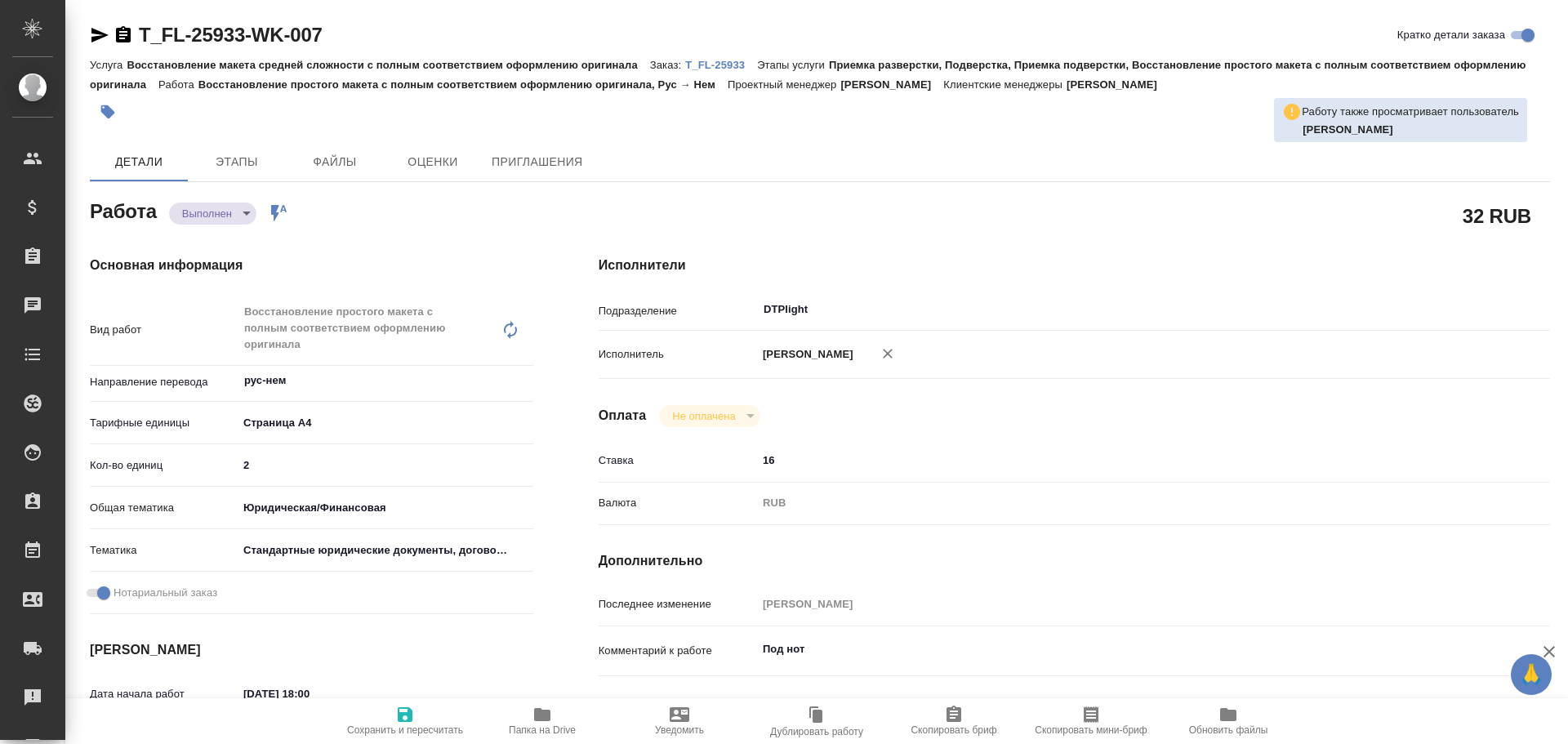
type textarea "x"
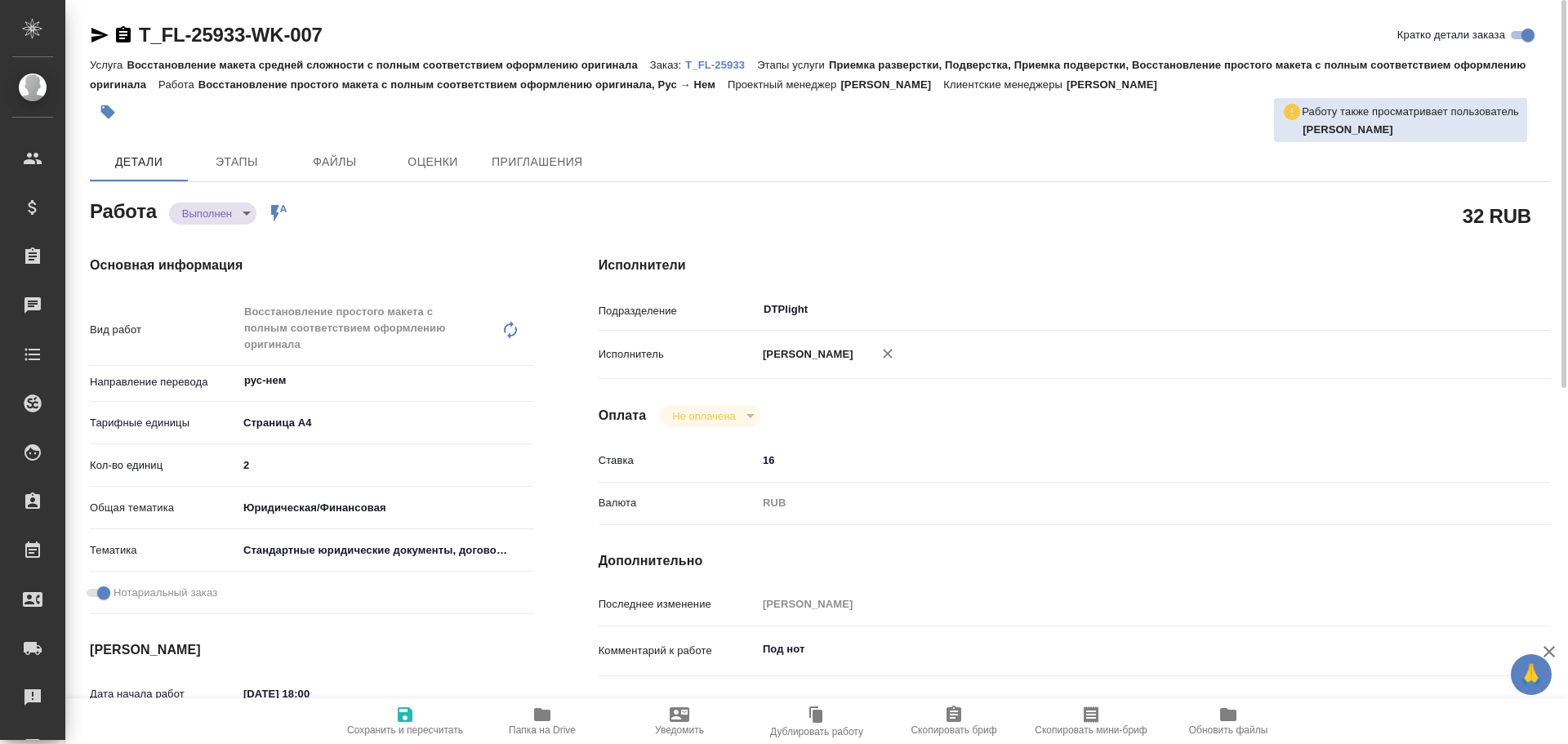
type textarea "x"
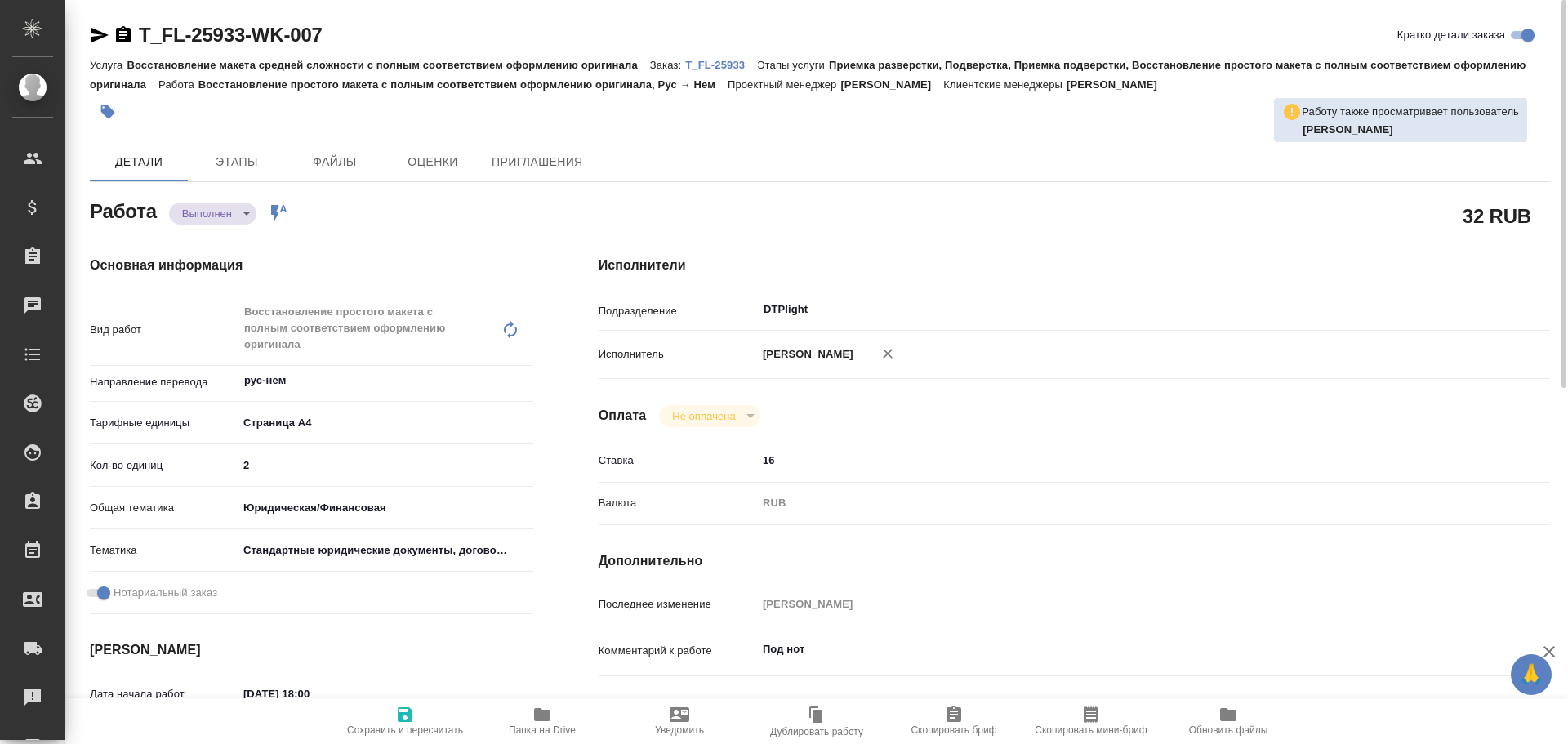
click at [406, 708] on icon "button" at bounding box center [405, 714] width 15 height 15
type textarea "x"
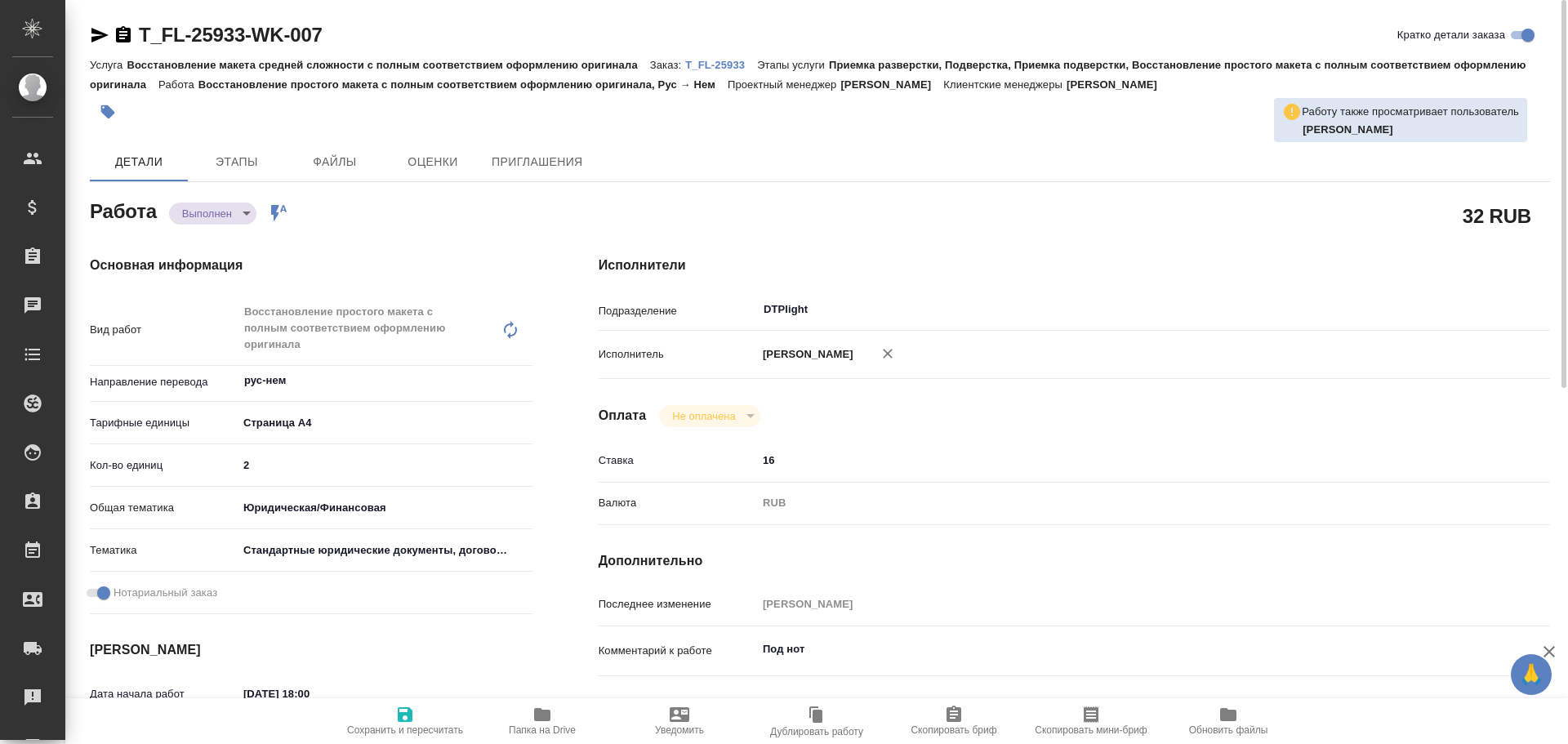
type textarea "x"
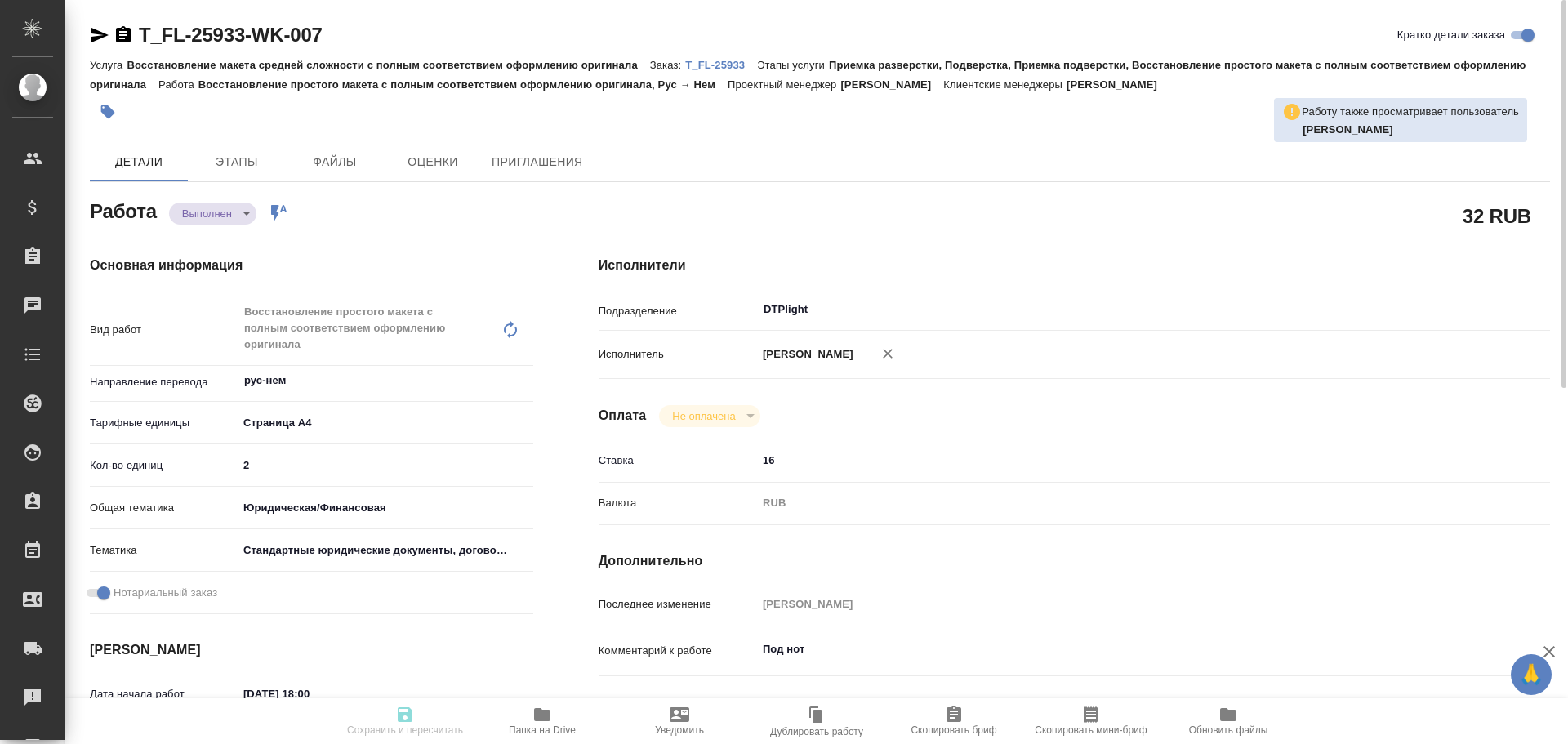
type textarea "x"
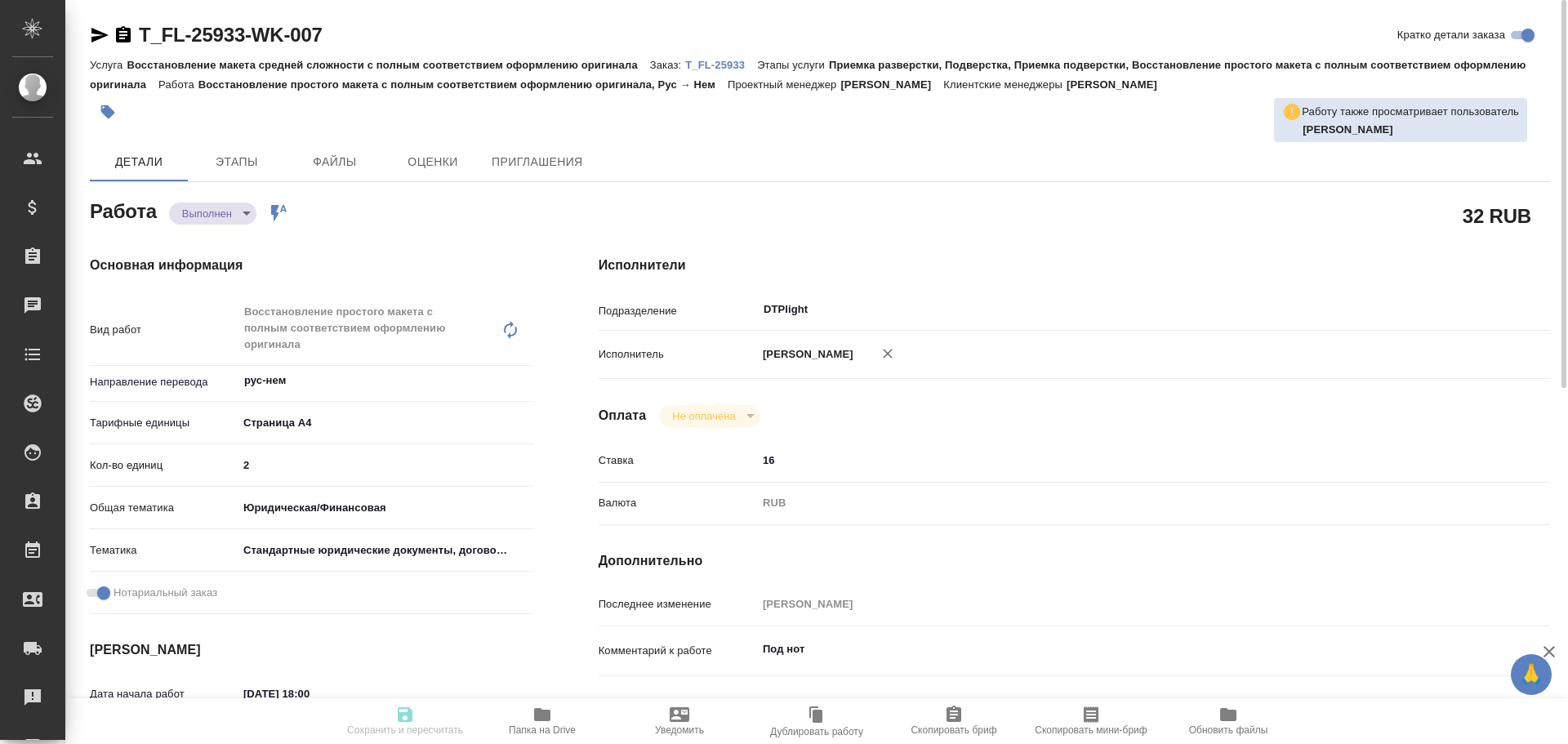
type textarea "x"
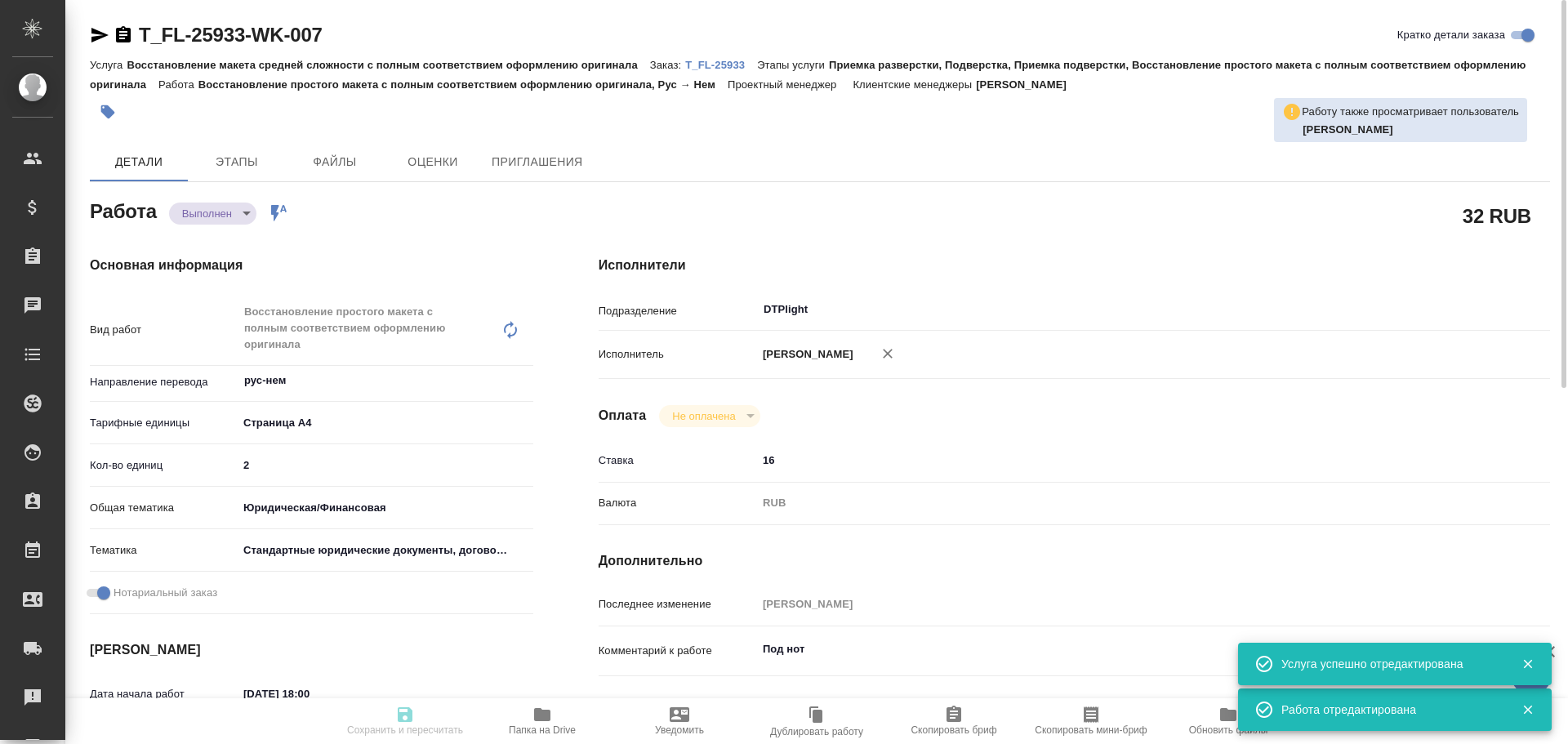
type input "completed"
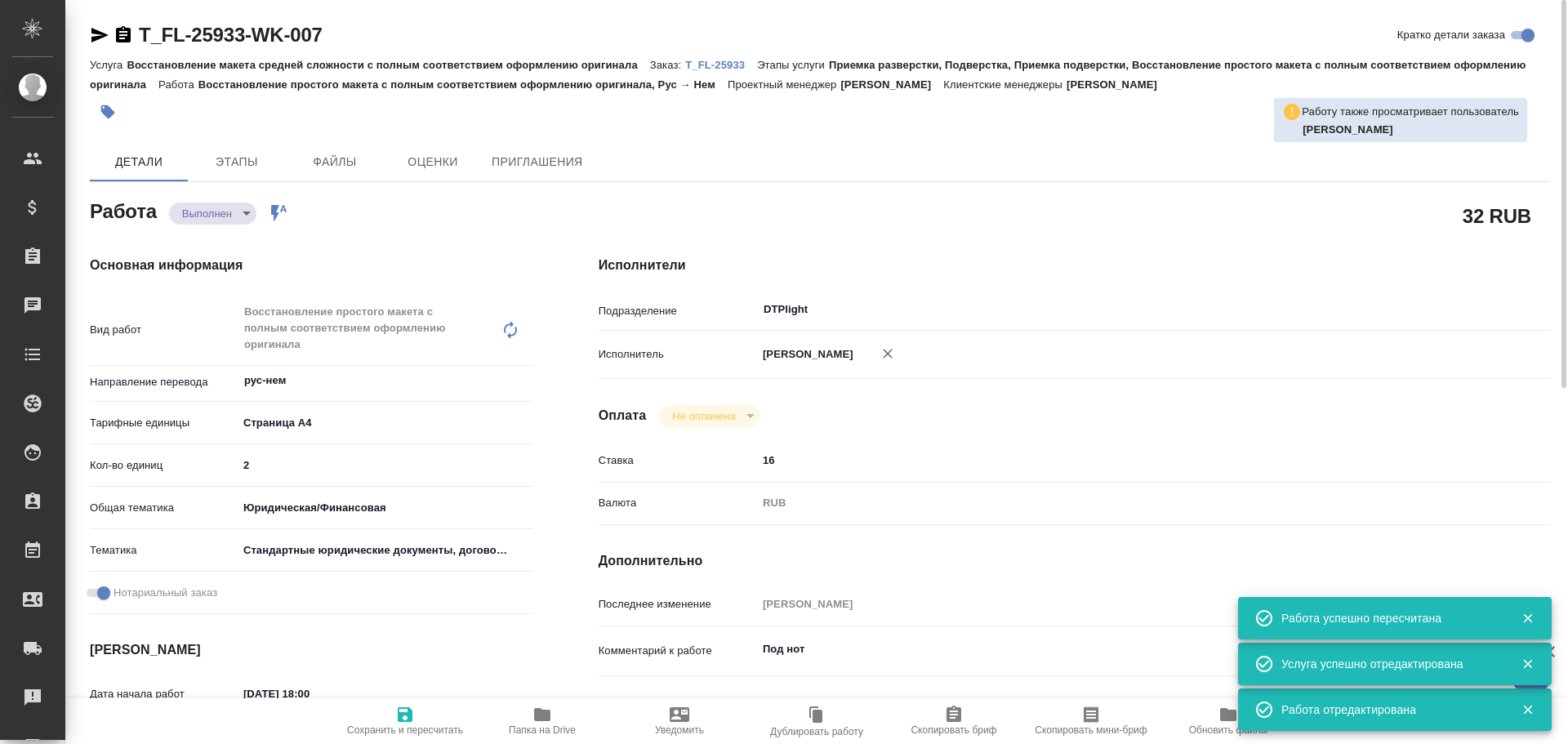
click at [545, 718] on icon "button" at bounding box center [542, 714] width 17 height 13
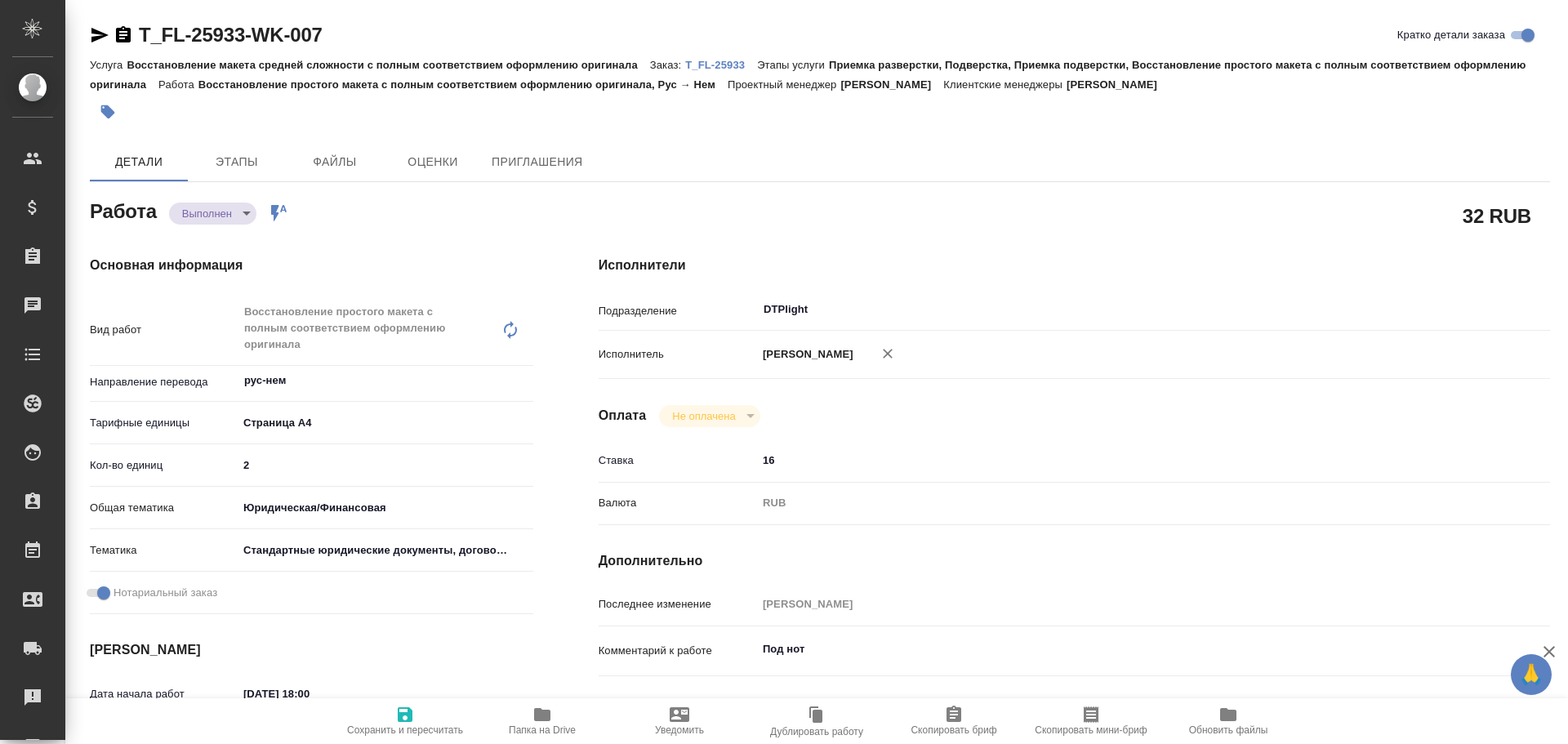
type textarea "x"
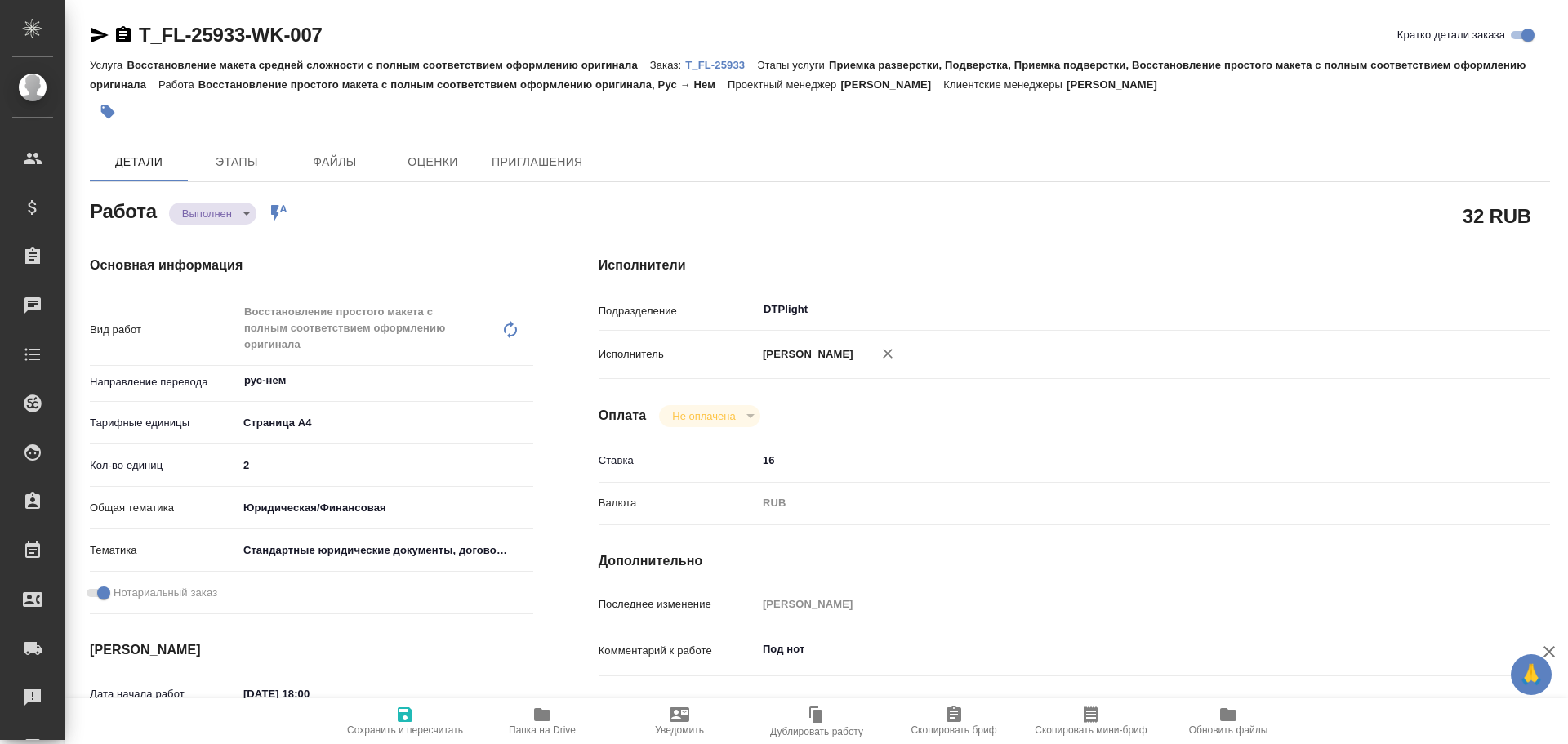
type textarea "x"
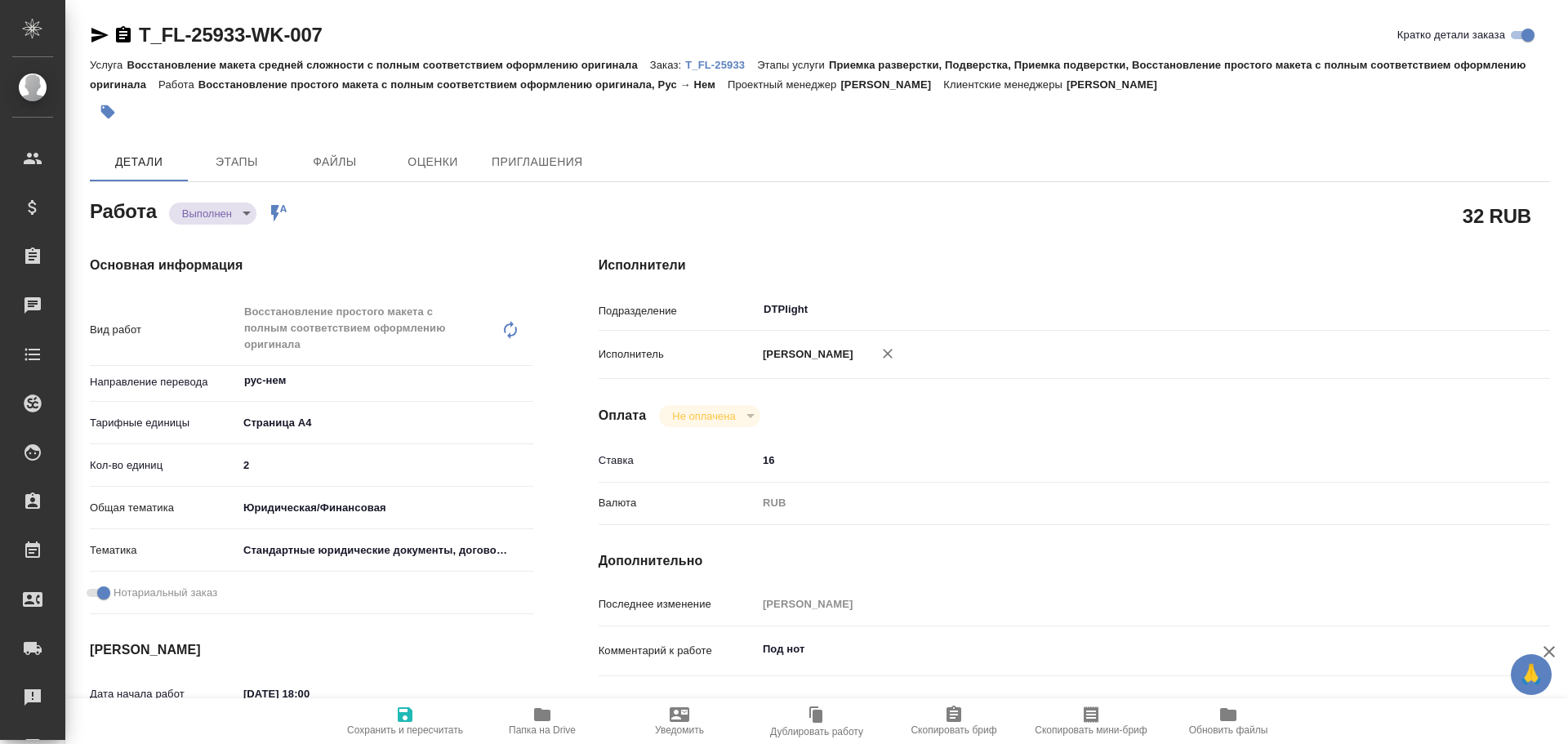
type textarea "x"
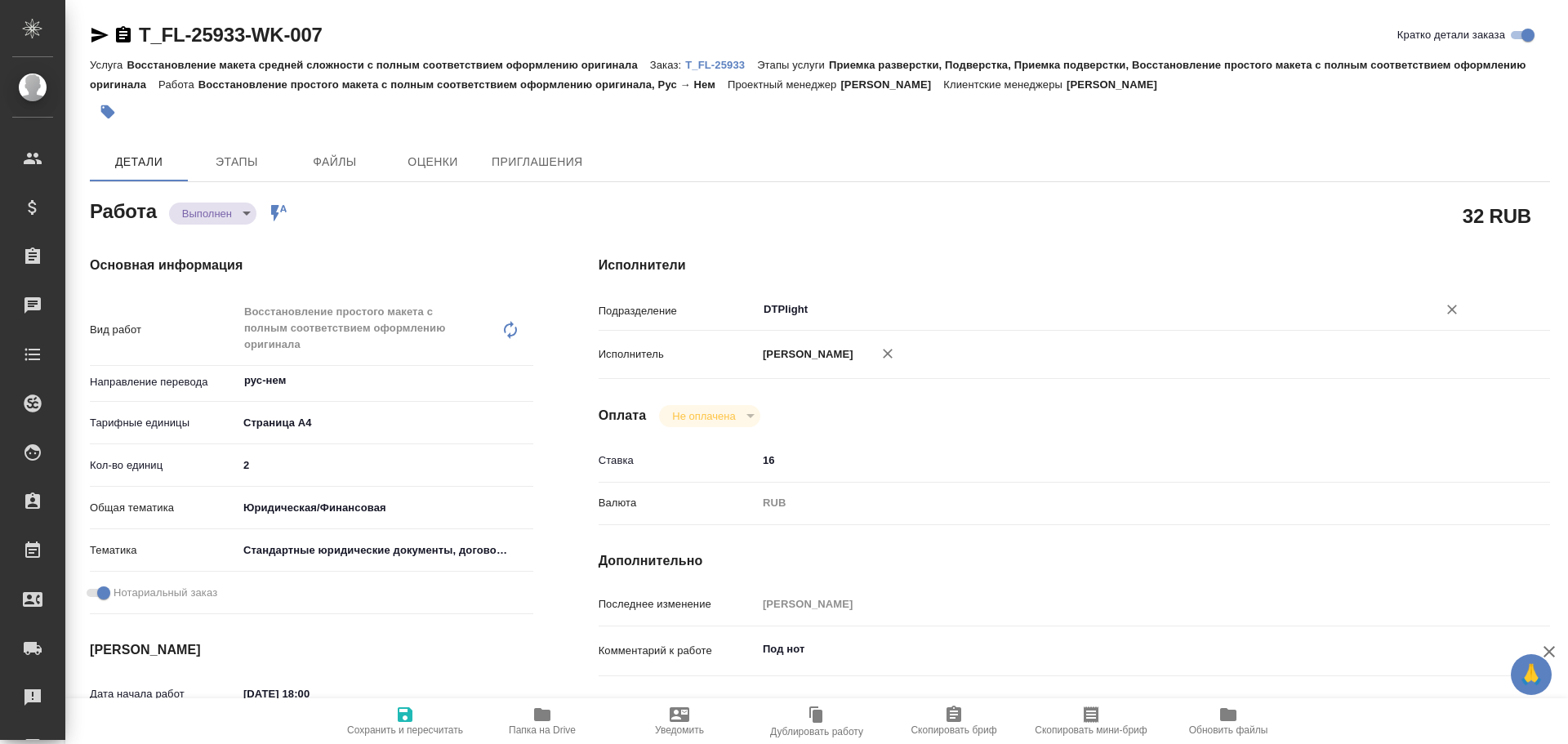
type textarea "x"
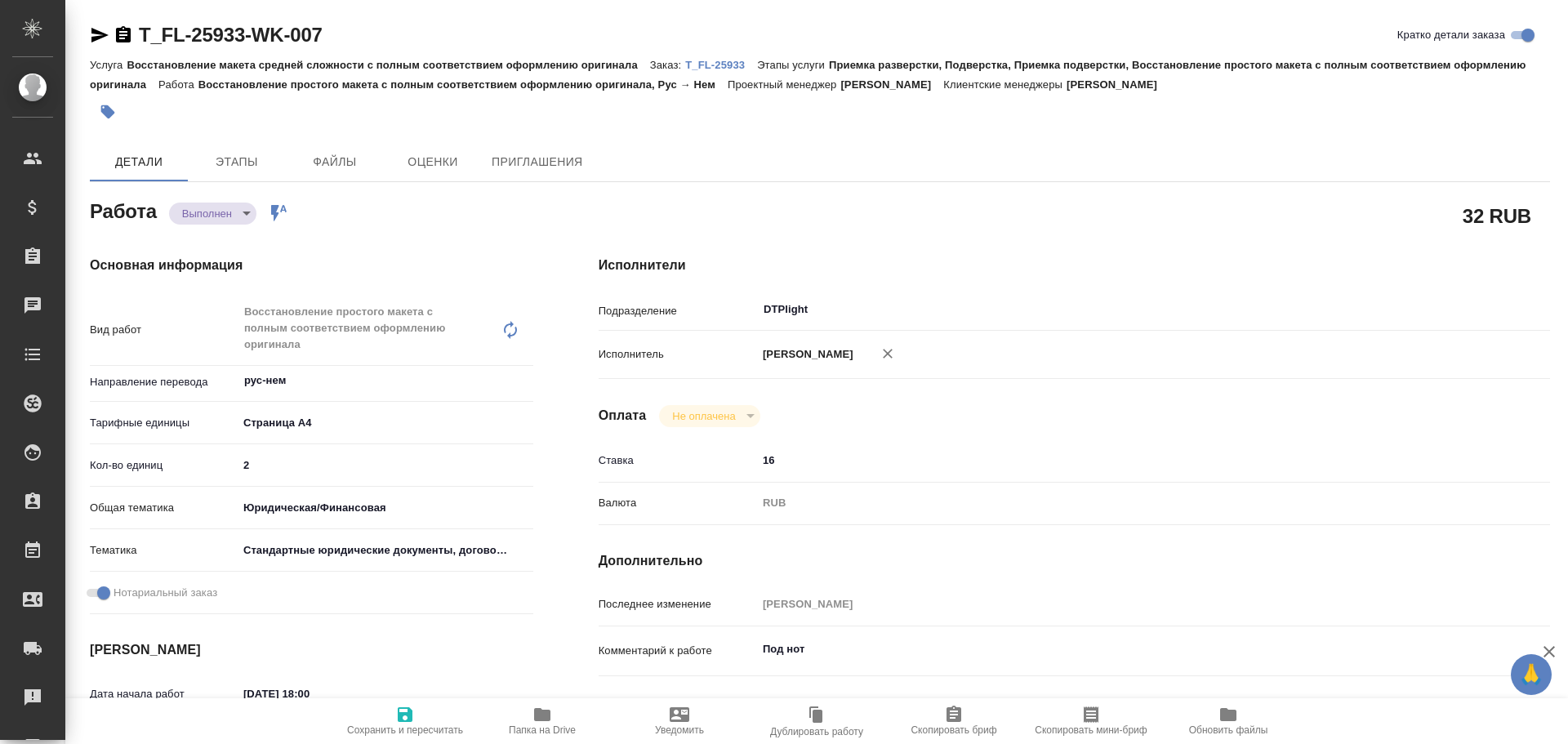
type textarea "x"
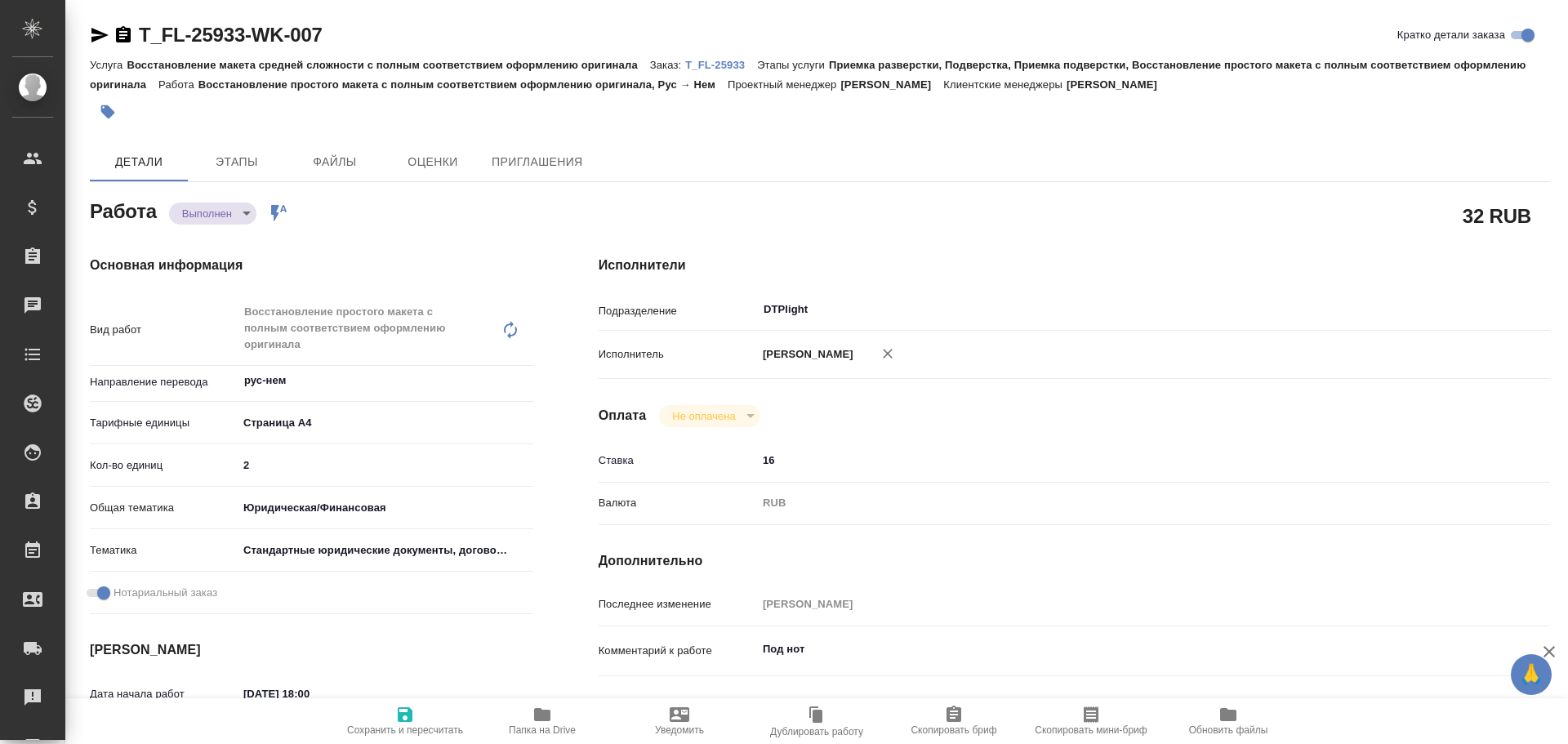
type textarea "x"
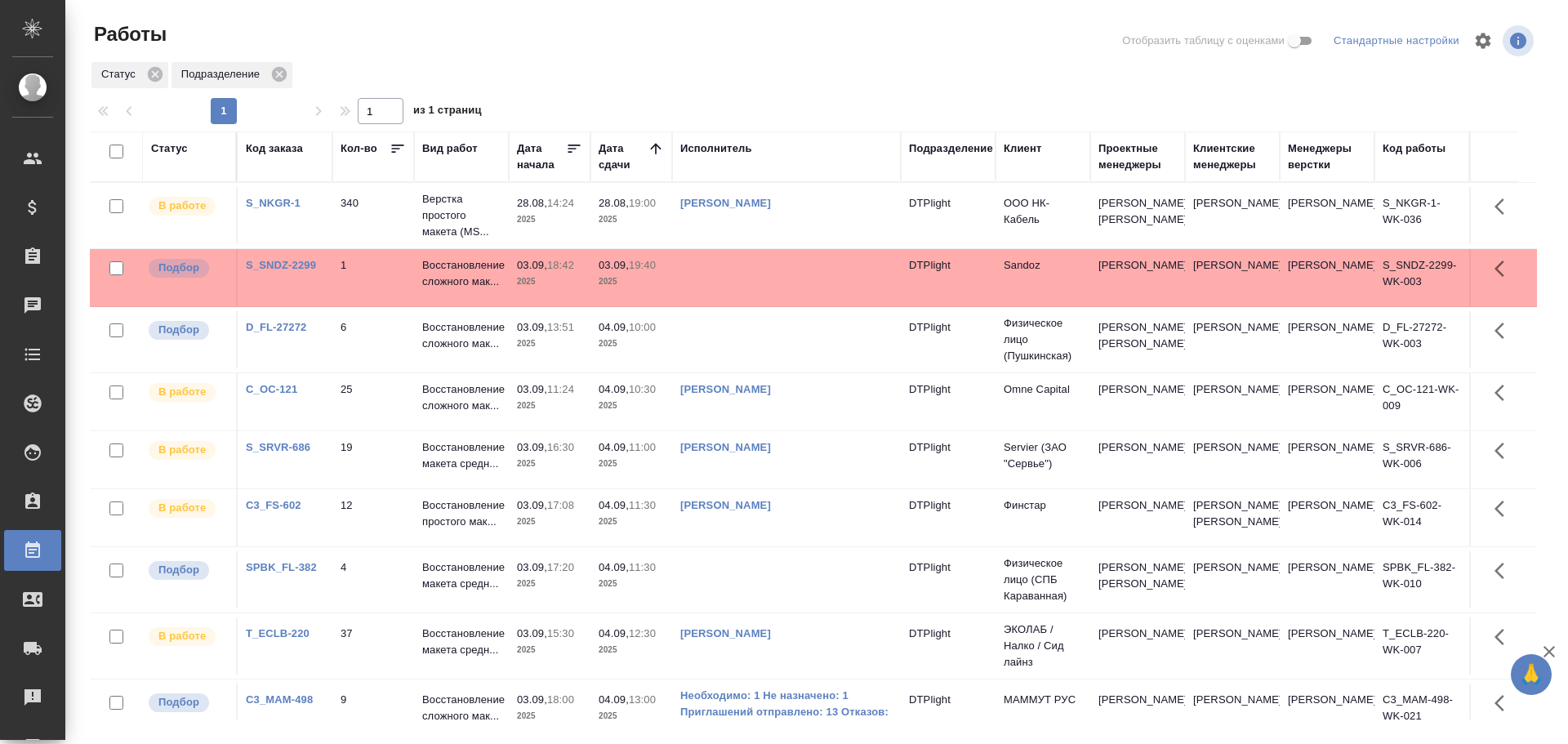
click at [744, 281] on td at bounding box center [787, 277] width 229 height 57
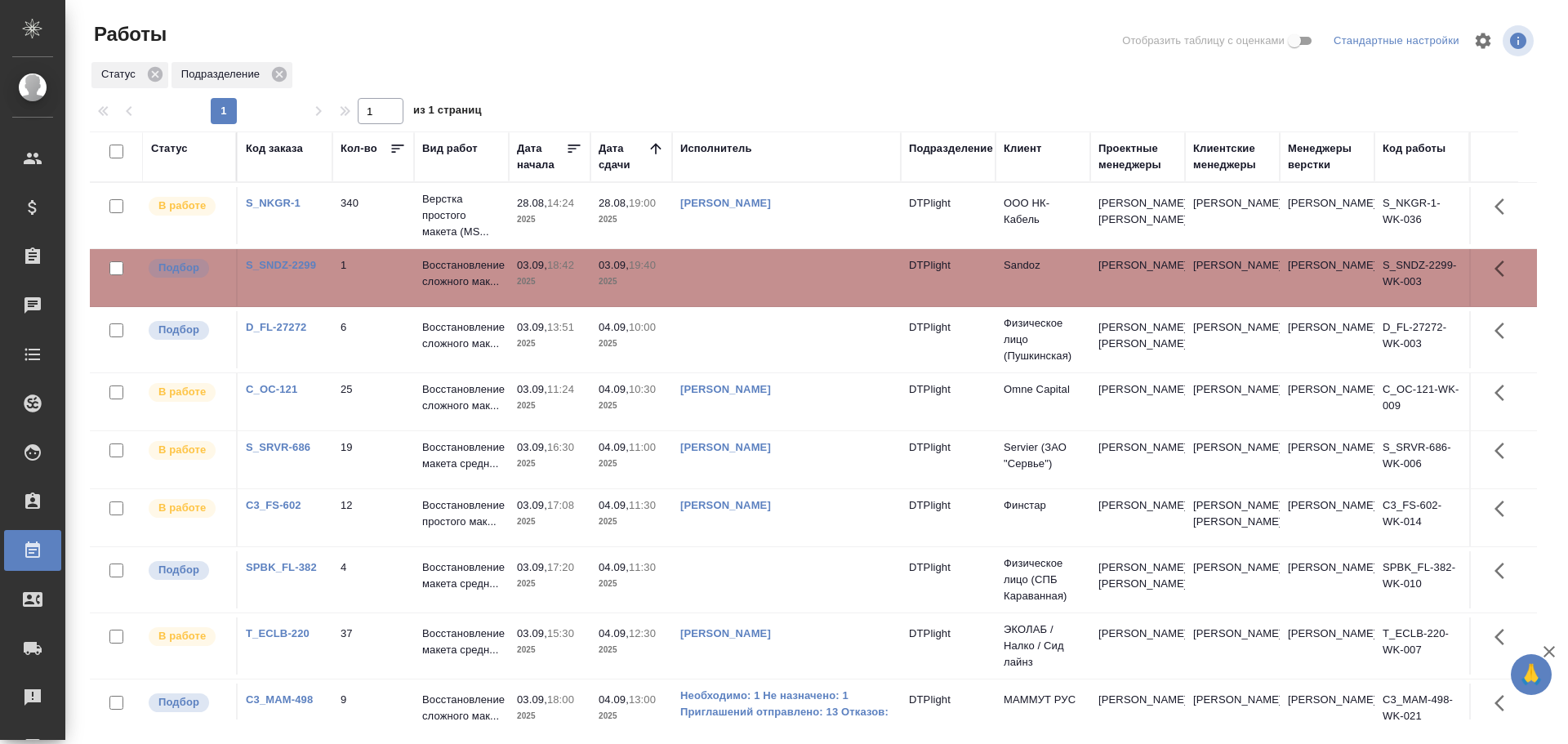
click at [744, 281] on td at bounding box center [787, 277] width 229 height 57
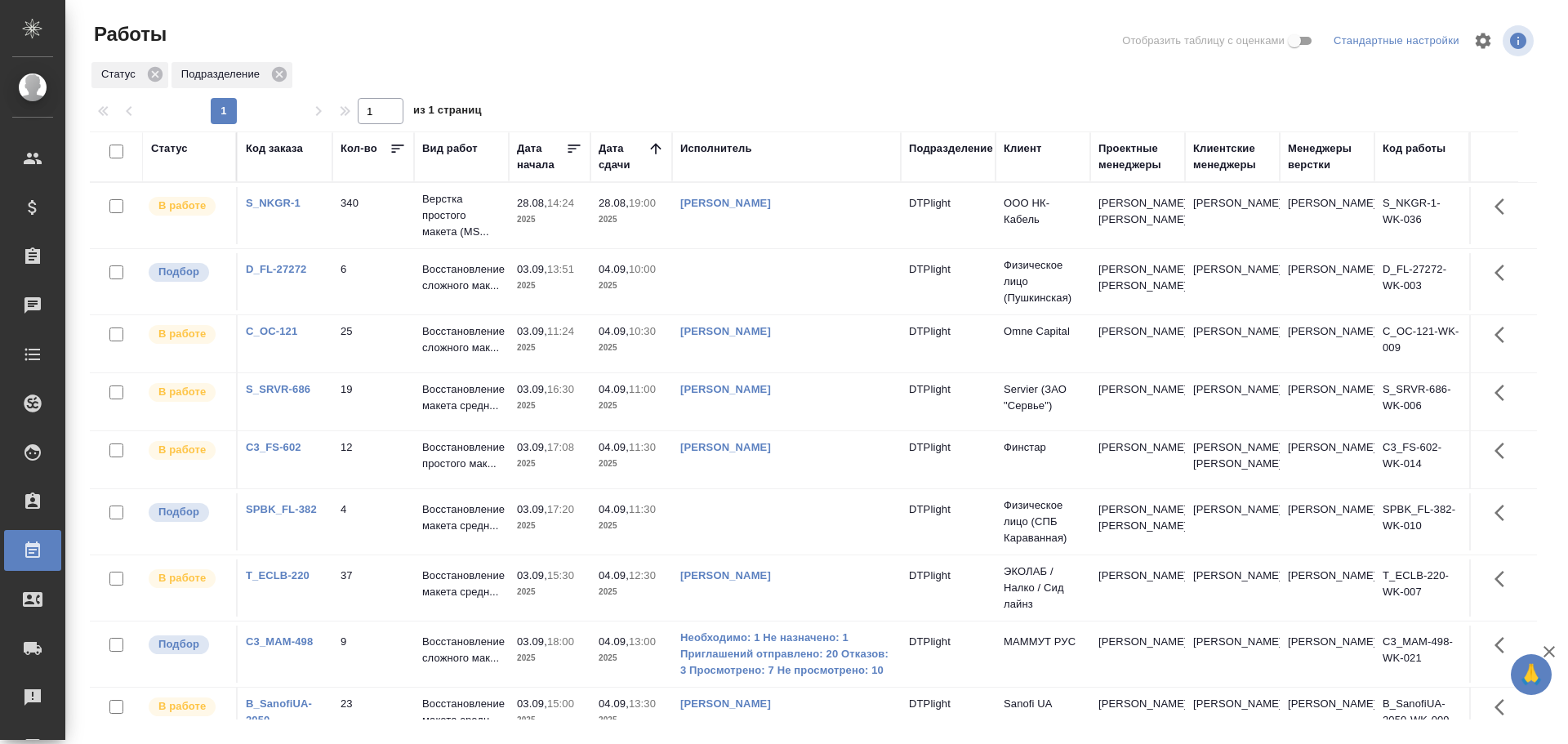
drag, startPoint x: 836, startPoint y: 510, endPoint x: 1062, endPoint y: 402, distance: 250.5
click at [834, 488] on td "[PERSON_NAME]" at bounding box center [787, 459] width 229 height 57
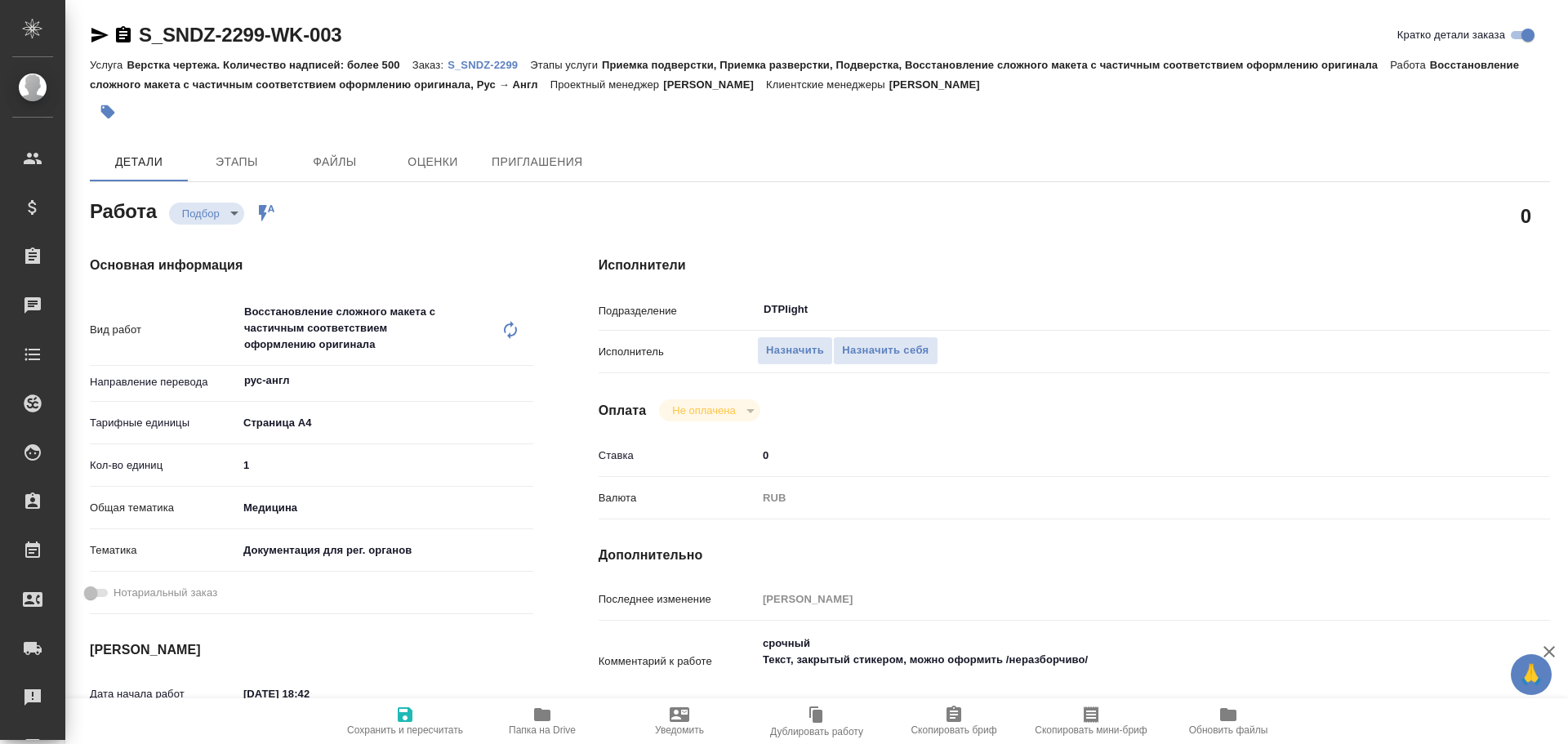
type textarea "x"
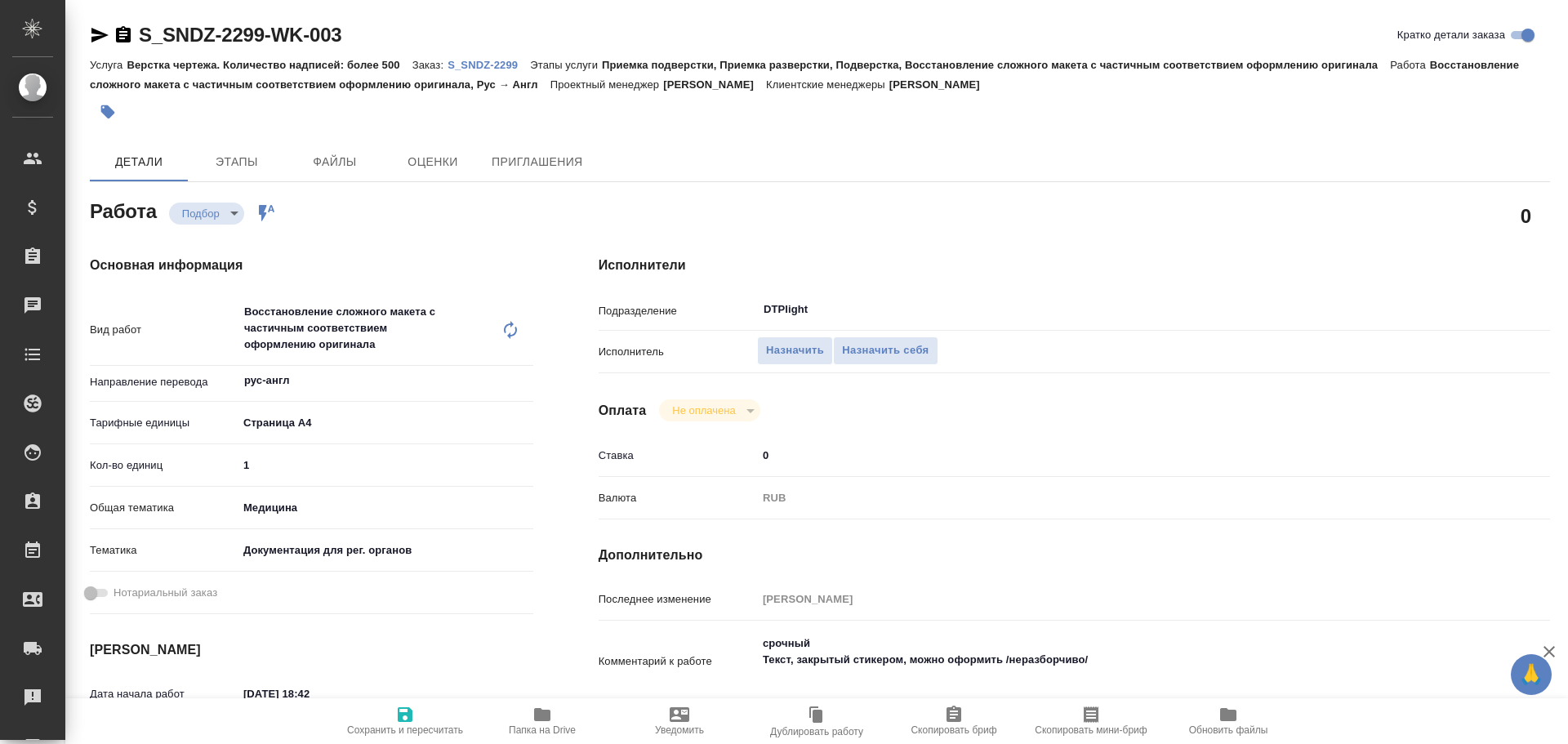
type textarea "x"
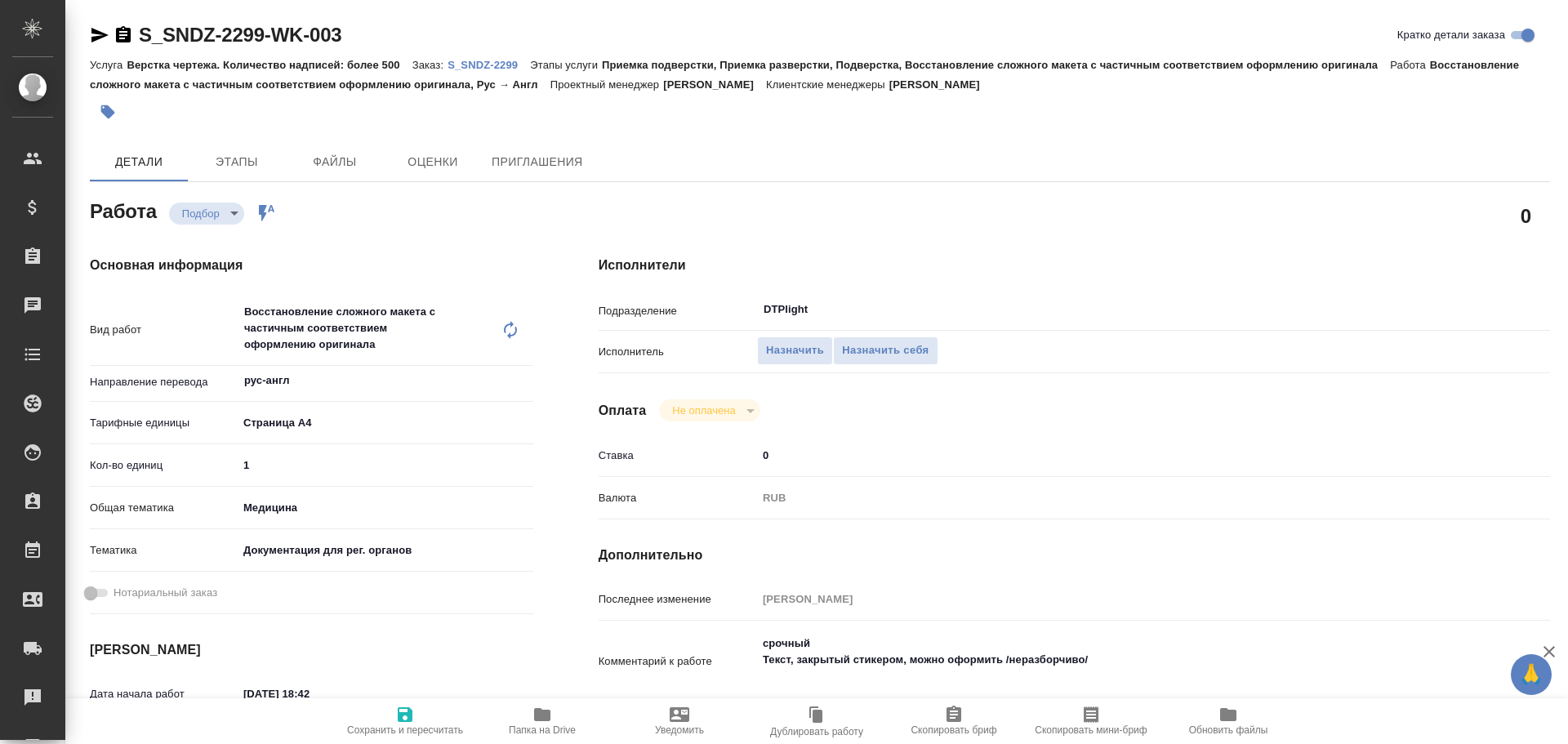
type textarea "x"
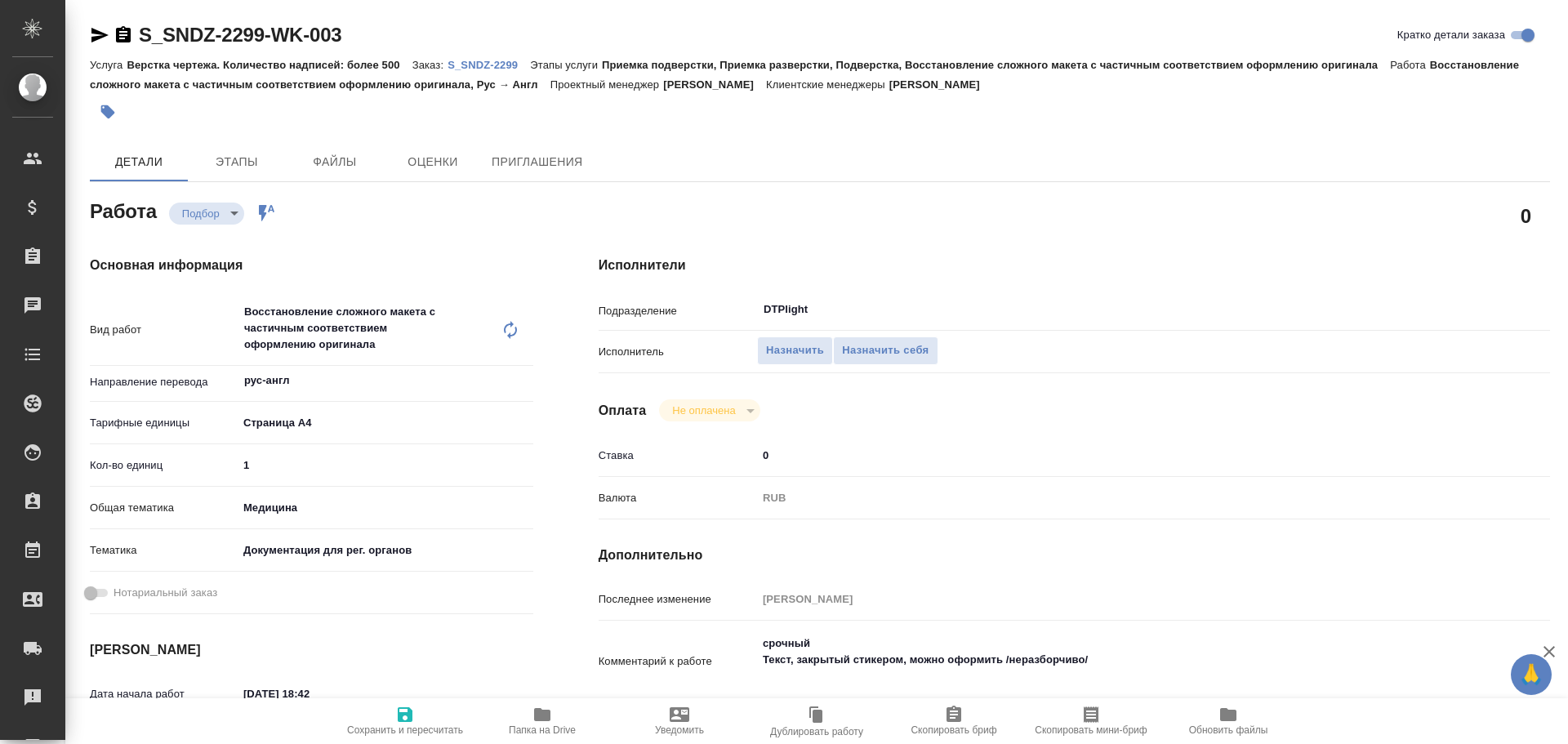
type textarea "x"
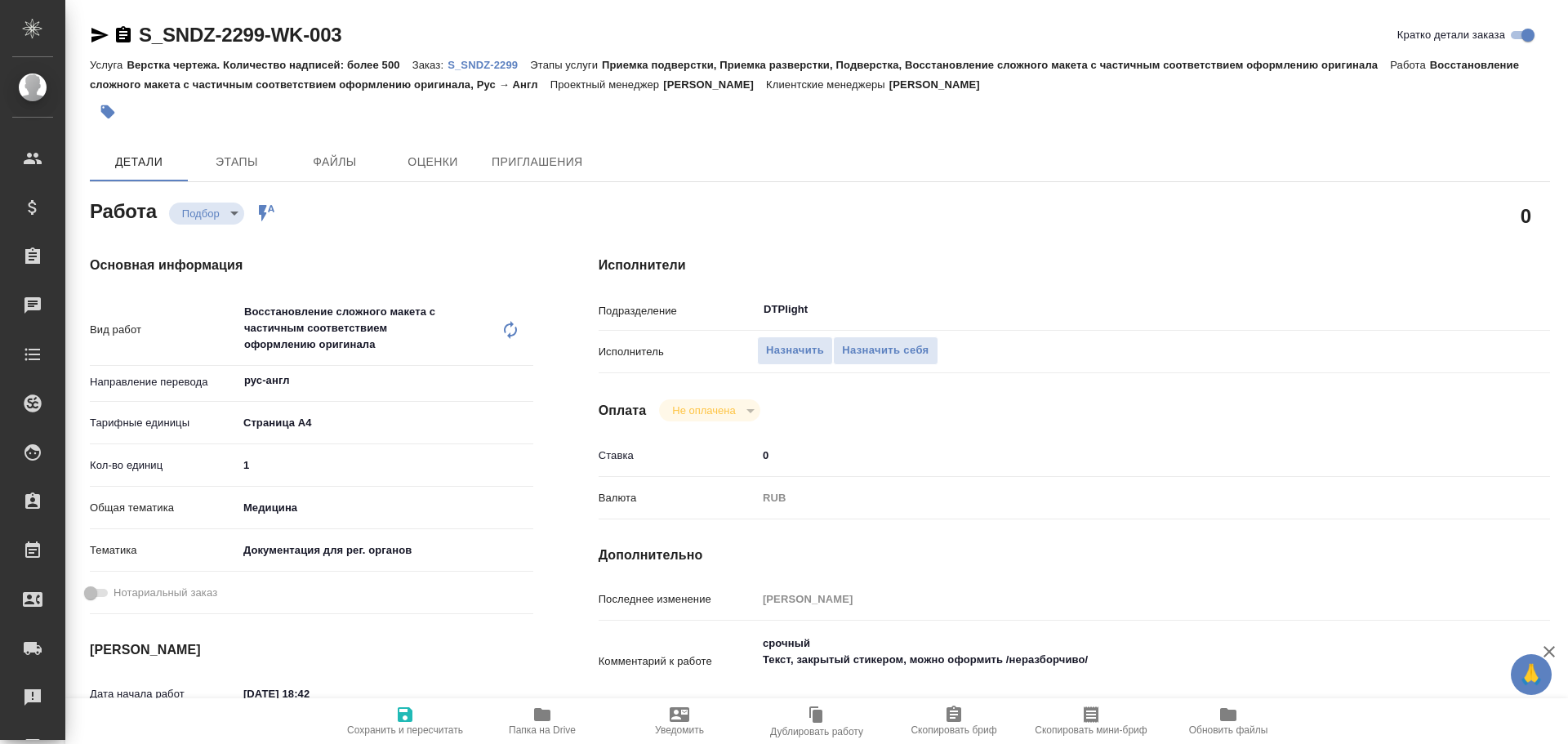
scroll to position [82, 0]
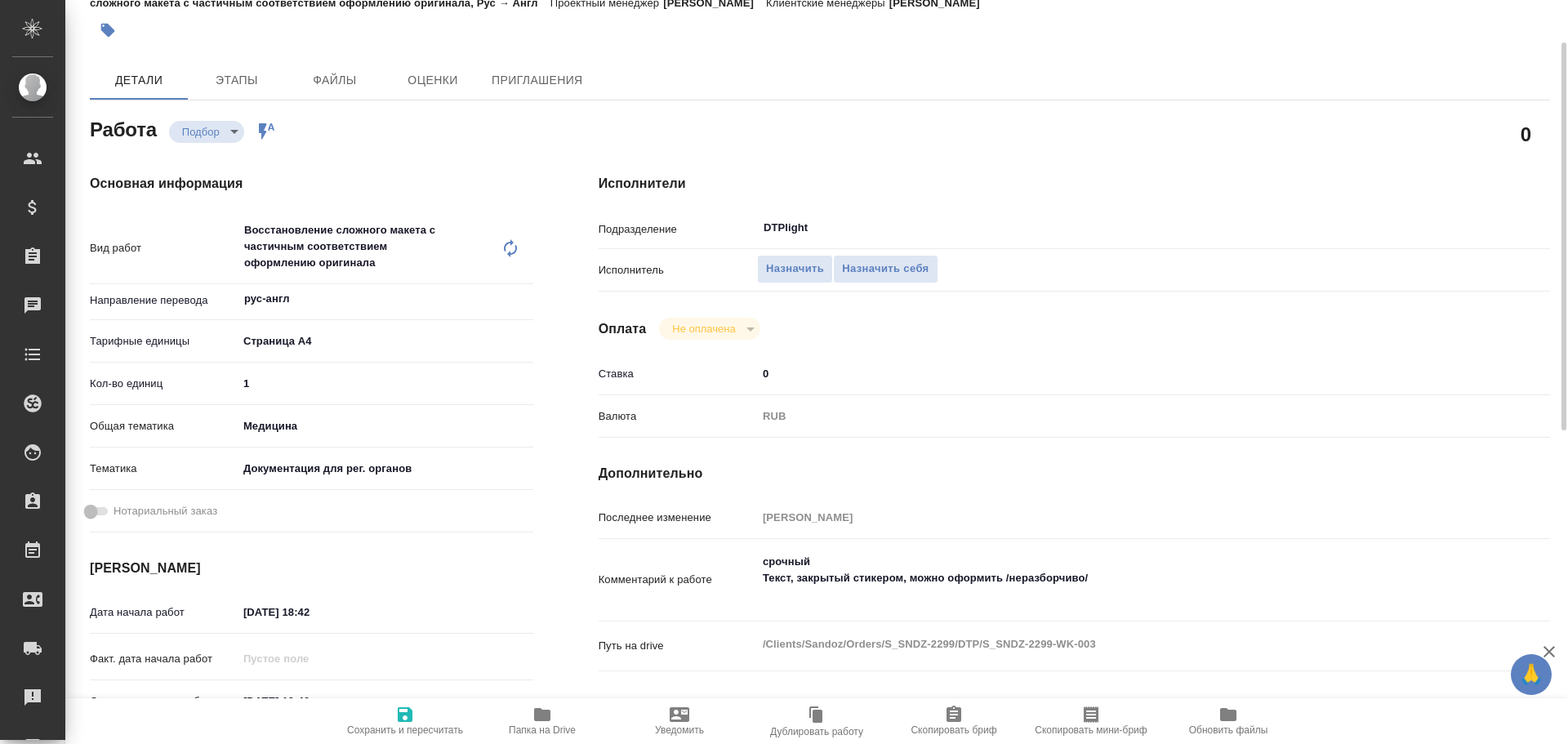
type textarea "x"
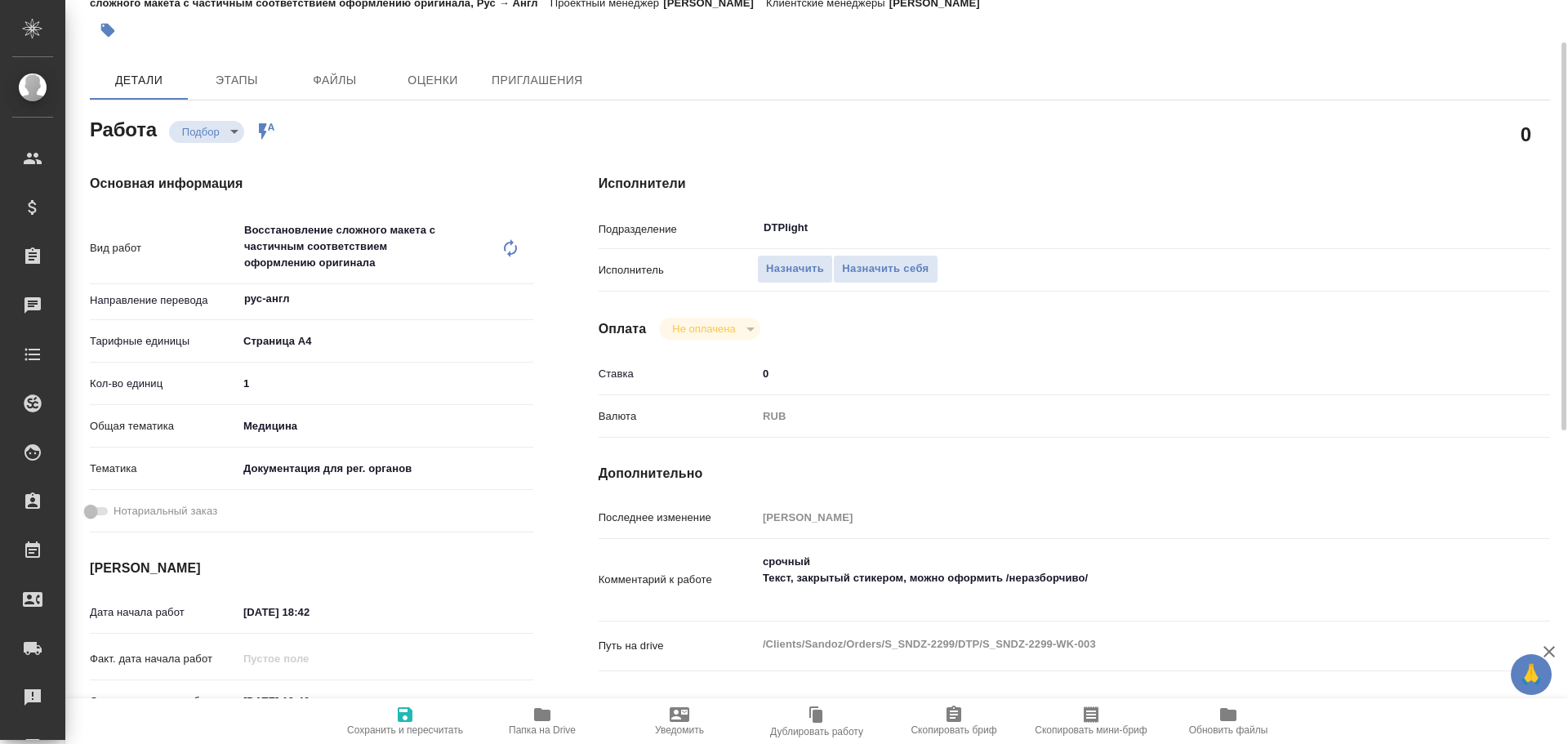
type textarea "x"
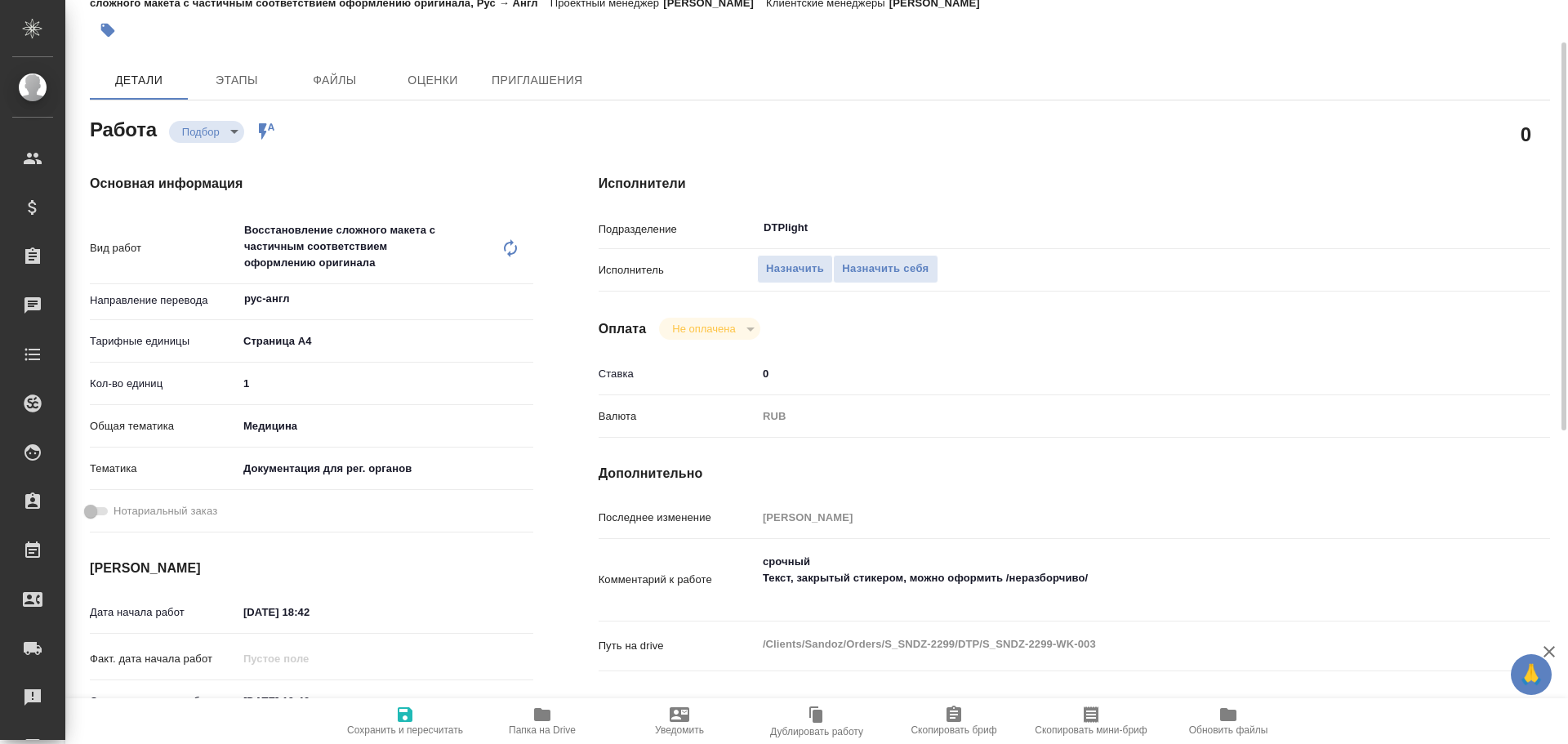
type textarea "x"
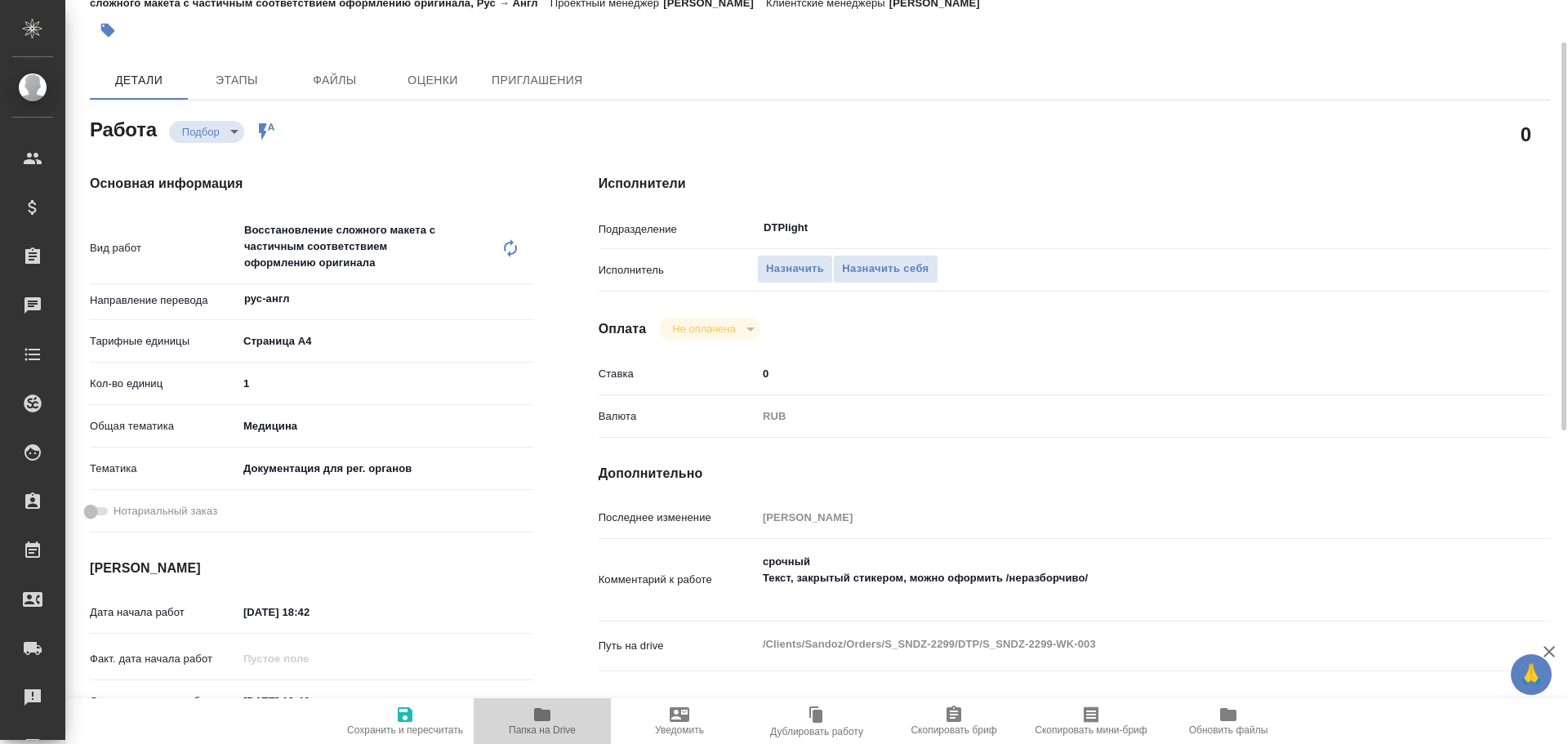
click at [539, 719] on icon "button" at bounding box center [542, 714] width 17 height 13
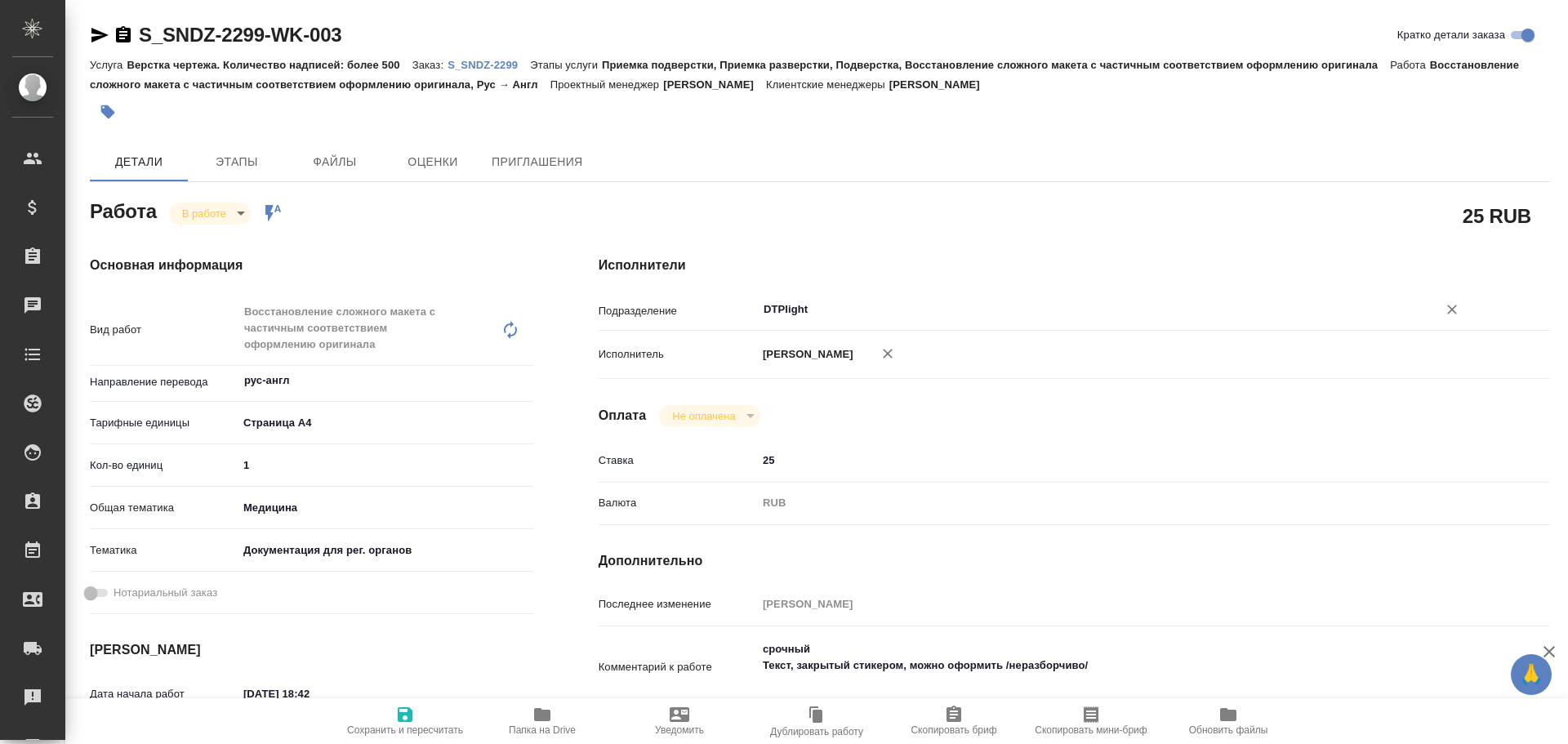
type textarea "x"
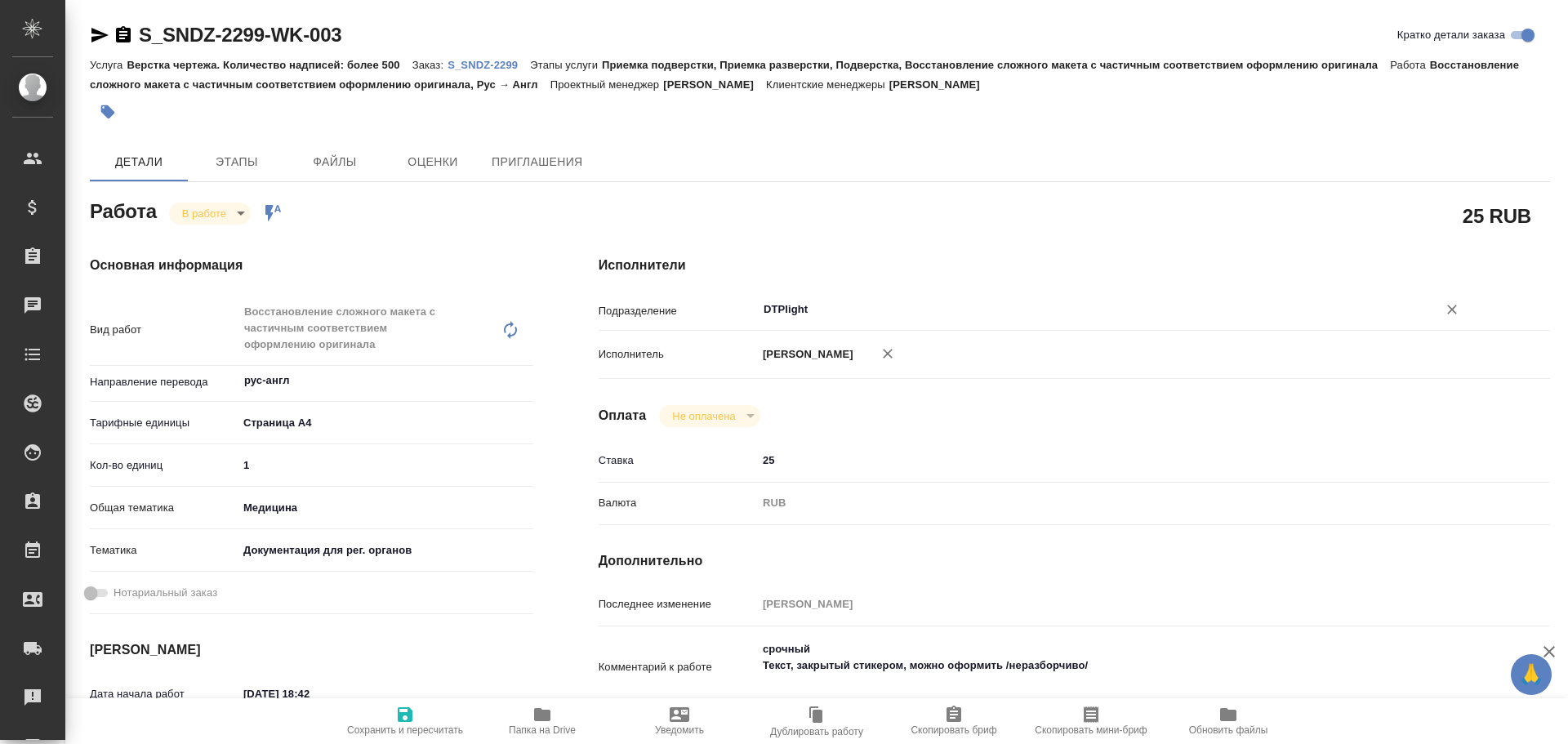
type textarea "x"
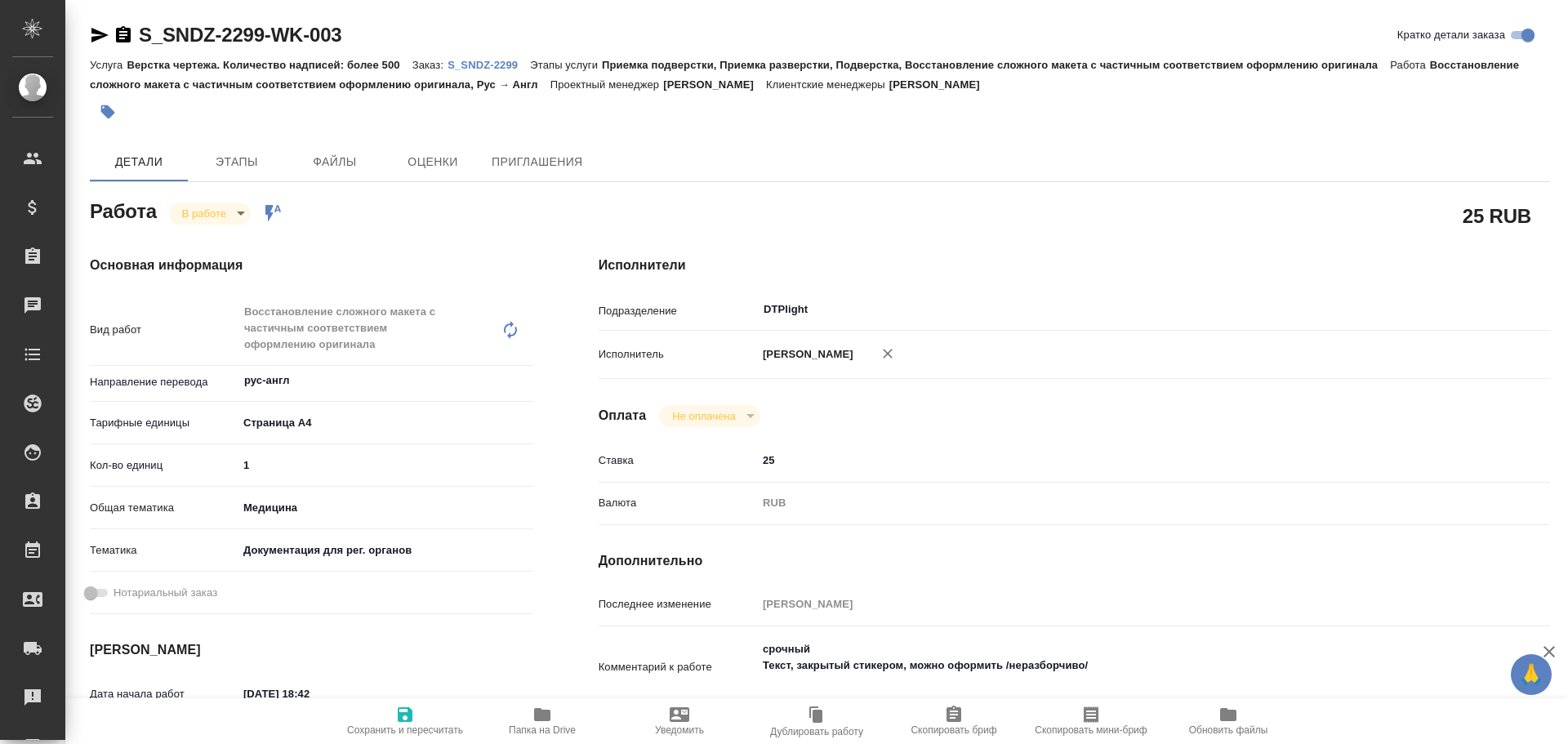
type textarea "x"
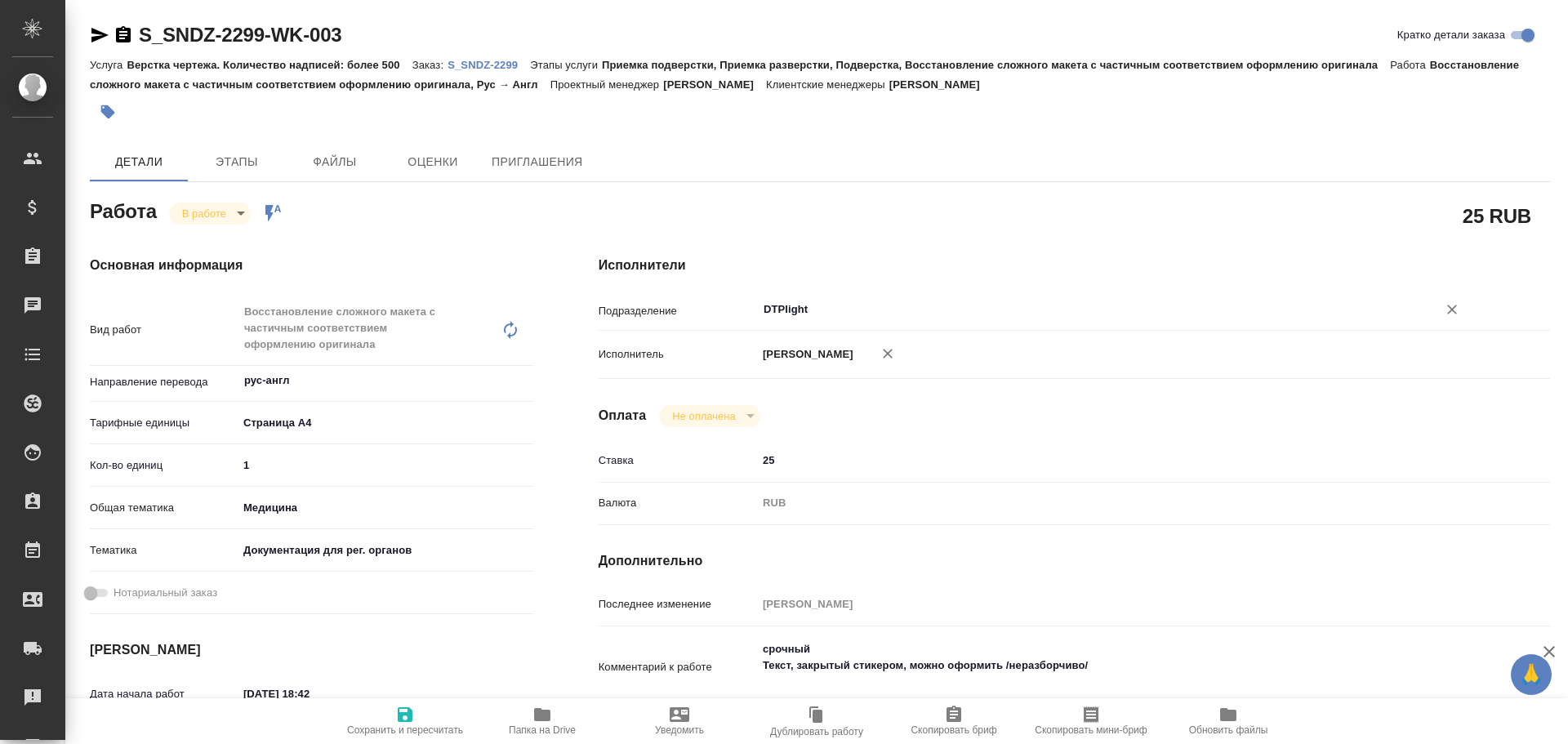
type textarea "x"
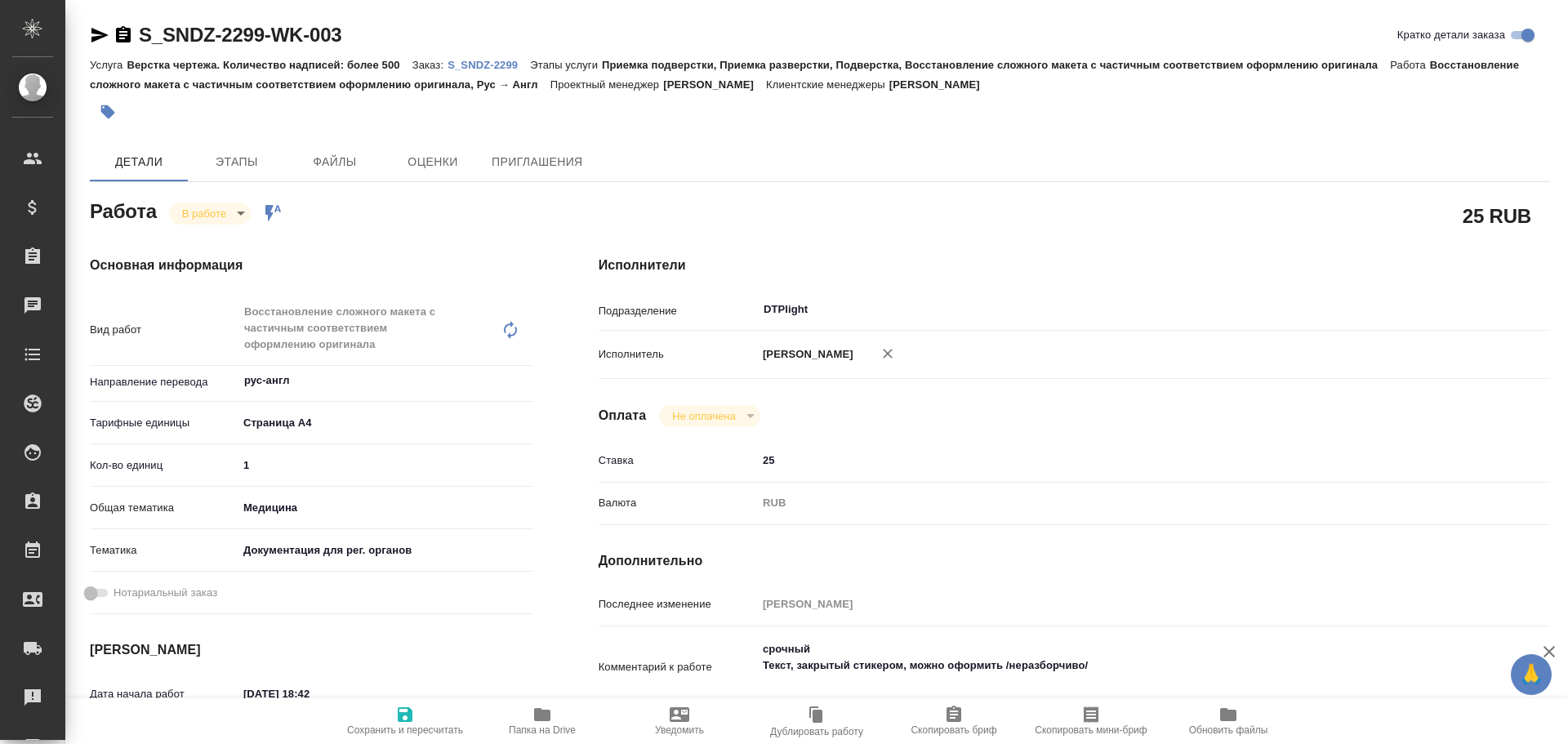
type textarea "x"
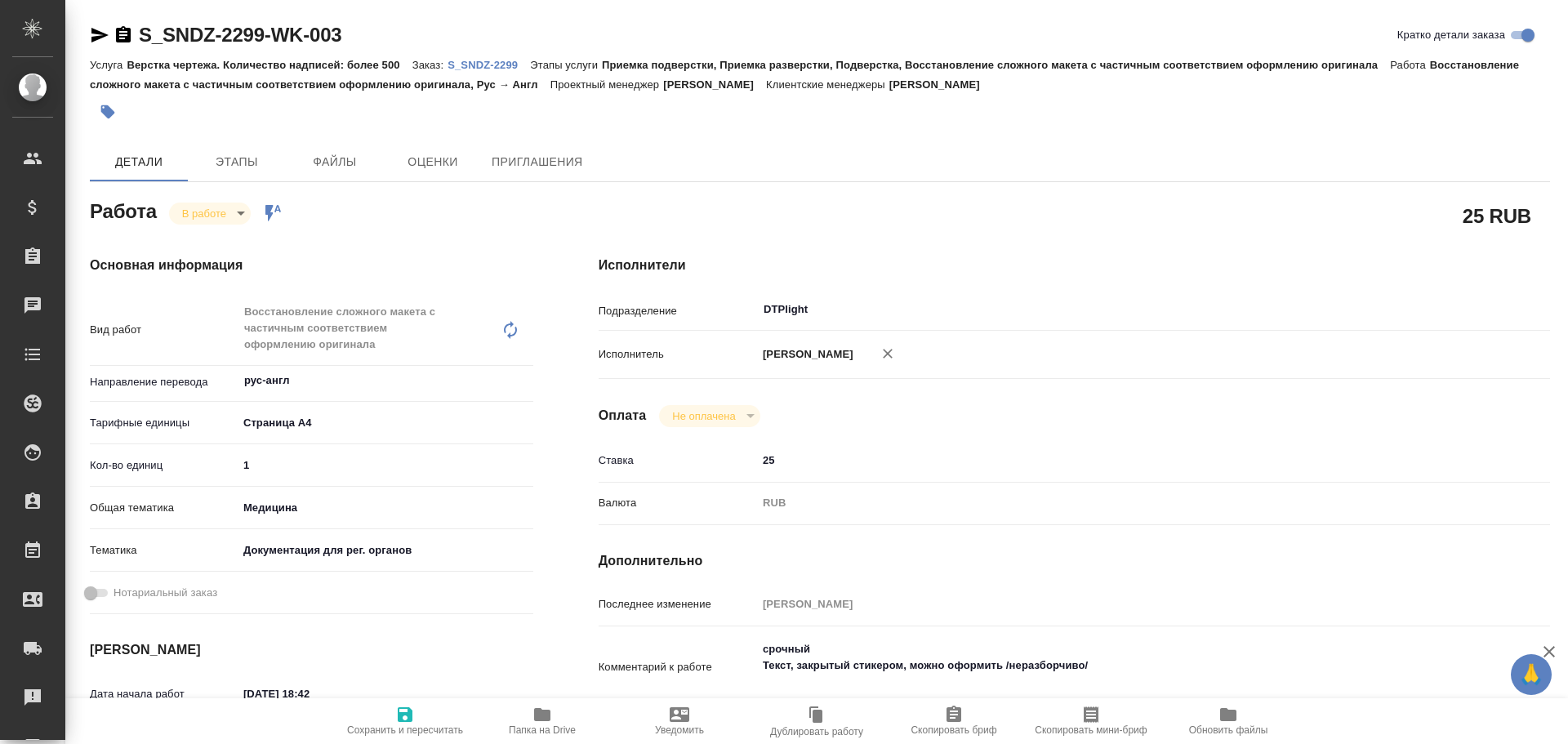
type textarea "x"
